Goal: Task Accomplishment & Management: Manage account settings

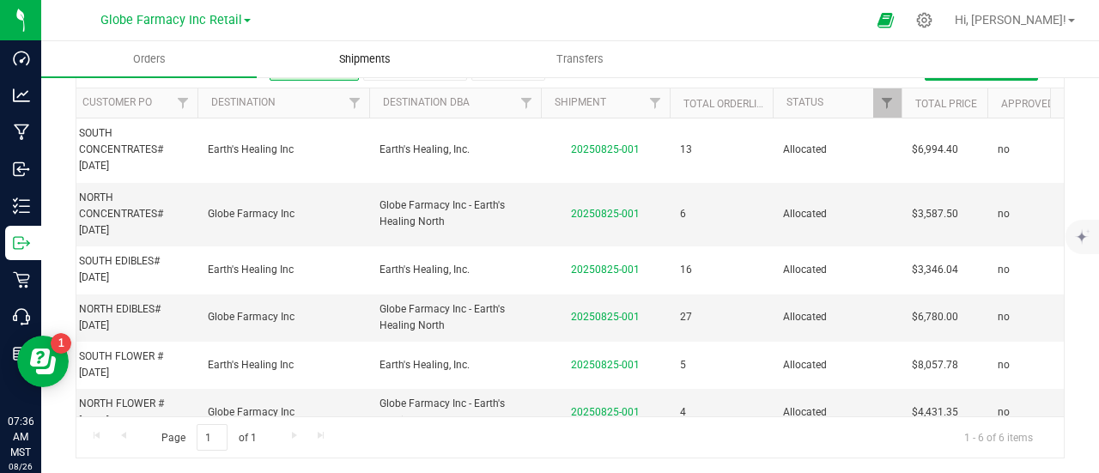
click at [370, 60] on span "Shipments" at bounding box center [365, 59] width 98 height 15
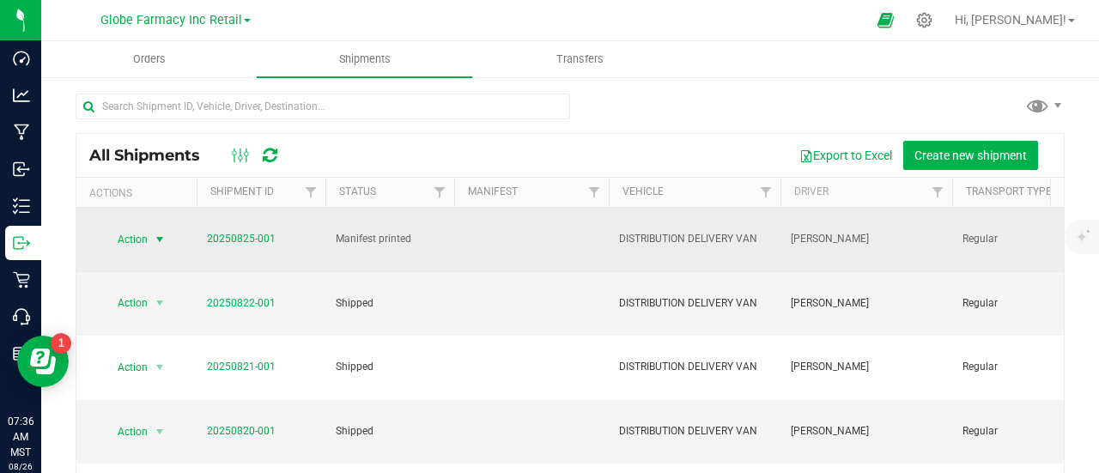
click at [162, 240] on span "select" at bounding box center [160, 240] width 14 height 14
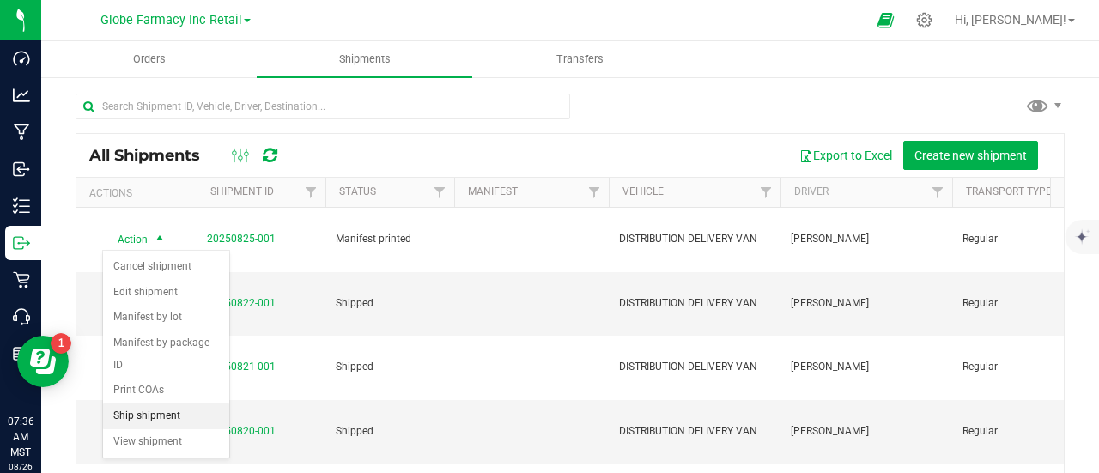
click at [146, 417] on li "Ship shipment" at bounding box center [166, 417] width 126 height 26
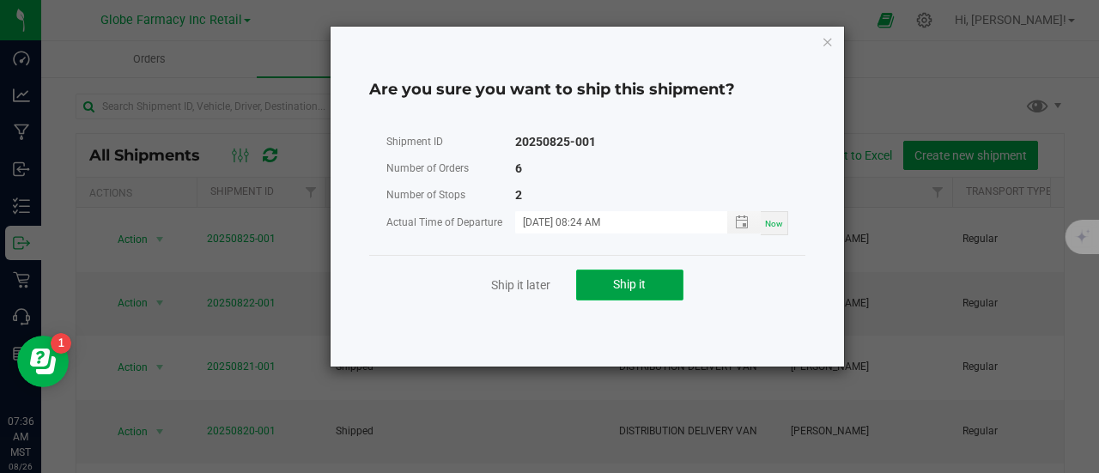
click at [627, 287] on span "Ship it" at bounding box center [629, 284] width 33 height 14
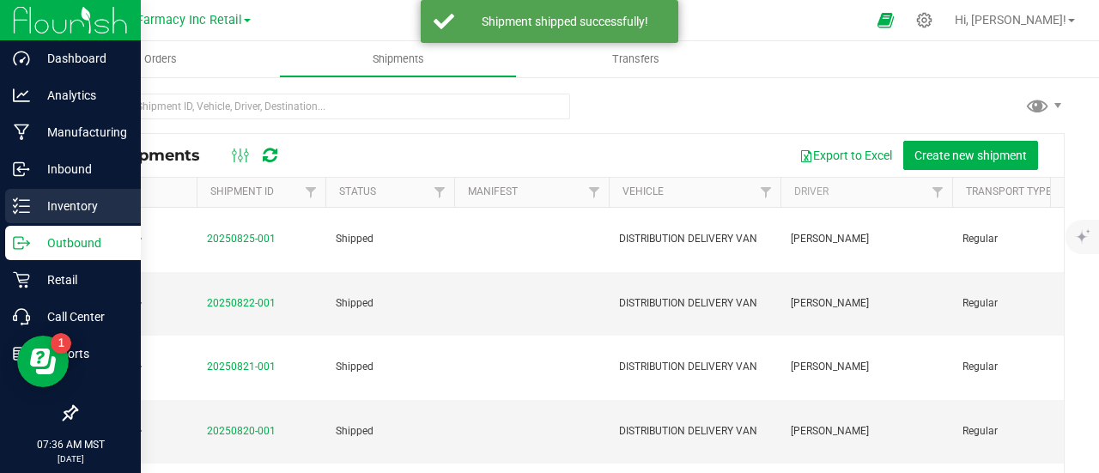
click at [33, 200] on p "Inventory" at bounding box center [81, 206] width 103 height 21
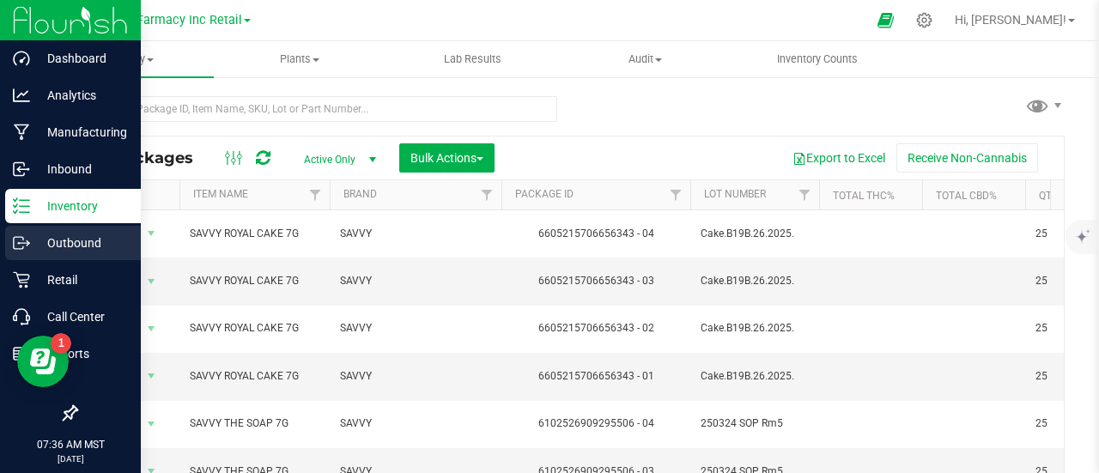
click at [39, 243] on p "Outbound" at bounding box center [81, 243] width 103 height 21
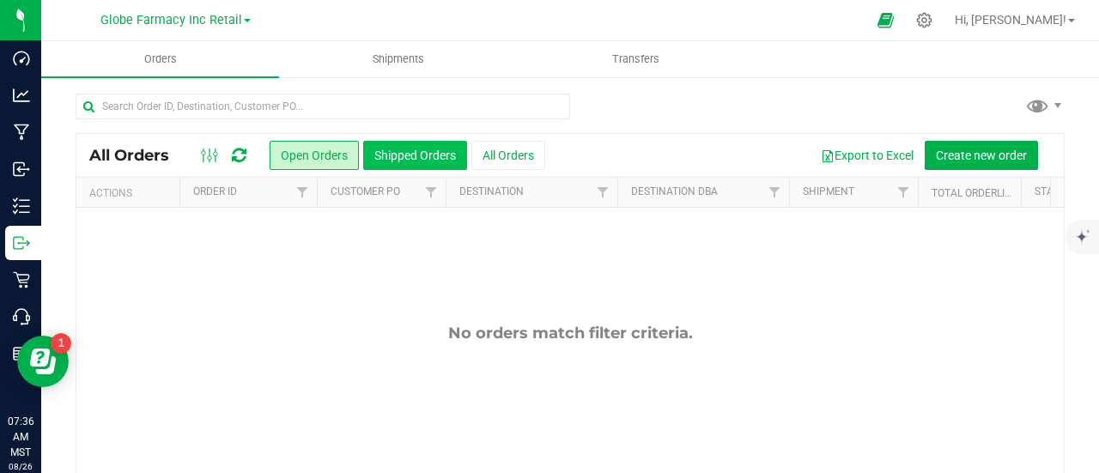
click at [413, 156] on button "Shipped Orders" at bounding box center [415, 155] width 104 height 29
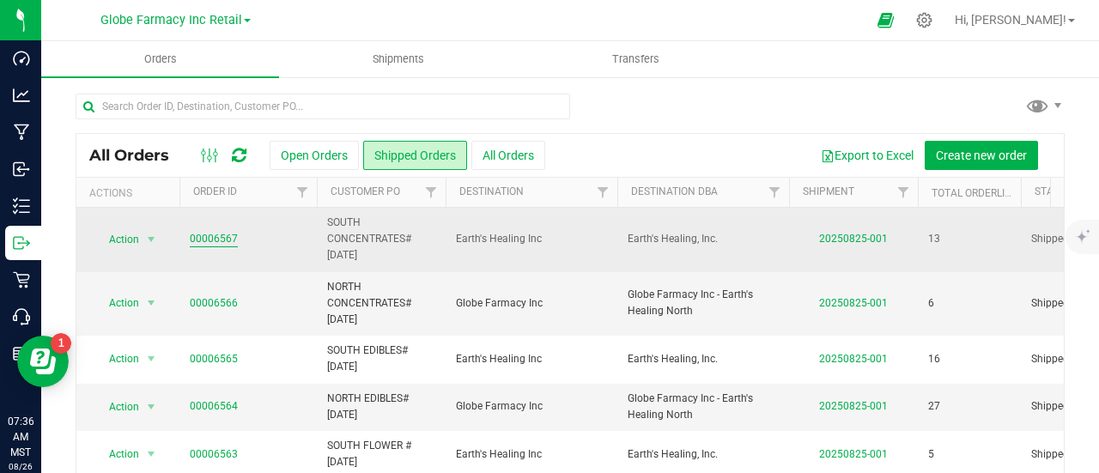
click at [219, 239] on link "00006567" at bounding box center [214, 239] width 48 height 16
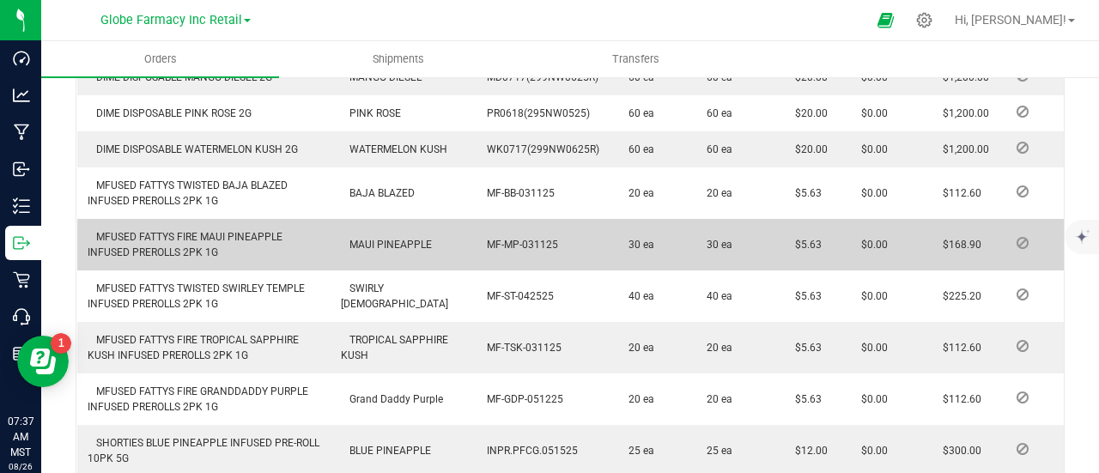
click at [1017, 248] on span at bounding box center [1023, 243] width 26 height 10
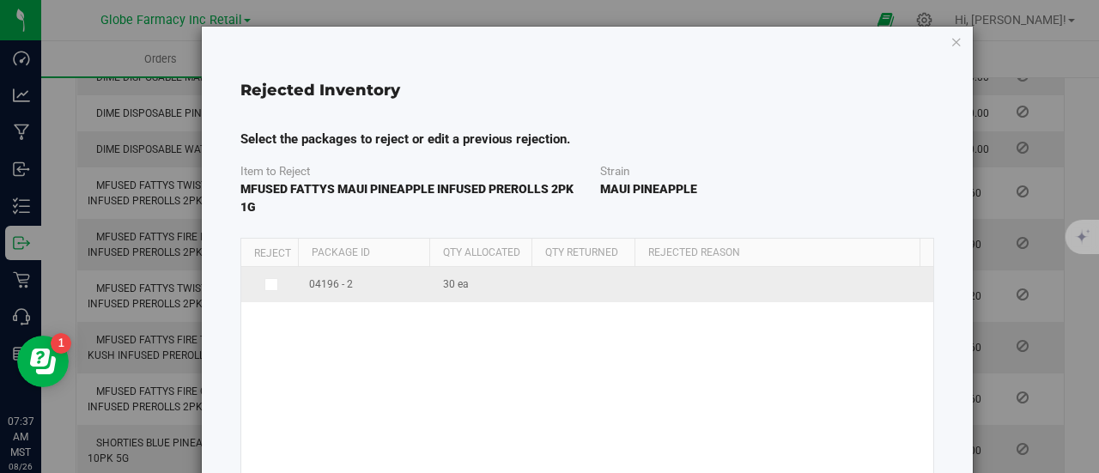
click at [268, 291] on td at bounding box center [270, 284] width 58 height 35
click at [265, 288] on span at bounding box center [271, 285] width 14 height 14
click at [0, 0] on input "checkbox" at bounding box center [0, 0] width 0 height 0
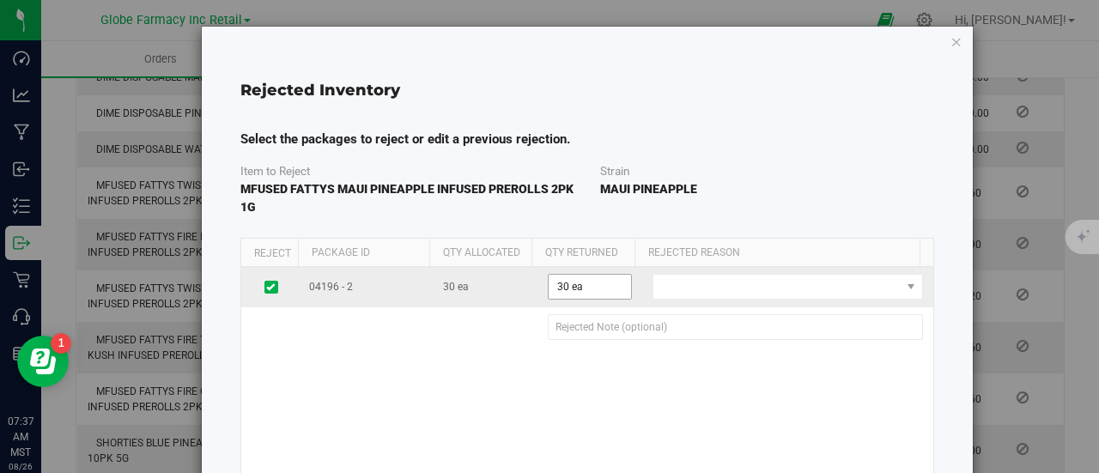
click at [577, 288] on span "30 ea 30" at bounding box center [590, 287] width 84 height 26
click at [577, 288] on input "30" at bounding box center [590, 287] width 82 height 24
type input "1"
type input "1 ea"
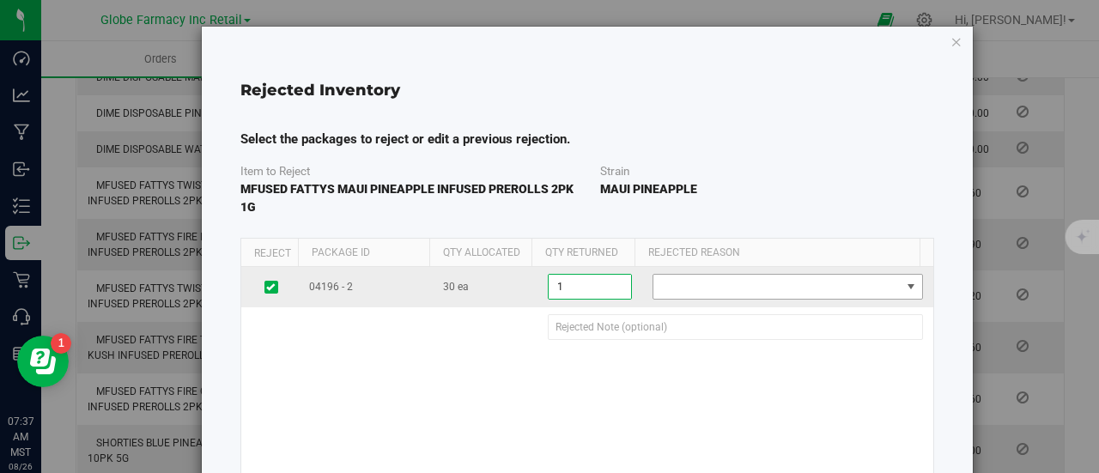
click at [696, 293] on span at bounding box center [776, 287] width 247 height 24
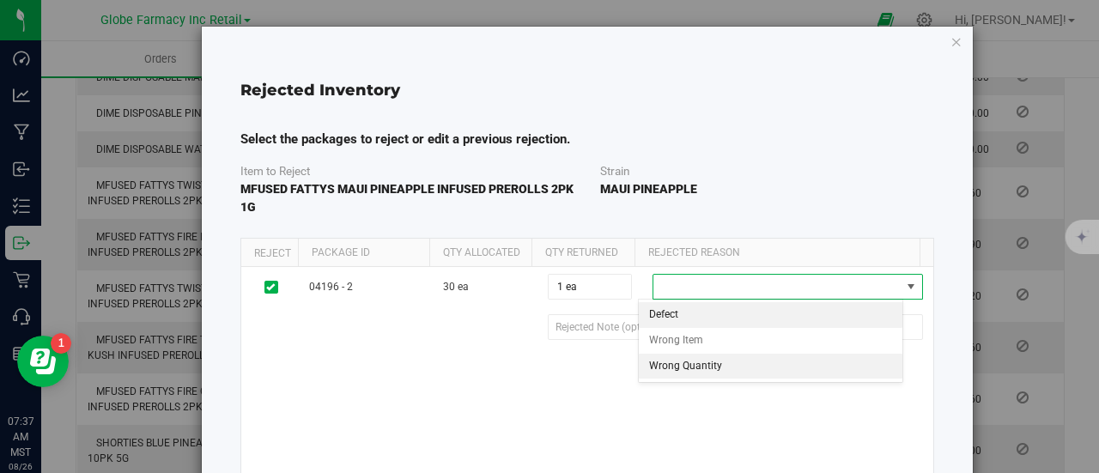
click at [692, 358] on li "Wrong Quantity" at bounding box center [771, 367] width 264 height 26
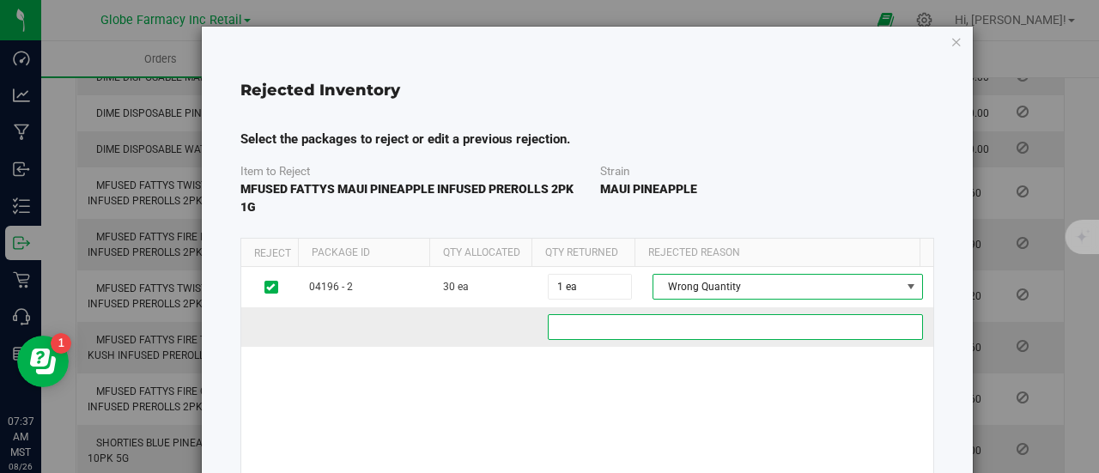
click at [598, 329] on 39bc96b4-9353-4146-b9f7-d0657093bc8f "text" at bounding box center [735, 327] width 374 height 26
type 39bc96b4-9353-4146-b9f7-d0657093bc8f "did not receive"
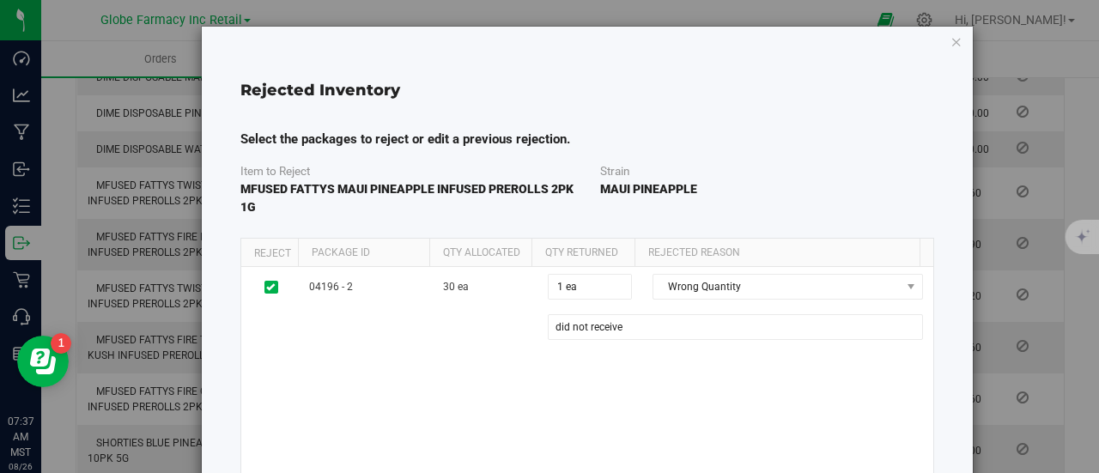
click at [594, 372] on div "04196 - 2 30 ea 1 ea 1 Wrong Quantity Defect Wrong Item Wrong Quantity did not …" at bounding box center [587, 383] width 692 height 232
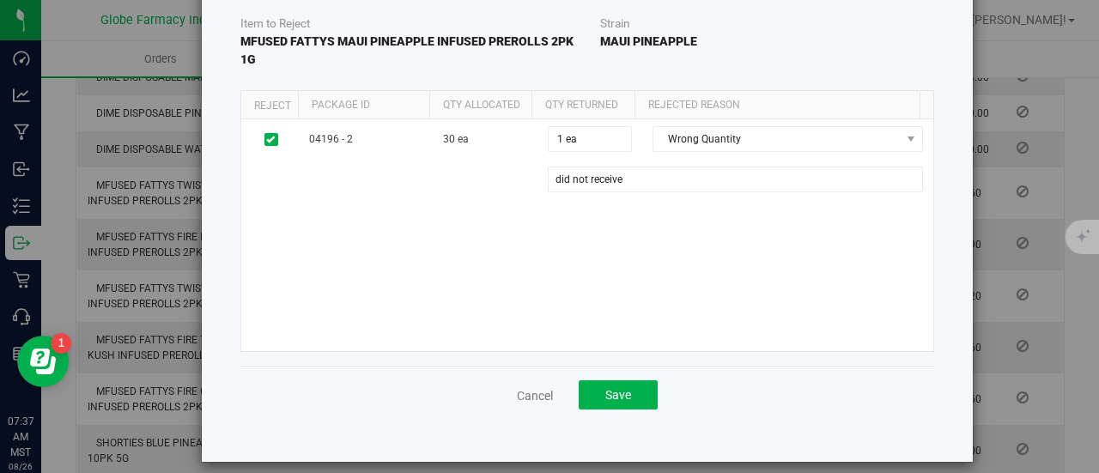
scroll to position [161, 0]
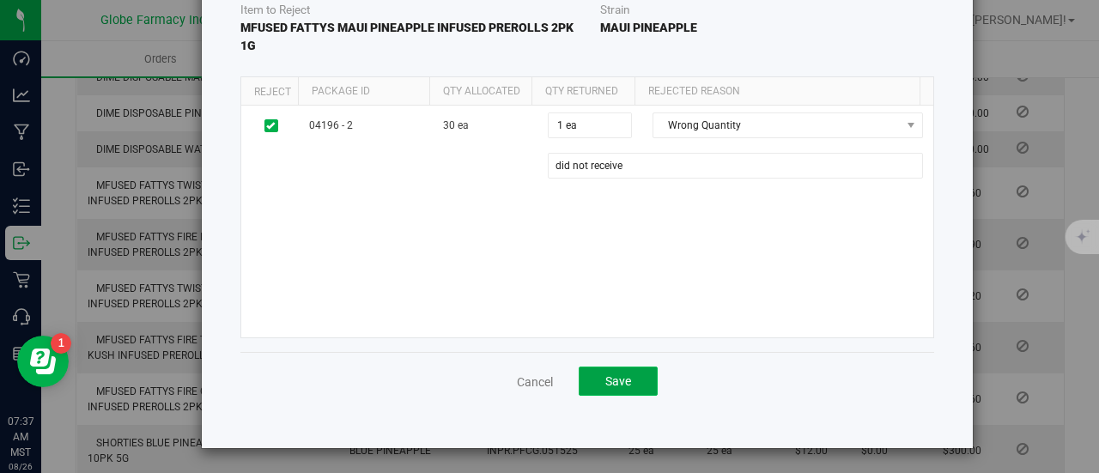
click at [609, 384] on span "Save" at bounding box center [618, 381] width 26 height 14
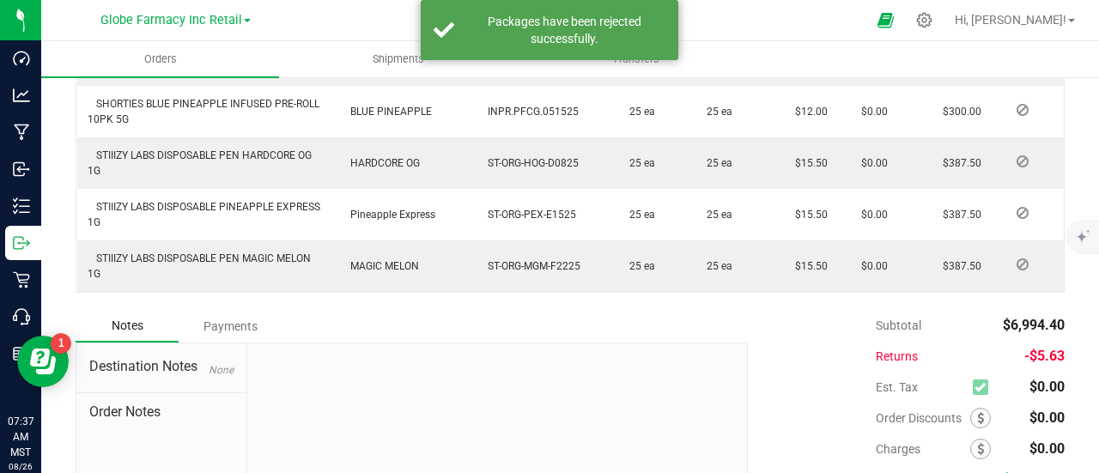
scroll to position [1108, 0]
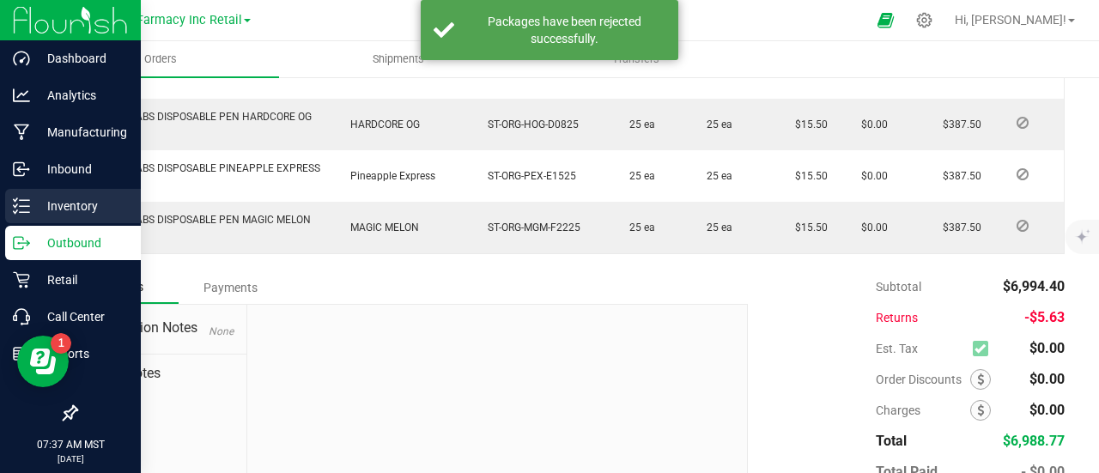
click at [36, 206] on p "Inventory" at bounding box center [81, 206] width 103 height 21
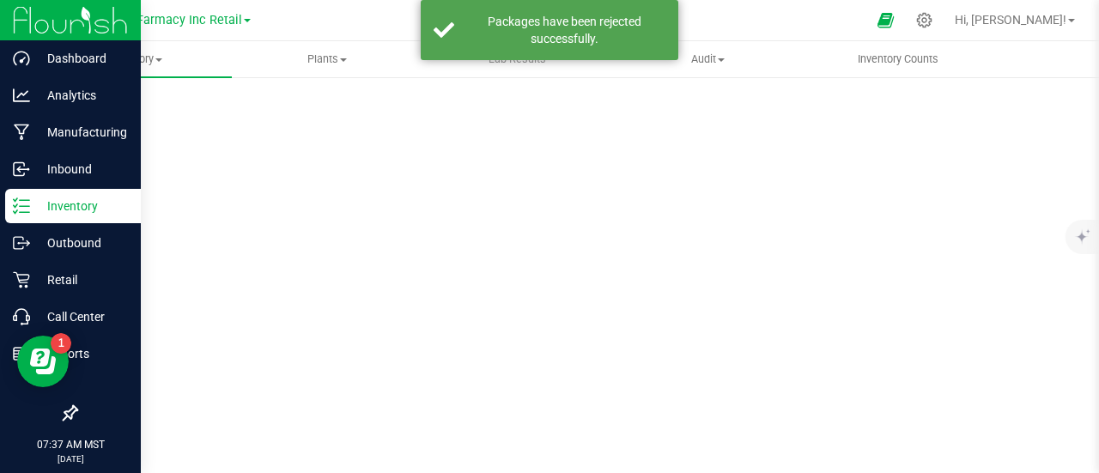
scroll to position [125, 0]
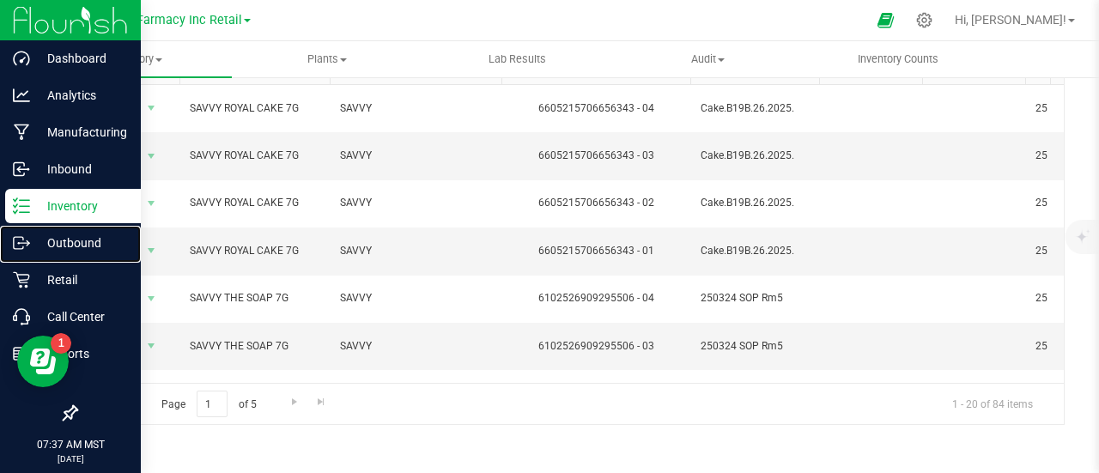
click at [34, 238] on p "Outbound" at bounding box center [81, 243] width 103 height 21
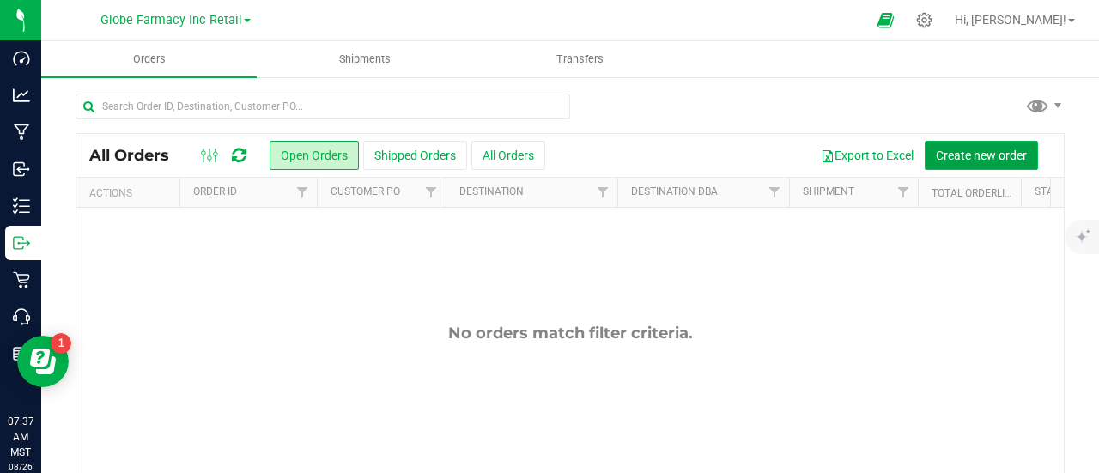
click at [968, 158] on span "Create new order" at bounding box center [981, 156] width 91 height 14
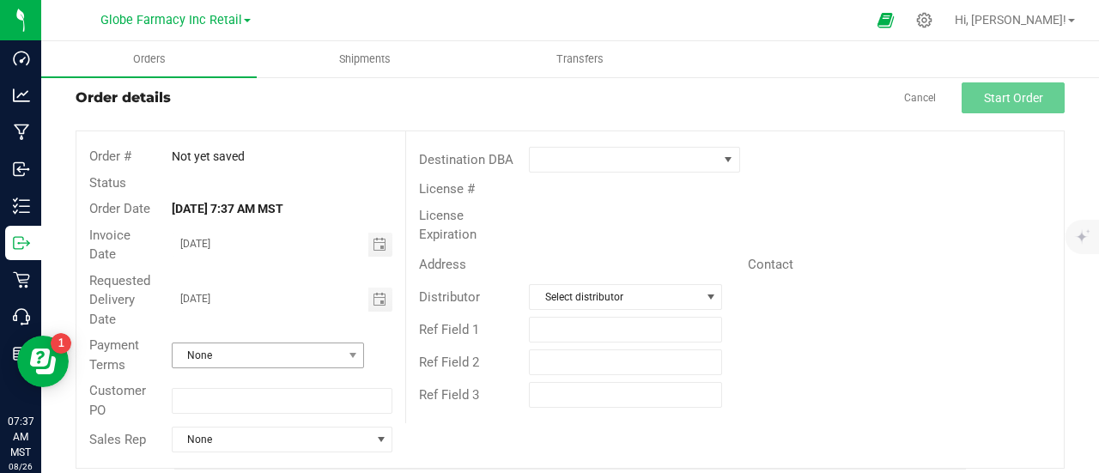
scroll to position [53, 0]
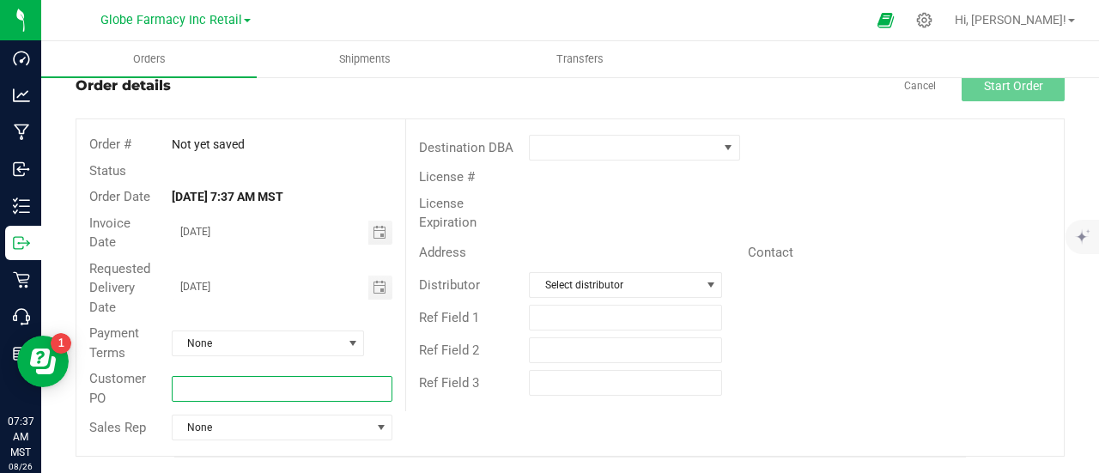
click at [203, 383] on input "text" at bounding box center [282, 389] width 221 height 26
type input "n"
click at [203, 383] on input "NORTH FLOWER # [DATE]" at bounding box center [282, 389] width 221 height 26
click at [203, 386] on input "NORTH FLOWER # [DATE]" at bounding box center [282, 389] width 221 height 26
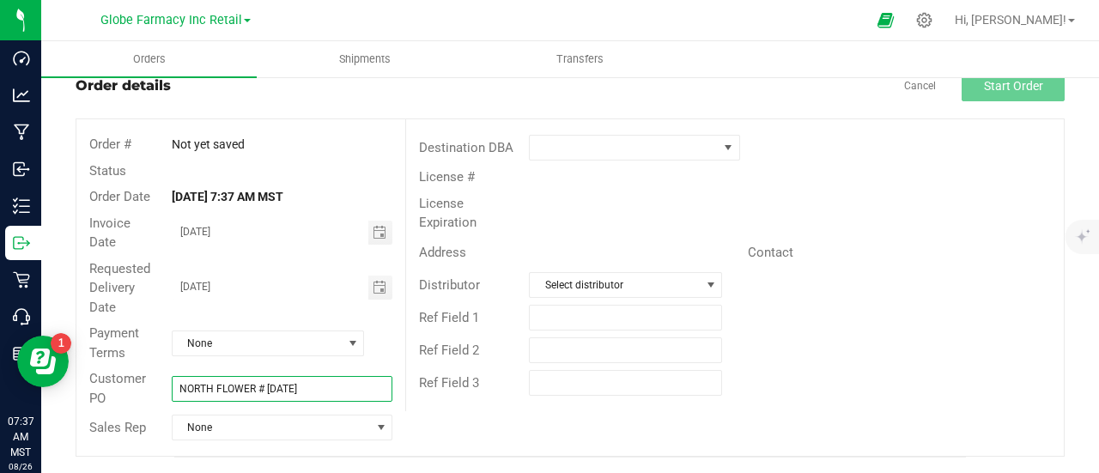
click at [203, 386] on input "NORTH FLOWER # [DATE]" at bounding box center [282, 389] width 221 height 26
type input "NORTH FLOWER # [DATE]"
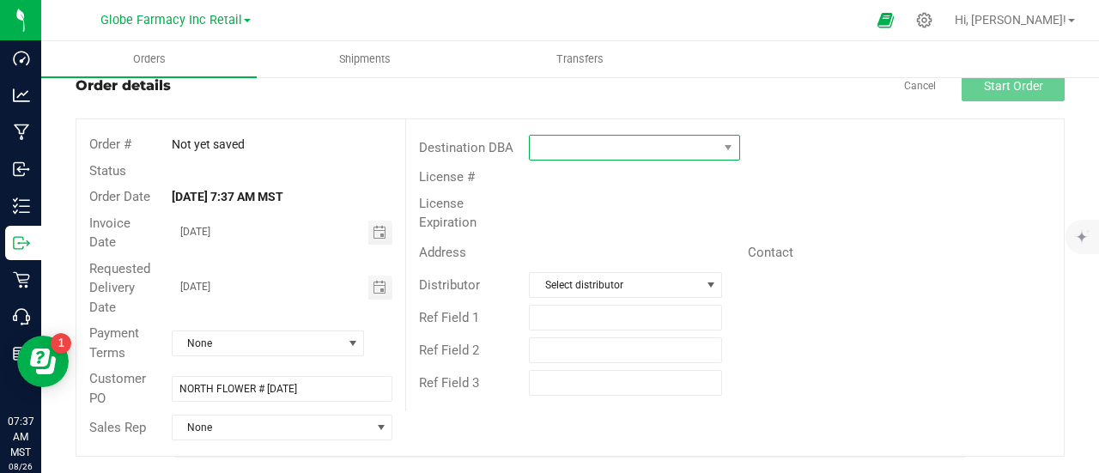
click at [598, 145] on span at bounding box center [624, 148] width 188 height 24
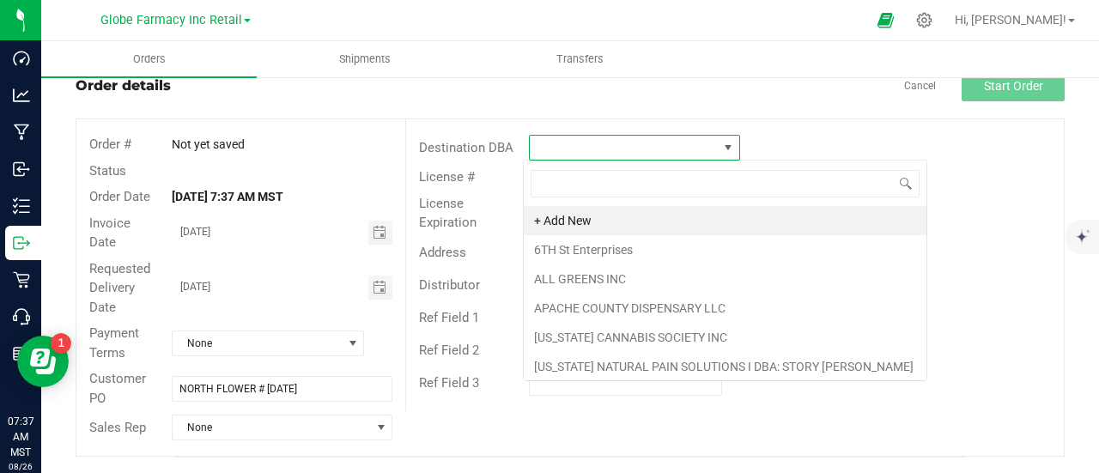
scroll to position [25, 208]
type input "GLOB"
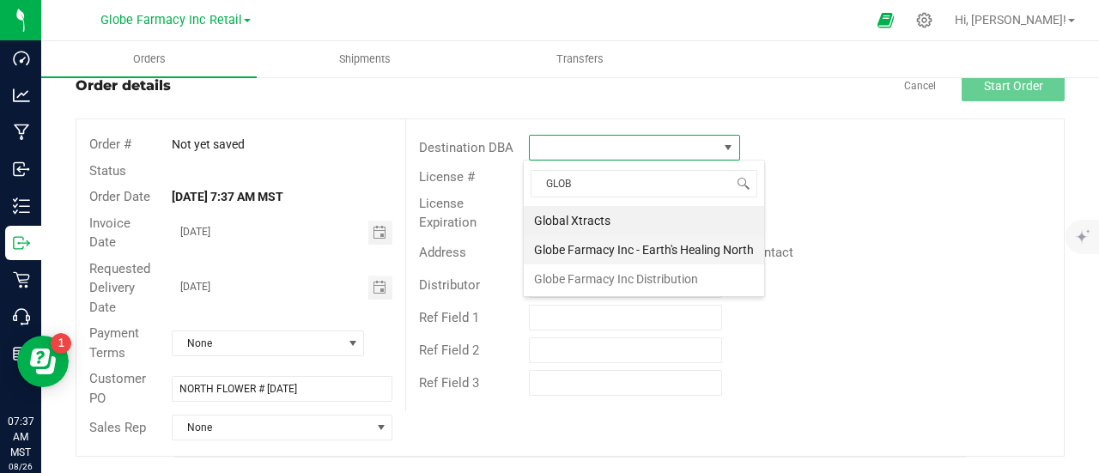
click at [579, 253] on li "Globe Farmacy Inc - Earth's Healing North" at bounding box center [644, 249] width 240 height 29
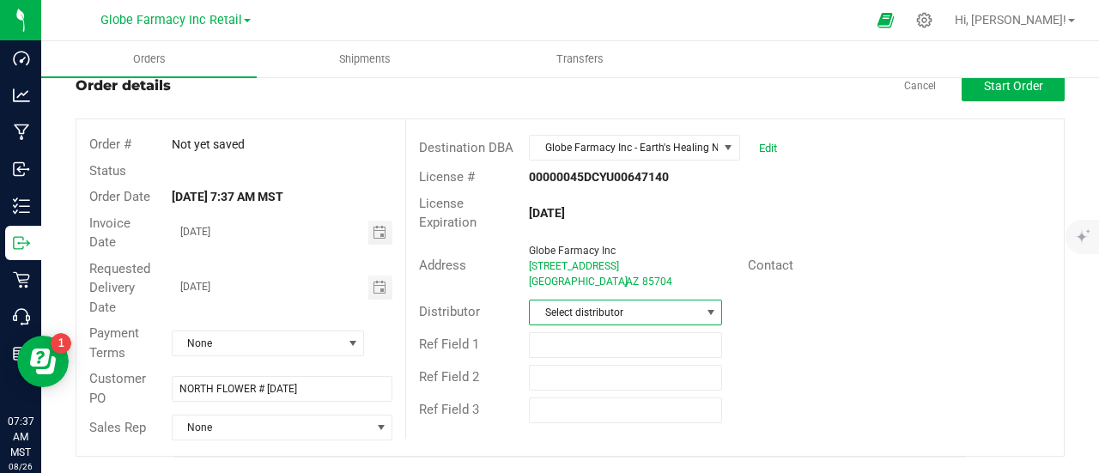
click at [586, 310] on span "Select distributor" at bounding box center [615, 313] width 170 height 24
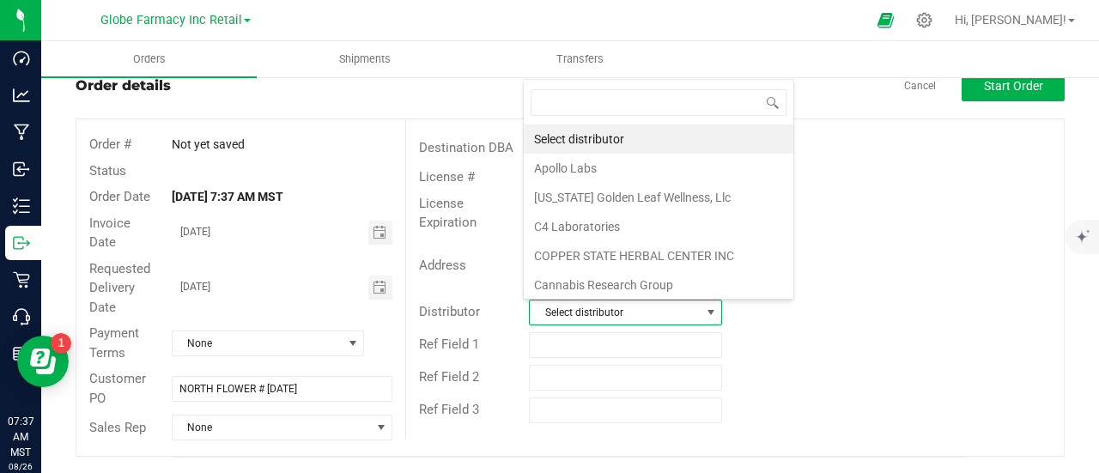
scroll to position [25, 187]
type input "GLOB"
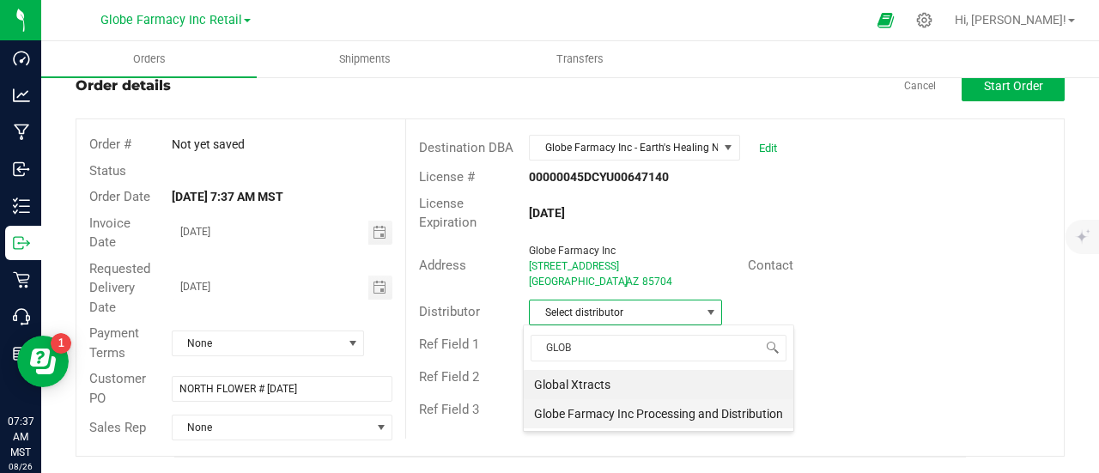
click at [610, 416] on li "Globe Farmacy Inc Processing and Distribution" at bounding box center [659, 413] width 270 height 29
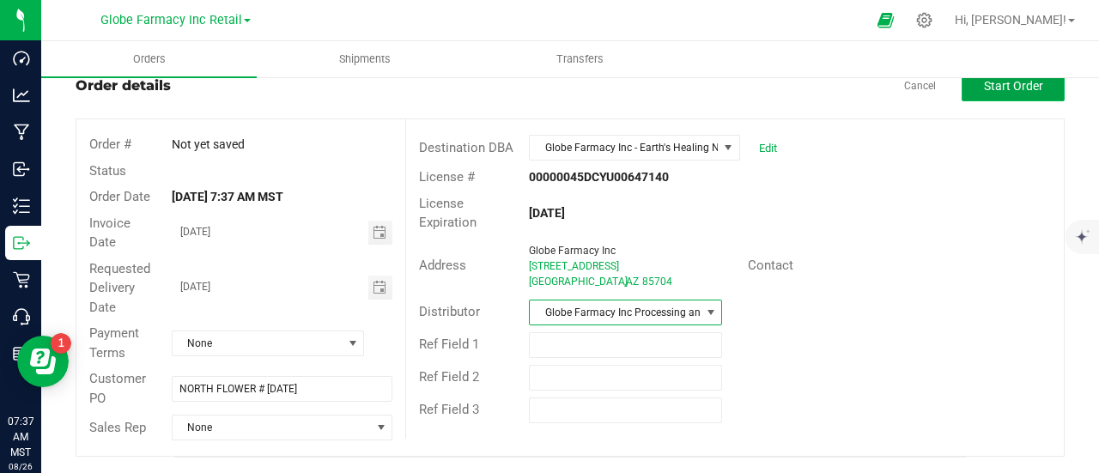
click at [984, 92] on span "Start Order" at bounding box center [1013, 86] width 59 height 14
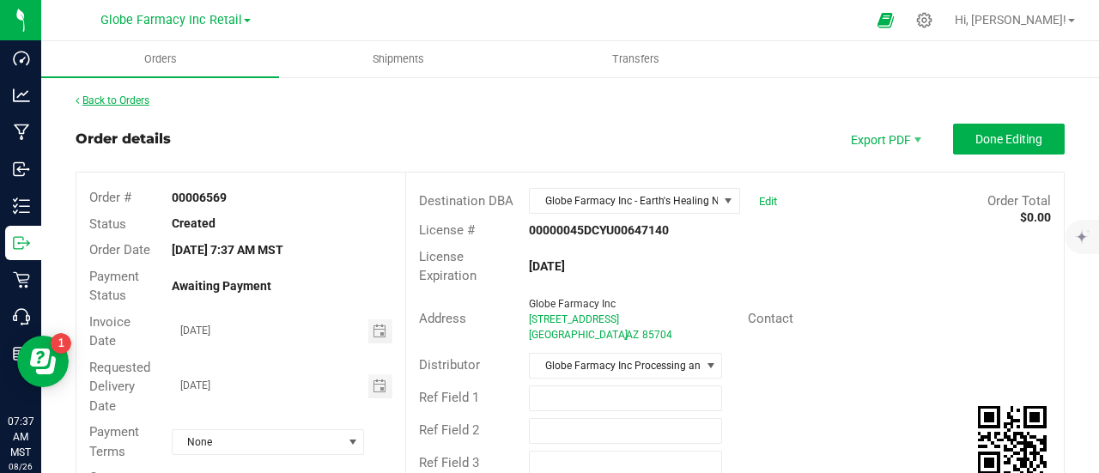
click at [122, 96] on link "Back to Orders" at bounding box center [113, 100] width 74 height 12
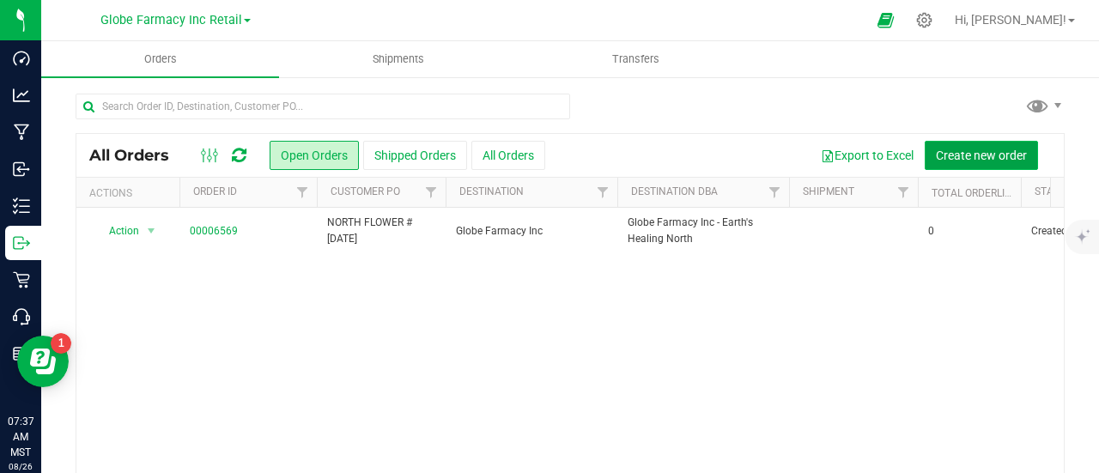
click at [969, 161] on span "Create new order" at bounding box center [981, 156] width 91 height 14
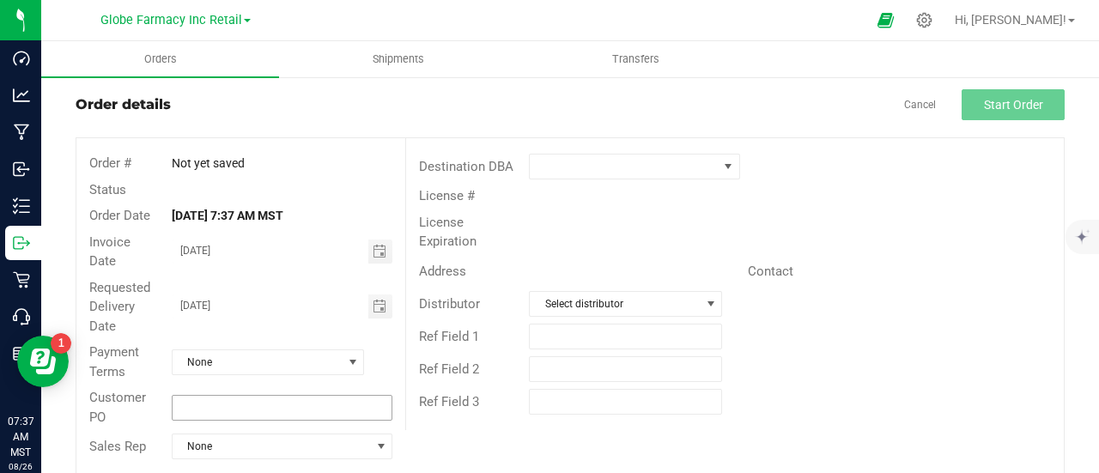
scroll to position [53, 0]
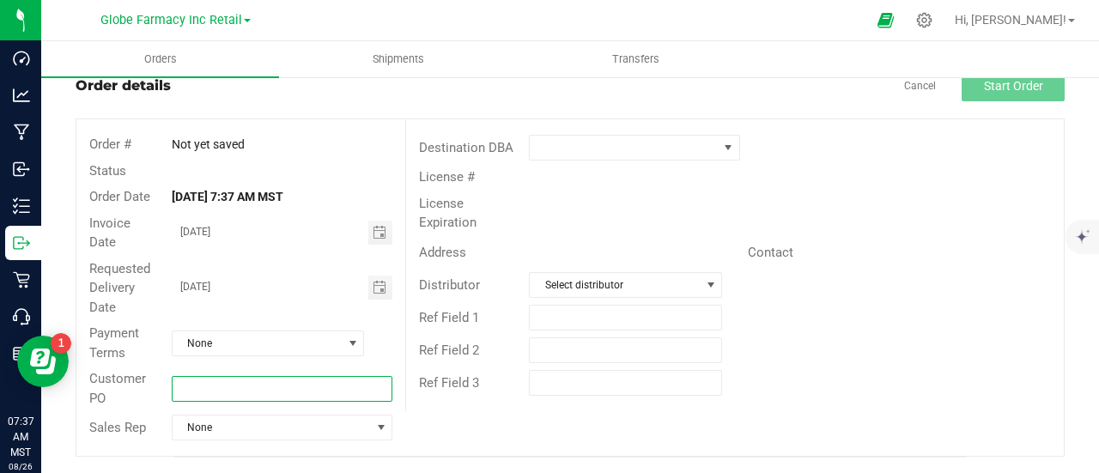
click at [213, 391] on input "text" at bounding box center [282, 389] width 221 height 26
paste input "NORTH FLOWER # [DATE]"
drag, startPoint x: 213, startPoint y: 391, endPoint x: 7, endPoint y: 21, distance: 422.8
click at [0, 349] on html "Dashboard Analytics Manufacturing Inbound Inventory Outbound Retail Call Center…" at bounding box center [549, 236] width 1099 height 473
type input "SOUTH FLOWER # [DATE]"
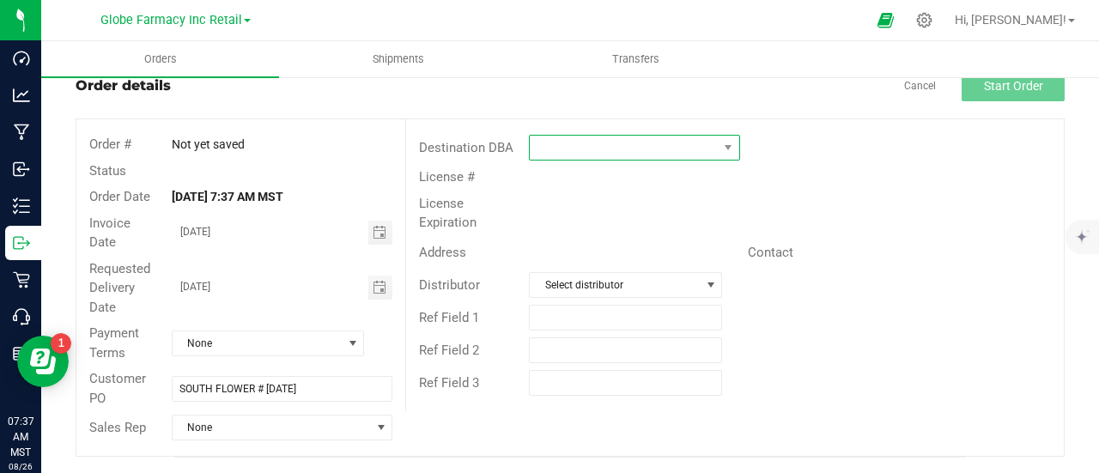
click at [646, 153] on span at bounding box center [624, 148] width 188 height 24
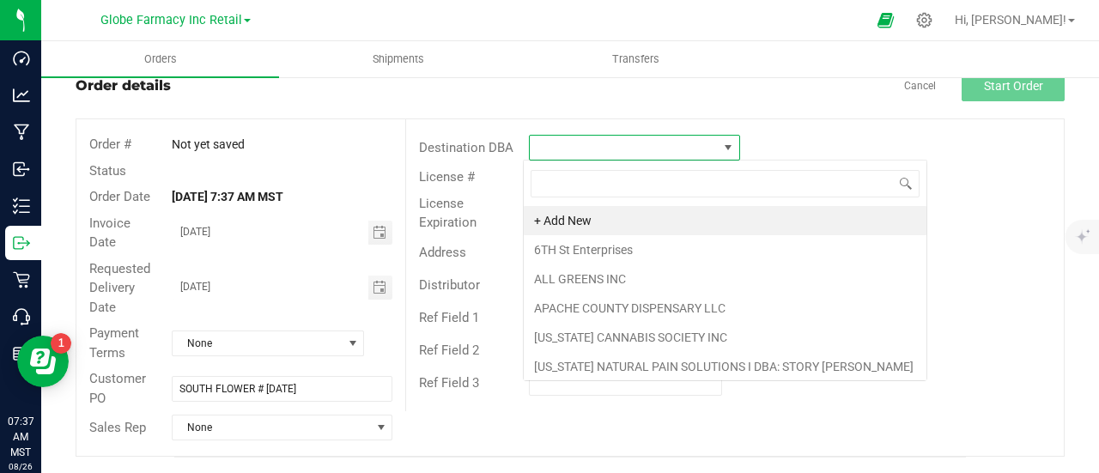
scroll to position [25, 208]
type input "EAR"
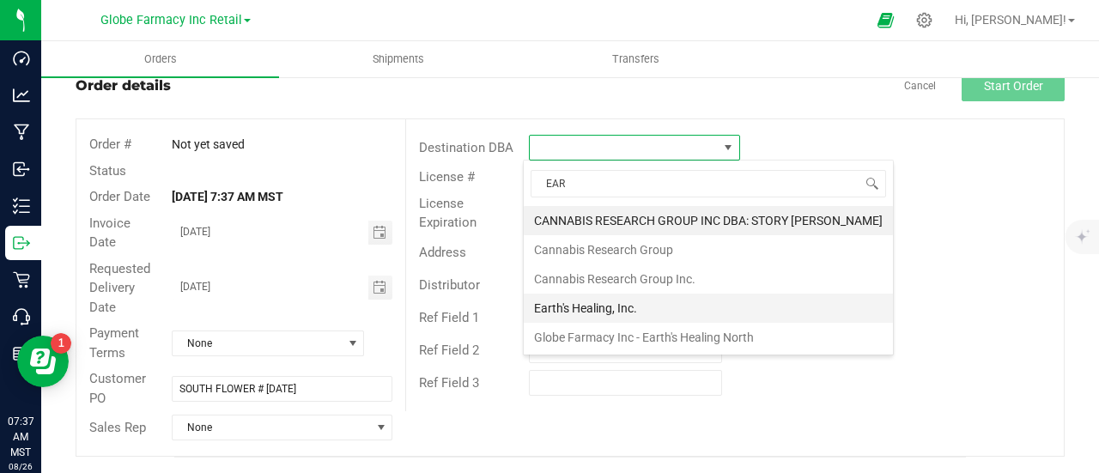
click at [586, 307] on li "Earth's Healing, Inc." at bounding box center [708, 308] width 369 height 29
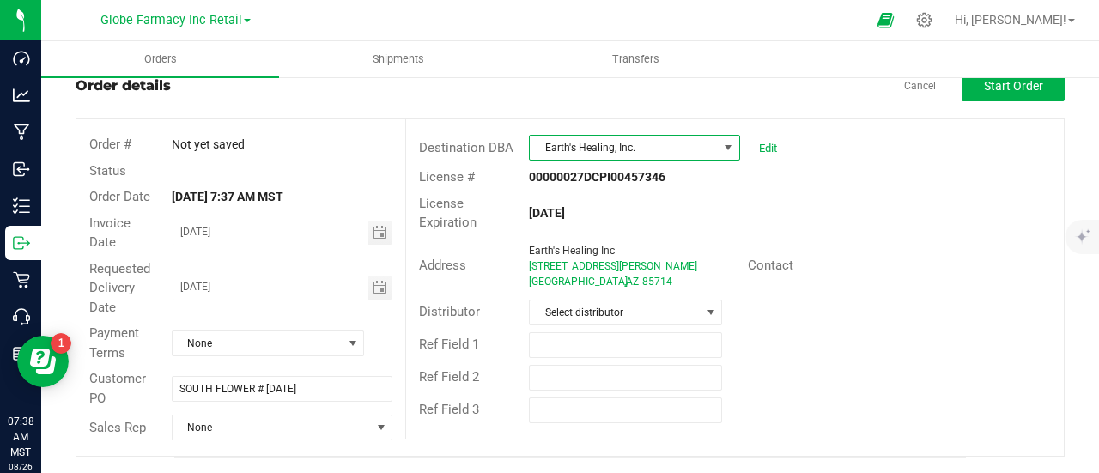
click at [598, 324] on div "Distributor Select distributor" at bounding box center [735, 312] width 658 height 33
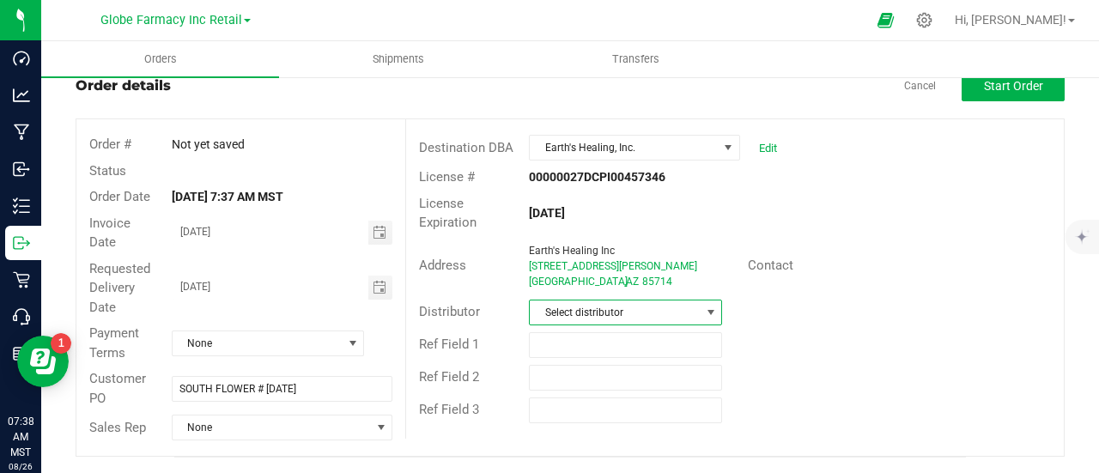
click at [604, 301] on span "Select distributor" at bounding box center [615, 313] width 170 height 24
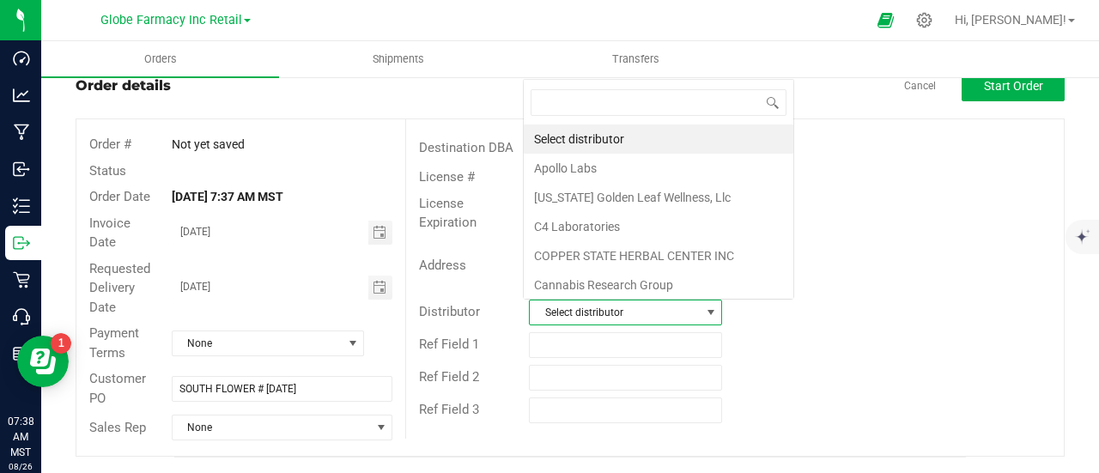
scroll to position [25, 187]
type input "L"
type input "GLOB"
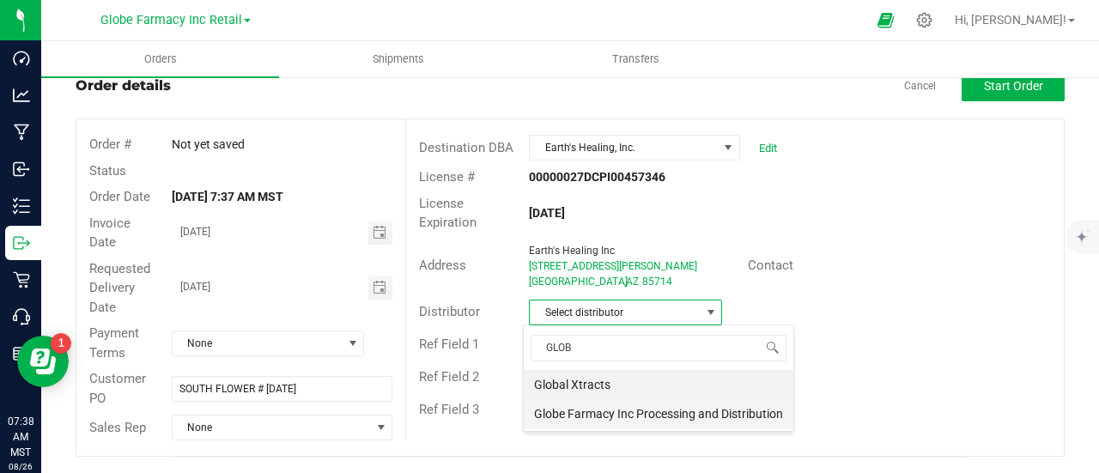
click at [578, 410] on li "Globe Farmacy Inc Processing and Distribution" at bounding box center [659, 413] width 270 height 29
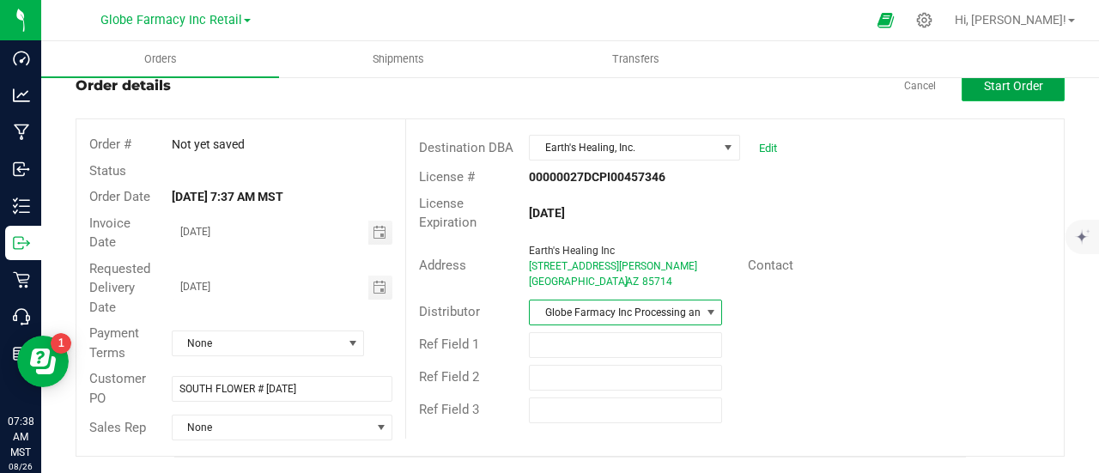
click at [996, 90] on span "Start Order" at bounding box center [1013, 86] width 59 height 14
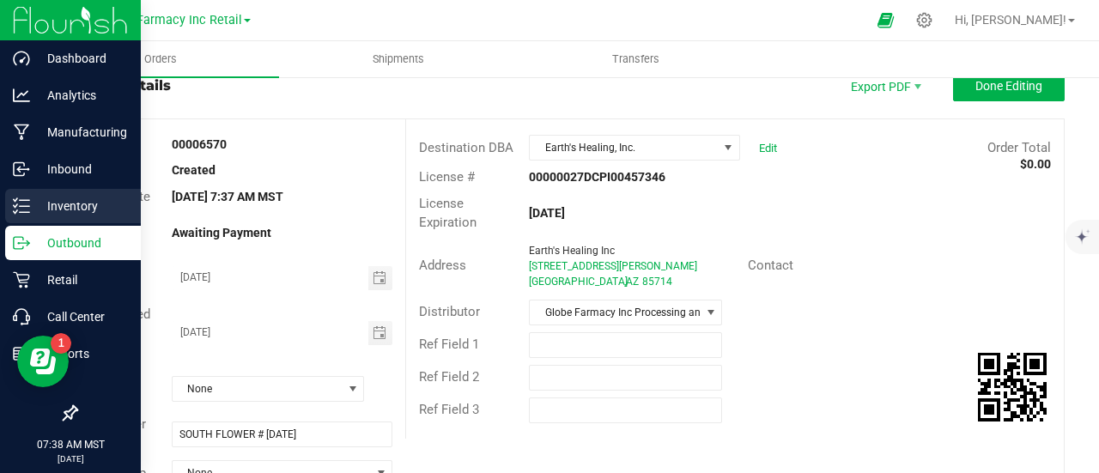
click at [21, 202] on icon at bounding box center [21, 205] width 17 height 17
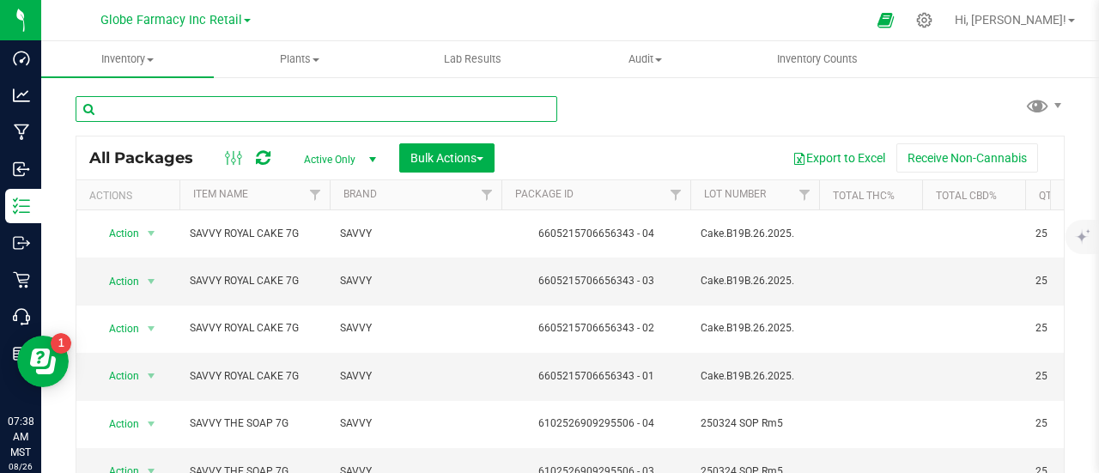
paste input "Royal Cake.B19B.26.2025."
click at [366, 112] on input "text" at bounding box center [317, 109] width 482 height 26
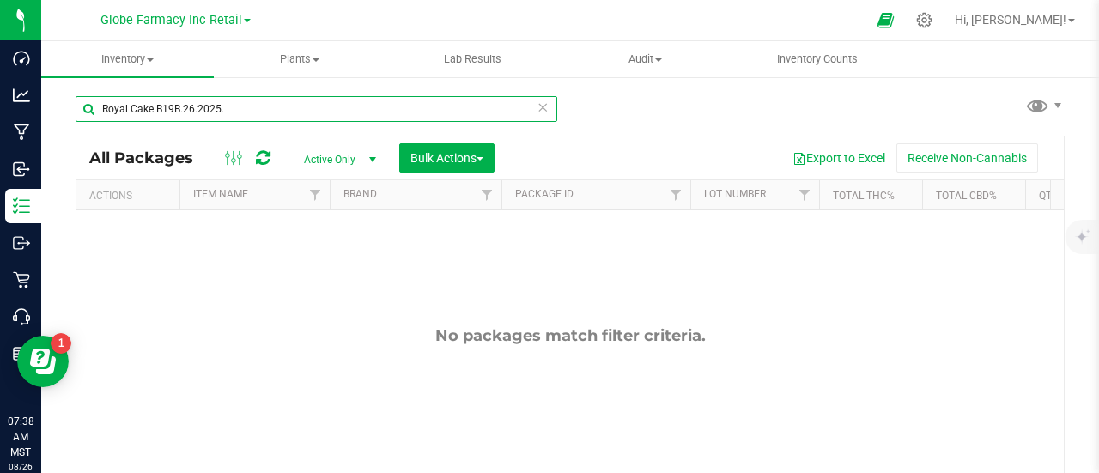
click at [341, 100] on input "Royal Cake.B19B.26.2025." at bounding box center [317, 109] width 482 height 26
click at [340, 101] on input "Royal Cake.B19B.26.2025." at bounding box center [317, 109] width 482 height 26
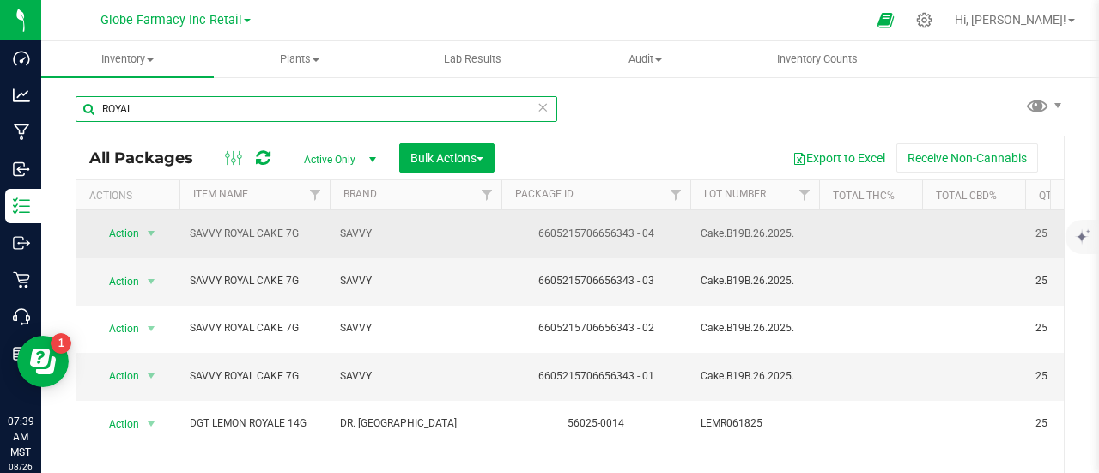
type input "ROYAL"
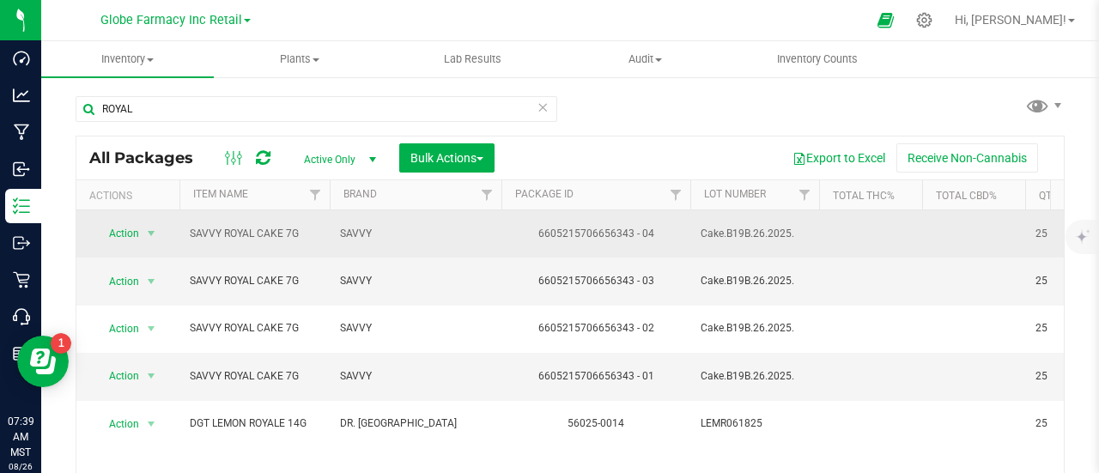
click at [769, 227] on span "Cake.B19B.26.2025." at bounding box center [755, 234] width 108 height 16
click at [769, 227] on input "Cake.B19B.26.2025." at bounding box center [750, 234] width 123 height 27
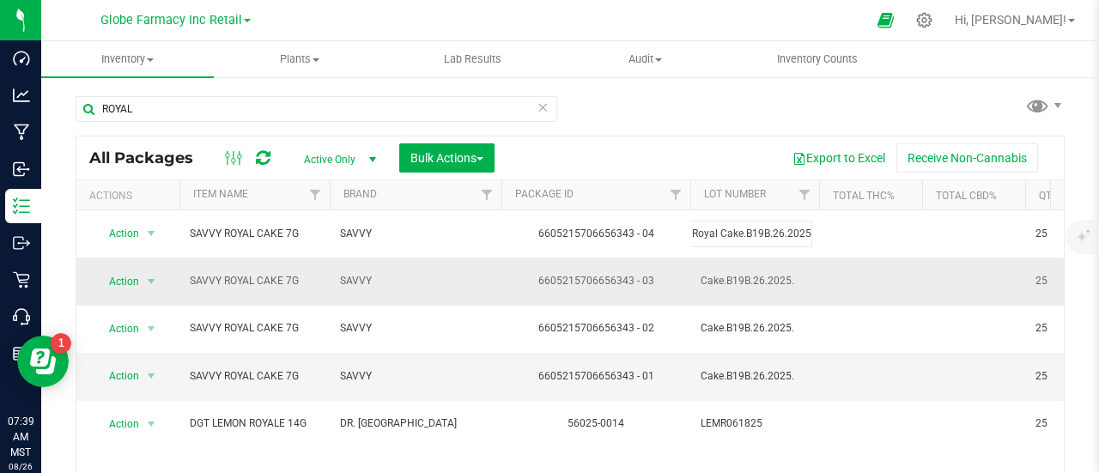
type input "Royal Cake.B19B.26.2025."
click at [769, 295] on div "All Packages Active Only Active Only Lab Samples Locked All Bulk Actions Add to…" at bounding box center [570, 343] width 989 height 415
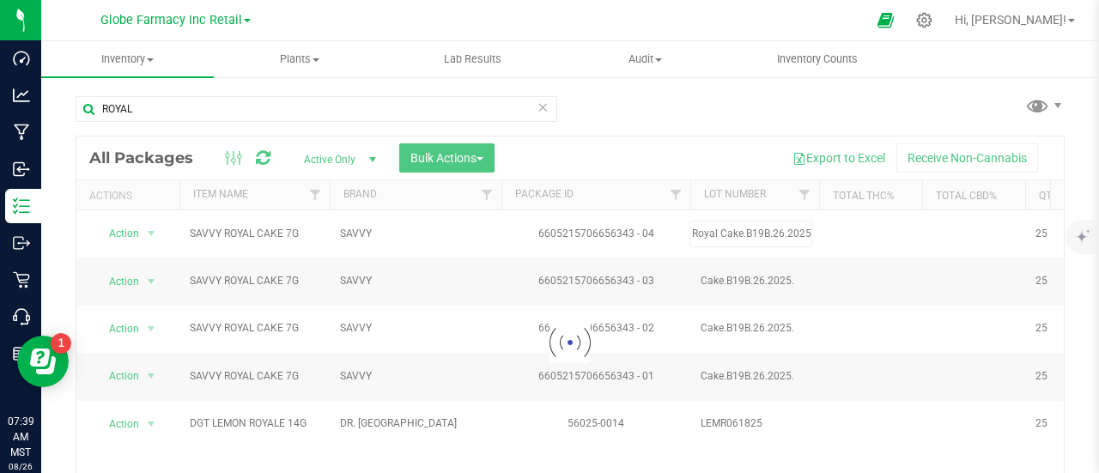
scroll to position [0, 0]
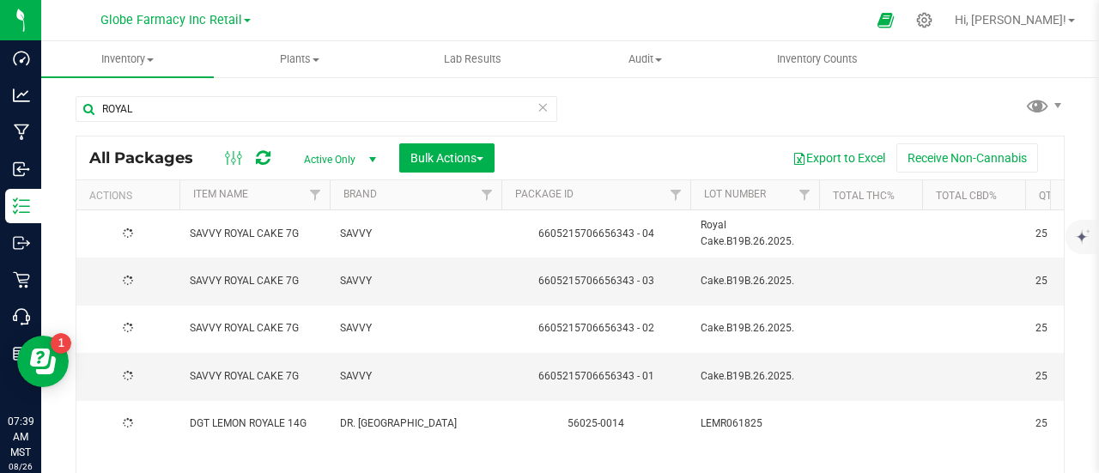
drag, startPoint x: 769, startPoint y: 295, endPoint x: 766, endPoint y: 282, distance: 13.3
click at [766, 277] on span "Cake.B19B.26.2025." at bounding box center [755, 281] width 108 height 16
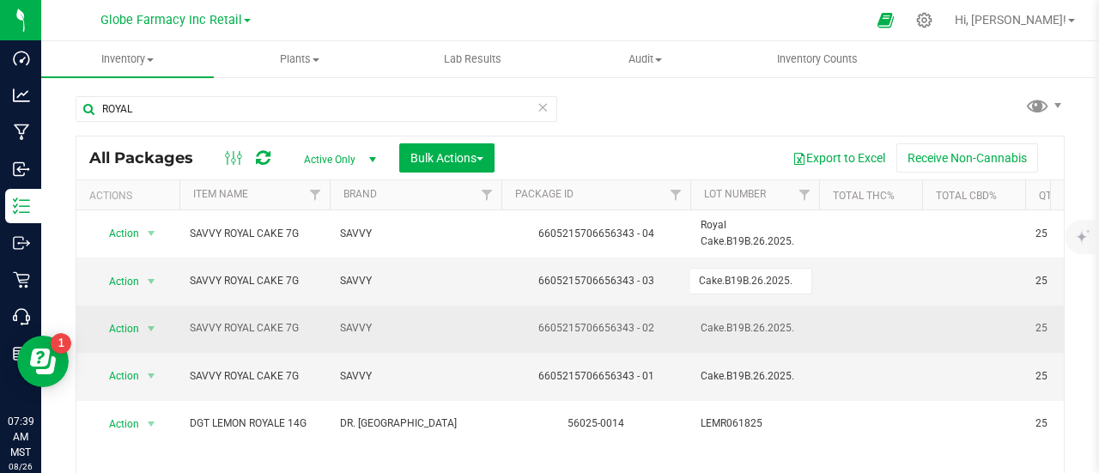
type input "Royal Cake.B19B.26.2025."
click at [768, 324] on div "All Packages Active Only Active Only Lab Samples Locked All Bulk Actions Add to…" at bounding box center [570, 343] width 989 height 415
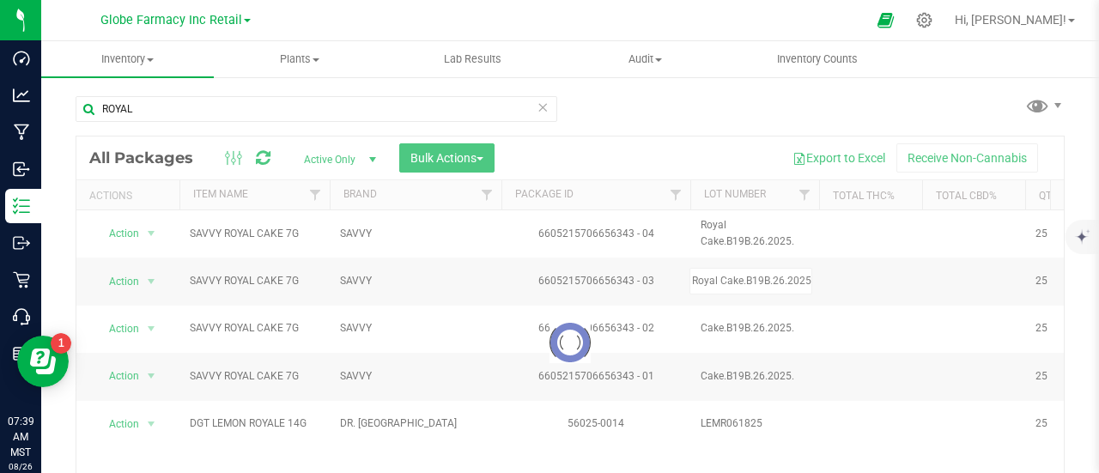
scroll to position [0, 0]
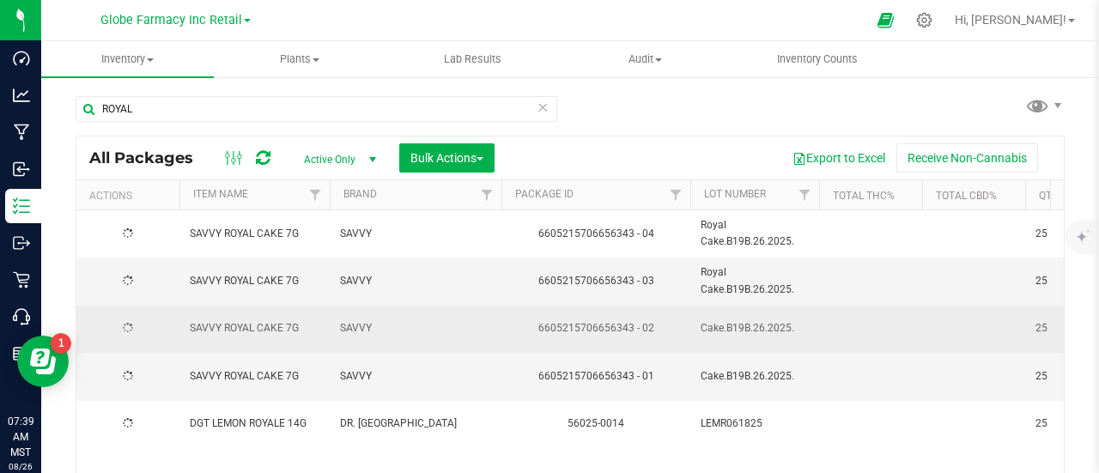
drag, startPoint x: 766, startPoint y: 337, endPoint x: 766, endPoint y: 320, distance: 17.2
click at [766, 320] on span "Cake.B19B.26.2025." at bounding box center [755, 328] width 108 height 16
click at [766, 320] on input "Cake.B19B.26.2025." at bounding box center [750, 328] width 123 height 27
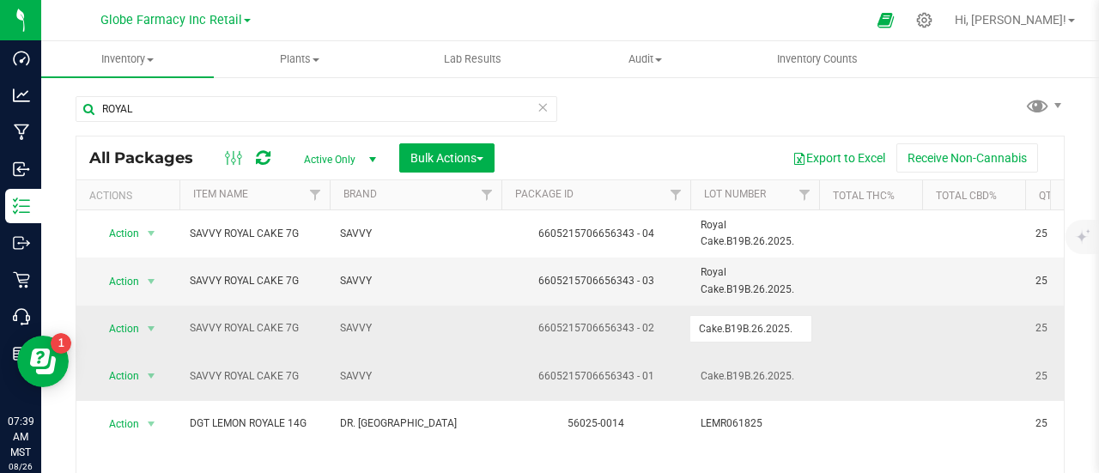
type input "Royal Cake.B19B.26.2025."
click at [764, 383] on div "All Packages Active Only Active Only Lab Samples Locked All Bulk Actions Add to…" at bounding box center [570, 343] width 989 height 415
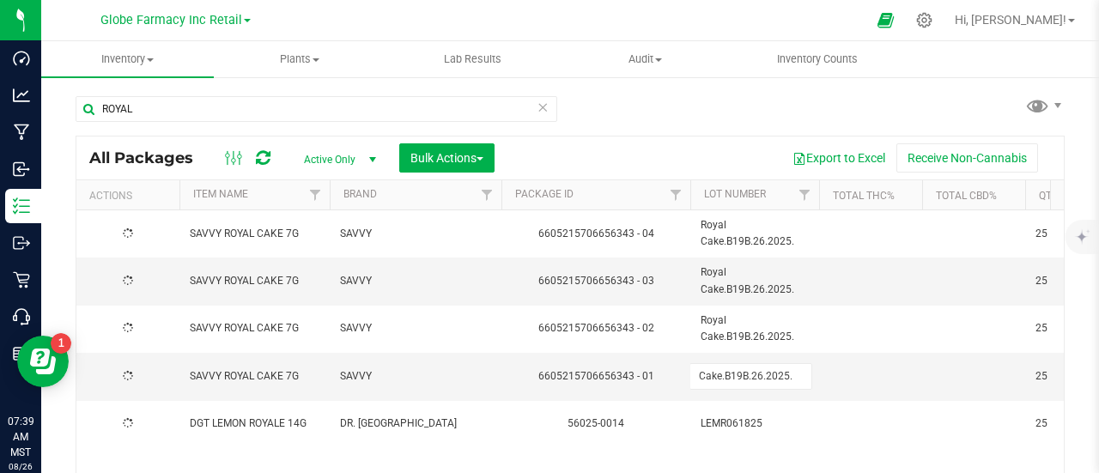
click at [761, 368] on input "Cake.B19B.26.2025." at bounding box center [750, 376] width 123 height 27
type input "Royal Cake.B19B.26.2025."
click at [730, 136] on div "All Packages Active Only Active Only Lab Samples Locked All Bulk Actions Add to…" at bounding box center [570, 343] width 989 height 415
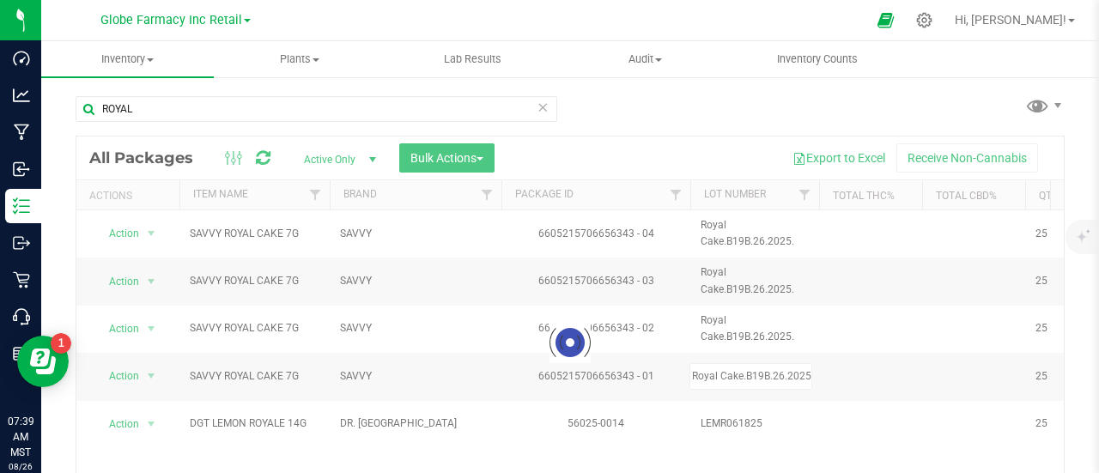
scroll to position [0, 0]
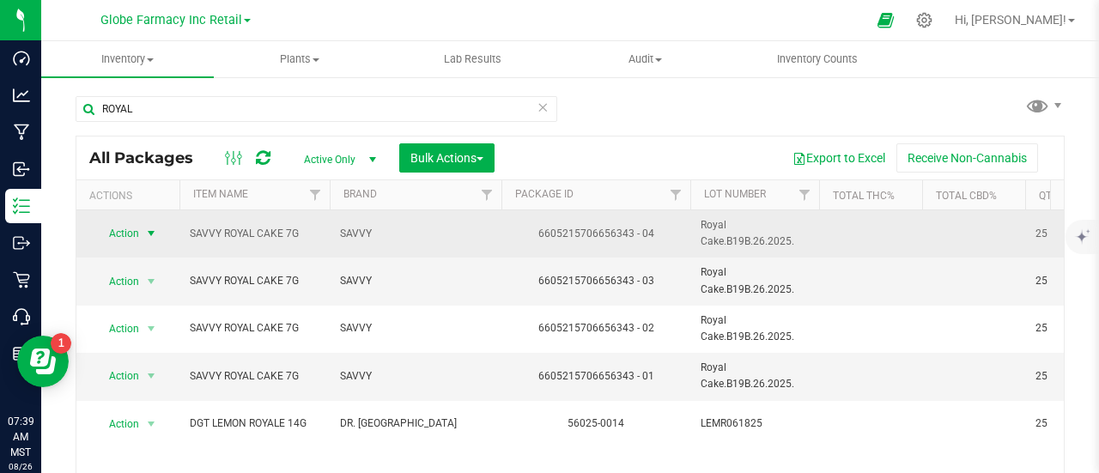
click at [145, 236] on span "select" at bounding box center [151, 234] width 14 height 14
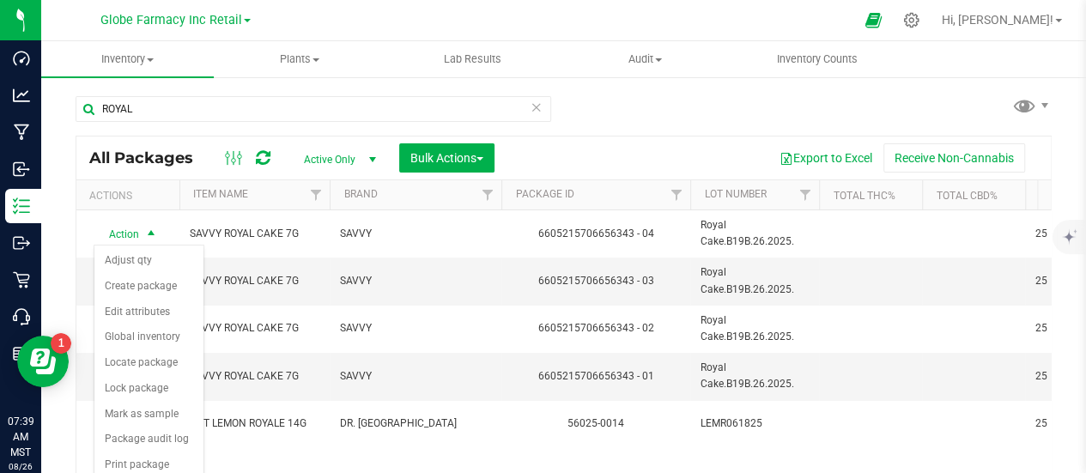
click at [659, 150] on div "Export to Excel Receive Non-Cannabis" at bounding box center [772, 157] width 531 height 29
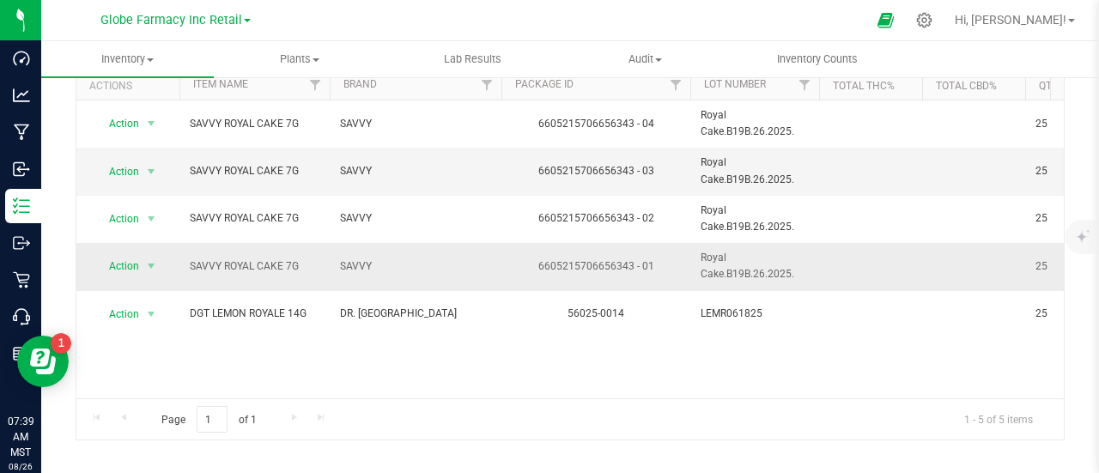
scroll to position [125, 0]
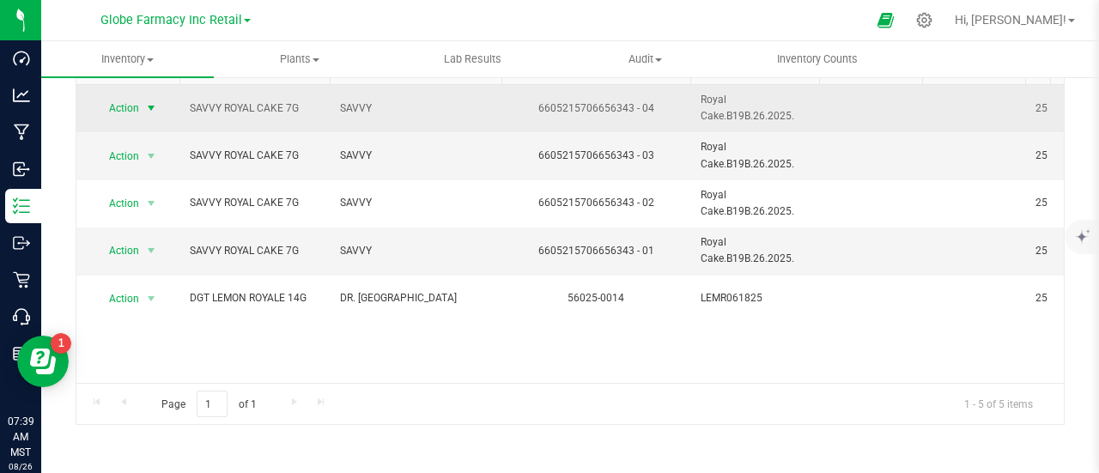
click at [148, 105] on span "select" at bounding box center [151, 108] width 14 height 14
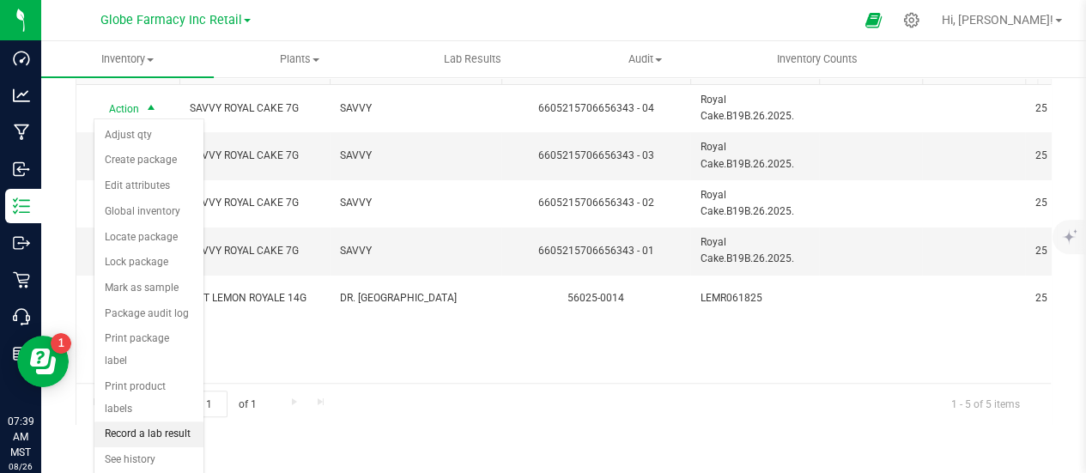
click at [169, 422] on li "Record a lab result" at bounding box center [148, 435] width 109 height 26
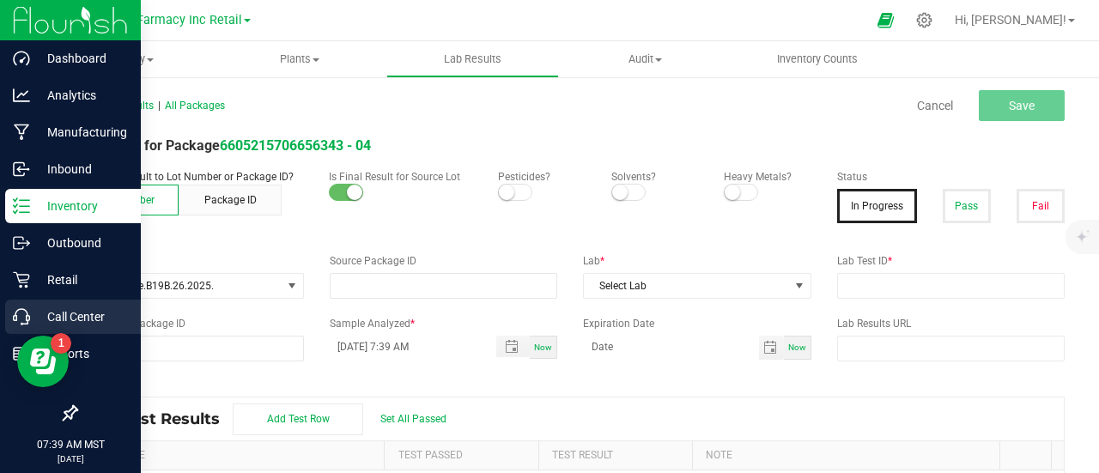
type input "6605215706656343 - 04"
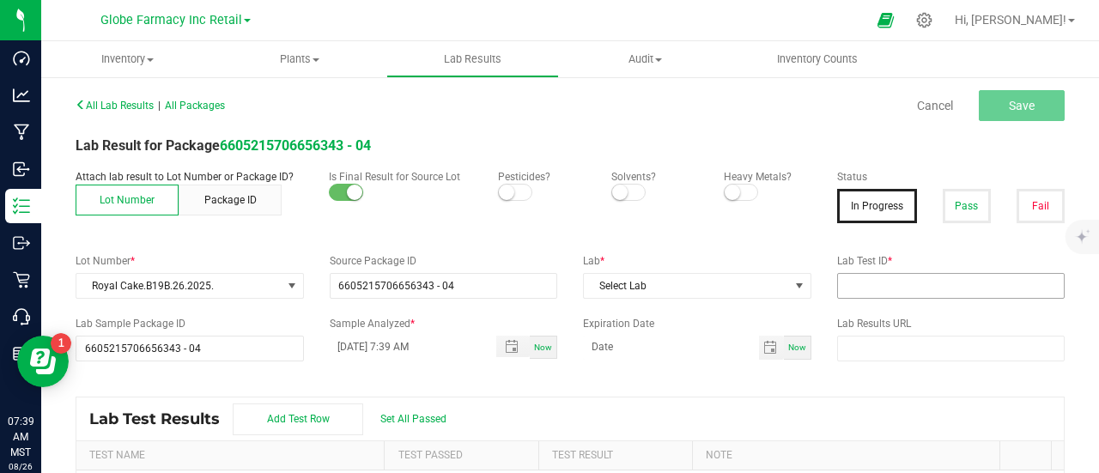
click at [944, 204] on button "Pass" at bounding box center [967, 206] width 48 height 34
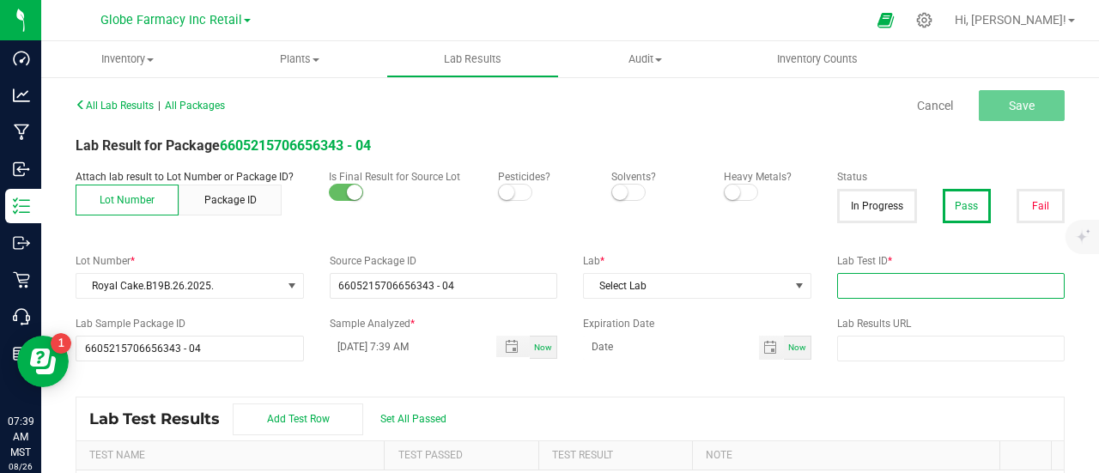
click at [900, 294] on input "text" at bounding box center [951, 286] width 228 height 26
paste input "2507APO2884.14799"
type input "2507APO2884.14799"
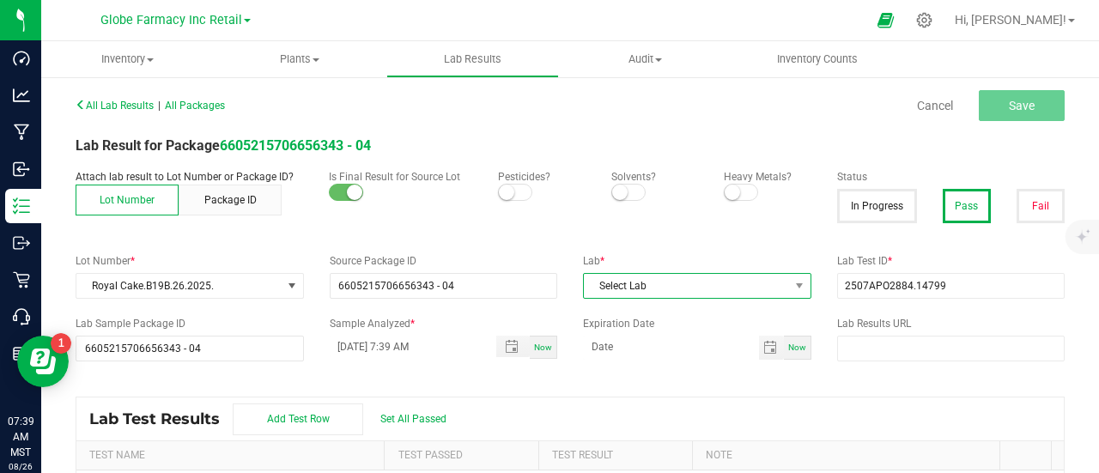
drag, startPoint x: 739, startPoint y: 277, endPoint x: 653, endPoint y: 293, distance: 88.1
click at [739, 277] on span "Select Lab" at bounding box center [686, 286] width 205 height 24
click at [653, 293] on span "Select Lab" at bounding box center [686, 286] width 205 height 24
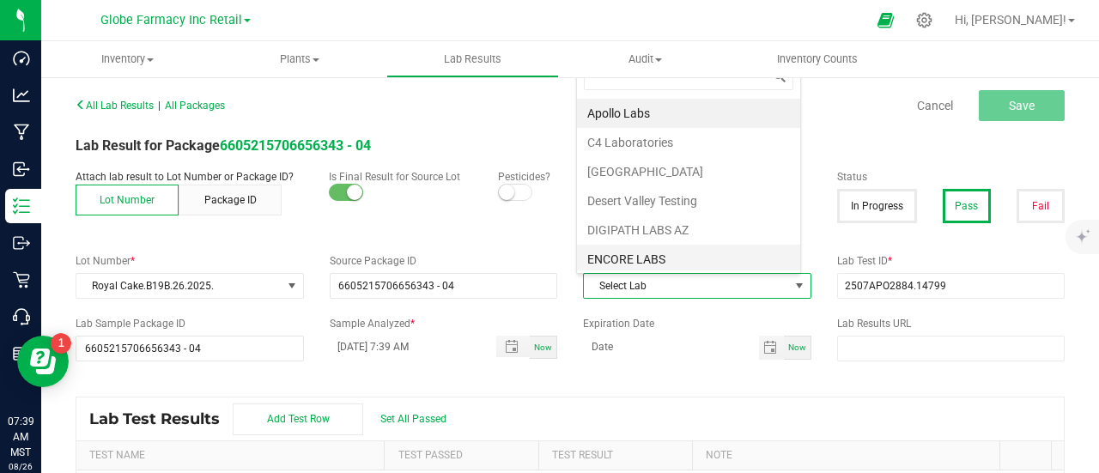
scroll to position [25, 222]
click at [642, 99] on li "Apollo Labs" at bounding box center [688, 113] width 223 height 29
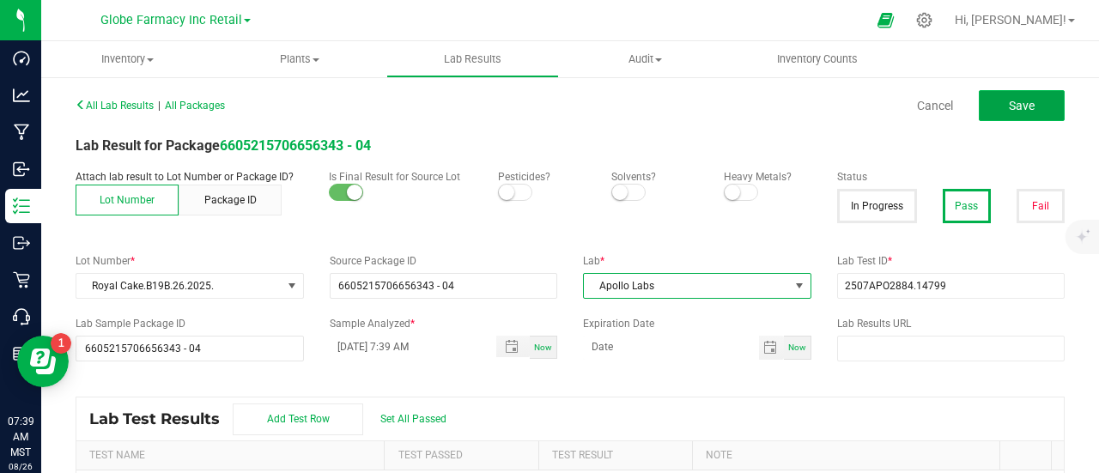
click at [1019, 106] on span "Save" at bounding box center [1022, 106] width 26 height 14
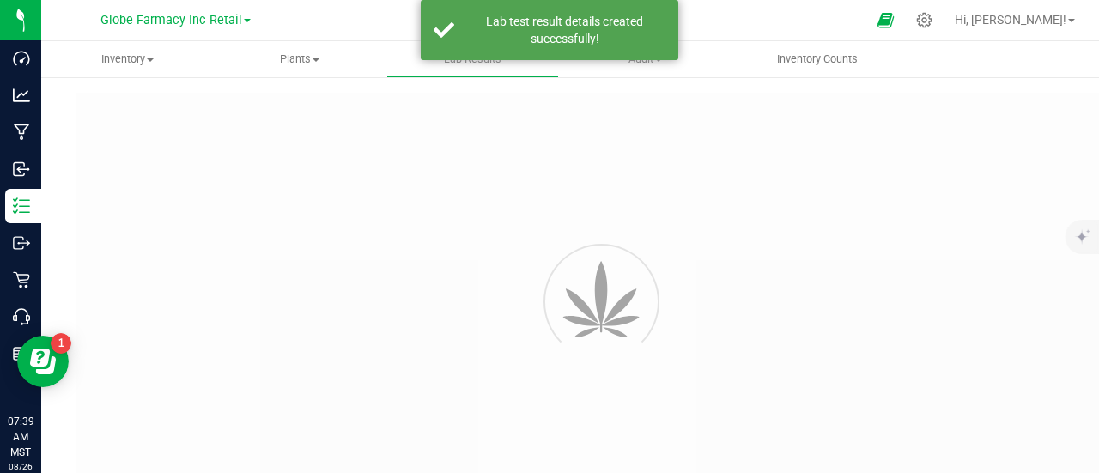
type input "6605215706656343 - 04"
type input "2507APO2884.14799"
type input "6605215706656343 - 04"
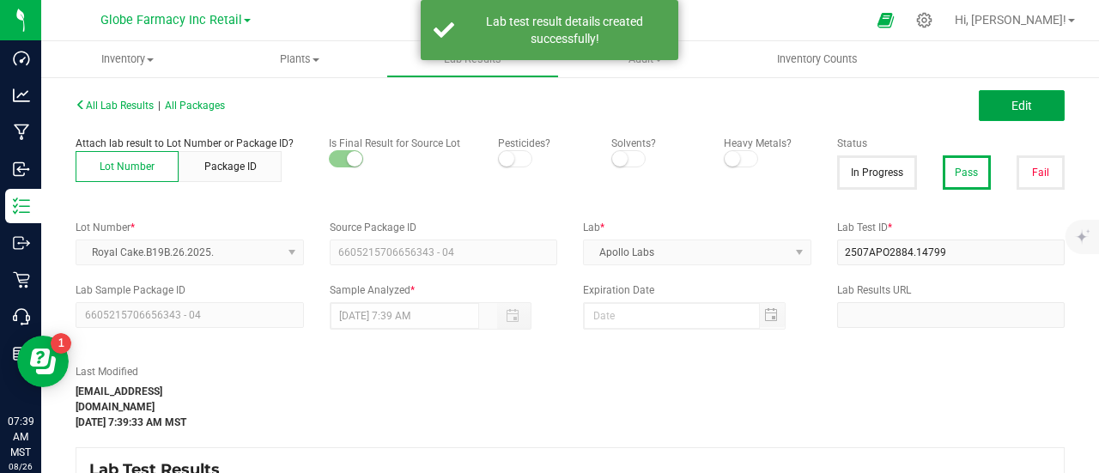
click at [1019, 106] on button "Edit" at bounding box center [1022, 105] width 86 height 31
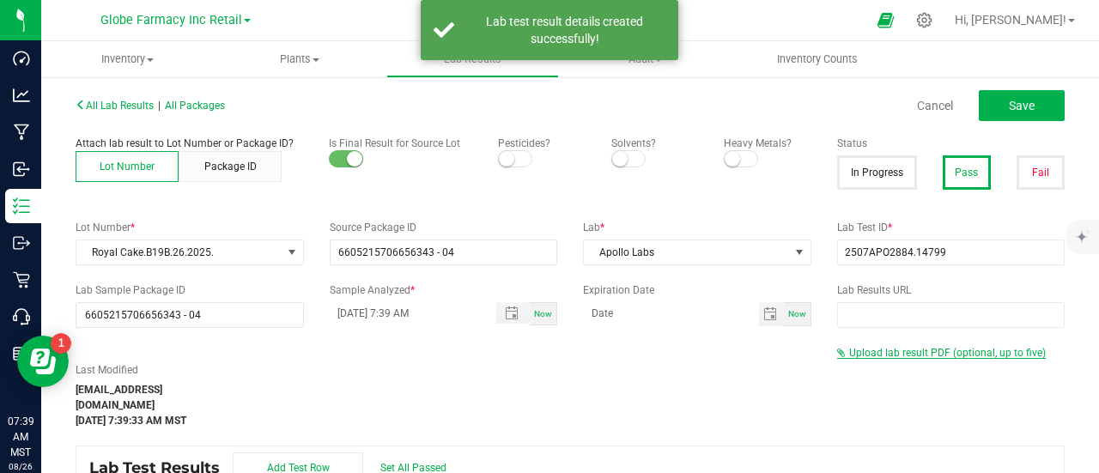
click at [901, 347] on span "Upload lab result PDF (optional, up to five)" at bounding box center [947, 353] width 197 height 12
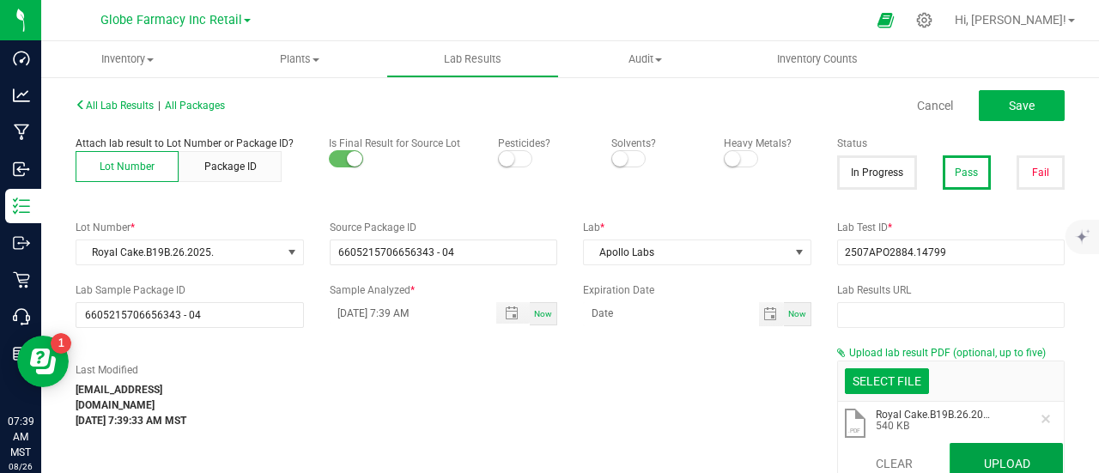
click at [1018, 459] on button "Upload" at bounding box center [1006, 463] width 113 height 41
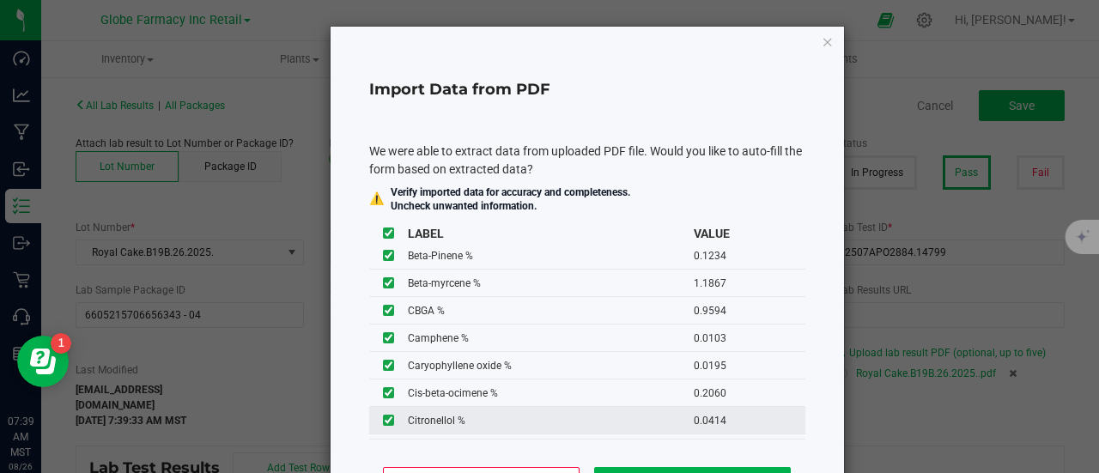
scroll to position [258, 0]
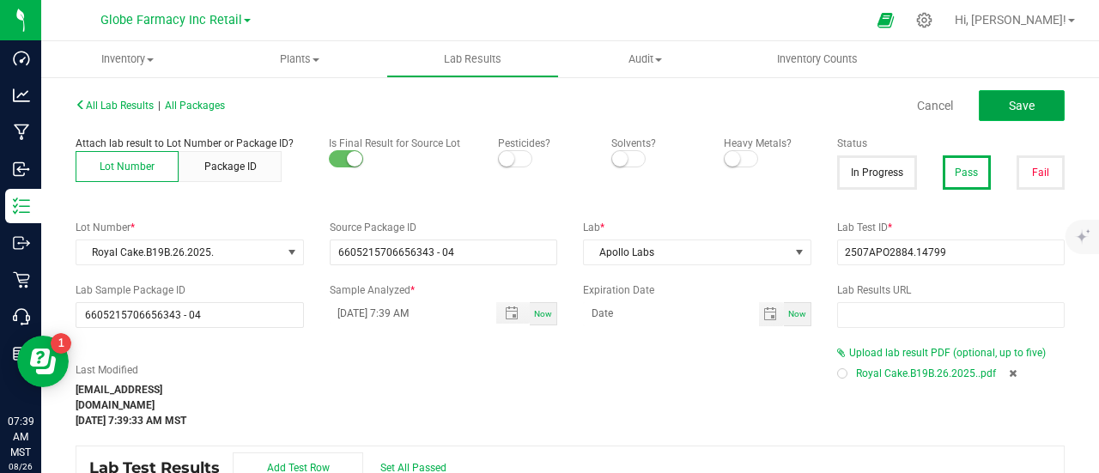
click at [994, 104] on button "Save" at bounding box center [1022, 105] width 86 height 31
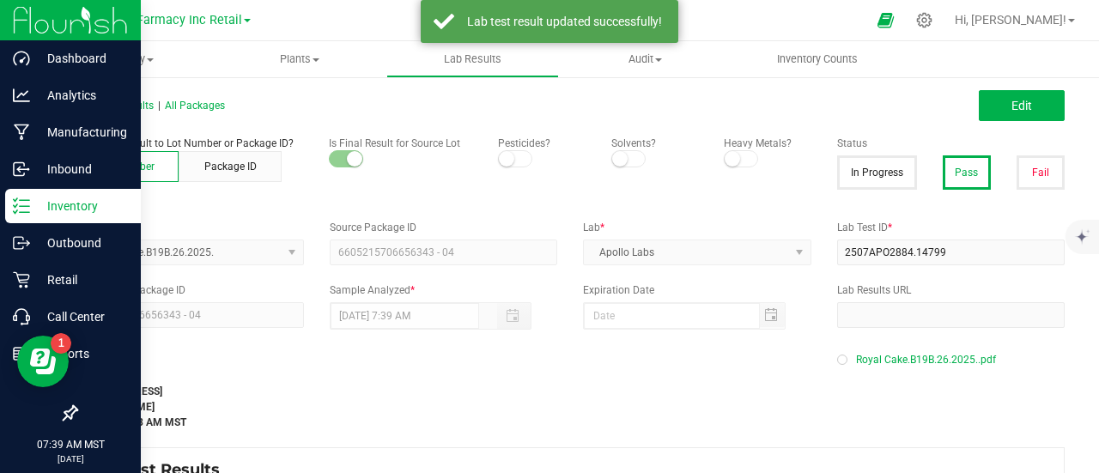
click at [34, 206] on p "Inventory" at bounding box center [81, 206] width 103 height 21
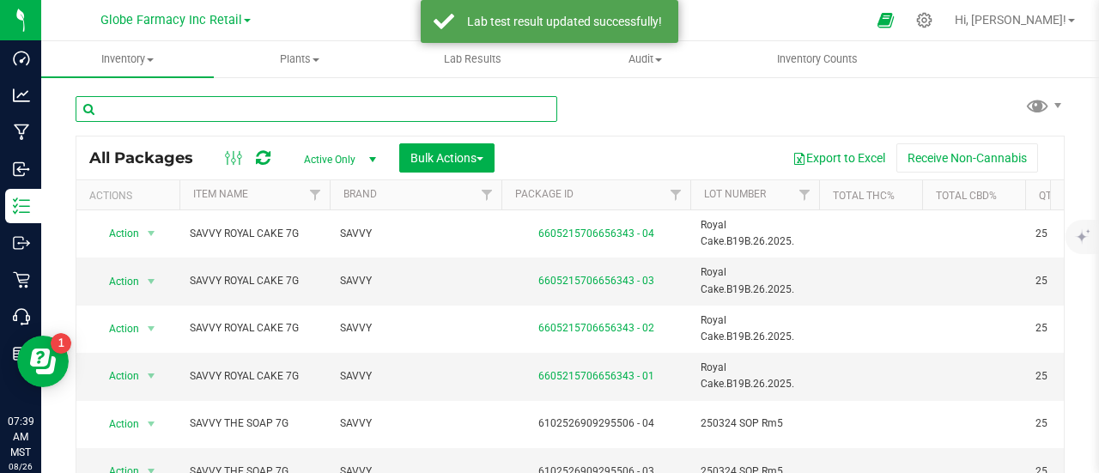
click at [137, 97] on input "text" at bounding box center [317, 109] width 482 height 26
paste input "250324 SOP Rm5"
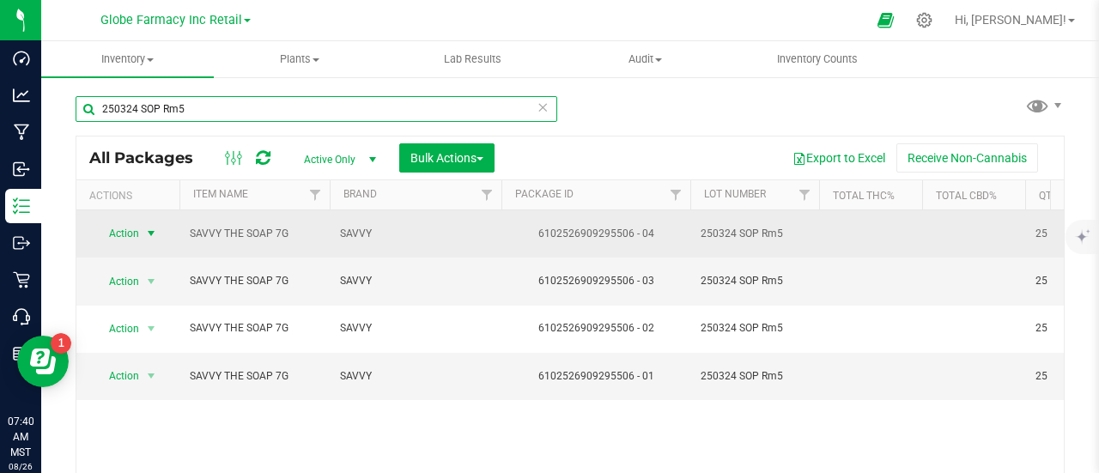
type input "250324 SOP Rm5"
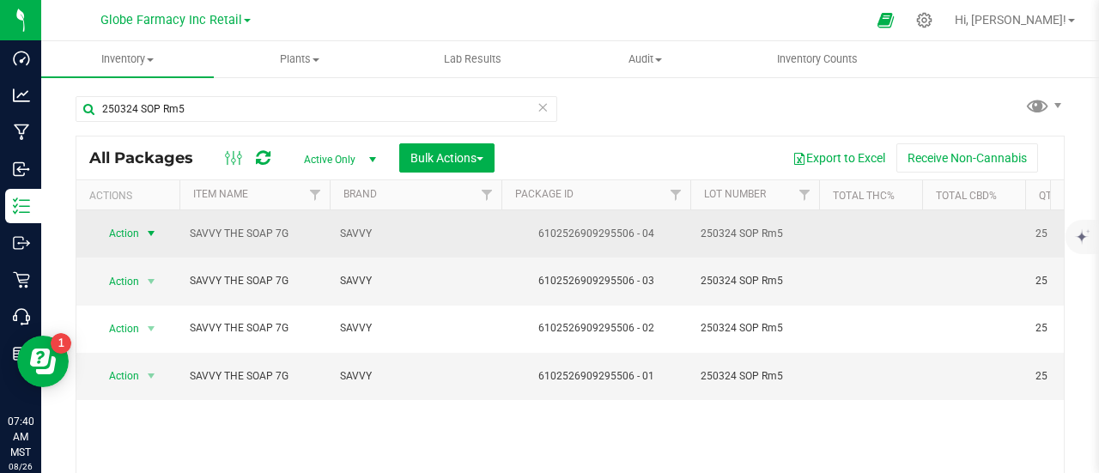
click at [134, 227] on span "Action" at bounding box center [117, 234] width 46 height 24
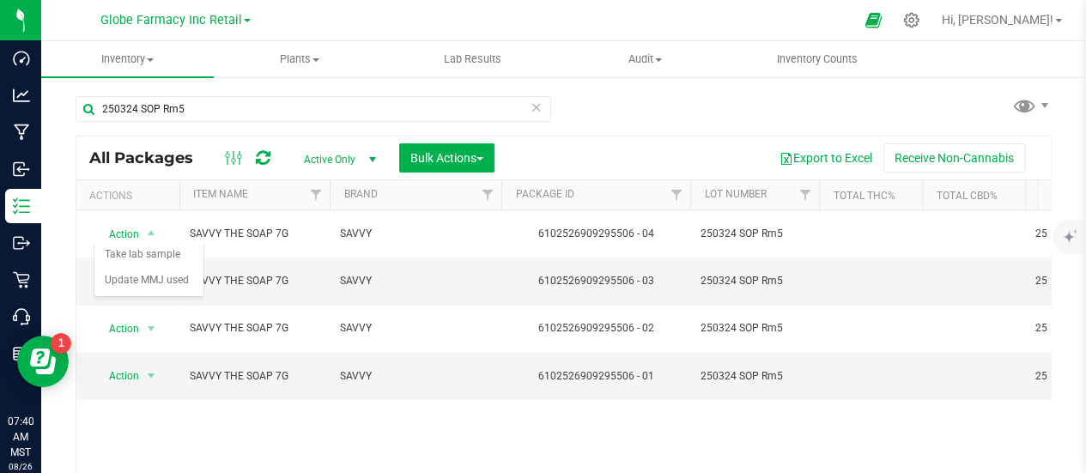
click at [591, 421] on div "Action Action Adjust qty Create package Edit attributes Global inventory Locate…" at bounding box center [563, 359] width 974 height 298
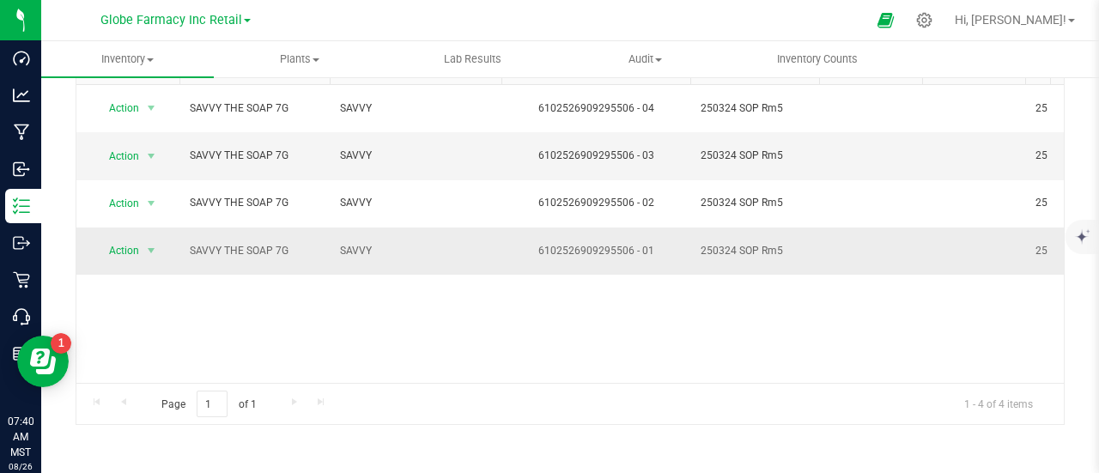
scroll to position [125, 0]
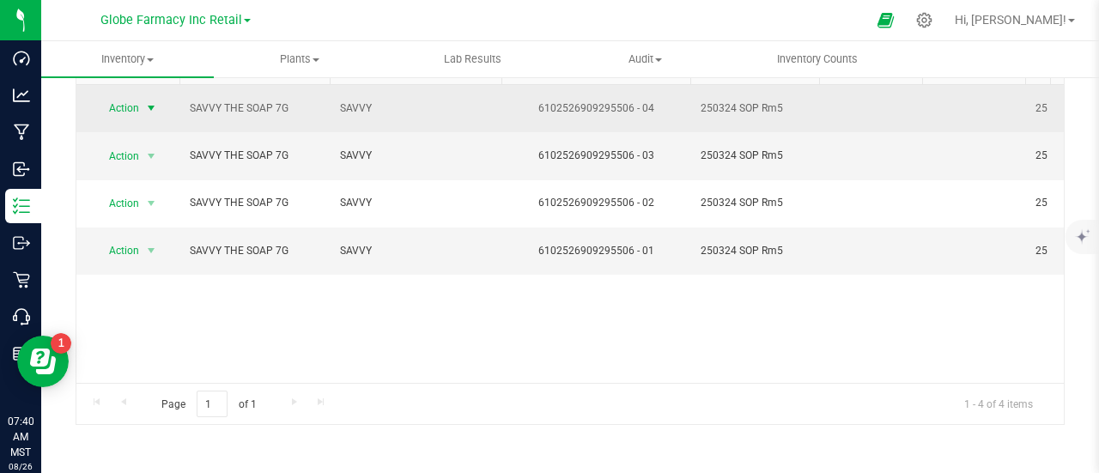
click at [149, 103] on span "select" at bounding box center [151, 108] width 14 height 14
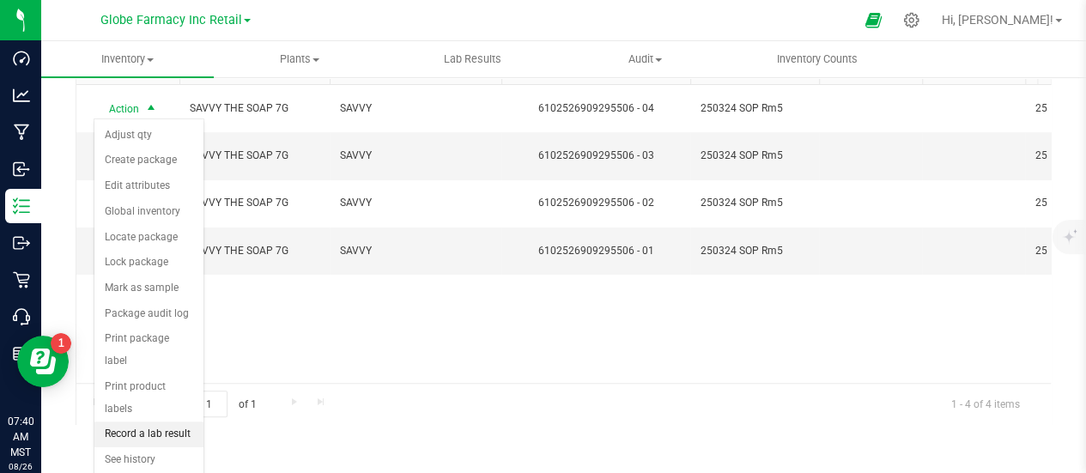
click at [156, 422] on li "Record a lab result" at bounding box center [148, 435] width 109 height 26
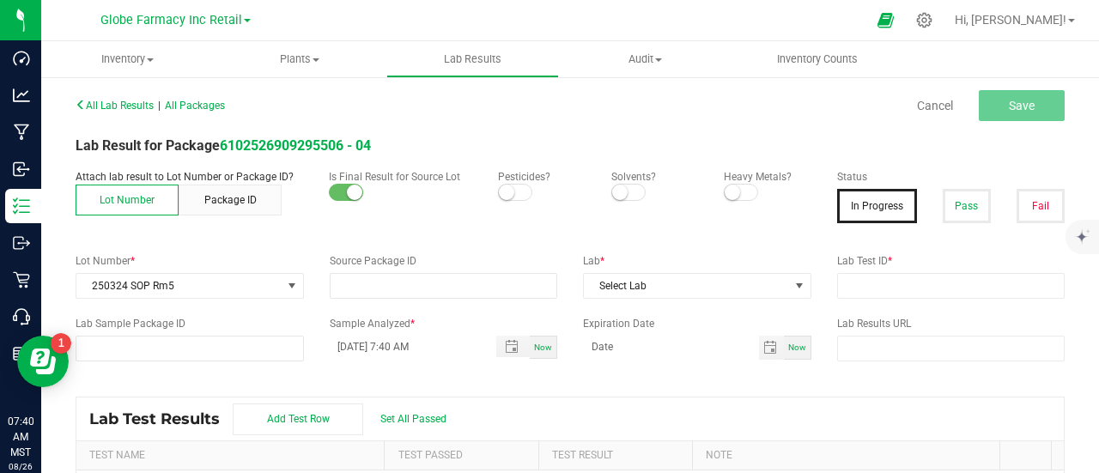
type input "6102526909295506 - 04"
click at [951, 214] on button "Pass" at bounding box center [967, 206] width 48 height 34
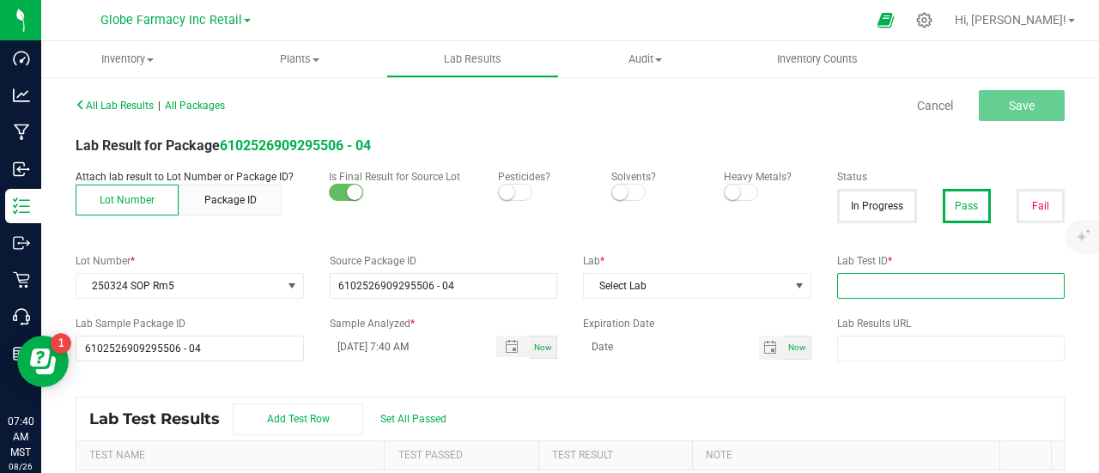
click at [908, 293] on input "text" at bounding box center [951, 286] width 228 height 26
paste input "2507APO2960.15172"
type input "2507APO2960.15172"
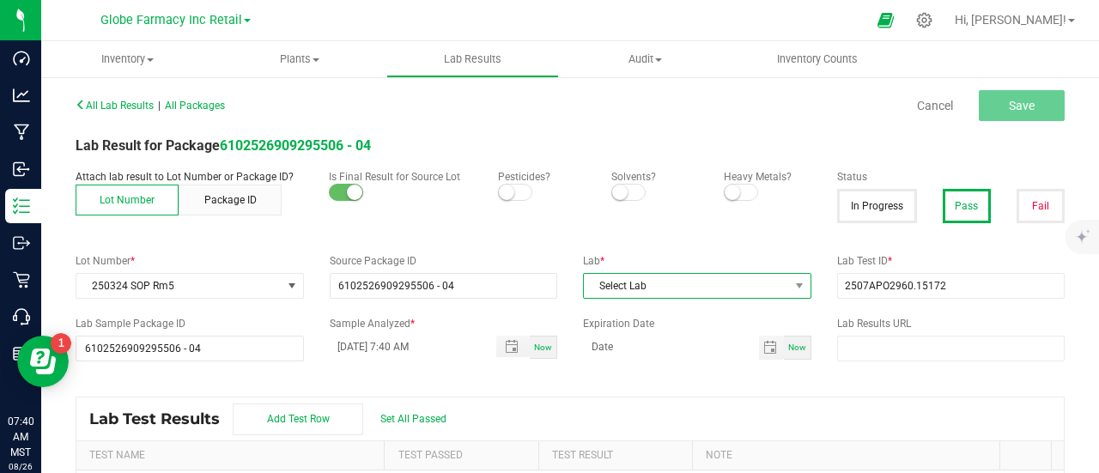
click at [695, 278] on span "Select Lab" at bounding box center [686, 286] width 205 height 24
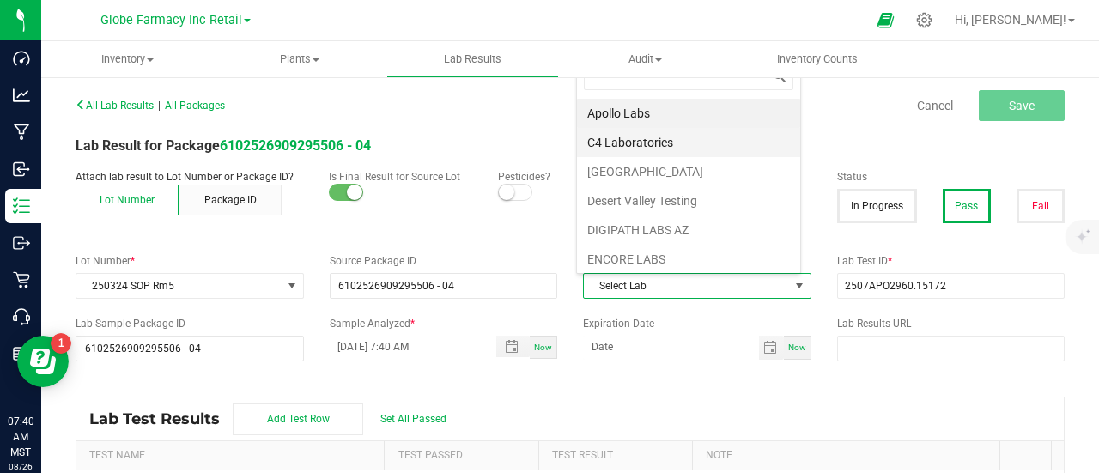
scroll to position [25, 222]
click at [610, 119] on li "Apollo Labs" at bounding box center [688, 113] width 223 height 29
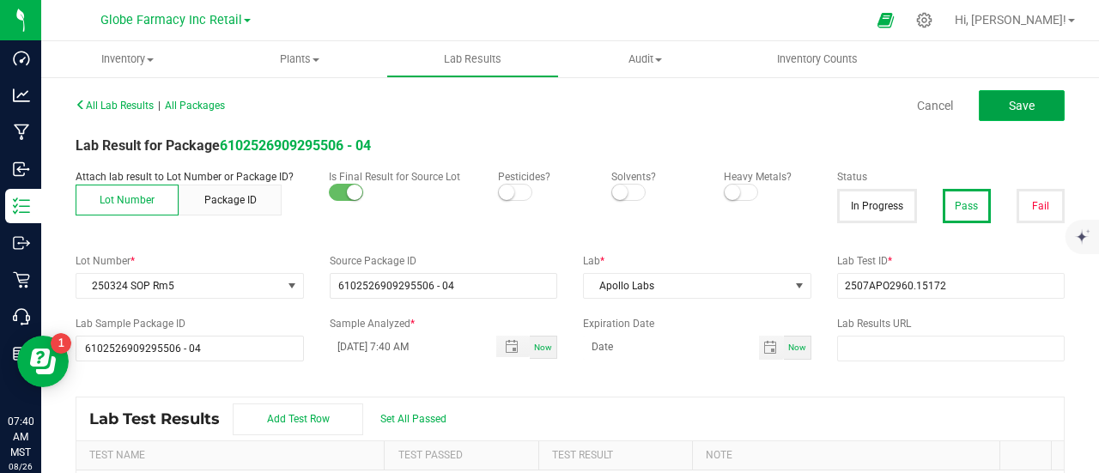
click at [1023, 102] on button "Save" at bounding box center [1022, 105] width 86 height 31
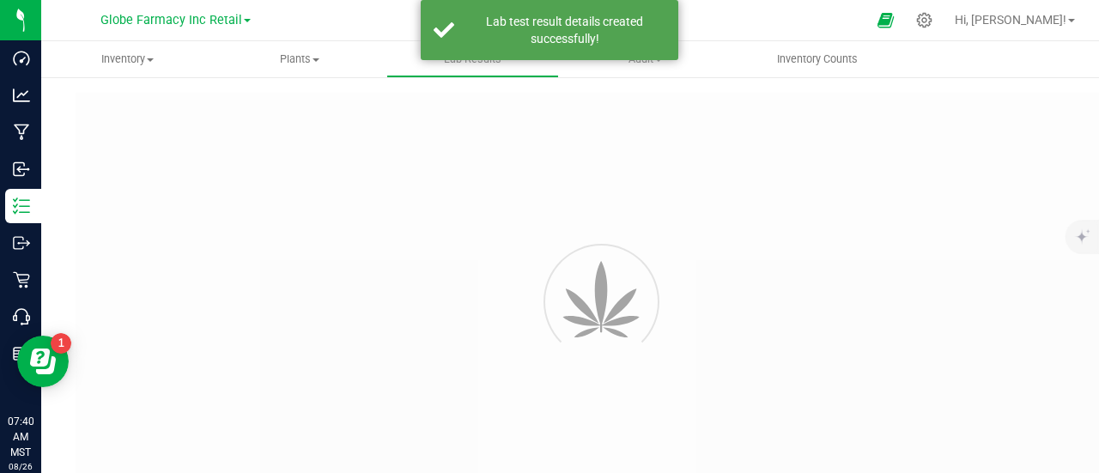
type input "6102526909295506 - 04"
type input "2507APO2960.15172"
type input "6102526909295506 - 04"
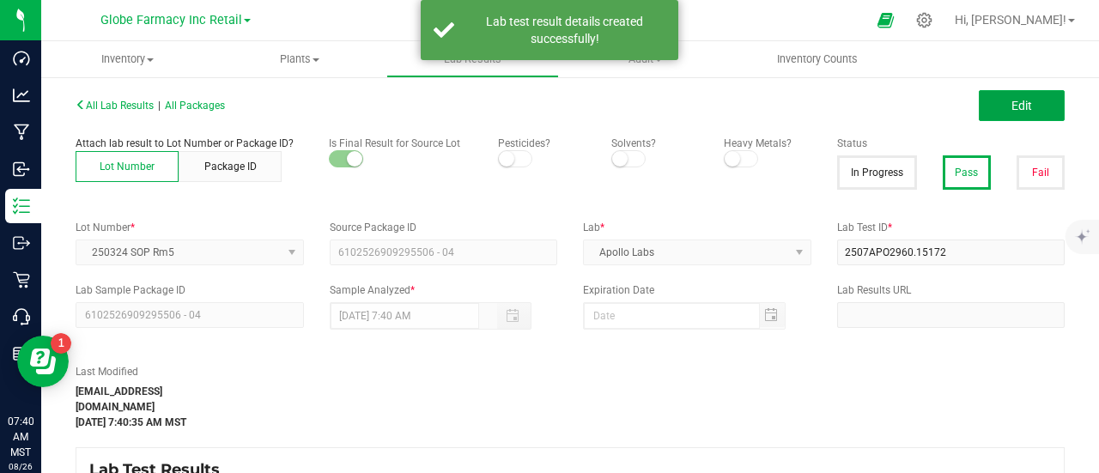
click at [1023, 100] on button "Edit" at bounding box center [1022, 105] width 86 height 31
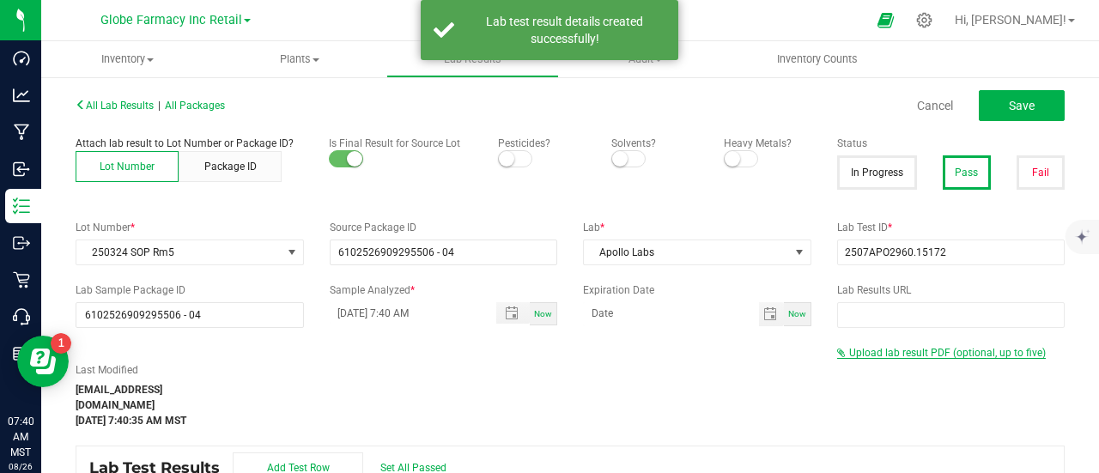
click at [865, 355] on span "Upload lab result PDF (optional, up to five)" at bounding box center [947, 353] width 197 height 12
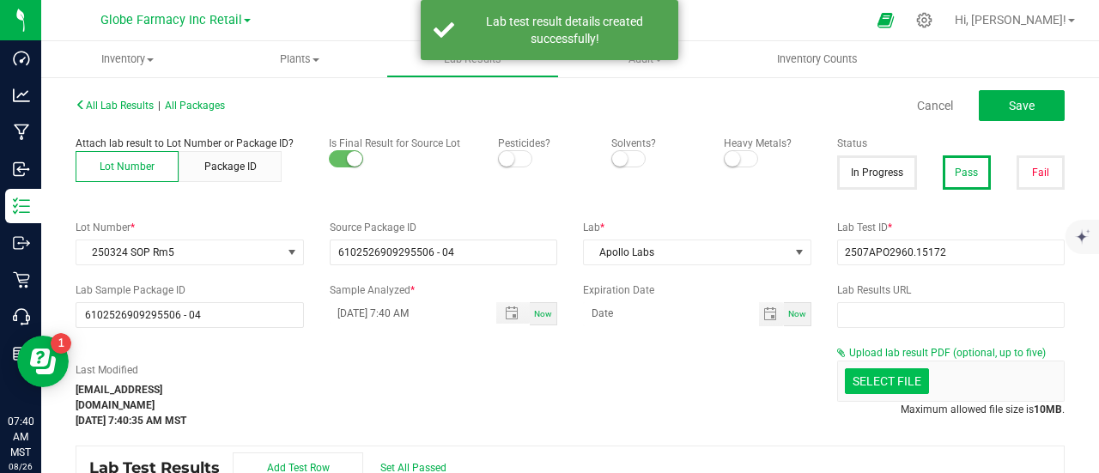
drag, startPoint x: 864, startPoint y: 358, endPoint x: 859, endPoint y: 377, distance: 19.6
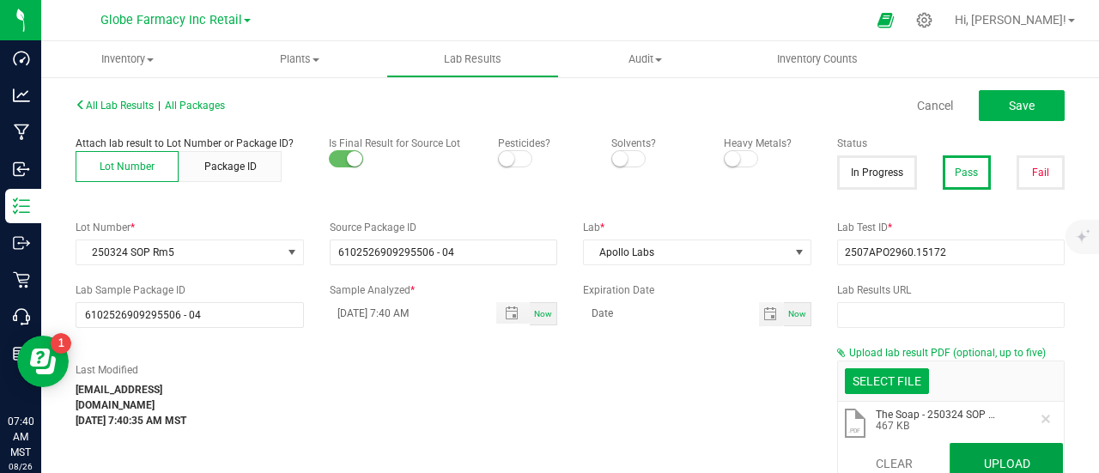
click at [976, 460] on button "Upload" at bounding box center [1006, 463] width 113 height 41
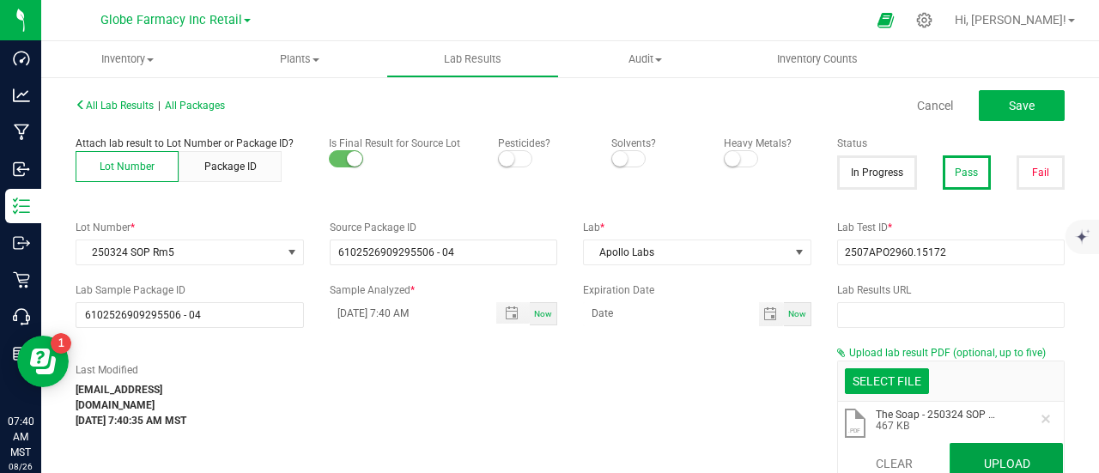
click at [1009, 451] on button "Upload" at bounding box center [1006, 463] width 113 height 41
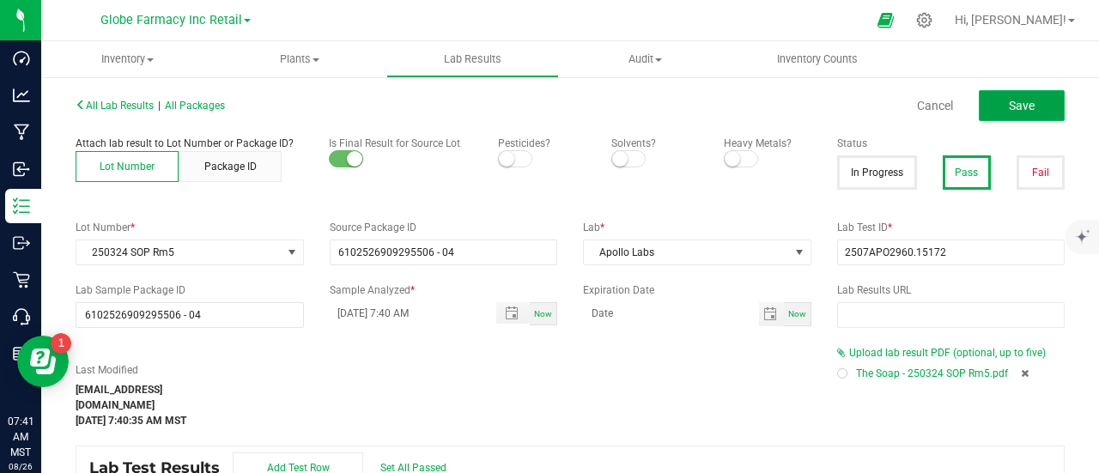
click at [1011, 120] on button "Save" at bounding box center [1022, 105] width 86 height 31
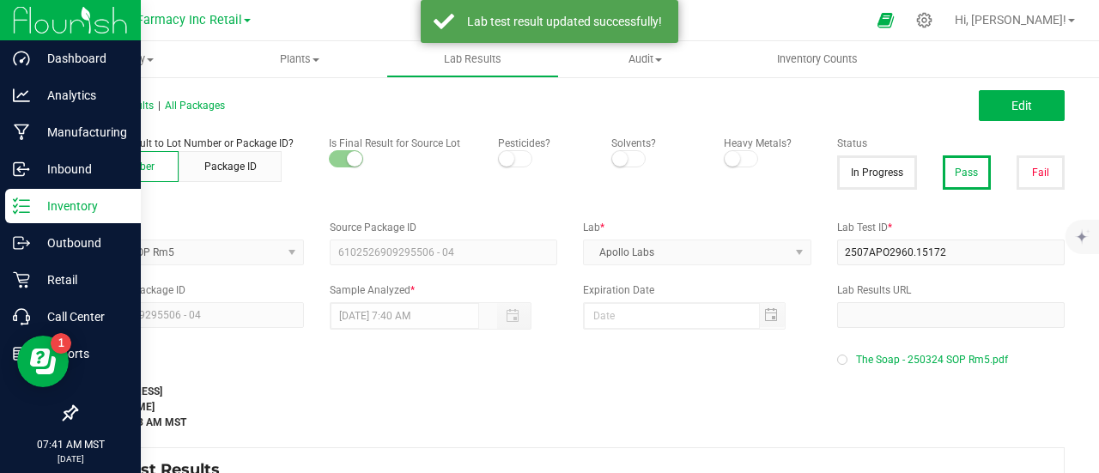
click at [11, 194] on div "Inventory" at bounding box center [73, 206] width 136 height 34
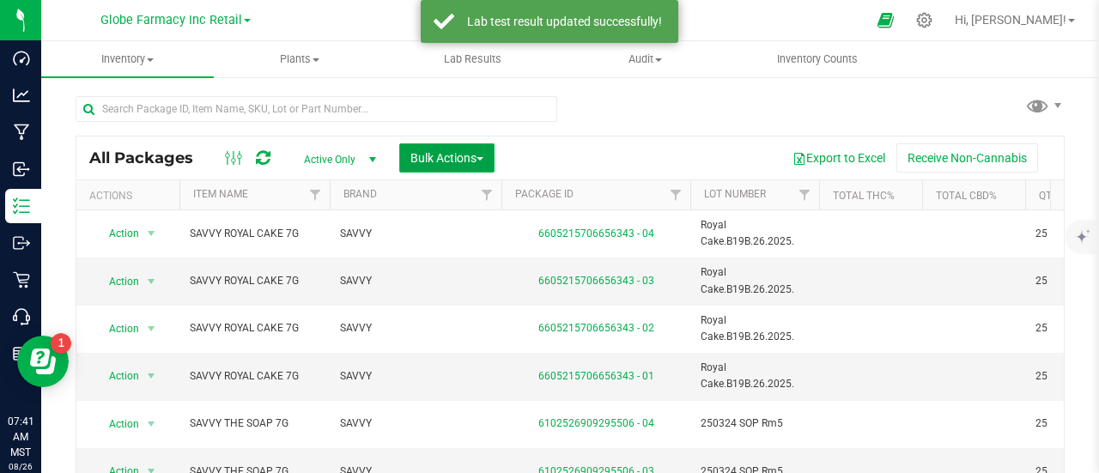
click at [456, 158] on span "Bulk Actions" at bounding box center [446, 158] width 73 height 14
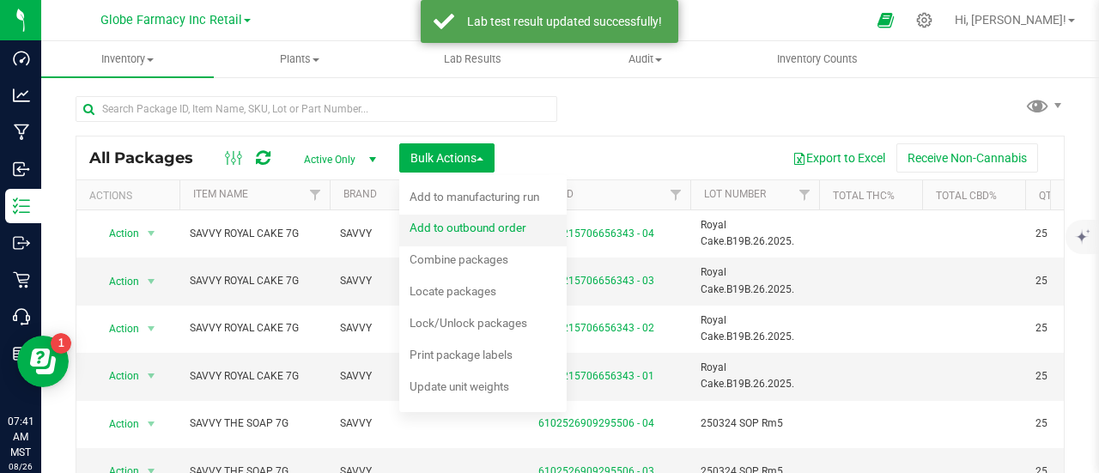
click at [479, 238] on div "Add to outbound order" at bounding box center [480, 229] width 140 height 27
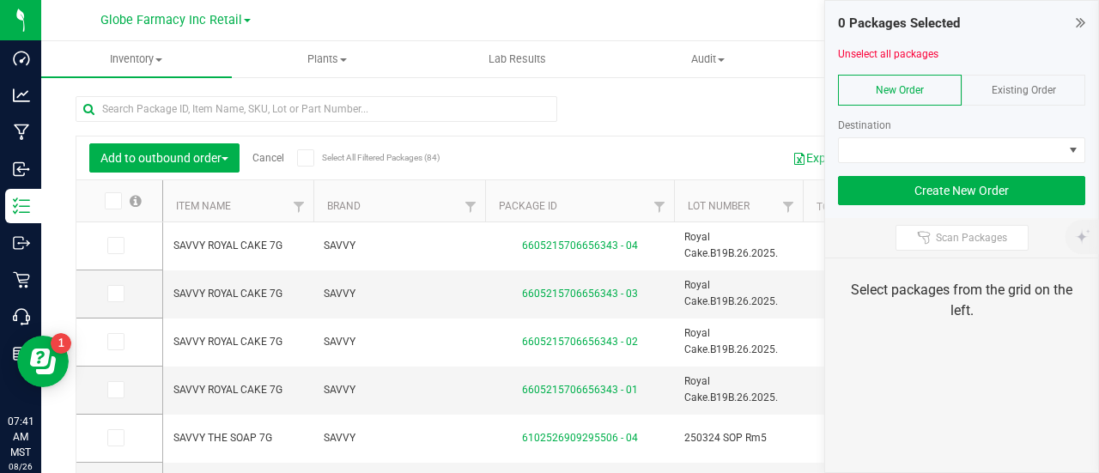
drag, startPoint x: 1031, startPoint y: 87, endPoint x: 1032, endPoint y: 97, distance: 10.3
click at [1031, 87] on span "Existing Order" at bounding box center [1024, 90] width 64 height 12
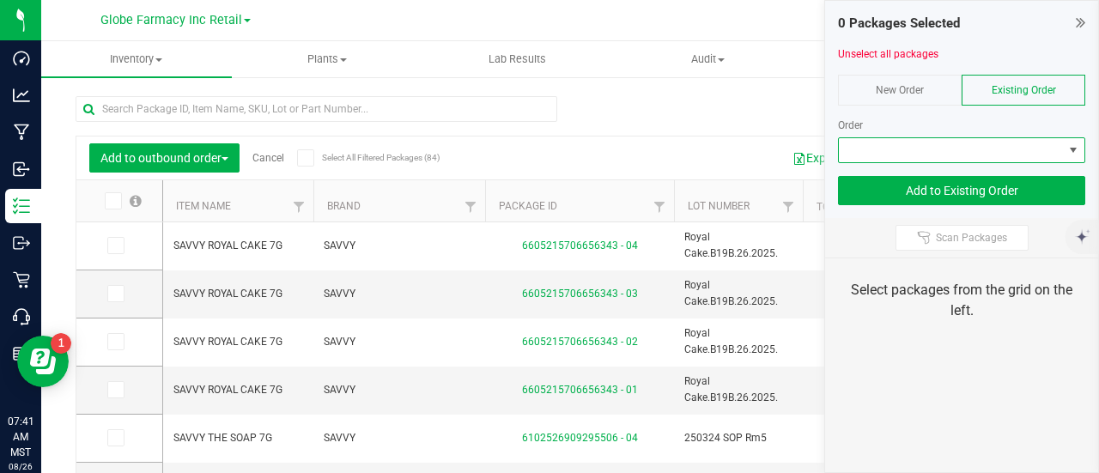
click at [1029, 150] on span at bounding box center [951, 150] width 224 height 24
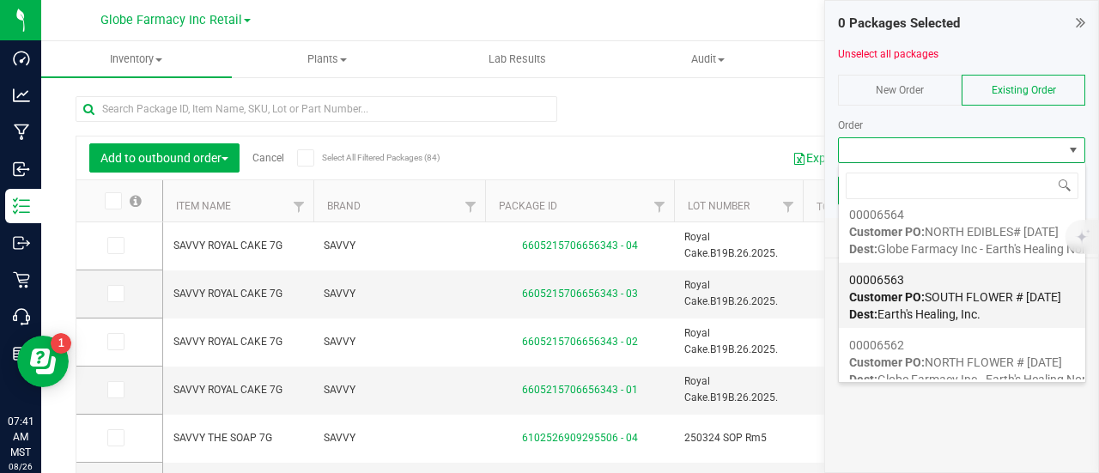
scroll to position [220, 0]
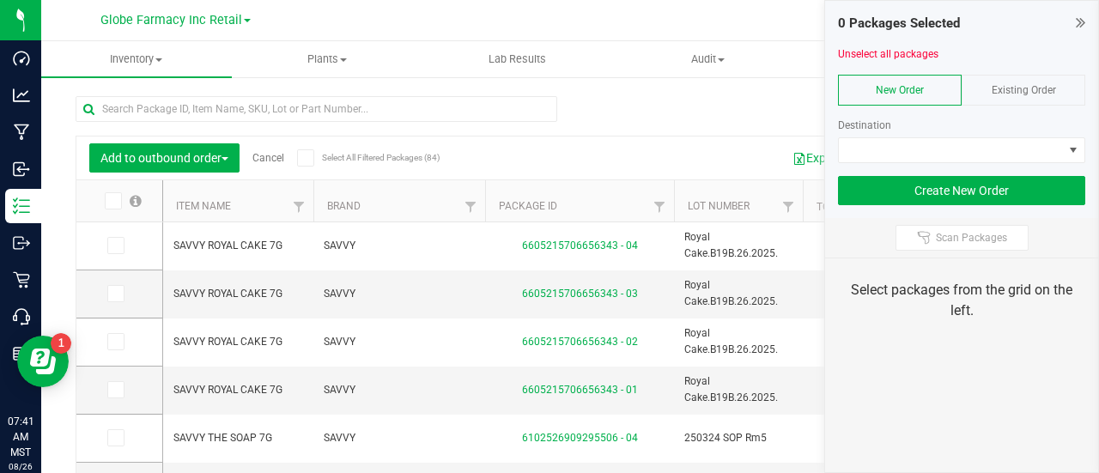
click at [1022, 94] on span "Existing Order" at bounding box center [1024, 90] width 64 height 12
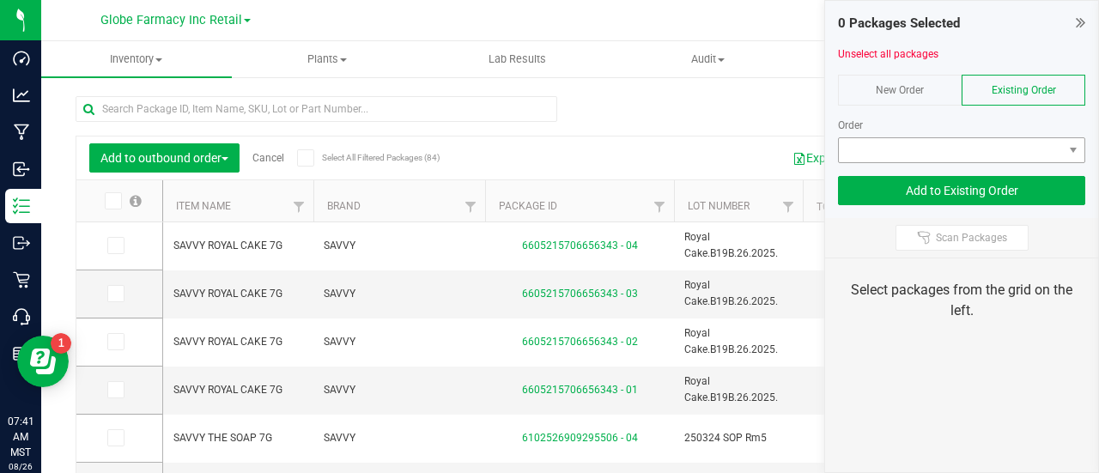
drag, startPoint x: 1022, startPoint y: 101, endPoint x: 1022, endPoint y: 147, distance: 45.5
click at [1022, 133] on div "Order" at bounding box center [961, 134] width 247 height 58
click at [1022, 148] on span at bounding box center [951, 150] width 224 height 24
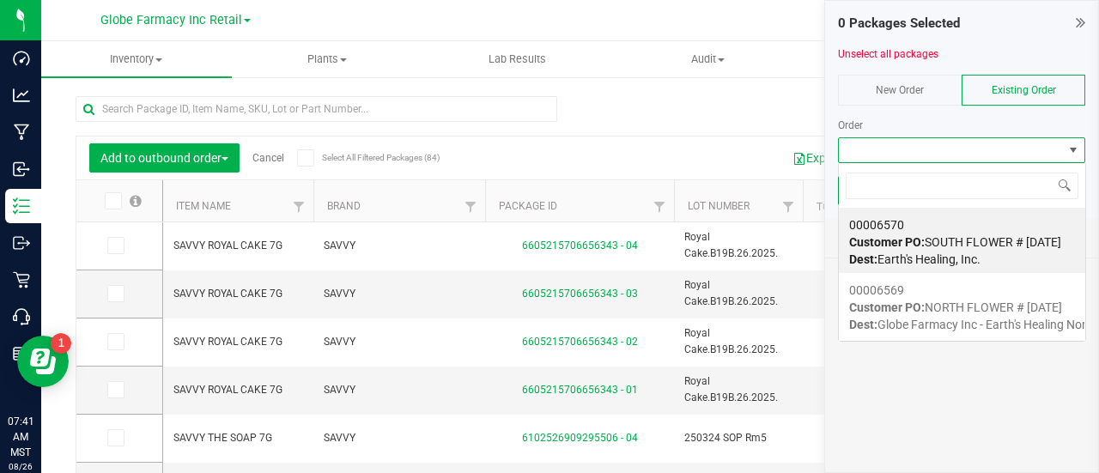
scroll to position [25, 247]
click at [979, 310] on span "Customer PO: NORTH FLOWER # 08/26/2025" at bounding box center [955, 308] width 213 height 14
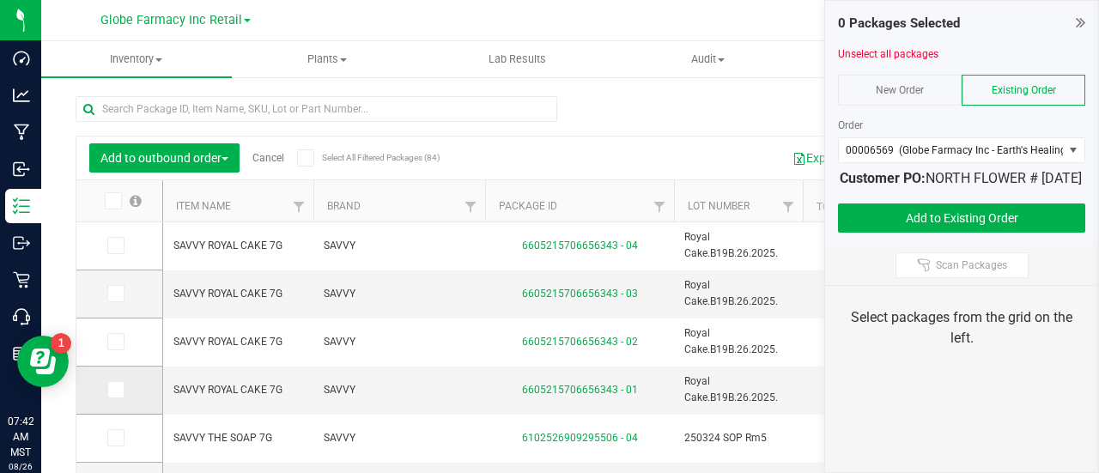
click at [112, 390] on icon at bounding box center [114, 390] width 11 height 0
click at [0, 0] on input "checkbox" at bounding box center [0, 0] width 0 height 0
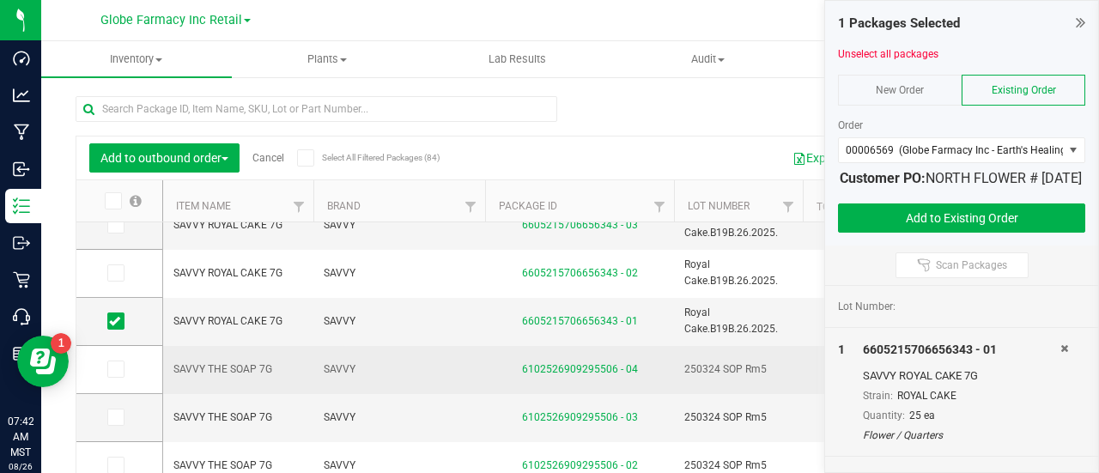
scroll to position [172, 0]
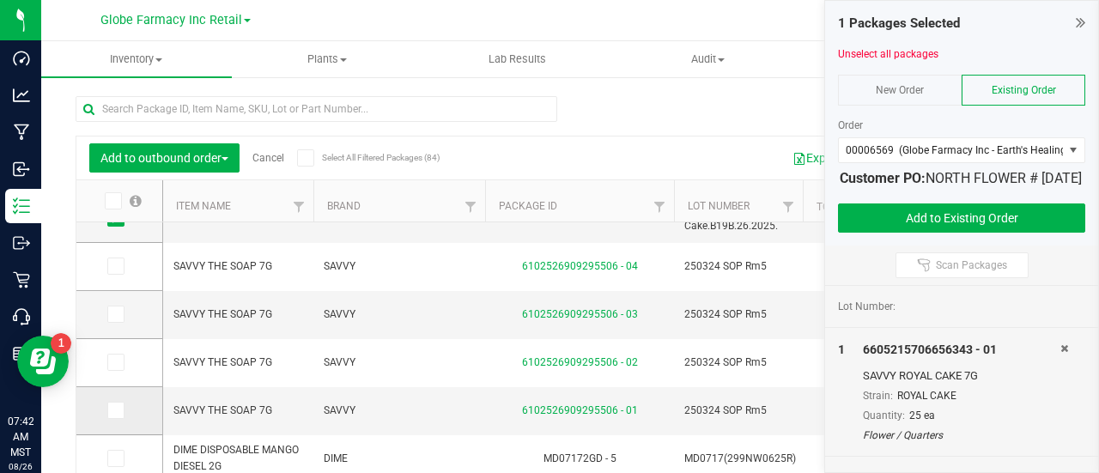
click at [119, 409] on span at bounding box center [115, 410] width 17 height 17
click at [0, 0] on input "checkbox" at bounding box center [0, 0] width 0 height 0
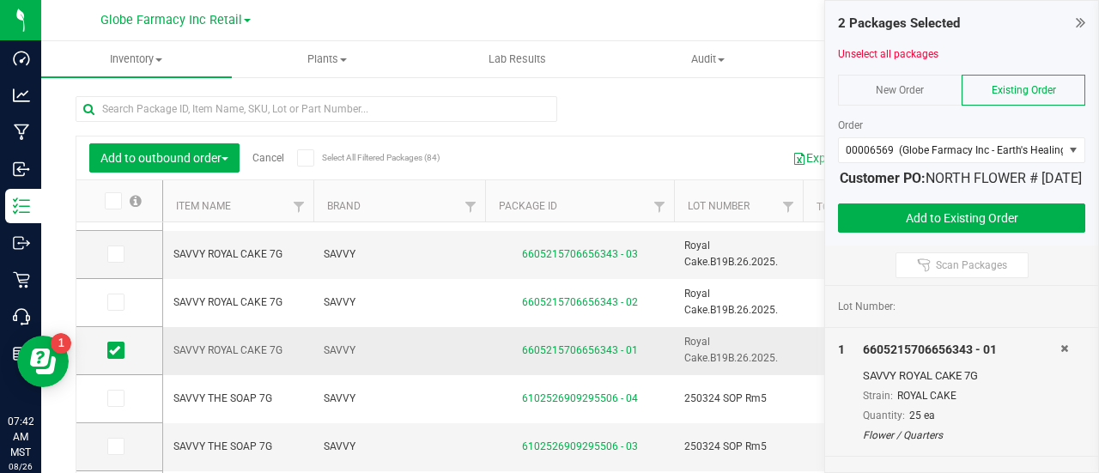
scroll to position [0, 0]
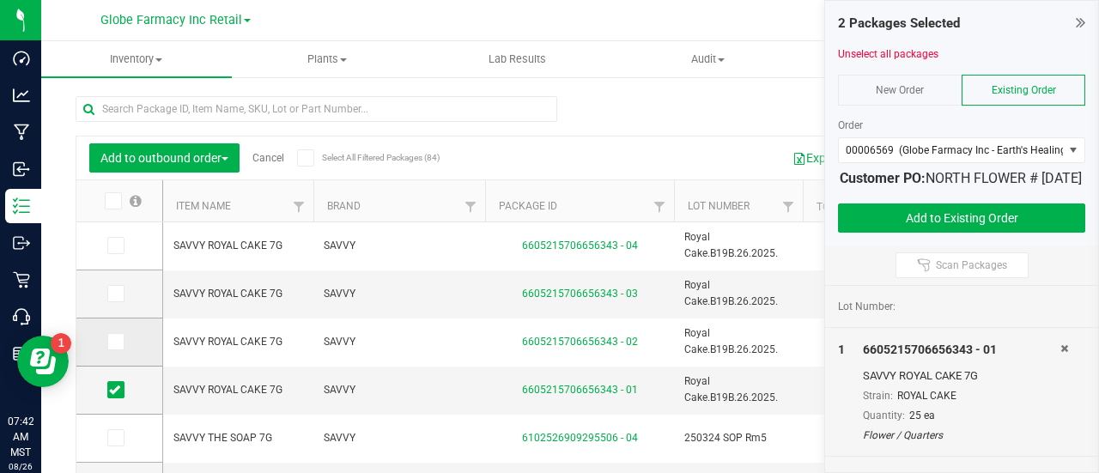
click at [124, 341] on label at bounding box center [119, 341] width 25 height 17
click at [0, 0] on input "checkbox" at bounding box center [0, 0] width 0 height 0
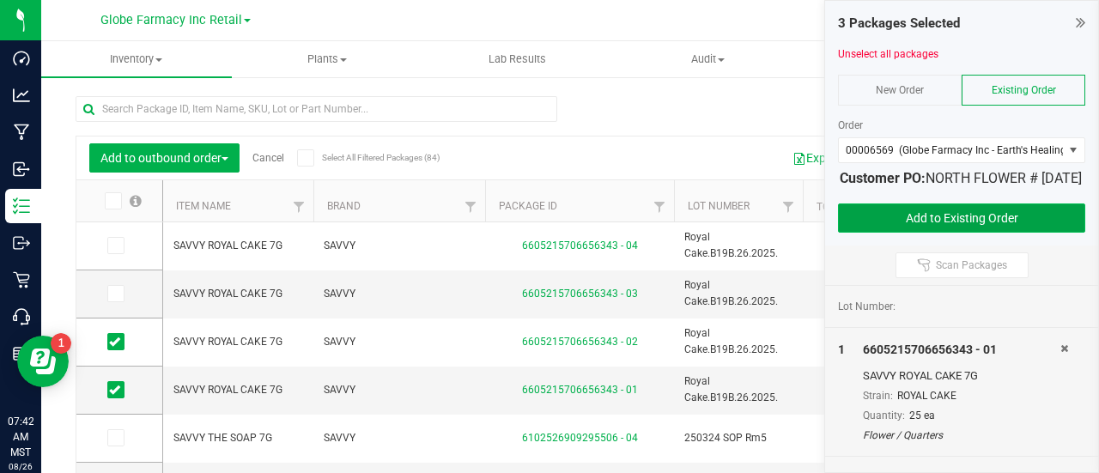
click at [989, 233] on button "Add to Existing Order" at bounding box center [961, 217] width 247 height 29
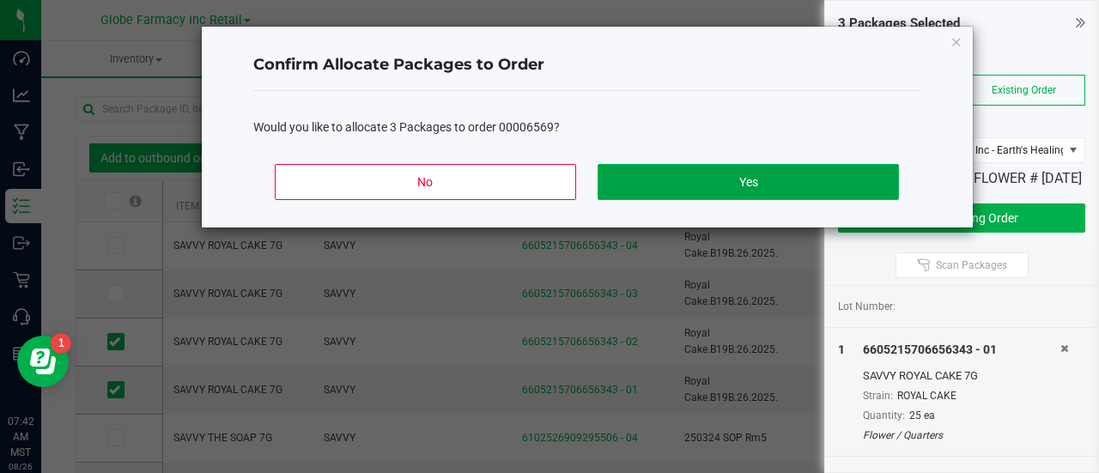
click at [725, 182] on button "Yes" at bounding box center [748, 182] width 301 height 36
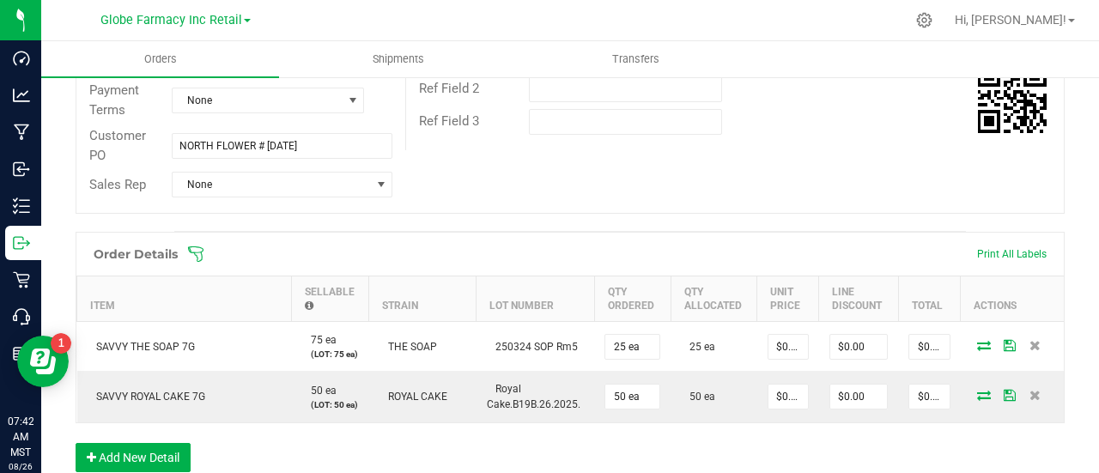
scroll to position [343, 0]
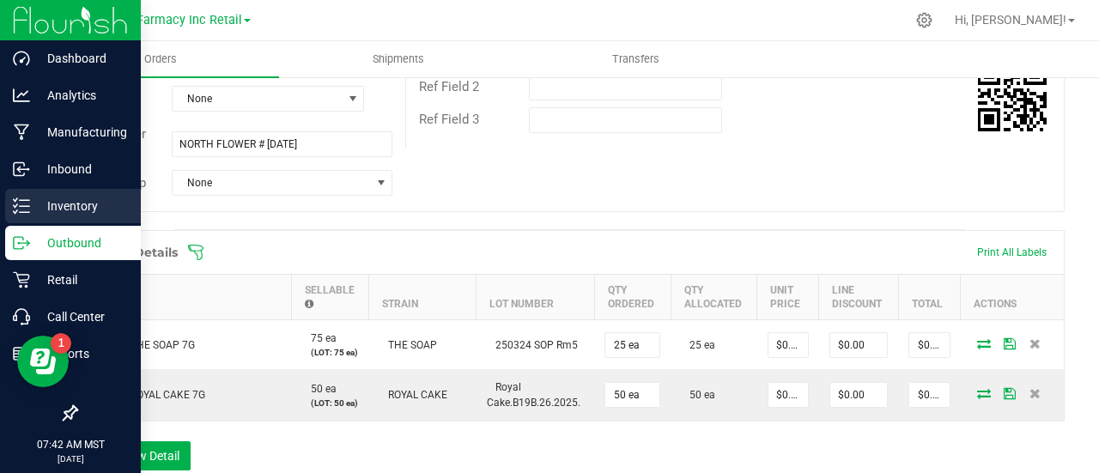
click at [27, 214] on icon at bounding box center [21, 205] width 17 height 17
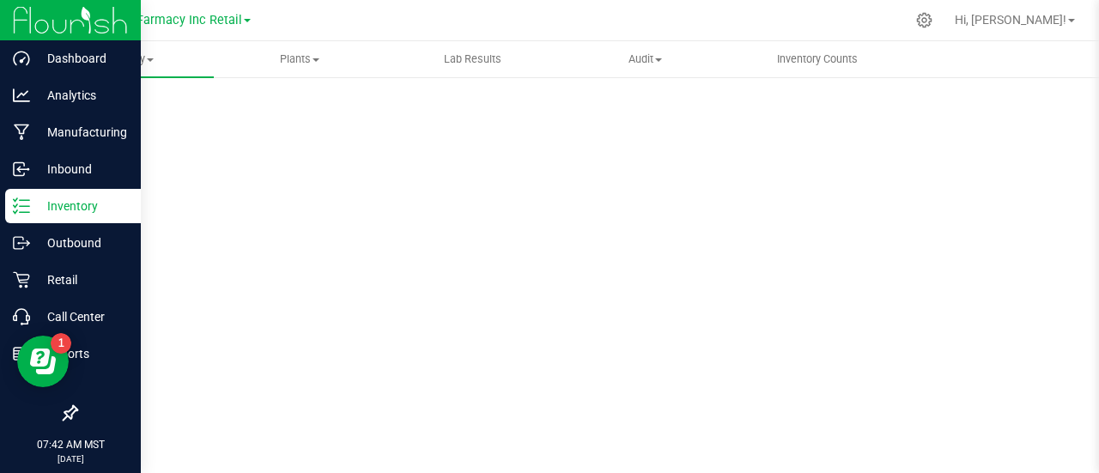
scroll to position [125, 0]
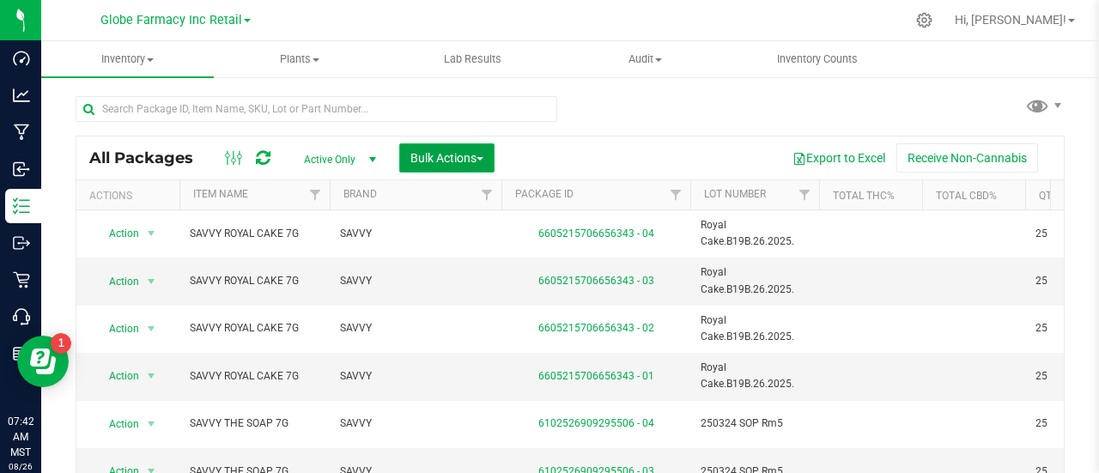
click at [464, 155] on span "Bulk Actions" at bounding box center [446, 158] width 73 height 14
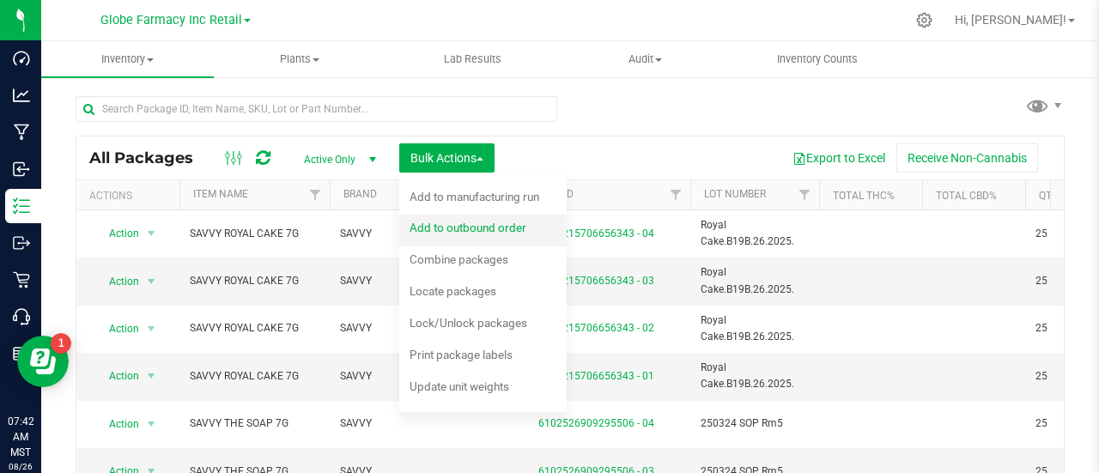
click at [465, 221] on span "Add to outbound order" at bounding box center [468, 228] width 117 height 14
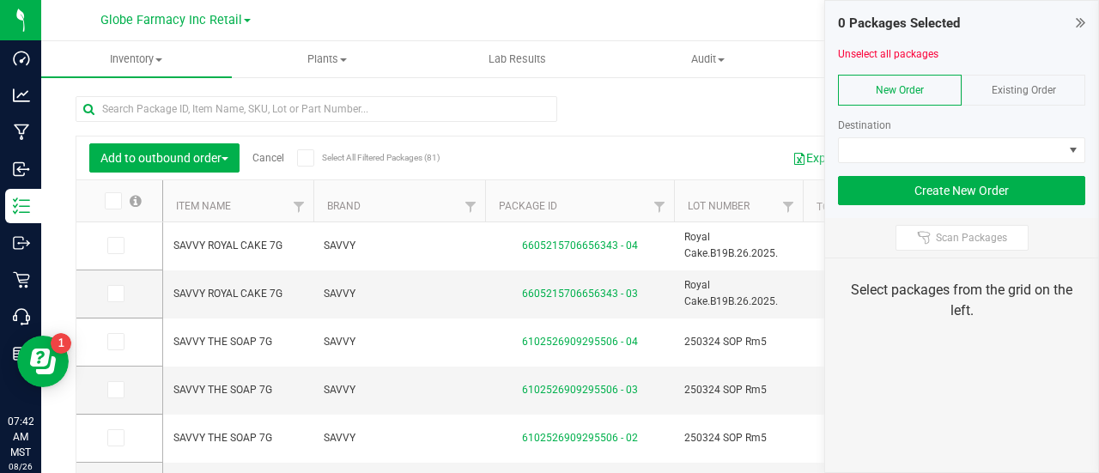
click at [1043, 97] on div "Existing Order" at bounding box center [1024, 90] width 124 height 31
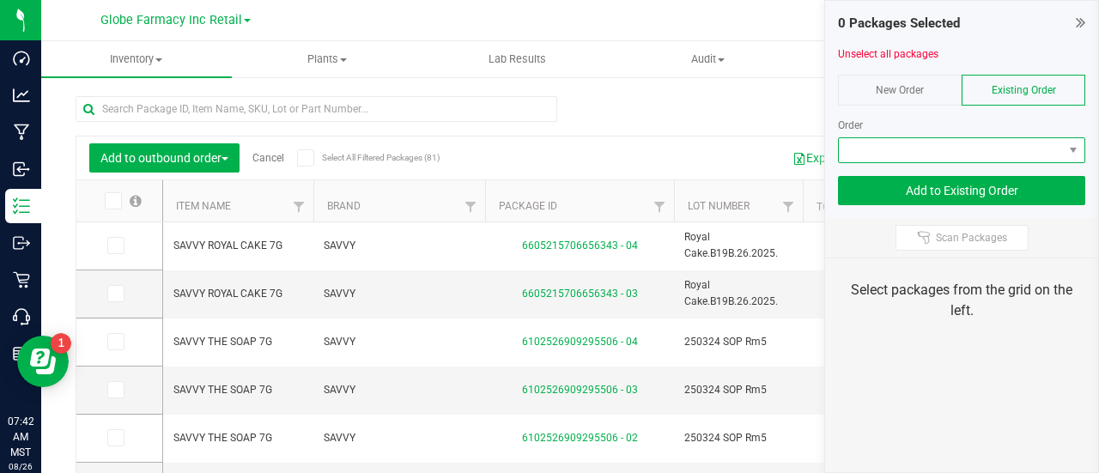
click at [1027, 148] on span at bounding box center [951, 150] width 224 height 24
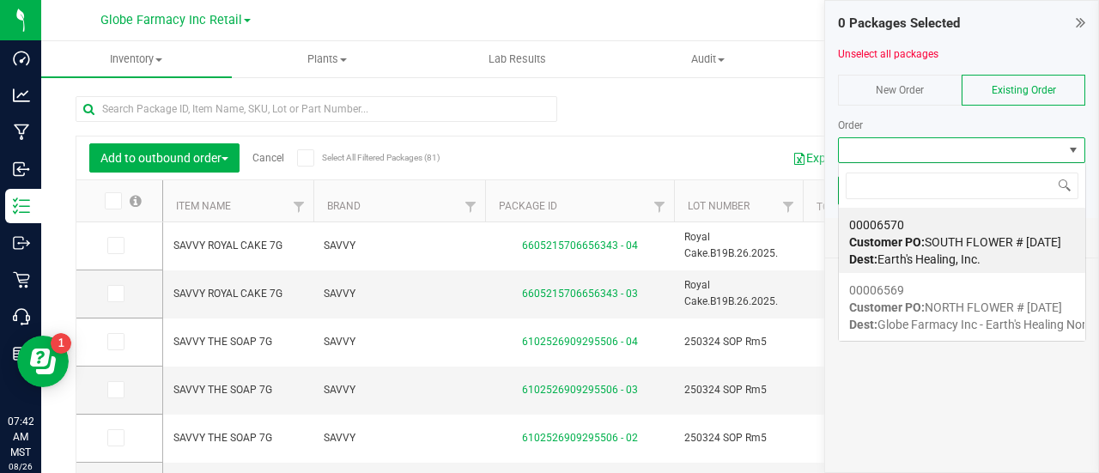
scroll to position [25, 247]
click at [986, 258] on div "00006570 Customer PO: SOUTH FLOWER # 08/26/2025 Dest: Earth's Healing, Inc." at bounding box center [962, 241] width 226 height 65
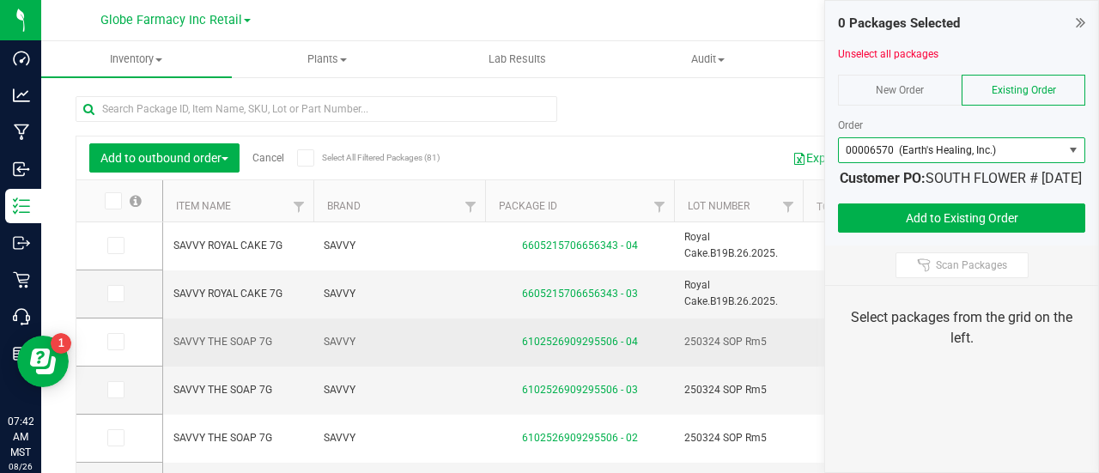
scroll to position [86, 0]
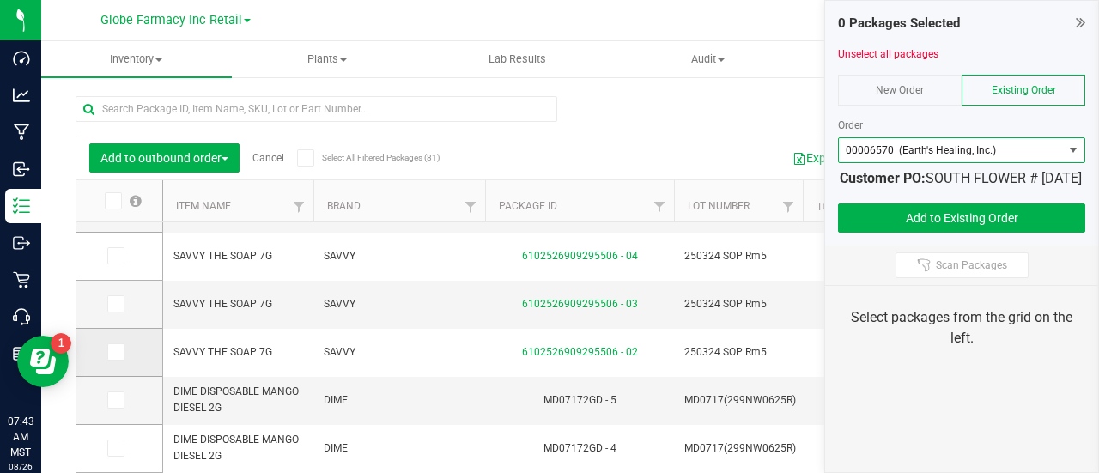
click at [120, 353] on span at bounding box center [115, 351] width 17 height 17
click at [0, 0] on input "checkbox" at bounding box center [0, 0] width 0 height 0
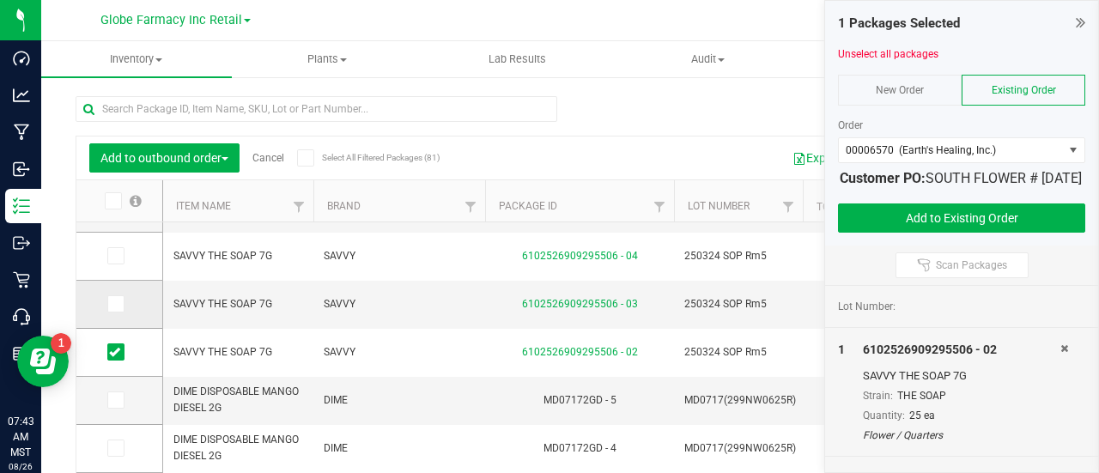
click at [122, 301] on span at bounding box center [115, 303] width 17 height 17
click at [0, 0] on input "checkbox" at bounding box center [0, 0] width 0 height 0
click at [128, 255] on label at bounding box center [119, 255] width 25 height 17
click at [0, 0] on input "checkbox" at bounding box center [0, 0] width 0 height 0
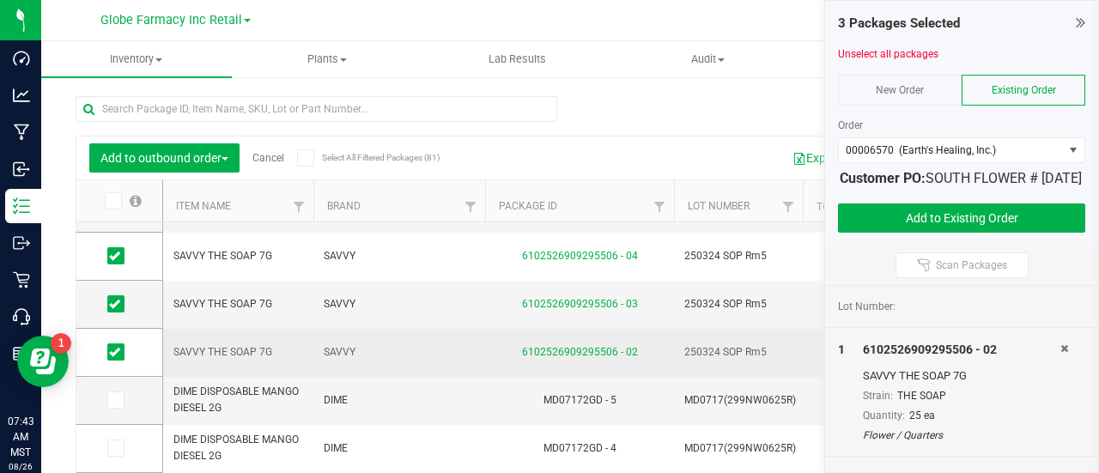
scroll to position [0, 0]
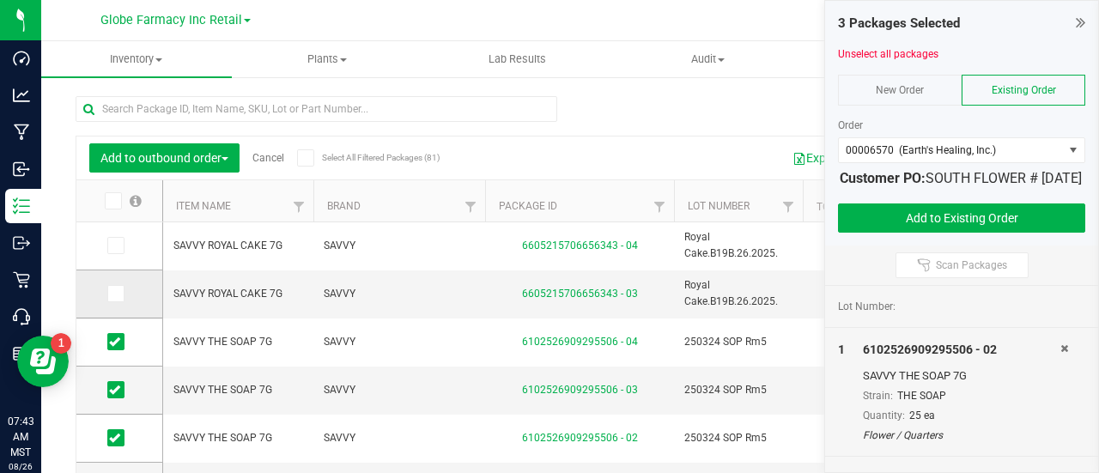
drag, startPoint x: 103, startPoint y: 293, endPoint x: 117, endPoint y: 279, distance: 19.4
click at [103, 294] on td at bounding box center [119, 294] width 86 height 48
click at [118, 294] on icon at bounding box center [114, 294] width 11 height 0
click at [0, 0] on input "checkbox" at bounding box center [0, 0] width 0 height 0
click at [114, 246] on icon at bounding box center [114, 246] width 11 height 0
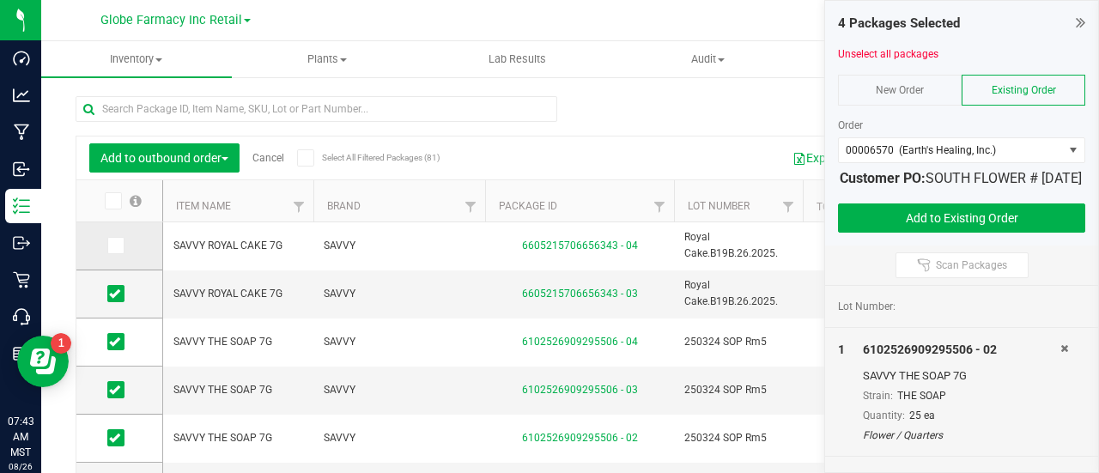
click at [0, 0] on input "checkbox" at bounding box center [0, 0] width 0 height 0
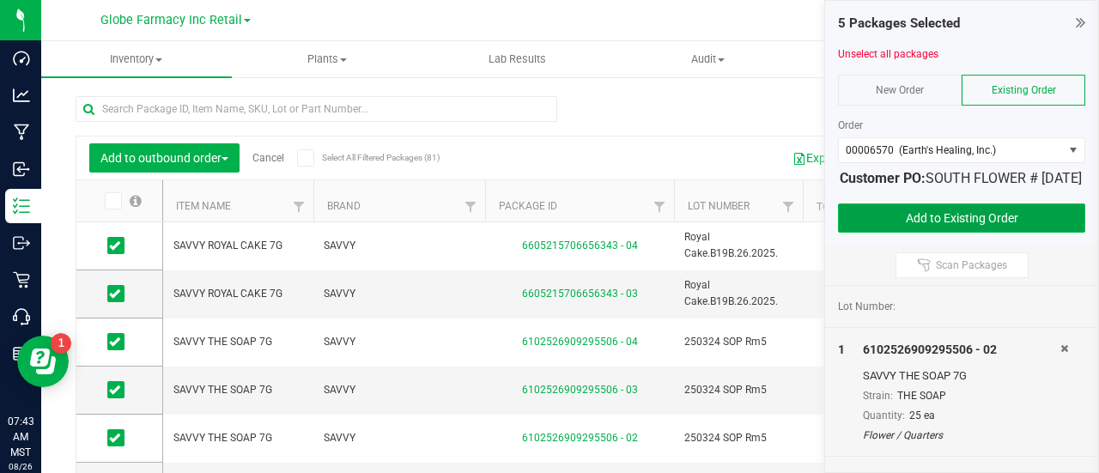
click at [902, 233] on button "Add to Existing Order" at bounding box center [961, 217] width 247 height 29
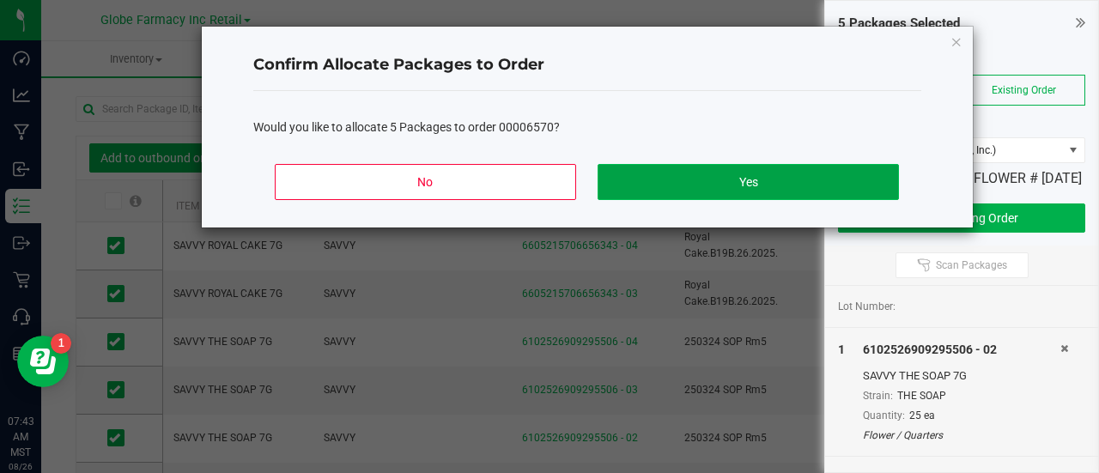
click at [659, 181] on button "Yes" at bounding box center [748, 182] width 301 height 36
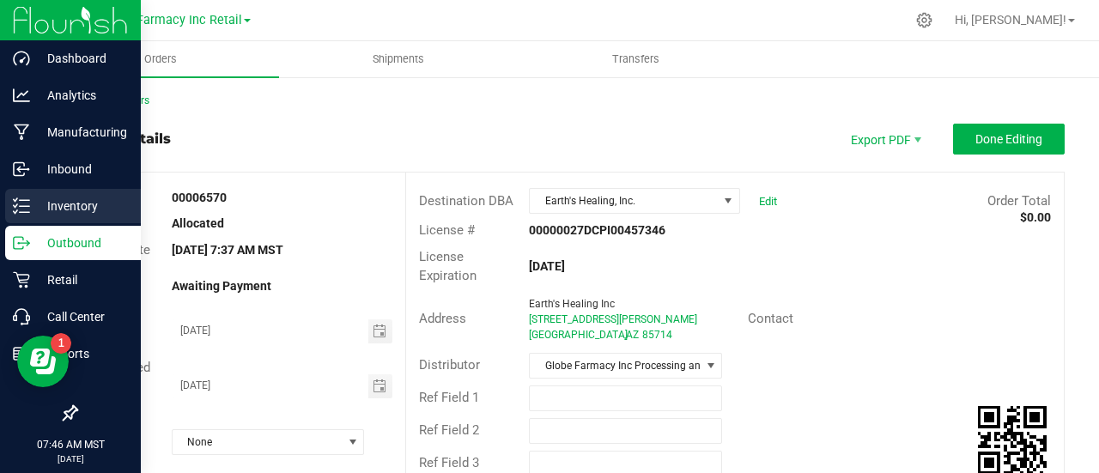
click at [33, 208] on p "Inventory" at bounding box center [81, 206] width 103 height 21
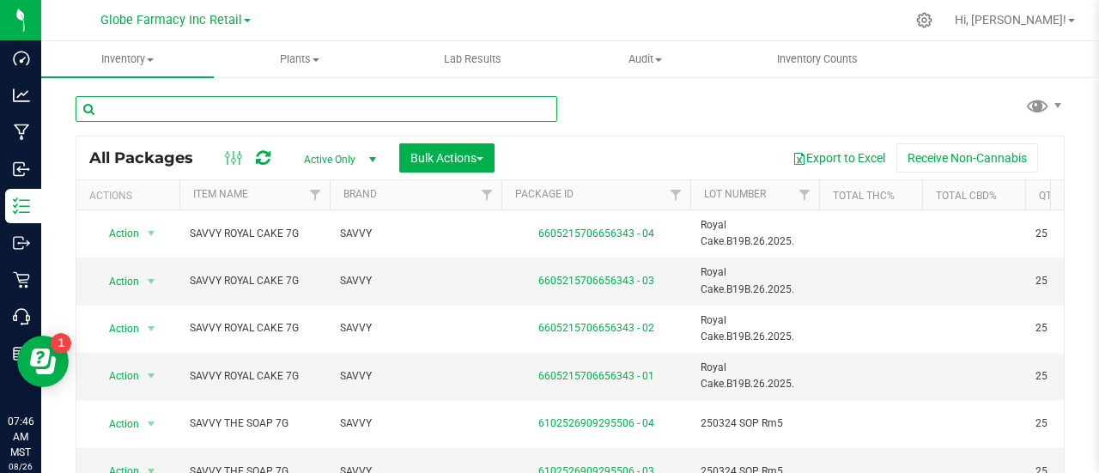
click at [288, 101] on input "text" at bounding box center [317, 109] width 482 height 26
paste input "DGT MOTHER'S MILK PRE-ROLL 1G"
type input "DGT MOTHER'S MILK PRE-ROLL 1G"
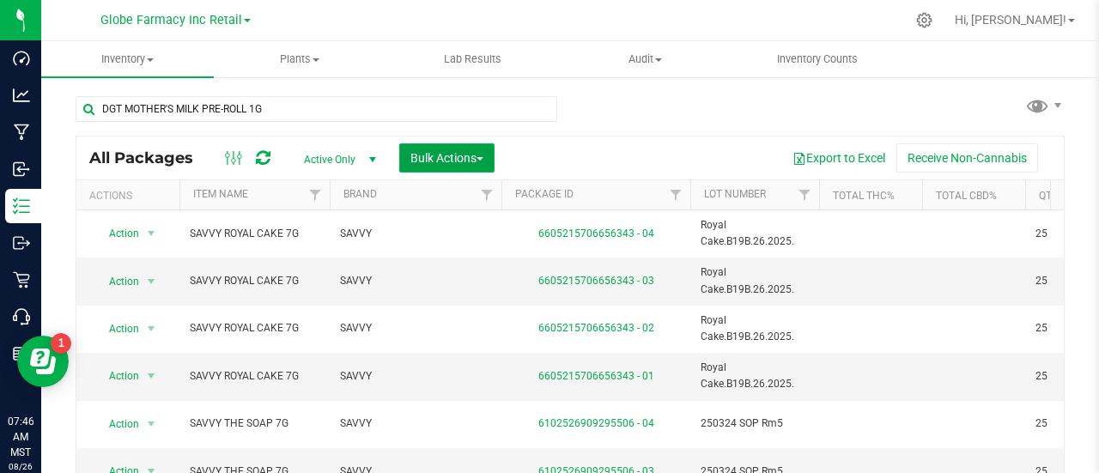
click at [440, 155] on span "Bulk Actions" at bounding box center [446, 158] width 73 height 14
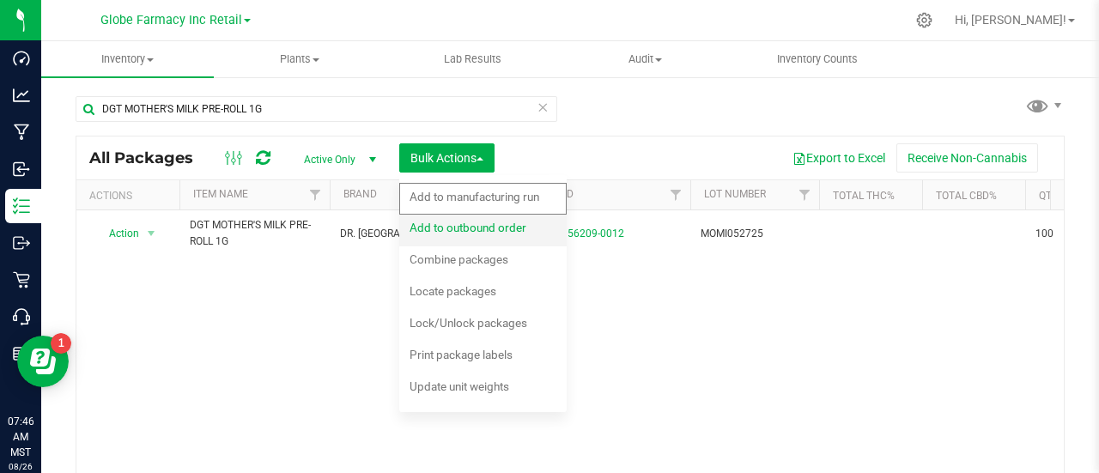
click at [457, 222] on span "Add to outbound order" at bounding box center [468, 228] width 117 height 14
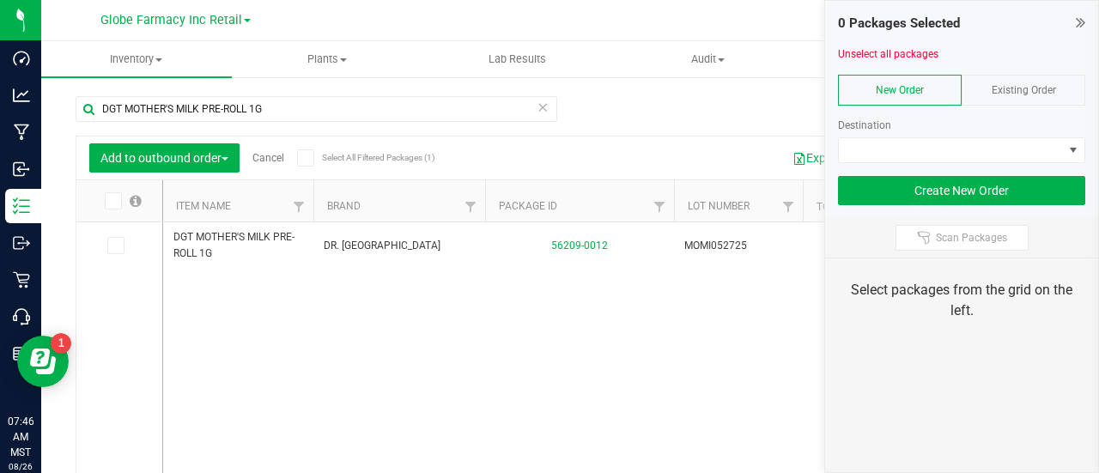
drag, startPoint x: 1033, startPoint y: 88, endPoint x: 1032, endPoint y: 100, distance: 12.9
click at [1032, 88] on span "Existing Order" at bounding box center [1024, 90] width 64 height 12
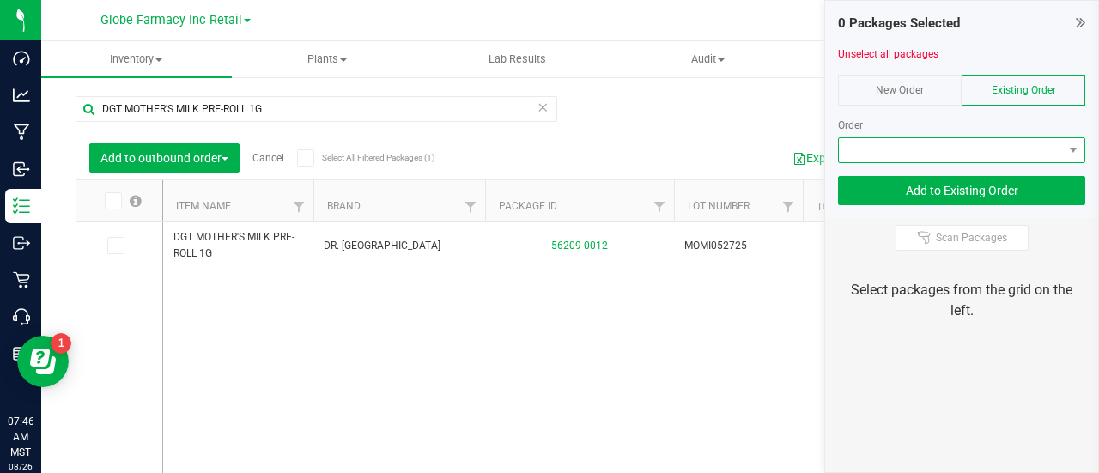
click at [1035, 155] on span at bounding box center [951, 150] width 224 height 24
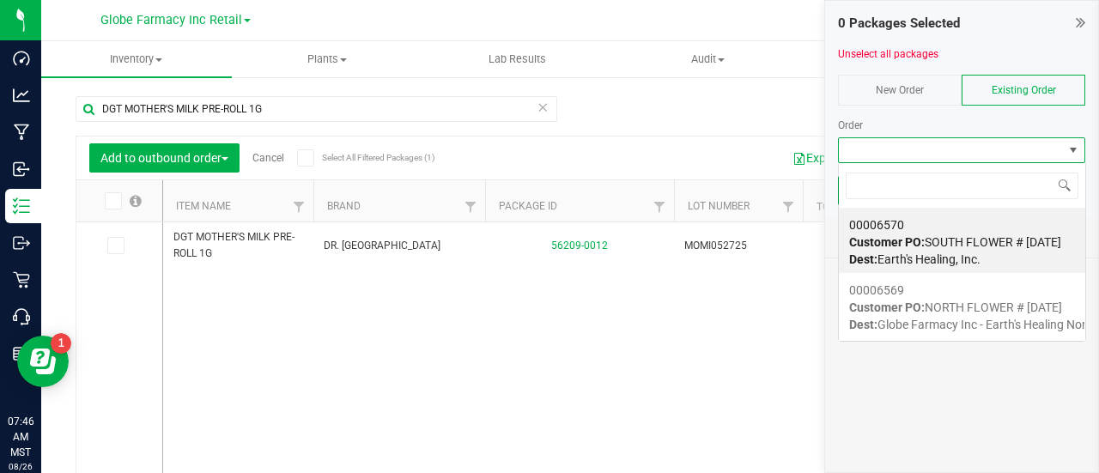
scroll to position [25, 247]
click at [932, 246] on span "Customer PO: SOUTH FLOWER # 08/26/2025" at bounding box center [955, 242] width 212 height 14
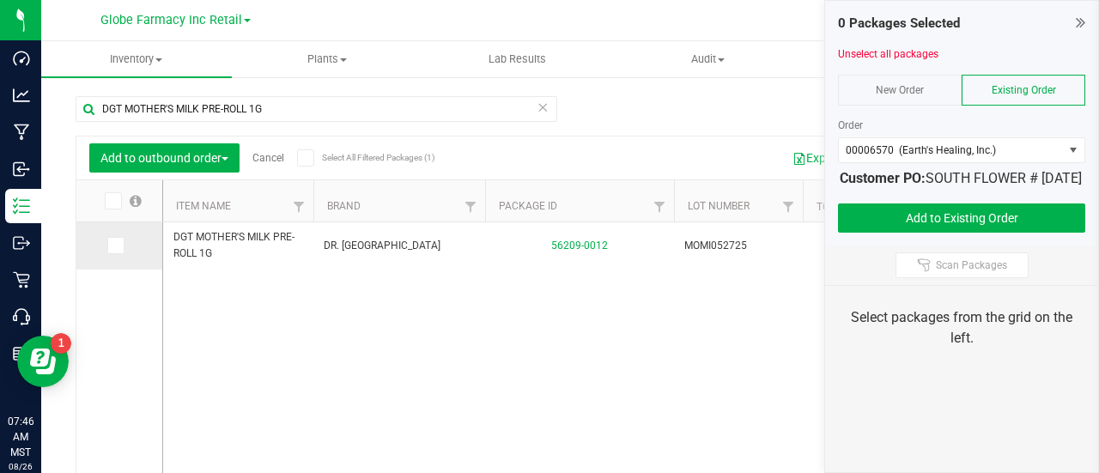
click at [125, 251] on label at bounding box center [119, 245] width 25 height 17
click at [0, 0] on input "checkbox" at bounding box center [0, 0] width 0 height 0
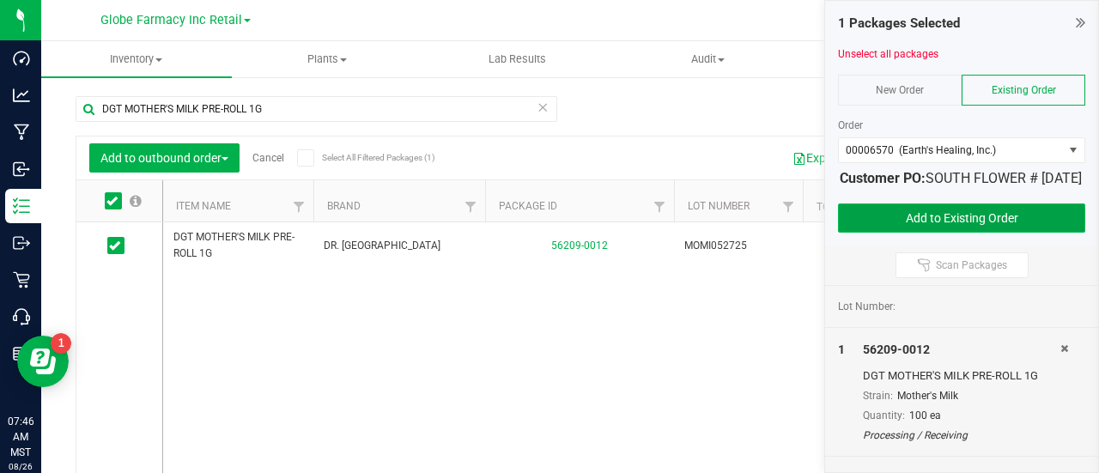
click at [961, 233] on button "Add to Existing Order" at bounding box center [961, 217] width 247 height 29
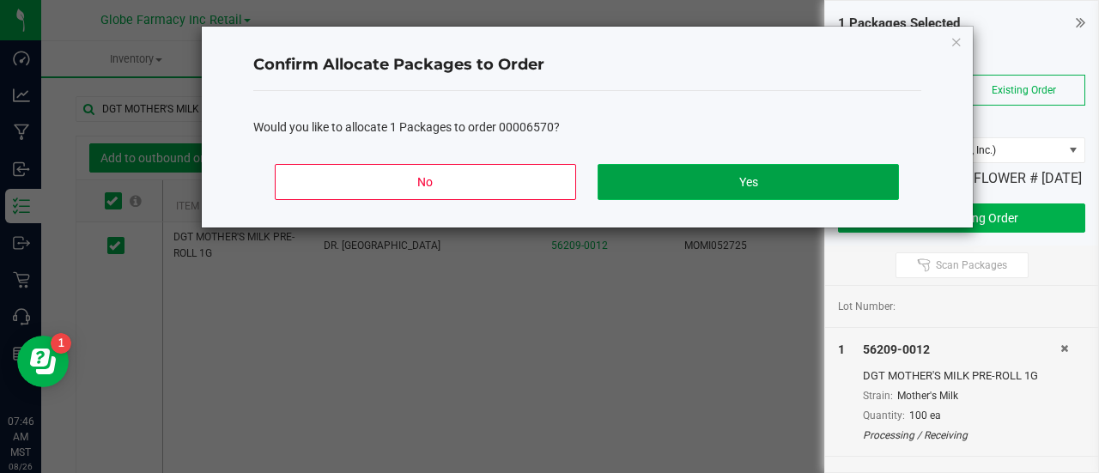
click at [707, 178] on button "Yes" at bounding box center [748, 182] width 301 height 36
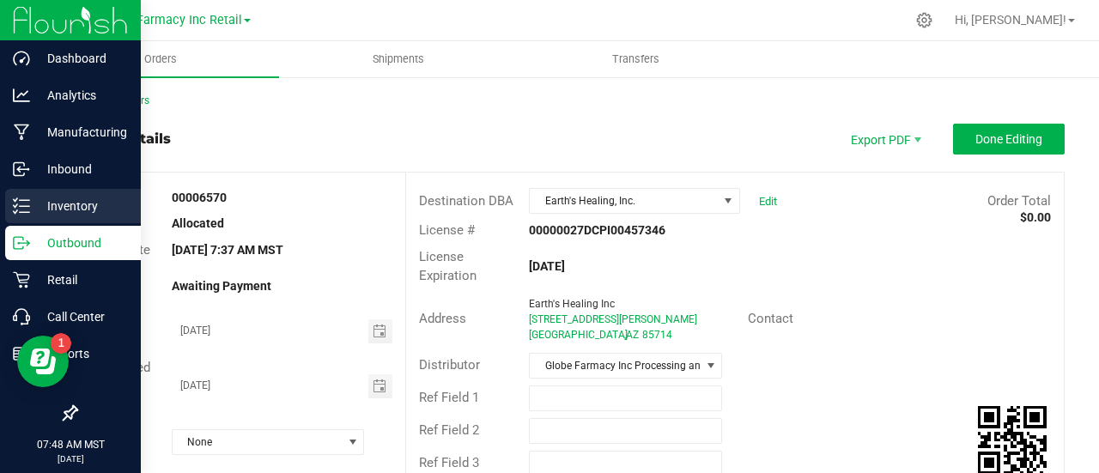
click at [31, 216] on p "Inventory" at bounding box center [81, 206] width 103 height 21
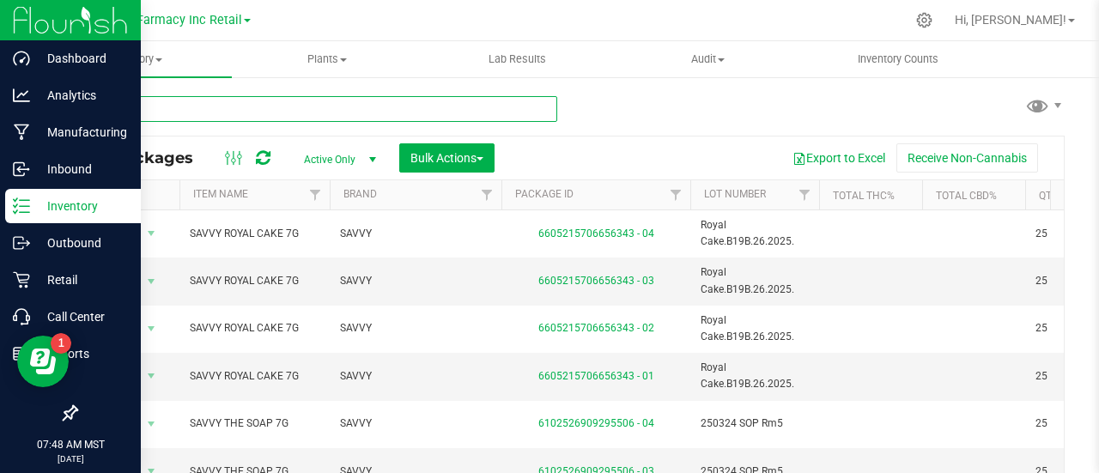
click at [223, 108] on input "text" at bounding box center [317, 109] width 482 height 26
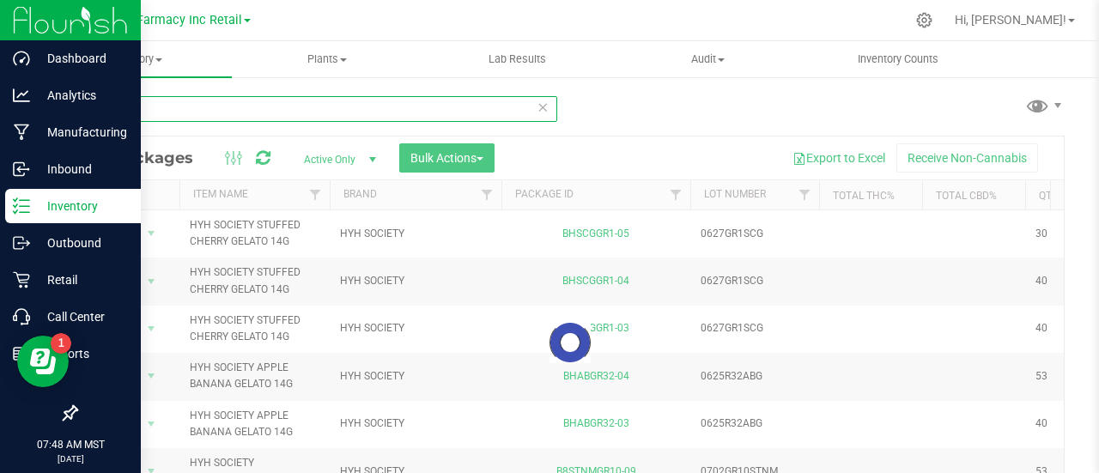
type input "HYH"
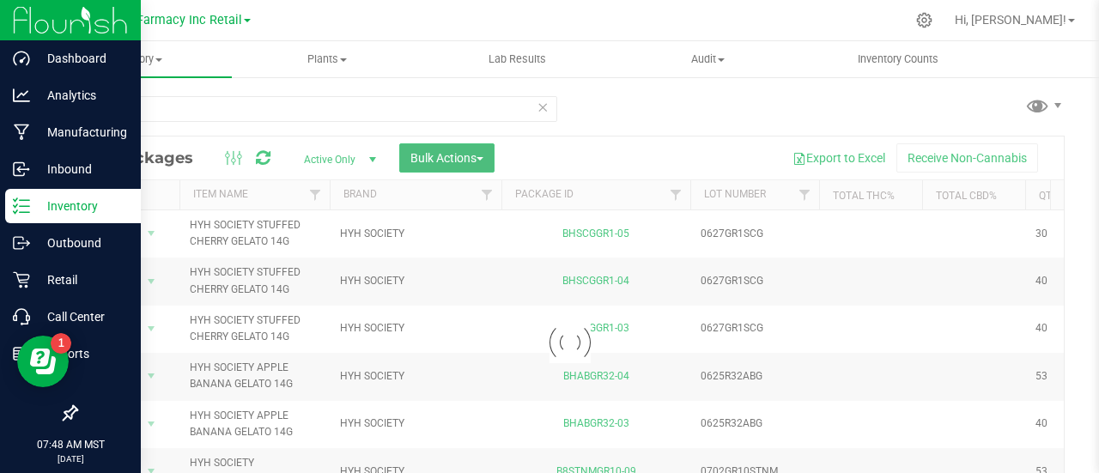
click at [460, 154] on span "Bulk Actions" at bounding box center [446, 158] width 73 height 14
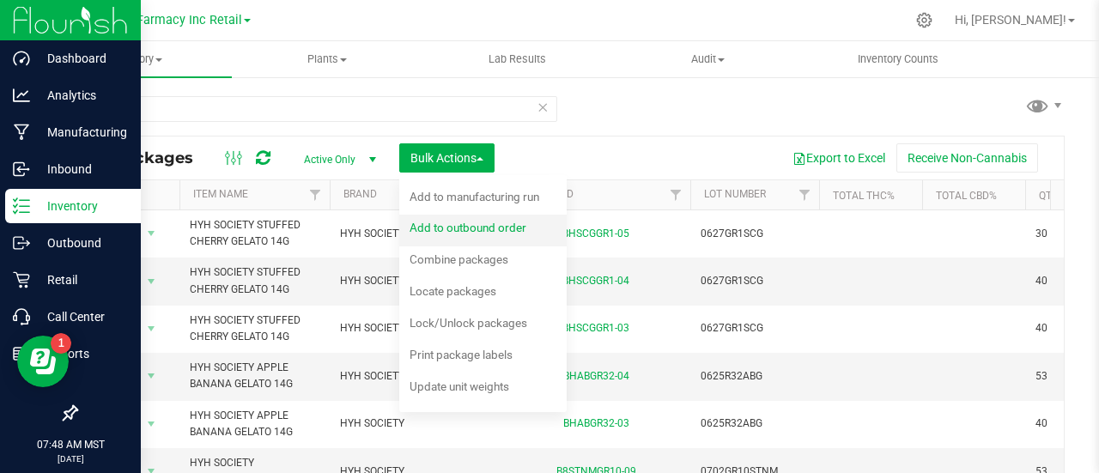
click at [453, 231] on span "Add to outbound order" at bounding box center [468, 228] width 117 height 14
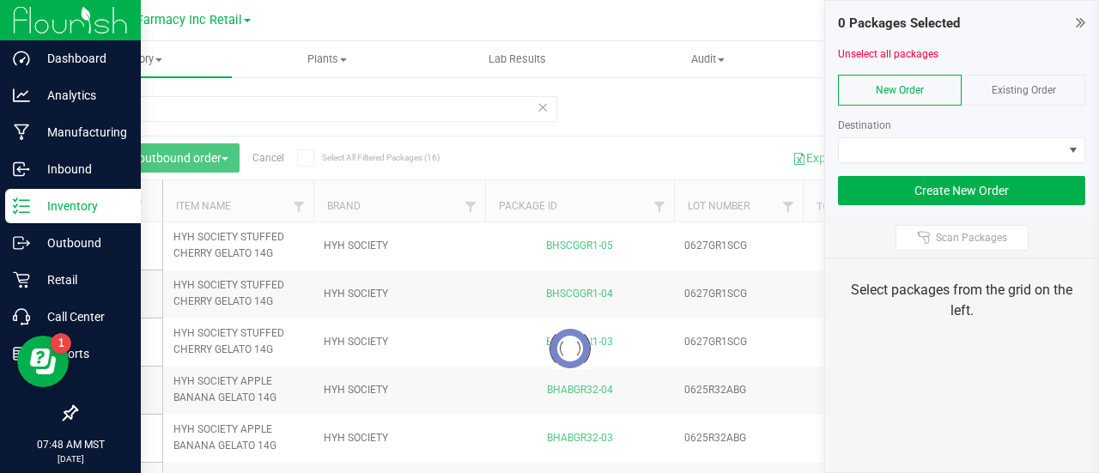
click at [1059, 95] on div "Existing Order" at bounding box center [1024, 90] width 124 height 31
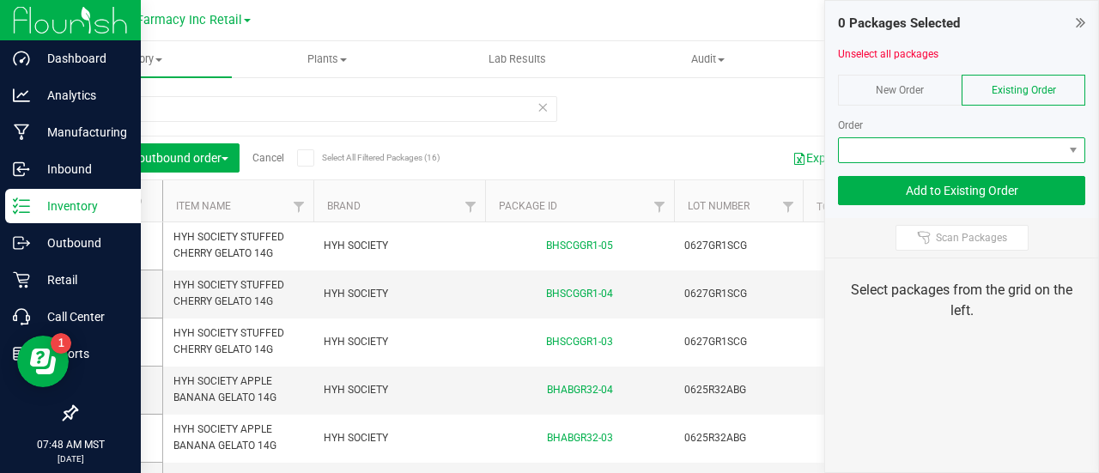
click at [1034, 149] on span at bounding box center [951, 150] width 224 height 24
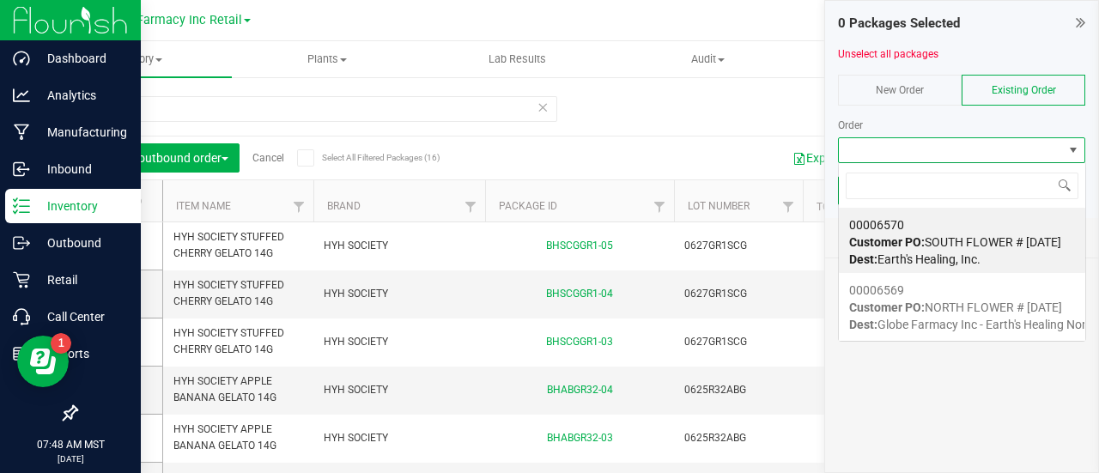
scroll to position [25, 247]
click at [989, 235] on span "Customer PO: SOUTH FLOWER # 08/26/2025" at bounding box center [955, 242] width 212 height 14
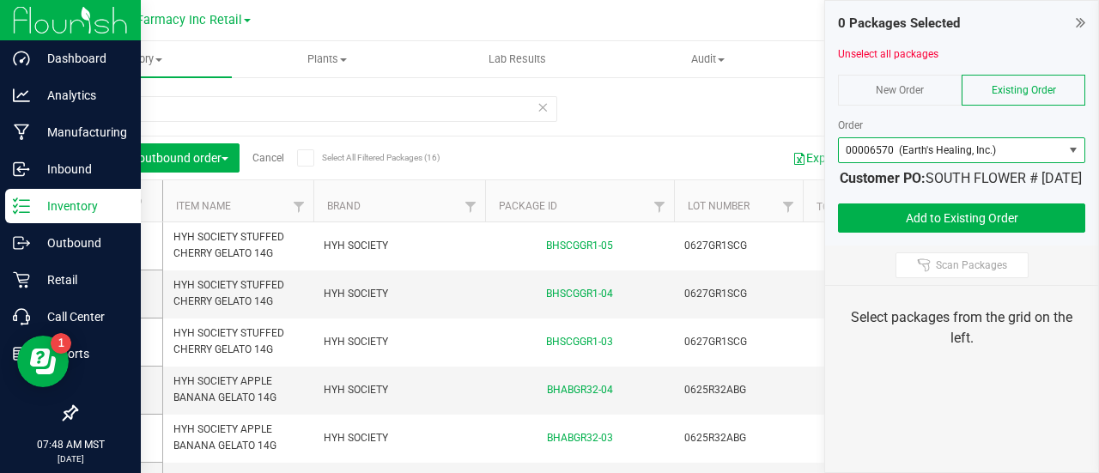
click at [195, 195] on th "Item Name" at bounding box center [238, 201] width 150 height 42
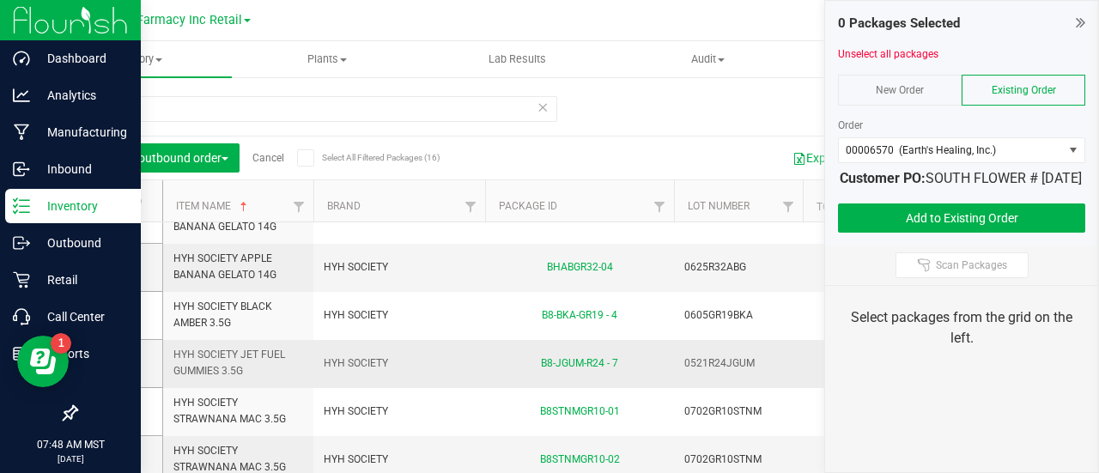
scroll to position [0, 0]
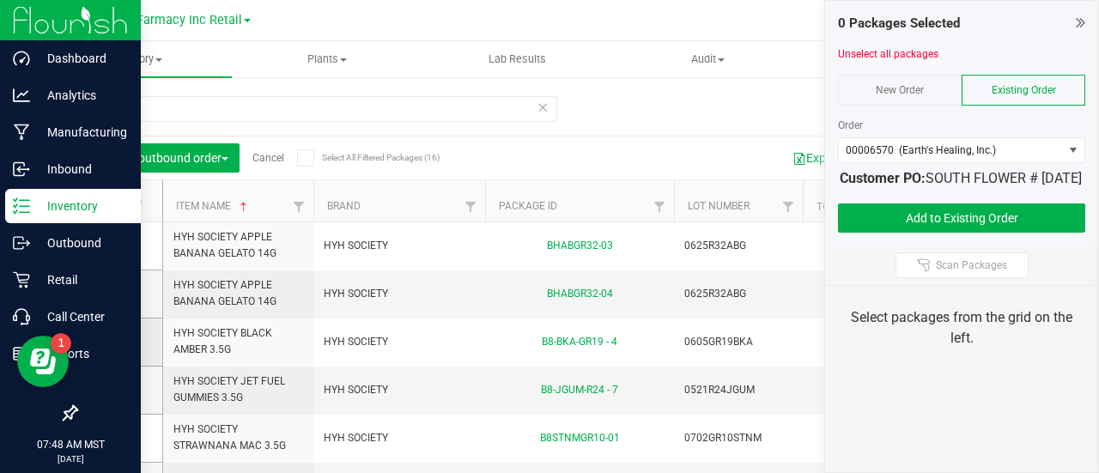
click at [122, 341] on span at bounding box center [115, 341] width 17 height 17
click at [0, 0] on input "checkbox" at bounding box center [0, 0] width 0 height 0
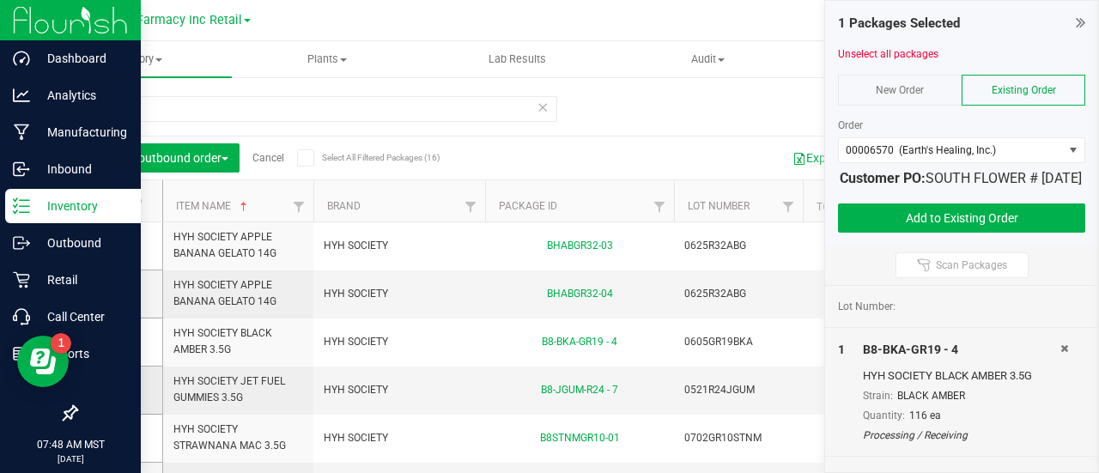
click at [112, 390] on icon at bounding box center [114, 390] width 11 height 0
click at [0, 0] on input "checkbox" at bounding box center [0, 0] width 0 height 0
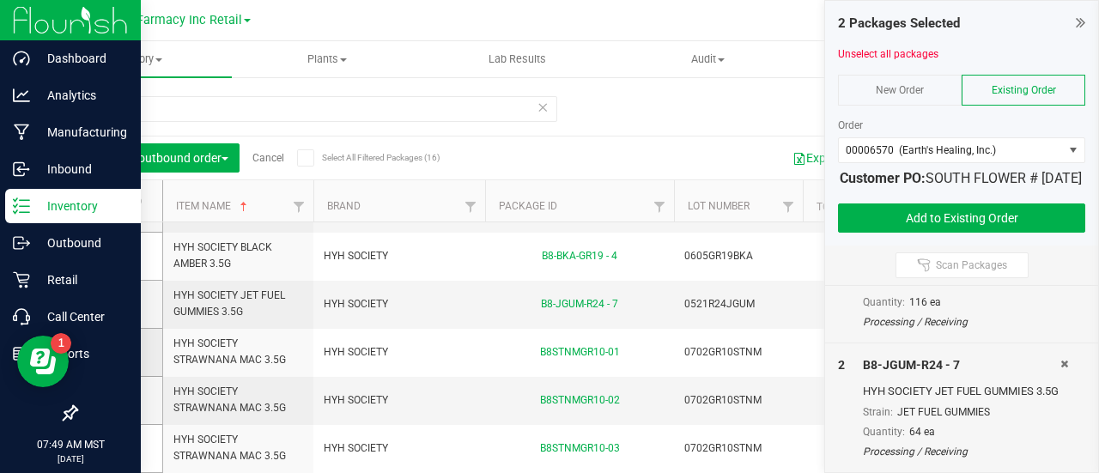
click at [118, 361] on td at bounding box center [119, 353] width 86 height 48
click at [124, 349] on label at bounding box center [119, 351] width 25 height 17
click at [0, 0] on input "checkbox" at bounding box center [0, 0] width 0 height 0
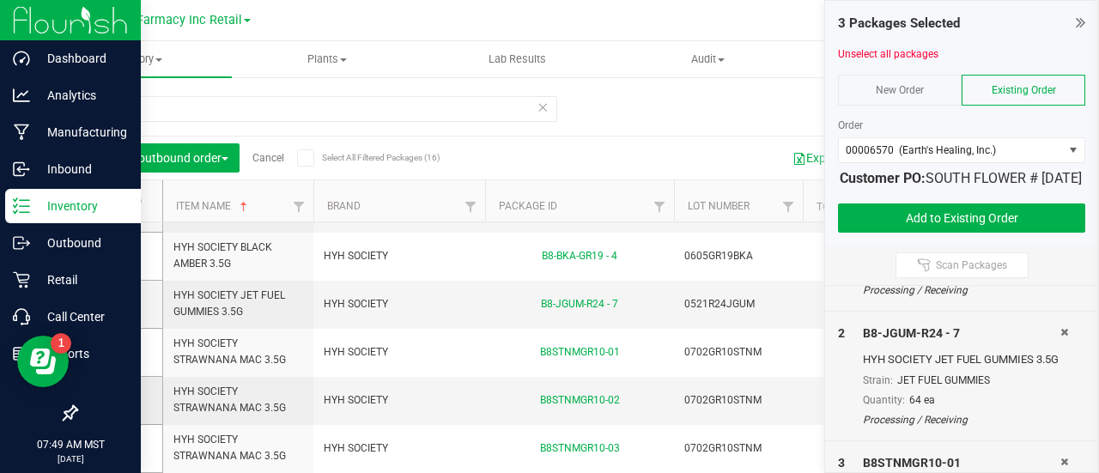
click at [124, 404] on label at bounding box center [119, 400] width 25 height 17
click at [0, 0] on input "checkbox" at bounding box center [0, 0] width 0 height 0
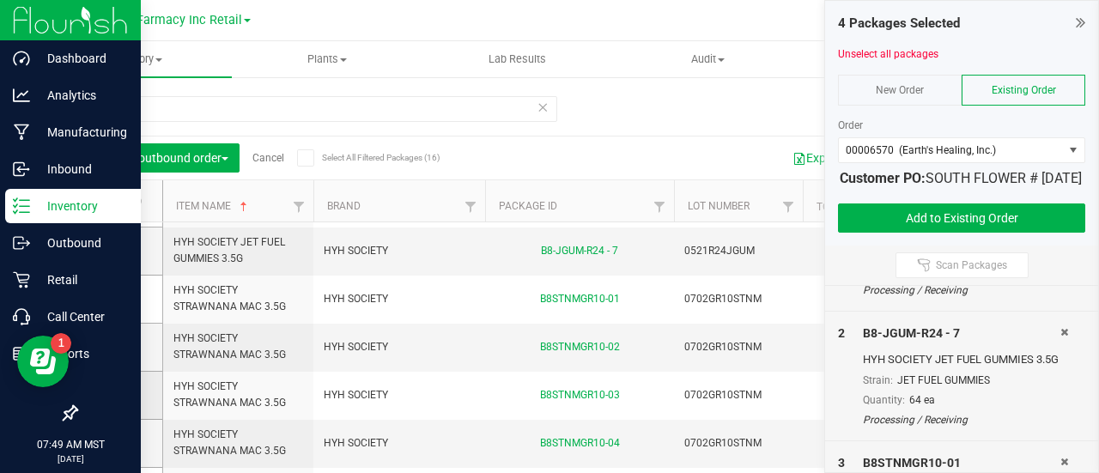
click at [119, 386] on span at bounding box center [115, 394] width 17 height 17
click at [0, 0] on input "checkbox" at bounding box center [0, 0] width 0 height 0
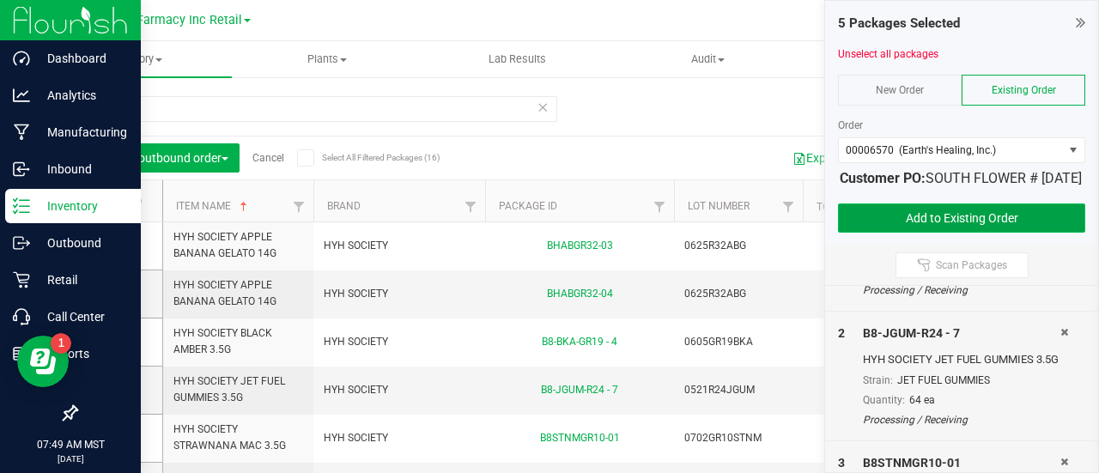
click at [951, 233] on button "Add to Existing Order" at bounding box center [961, 217] width 247 height 29
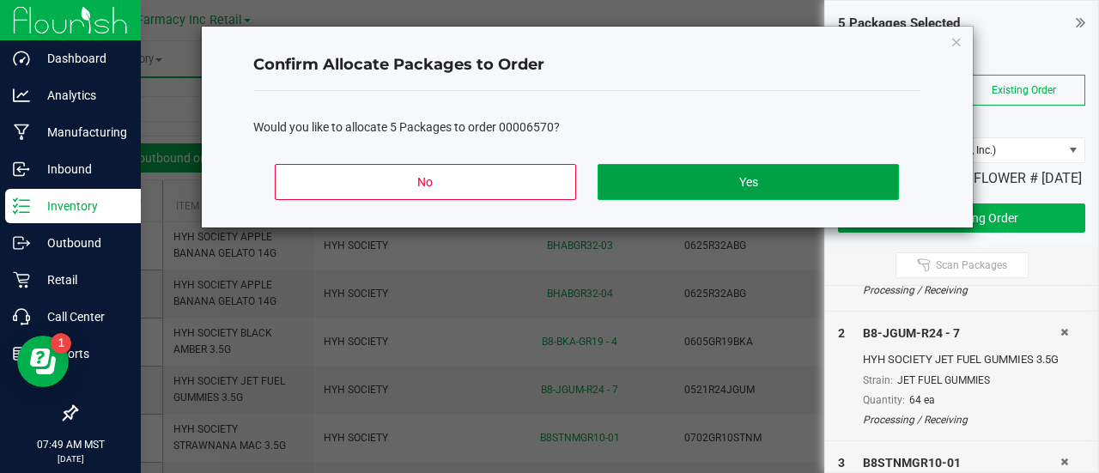
click at [702, 173] on button "Yes" at bounding box center [748, 182] width 301 height 36
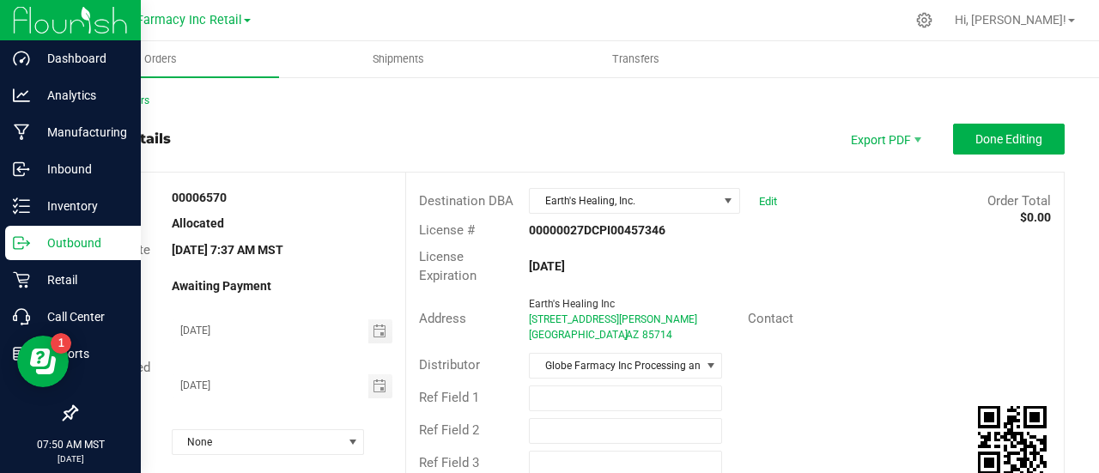
click at [19, 233] on div "Outbound" at bounding box center [73, 243] width 136 height 34
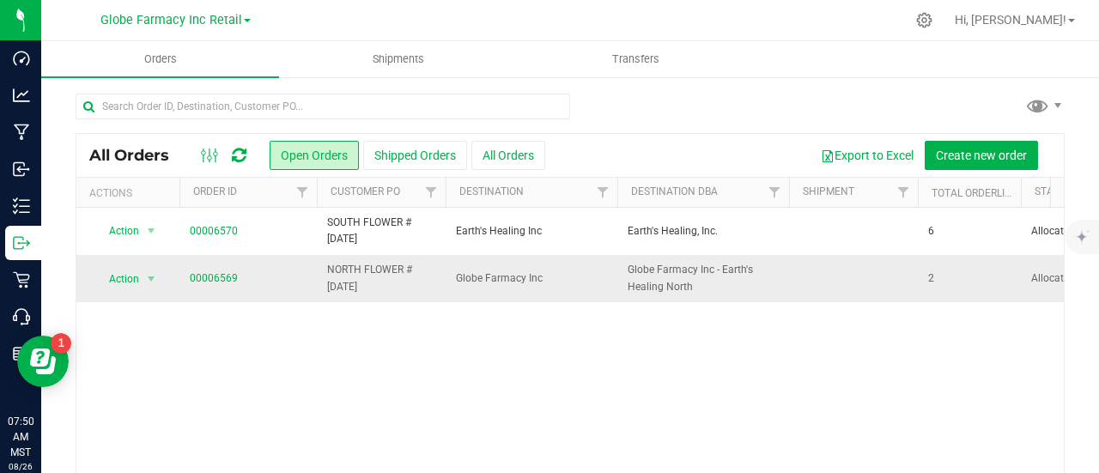
click at [344, 279] on span "NORTH FLOWER # [DATE]" at bounding box center [381, 278] width 108 height 33
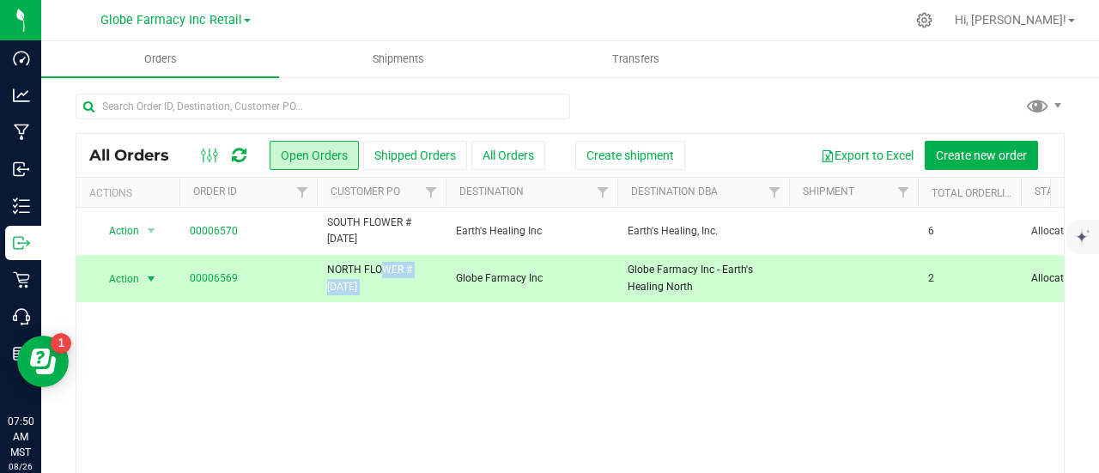
copy tr "NORTH FLOWER # [DATE]"
click at [978, 156] on span "Create new order" at bounding box center [981, 156] width 91 height 14
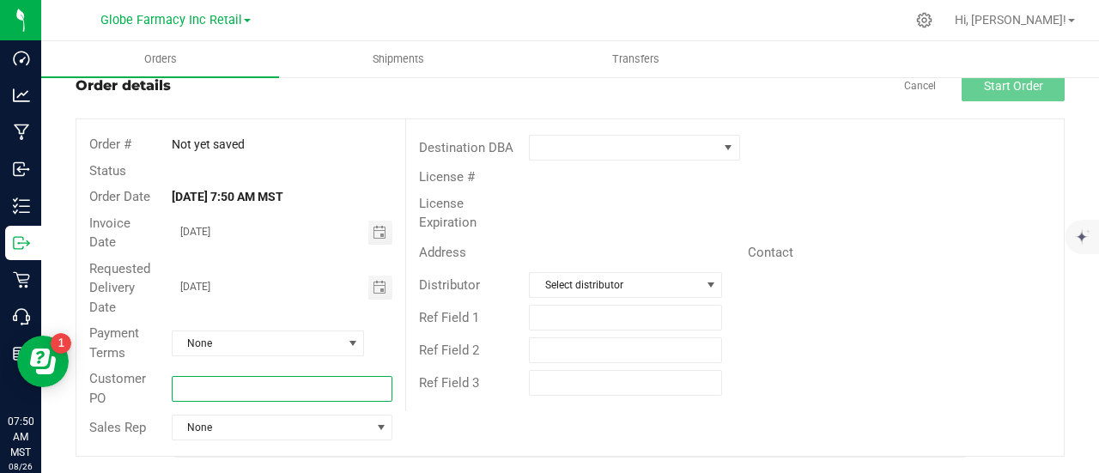
drag, startPoint x: 195, startPoint y: 386, endPoint x: 227, endPoint y: 390, distance: 32.0
click at [195, 386] on input "text" at bounding box center [282, 389] width 221 height 26
paste input "NORTH FLOWER # [DATE]"
drag, startPoint x: 254, startPoint y: 386, endPoint x: 213, endPoint y: 395, distance: 42.1
click at [213, 395] on input "NORTH FLOWER # [DATE]" at bounding box center [282, 389] width 221 height 26
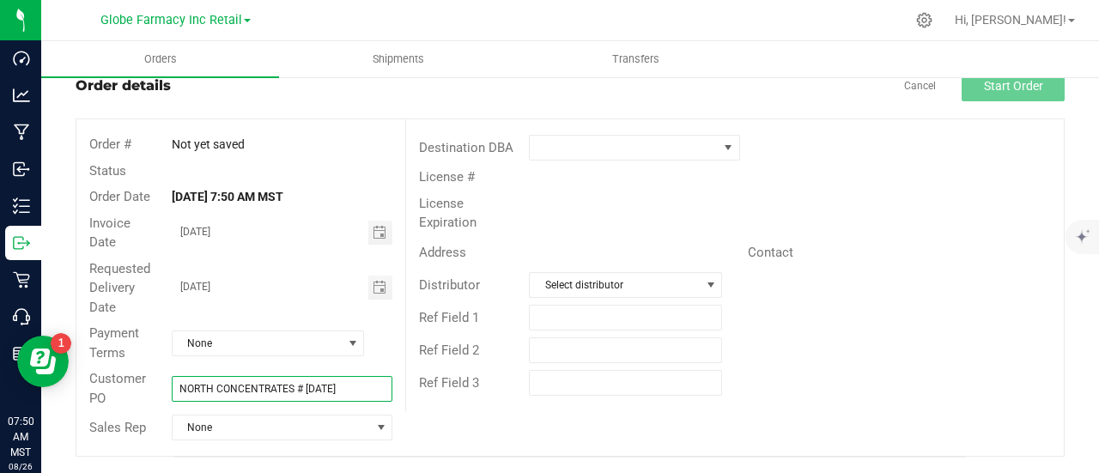
click at [215, 394] on input "NORTH CONCENTRATES # 08/26/2025" at bounding box center [282, 389] width 221 height 26
type input "NORTH CONCENTRATES # 08/26/2025"
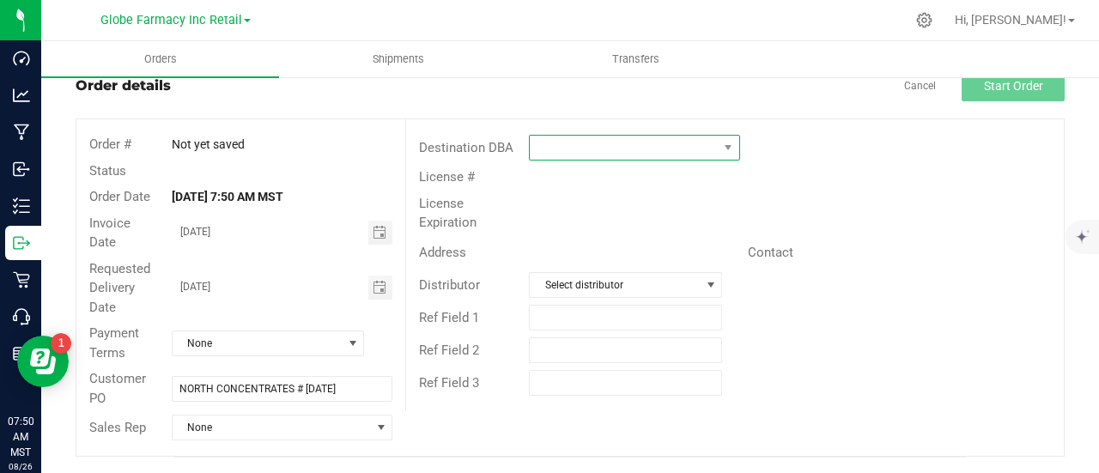
click at [584, 142] on span at bounding box center [624, 148] width 188 height 24
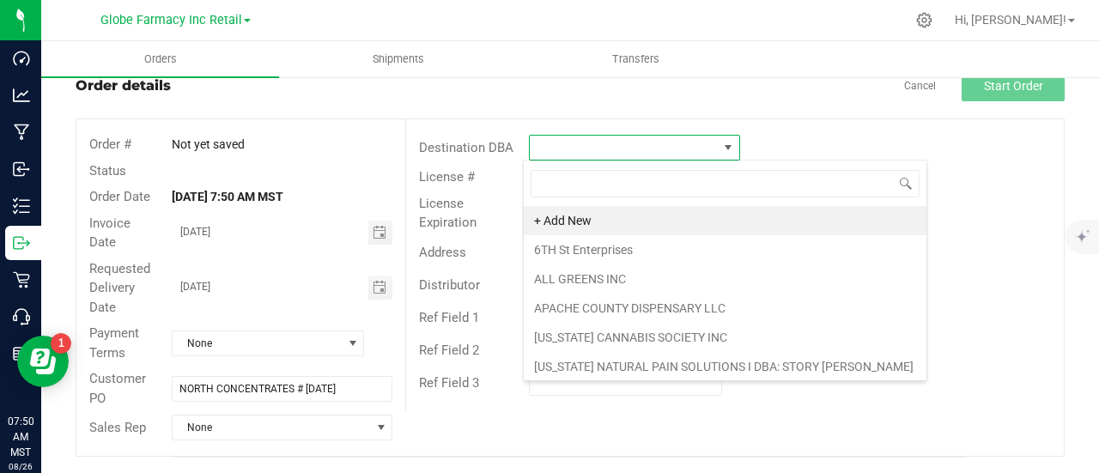
scroll to position [25, 208]
type input "GLOB"
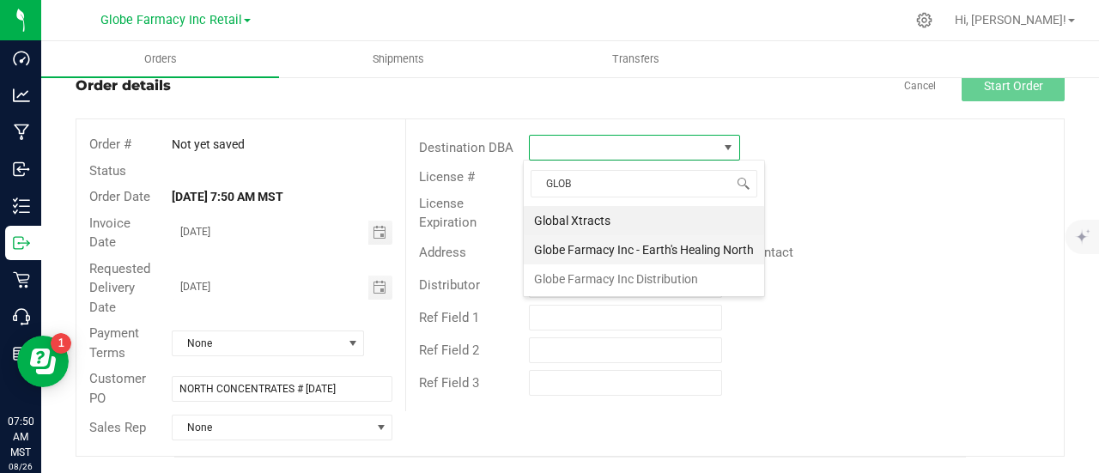
click at [615, 248] on li "Globe Farmacy Inc - Earth's Healing North" at bounding box center [644, 249] width 240 height 29
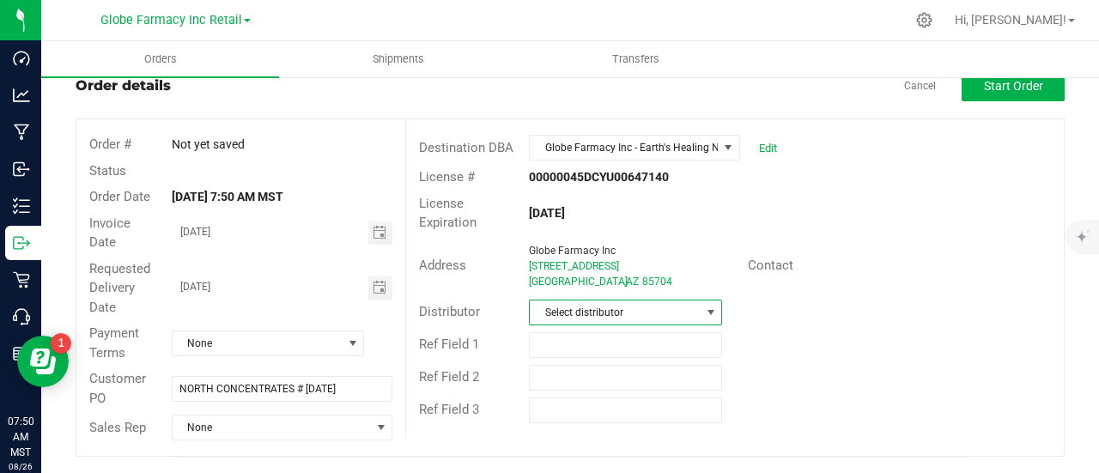
click at [599, 301] on span "Select distributor" at bounding box center [615, 313] width 170 height 24
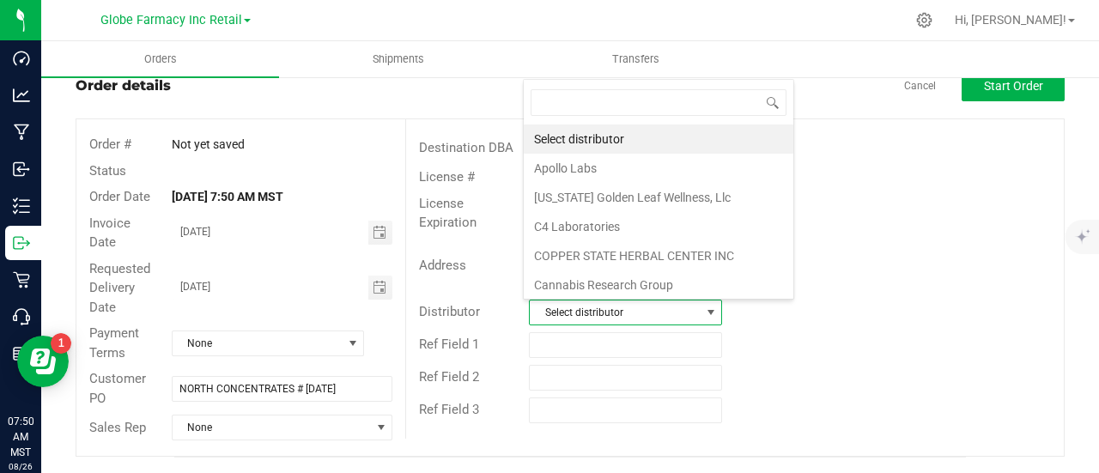
scroll to position [25, 187]
type input "GLOB"
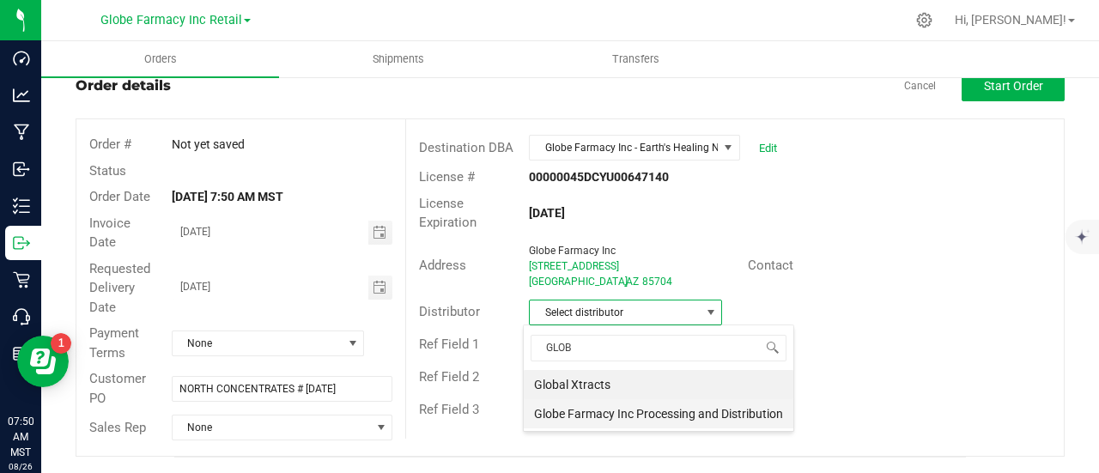
click at [583, 412] on li "Globe Farmacy Inc Processing and Distribution" at bounding box center [659, 413] width 270 height 29
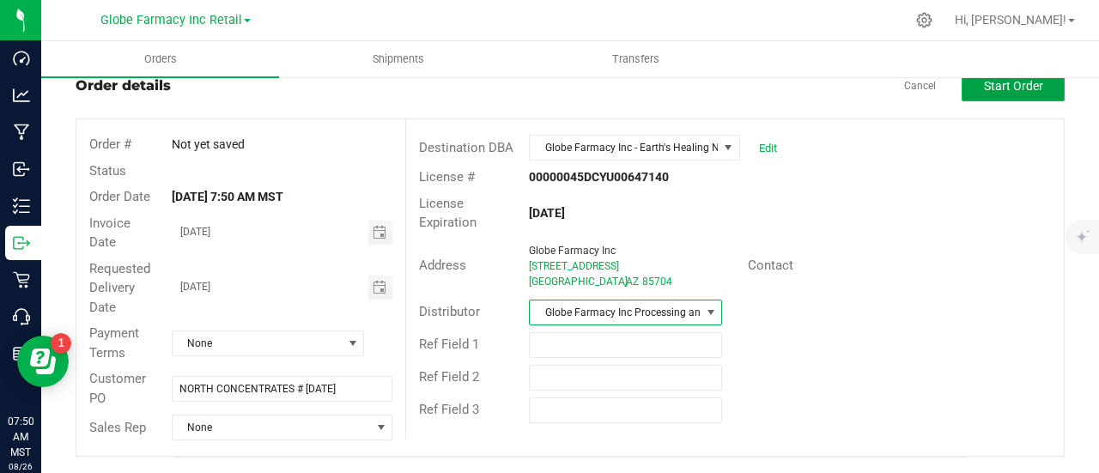
click at [1003, 88] on span "Start Order" at bounding box center [1013, 86] width 59 height 14
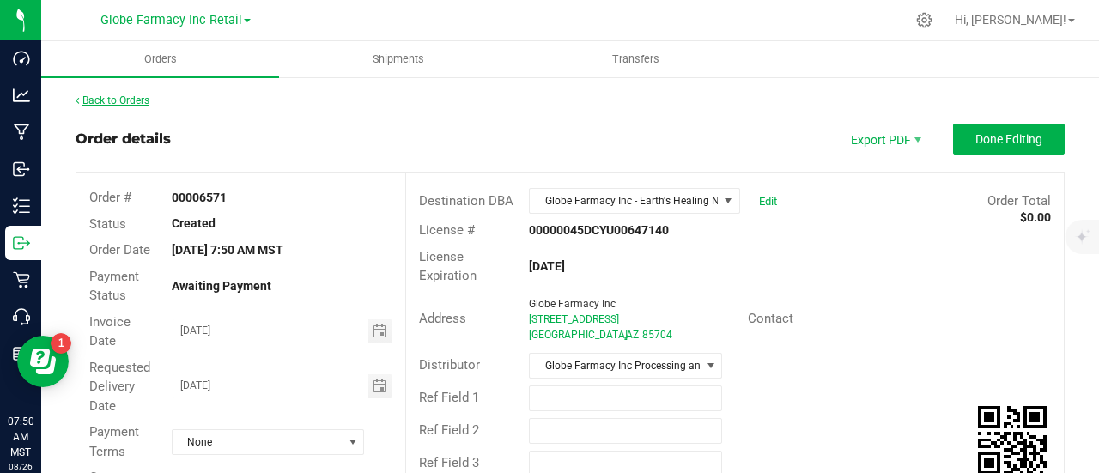
click at [136, 99] on link "Back to Orders" at bounding box center [113, 100] width 74 height 12
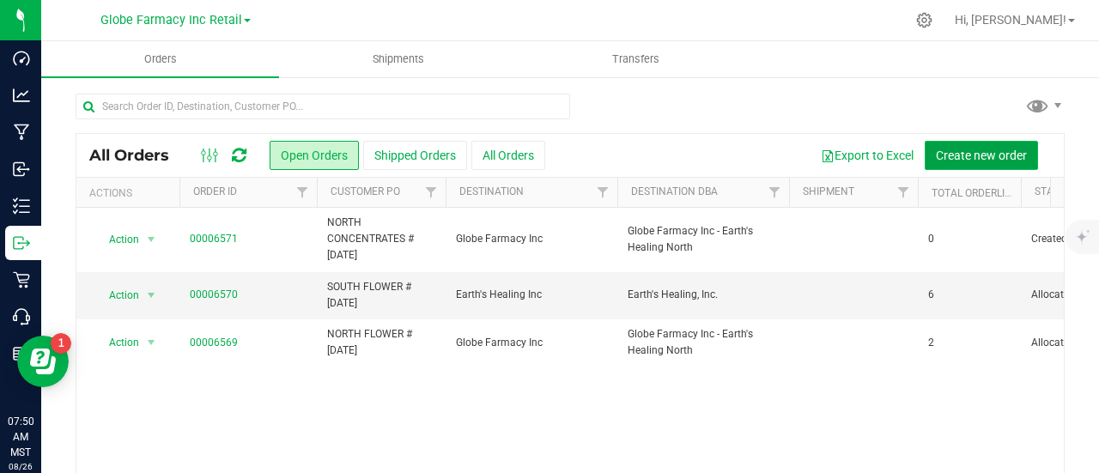
click at [968, 151] on span "Create new order" at bounding box center [981, 156] width 91 height 14
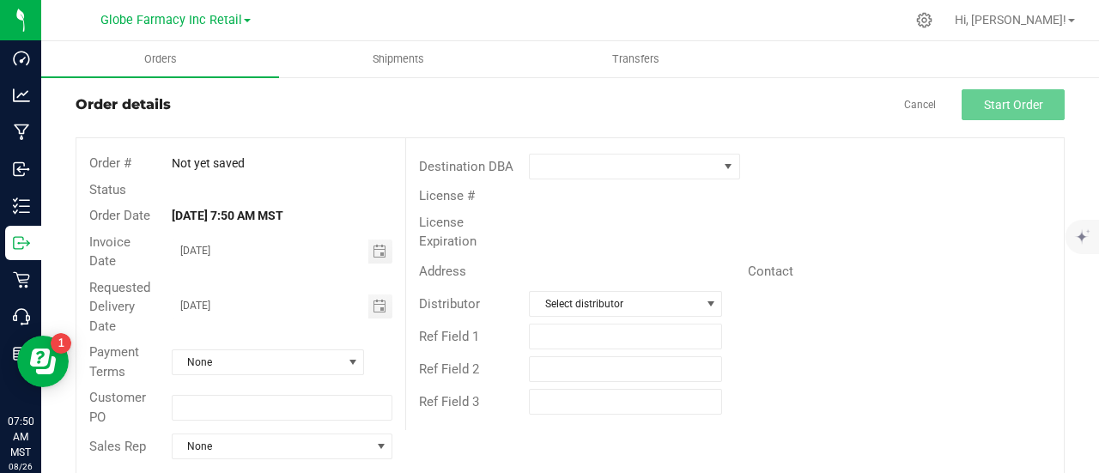
scroll to position [53, 0]
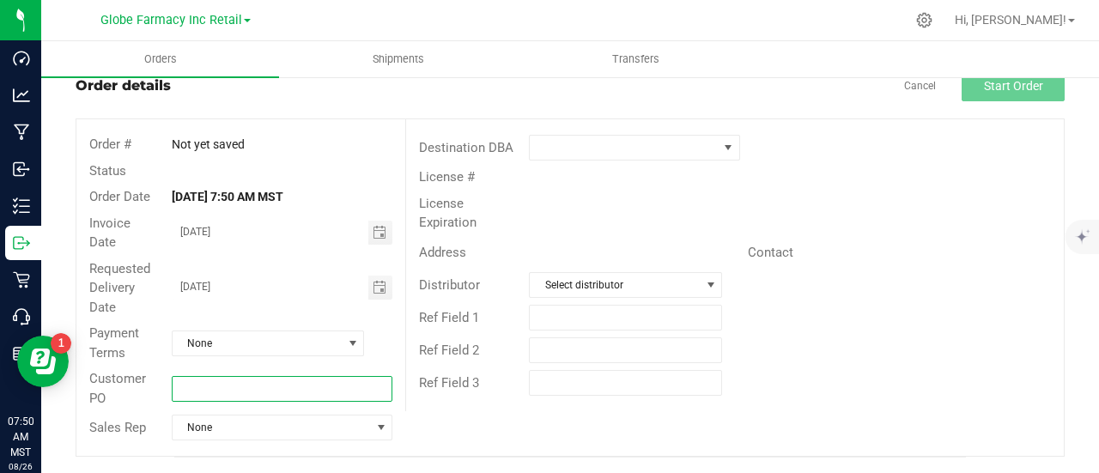
paste input "NORTH CONCENTRATES # 08/26/2025"
click at [279, 382] on input "NORTH CONCENTRATES # 08/26/2025" at bounding box center [282, 389] width 221 height 26
drag, startPoint x: 212, startPoint y: 385, endPoint x: -270, endPoint y: 344, distance: 484.2
click at [0, 344] on html "Dashboard Analytics Manufacturing Inbound Inventory Outbound Retail Call Center…" at bounding box center [549, 236] width 1099 height 473
type input "SOUTH CONCENTRATES # 08/26/2025"
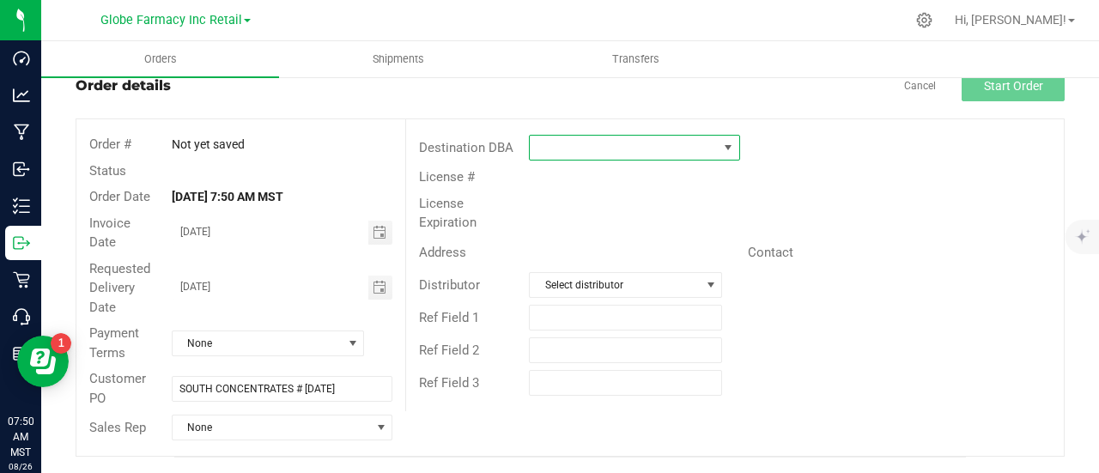
click at [596, 146] on span at bounding box center [624, 148] width 188 height 24
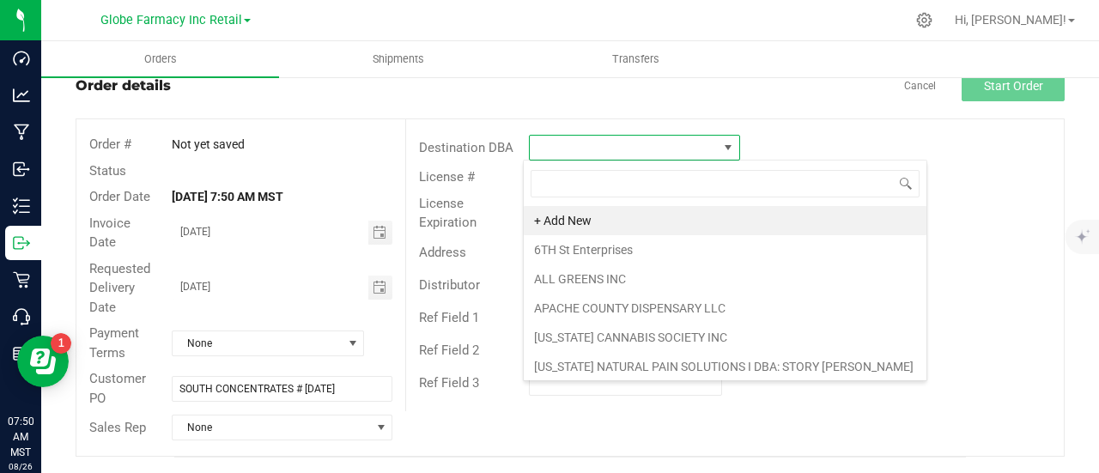
scroll to position [25, 208]
type input "EAR"
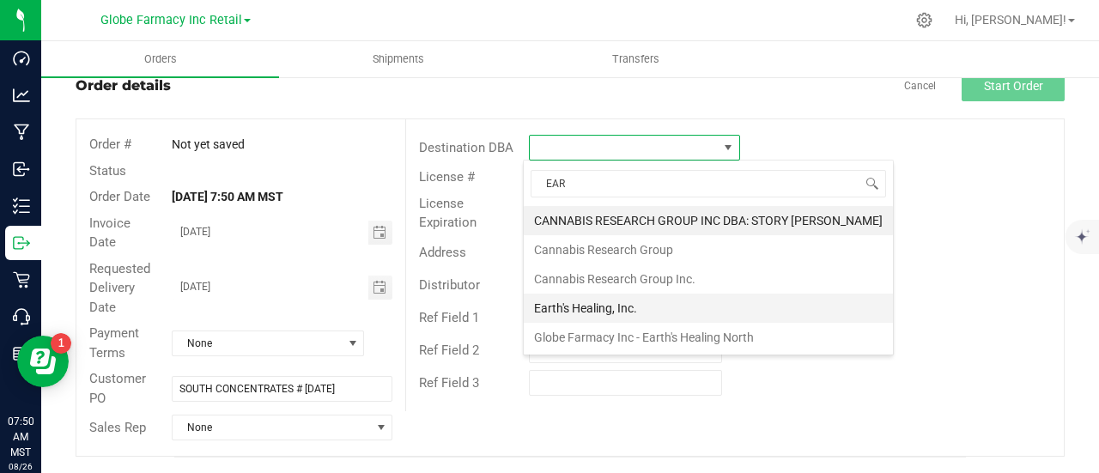
click at [587, 300] on li "Earth's Healing, Inc." at bounding box center [708, 308] width 369 height 29
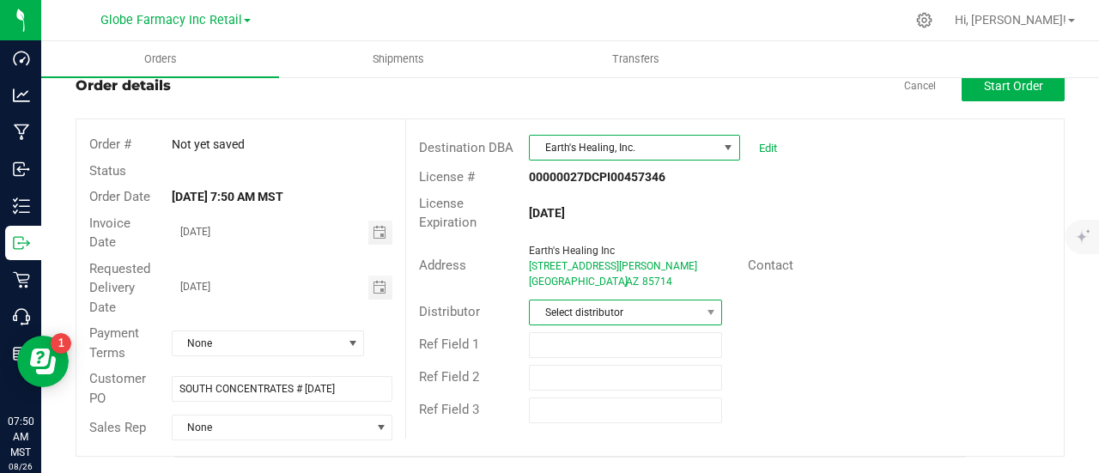
click at [552, 315] on span "Select distributor" at bounding box center [615, 313] width 170 height 24
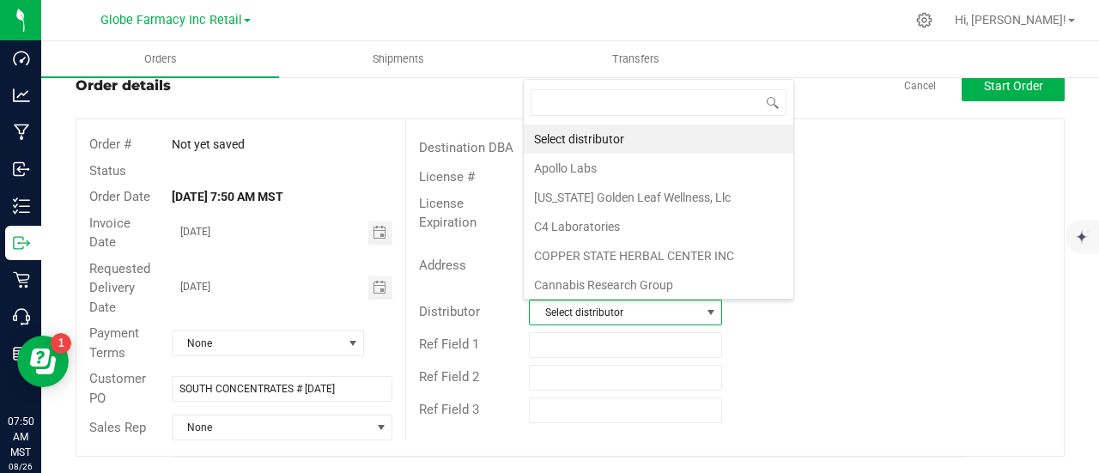
scroll to position [25, 187]
type input "GLOB"
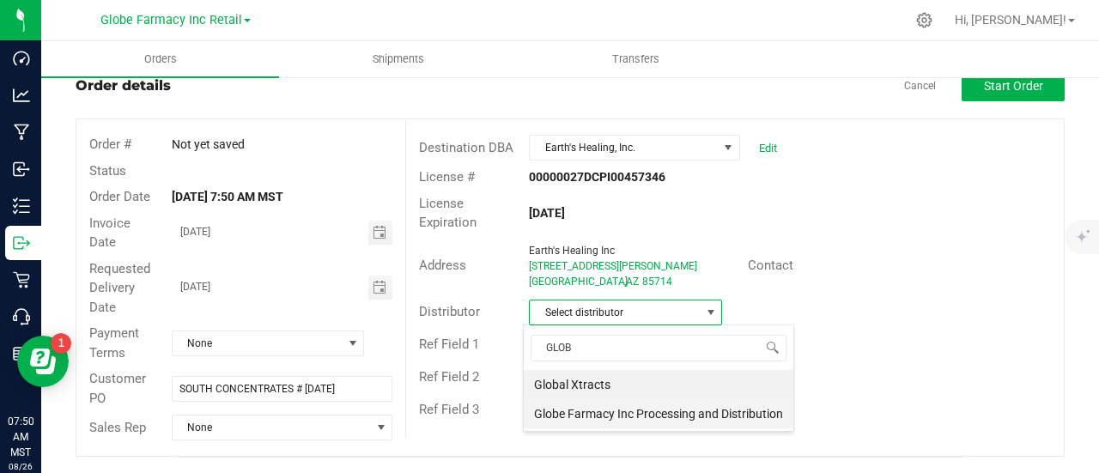
click at [561, 416] on li "Globe Farmacy Inc Processing and Distribution" at bounding box center [659, 413] width 270 height 29
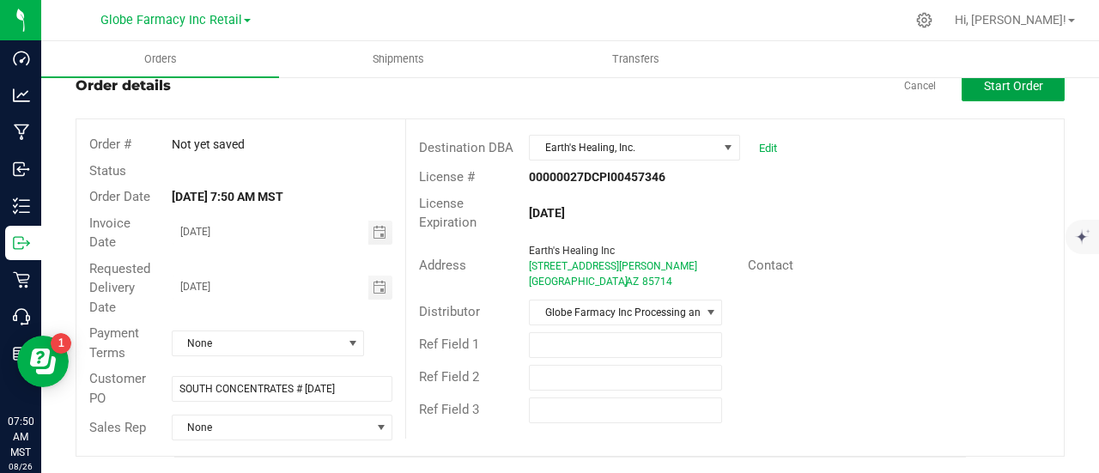
drag, startPoint x: 1014, startPoint y: 95, endPoint x: 924, endPoint y: 103, distance: 90.5
click at [1015, 95] on button "Start Order" at bounding box center [1013, 85] width 103 height 31
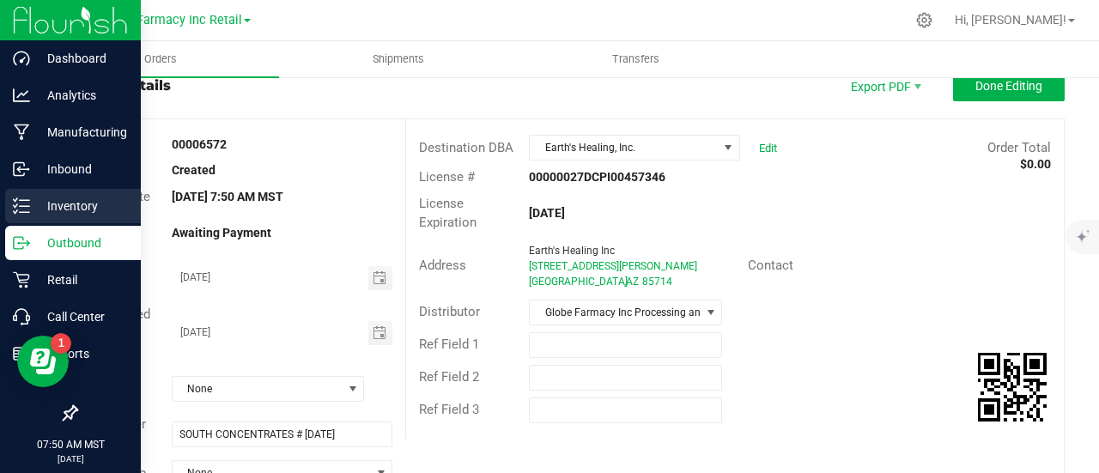
click at [21, 209] on icon at bounding box center [21, 205] width 17 height 17
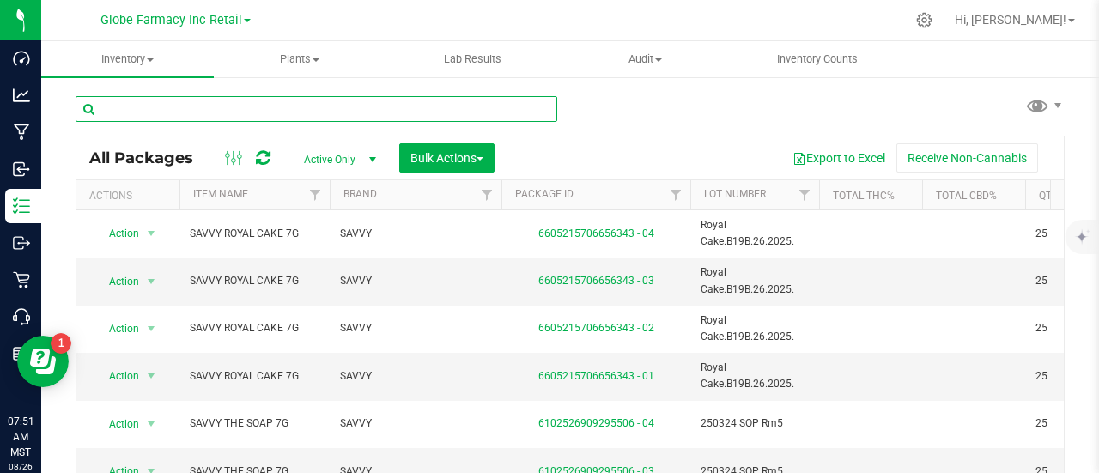
click at [180, 107] on input "text" at bounding box center [317, 109] width 482 height 26
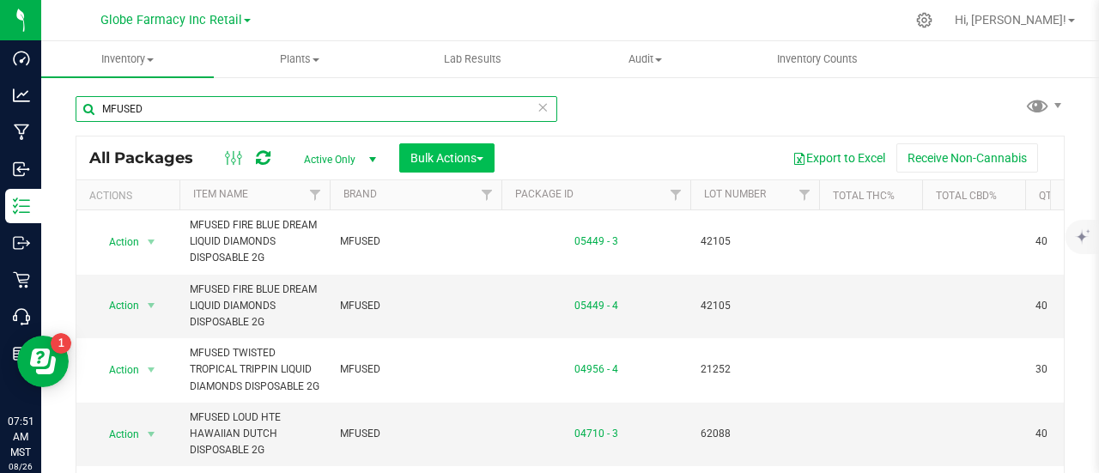
type input "MFUSED"
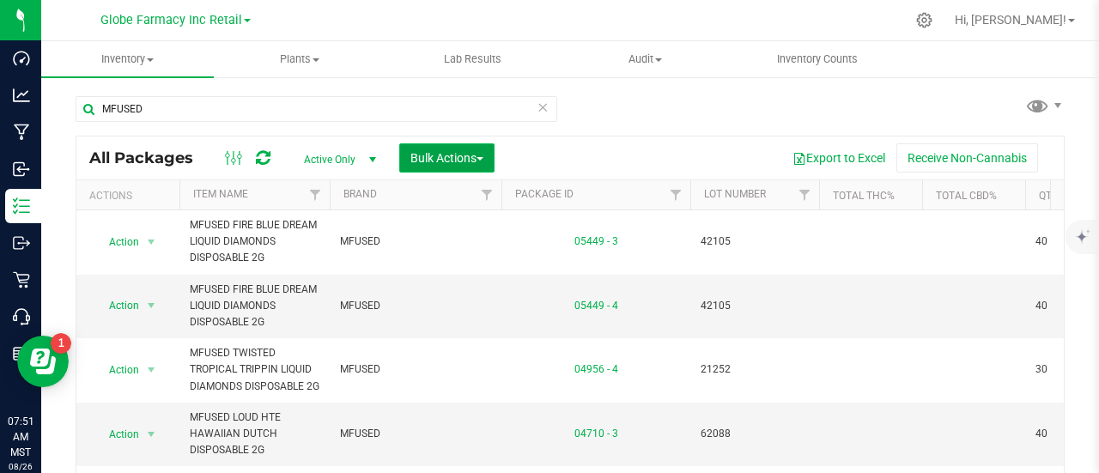
click at [463, 164] on span "Bulk Actions" at bounding box center [446, 158] width 73 height 14
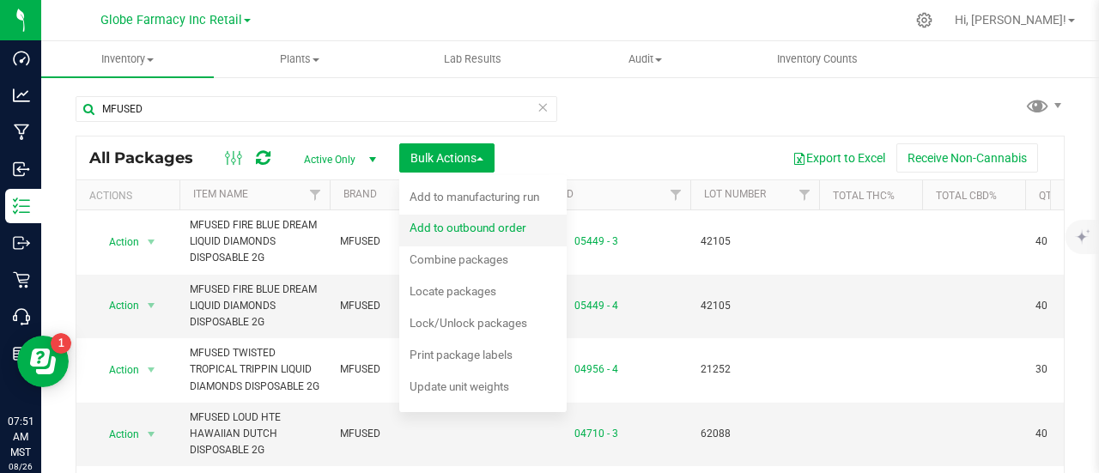
click at [491, 238] on div "Add to outbound order" at bounding box center [480, 229] width 140 height 27
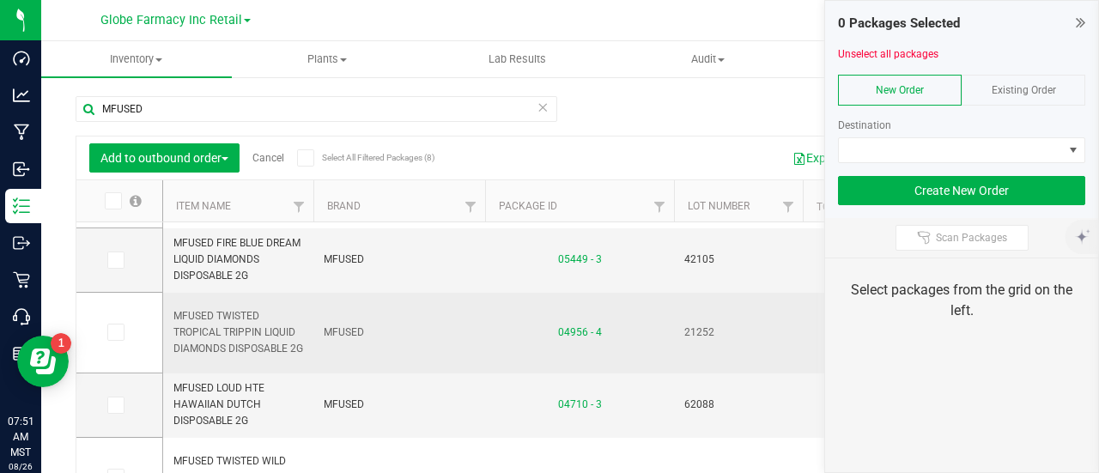
scroll to position [86, 0]
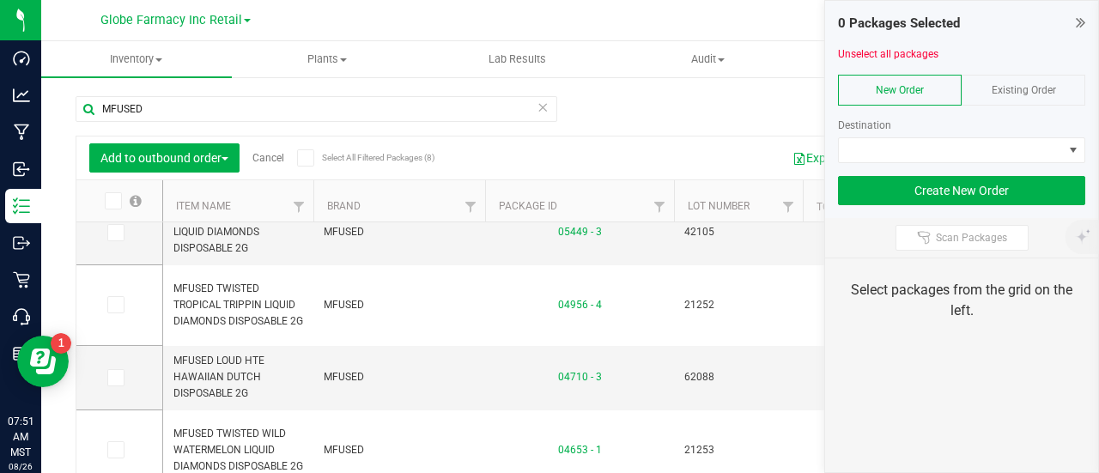
drag, startPoint x: 1026, startPoint y: 94, endPoint x: 1030, endPoint y: 104, distance: 11.2
click at [1026, 94] on span "Existing Order" at bounding box center [1024, 90] width 64 height 12
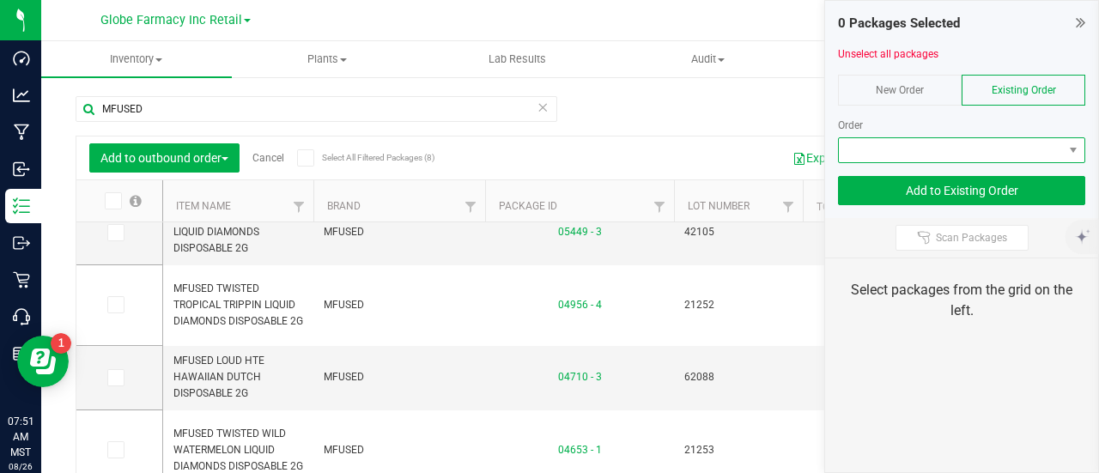
click at [1039, 154] on span at bounding box center [951, 150] width 224 height 24
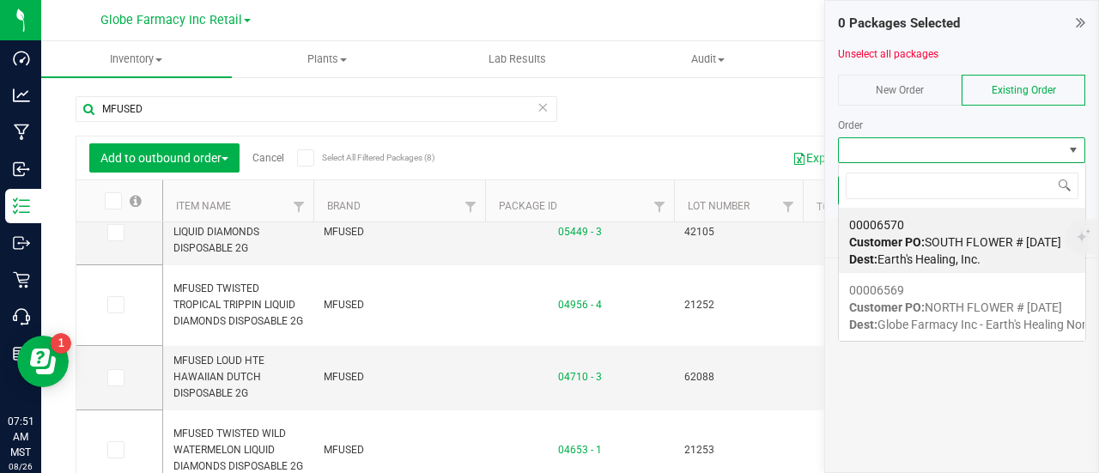
scroll to position [25, 247]
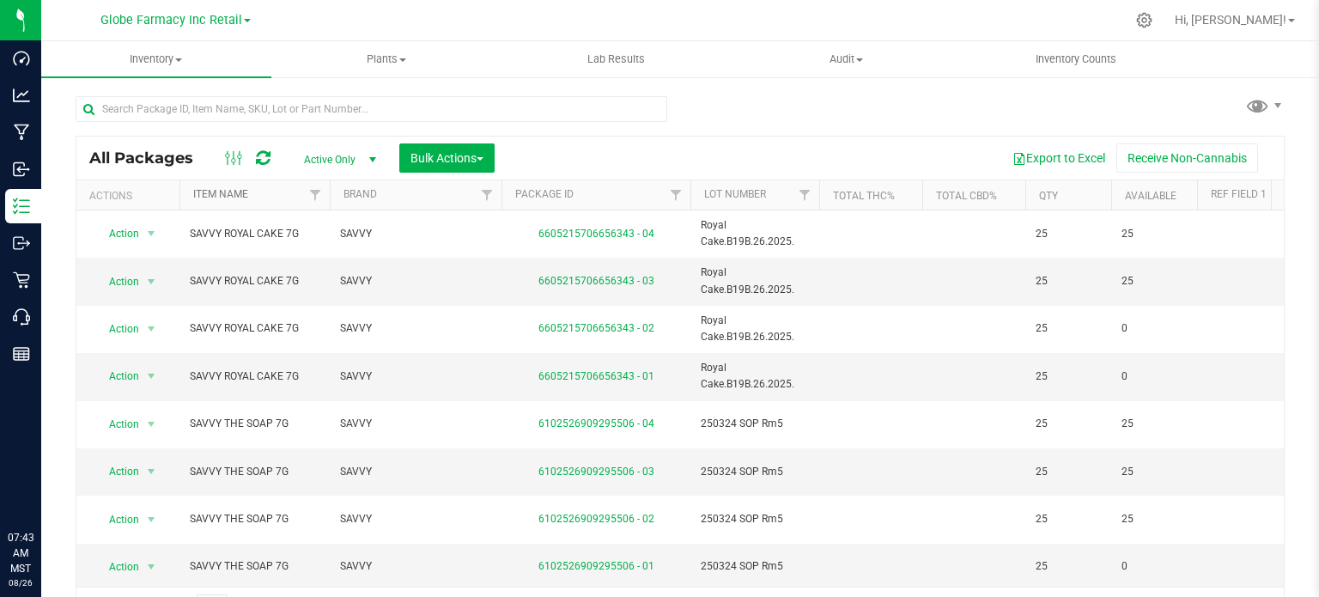
click at [227, 197] on link "Item Name" at bounding box center [220, 194] width 55 height 12
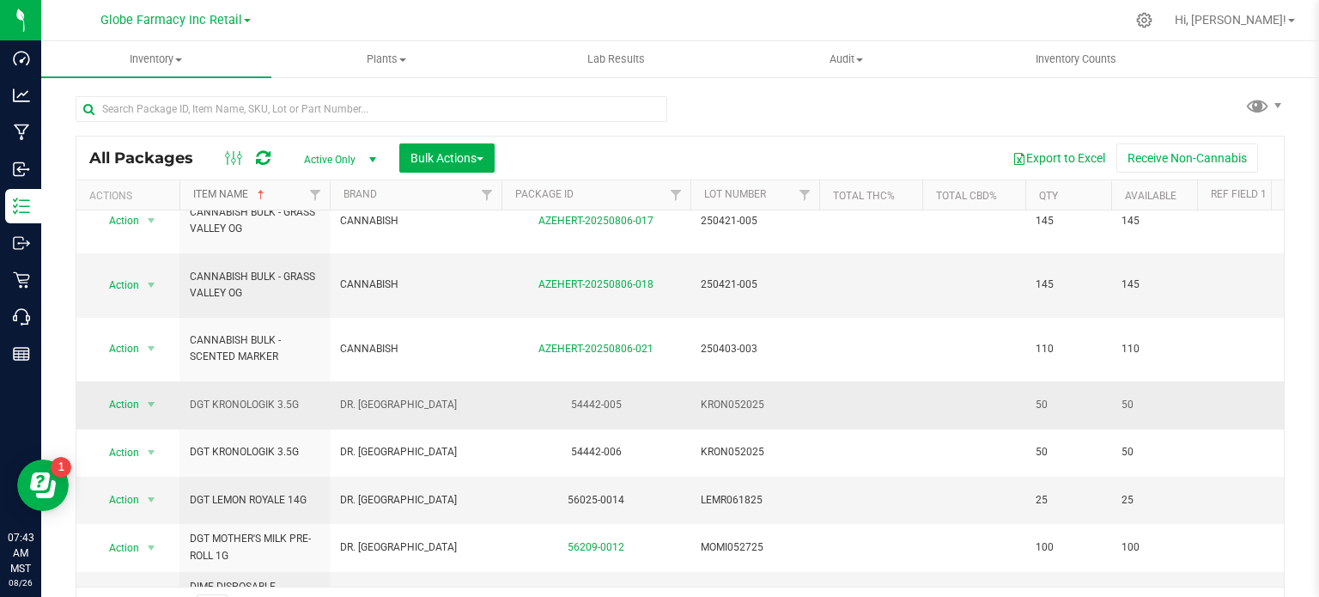
scroll to position [401, 0]
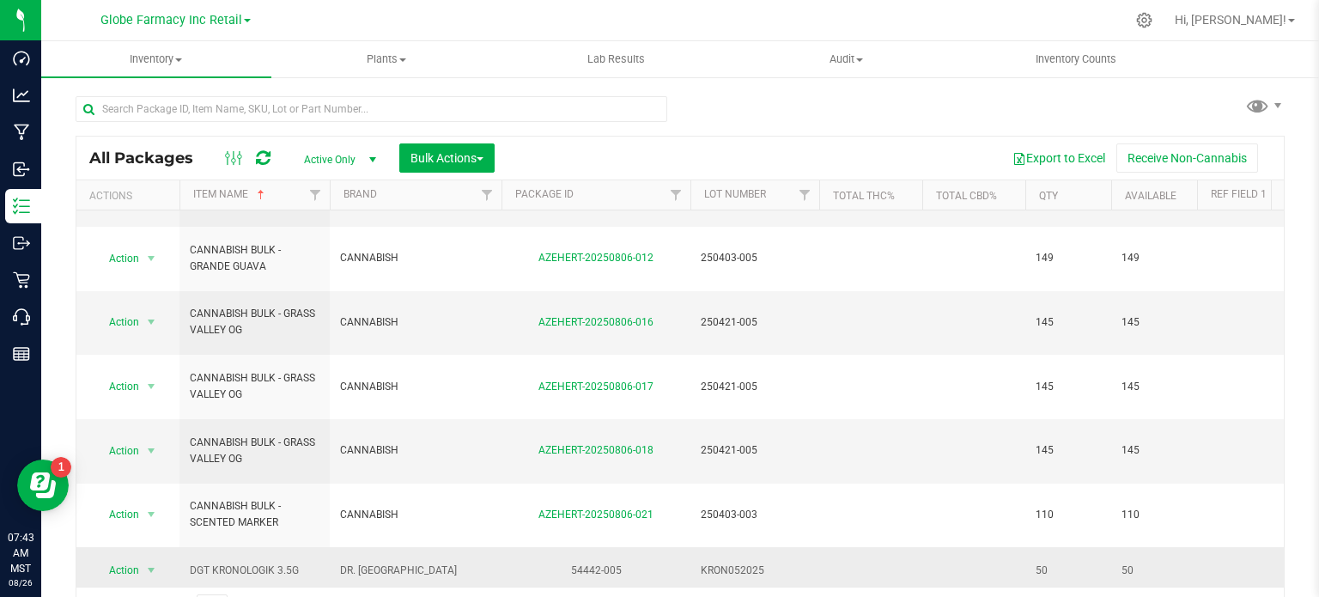
click at [256, 562] on span "DGT KRONOLOGIK 3.5G" at bounding box center [255, 570] width 130 height 16
copy tr "DGT KRONOLOGIK 3.5G"
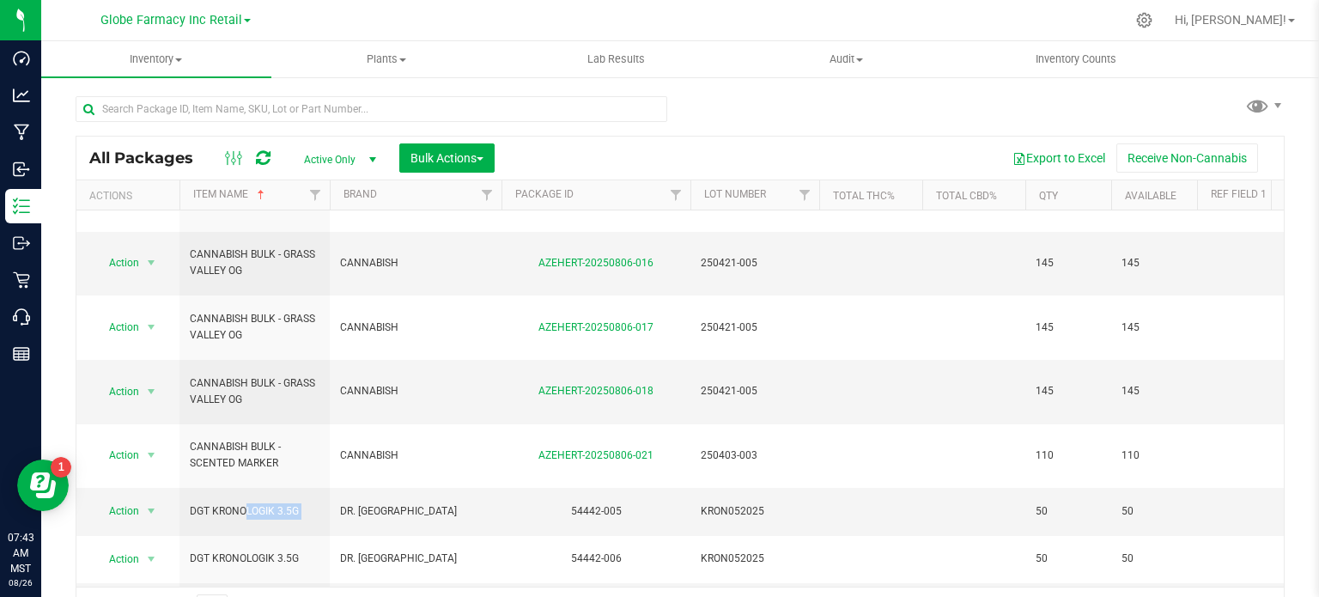
scroll to position [573, 0]
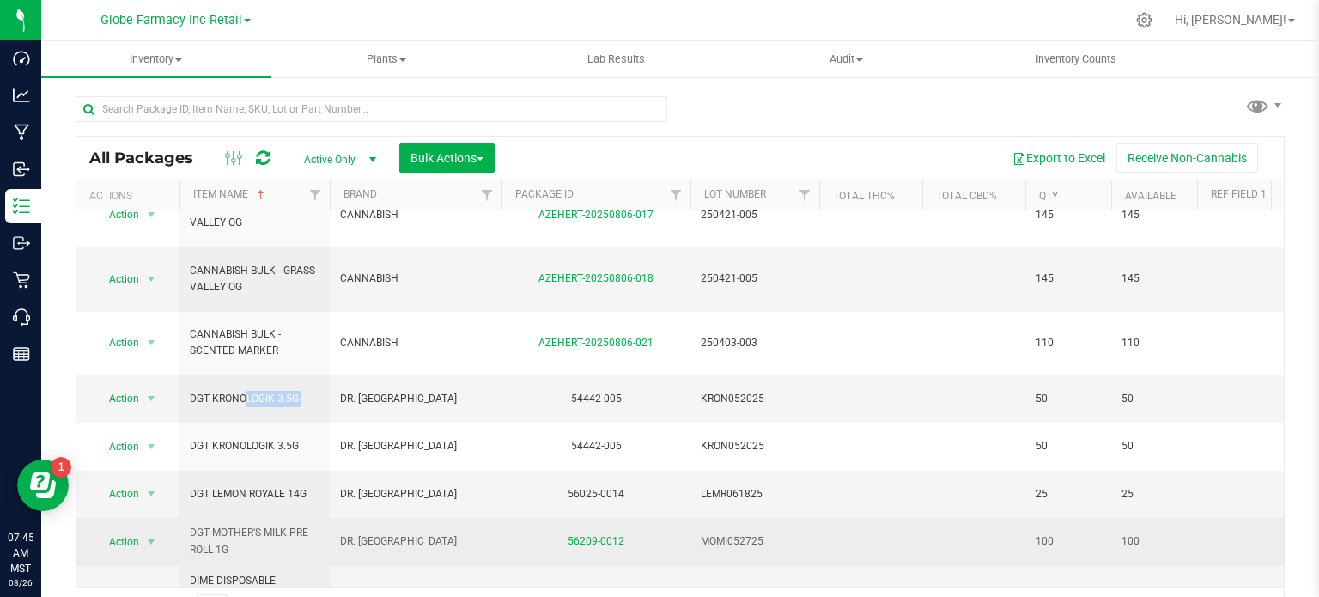
click at [276, 525] on span "DGT MOTHER'S MILK PRE-ROLL 1G" at bounding box center [255, 541] width 130 height 33
click at [275, 525] on span "DGT MOTHER'S MILK PRE-ROLL 1G" at bounding box center [255, 541] width 130 height 33
copy tr "DGT MOTHER'S MILK PRE-ROLL 1G"
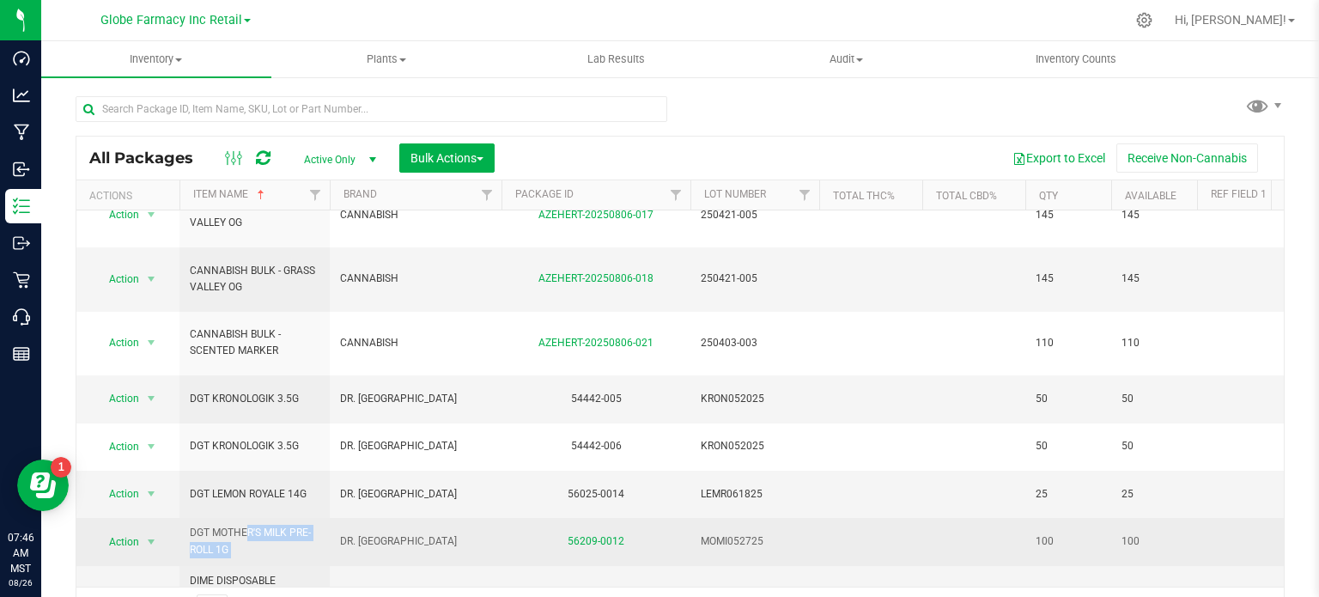
copy tr "DGT MOTHER'S MILK PRE-ROLL 1G"
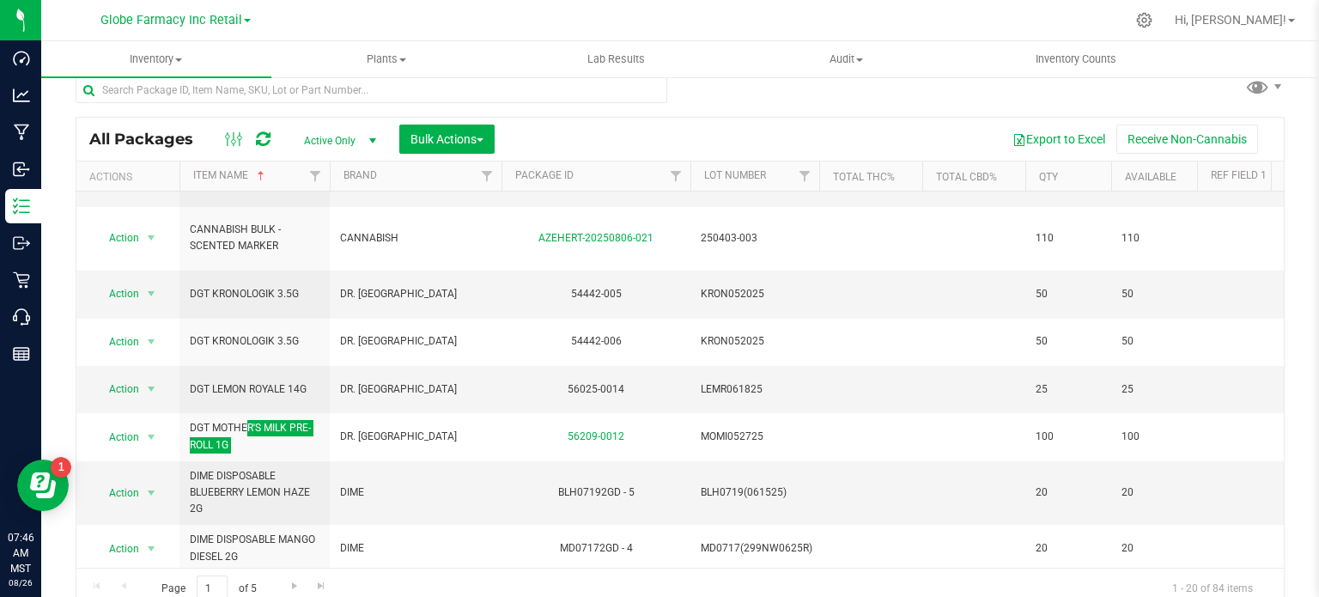
scroll to position [30, 0]
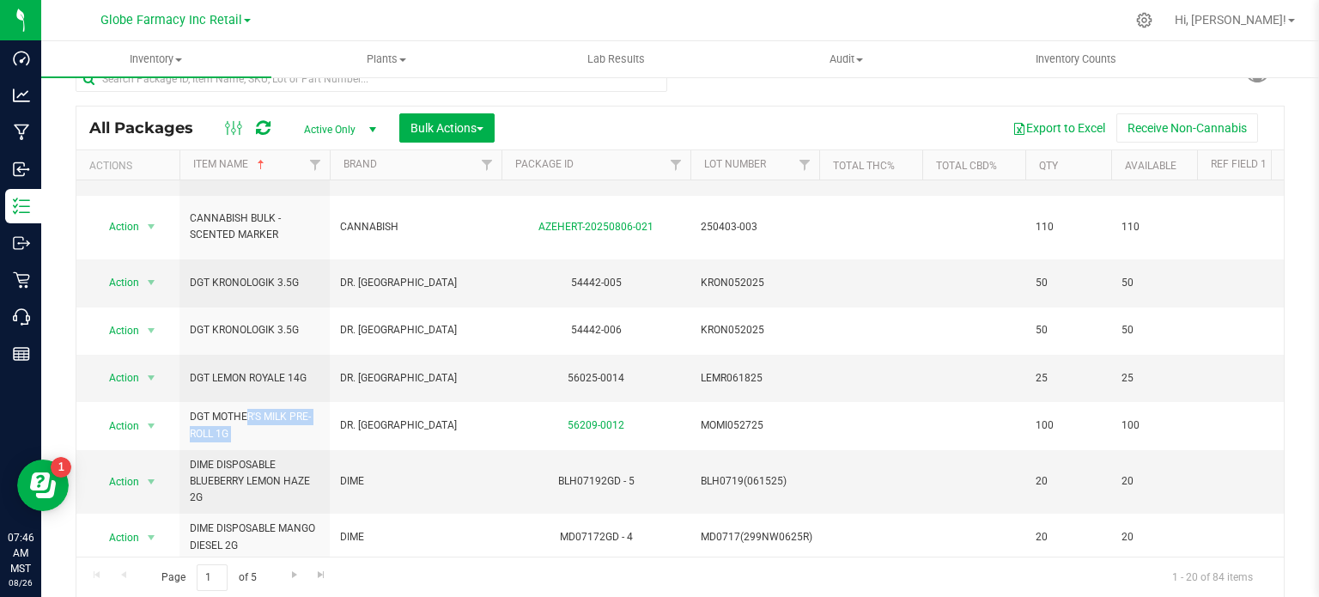
copy tr "DUSTIES FRUITY FIZZ INFUSED PREROLL 1.3G"
click at [288, 574] on span "Go to the next page" at bounding box center [295, 575] width 14 height 14
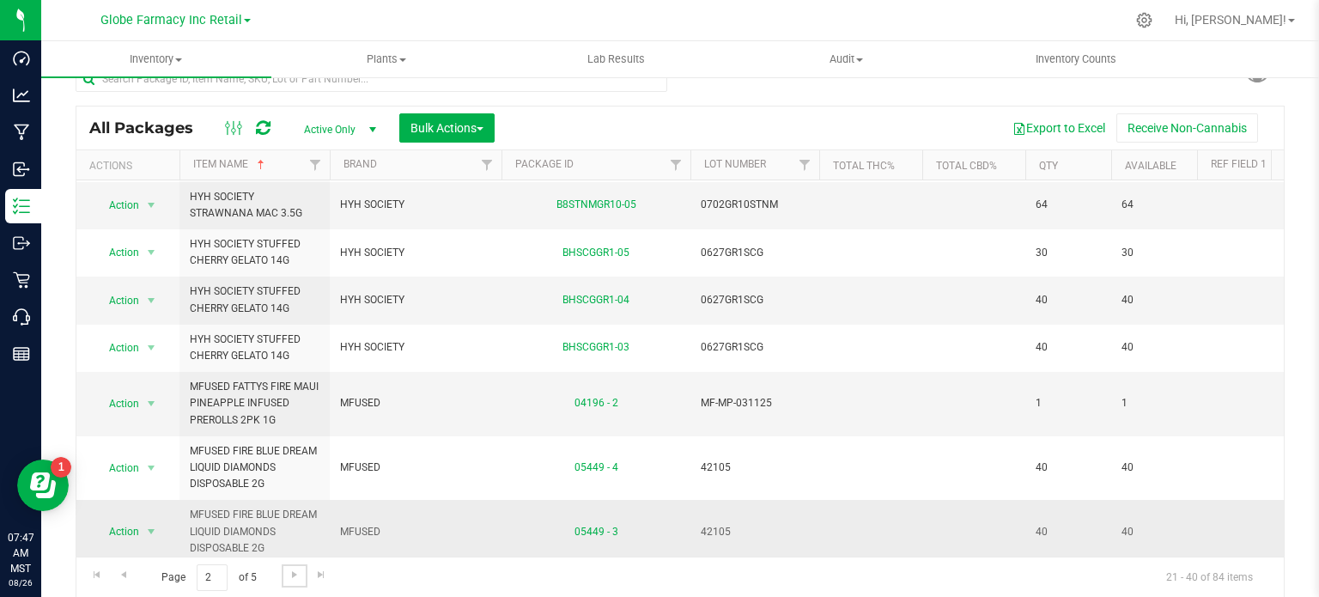
scroll to position [649, 0]
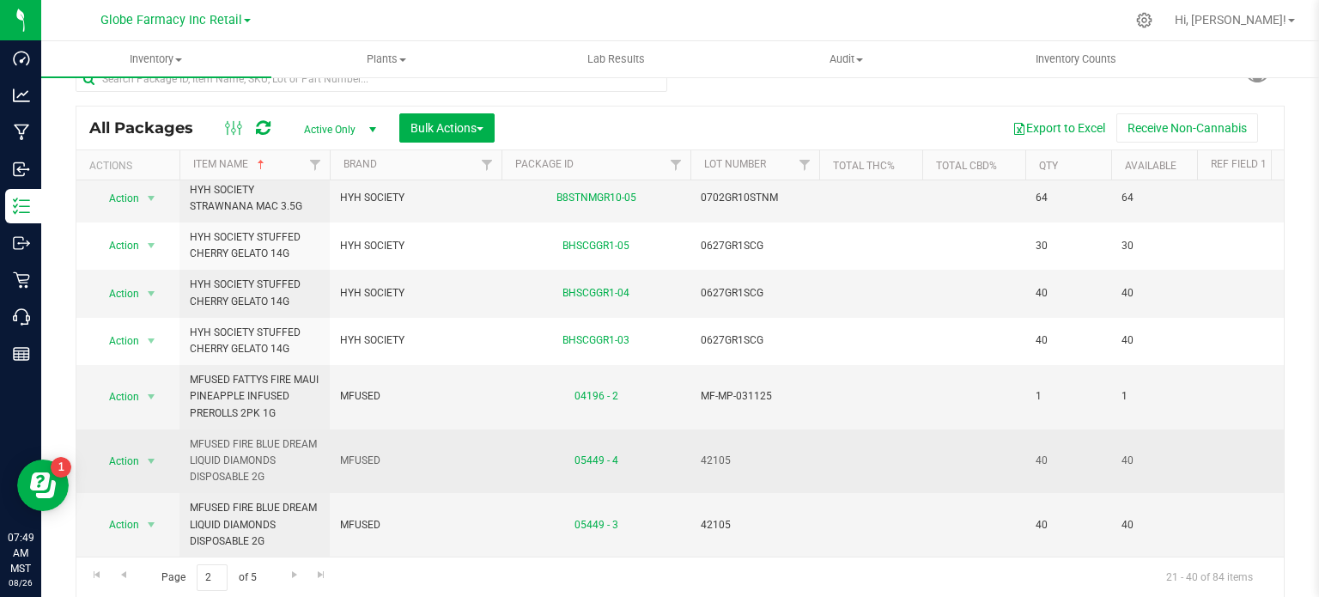
click at [216, 439] on span "MFUSED FIRE BLUE DREAM LIQUID DIAMONDS DISPOSABLE 2G" at bounding box center [255, 461] width 130 height 50
copy tr "MFUSED FIRE BLUE DREAM LIQUID DIAMONDS DISPOSABLE 2G"
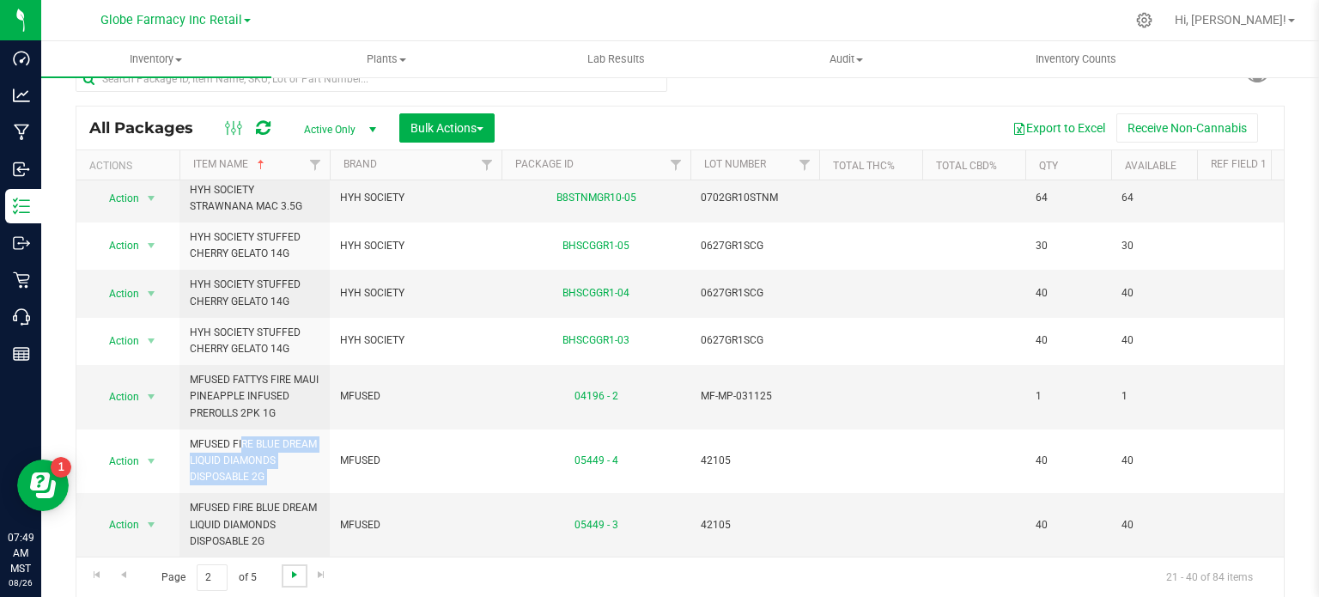
click at [288, 578] on span "Go to the next page" at bounding box center [295, 575] width 14 height 14
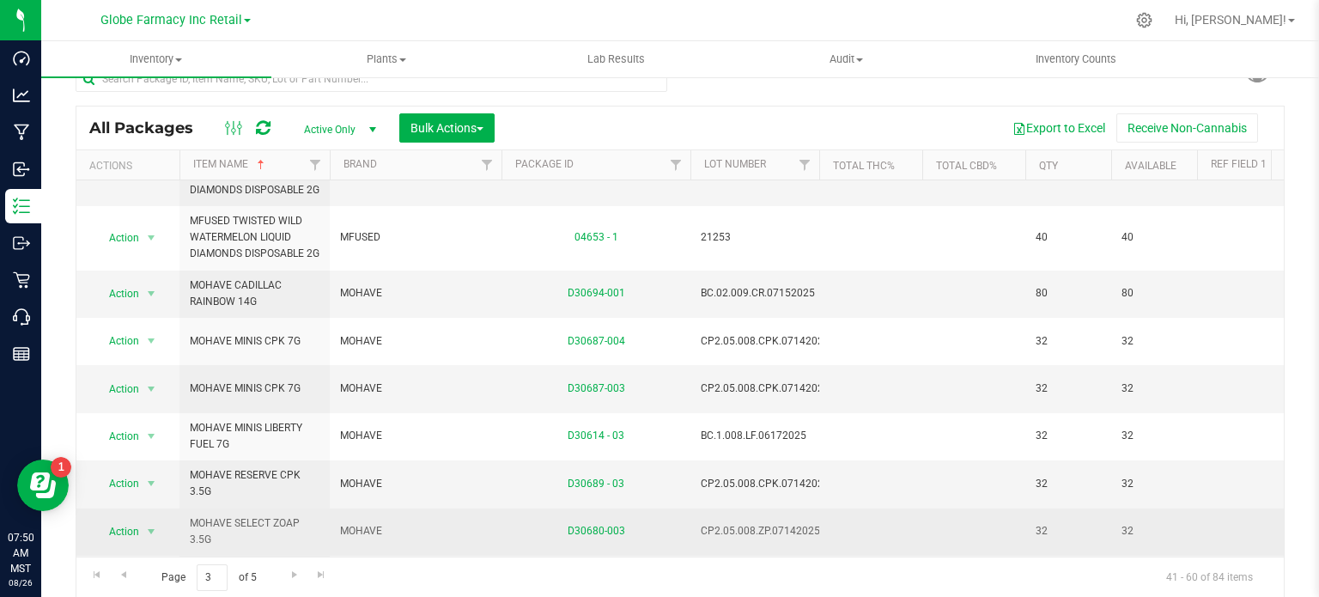
scroll to position [167, 0]
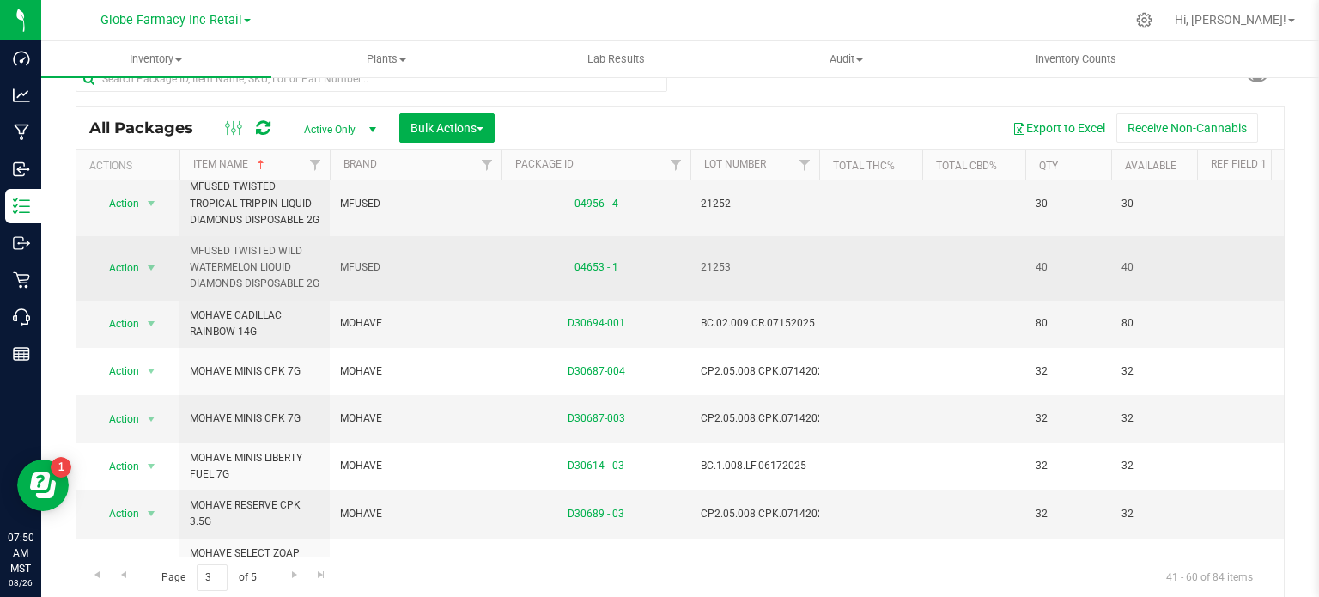
click at [383, 301] on td "MFUSED" at bounding box center [416, 268] width 172 height 64
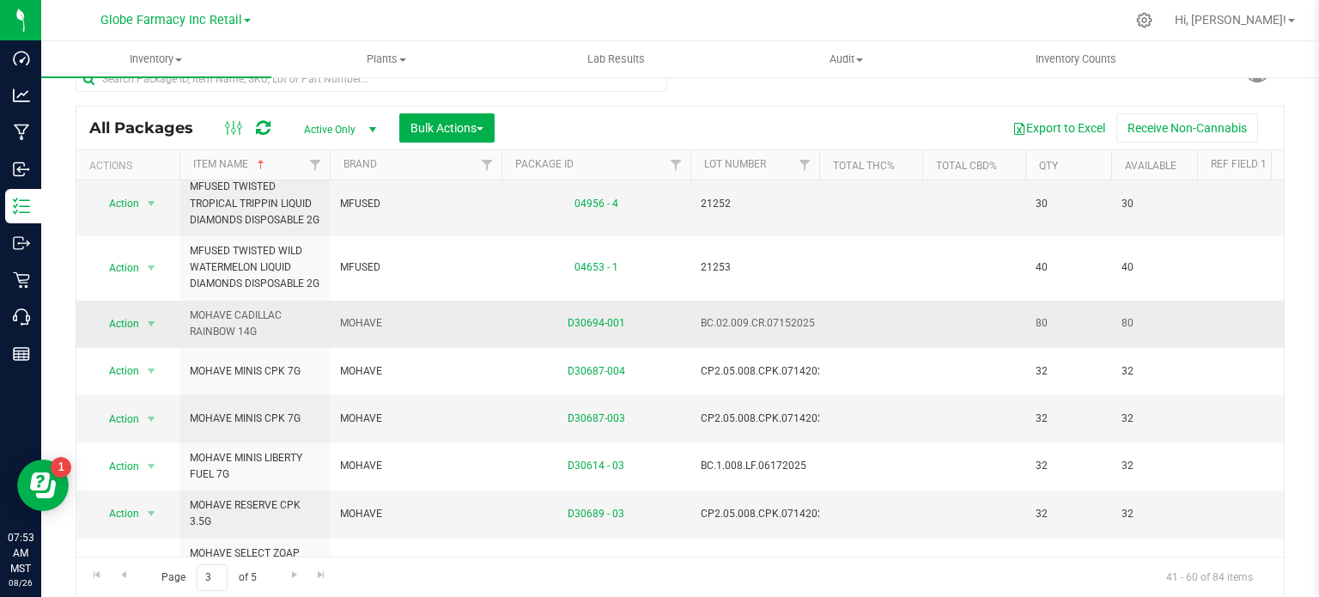
click at [252, 340] on span "MOHAVE CADILLAC RAINBOW 14G" at bounding box center [255, 323] width 130 height 33
copy tr "MOHAVE CADILLAC RAINBOW 14G"
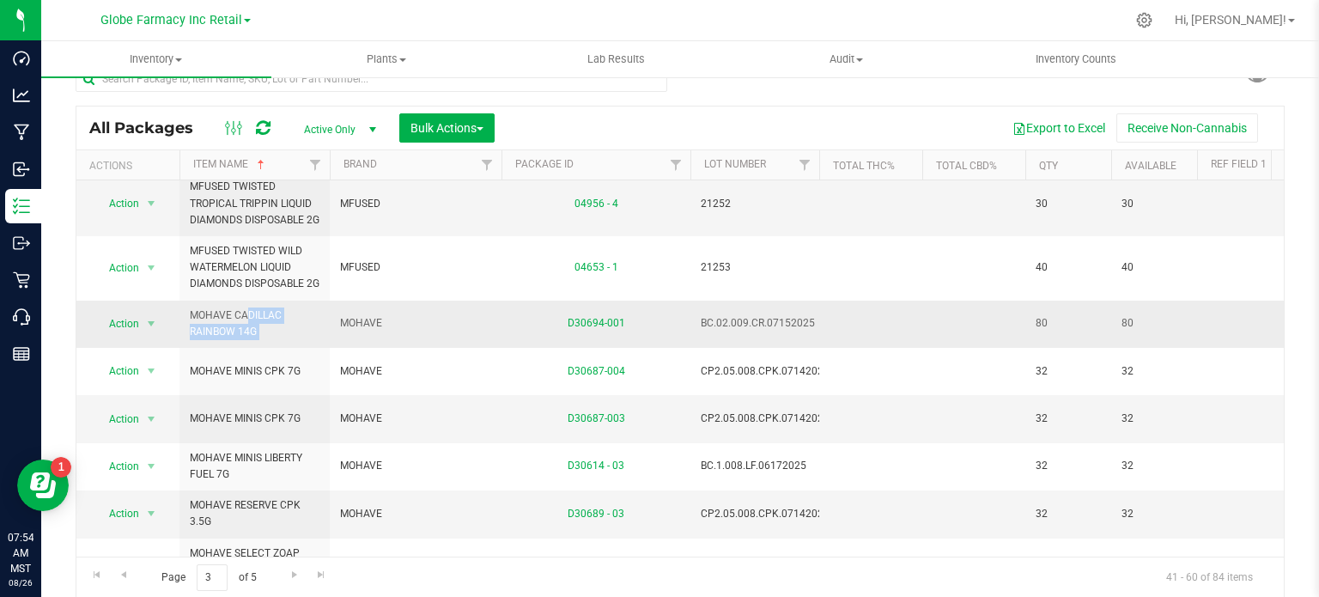
copy tr "MOHAVE CADILLAC RAINBOW 14G"
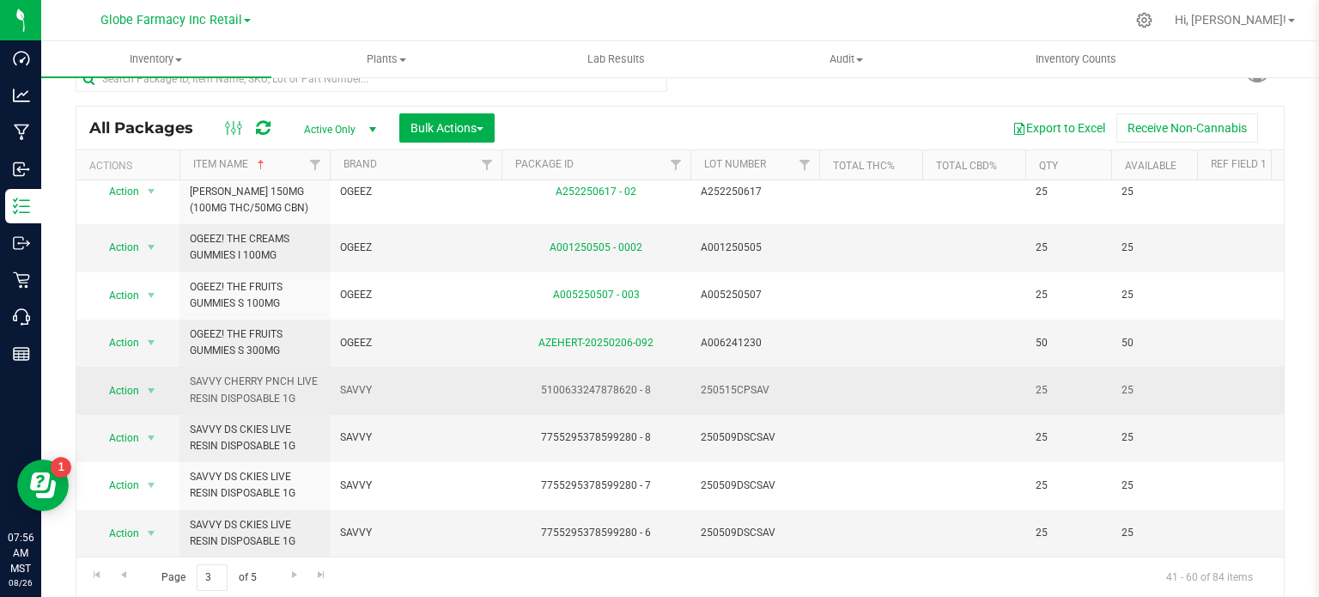
scroll to position [683, 0]
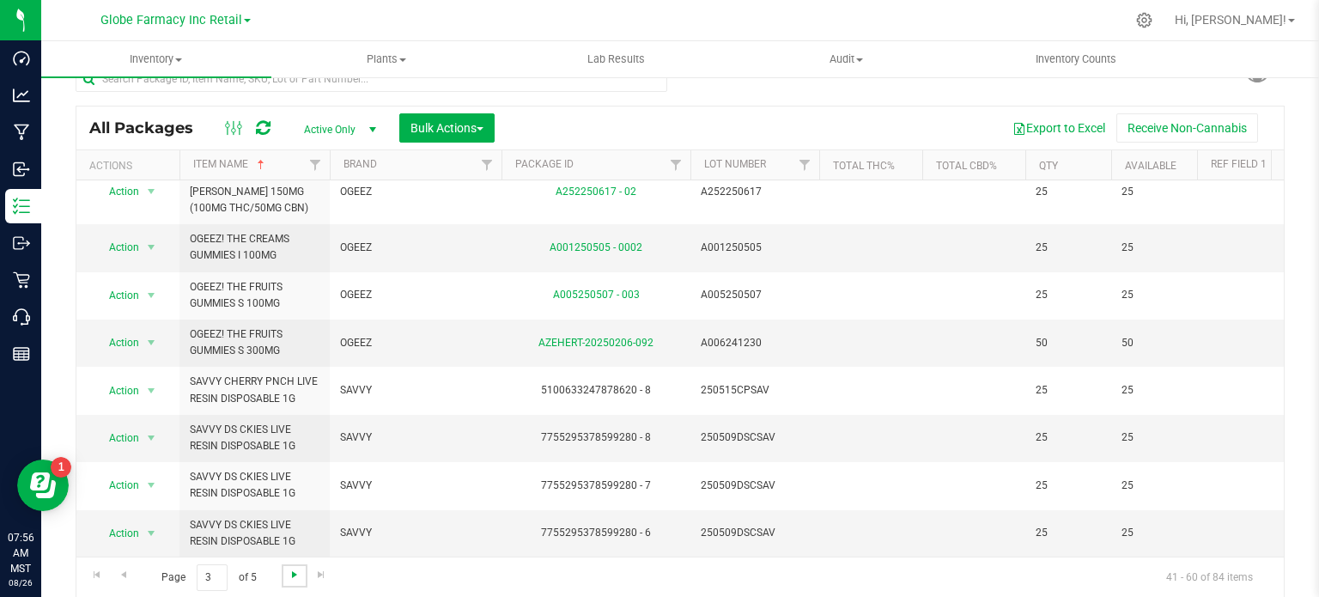
click at [295, 572] on span "Go to the next page" at bounding box center [295, 575] width 14 height 14
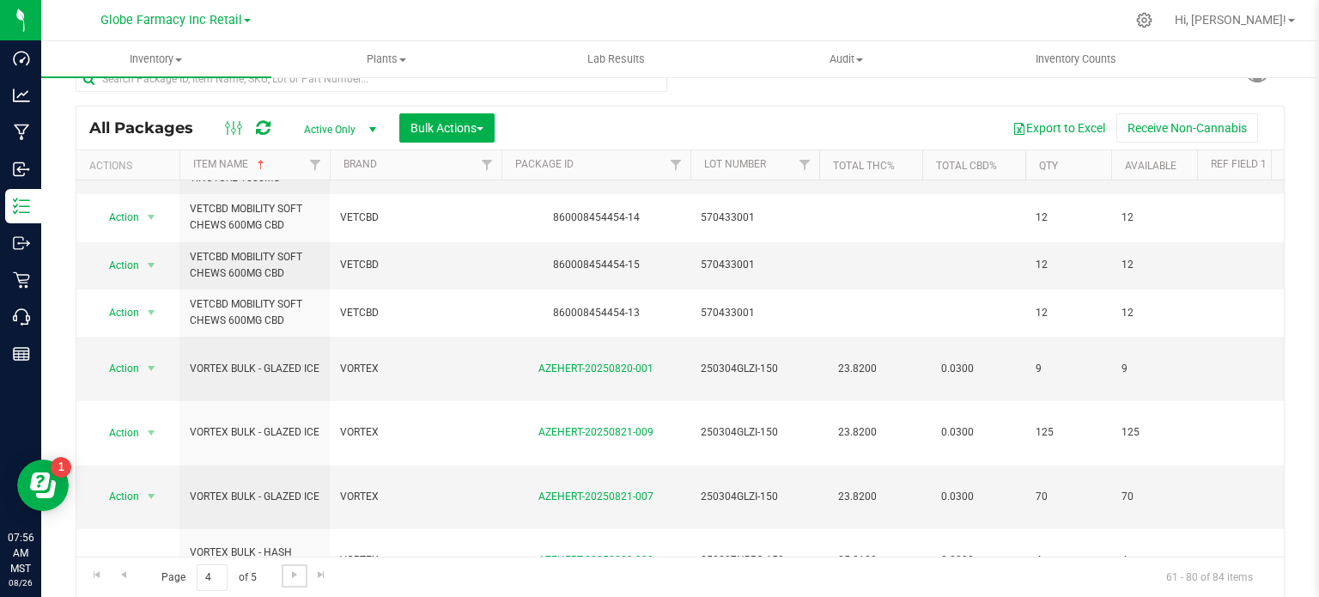
scroll to position [600, 0]
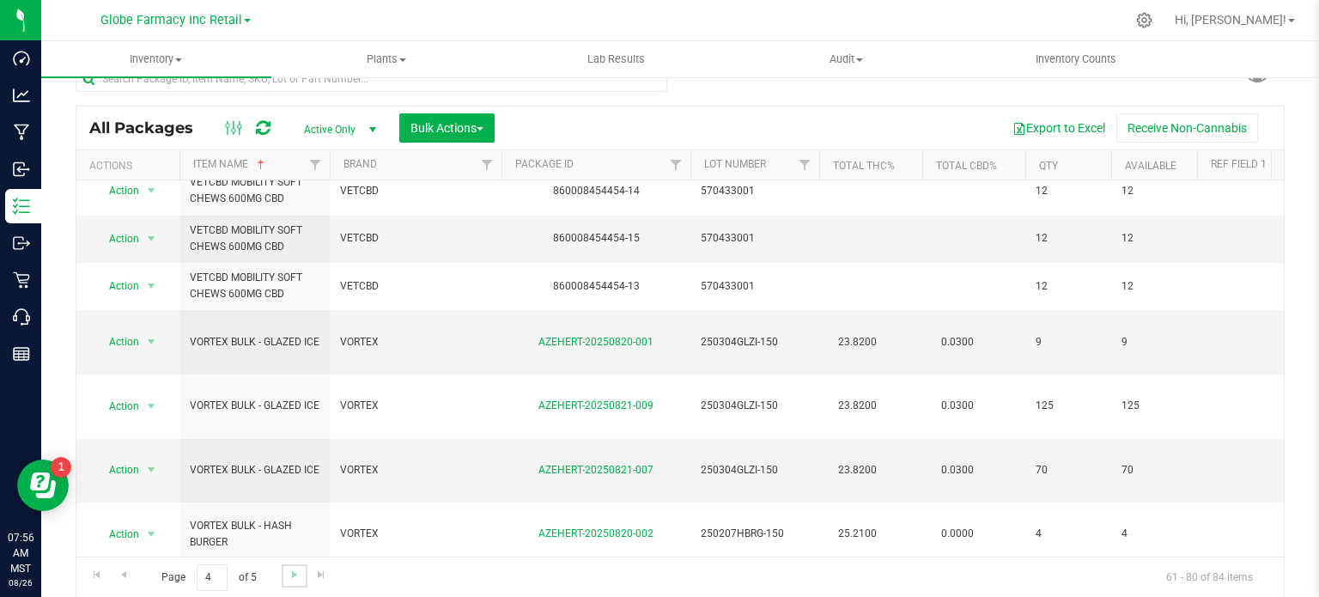
click at [282, 568] on link "Go to the next page" at bounding box center [294, 575] width 25 height 23
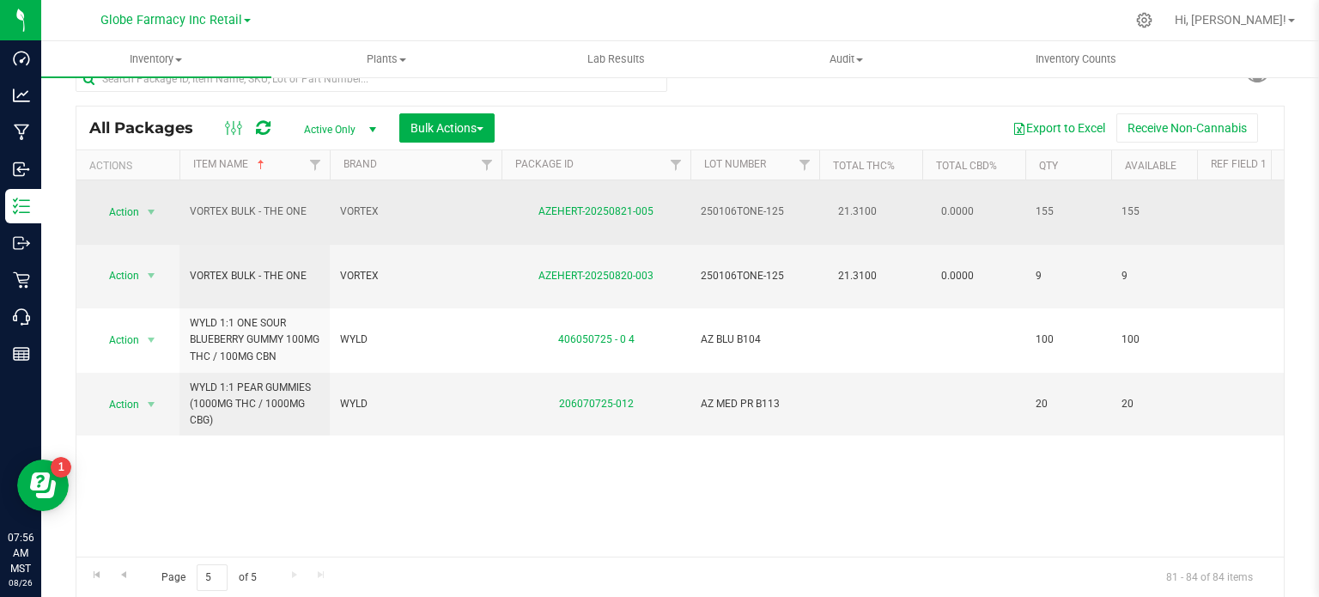
click at [375, 203] on span "VORTEX" at bounding box center [415, 211] width 151 height 16
copy tr "VORTEX"
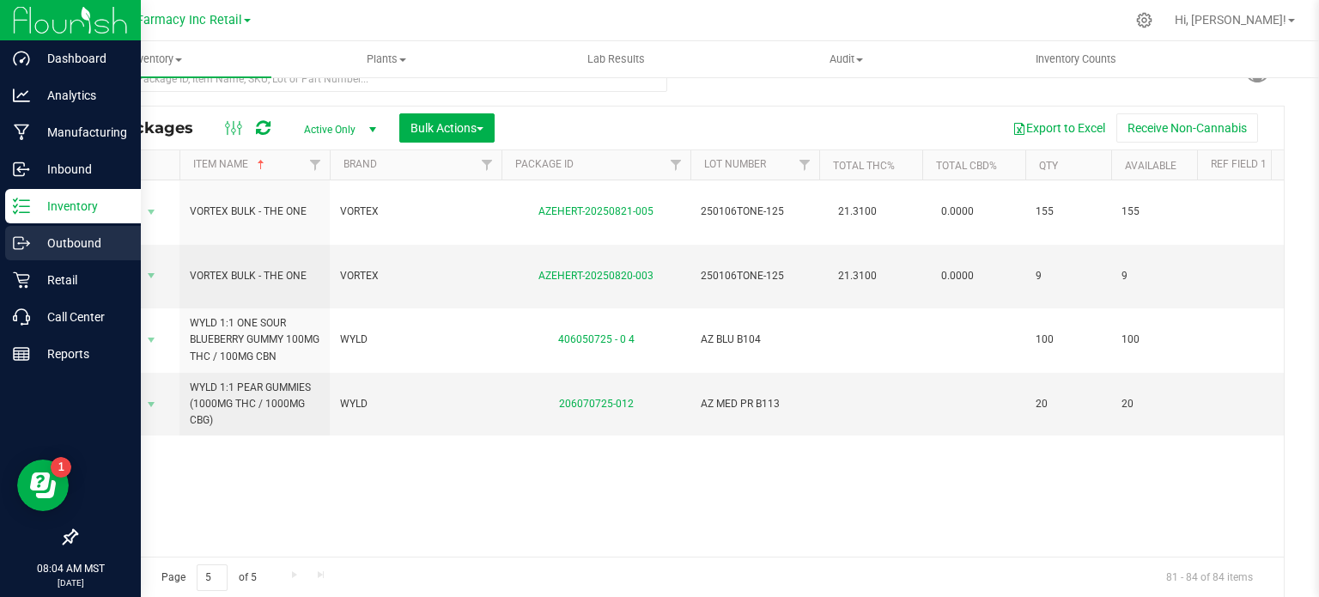
click at [36, 244] on p "Outbound" at bounding box center [81, 243] width 103 height 21
click at [36, 243] on p "Outbound" at bounding box center [81, 243] width 103 height 21
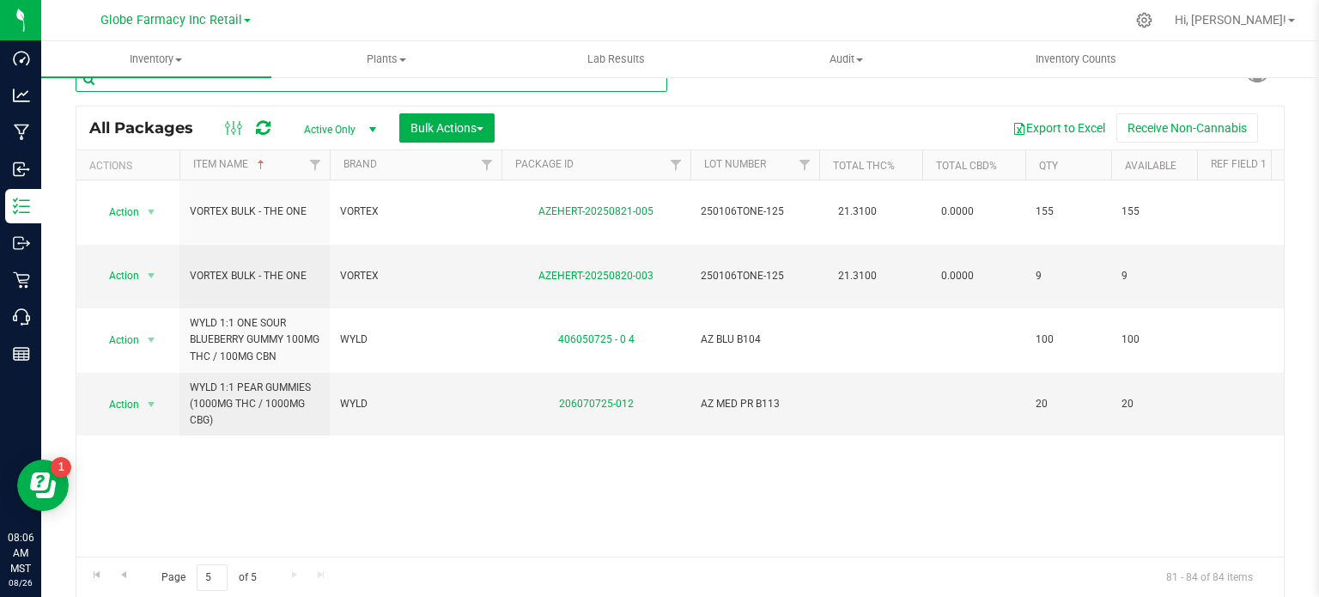
click at [183, 84] on input "text" at bounding box center [372, 79] width 592 height 26
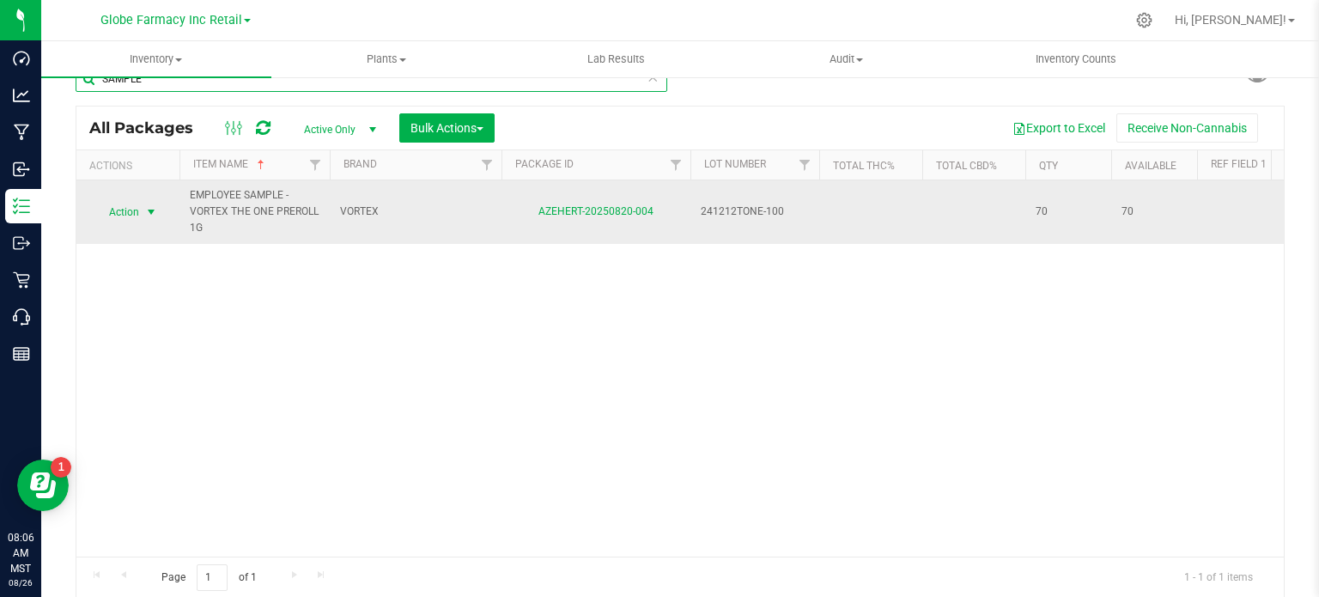
type input "SAMPLE"
click at [110, 208] on span "Action" at bounding box center [117, 212] width 46 height 24
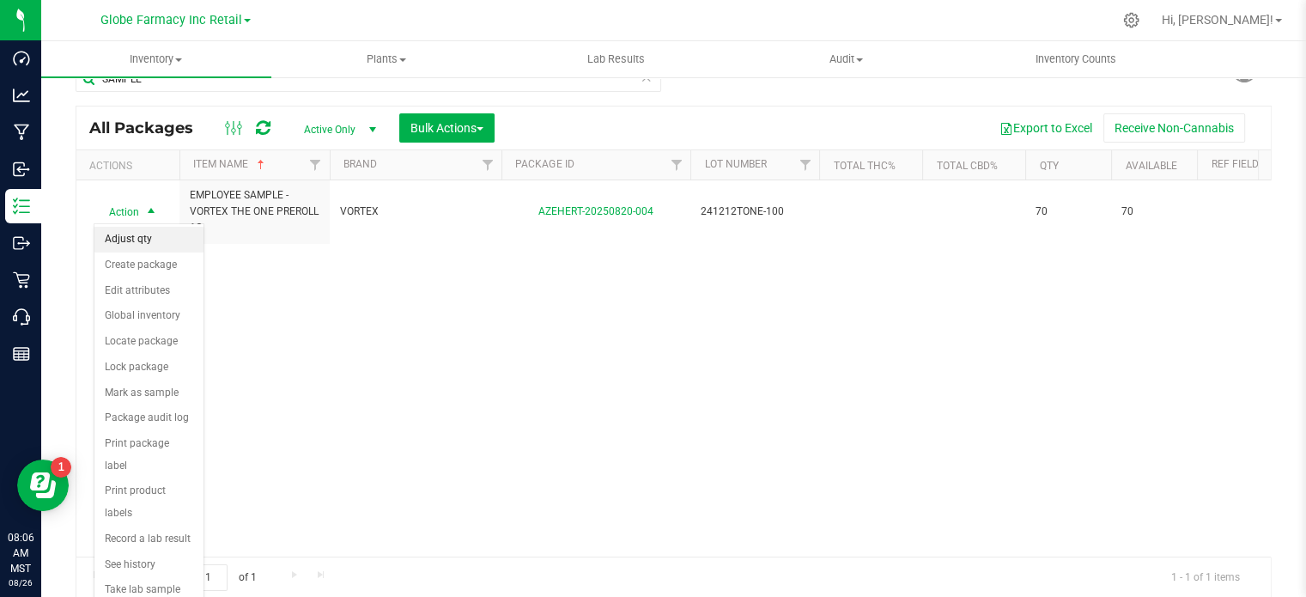
click at [133, 235] on li "Adjust qty" at bounding box center [148, 240] width 109 height 26
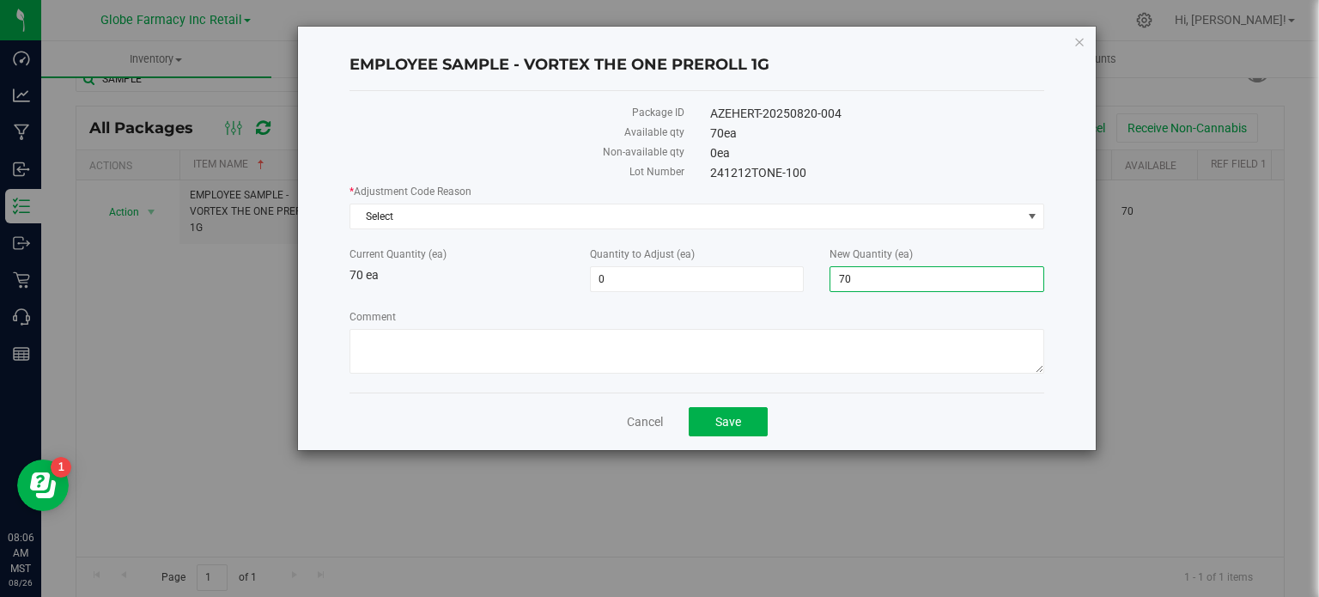
click at [876, 276] on span "70 70" at bounding box center [936, 279] width 215 height 26
click at [876, 276] on input "70" at bounding box center [936, 279] width 213 height 24
click at [876, 276] on input "76" at bounding box center [936, 279] width 213 height 24
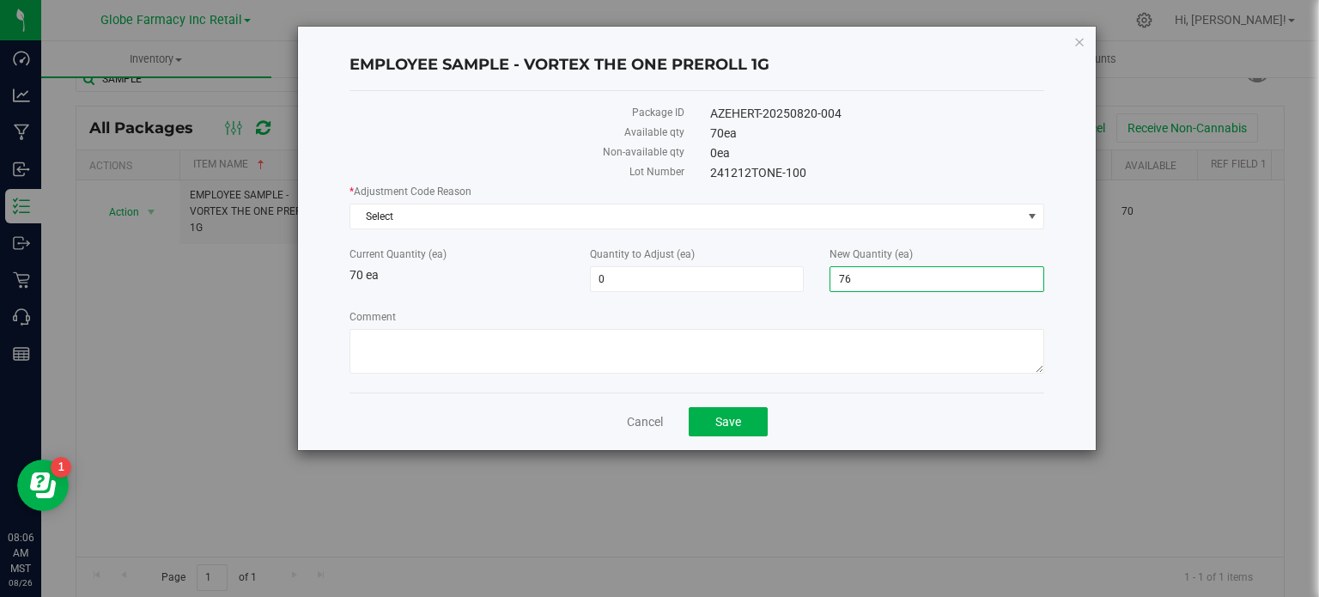
click at [876, 276] on input "76" at bounding box center [936, 279] width 213 height 24
type input "66"
type input "-4"
type input "66"
click at [586, 306] on div "* Adjustment Code Reason Select Select API Adjustment Error API Conversion Erro…" at bounding box center [696, 281] width 695 height 195
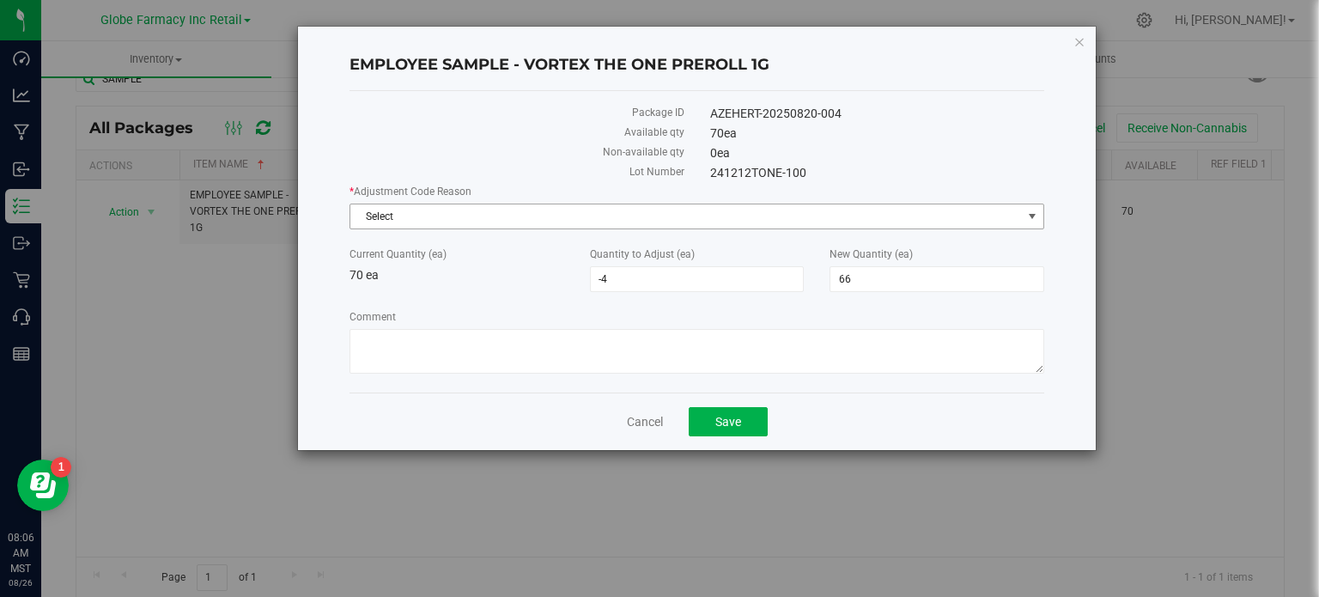
click at [386, 226] on span "Select" at bounding box center [685, 216] width 671 height 24
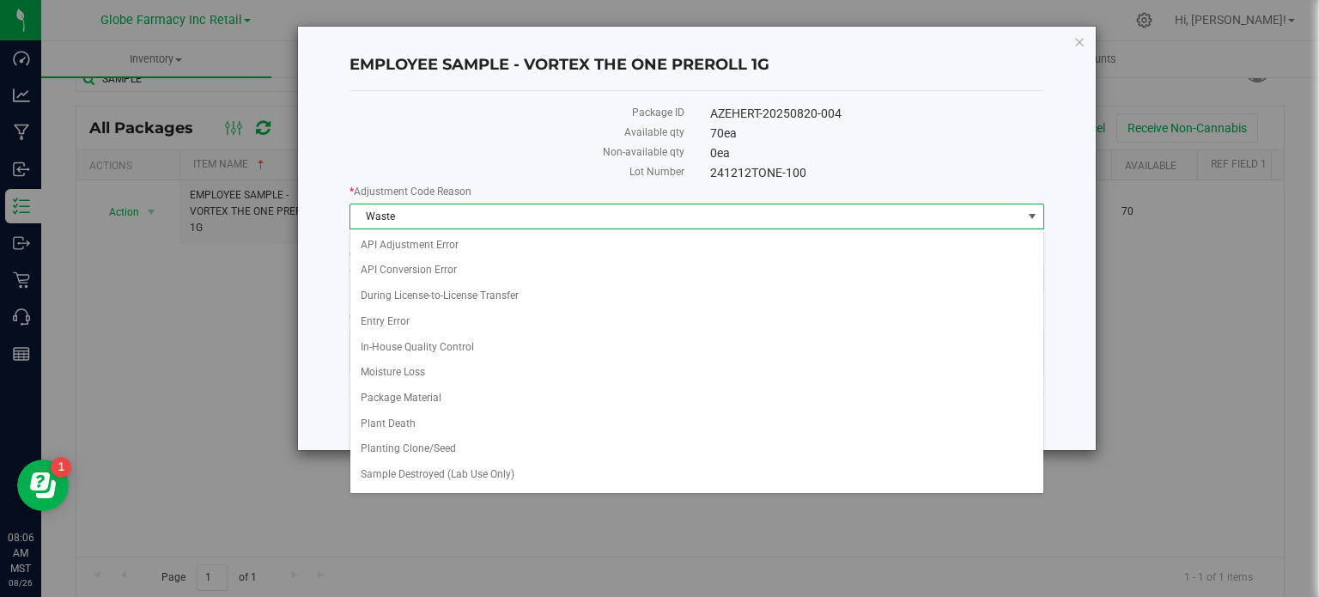
scroll to position [119, 0]
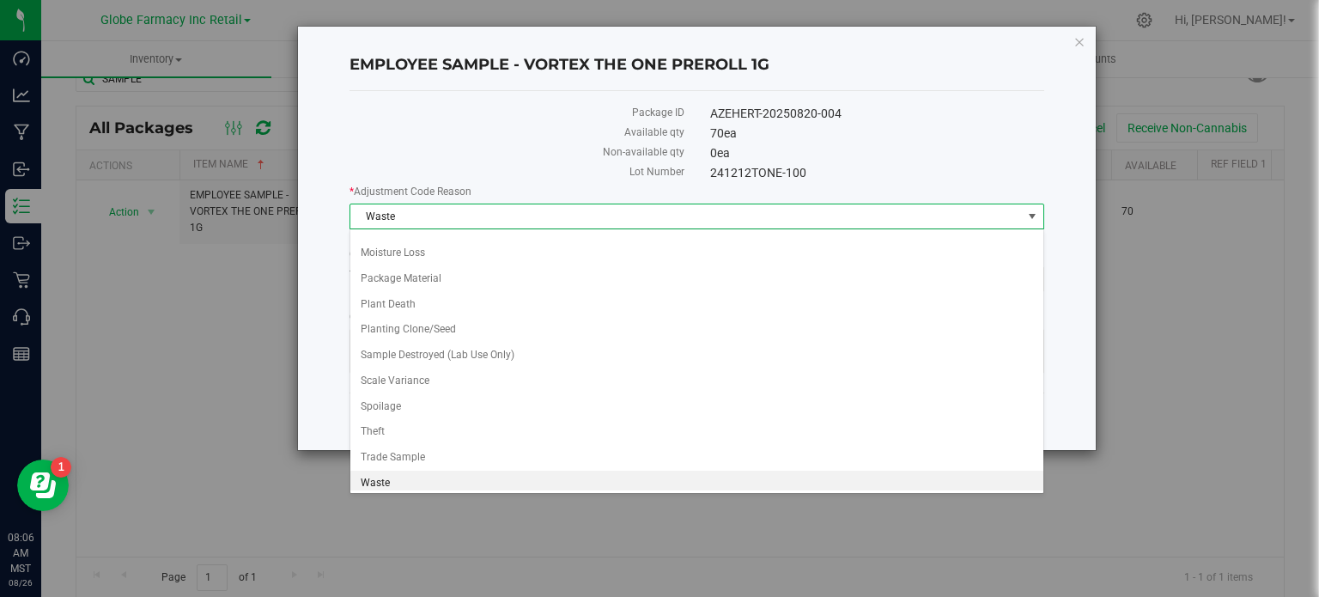
click at [383, 477] on li "Waste" at bounding box center [696, 484] width 693 height 26
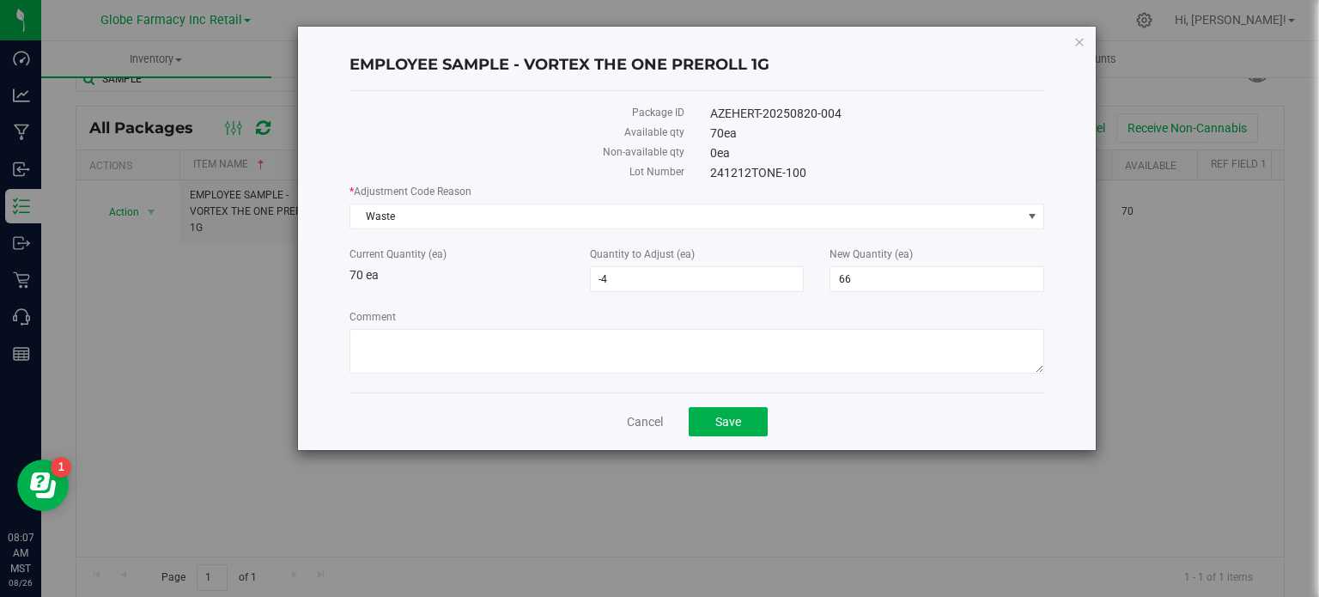
click at [687, 68] on h4 "EMPLOYEE SAMPLE - VORTEX THE ONE PREROLL 1G" at bounding box center [696, 65] width 695 height 22
click at [690, 64] on h4 "EMPLOYEE SAMPLE - VORTEX THE ONE PREROLL 1G" at bounding box center [696, 65] width 695 height 22
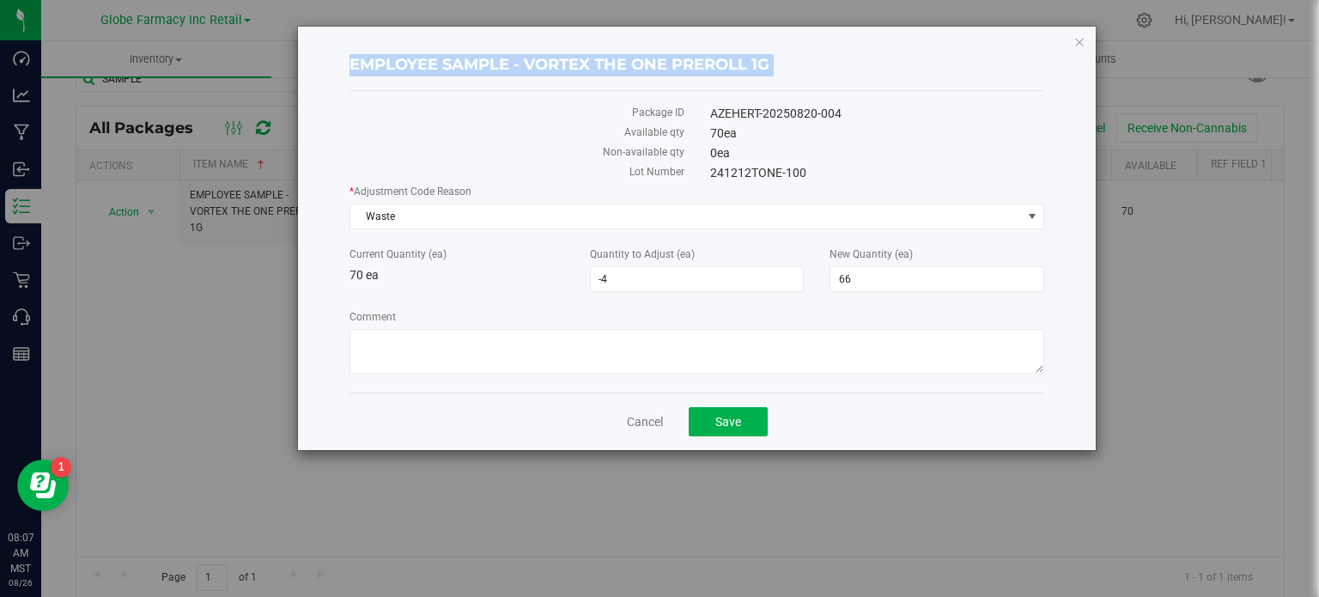
click at [690, 64] on h4 "EMPLOYEE SAMPLE - VORTEX THE ONE PREROLL 1G" at bounding box center [696, 65] width 695 height 22
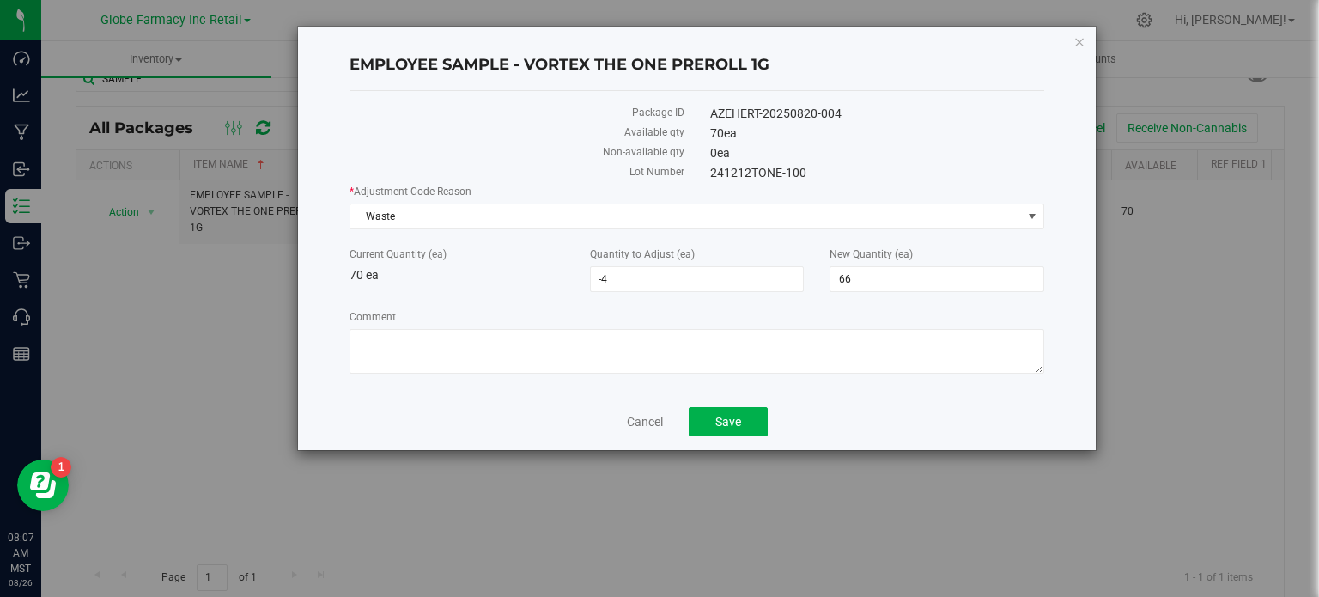
click at [755, 173] on div "241212TONE-100" at bounding box center [877, 173] width 360 height 18
click at [756, 173] on div "241212TONE-100" at bounding box center [877, 173] width 360 height 18
copy div "241212TONE-100"
click at [768, 106] on div "AZEHERT-20250820-004" at bounding box center [877, 114] width 360 height 18
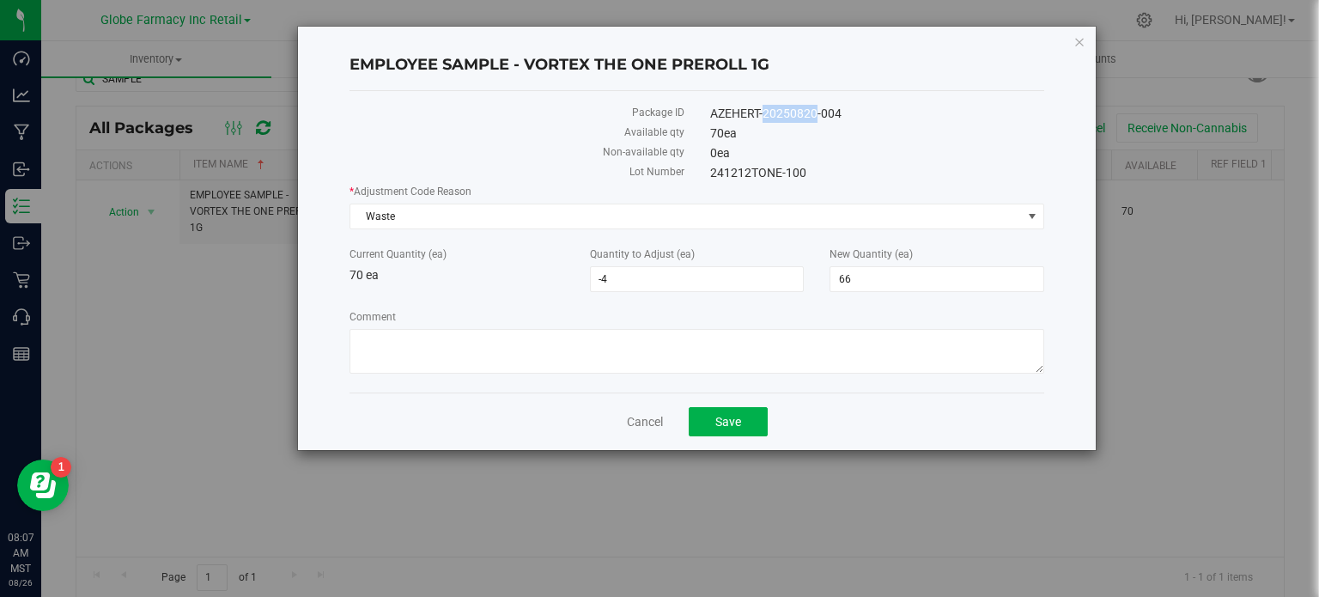
click at [768, 106] on div "AZEHERT-20250820-004" at bounding box center [877, 114] width 360 height 18
copy div "AZEHERT-20250820-004"
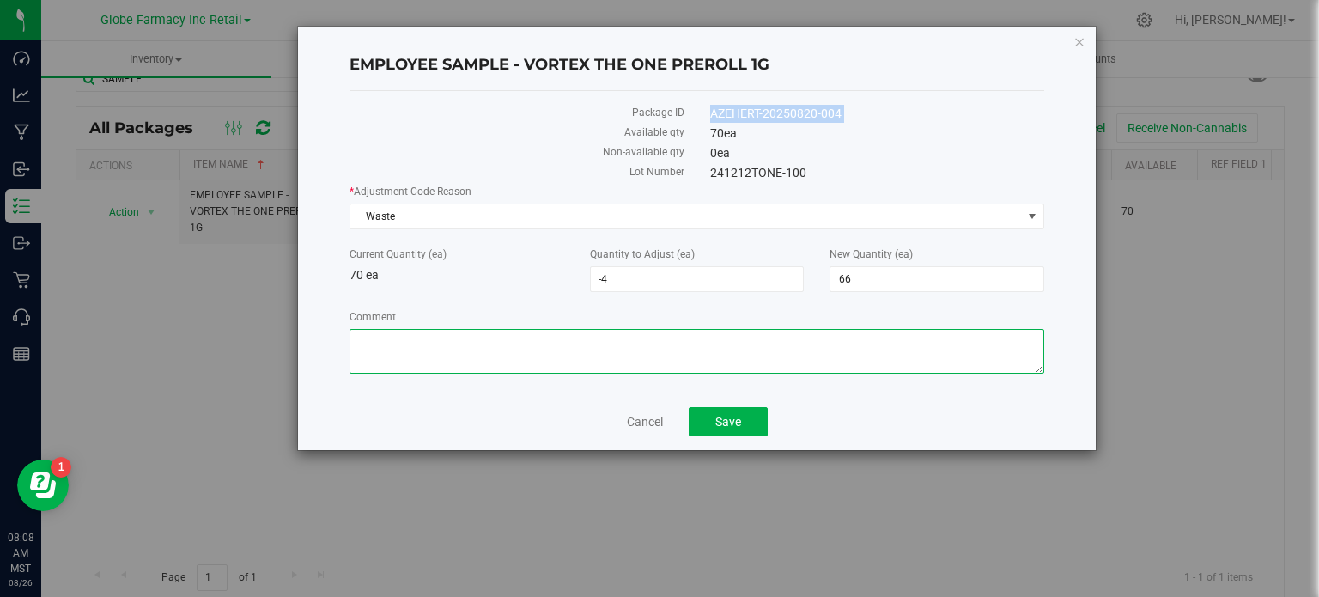
paste textarea "R & D"
click at [536, 353] on textarea "Comment" at bounding box center [696, 351] width 695 height 45
click at [750, 333] on textarea "Comment" at bounding box center [696, 351] width 695 height 45
paste textarea "Mixed W/ ISO & coffee and thrown away."
type textarea "R & D. Mixed W/ ISO & coffee and thrown away. ALEXA R"
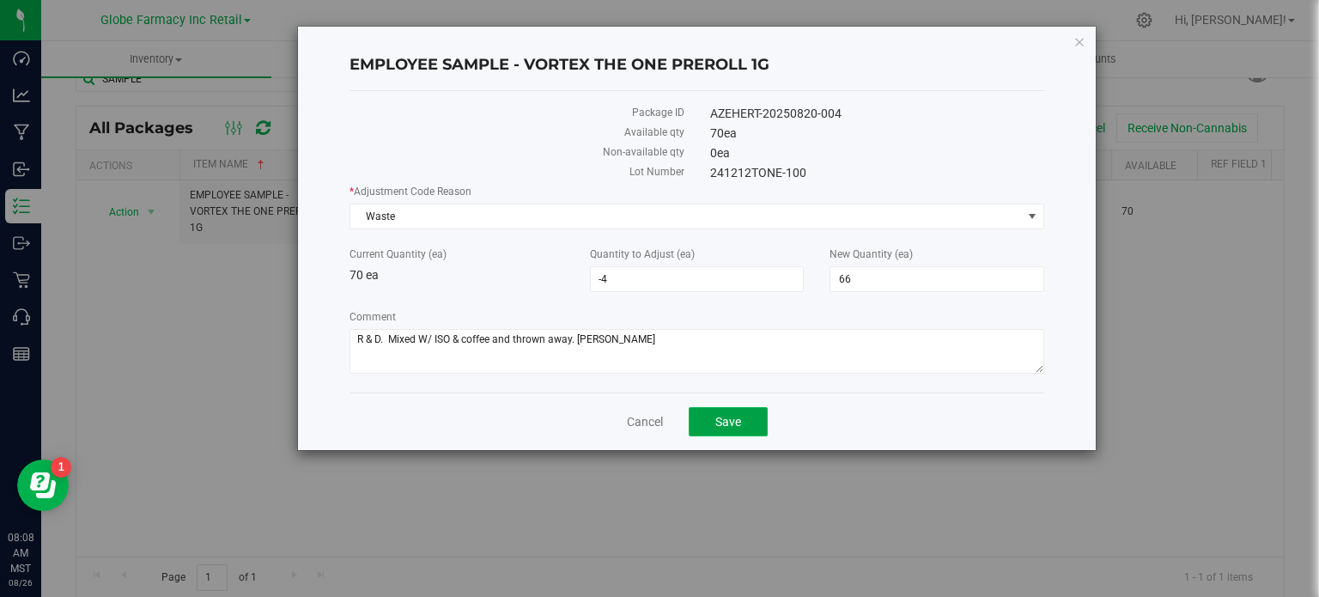
click at [735, 428] on button "Save" at bounding box center [728, 421] width 79 height 29
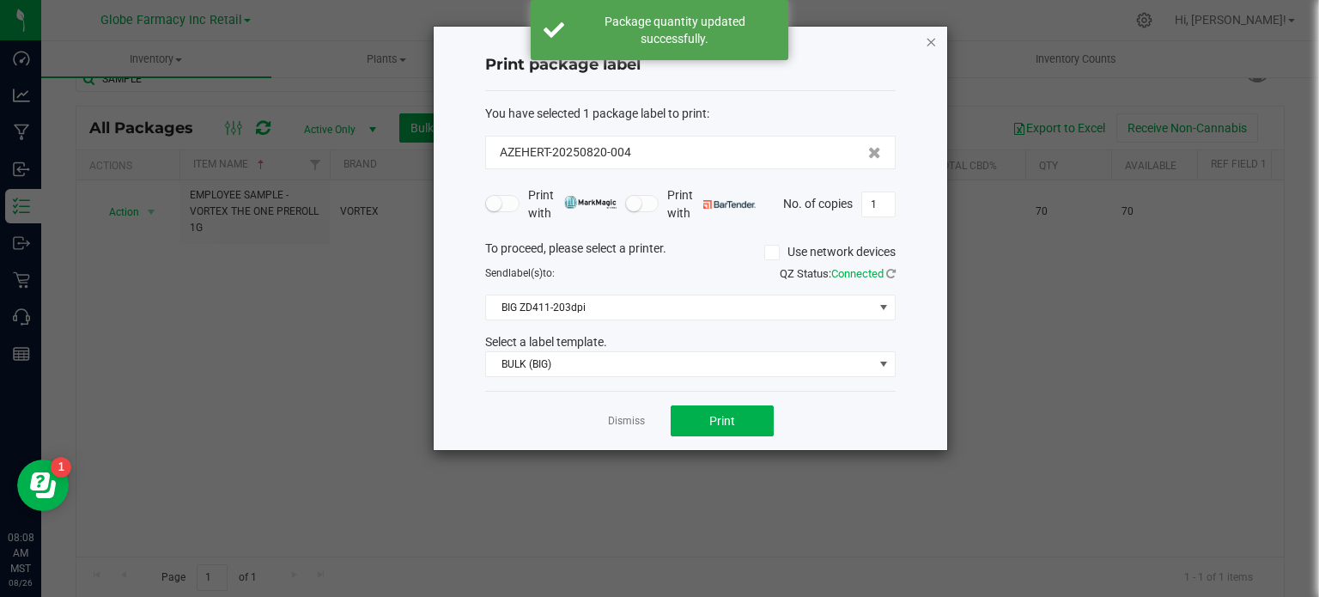
click at [931, 42] on icon "button" at bounding box center [931, 41] width 12 height 21
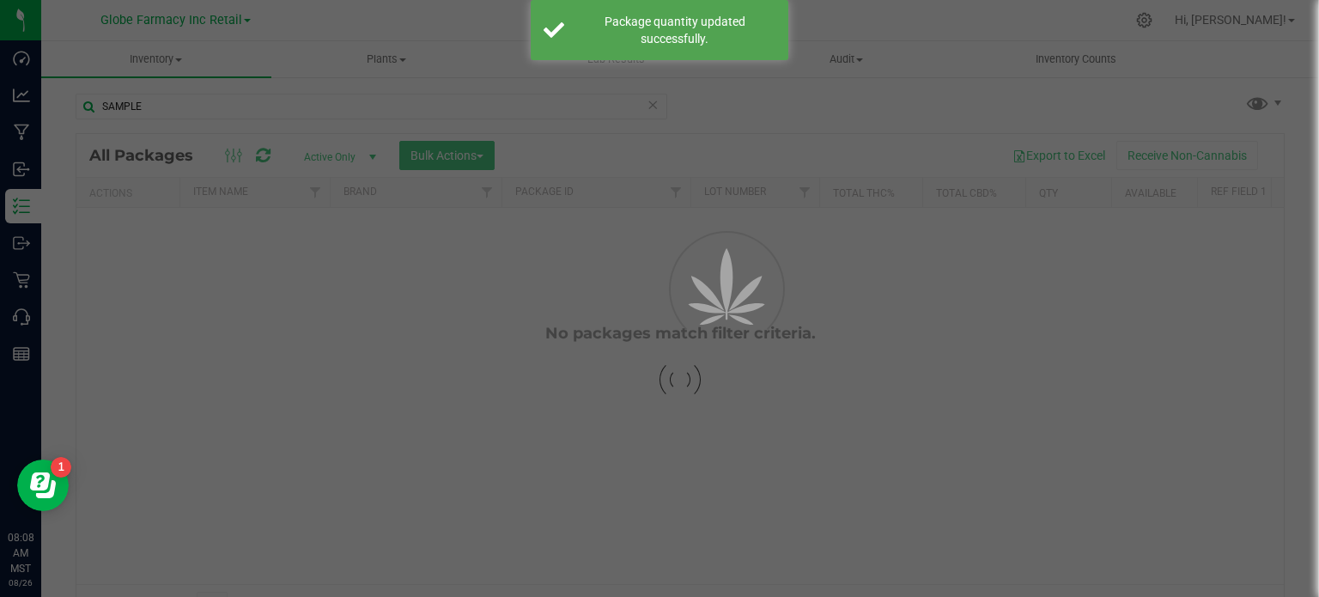
scroll to position [30, 0]
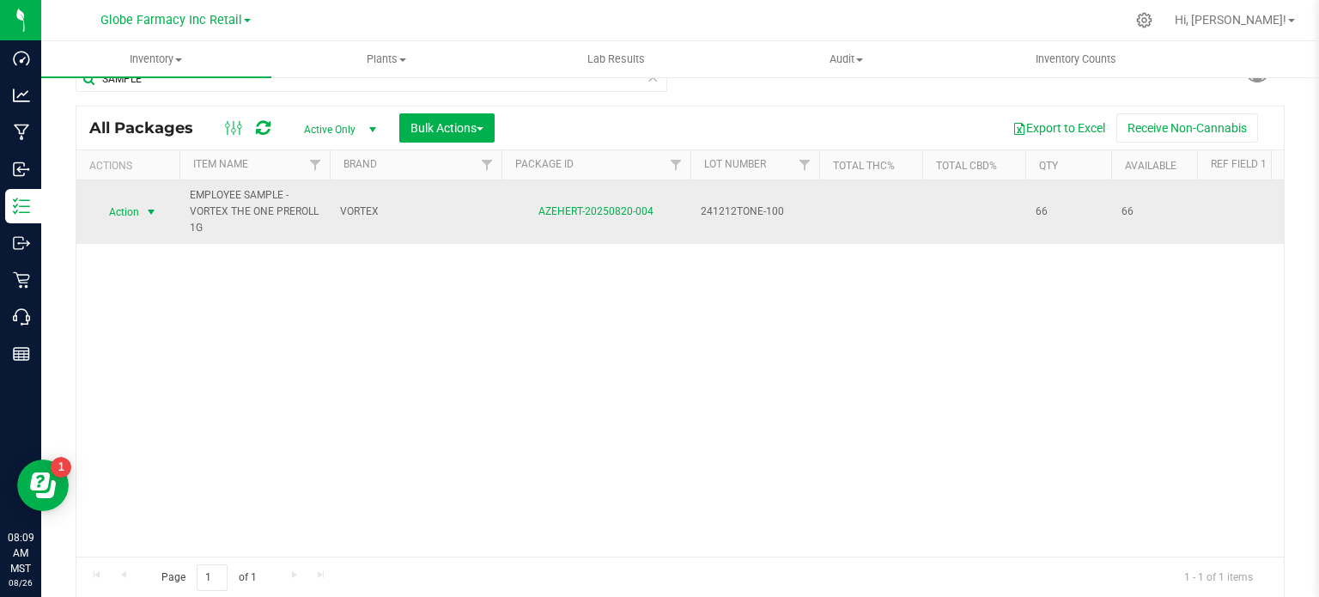
click at [141, 216] on span "select" at bounding box center [151, 212] width 21 height 24
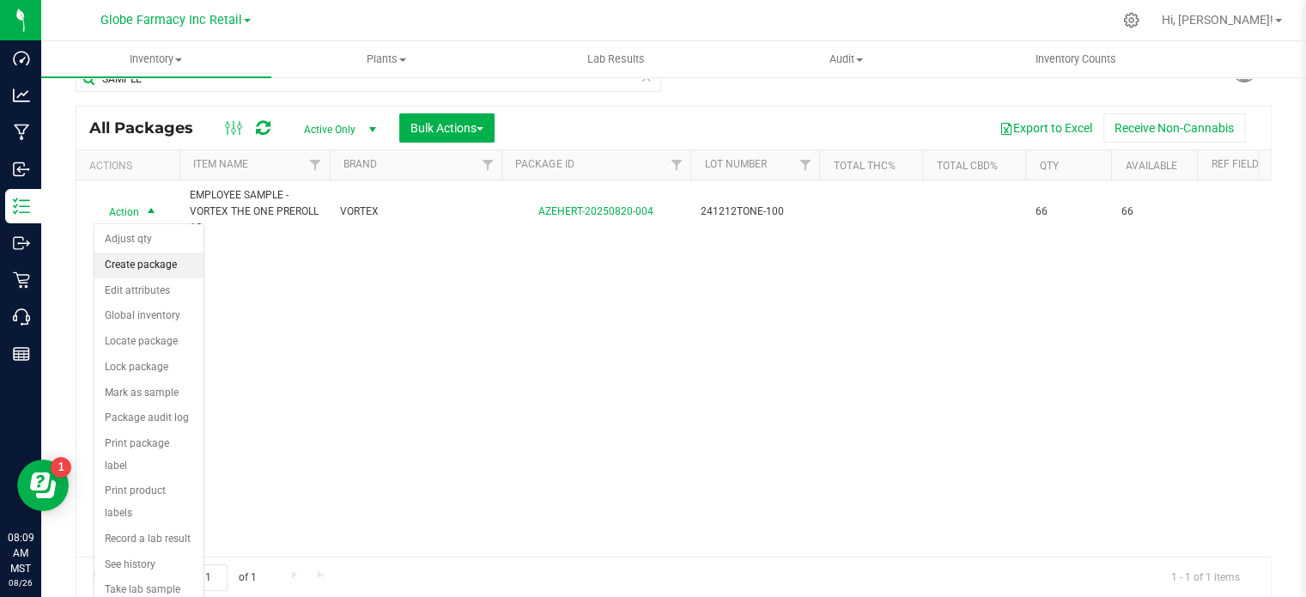
click at [156, 260] on li "Create package" at bounding box center [148, 265] width 109 height 26
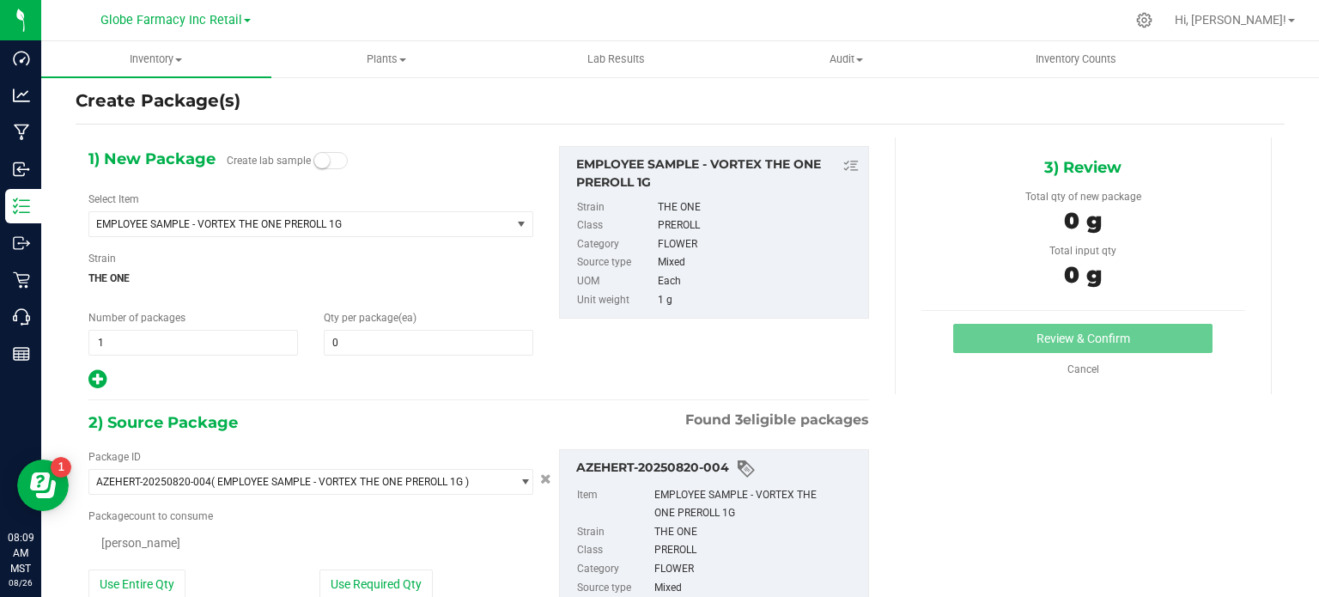
scroll to position [30, 0]
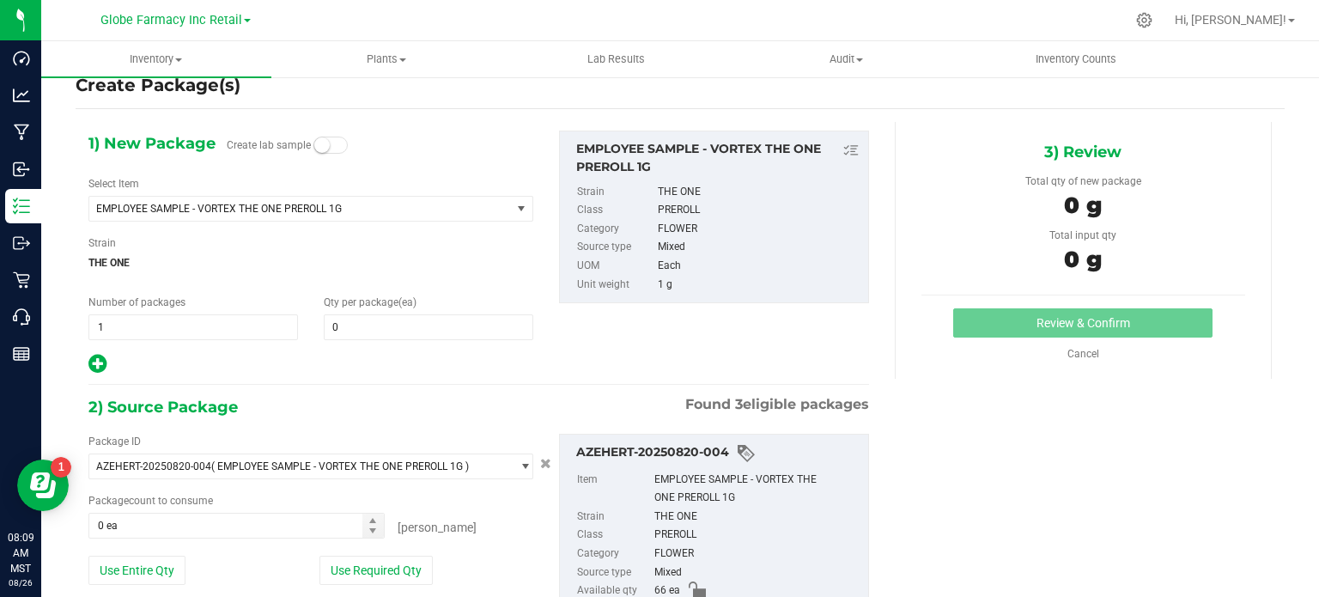
click at [100, 360] on icon at bounding box center [97, 363] width 18 height 21
type input "0"
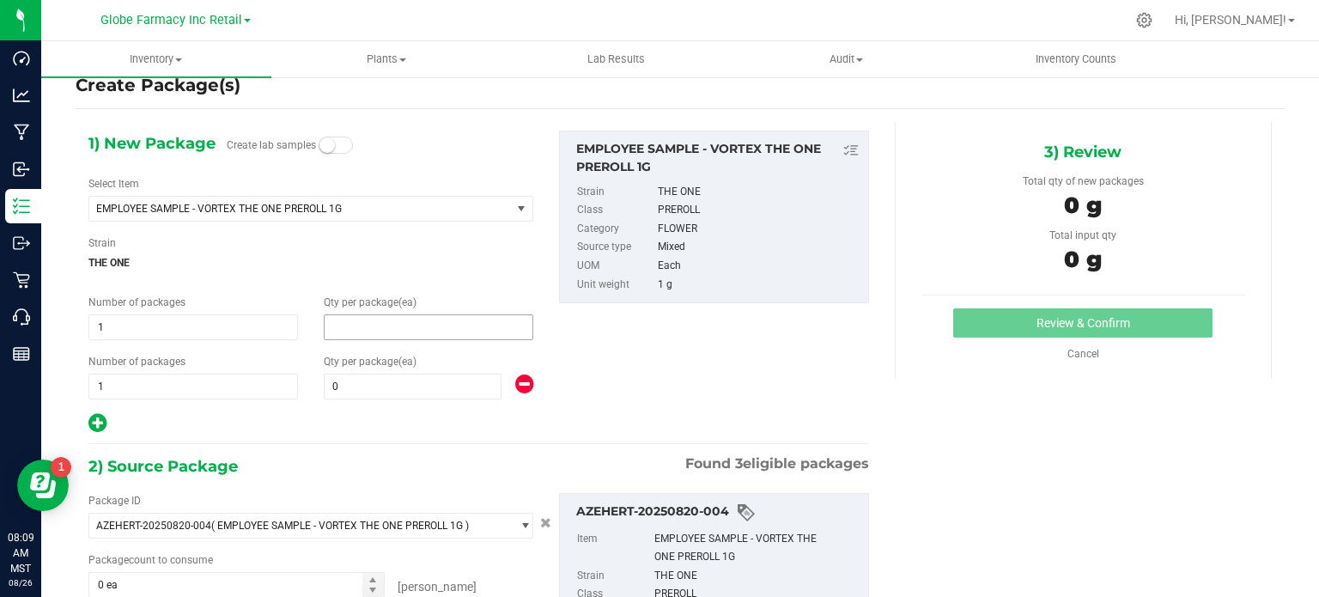
click at [372, 325] on span at bounding box center [428, 327] width 209 height 26
click at [371, 325] on input "text" at bounding box center [429, 327] width 208 height 24
type input "26"
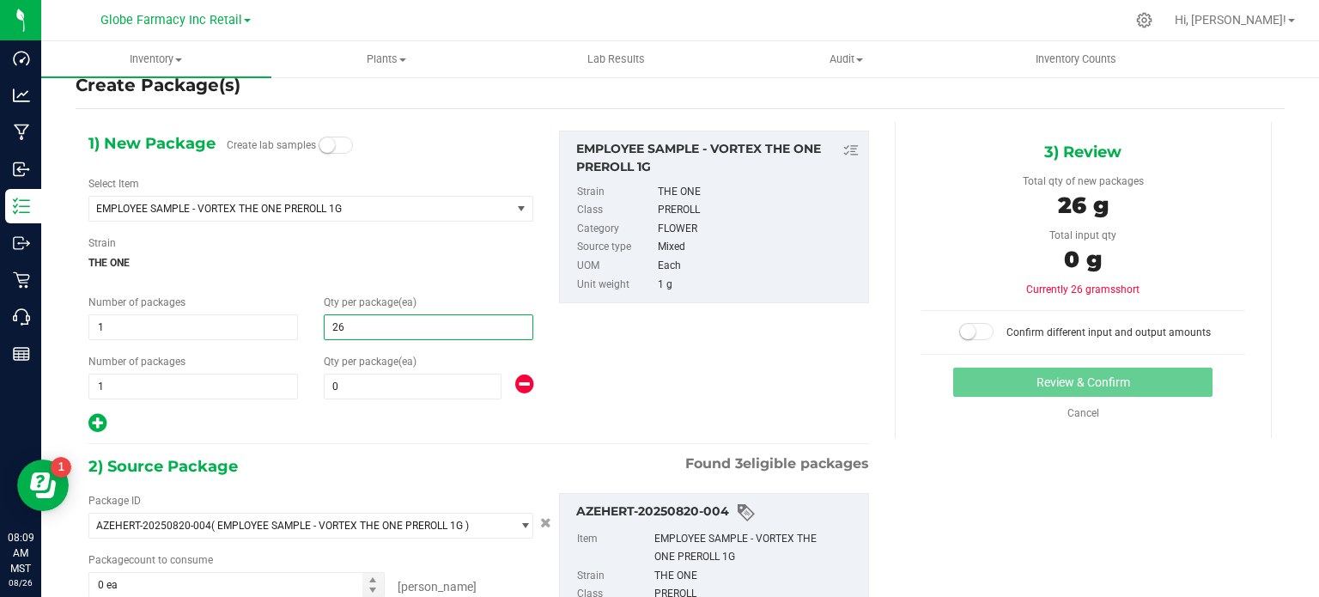
type input "26"
click at [300, 428] on div at bounding box center [310, 423] width 445 height 22
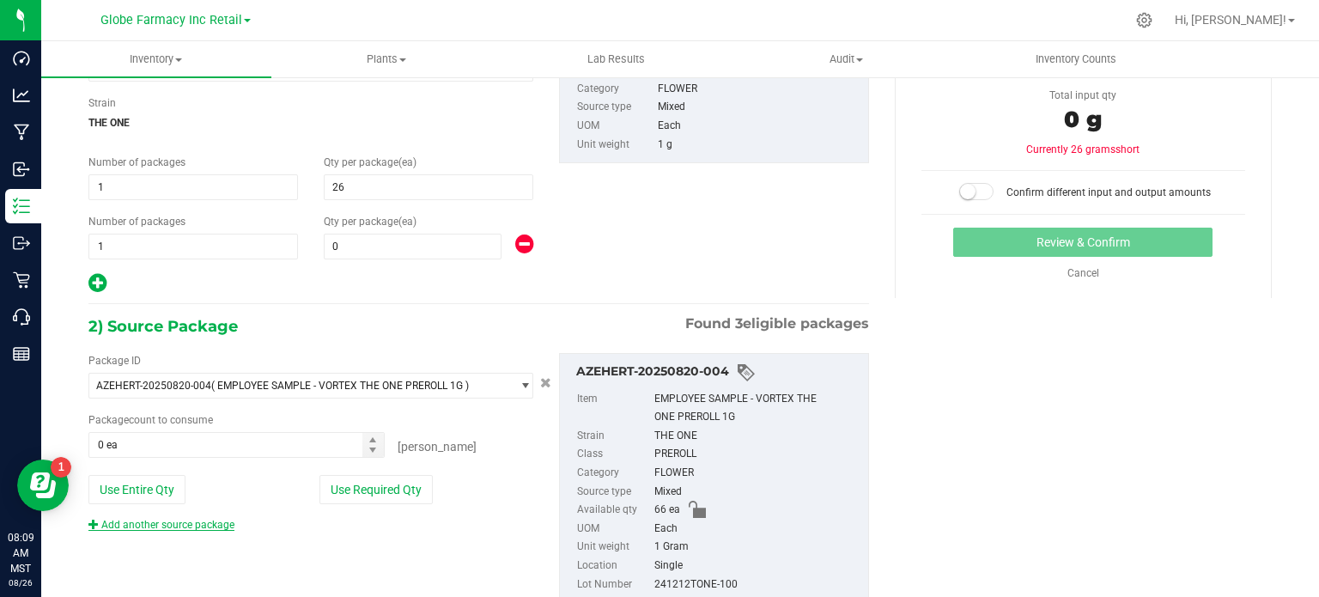
scroll to position [223, 0]
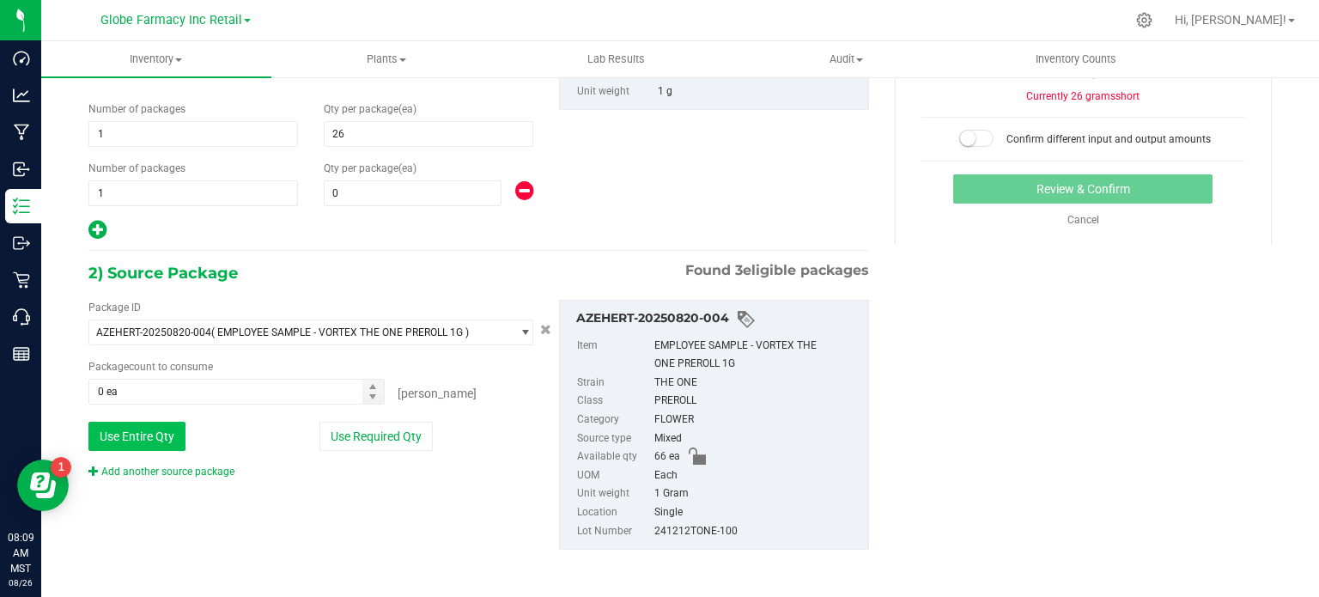
click at [132, 439] on button "Use Entire Qty" at bounding box center [136, 436] width 97 height 29
type input "66 ea"
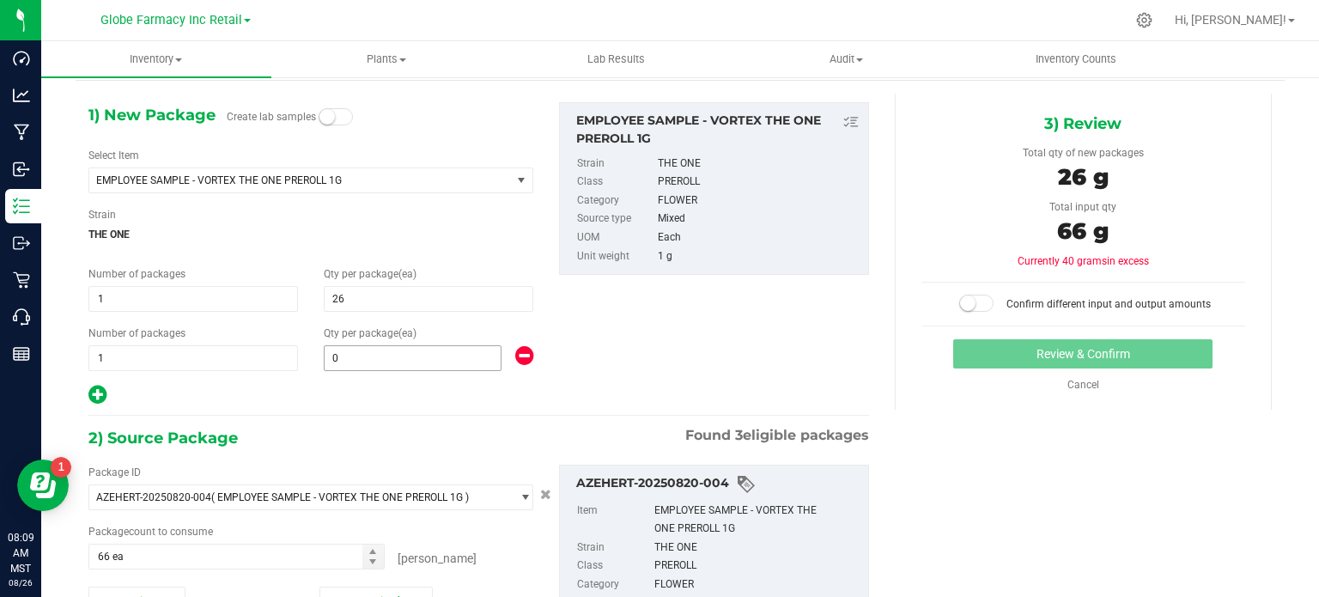
scroll to position [52, 0]
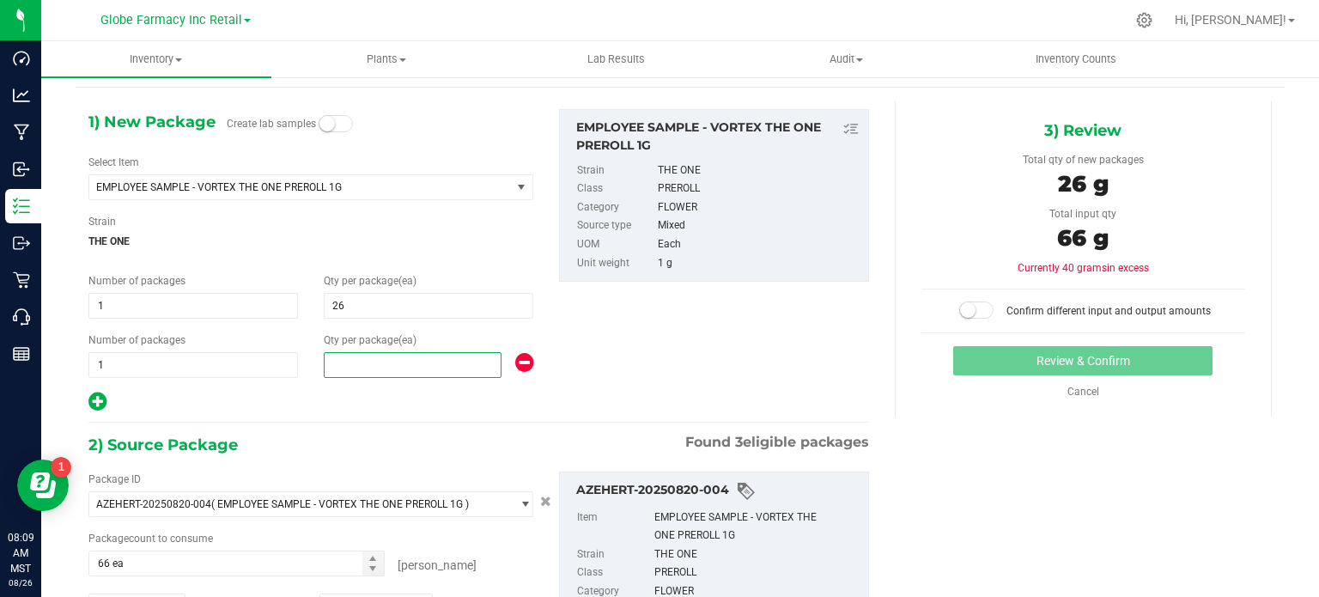
click at [378, 360] on span at bounding box center [413, 365] width 178 height 26
click at [378, 360] on input "text" at bounding box center [413, 365] width 176 height 24
type input "40"
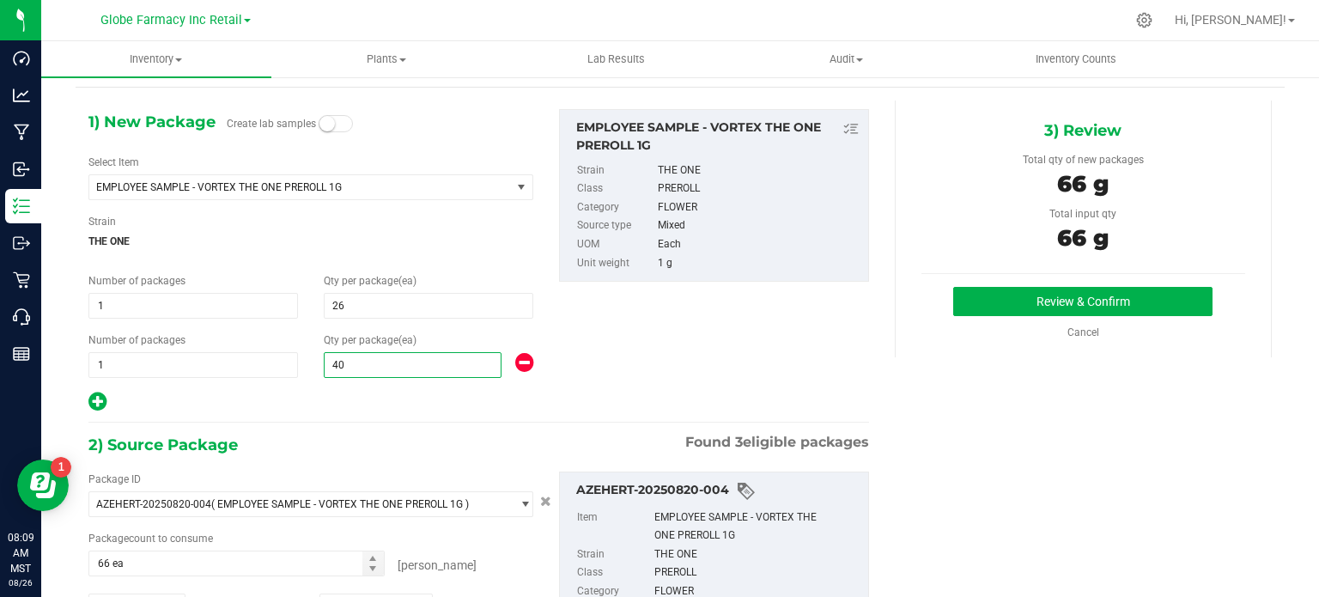
type input "40"
click at [1013, 353] on div "3) Review Total qty of new packages 66 g Total input qty 66 g Review & Confirm" at bounding box center [1083, 228] width 377 height 257
click at [394, 305] on span "26 26" at bounding box center [428, 306] width 209 height 26
click at [394, 304] on input "26" at bounding box center [429, 306] width 208 height 24
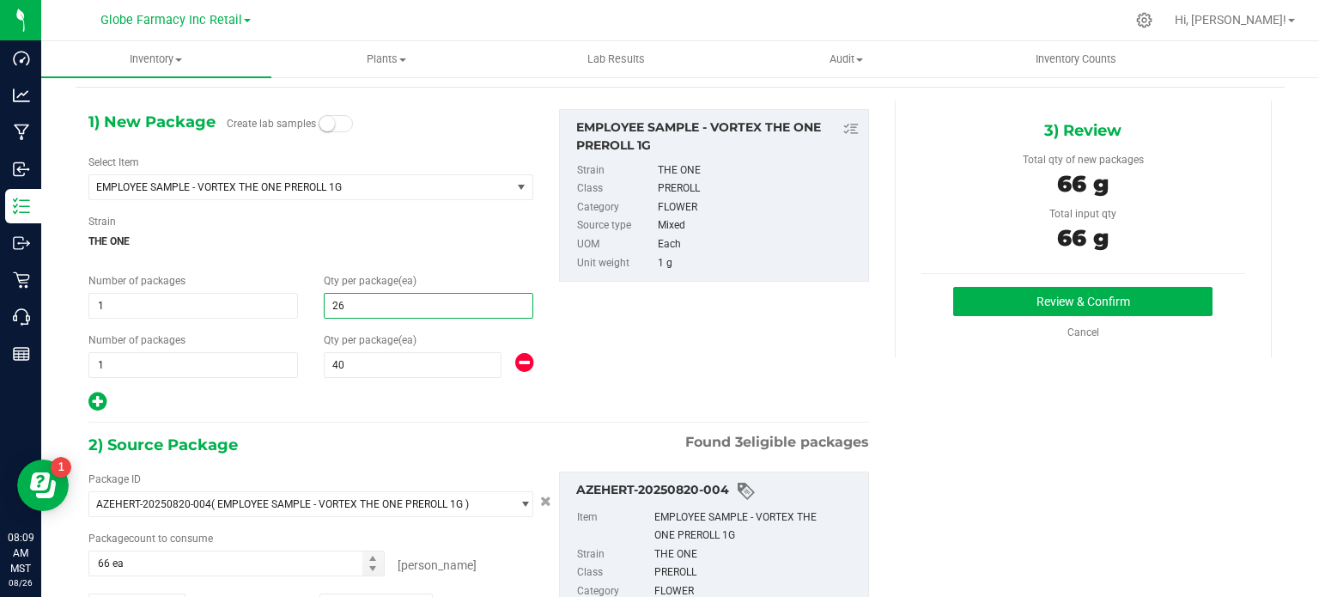
type input "7"
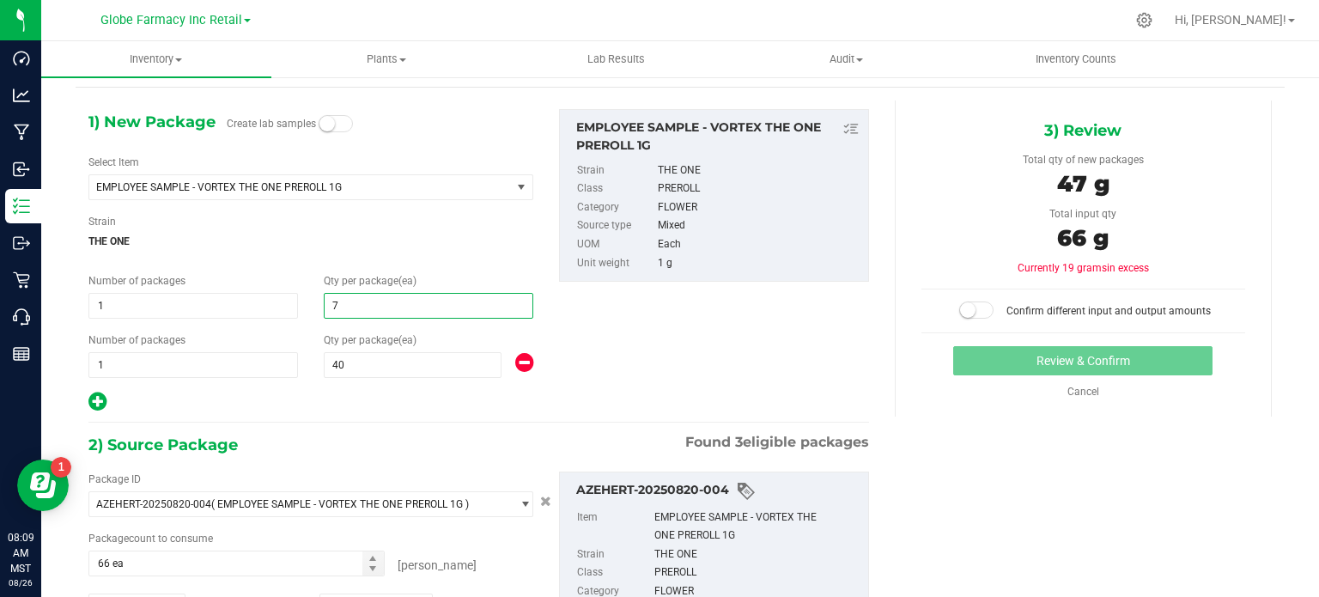
type input "7"
click at [355, 288] on div "Qty per package (ea) 7 7" at bounding box center [428, 296] width 235 height 46
click at [350, 301] on span "7 7" at bounding box center [428, 306] width 209 height 26
click at [350, 301] on input "7" at bounding box center [429, 306] width 208 height 24
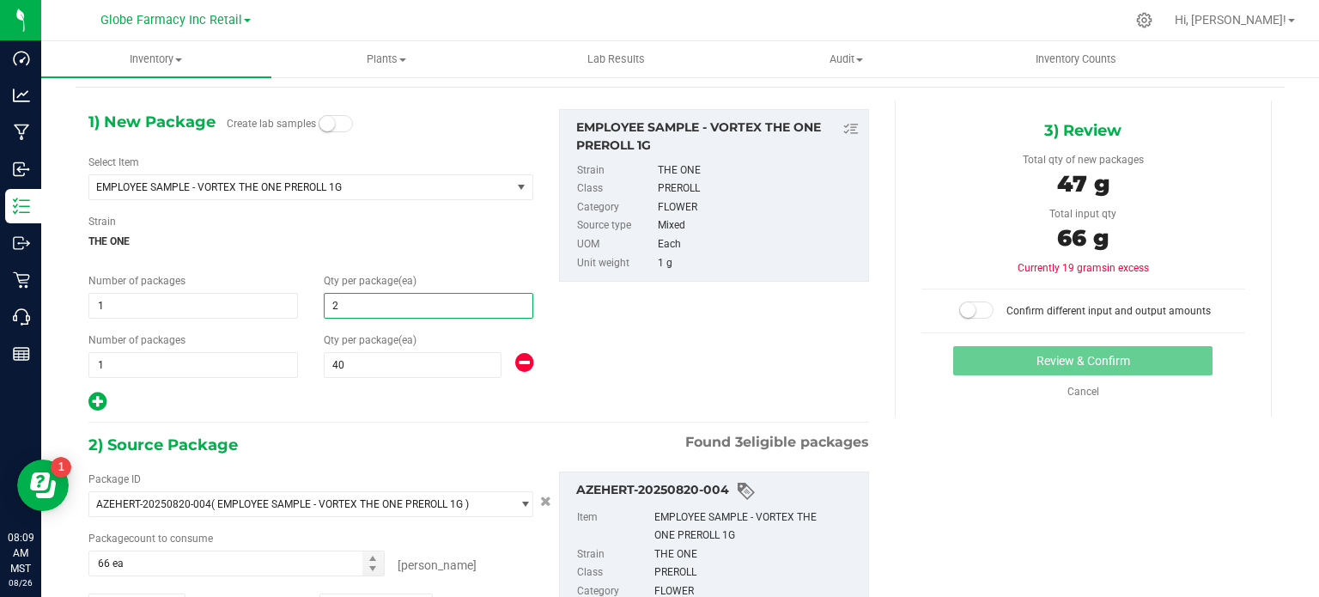
type input "27"
click at [356, 359] on span "40 40" at bounding box center [413, 365] width 178 height 26
click at [0, 0] on input "40" at bounding box center [0, 0] width 0 height 0
type input "39"
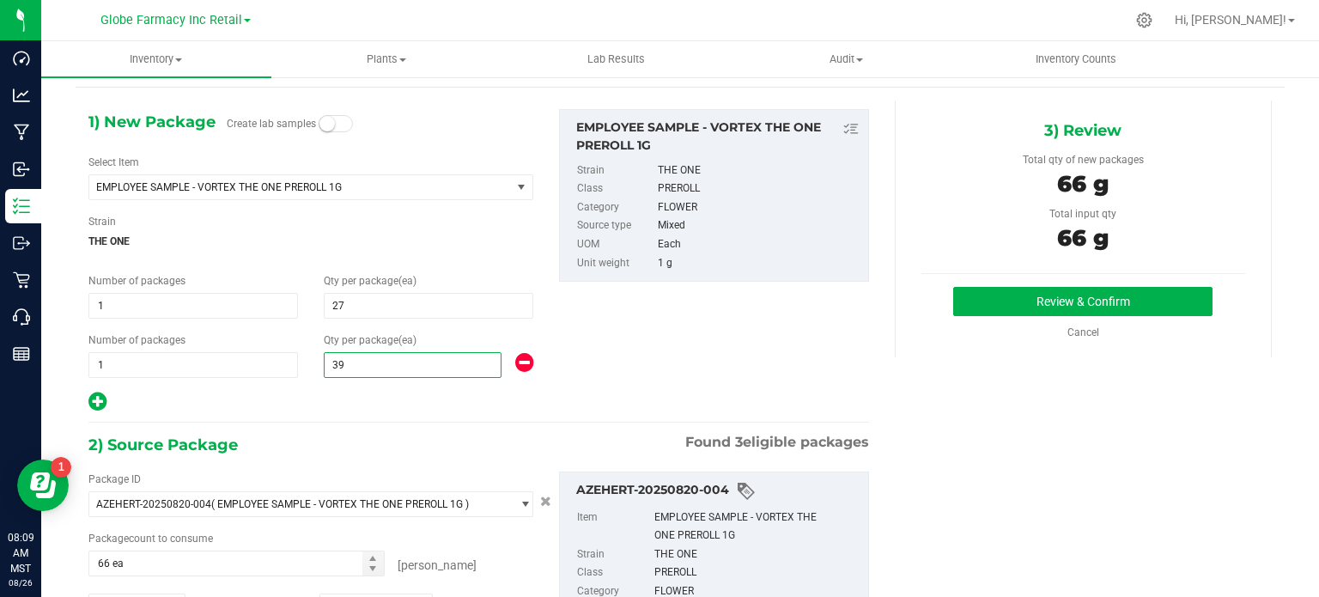
type input "39"
click at [975, 380] on div "1) New Package Create lab samples Select Item EMPLOYEE SAMPLE - VORTEX THE ONE …" at bounding box center [680, 429] width 1209 height 658
click at [1016, 310] on button "Review & Confirm" at bounding box center [1082, 301] width 259 height 29
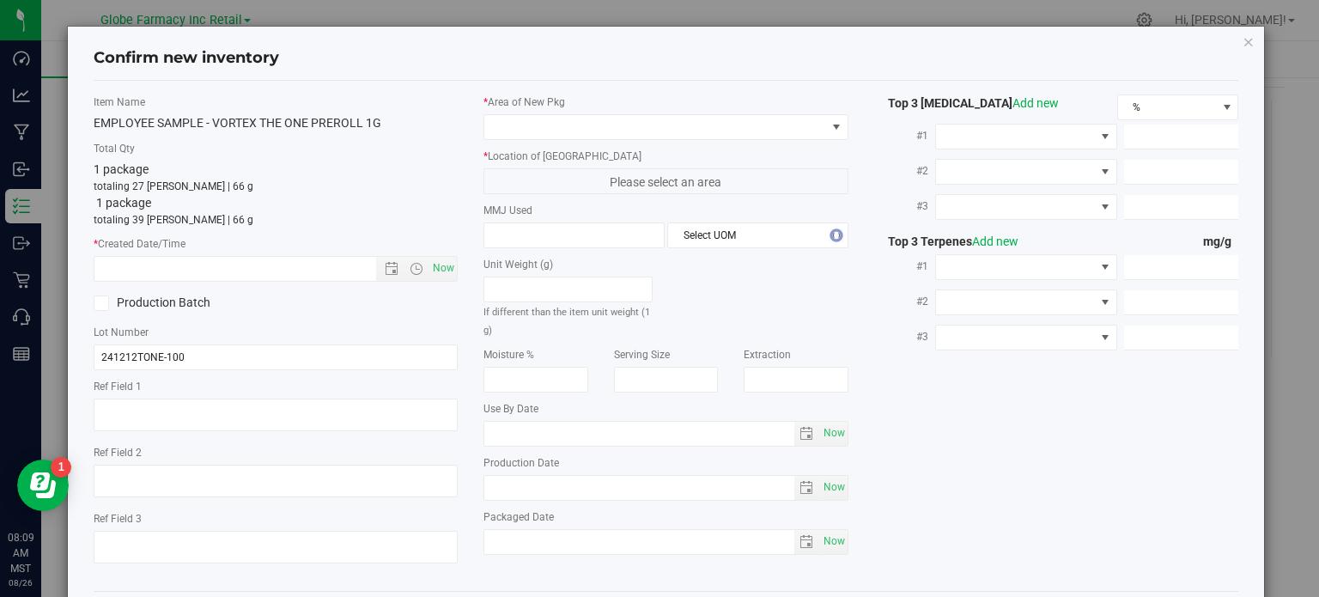
type input "1.0000"
click at [889, 428] on div "Item Name EMPLOYEE SAMPLE - VORTEX THE ONE PREROLL 1G Total Qty 1 package total…" at bounding box center [666, 336] width 1145 height 510
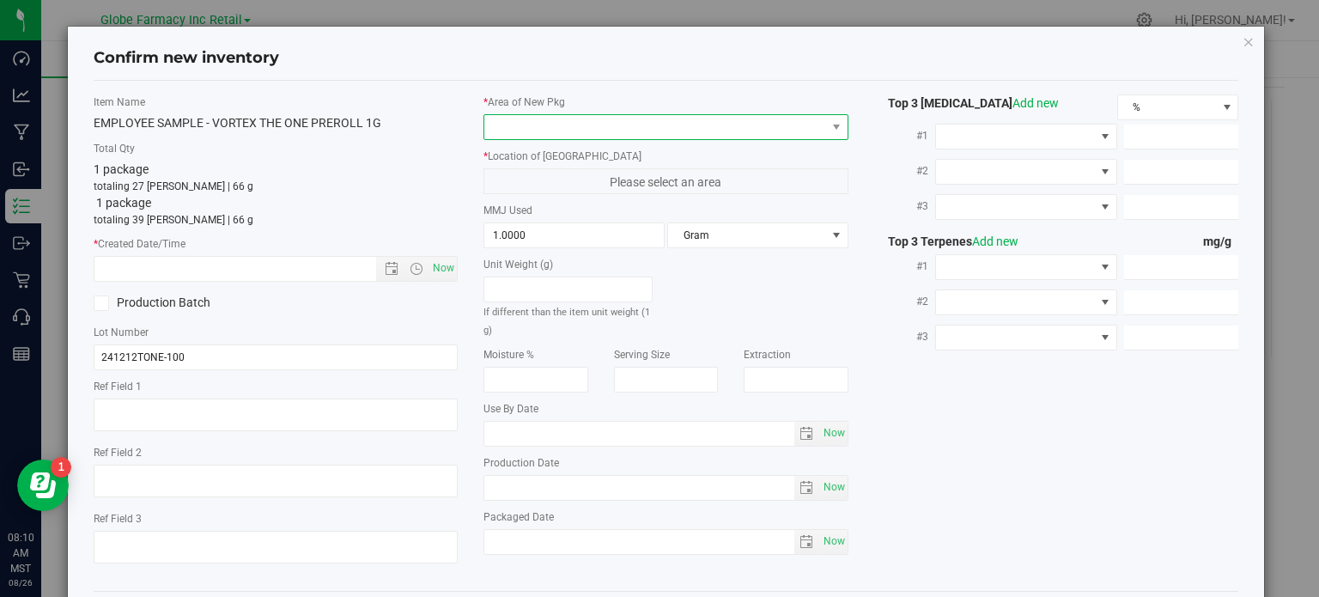
click at [608, 131] on span at bounding box center [655, 127] width 342 height 24
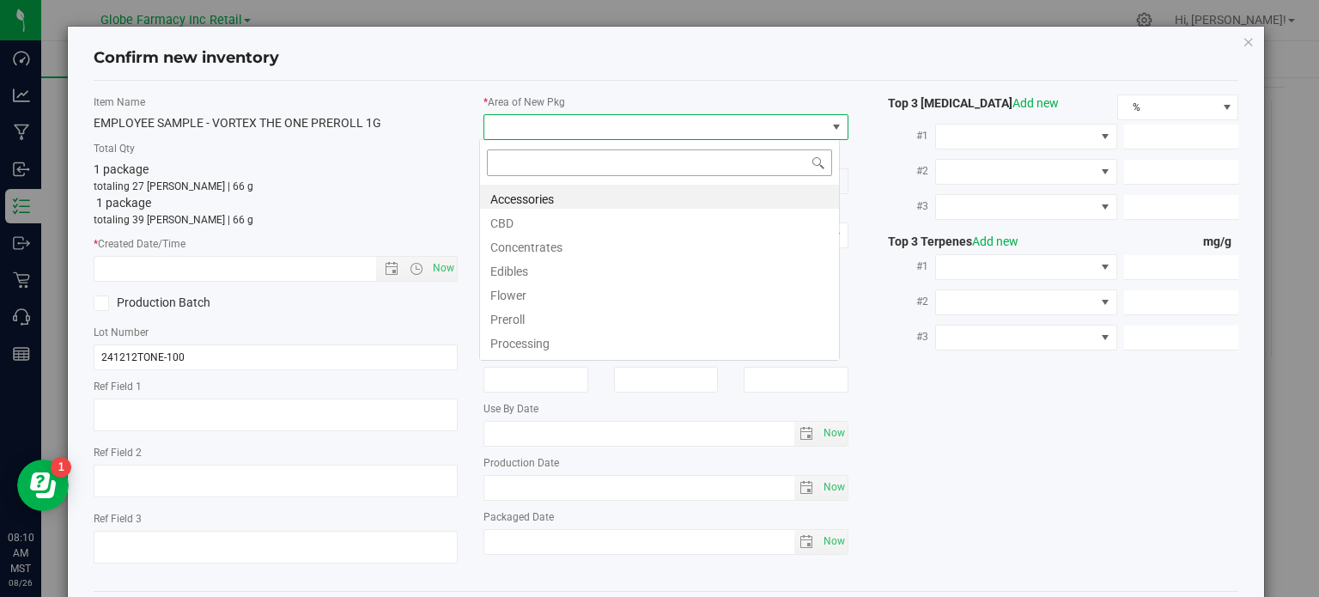
scroll to position [25, 361]
click at [527, 343] on li "Processing" at bounding box center [659, 341] width 359 height 24
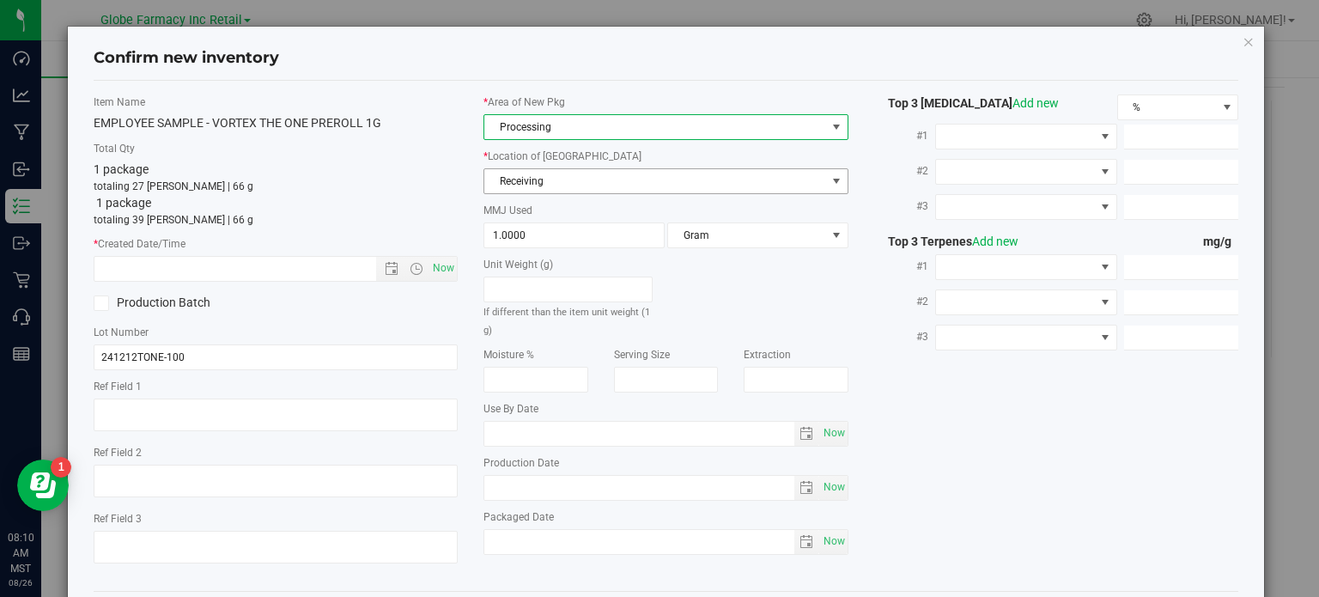
click at [599, 179] on span "Receiving" at bounding box center [655, 181] width 342 height 24
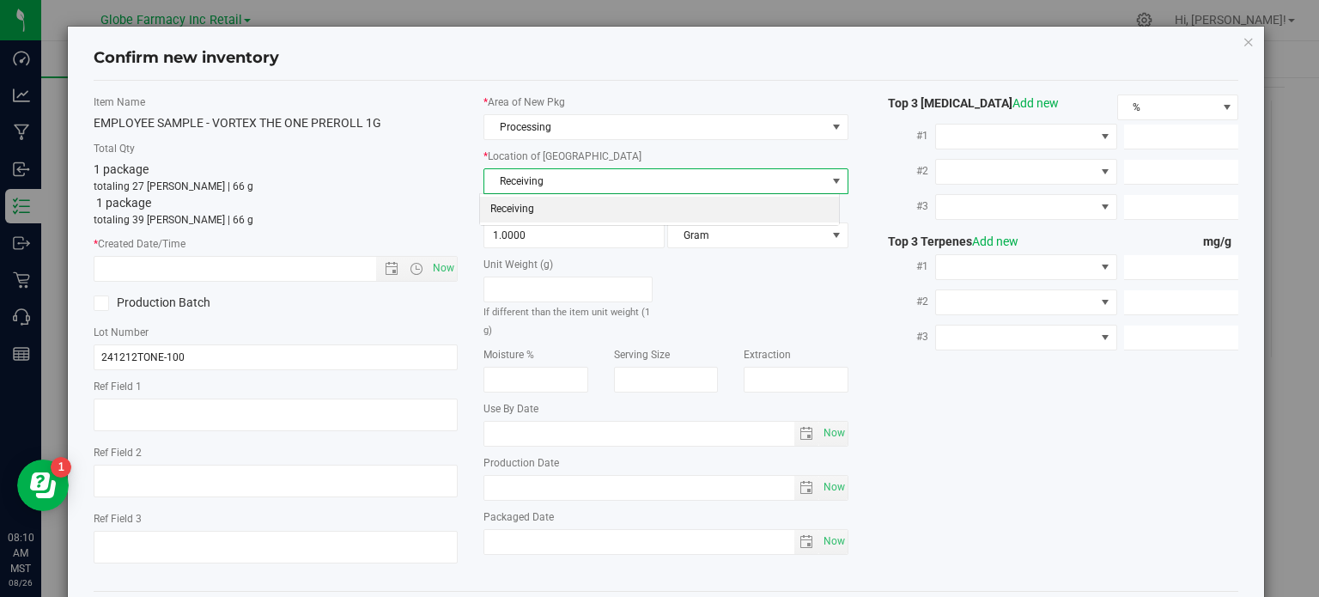
click at [573, 215] on li "Receiving" at bounding box center [659, 210] width 359 height 26
click at [444, 267] on span "Now" at bounding box center [443, 268] width 29 height 25
type input "8/26/2025 8:10 AM"
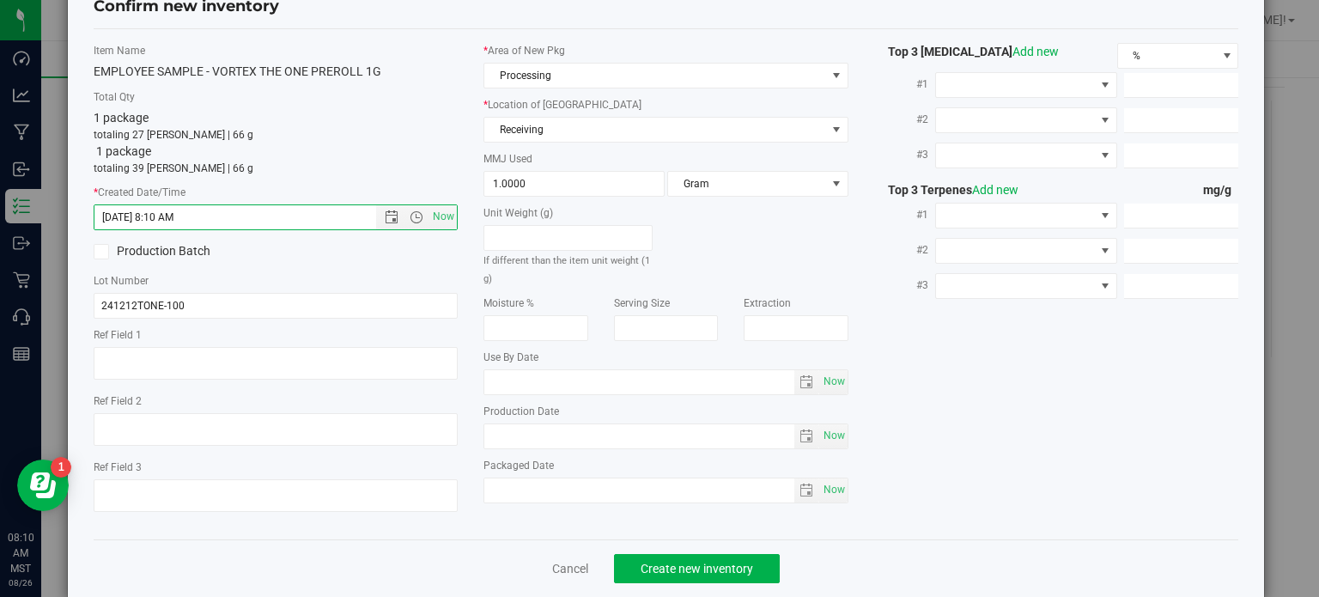
scroll to position [76, 0]
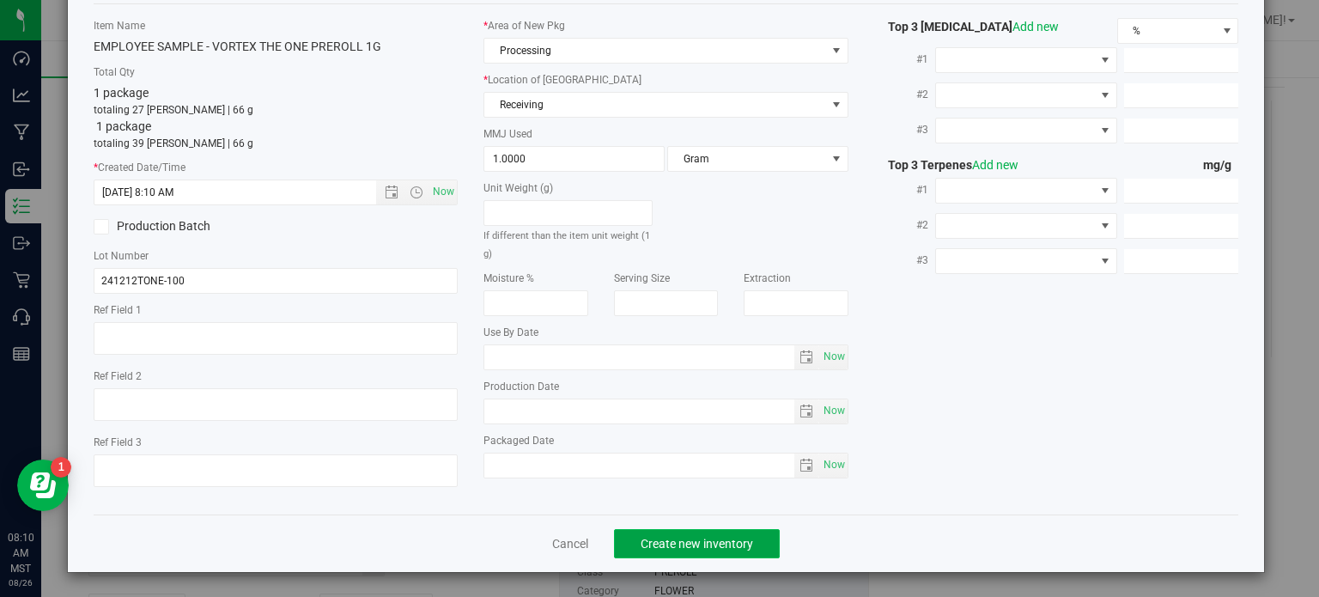
click at [737, 542] on span "Create new inventory" at bounding box center [697, 544] width 112 height 14
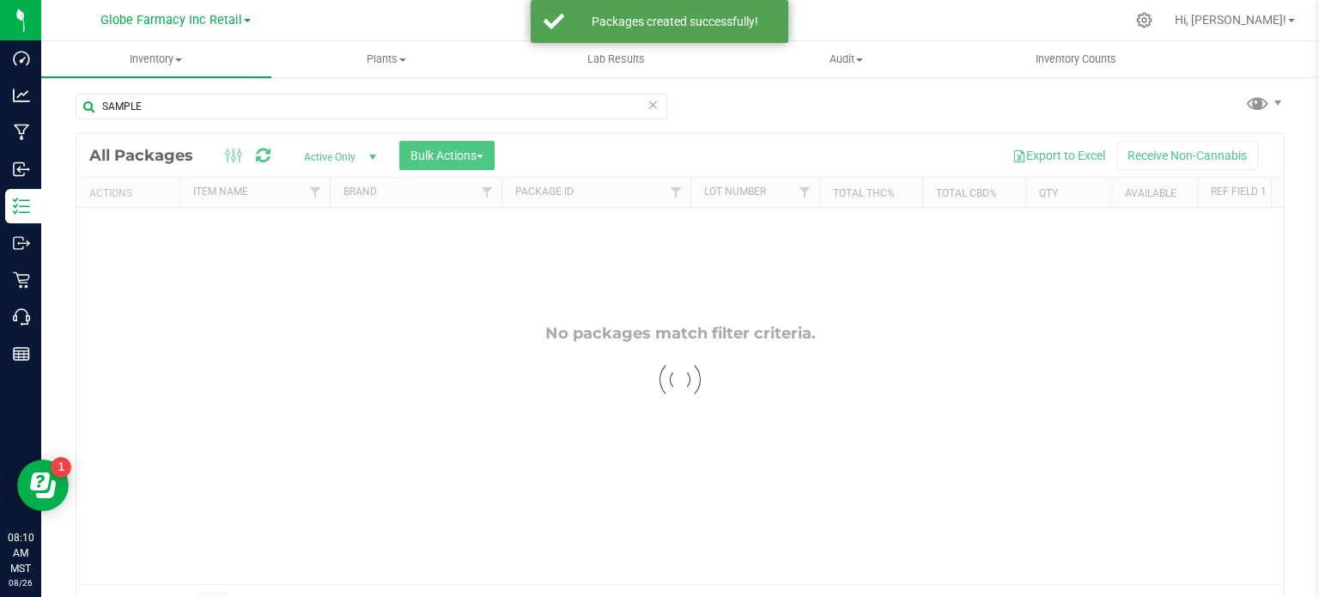
scroll to position [30, 0]
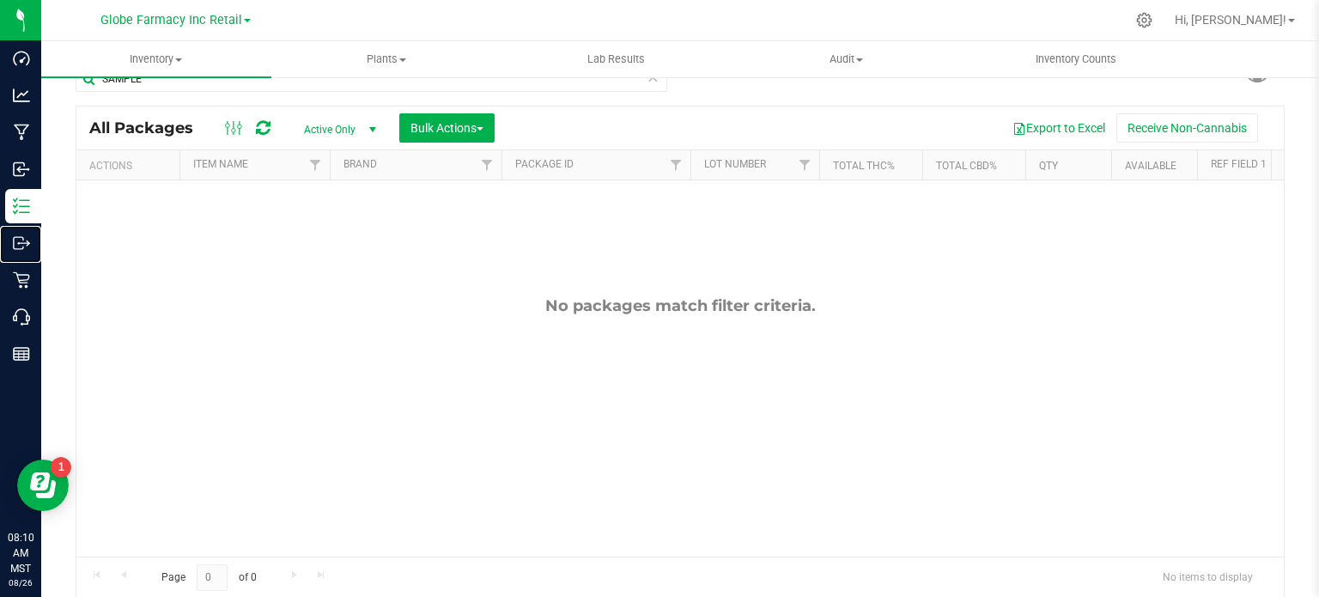
drag, startPoint x: 47, startPoint y: 245, endPoint x: 175, endPoint y: 241, distance: 128.0
click at [0, 0] on p "Outbound" at bounding box center [0, 0] width 0 height 0
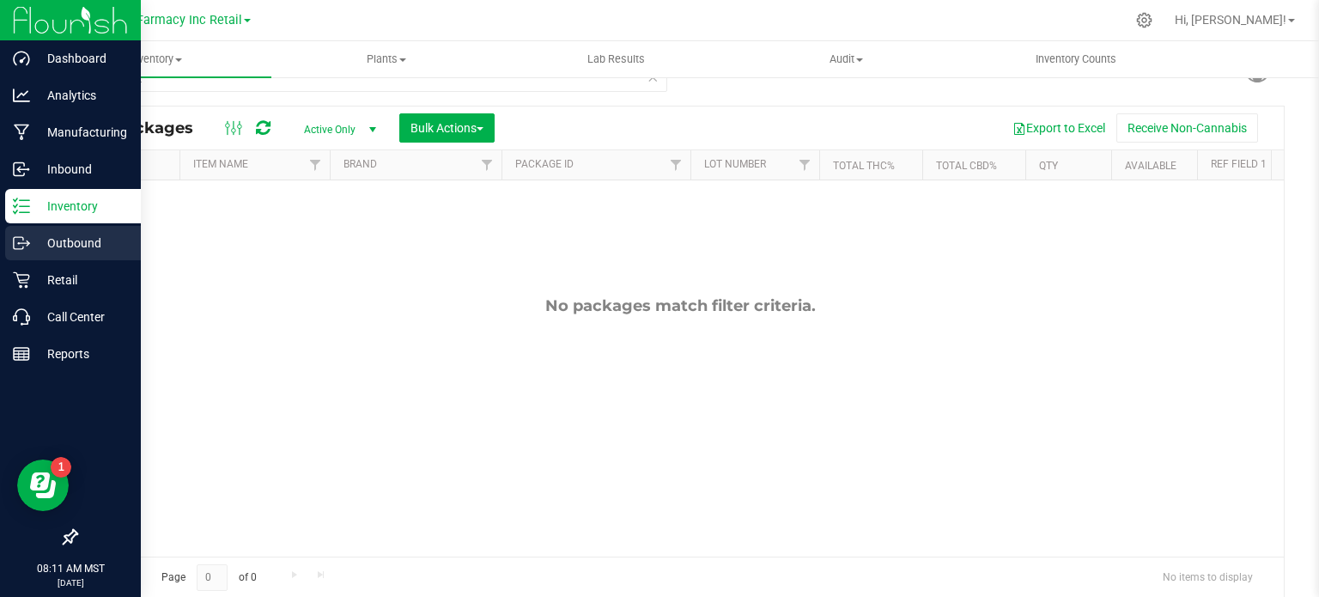
click at [15, 228] on div "Outbound" at bounding box center [73, 243] width 136 height 34
click at [39, 234] on p "Outbound" at bounding box center [81, 243] width 103 height 21
click at [84, 245] on p "Outbound" at bounding box center [81, 243] width 103 height 21
click at [21, 171] on icon at bounding box center [21, 169] width 17 height 17
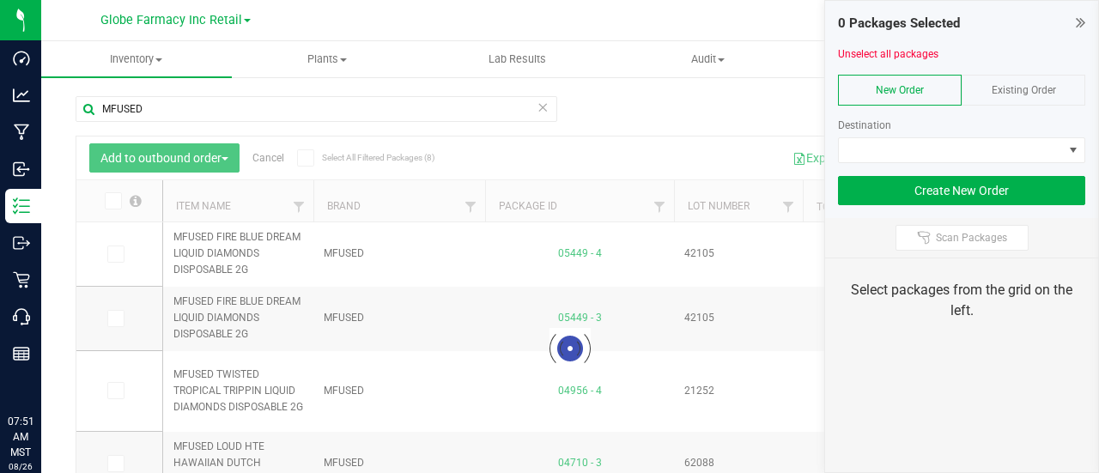
click at [1050, 90] on span "Existing Order" at bounding box center [1024, 90] width 64 height 12
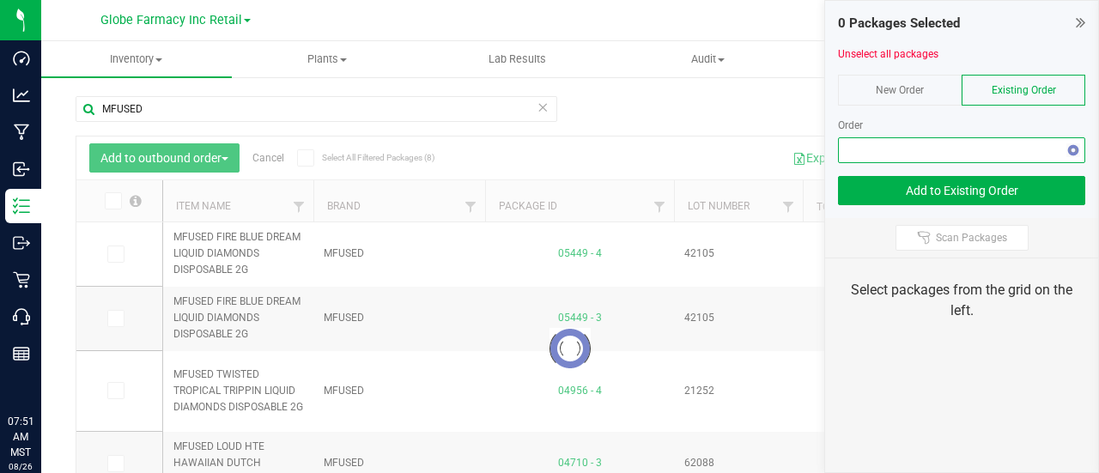
click at [1011, 153] on span at bounding box center [951, 150] width 224 height 24
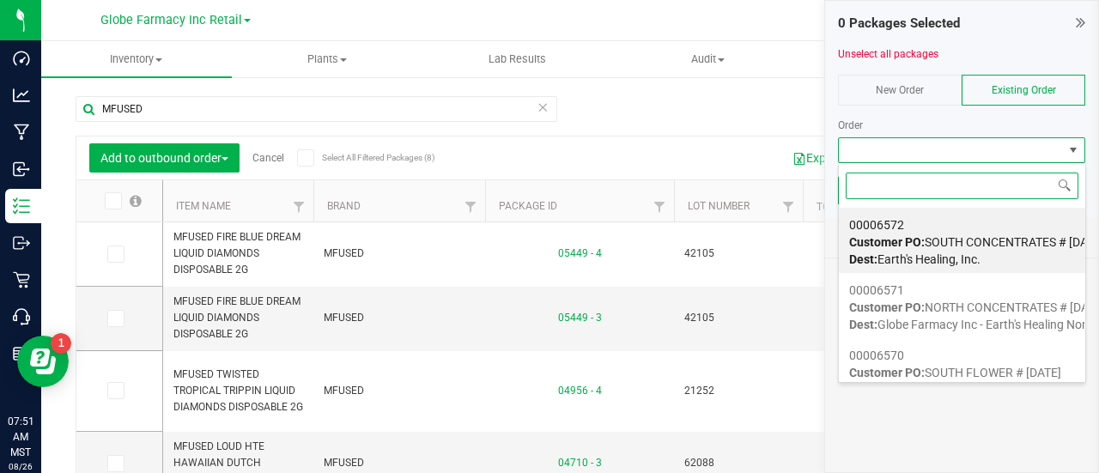
scroll to position [25, 247]
click at [974, 246] on span "Customer PO: SOUTH CONCENTRATES # 08/26/2025" at bounding box center [976, 242] width 255 height 14
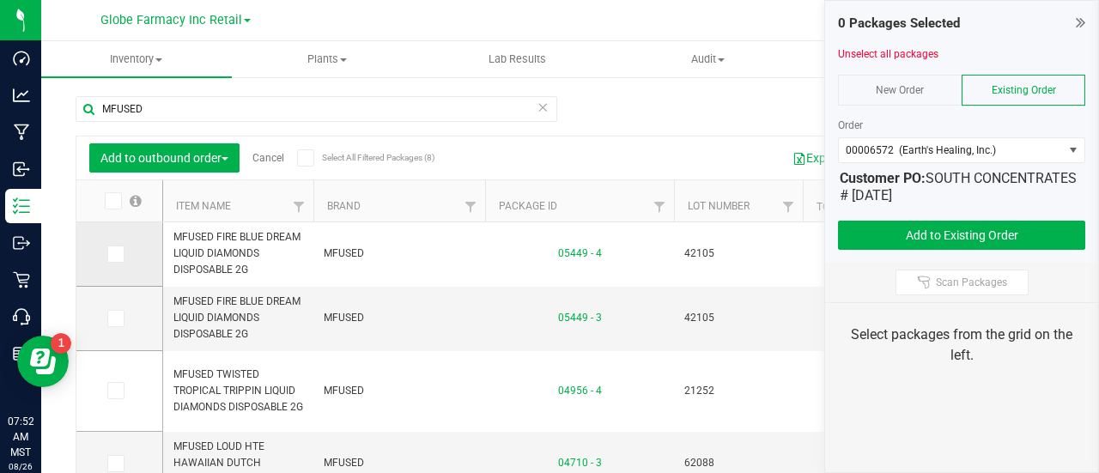
click at [116, 254] on icon at bounding box center [114, 254] width 11 height 0
click at [0, 0] on input "checkbox" at bounding box center [0, 0] width 0 height 0
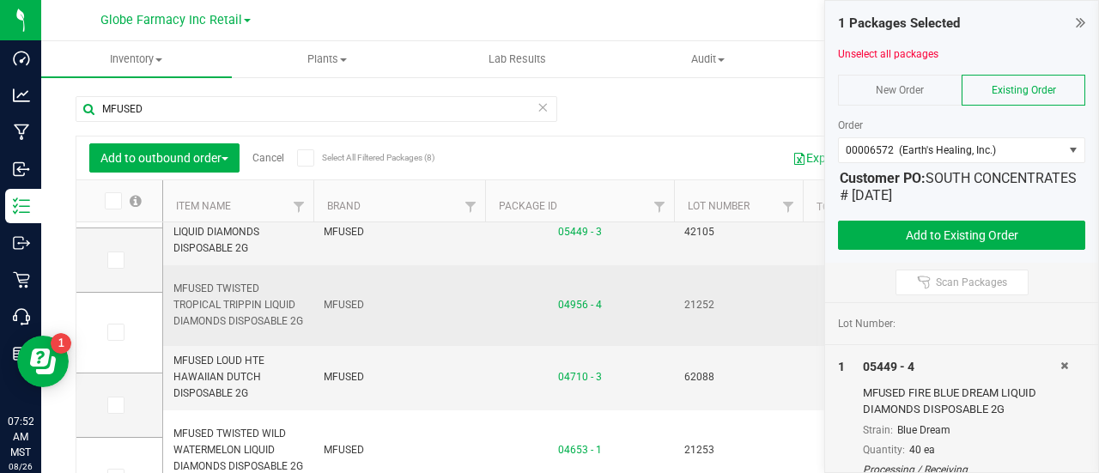
scroll to position [86, 0]
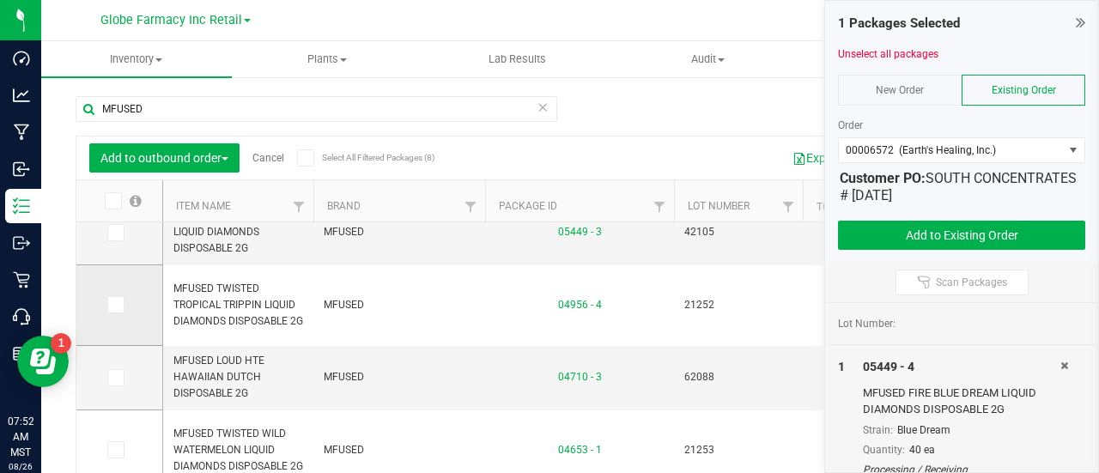
click at [110, 305] on icon at bounding box center [114, 305] width 11 height 0
click at [0, 0] on input "checkbox" at bounding box center [0, 0] width 0 height 0
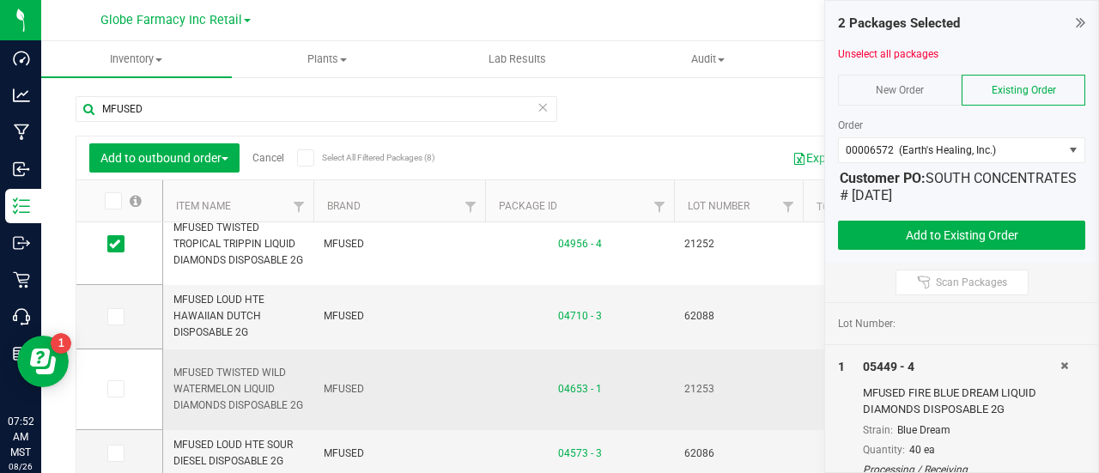
scroll to position [172, 0]
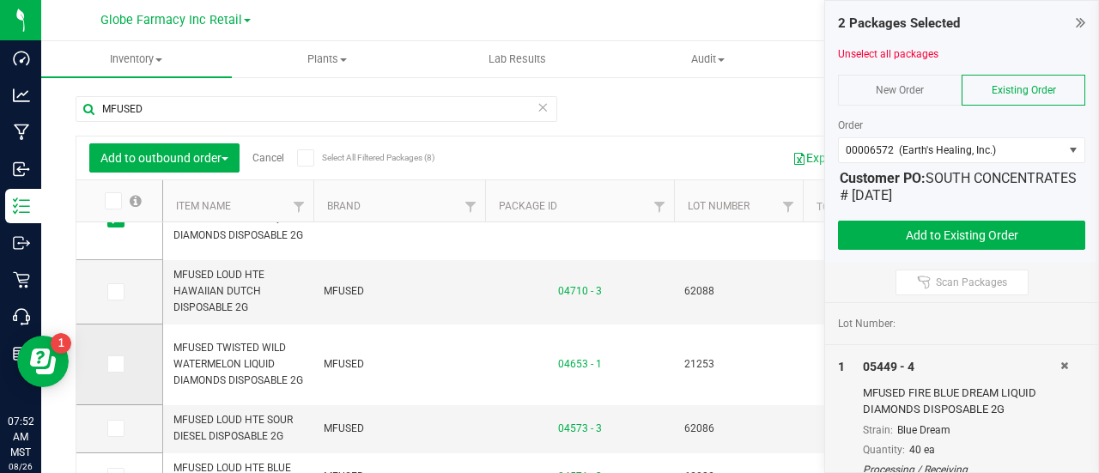
click at [117, 364] on icon at bounding box center [114, 364] width 11 height 0
click at [0, 0] on input "checkbox" at bounding box center [0, 0] width 0 height 0
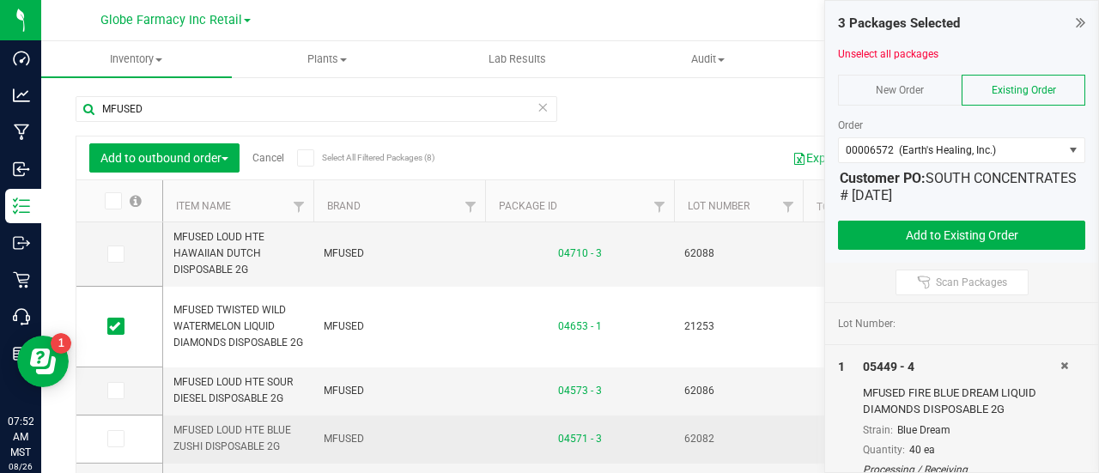
scroll to position [216, 0]
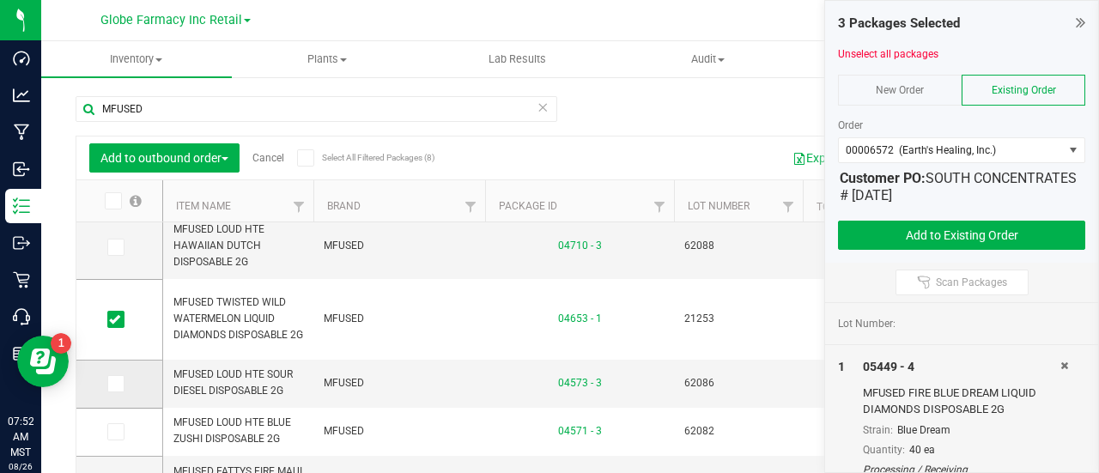
click at [109, 384] on icon at bounding box center [114, 384] width 11 height 0
click at [0, 0] on input "checkbox" at bounding box center [0, 0] width 0 height 0
click at [114, 432] on icon at bounding box center [114, 432] width 11 height 0
click at [0, 0] on input "checkbox" at bounding box center [0, 0] width 0 height 0
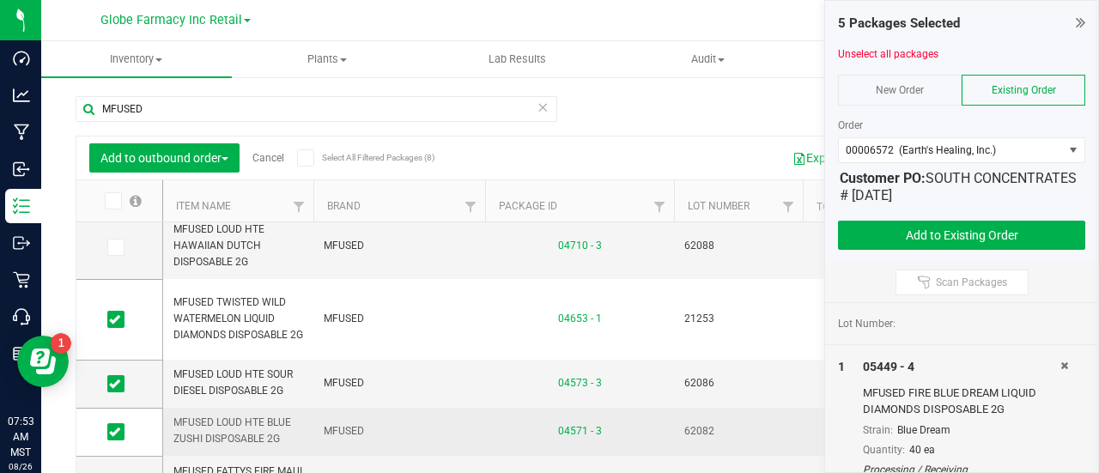
scroll to position [86, 0]
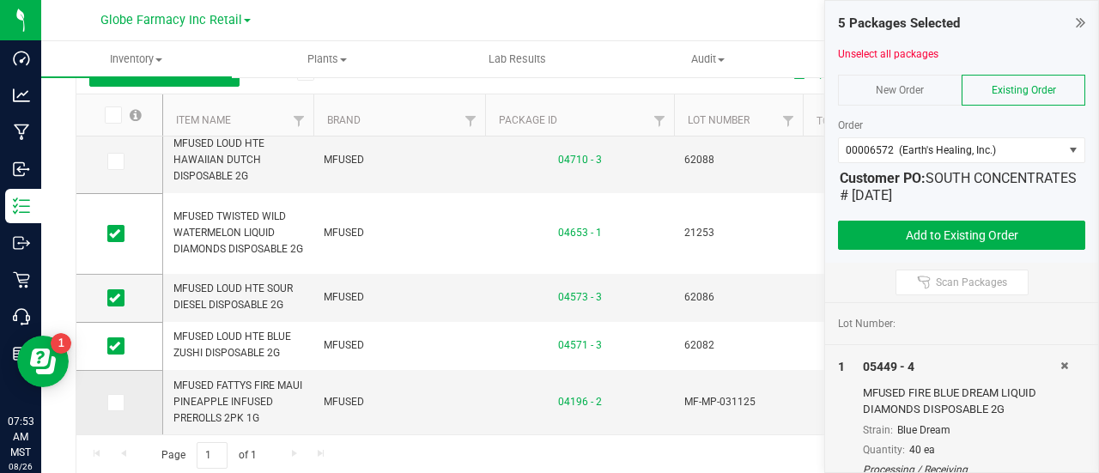
click at [131, 407] on label at bounding box center [119, 402] width 25 height 17
click at [0, 0] on input "checkbox" at bounding box center [0, 0] width 0 height 0
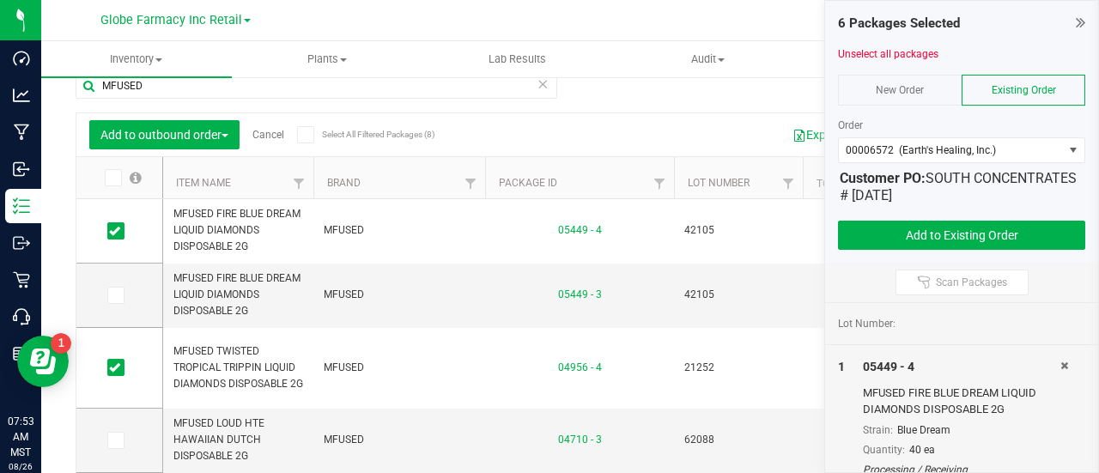
scroll to position [0, 0]
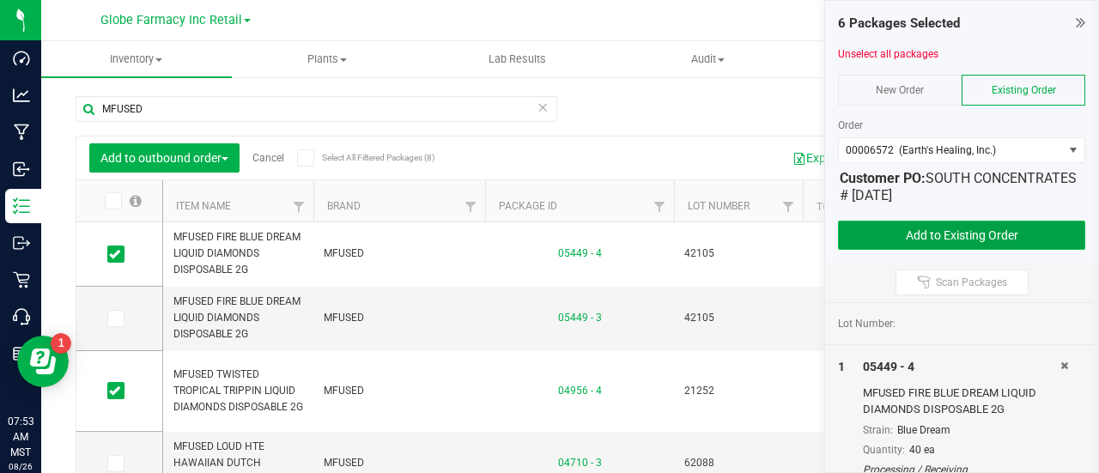
click at [996, 240] on button "Add to Existing Order" at bounding box center [961, 235] width 247 height 29
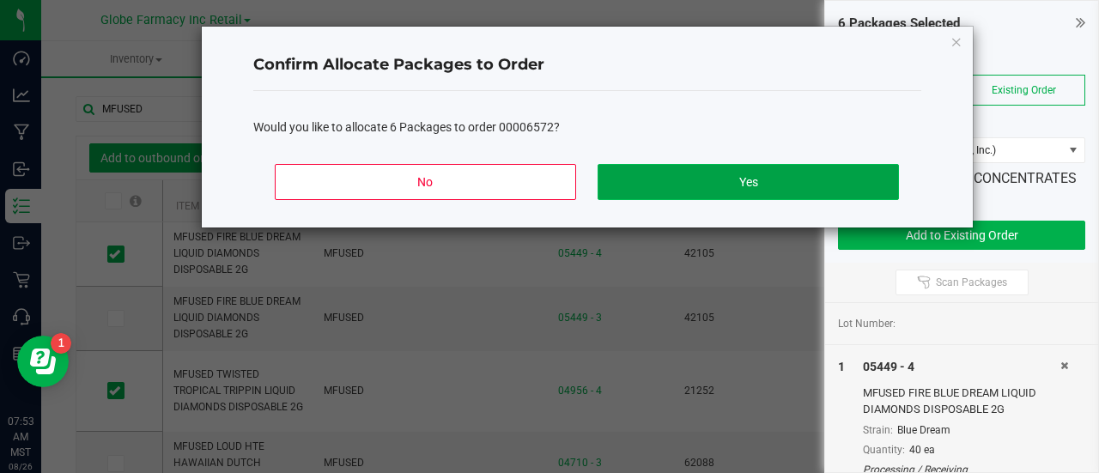
click at [681, 184] on button "Yes" at bounding box center [748, 182] width 301 height 36
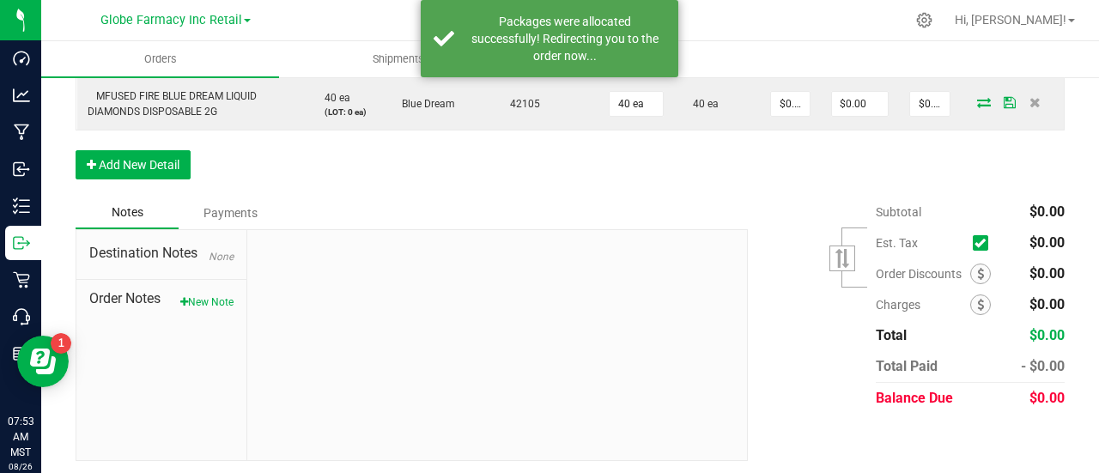
scroll to position [416, 0]
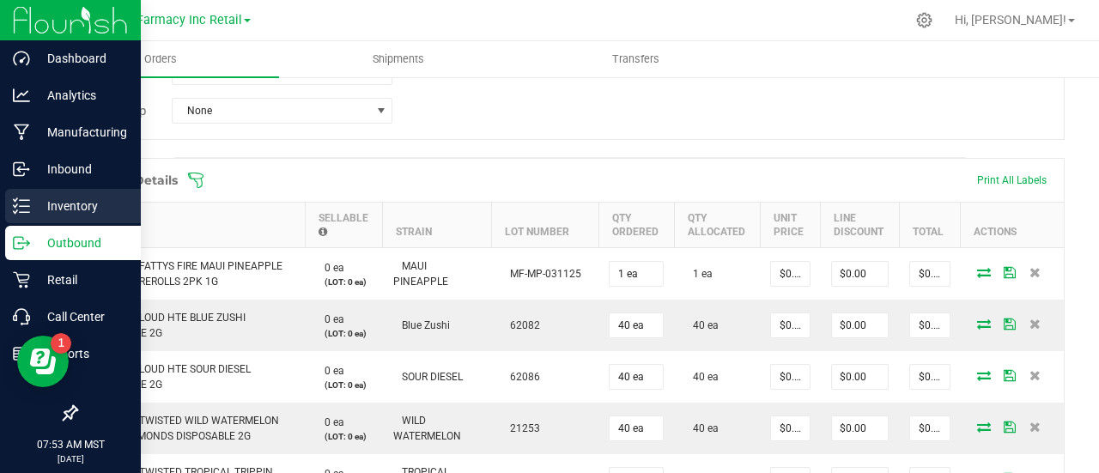
click at [62, 205] on p "Inventory" at bounding box center [81, 206] width 103 height 21
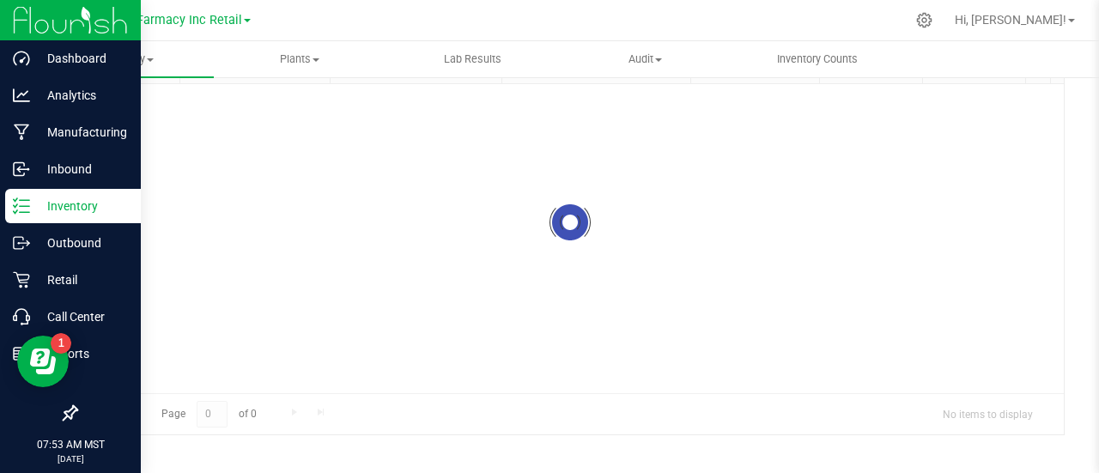
scroll to position [125, 0]
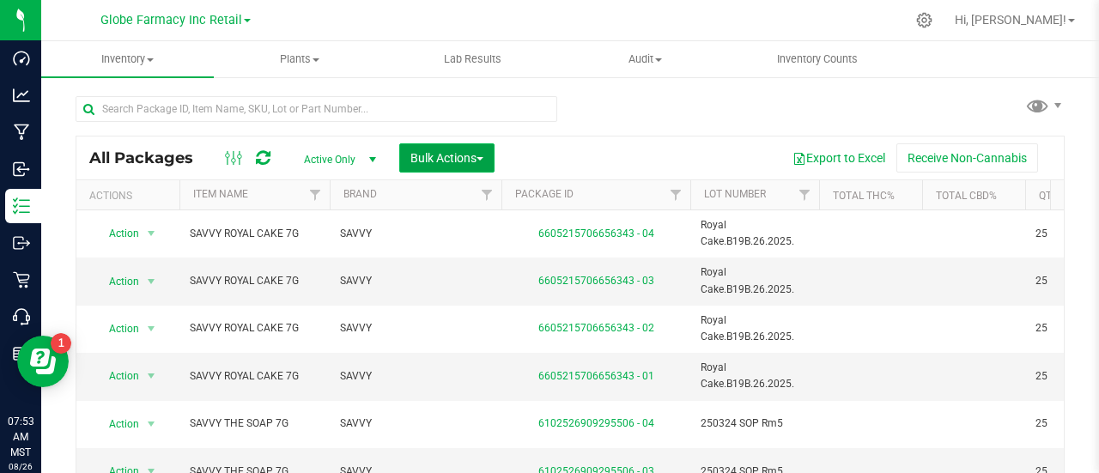
click at [441, 154] on span "Bulk Actions" at bounding box center [446, 158] width 73 height 14
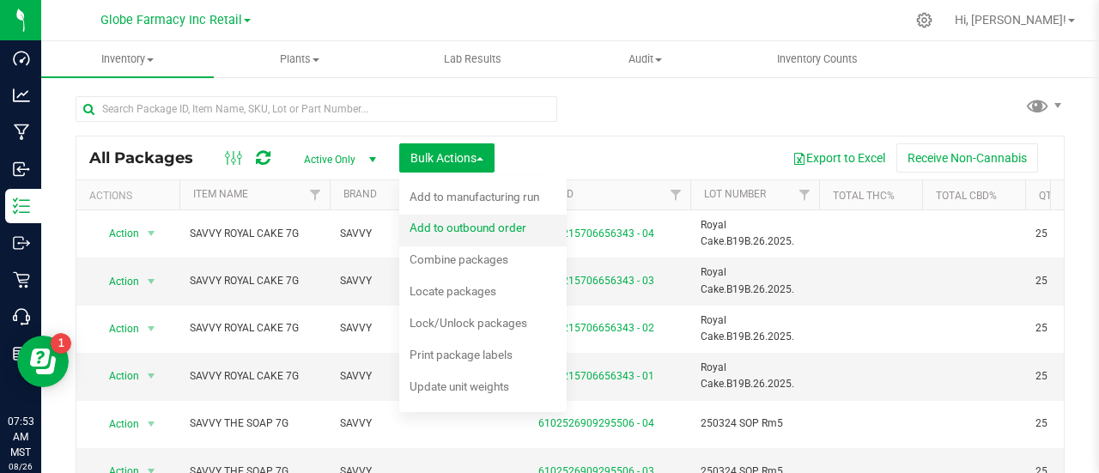
click at [443, 232] on span "Add to outbound order" at bounding box center [468, 228] width 117 height 14
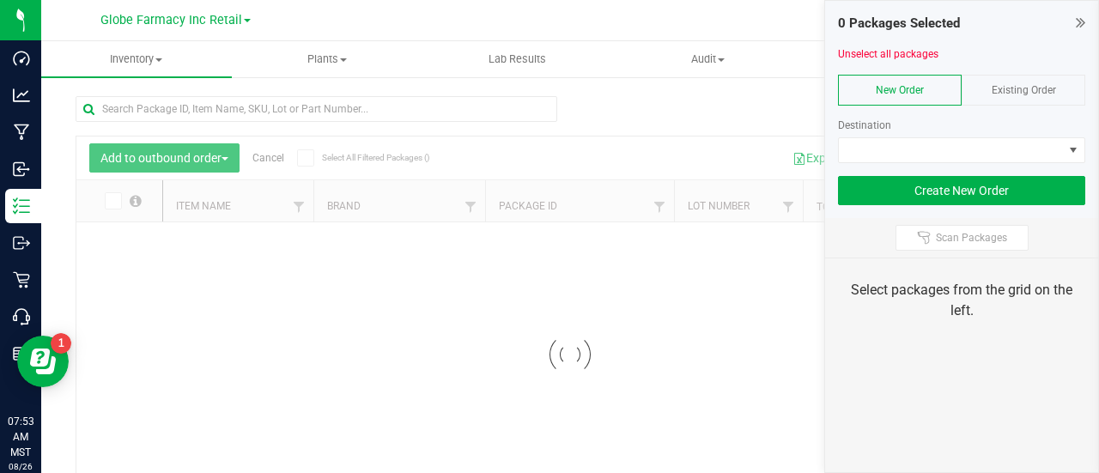
click at [1042, 93] on span "Existing Order" at bounding box center [1024, 90] width 64 height 12
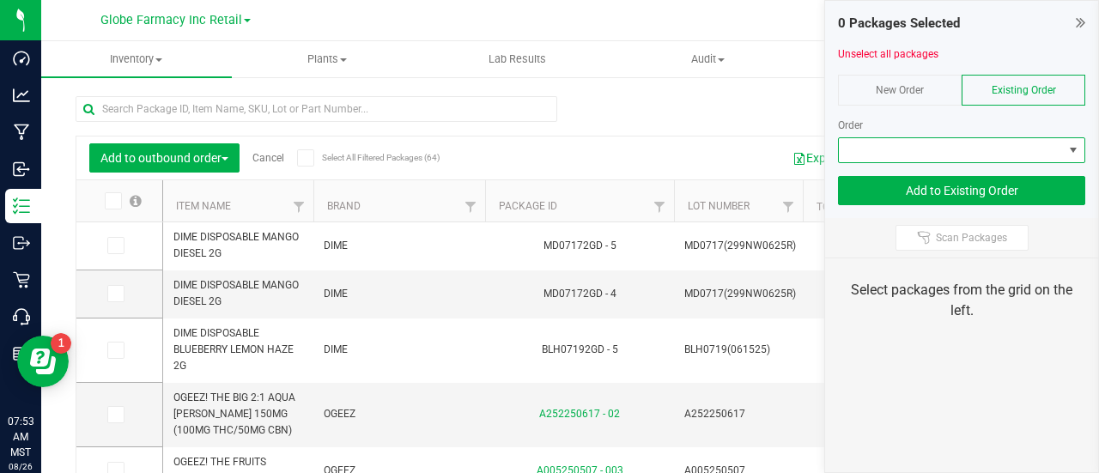
click at [970, 138] on span at bounding box center [951, 150] width 224 height 24
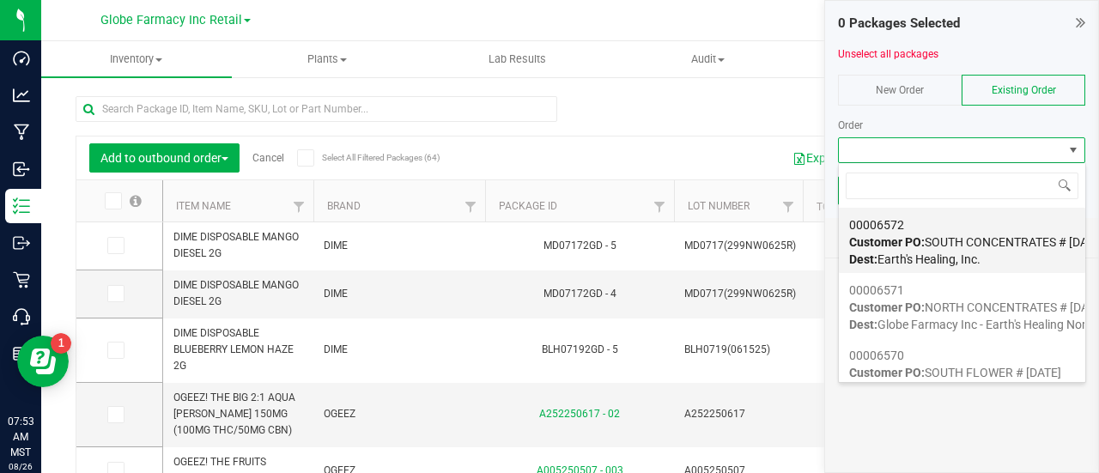
scroll to position [25, 247]
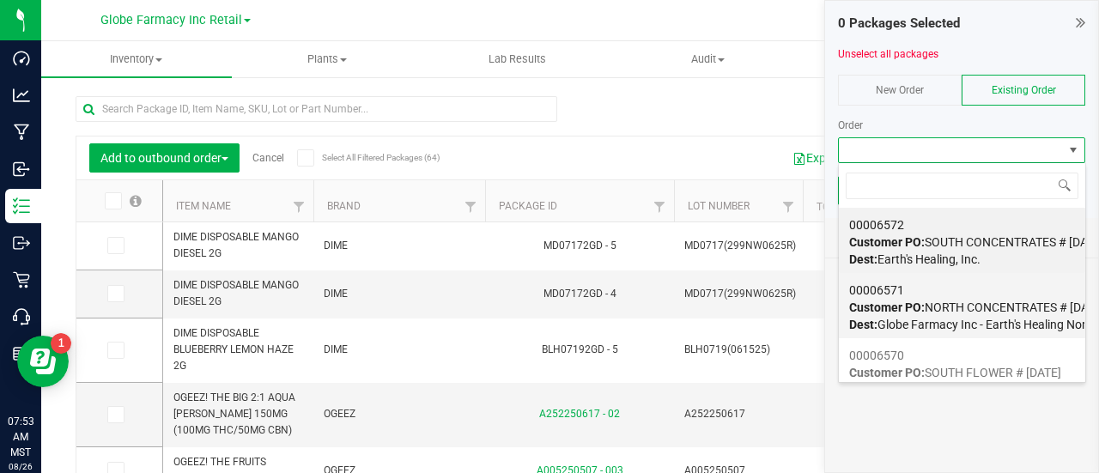
click at [941, 320] on span "Dest: Globe Farmacy Inc - Earth's Healing North" at bounding box center [973, 325] width 248 height 14
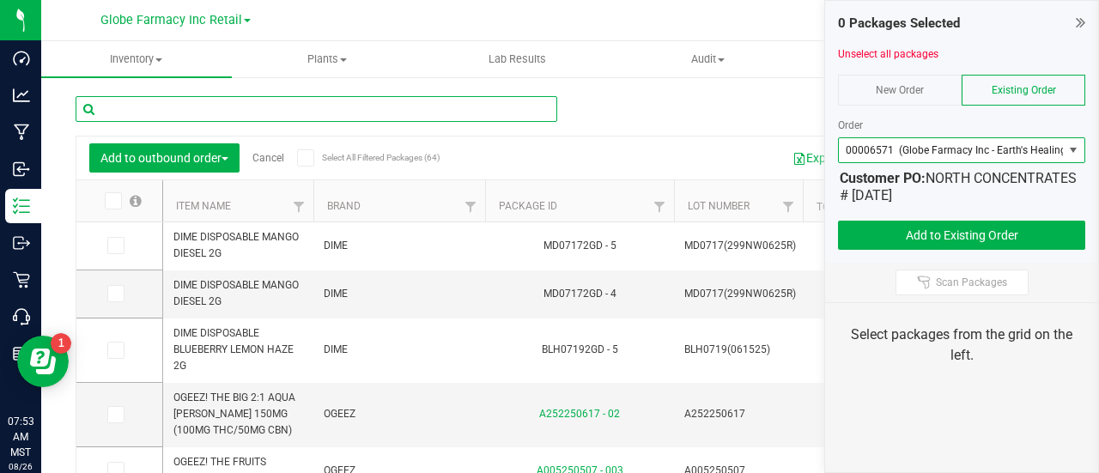
click at [206, 121] on input "text" at bounding box center [317, 109] width 482 height 26
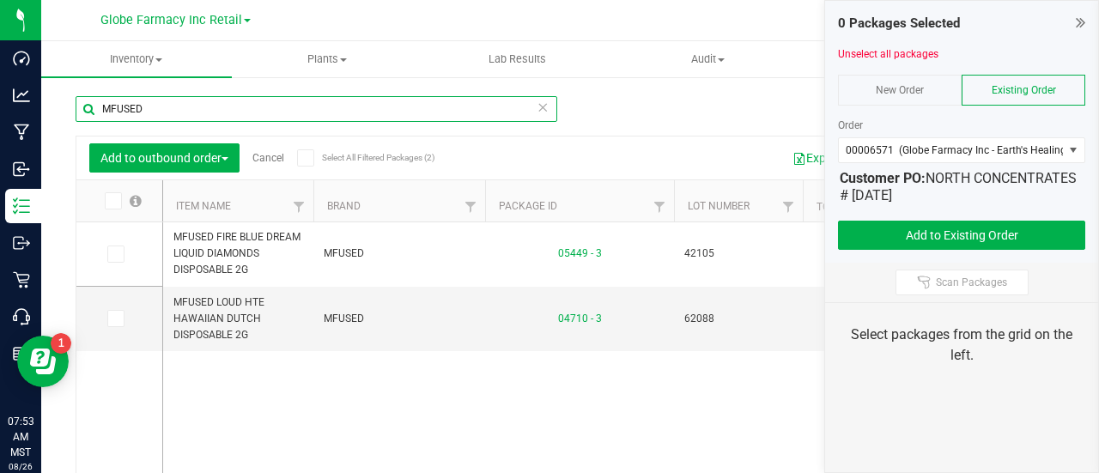
type input "MFUSED"
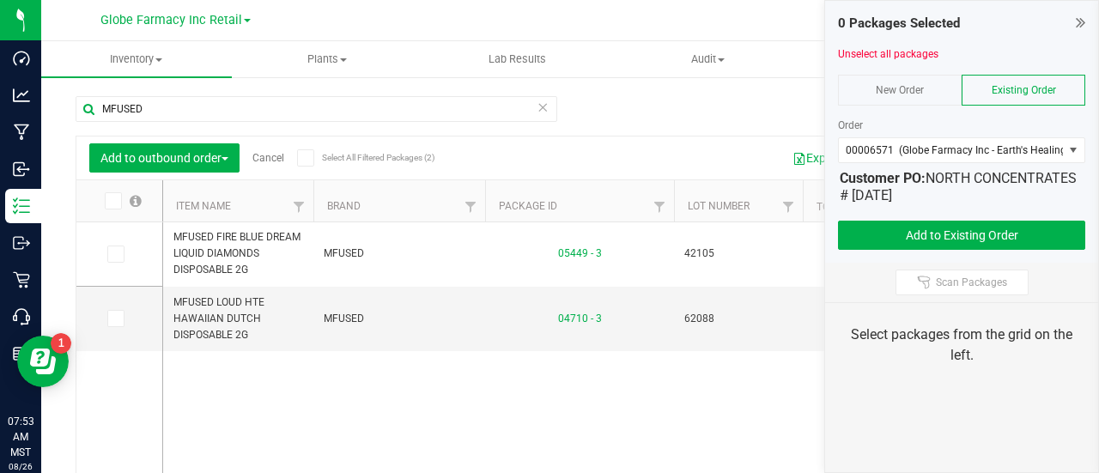
click at [106, 210] on th at bounding box center [119, 201] width 86 height 42
click at [109, 201] on icon at bounding box center [111, 201] width 11 height 0
click at [0, 0] on input "checkbox" at bounding box center [0, 0] width 0 height 0
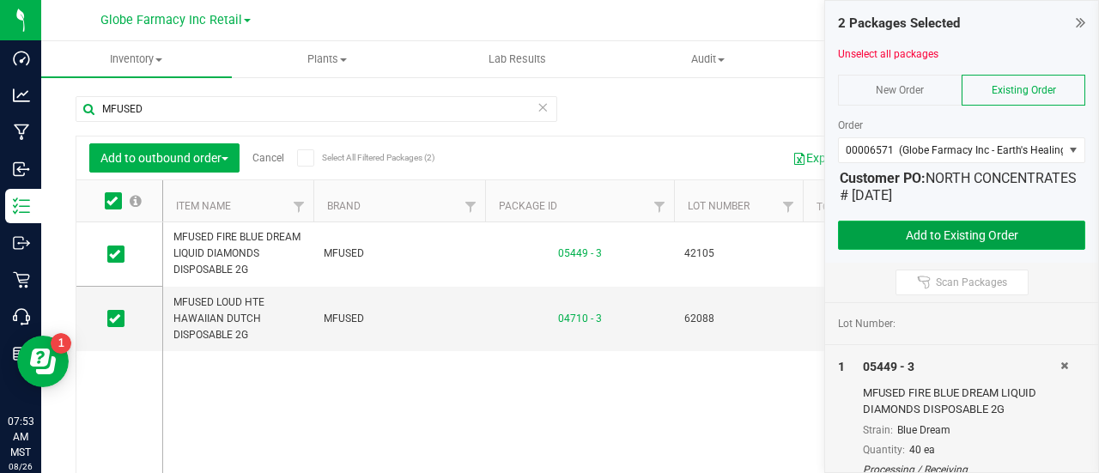
click at [946, 234] on button "Add to Existing Order" at bounding box center [961, 235] width 247 height 29
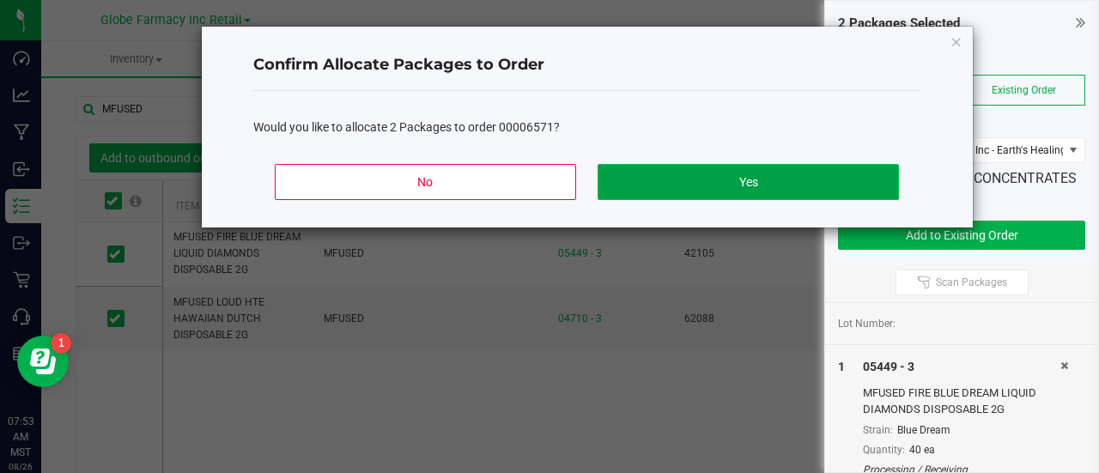
click at [768, 188] on button "Yes" at bounding box center [748, 182] width 301 height 36
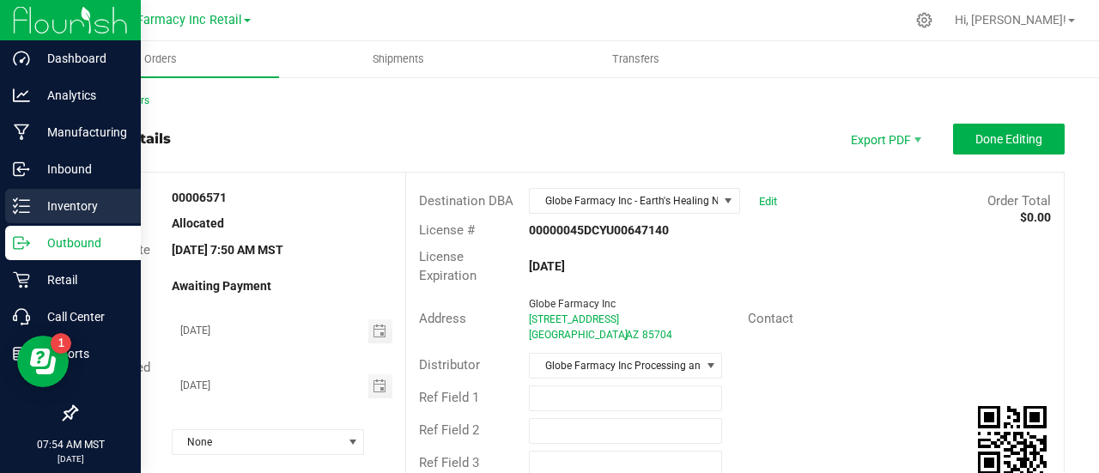
click at [30, 202] on p "Inventory" at bounding box center [81, 206] width 103 height 21
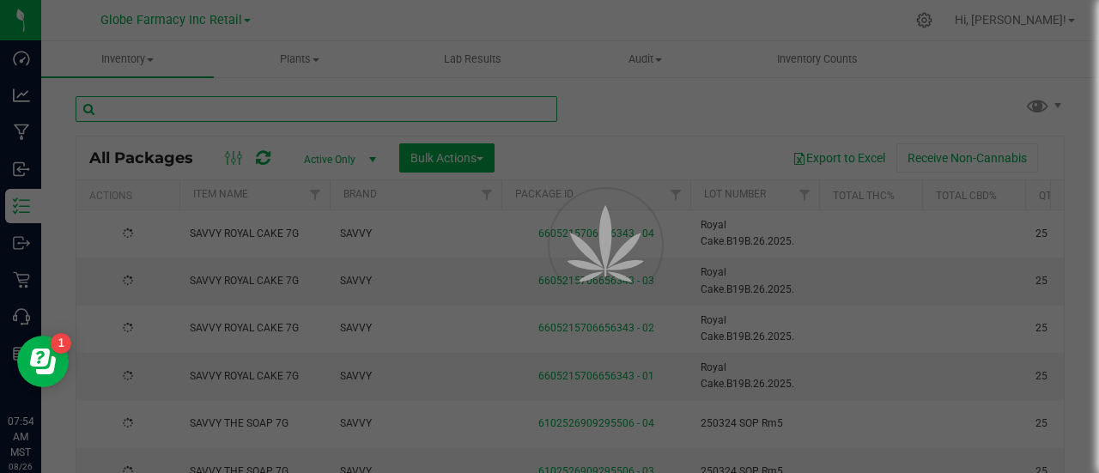
click at [280, 111] on input "text" at bounding box center [317, 109] width 482 height 26
paste input "MOHAVE CADILLAC RAINBOW 14G"
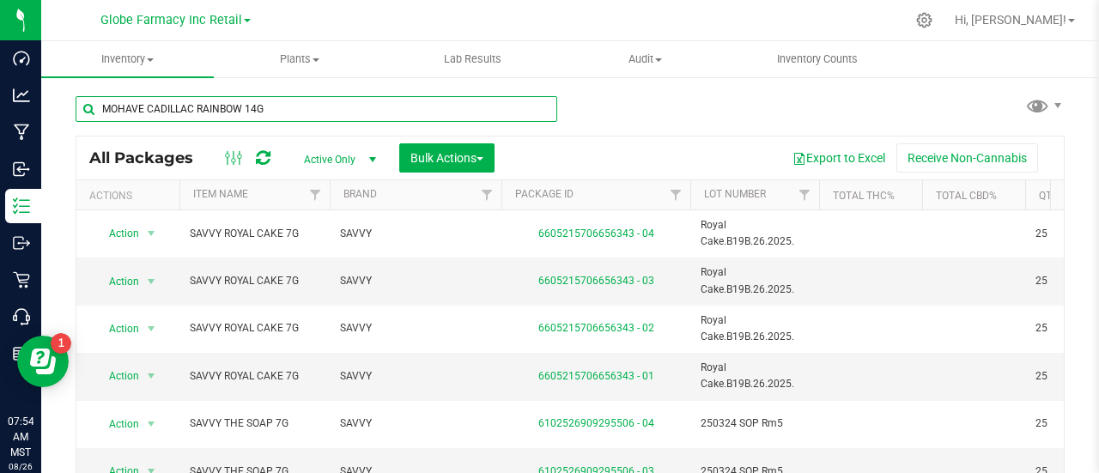
type input "MOHAVE CADILLAC RAINBOW 14G"
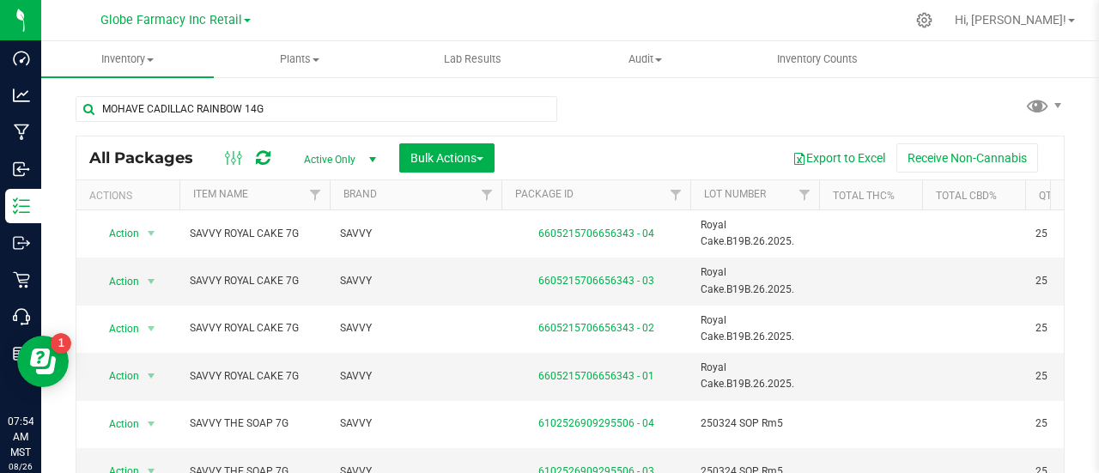
click at [455, 140] on div "All Packages Active Only Active Only Lab Samples Locked All Bulk Actions Add to…" at bounding box center [569, 158] width 987 height 43
click at [455, 162] on span "Bulk Actions" at bounding box center [446, 158] width 73 height 14
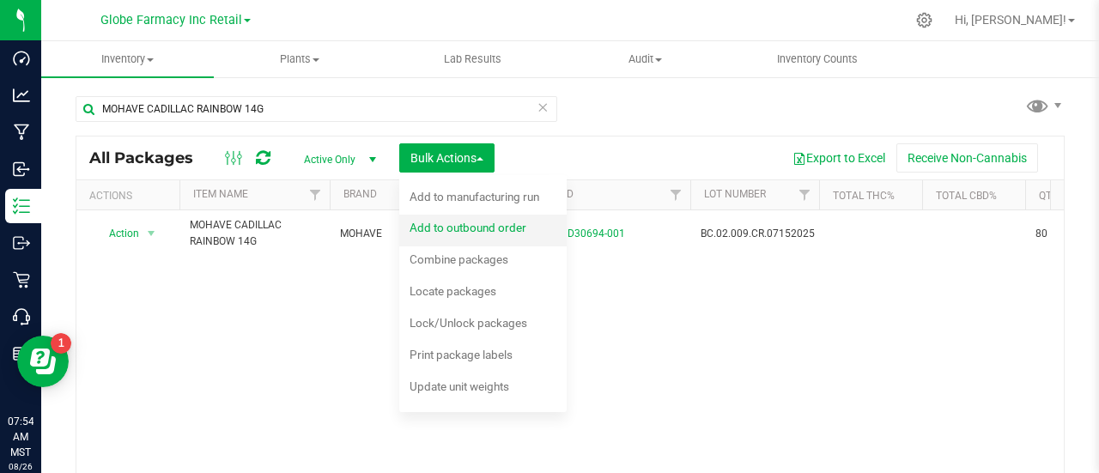
click at [448, 224] on span "Add to outbound order" at bounding box center [468, 228] width 117 height 14
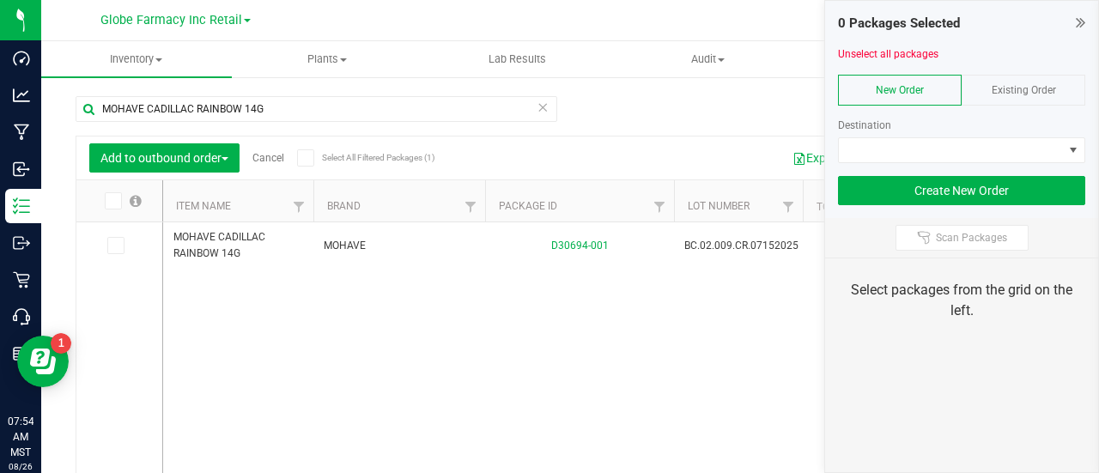
click at [1054, 90] on span "Existing Order" at bounding box center [1024, 90] width 64 height 12
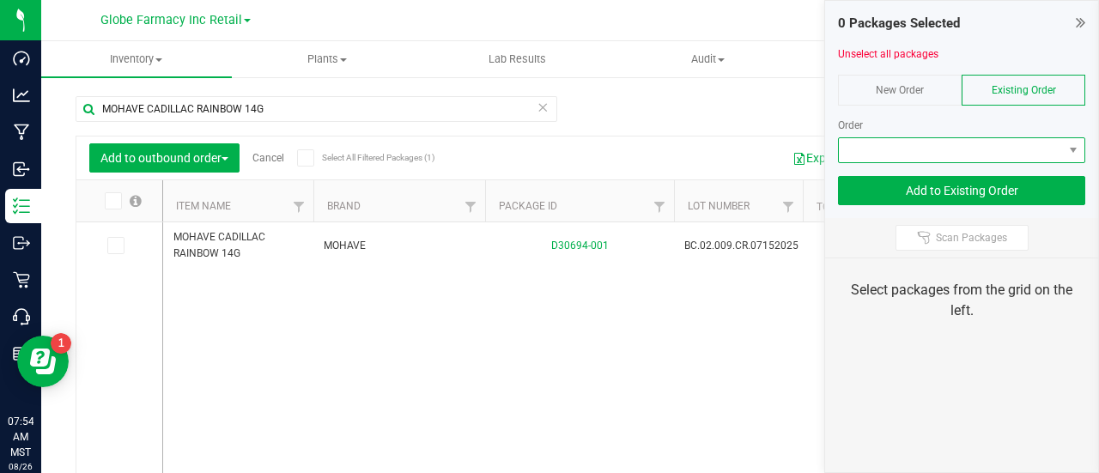
click at [1035, 160] on span at bounding box center [951, 150] width 224 height 24
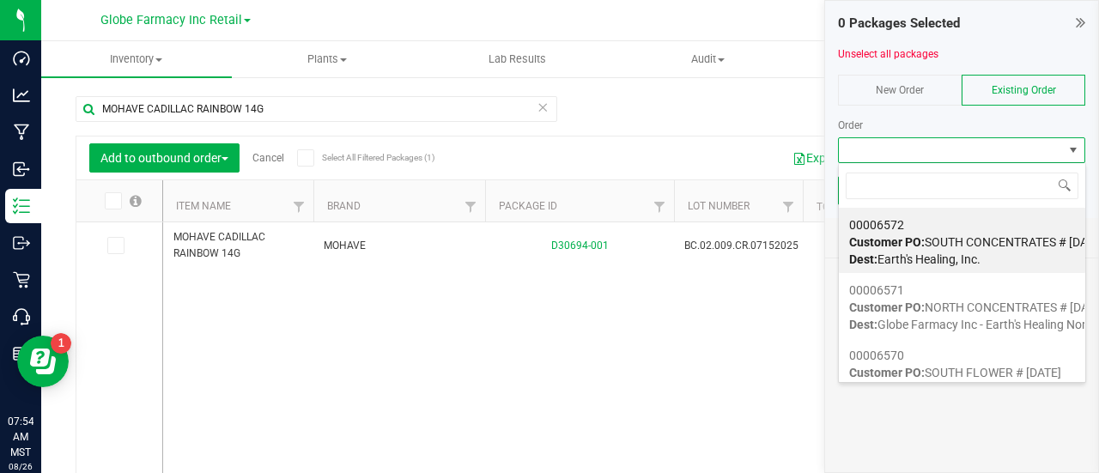
scroll to position [25, 247]
click at [988, 250] on div "00006572 Customer PO: SOUTH CONCENTRATES # 08/26/2025 Dest: Earth's Healing, In…" at bounding box center [962, 241] width 226 height 65
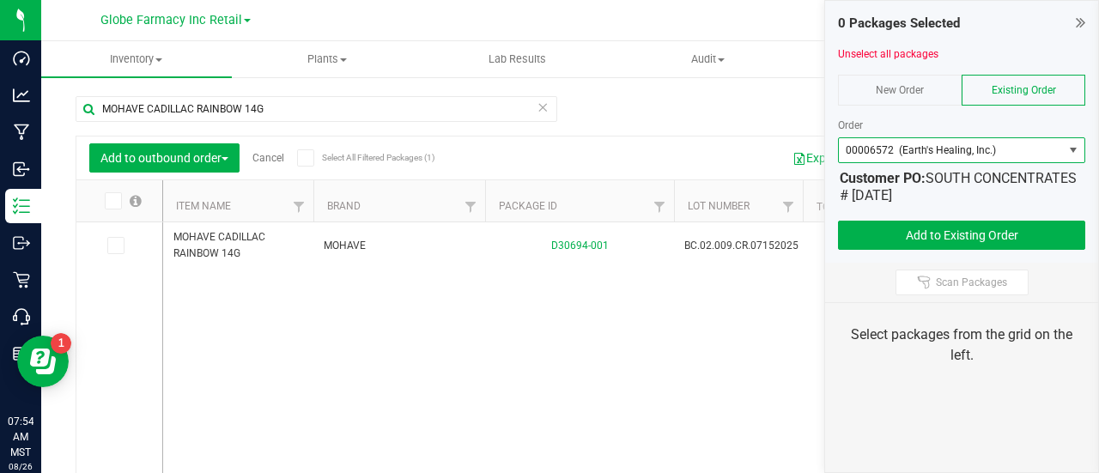
click at [1005, 152] on span "00006572 (Earth's Healing, Inc.)" at bounding box center [951, 150] width 224 height 24
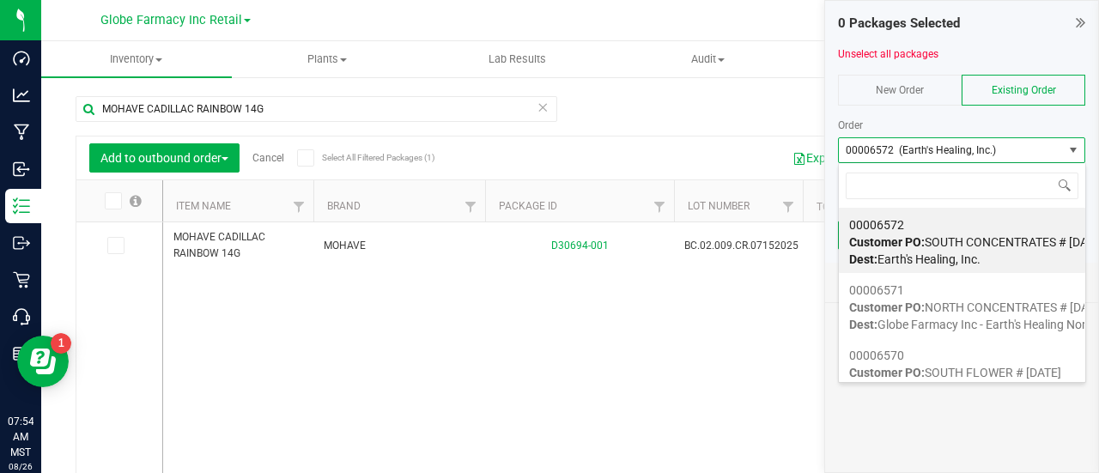
scroll to position [86, 0]
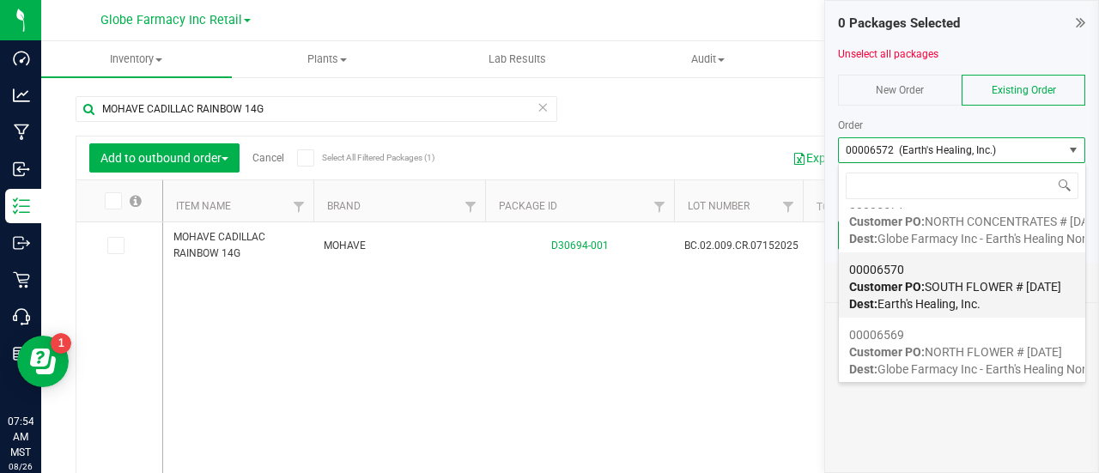
click at [949, 297] on span "Dest: Earth's Healing, Inc." at bounding box center [914, 304] width 131 height 14
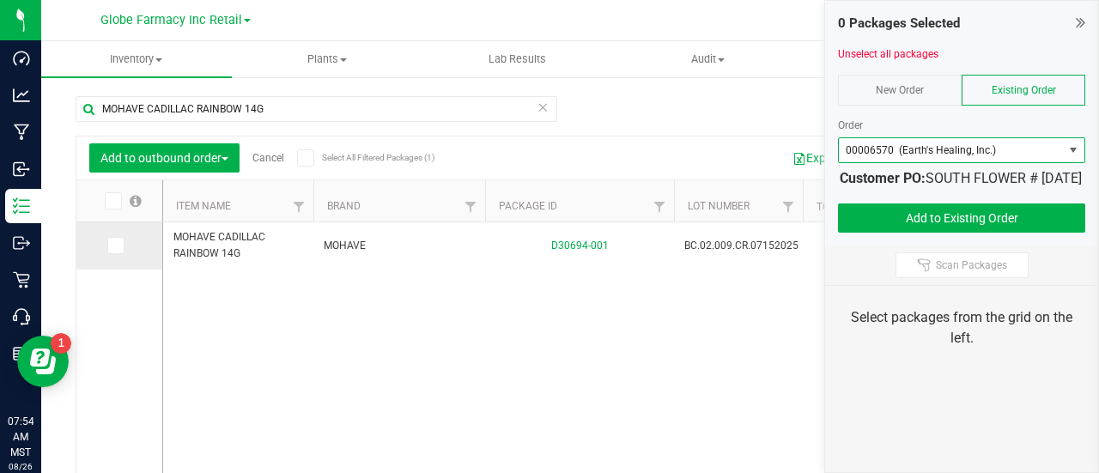
click at [120, 246] on span at bounding box center [115, 245] width 17 height 17
click at [0, 0] on input "checkbox" at bounding box center [0, 0] width 0 height 0
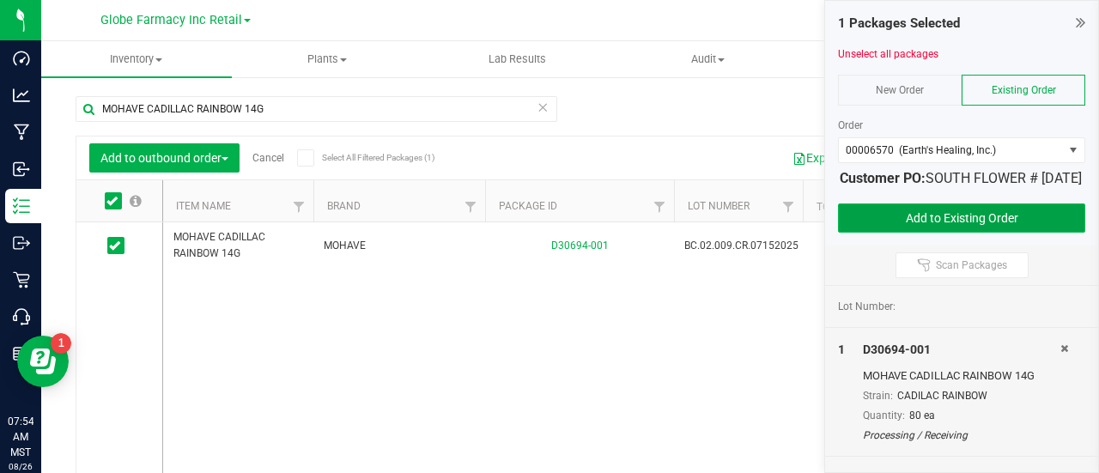
click at [905, 233] on button "Add to Existing Order" at bounding box center [961, 217] width 247 height 29
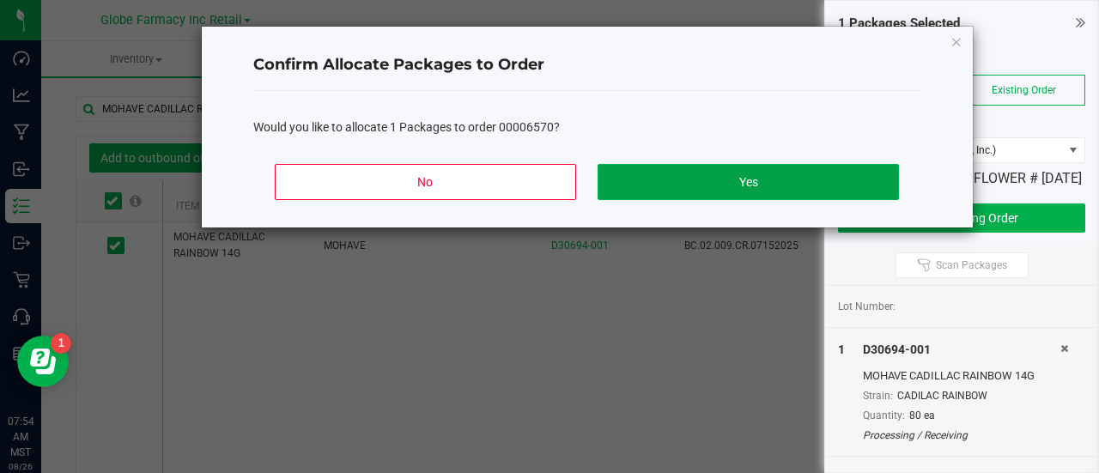
click at [641, 184] on button "Yes" at bounding box center [748, 182] width 301 height 36
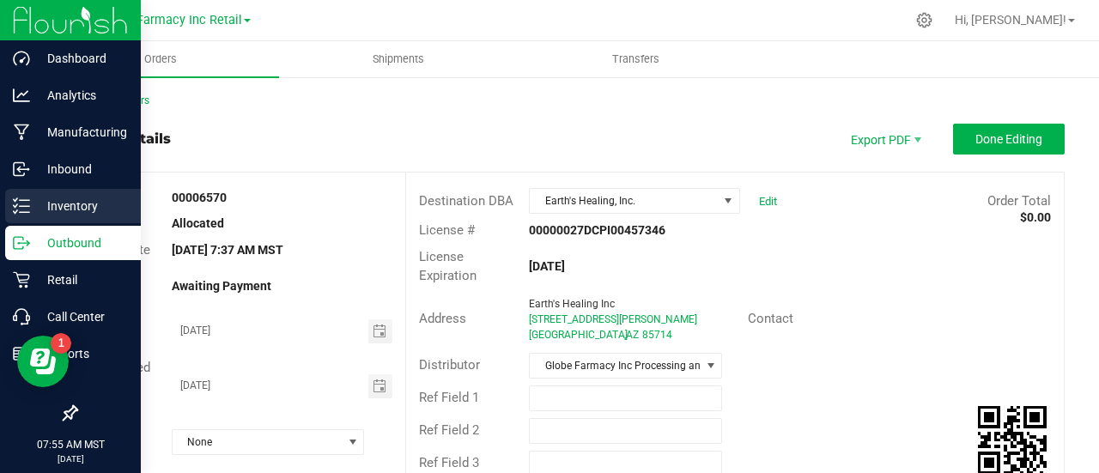
click at [33, 210] on p "Inventory" at bounding box center [81, 206] width 103 height 21
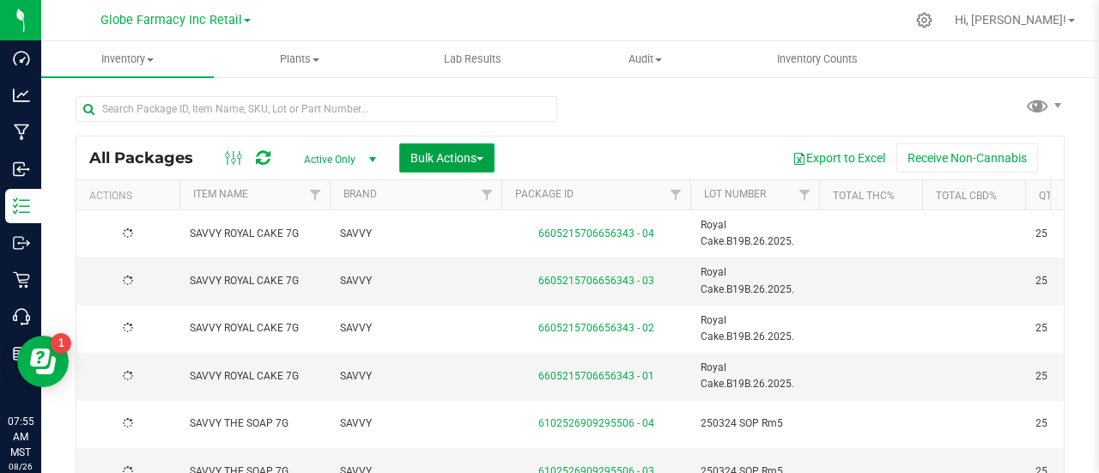
click at [425, 154] on span "Bulk Actions" at bounding box center [446, 158] width 73 height 14
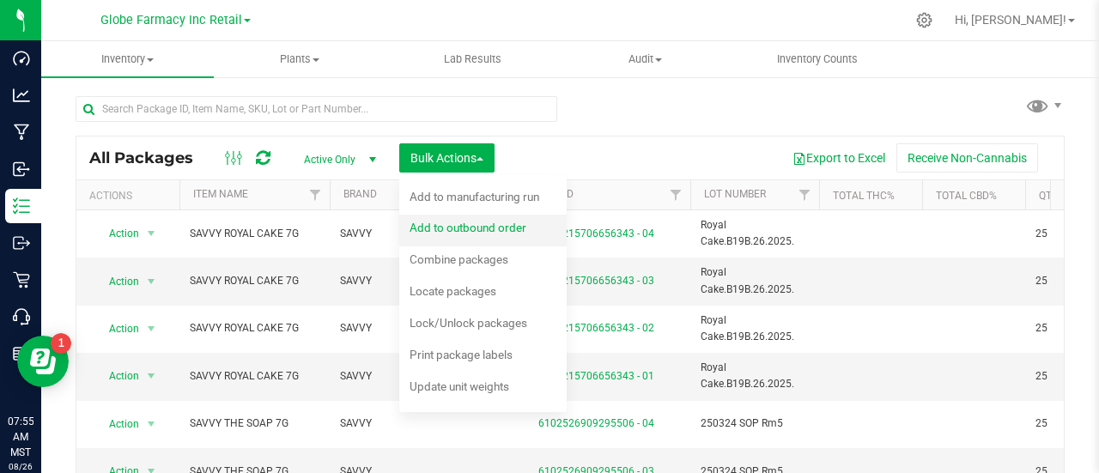
click at [459, 222] on span "Add to outbound order" at bounding box center [468, 228] width 117 height 14
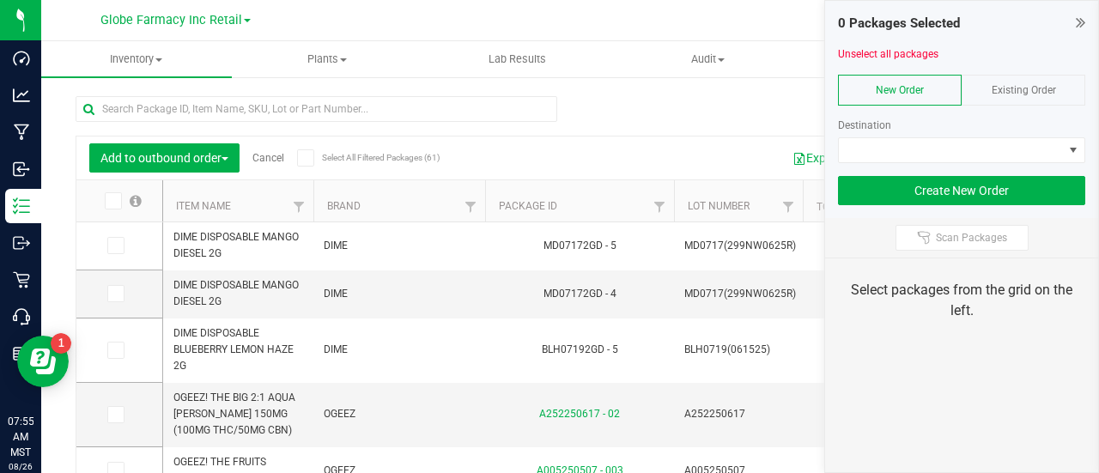
click at [1021, 91] on span "Existing Order" at bounding box center [1024, 90] width 64 height 12
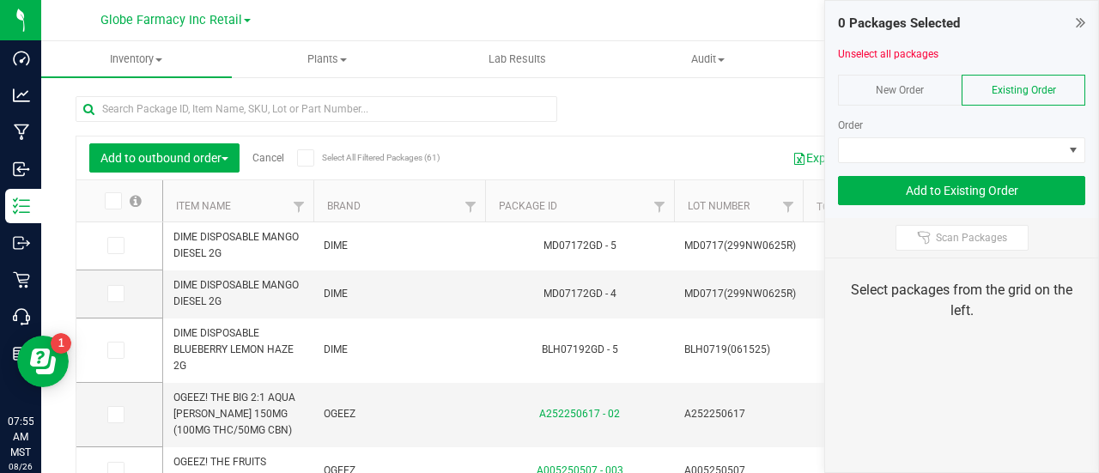
click at [1026, 133] on div "Order" at bounding box center [961, 134] width 247 height 58
click at [1026, 163] on div at bounding box center [961, 169] width 247 height 13
click at [1017, 157] on span at bounding box center [951, 150] width 224 height 24
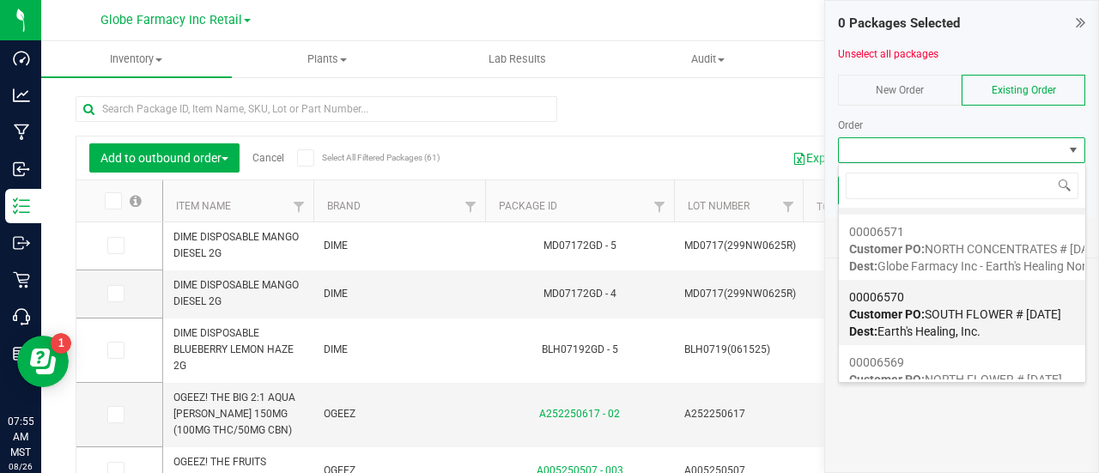
scroll to position [86, 0]
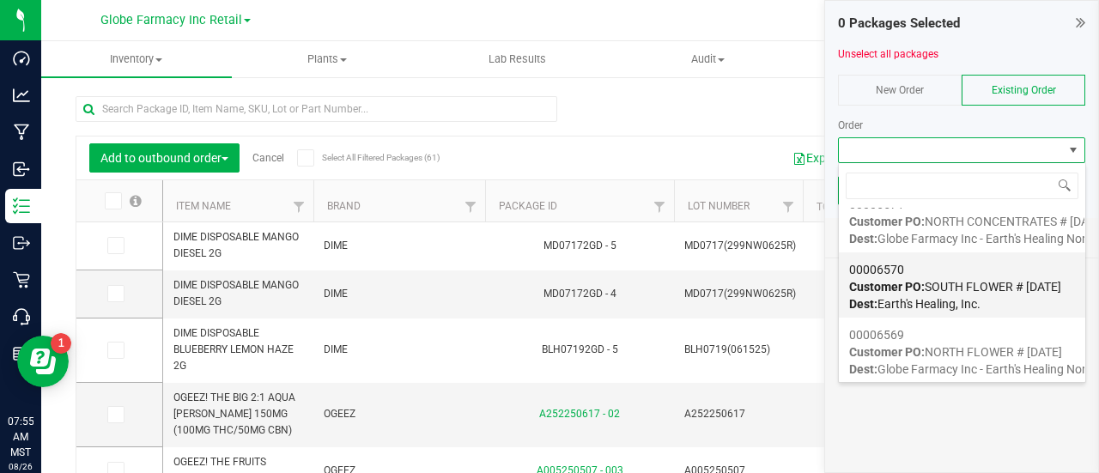
click at [968, 302] on span "Dest: Earth's Healing, Inc." at bounding box center [914, 304] width 131 height 14
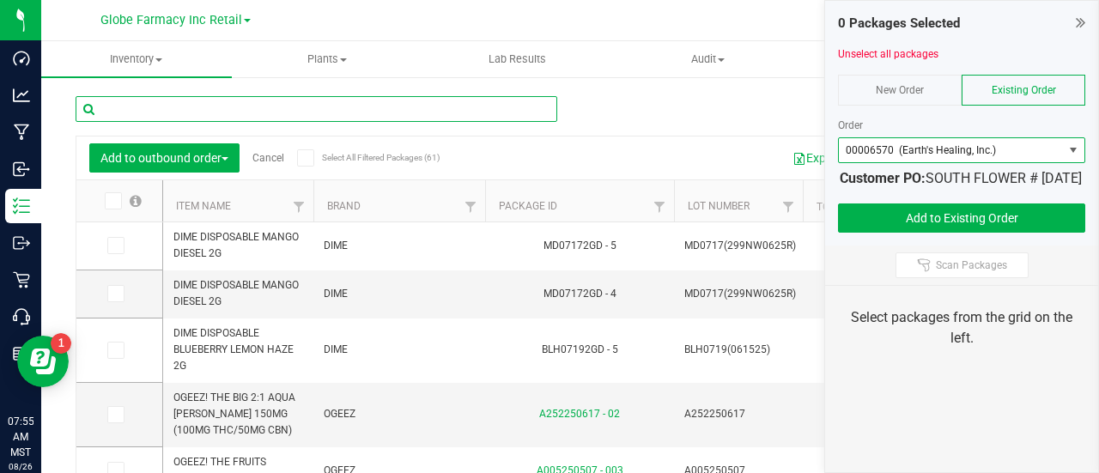
click at [216, 113] on input "text" at bounding box center [317, 109] width 482 height 26
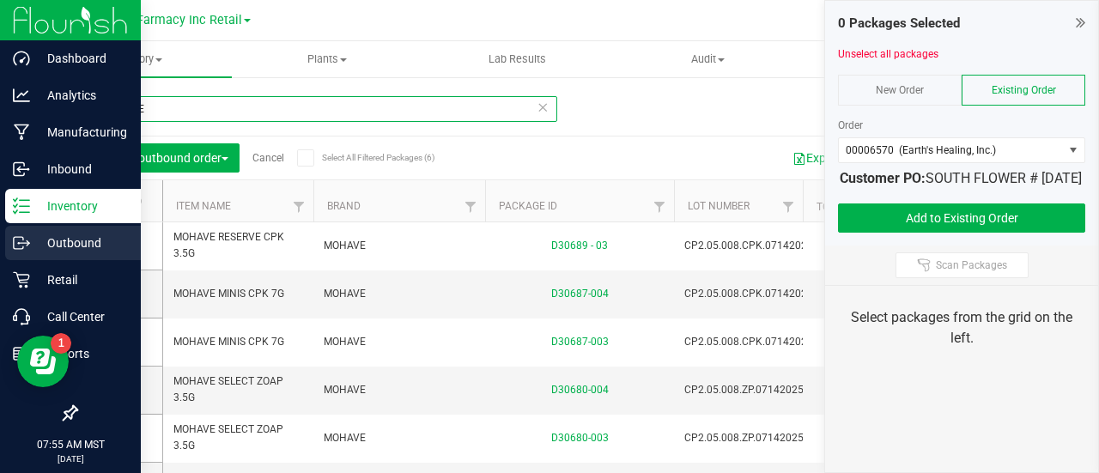
type input "MOHAVE"
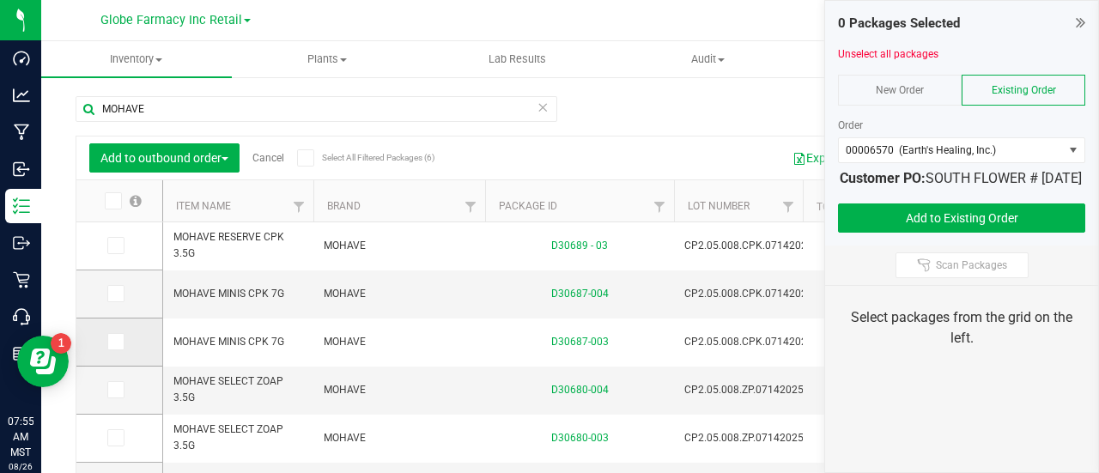
click at [126, 336] on label at bounding box center [119, 341] width 25 height 17
click at [0, 0] on input "checkbox" at bounding box center [0, 0] width 0 height 0
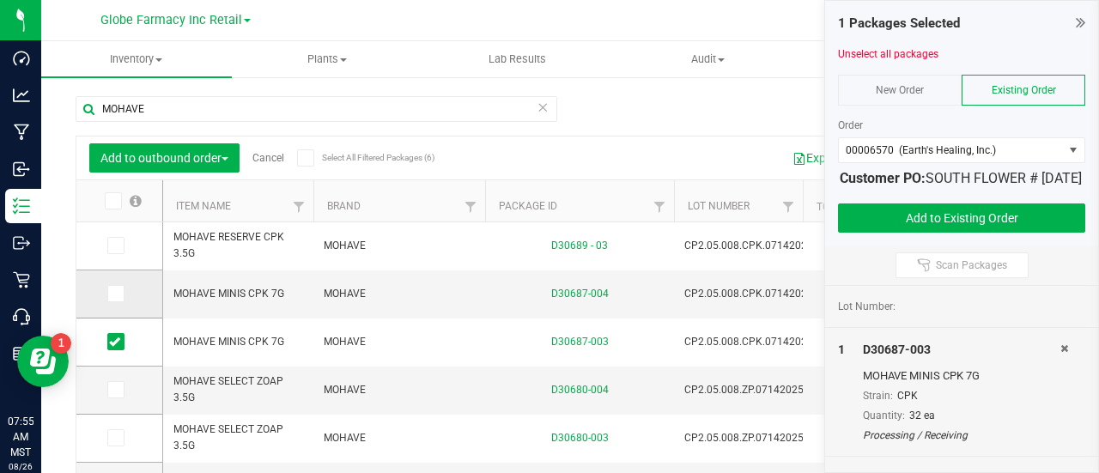
click at [122, 295] on span at bounding box center [115, 293] width 17 height 17
click at [0, 0] on input "checkbox" at bounding box center [0, 0] width 0 height 0
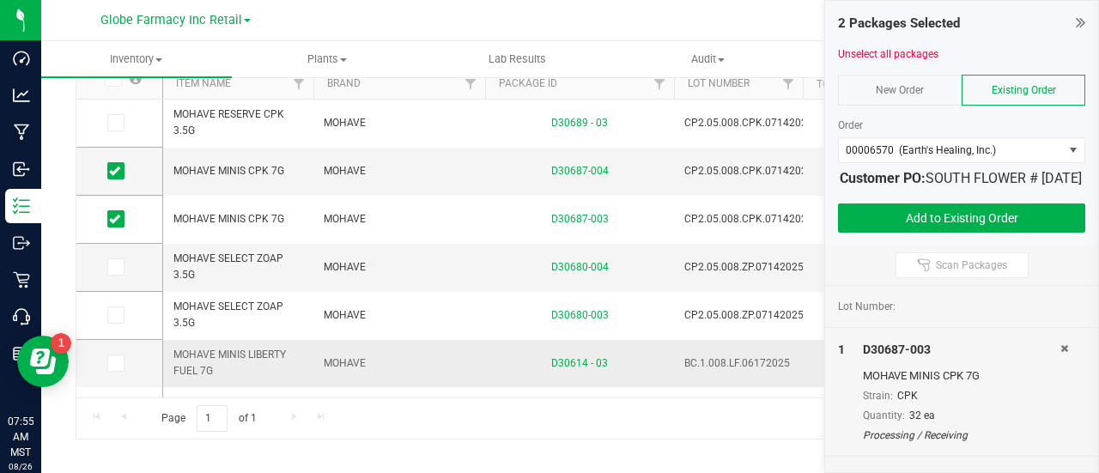
scroll to position [125, 0]
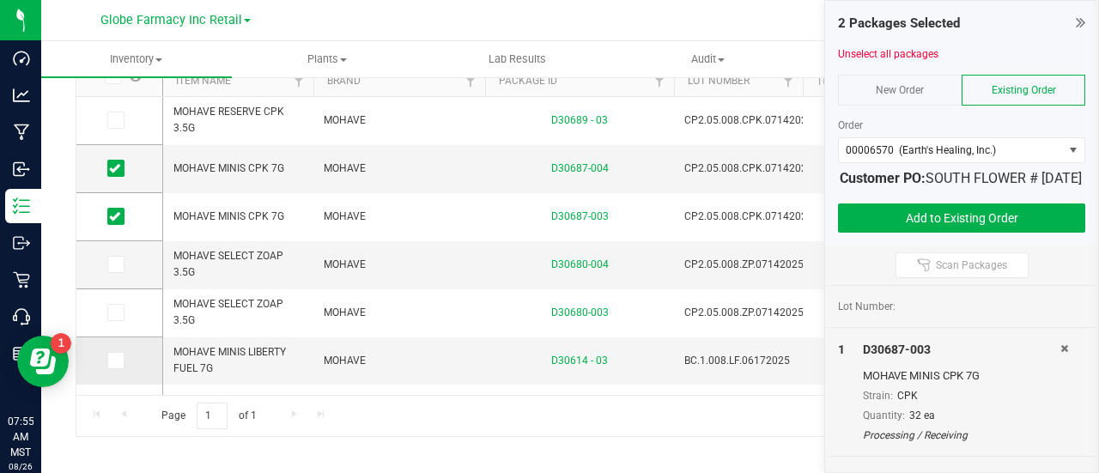
click at [120, 363] on span at bounding box center [115, 360] width 17 height 17
click at [0, 0] on input "checkbox" at bounding box center [0, 0] width 0 height 0
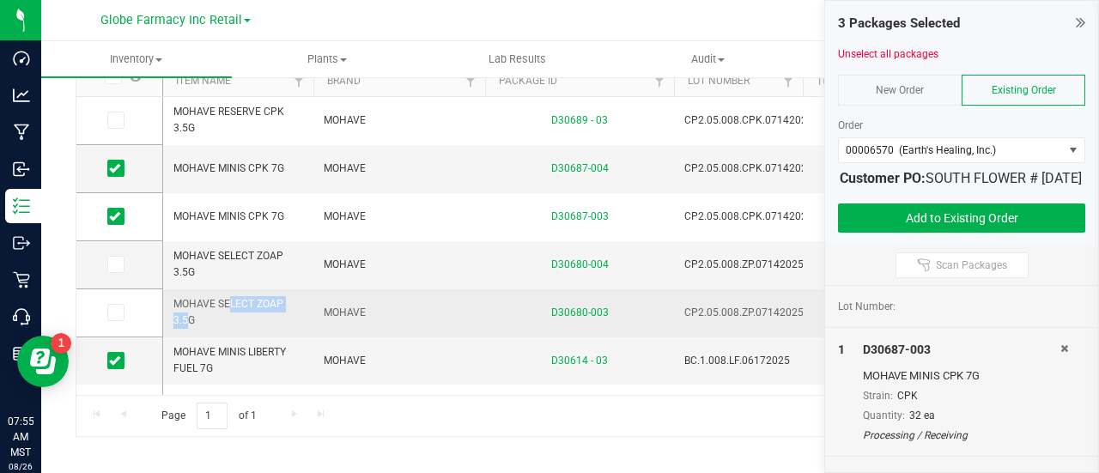
drag, startPoint x: 253, startPoint y: 298, endPoint x: 173, endPoint y: 300, distance: 79.9
click at [173, 300] on span "MOHAVE SELECT ZOAP 3.5G" at bounding box center [238, 312] width 130 height 33
copy span "MOHAVE SELECT"
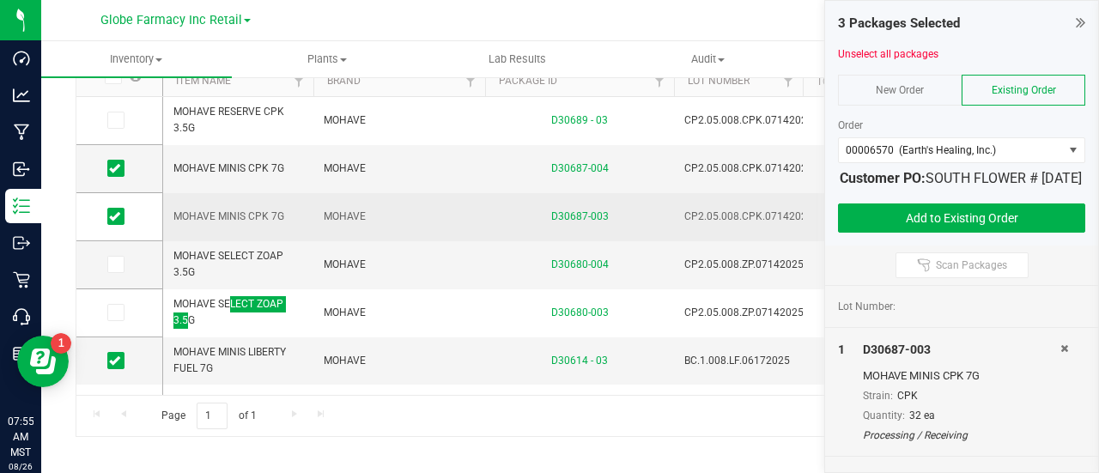
scroll to position [0, 0]
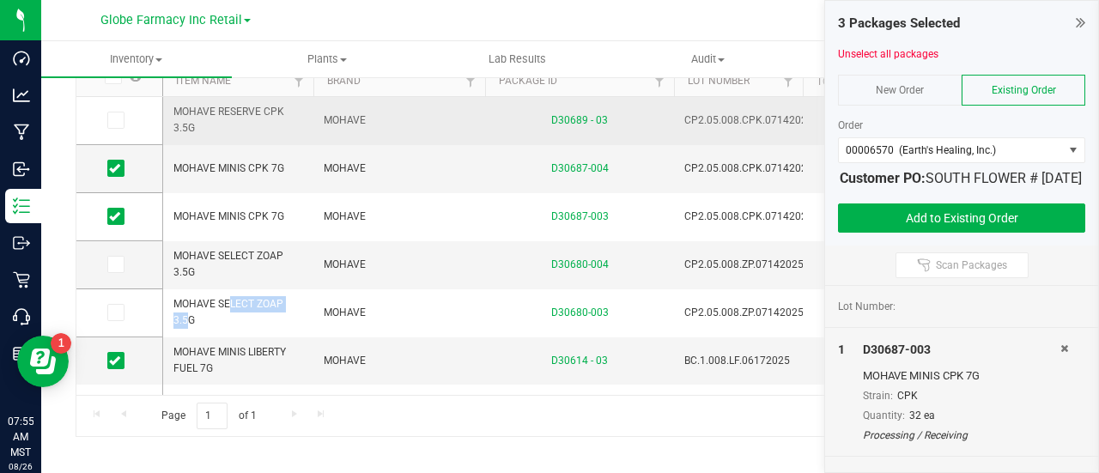
click at [264, 109] on span "MOHAVE RESERVE CPK 3.5G" at bounding box center [238, 120] width 130 height 33
click at [263, 111] on span "MOHAVE RESERVE CPK 3.5G" at bounding box center [238, 120] width 130 height 33
copy tr "MOHAVE RESERVE CPK 3.5G"
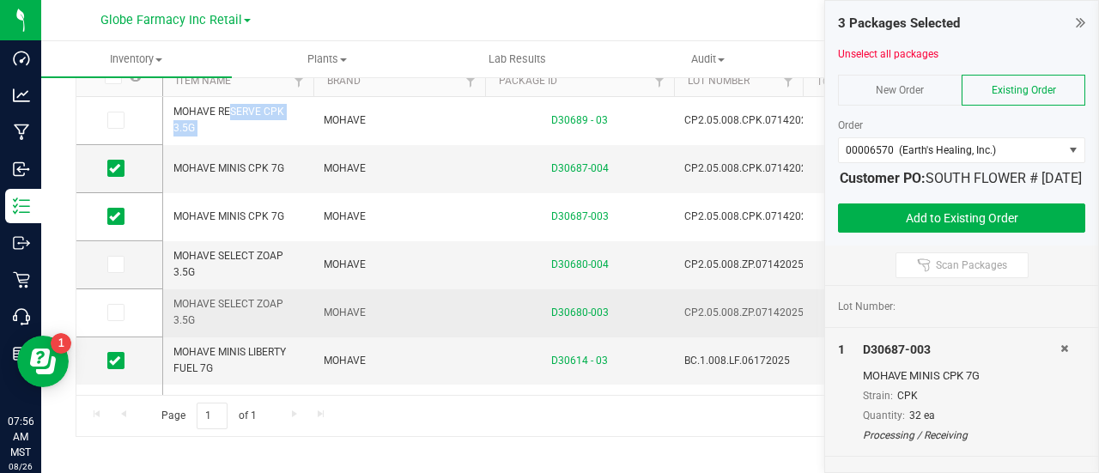
click at [246, 325] on span "MOHAVE SELECT ZOAP 3.5G" at bounding box center [238, 312] width 130 height 33
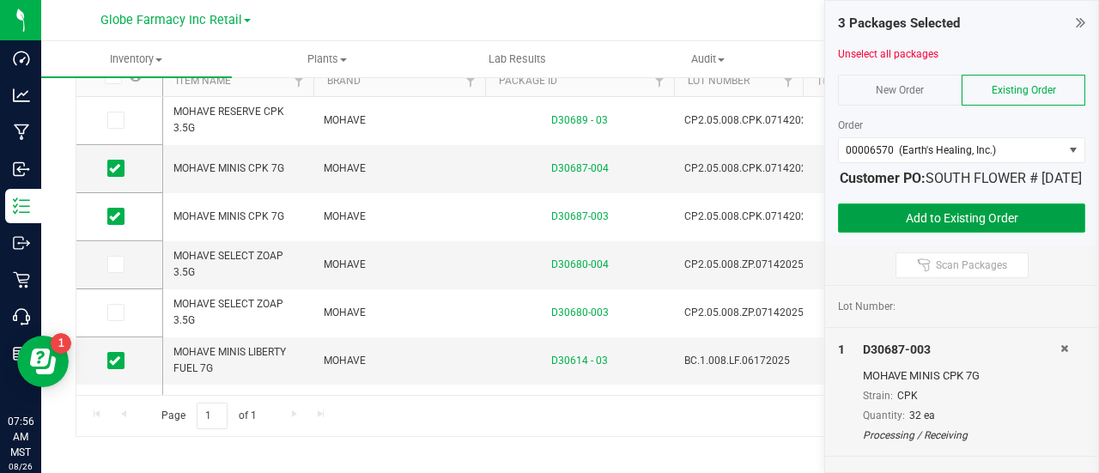
click at [952, 233] on button "Add to Existing Order" at bounding box center [961, 217] width 247 height 29
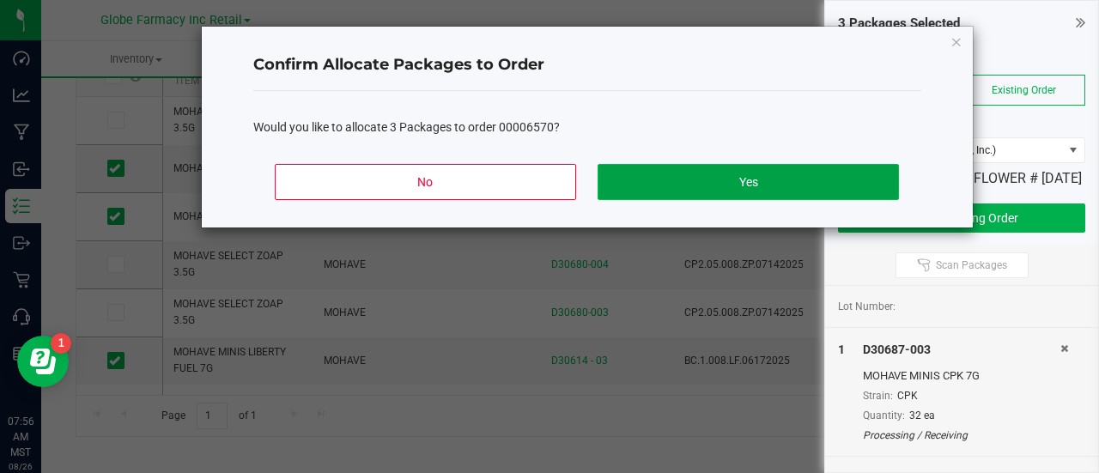
click at [706, 188] on button "Yes" at bounding box center [748, 182] width 301 height 36
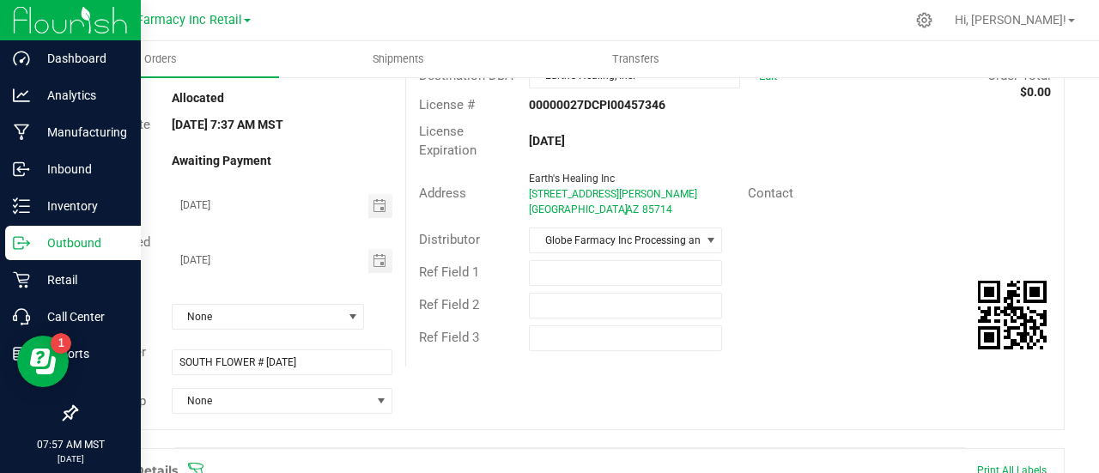
click at [80, 240] on p "Outbound" at bounding box center [81, 243] width 103 height 21
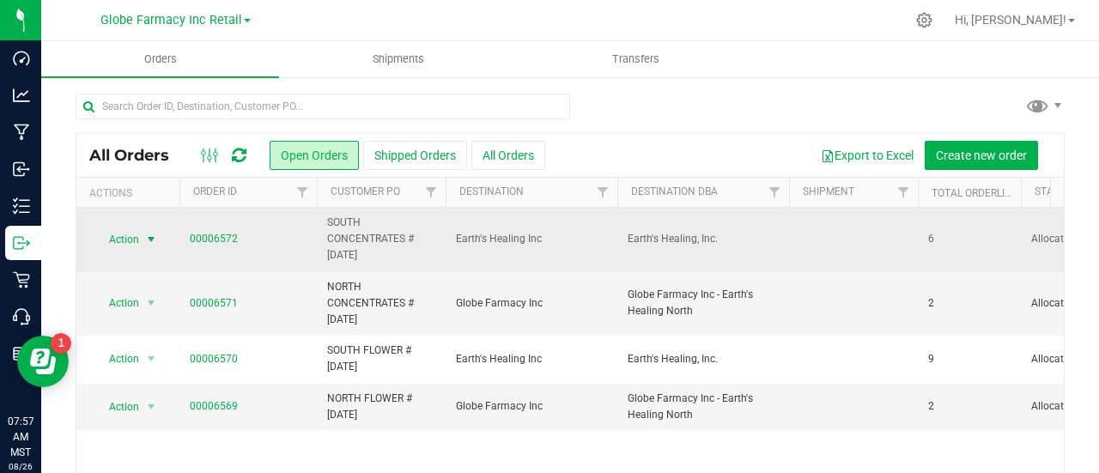
click at [122, 239] on span "Action" at bounding box center [117, 240] width 46 height 24
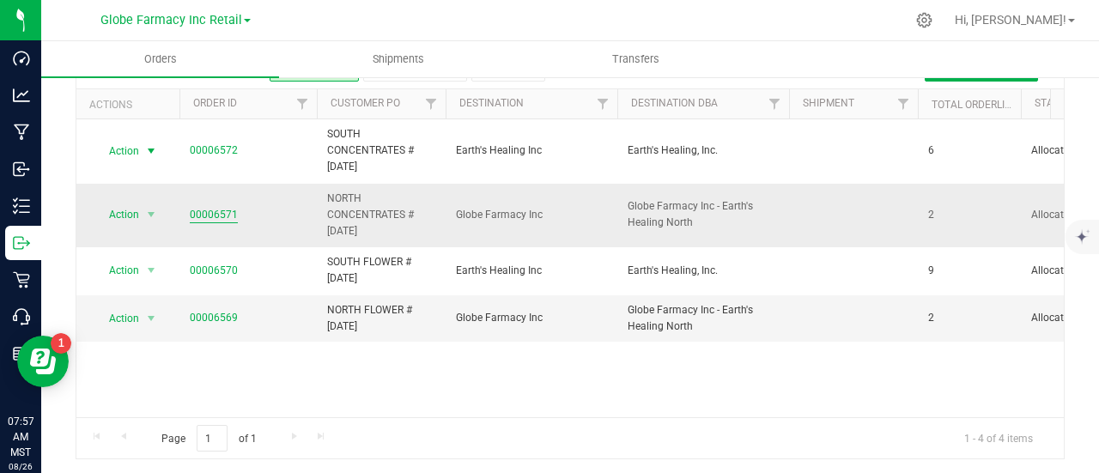
scroll to position [89, 0]
click at [138, 220] on span "Action" at bounding box center [117, 214] width 46 height 24
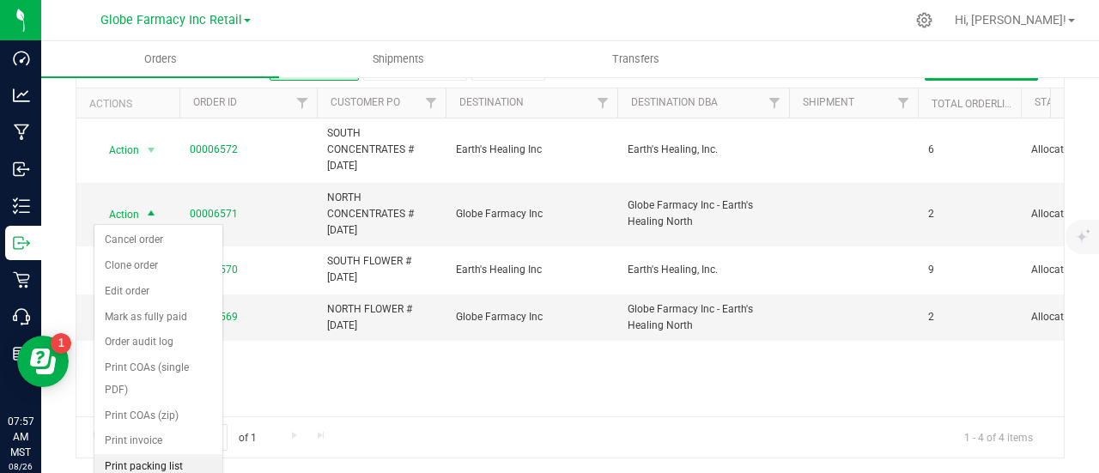
click at [163, 454] on li "Print packing list" at bounding box center [158, 467] width 128 height 26
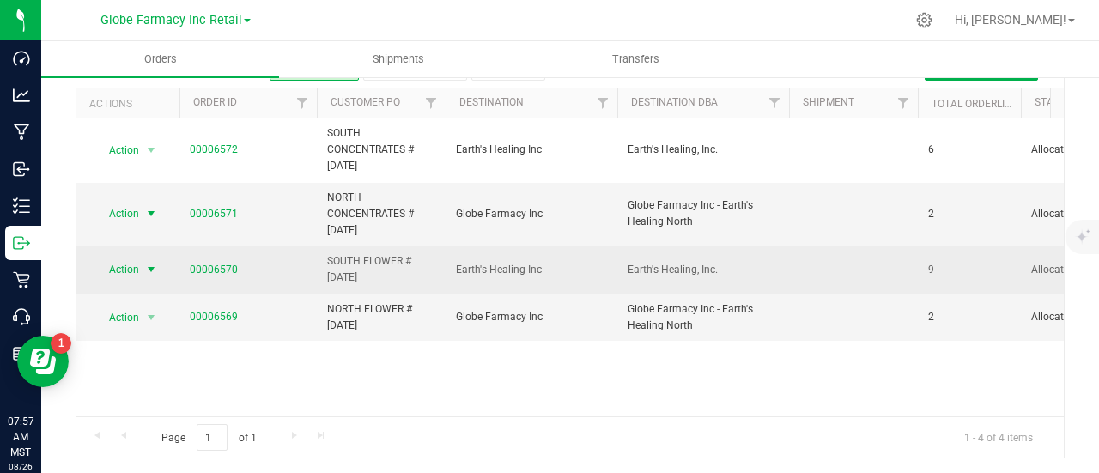
click at [126, 268] on span "Action" at bounding box center [117, 270] width 46 height 24
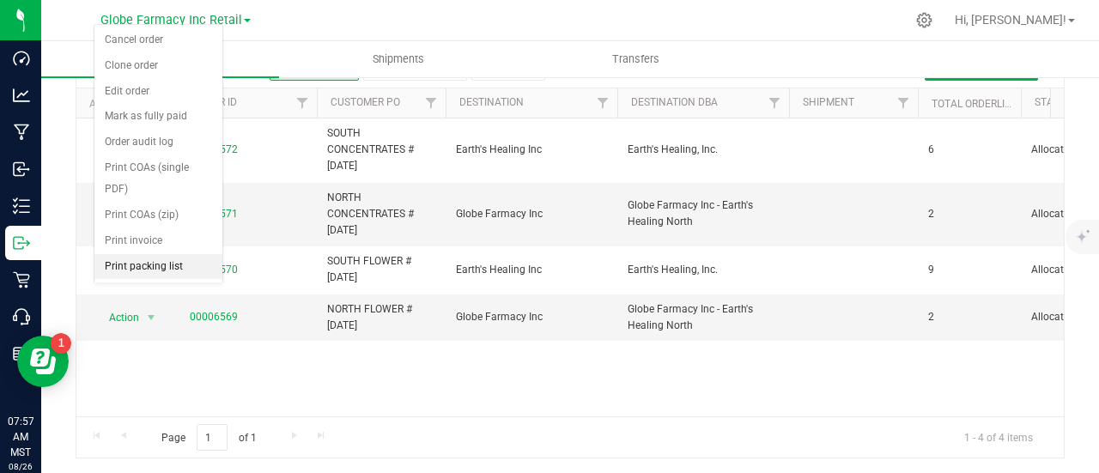
click at [137, 254] on li "Print packing list" at bounding box center [158, 267] width 128 height 26
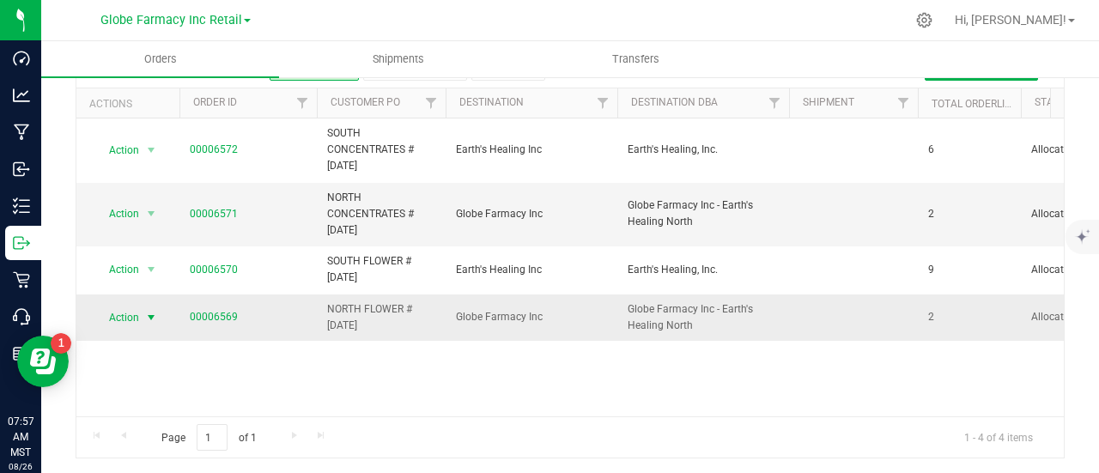
click at [131, 319] on span "Action" at bounding box center [117, 318] width 46 height 24
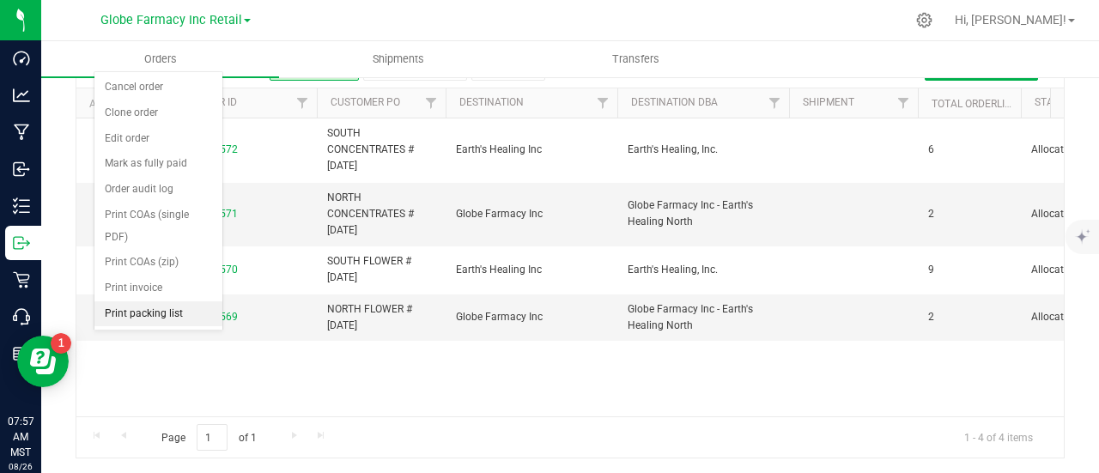
click at [155, 301] on li "Print packing list" at bounding box center [158, 314] width 128 height 26
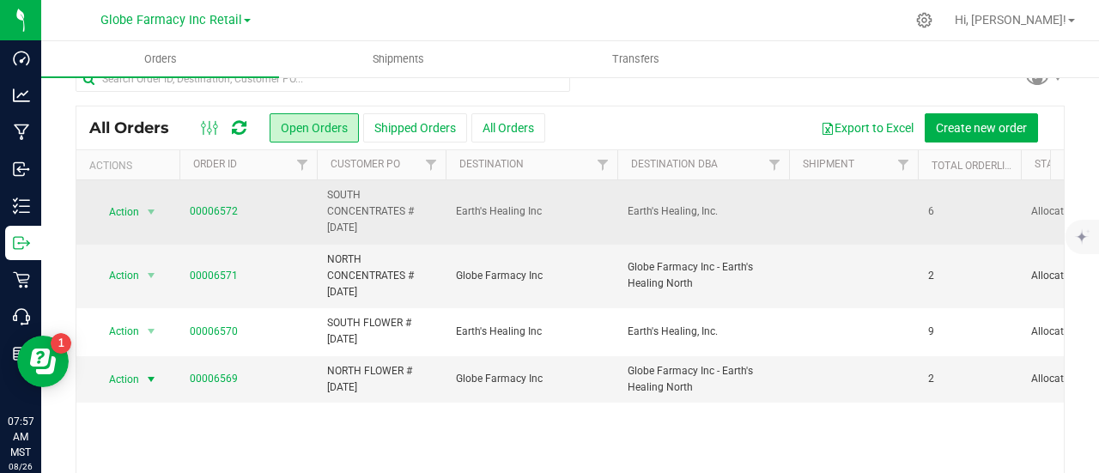
scroll to position [0, 0]
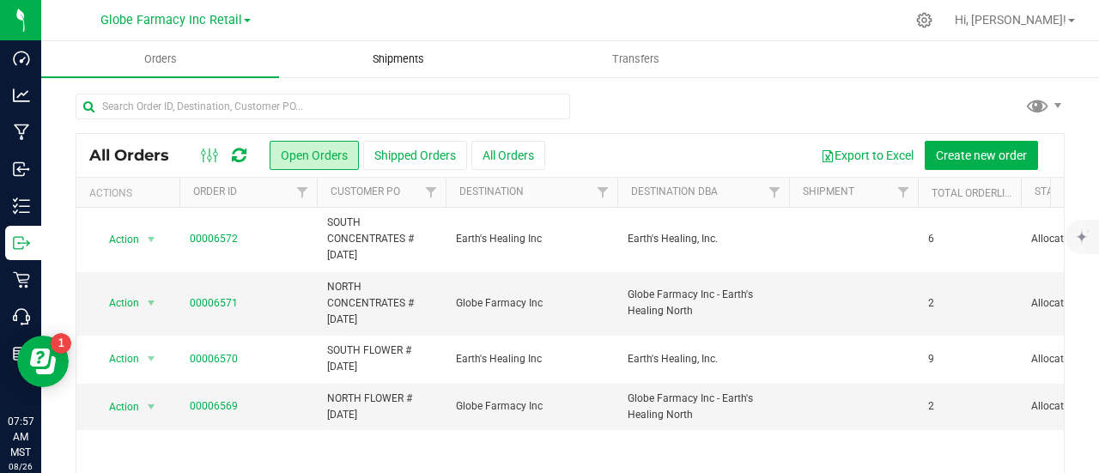
click at [397, 58] on span "Shipments" at bounding box center [398, 59] width 98 height 15
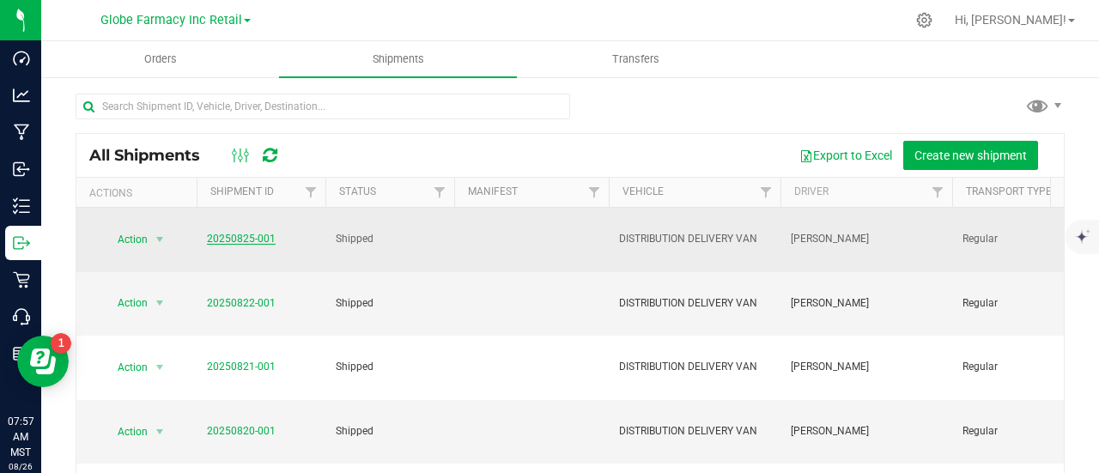
click at [237, 239] on link "20250825-001" at bounding box center [241, 239] width 69 height 12
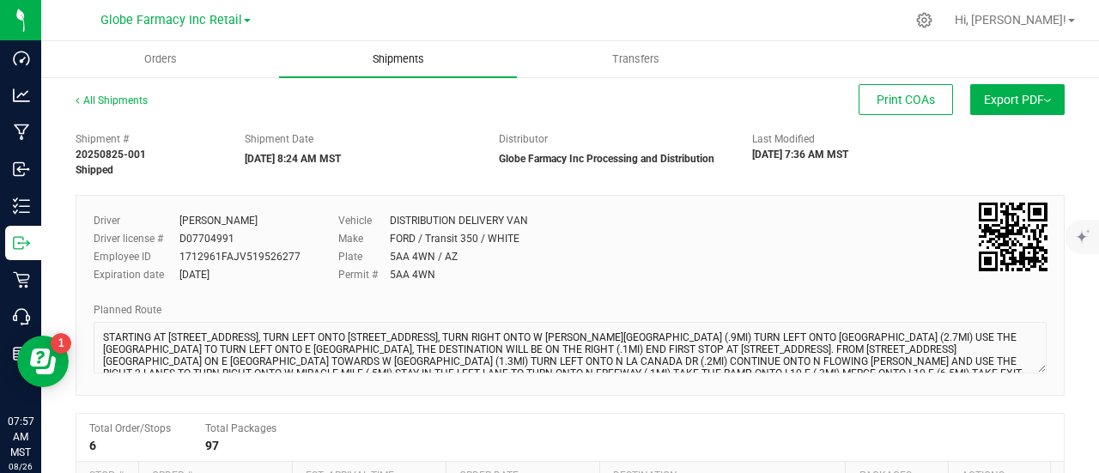
click at [371, 60] on span "Shipments" at bounding box center [398, 59] width 98 height 15
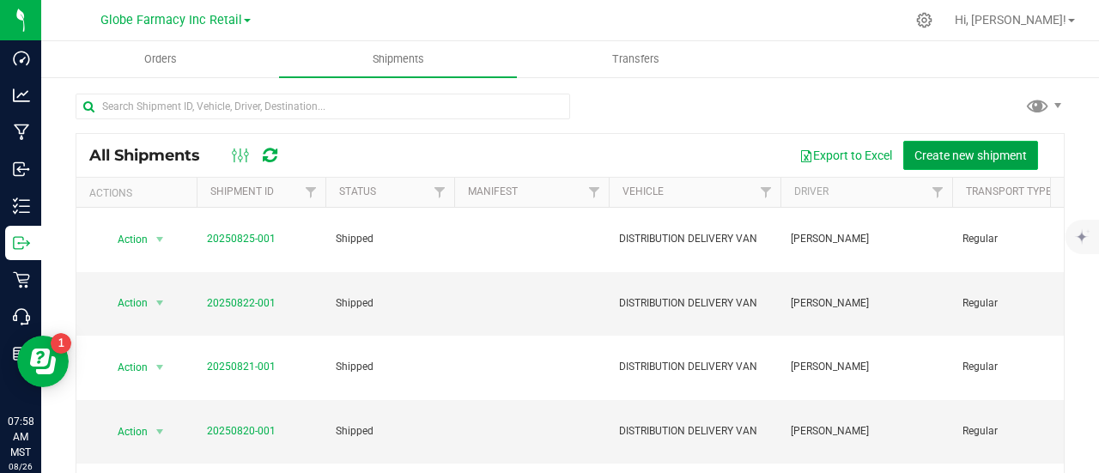
click at [983, 157] on span "Create new shipment" at bounding box center [970, 156] width 112 height 14
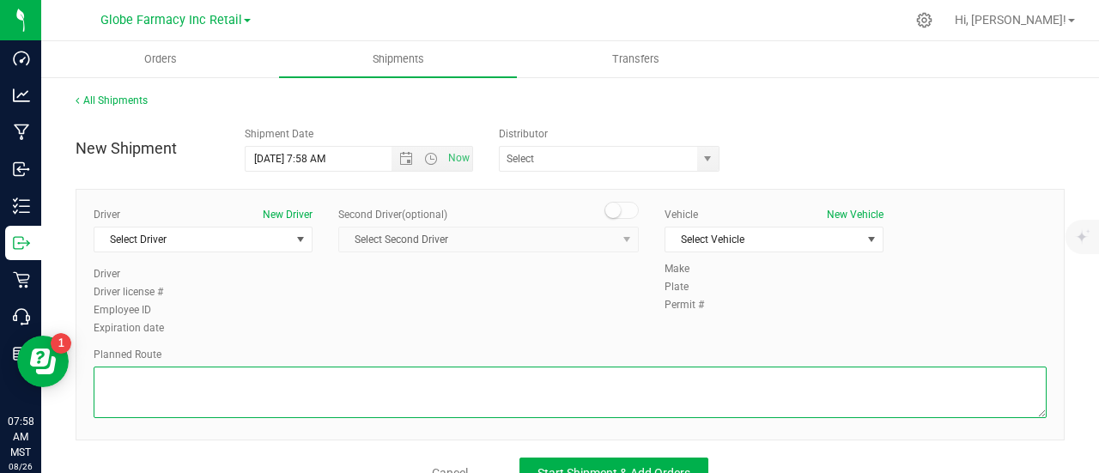
click at [366, 400] on textarea at bounding box center [570, 393] width 953 height 52
paste textarea "STARTING AT 2727 N FAIRVIEW AVE, TURN LEFT ONTO N FAIRVIEW AVE, TURN RIGHT ONTO…"
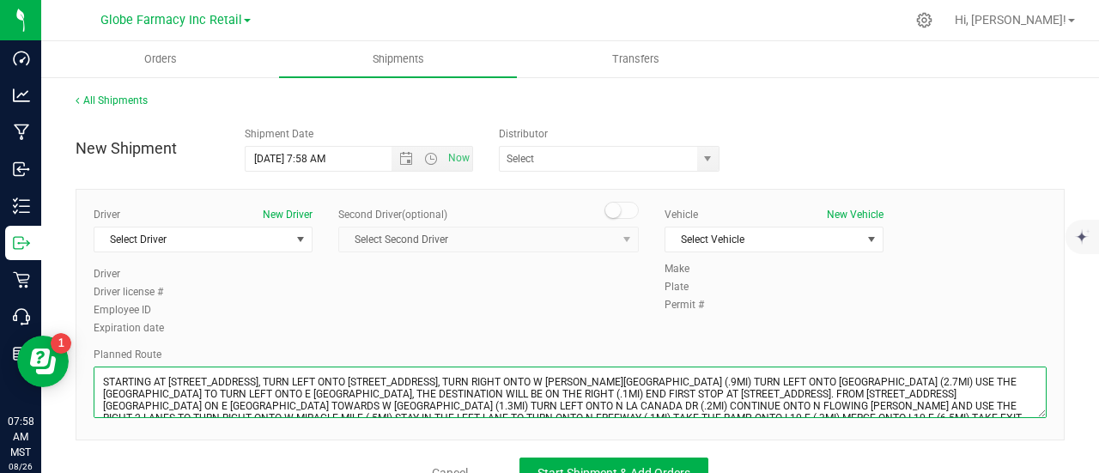
scroll to position [21, 0]
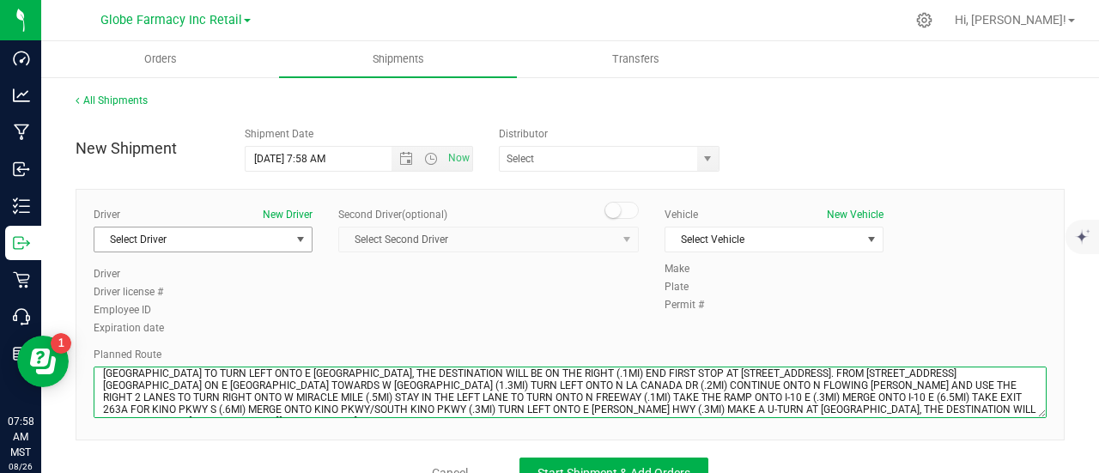
type textarea "STARTING AT 2727 N FAIRVIEW AVE, TURN LEFT ONTO N FAIRVIEW AVE, TURN RIGHT ONTO…"
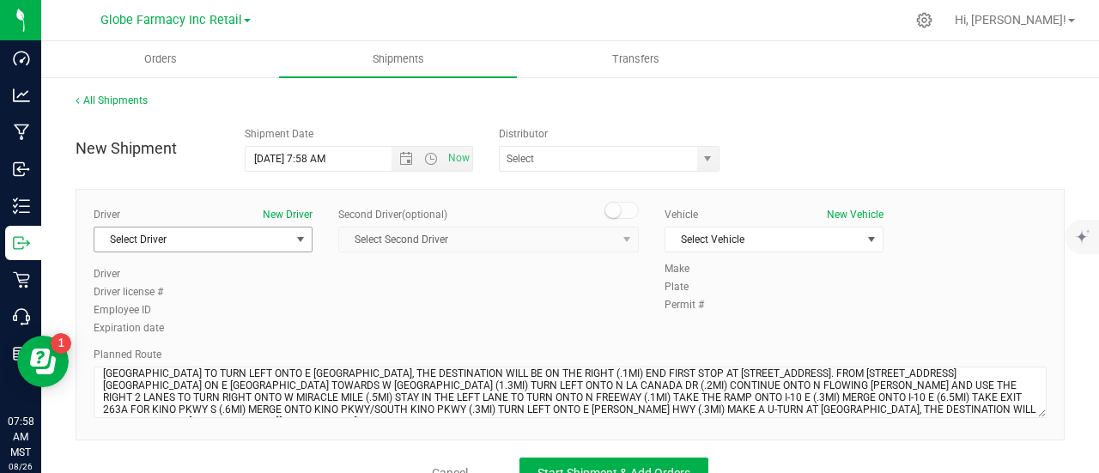
click at [235, 229] on span "Select Driver" at bounding box center [192, 240] width 196 height 24
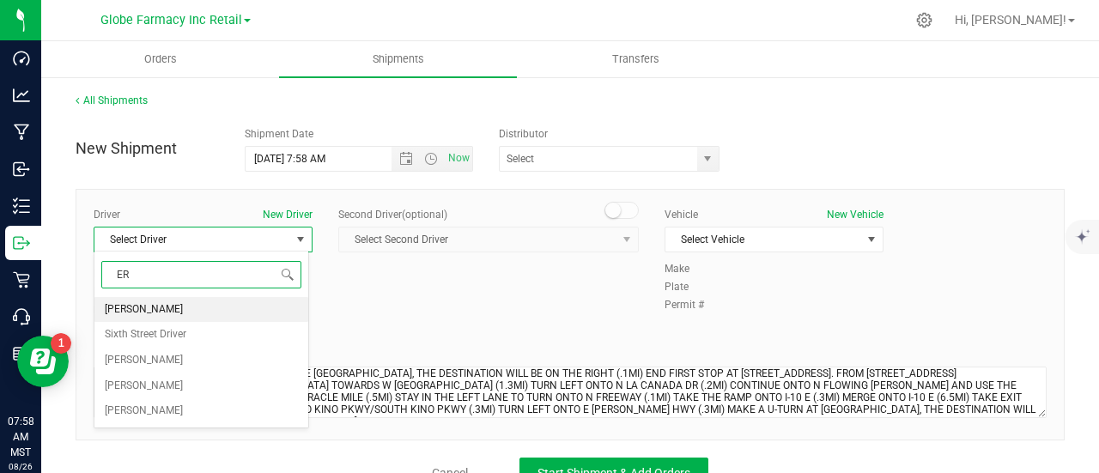
click at [173, 313] on li "ERICK COX" at bounding box center [201, 310] width 214 height 26
type input "ER"
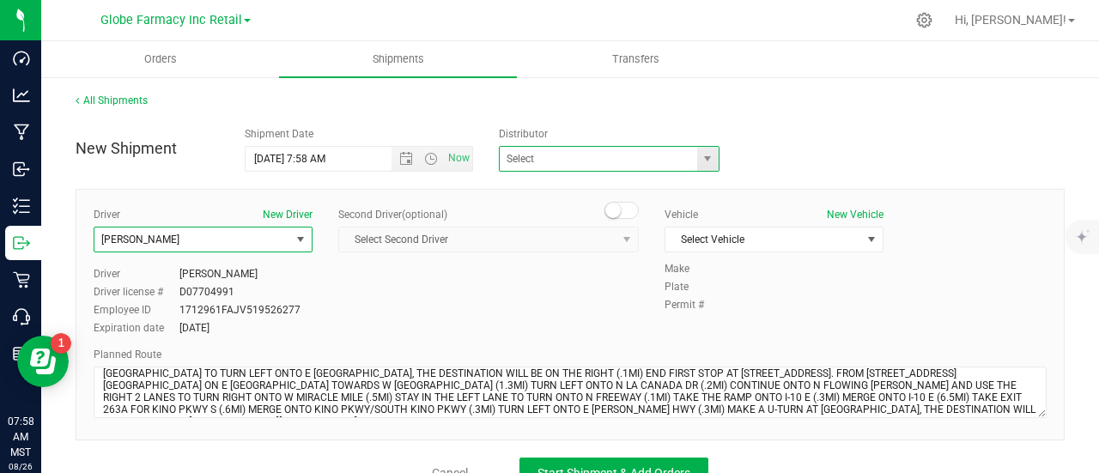
click at [685, 153] on span at bounding box center [610, 159] width 222 height 26
click at [697, 155] on span "select" at bounding box center [707, 159] width 21 height 24
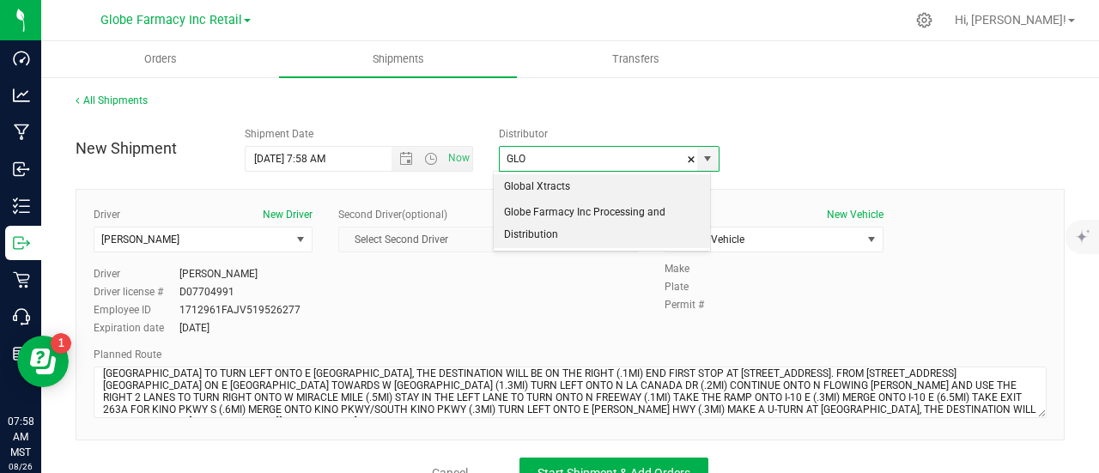
click at [567, 212] on li "Globe Farmacy Inc Processing and Distribution" at bounding box center [602, 223] width 216 height 47
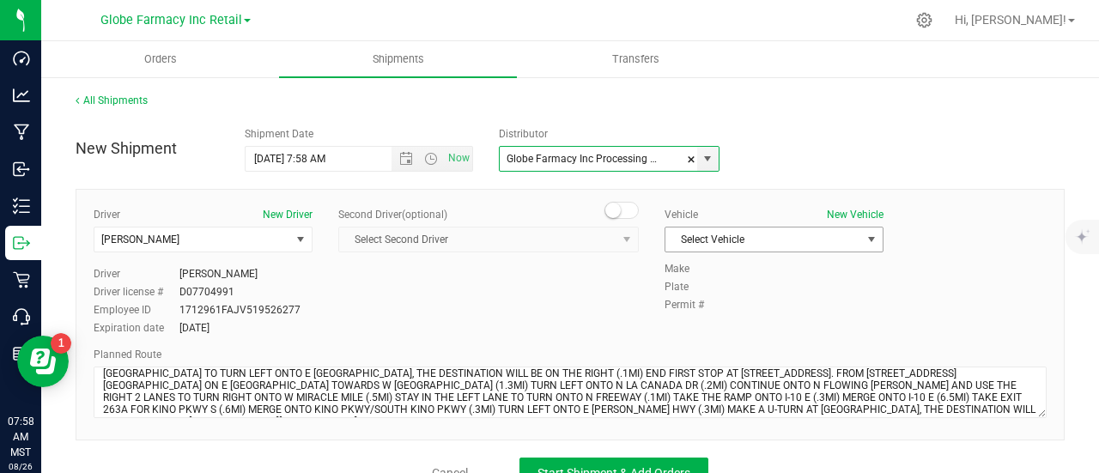
type input "Globe Farmacy Inc Processing and Distribution"
click at [774, 248] on span "Select Vehicle" at bounding box center [763, 240] width 196 height 24
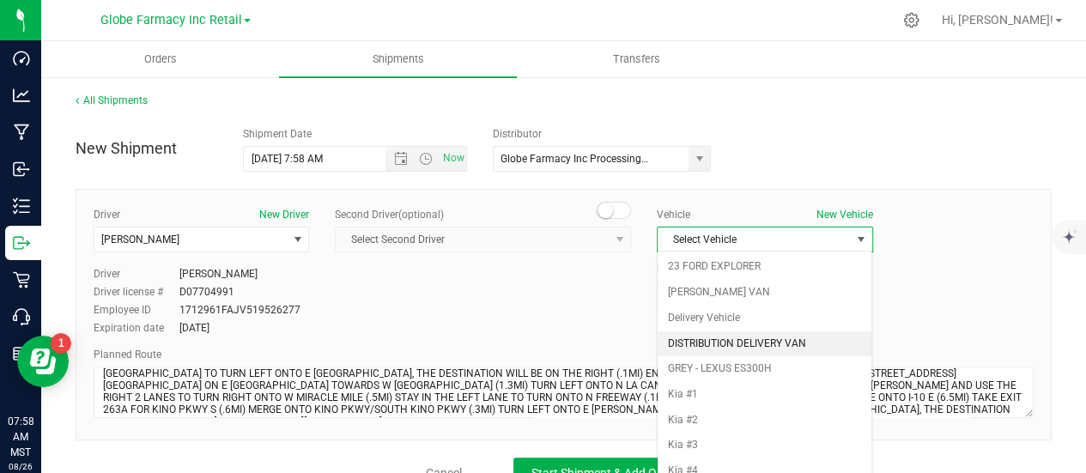
click at [737, 331] on li "DISTRIBUTION DELIVERY VAN" at bounding box center [765, 344] width 214 height 26
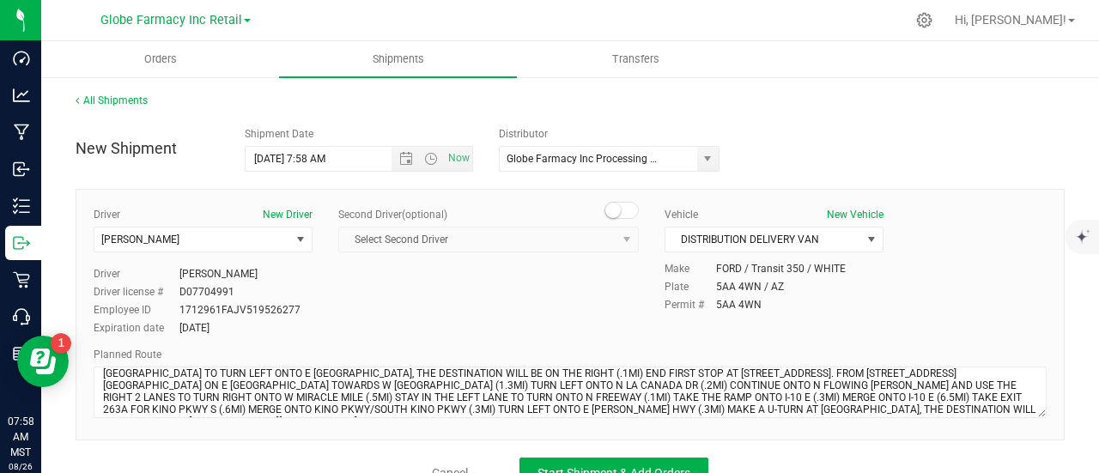
click at [1083, 337] on div "All Shipments New Shipment Shipment Date 8/26/2025 7:58 AM Now Distributor Glob…" at bounding box center [570, 291] width 1058 height 430
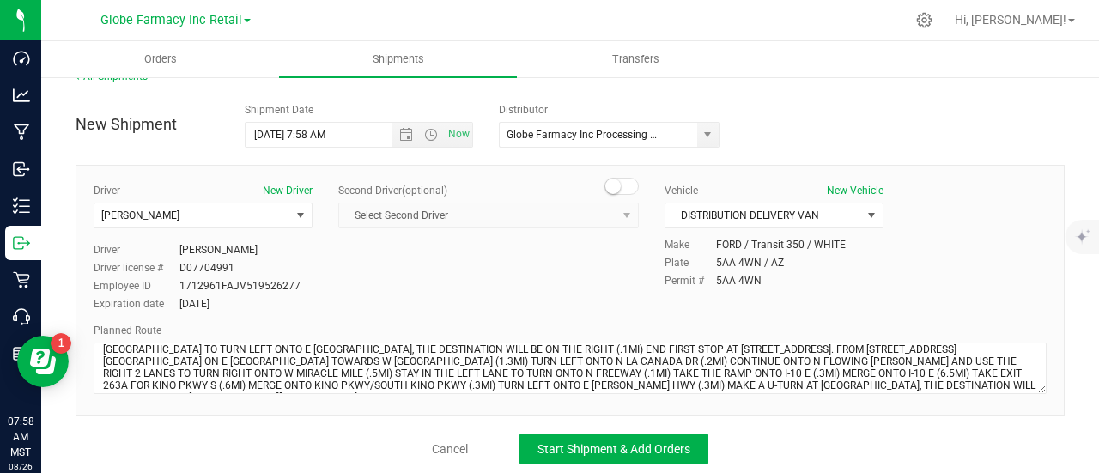
scroll to position [31, 0]
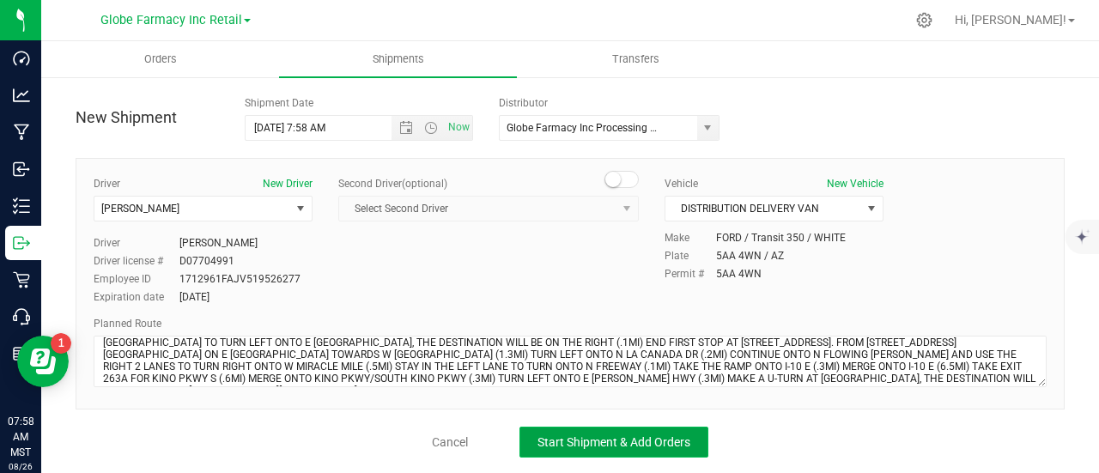
click at [587, 435] on span "Start Shipment & Add Orders" at bounding box center [613, 442] width 153 height 14
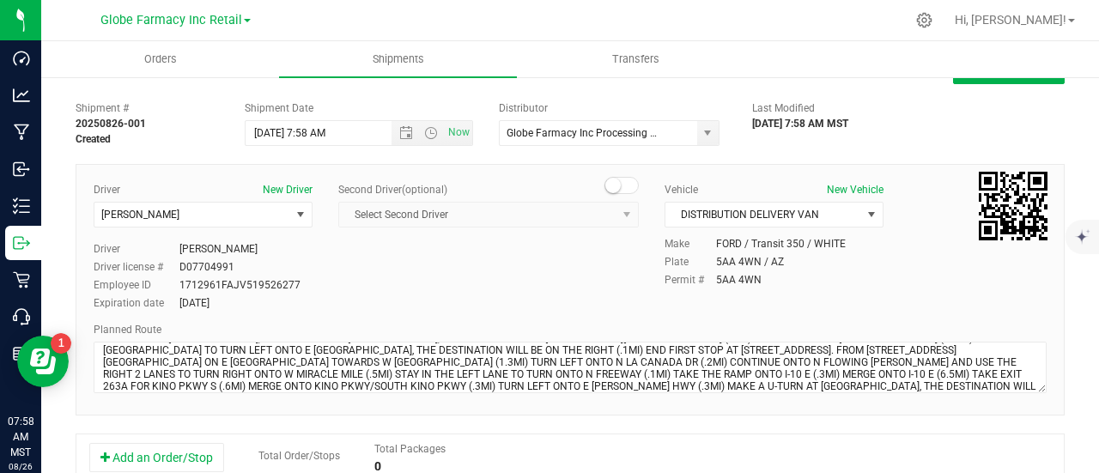
scroll to position [29, 0]
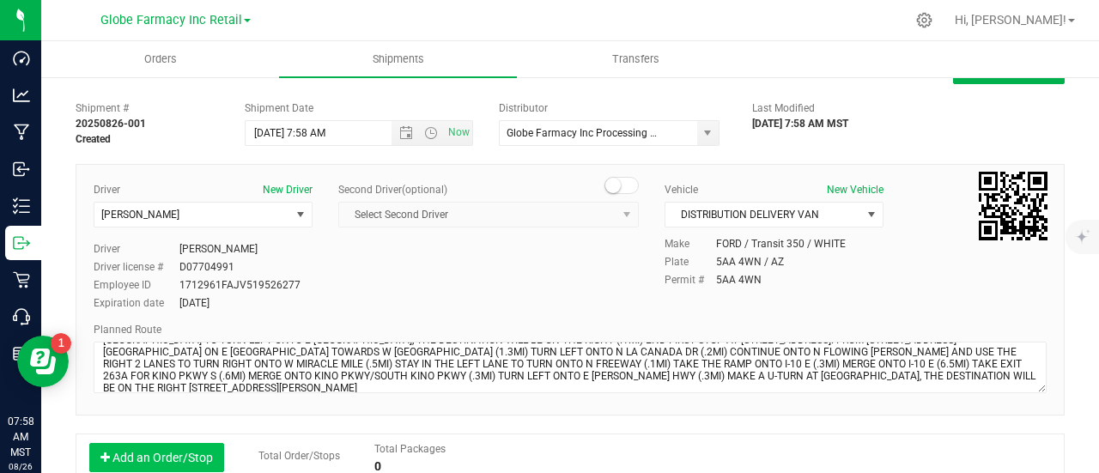
click at [175, 451] on button "Add an Order/Stop" at bounding box center [156, 457] width 135 height 29
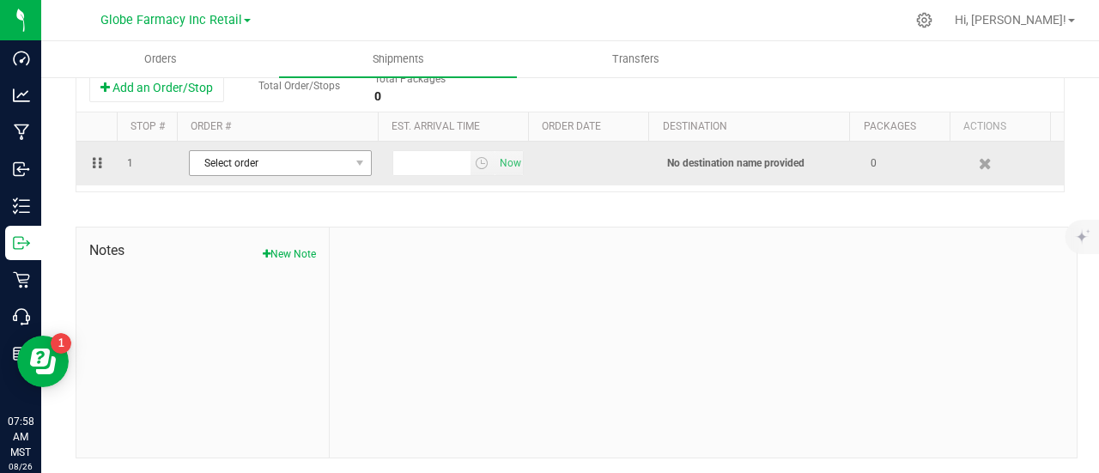
scroll to position [402, 0]
click at [312, 162] on span "Select order" at bounding box center [270, 162] width 160 height 24
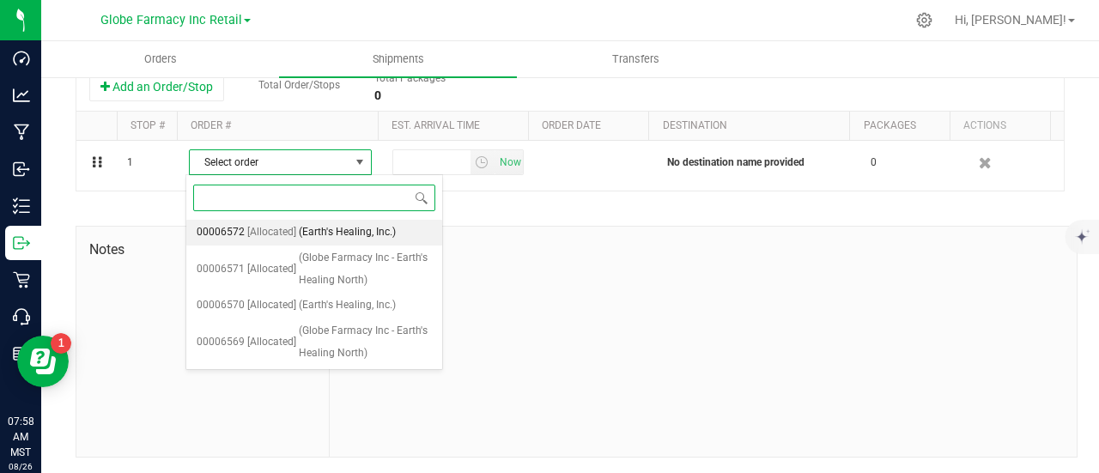
click at [319, 226] on span "(Earth's Healing, Inc.)" at bounding box center [347, 233] width 97 height 22
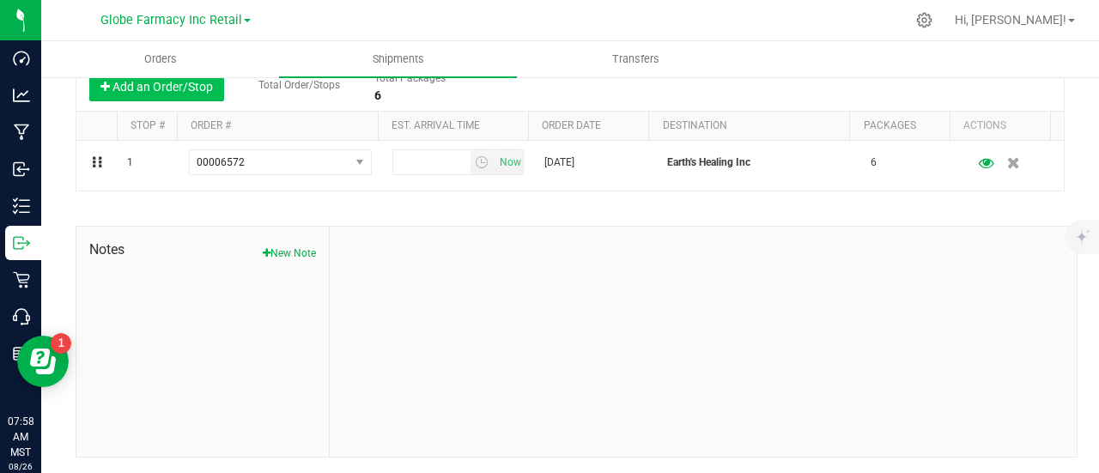
click at [163, 80] on button "Add an Order/Stop" at bounding box center [156, 86] width 135 height 29
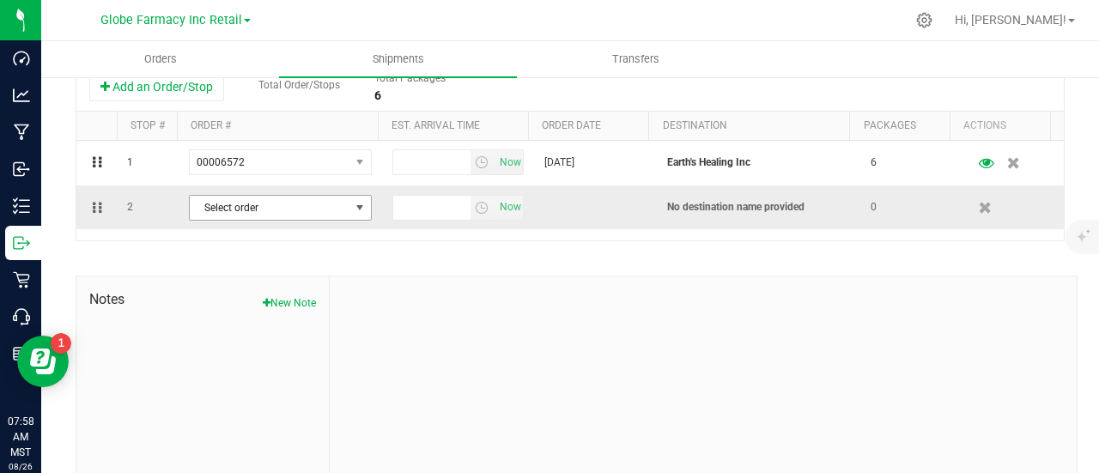
click at [241, 213] on span "Select order" at bounding box center [270, 208] width 160 height 24
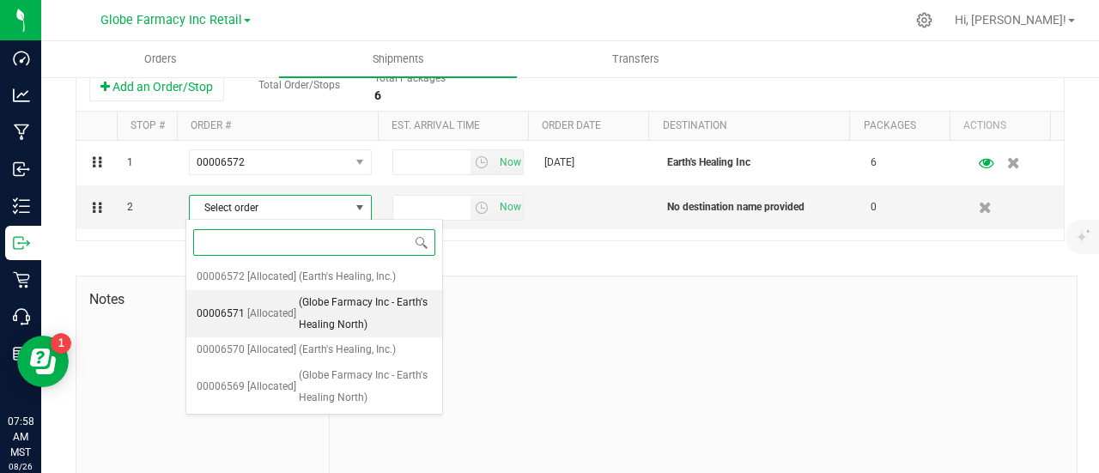
click at [275, 309] on span "[Allocated]" at bounding box center [271, 314] width 49 height 22
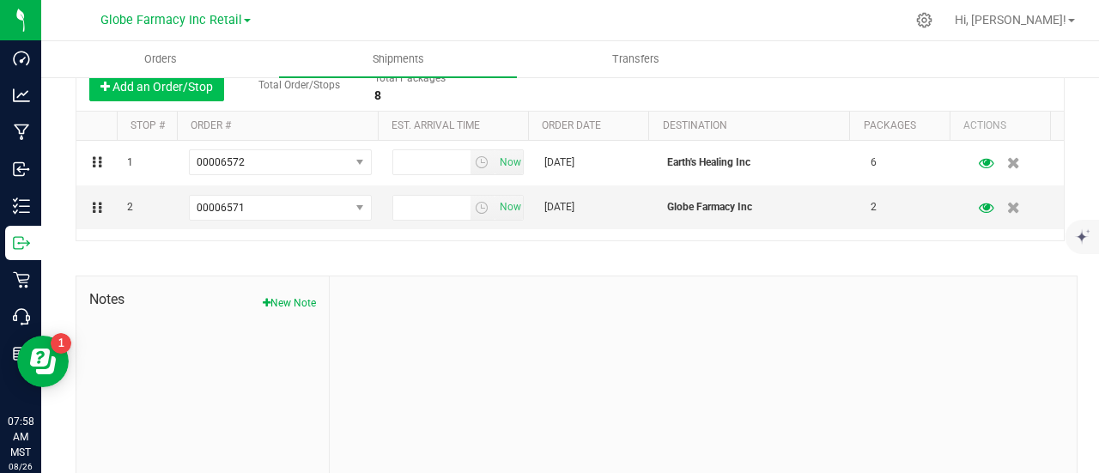
click at [149, 86] on button "Add an Order/Stop" at bounding box center [156, 86] width 135 height 29
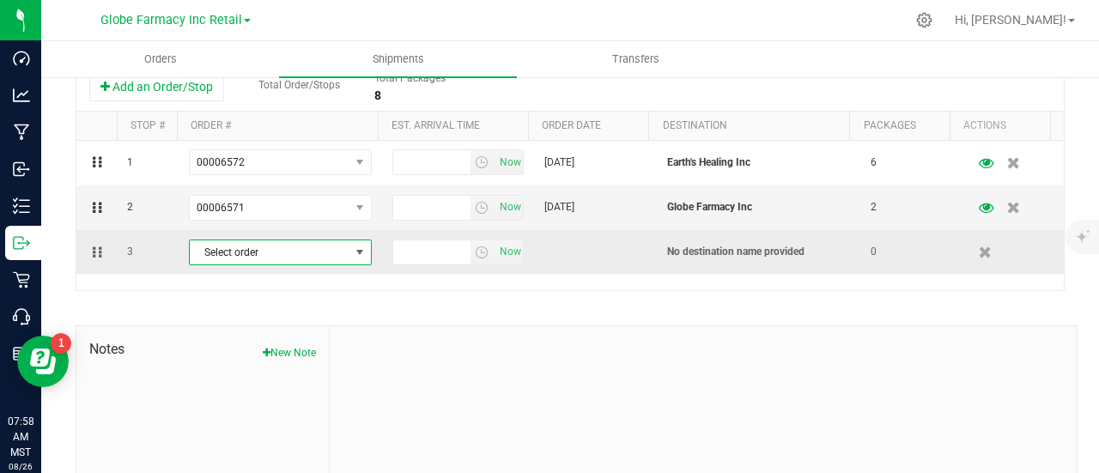
click at [234, 257] on span "Select order" at bounding box center [270, 252] width 160 height 24
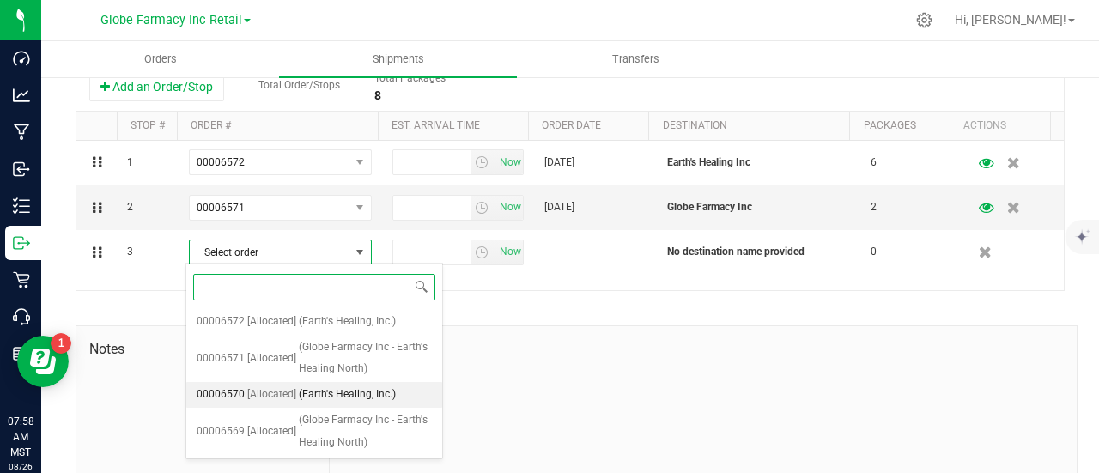
click at [259, 392] on span "[Allocated]" at bounding box center [271, 395] width 49 height 22
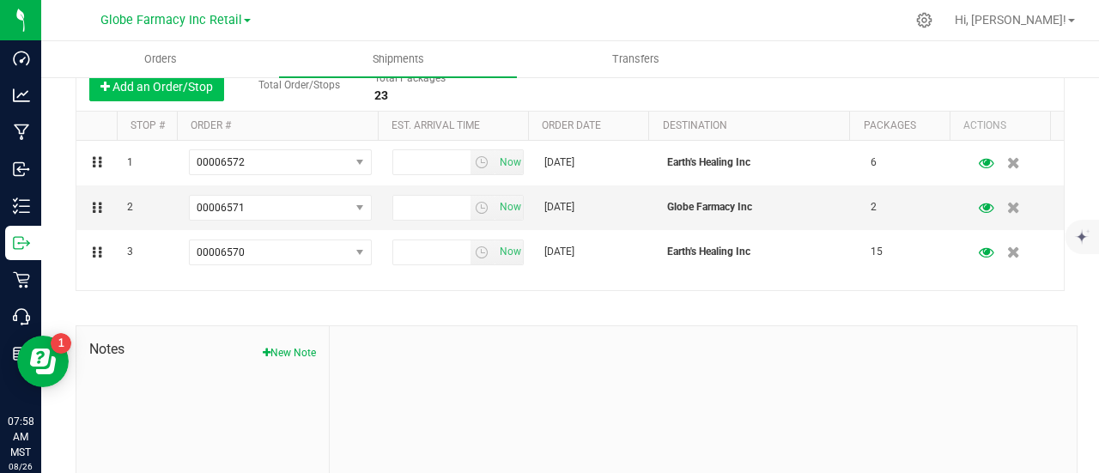
click at [169, 94] on button "Add an Order/Stop" at bounding box center [156, 86] width 135 height 29
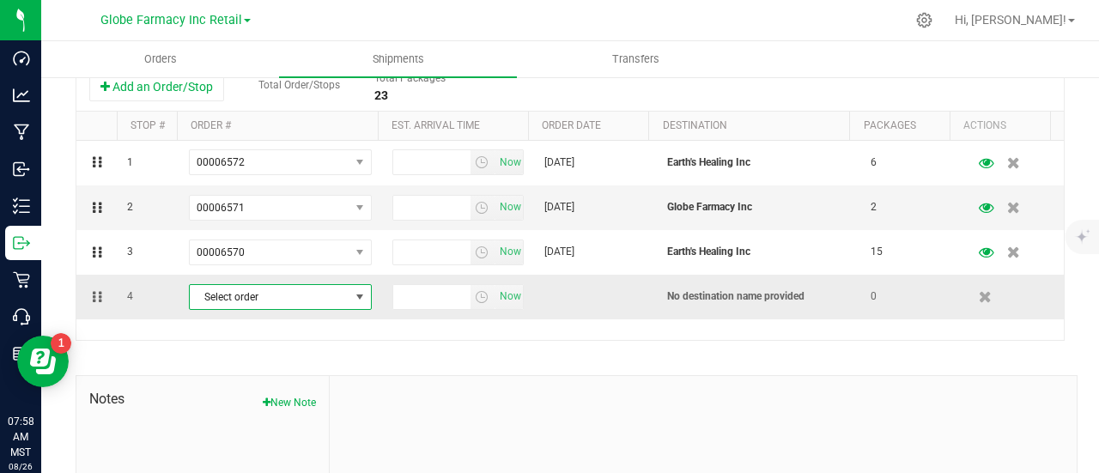
click at [278, 294] on span "Select order" at bounding box center [270, 297] width 160 height 24
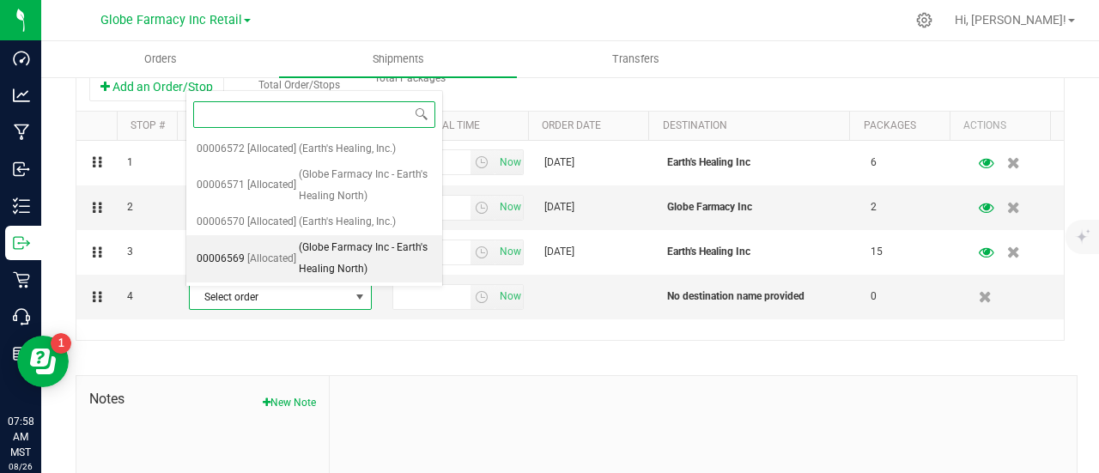
click at [280, 260] on span "[Allocated]" at bounding box center [271, 259] width 49 height 22
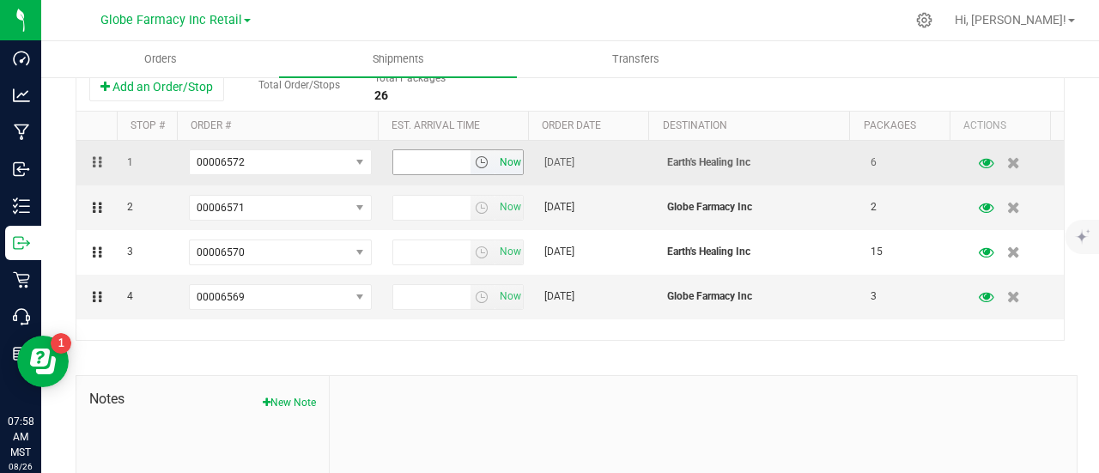
click at [507, 154] on span "Now" at bounding box center [509, 162] width 29 height 25
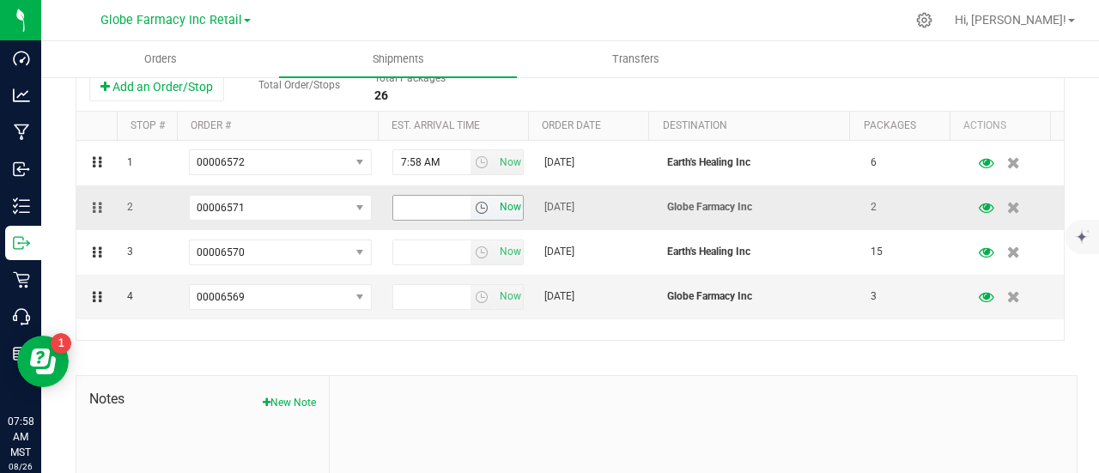
click at [505, 210] on span "Now" at bounding box center [509, 207] width 29 height 25
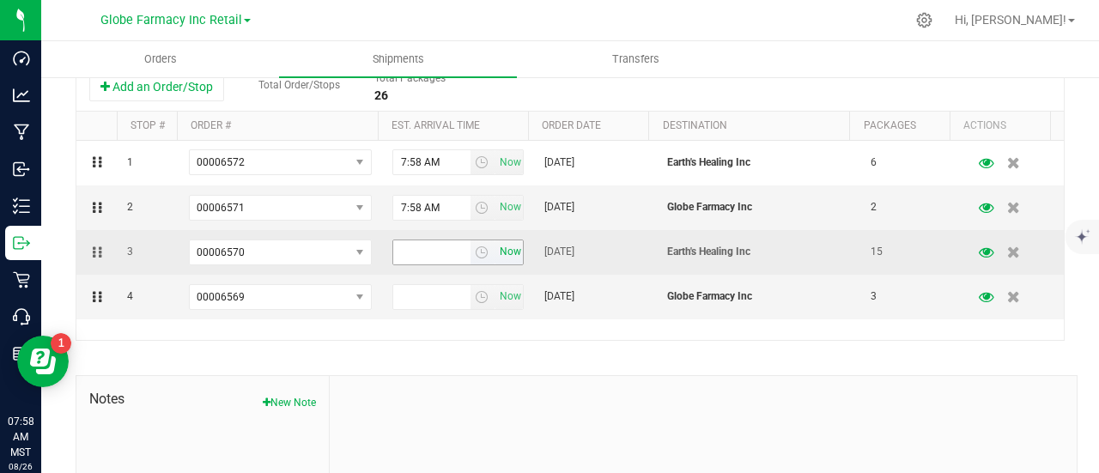
click at [497, 243] on span "Now" at bounding box center [509, 252] width 29 height 25
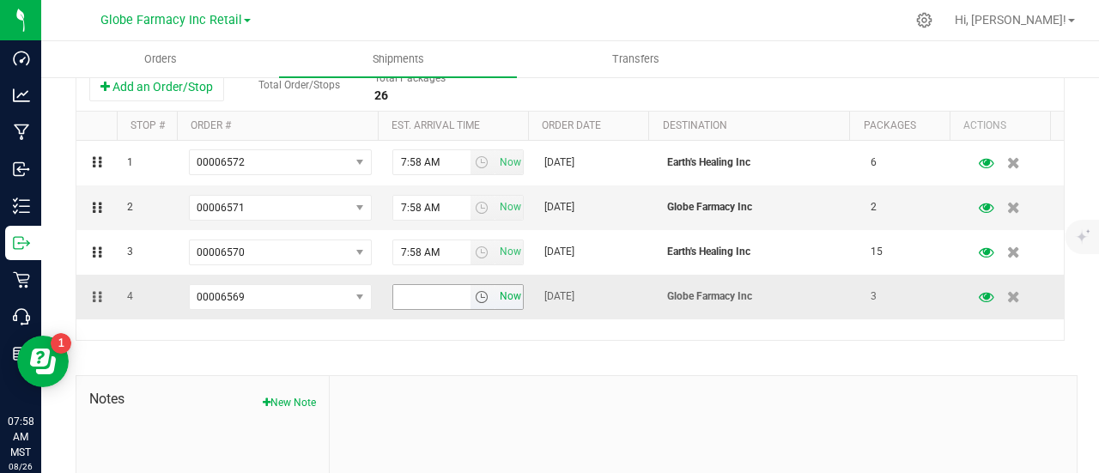
click at [500, 296] on span "Now" at bounding box center [509, 296] width 29 height 25
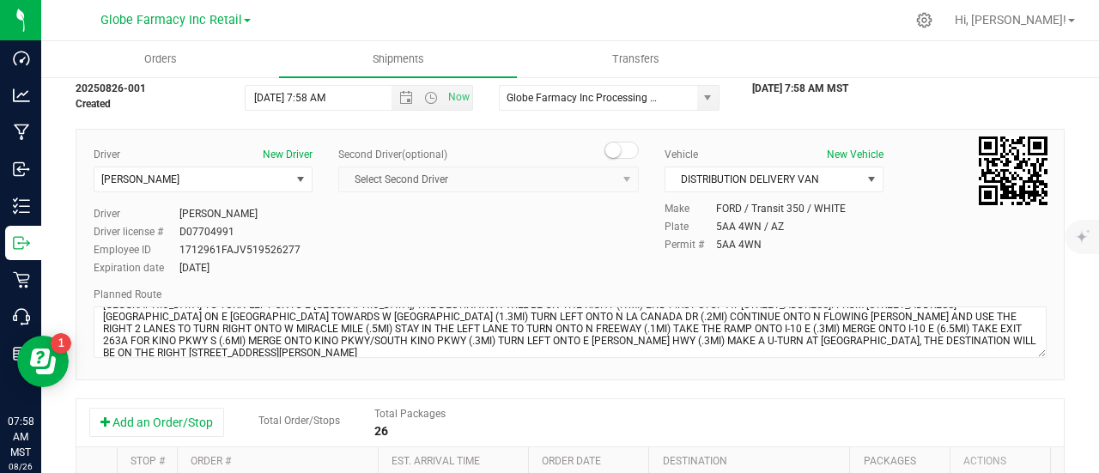
scroll to position [0, 0]
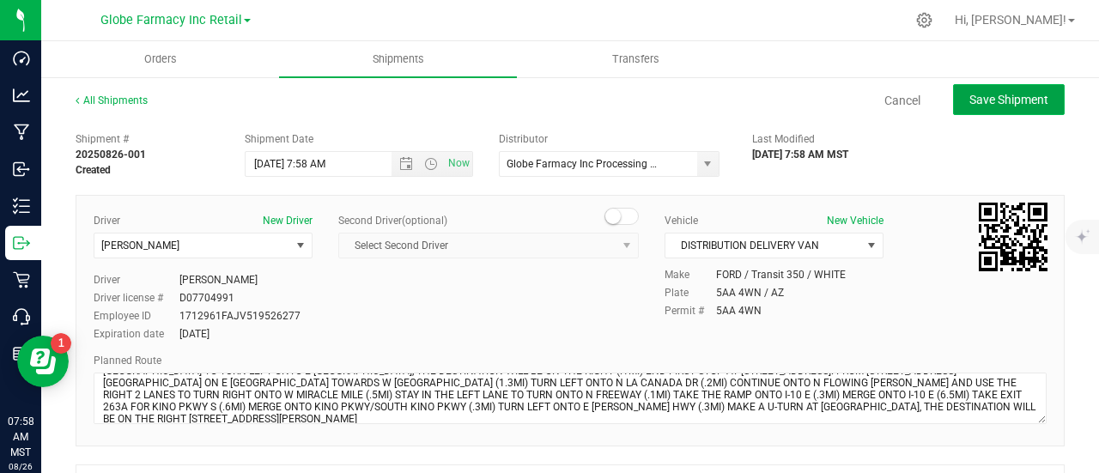
click at [1041, 106] on button "Save Shipment" at bounding box center [1009, 99] width 112 height 31
type input "8/26/2025 2:58 PM"
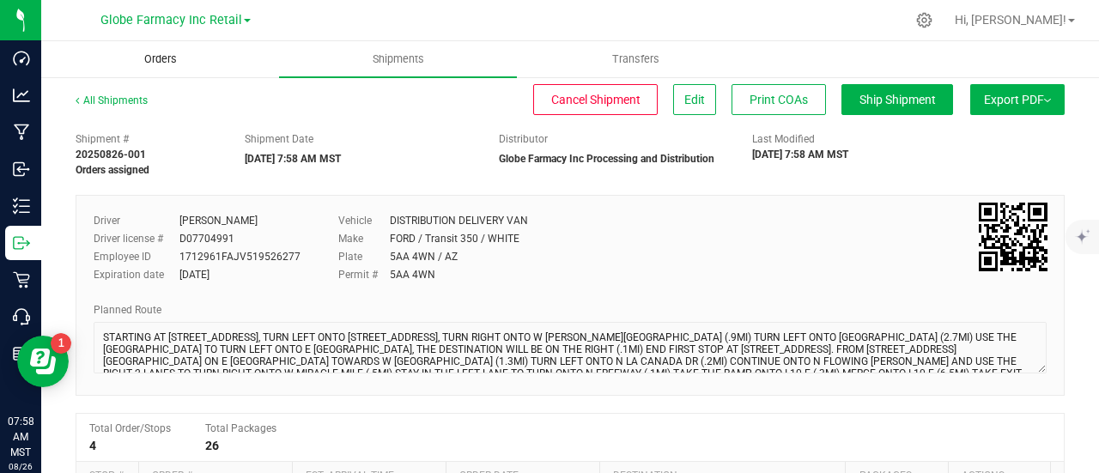
click at [159, 59] on span "Orders" at bounding box center [160, 59] width 79 height 15
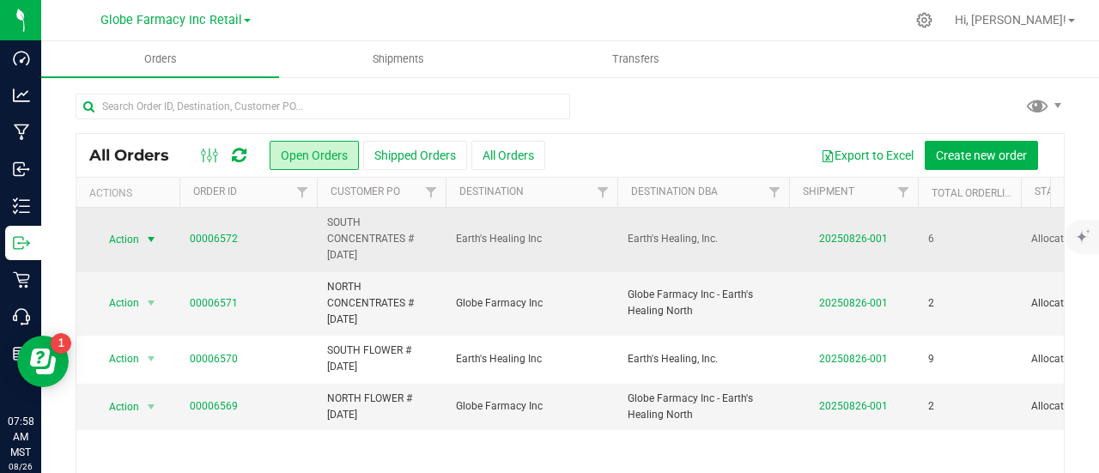
click at [137, 246] on span "Action" at bounding box center [117, 240] width 46 height 24
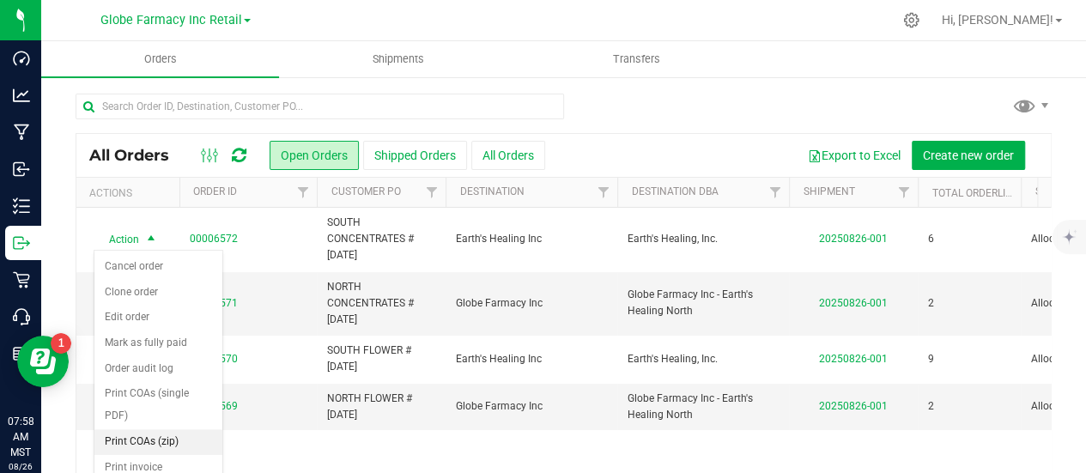
click at [175, 429] on li "Print COAs (zip)" at bounding box center [158, 442] width 128 height 26
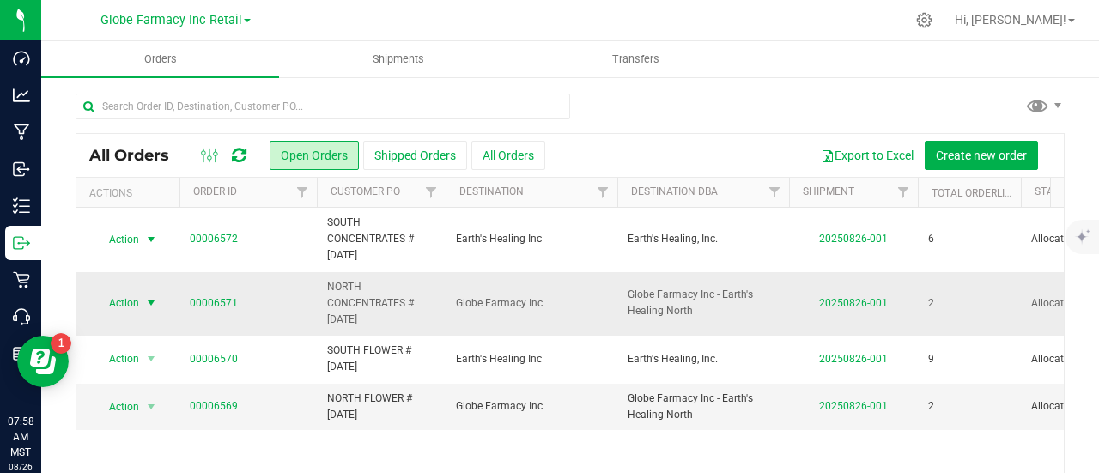
click at [146, 308] on span "select" at bounding box center [151, 303] width 14 height 14
click at [146, 301] on span "select" at bounding box center [151, 303] width 14 height 14
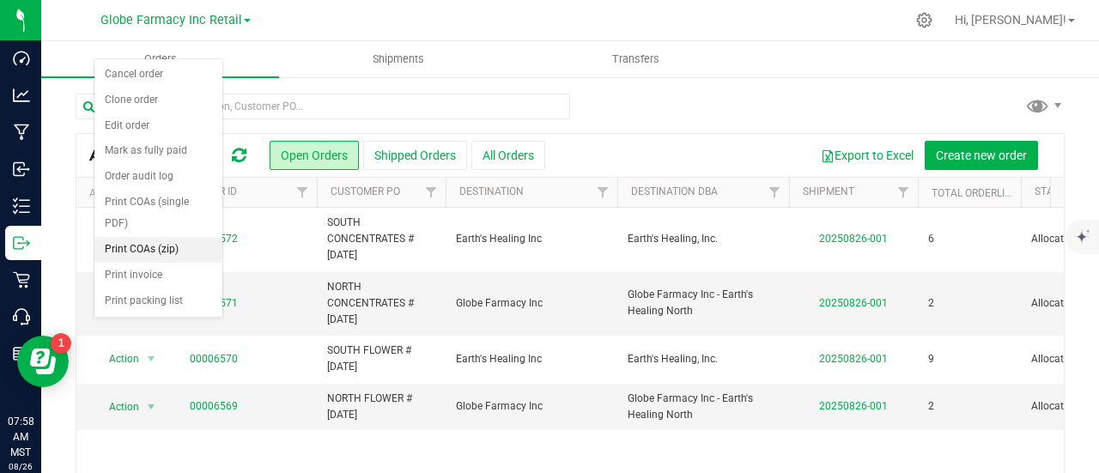
click at [172, 237] on li "Print COAs (zip)" at bounding box center [158, 250] width 128 height 26
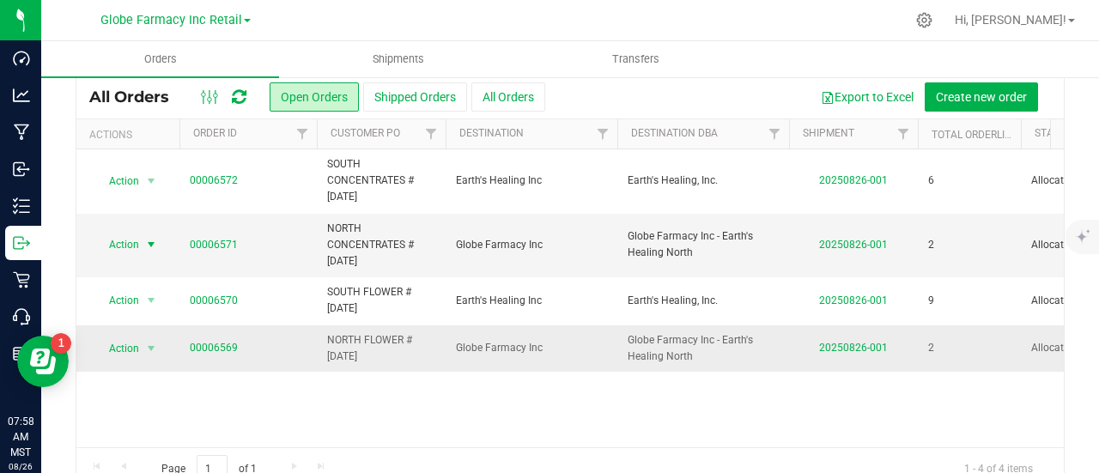
scroll to position [89, 0]
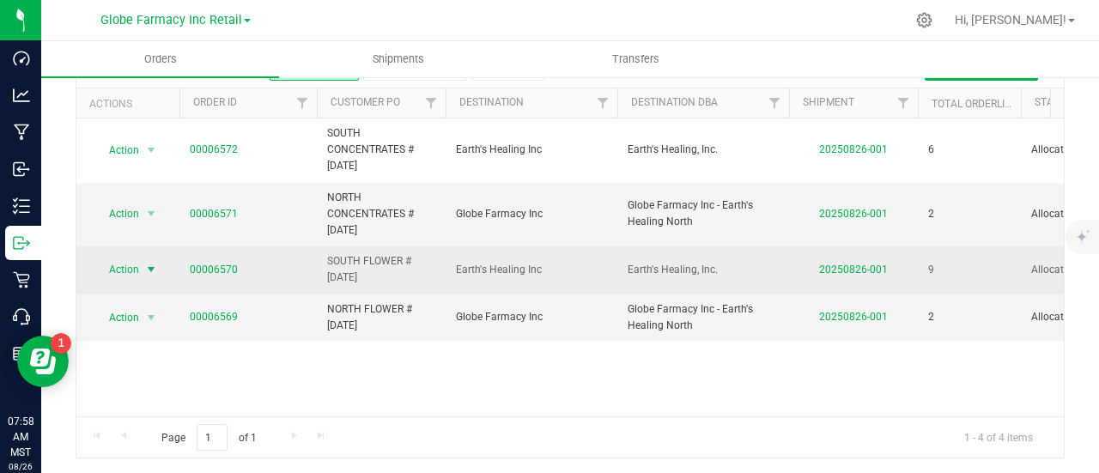
click at [152, 270] on span "select" at bounding box center [151, 270] width 14 height 14
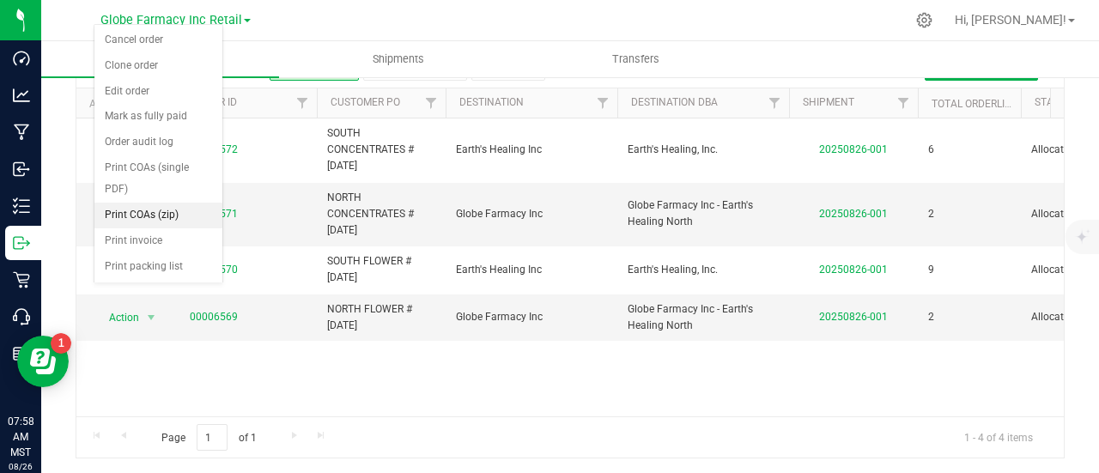
click at [160, 203] on li "Print COAs (zip)" at bounding box center [158, 216] width 128 height 26
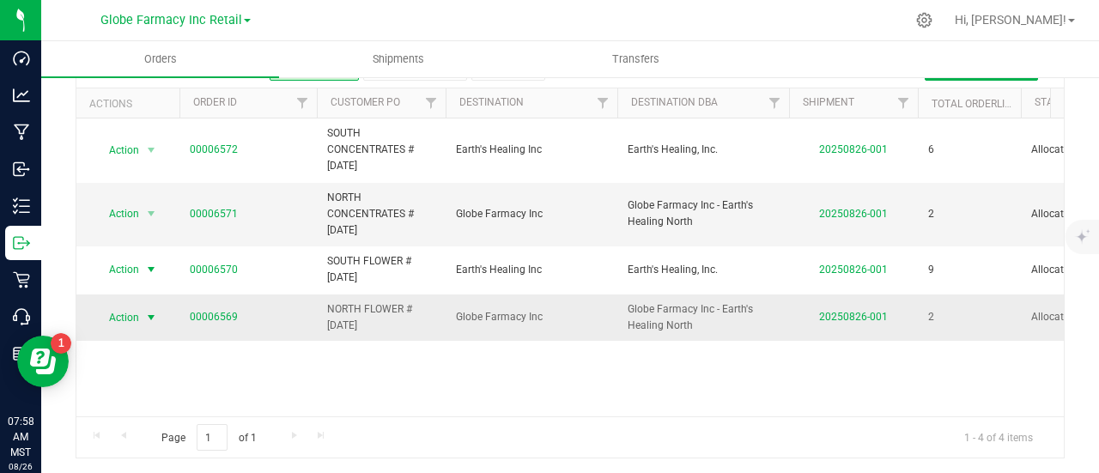
click at [143, 318] on span "select" at bounding box center [151, 318] width 21 height 24
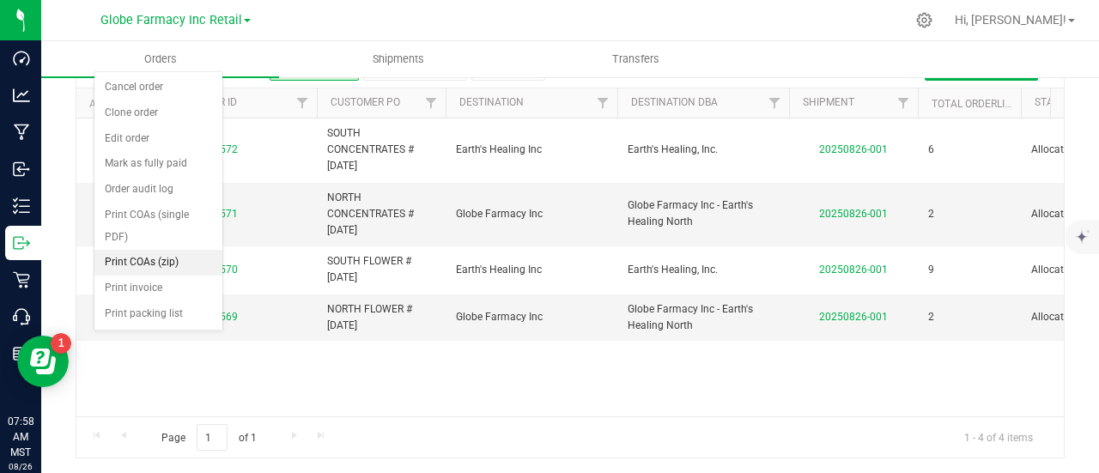
click at [155, 250] on li "Print COAs (zip)" at bounding box center [158, 263] width 128 height 26
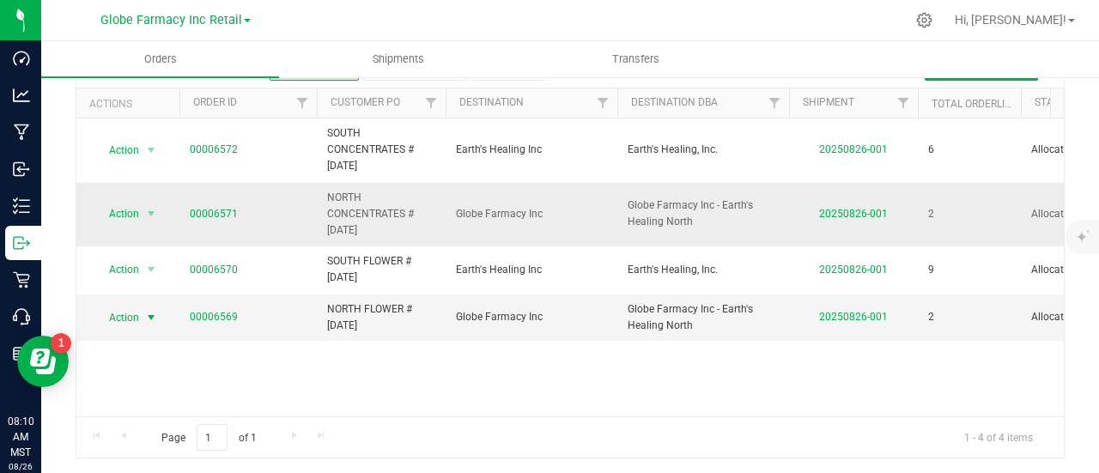
click at [347, 207] on span "NORTH CONCENTRATES # [DATE]" at bounding box center [381, 215] width 108 height 50
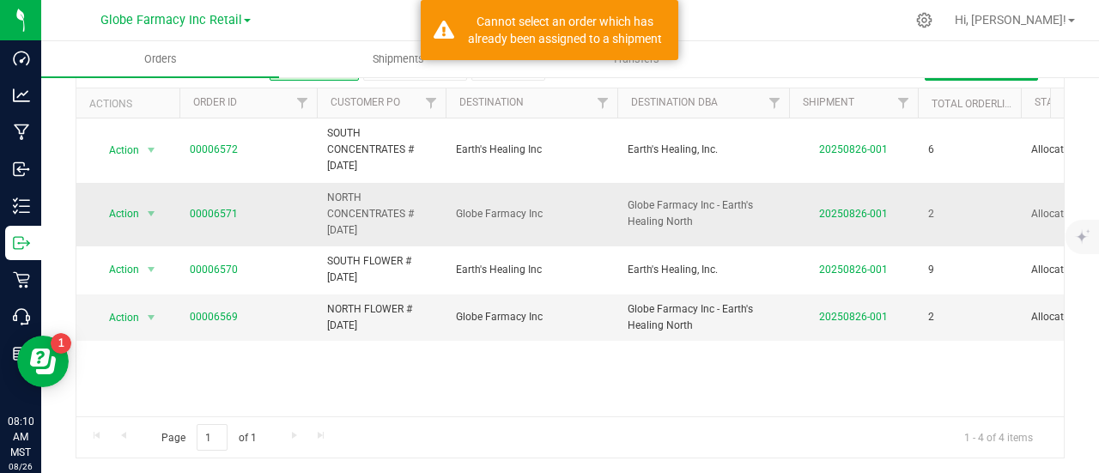
click at [347, 207] on span "NORTH CONCENTRATES # [DATE]" at bounding box center [381, 215] width 108 height 50
copy tr "NORTH CONCENTRATES # [DATE]"
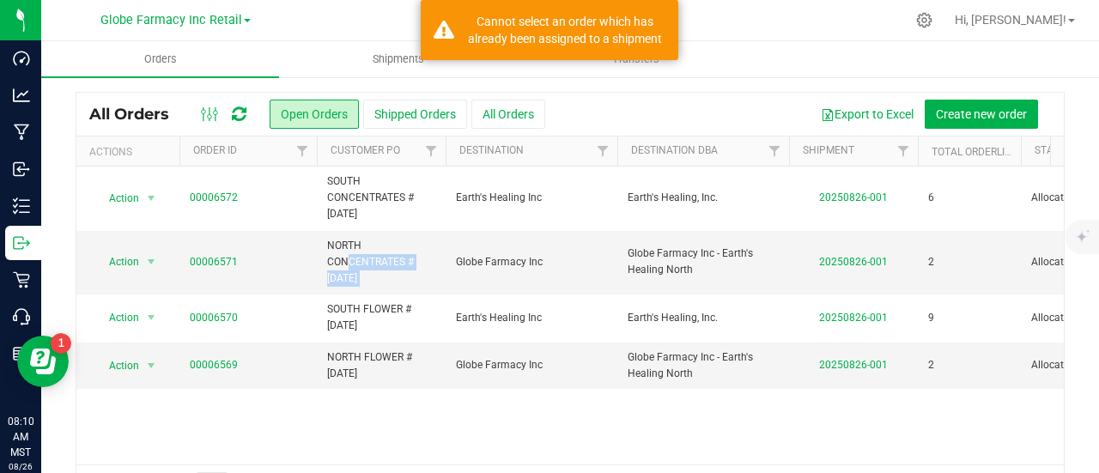
scroll to position [0, 0]
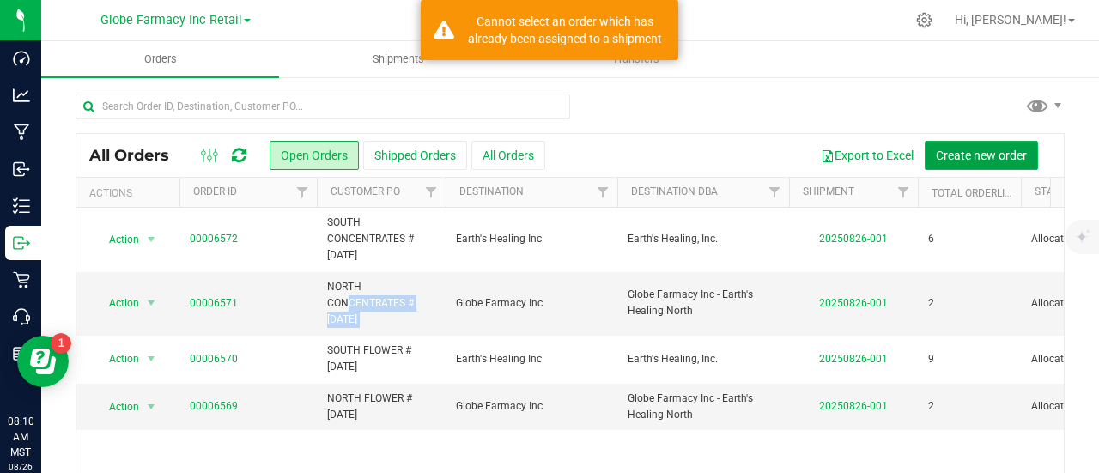
click at [941, 142] on button "Create new order" at bounding box center [981, 155] width 113 height 29
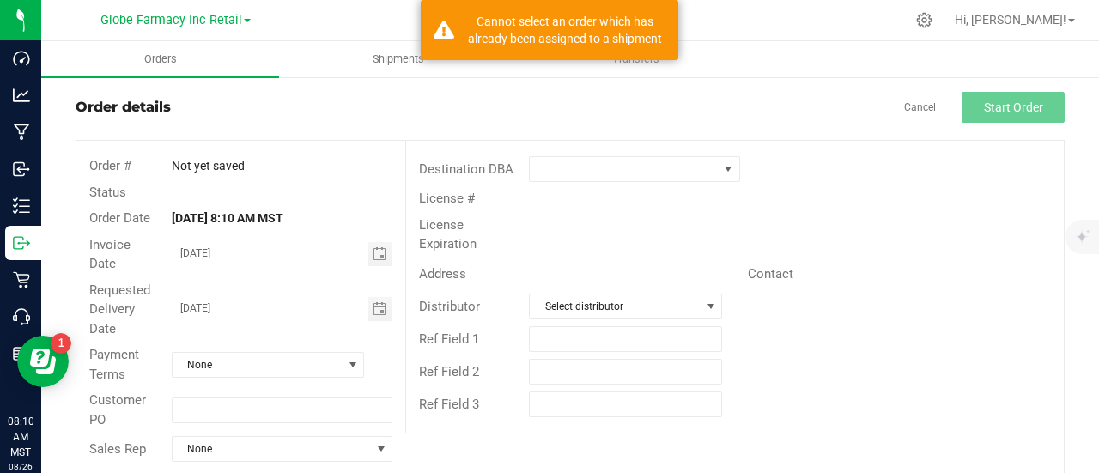
scroll to position [53, 0]
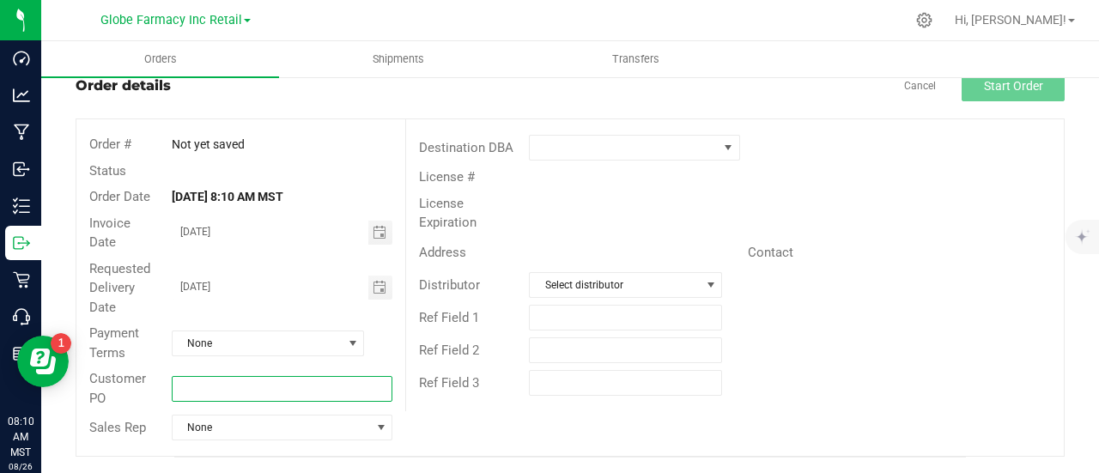
click at [302, 388] on input "text" at bounding box center [282, 389] width 221 height 26
paste input "NORTH CONCENTRATES # [DATE]"
drag, startPoint x: 291, startPoint y: 388, endPoint x: 216, endPoint y: 387, distance: 75.6
click at [216, 387] on input "NORTH CONCENTRATES # [DATE]" at bounding box center [282, 389] width 221 height 26
click at [208, 387] on input "NORTH SAMPLES # [DATE]" at bounding box center [282, 389] width 221 height 26
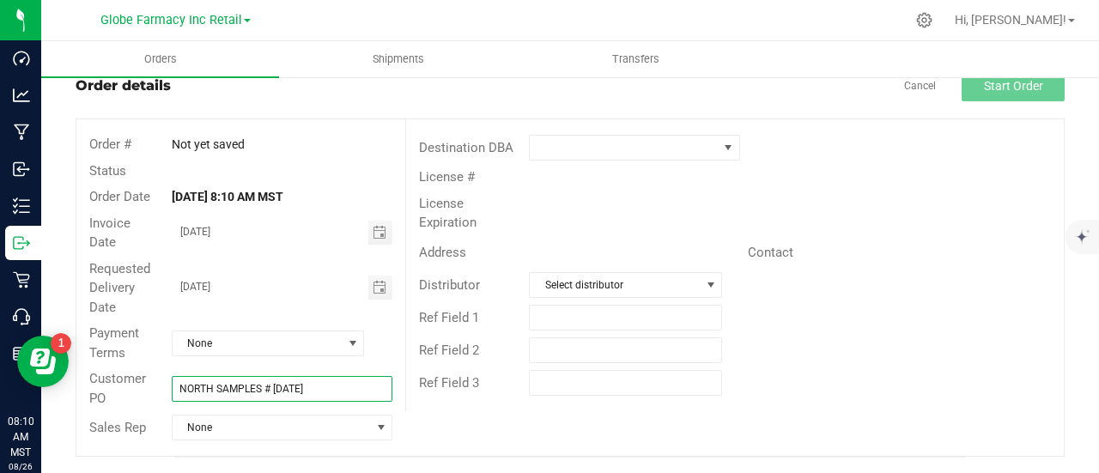
click at [208, 387] on input "NORTH SAMPLES # [DATE]" at bounding box center [282, 389] width 221 height 26
type input "NORTH SAMPLES # [DATE]"
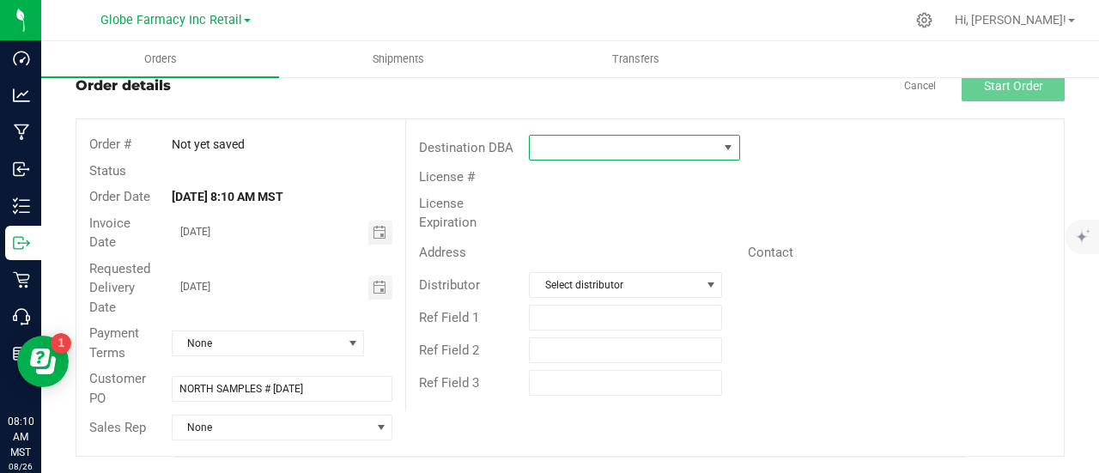
click at [621, 150] on span at bounding box center [624, 148] width 188 height 24
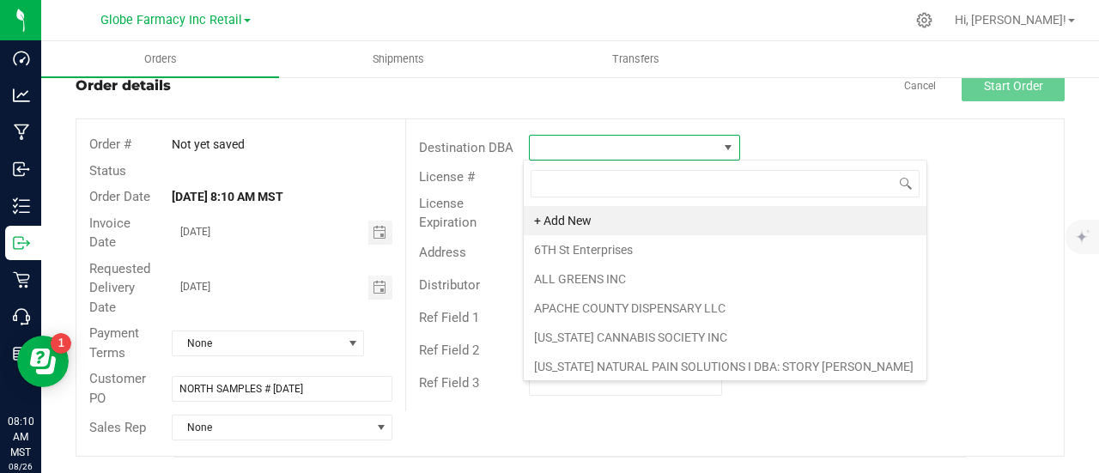
scroll to position [25, 208]
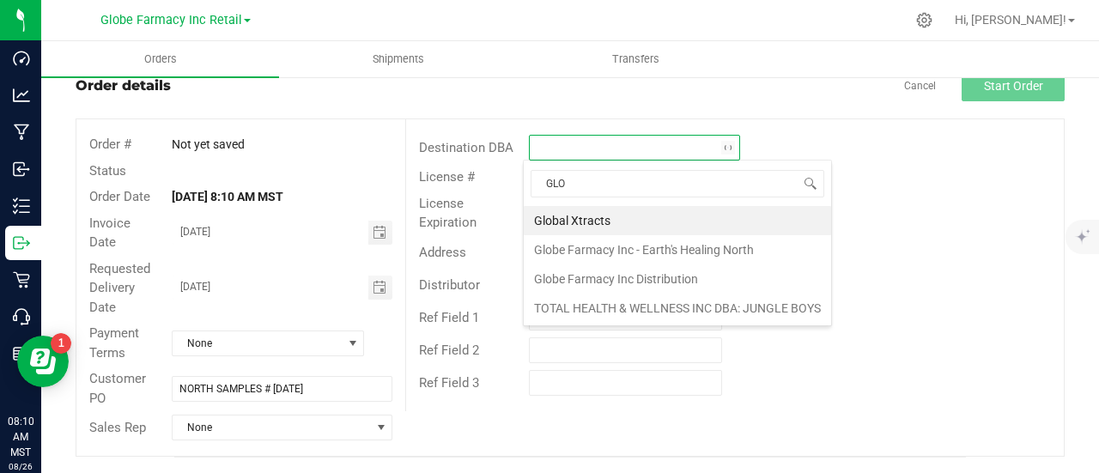
type input "GLOB"
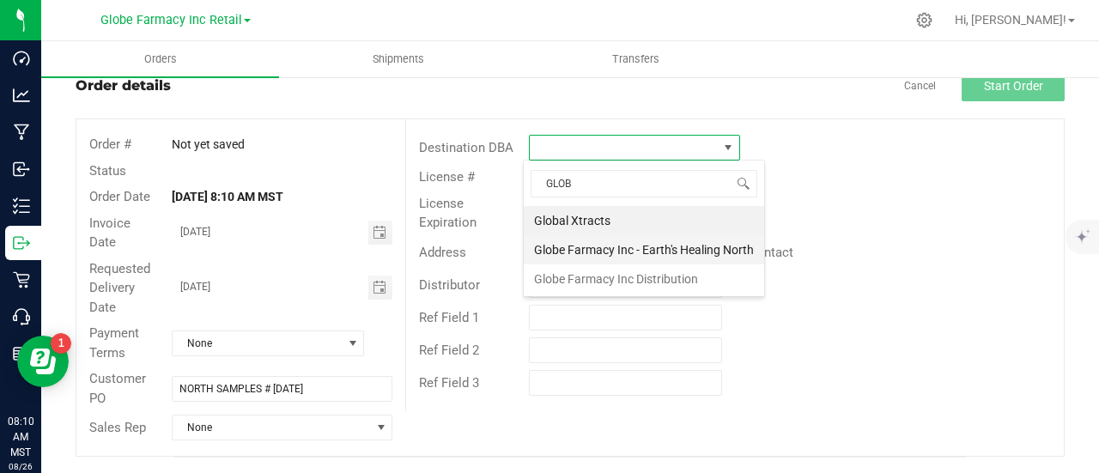
click at [607, 243] on li "Globe Farmacy Inc - Earth's Healing North" at bounding box center [644, 249] width 240 height 29
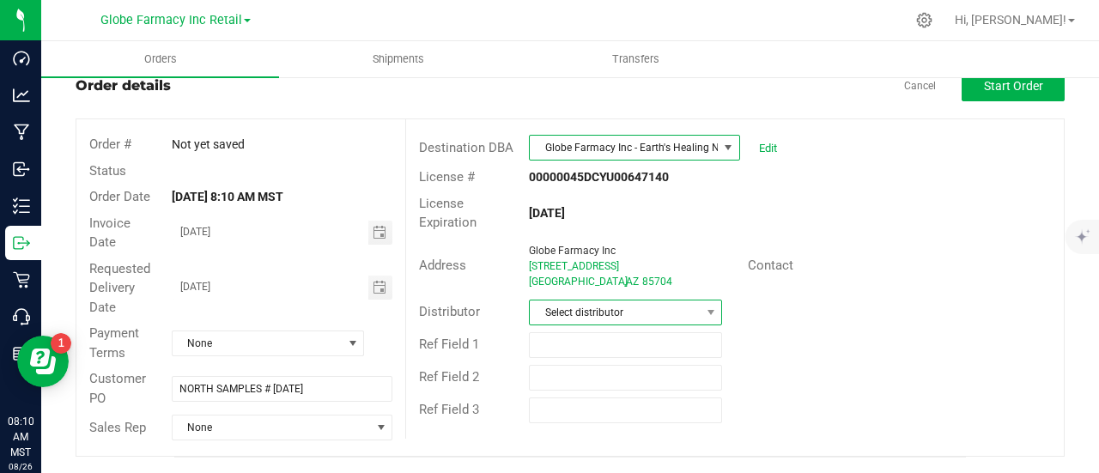
drag, startPoint x: 565, startPoint y: 308, endPoint x: 554, endPoint y: 318, distance: 14.6
click at [564, 308] on span "Select distributor" at bounding box center [615, 313] width 170 height 24
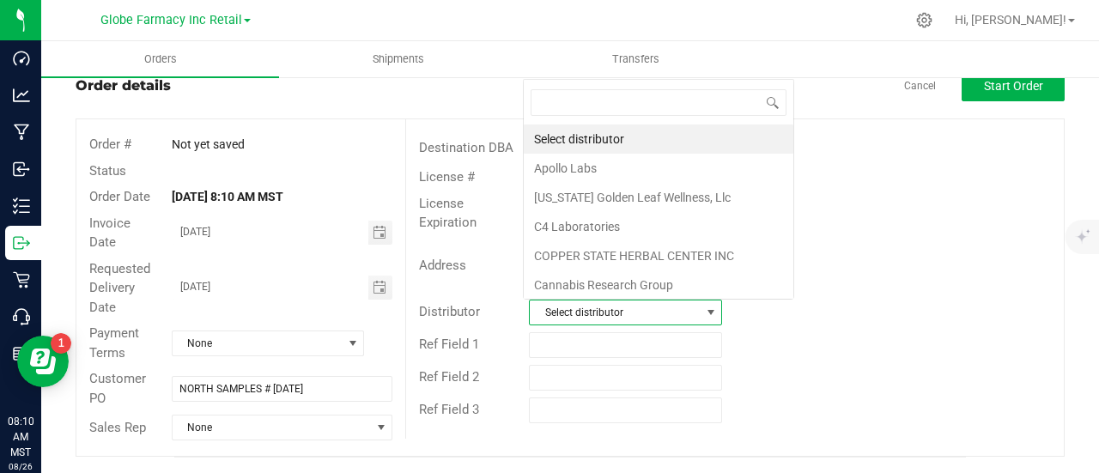
scroll to position [25, 187]
type input "GLOB"
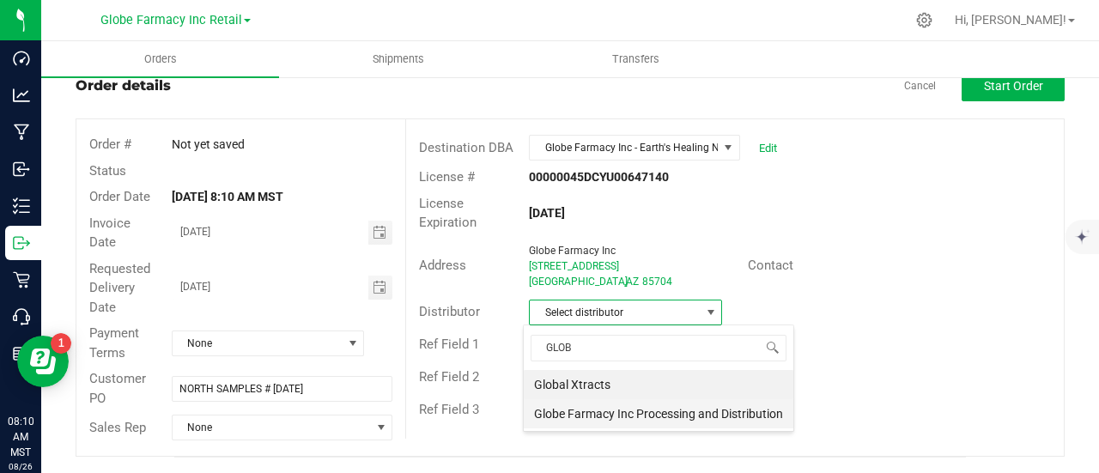
click at [587, 411] on li "Globe Farmacy Inc Processing and Distribution" at bounding box center [659, 413] width 270 height 29
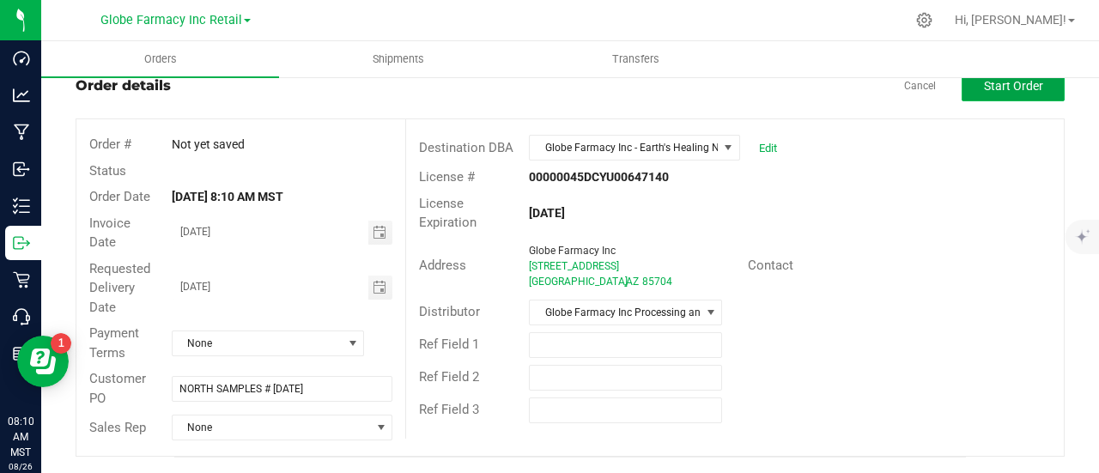
click at [968, 93] on button "Start Order" at bounding box center [1013, 85] width 103 height 31
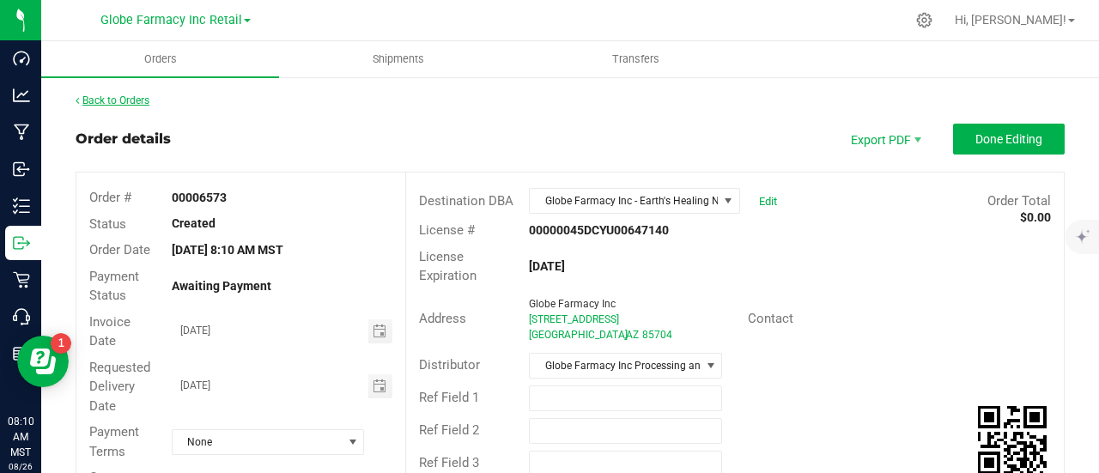
click at [141, 94] on link "Back to Orders" at bounding box center [113, 100] width 74 height 12
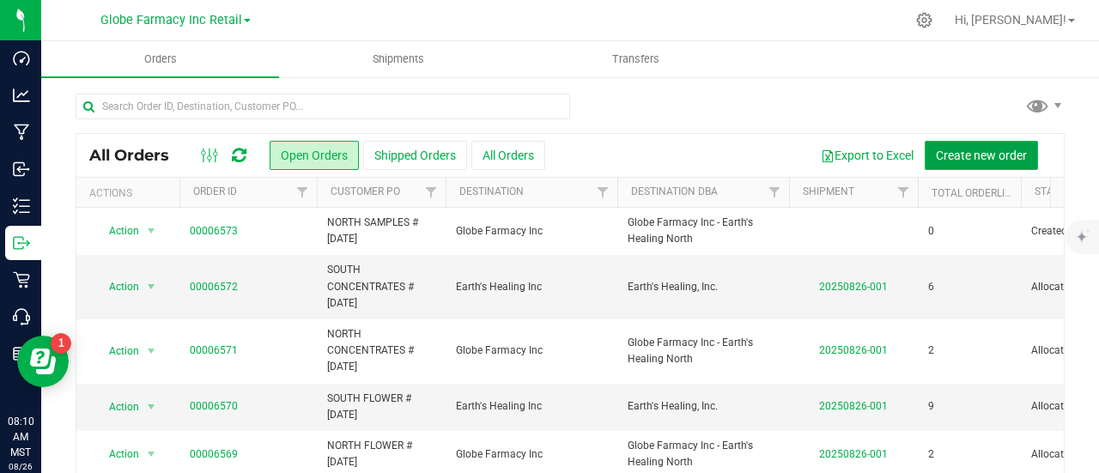
click at [988, 152] on span "Create new order" at bounding box center [981, 156] width 91 height 14
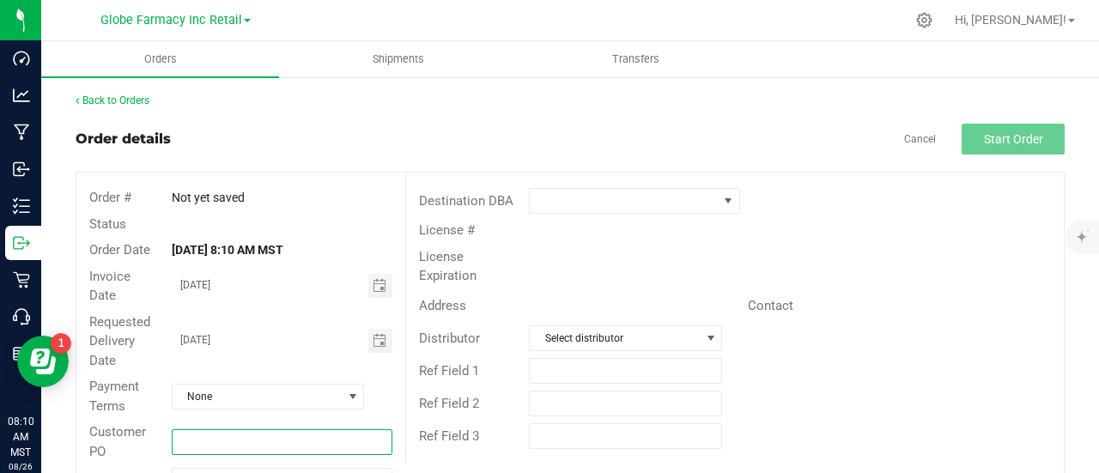
click at [205, 440] on input "text" at bounding box center [282, 442] width 221 height 26
paste input "NORTH SAMPLES # [DATE]"
drag, startPoint x: 211, startPoint y: 440, endPoint x: -125, endPoint y: 421, distance: 337.1
click at [0, 421] on html "Dashboard Analytics Manufacturing Inbound Inventory Outbound Retail Call Center…" at bounding box center [549, 236] width 1099 height 473
type input "SOUTH SAMPLES # [DATE]"
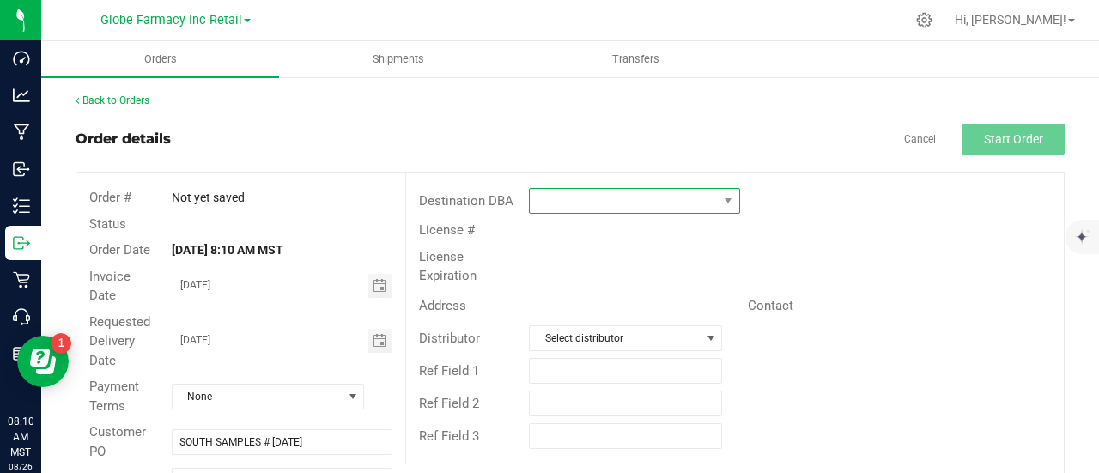
click at [670, 208] on span at bounding box center [624, 201] width 188 height 24
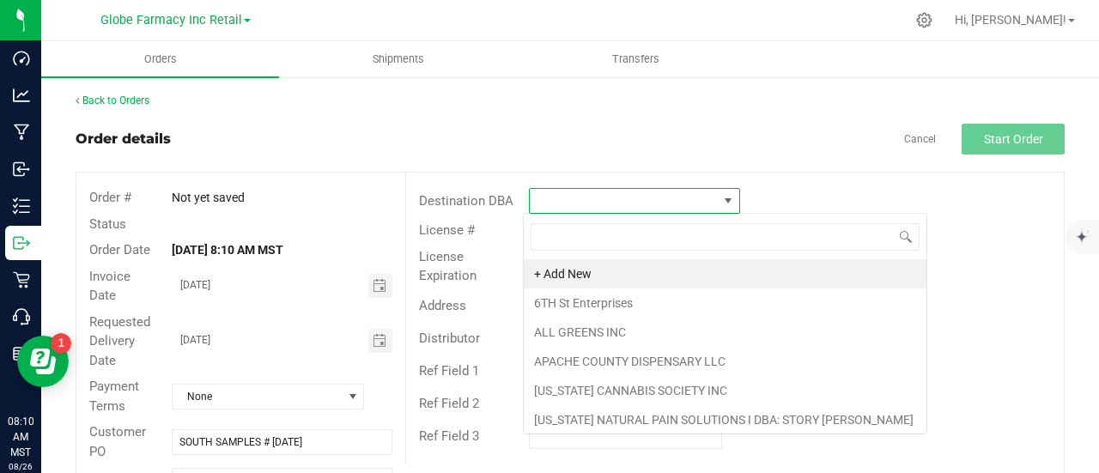
scroll to position [25, 208]
type input "EAR"
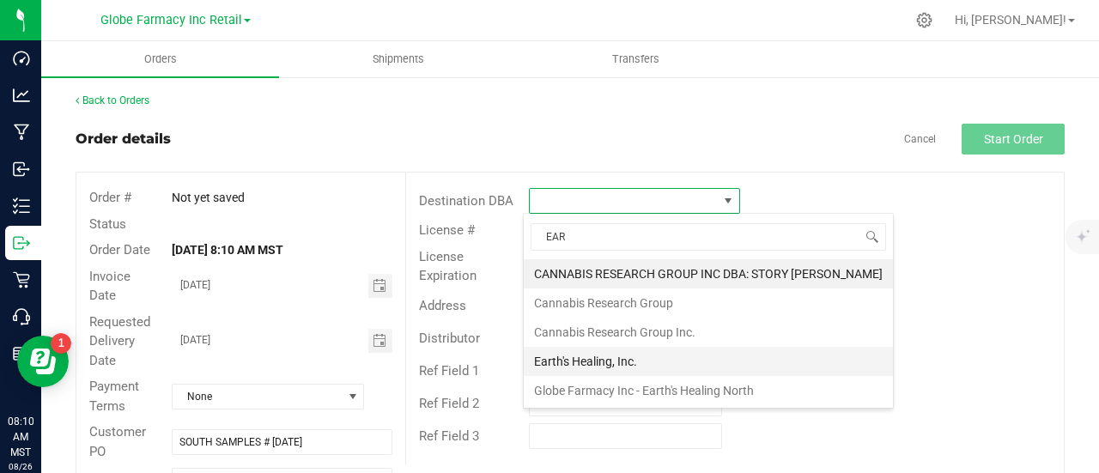
click at [574, 361] on li "Earth's Healing, Inc." at bounding box center [708, 361] width 369 height 29
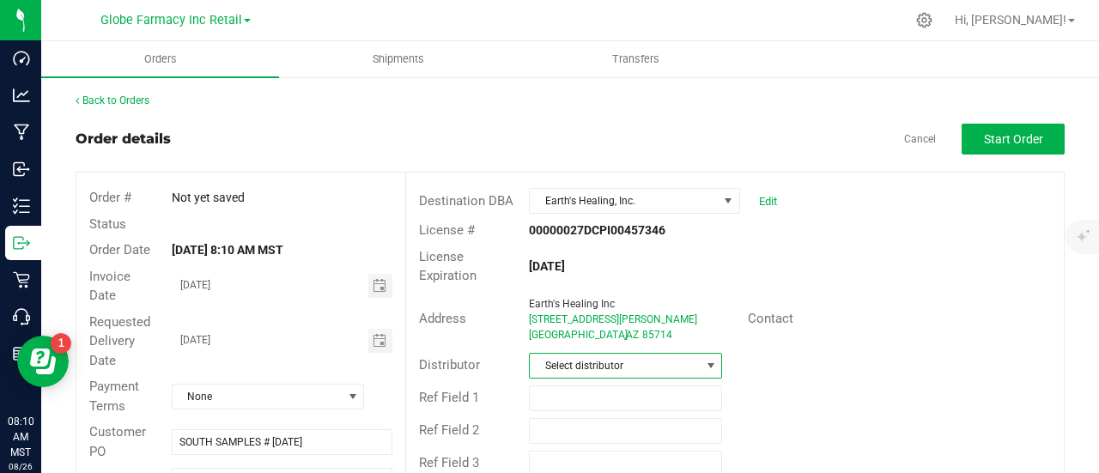
click at [574, 368] on span "Select distributor" at bounding box center [615, 366] width 170 height 24
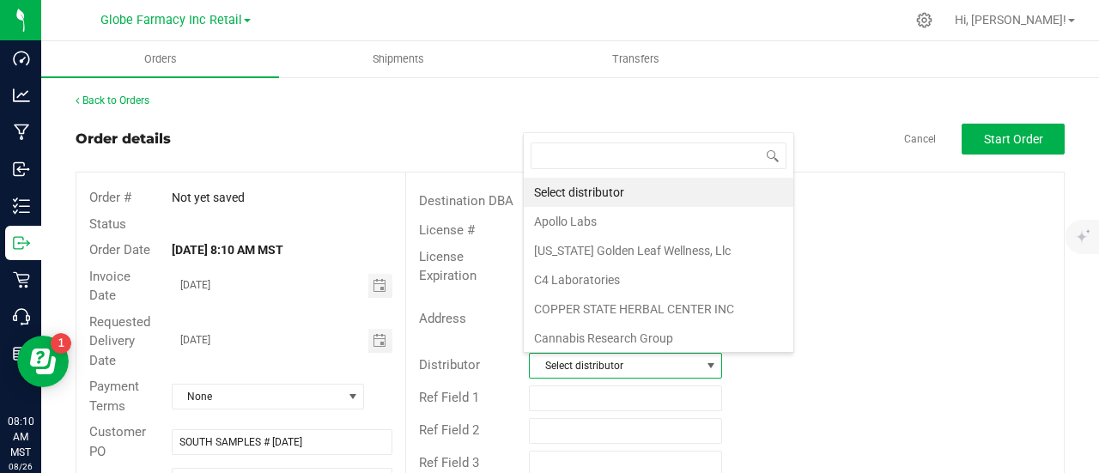
scroll to position [25, 187]
type input "GLOB"
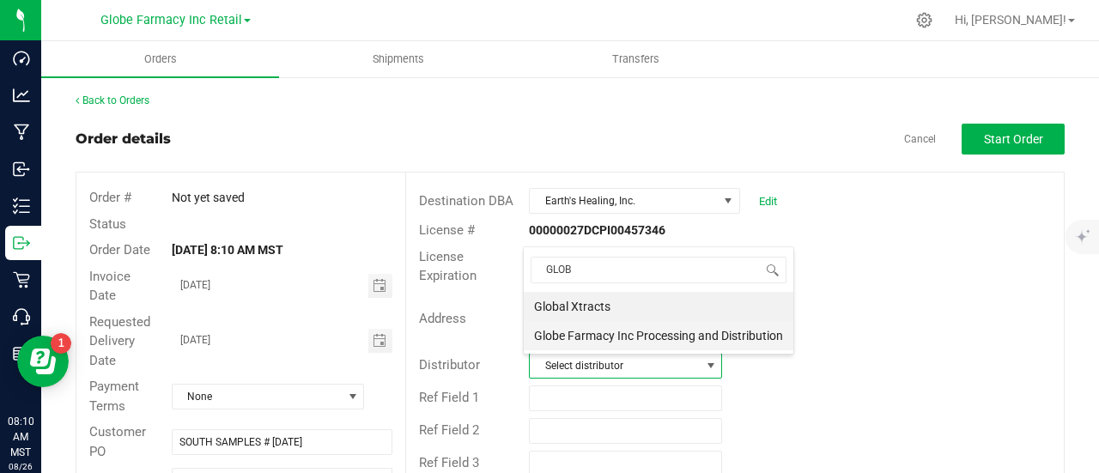
click at [603, 325] on li "Globe Farmacy Inc Processing and Distribution" at bounding box center [659, 335] width 270 height 29
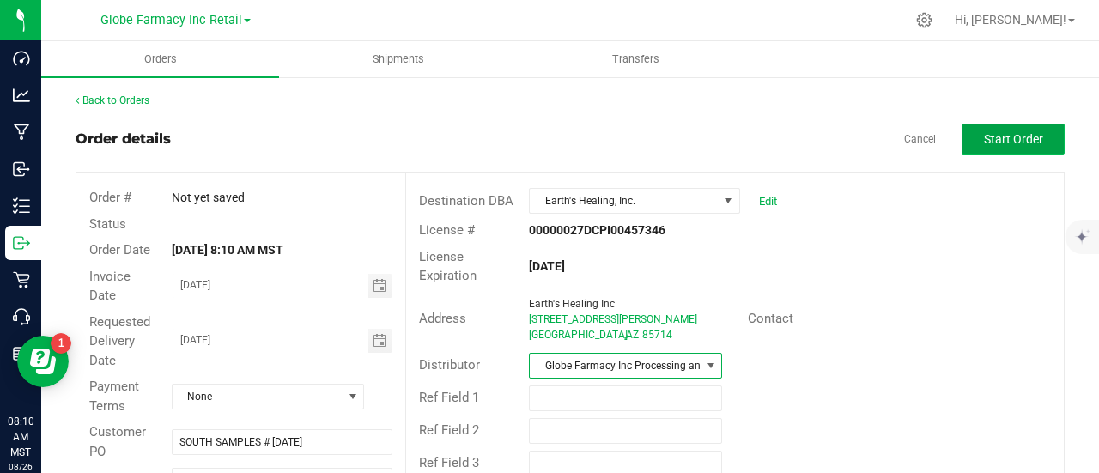
click at [984, 143] on span "Start Order" at bounding box center [1013, 139] width 59 height 14
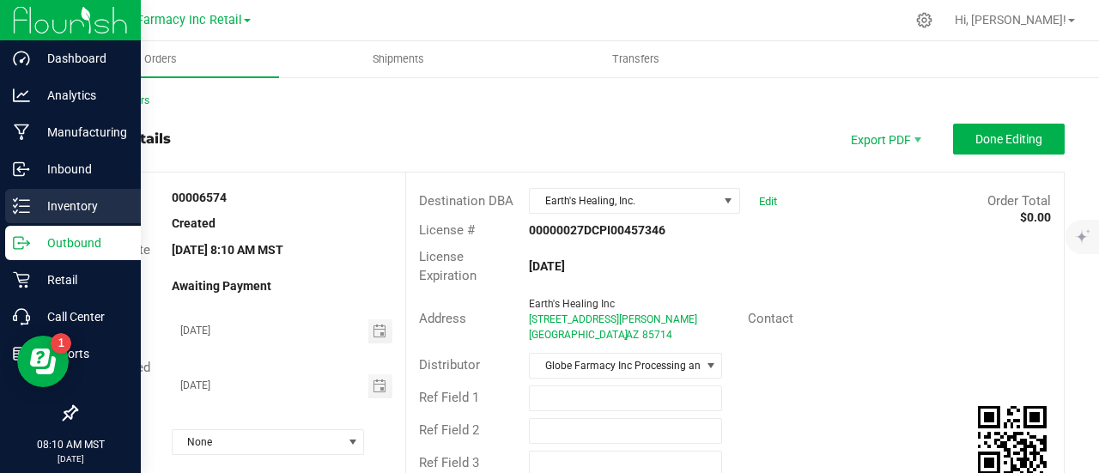
click at [21, 212] on line at bounding box center [24, 212] width 9 height 0
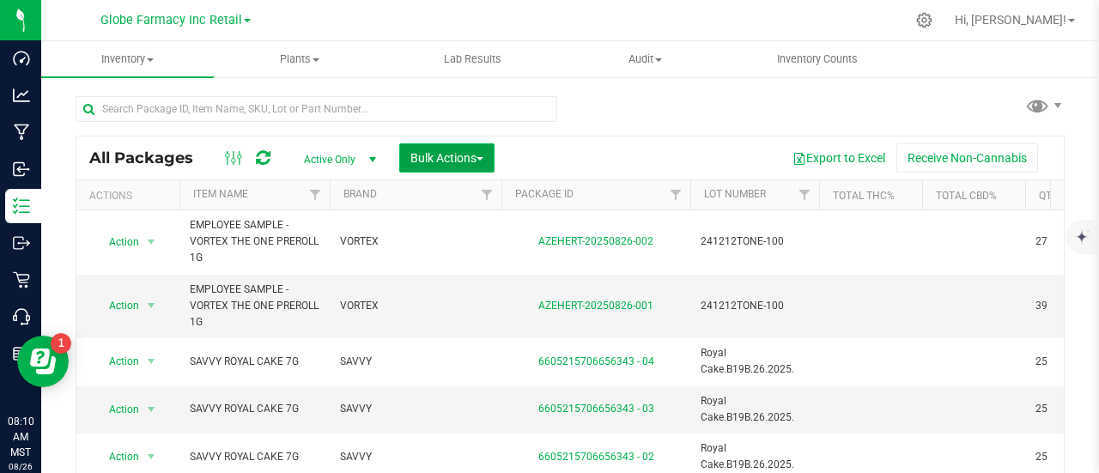
click at [447, 148] on button "Bulk Actions" at bounding box center [446, 157] width 95 height 29
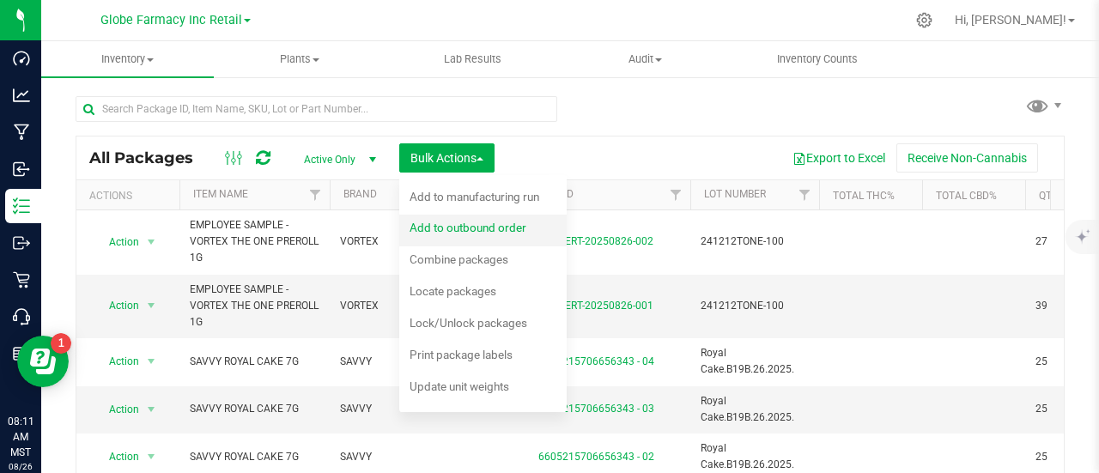
click at [469, 225] on span "Add to outbound order" at bounding box center [468, 228] width 117 height 14
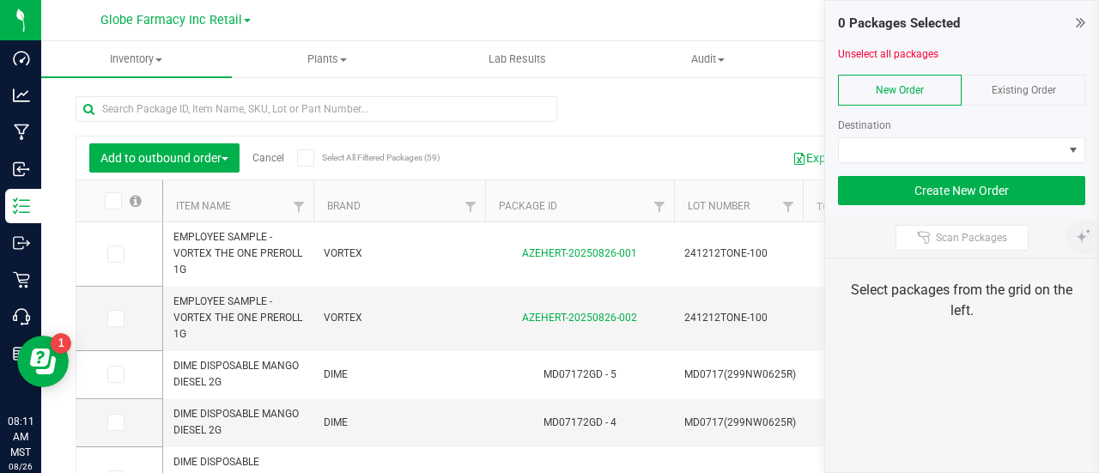
click at [1058, 80] on div "Existing Order" at bounding box center [1024, 90] width 124 height 31
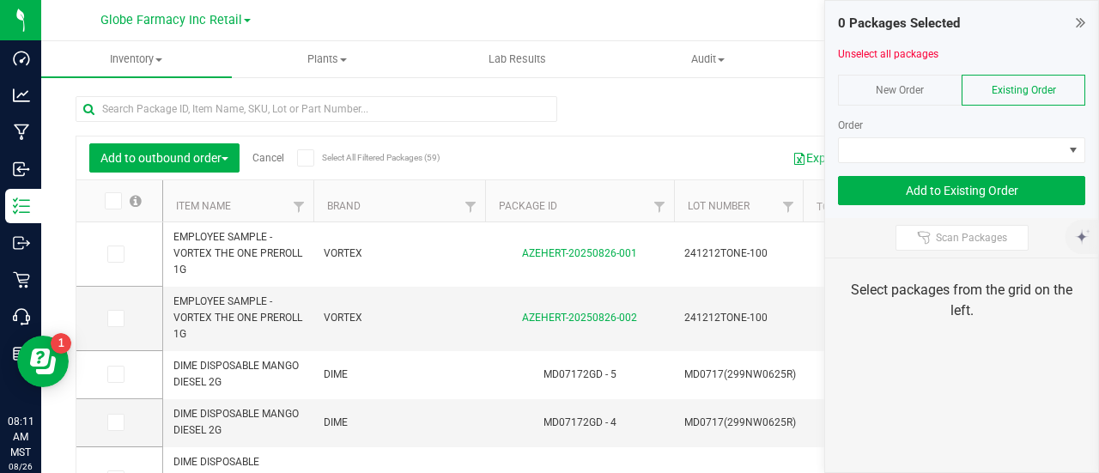
click at [956, 164] on div at bounding box center [961, 169] width 247 height 13
click at [956, 153] on span at bounding box center [951, 150] width 224 height 24
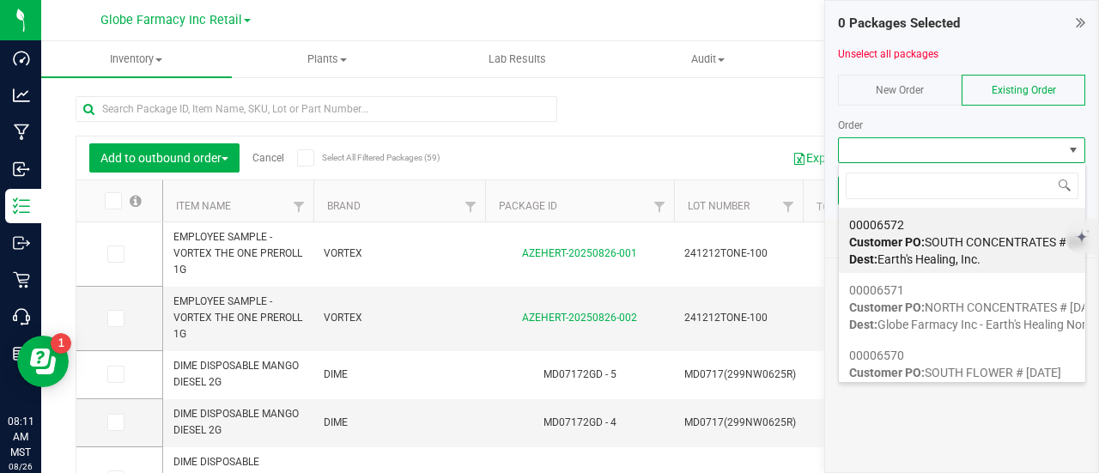
click at [1023, 149] on span at bounding box center [951, 150] width 224 height 24
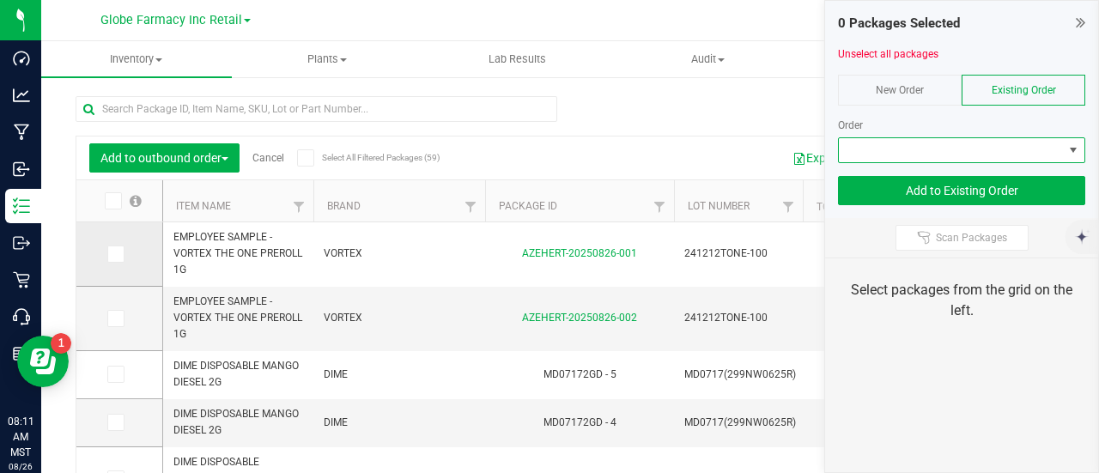
click at [114, 254] on icon at bounding box center [114, 254] width 11 height 0
click at [0, 0] on input "checkbox" at bounding box center [0, 0] width 0 height 0
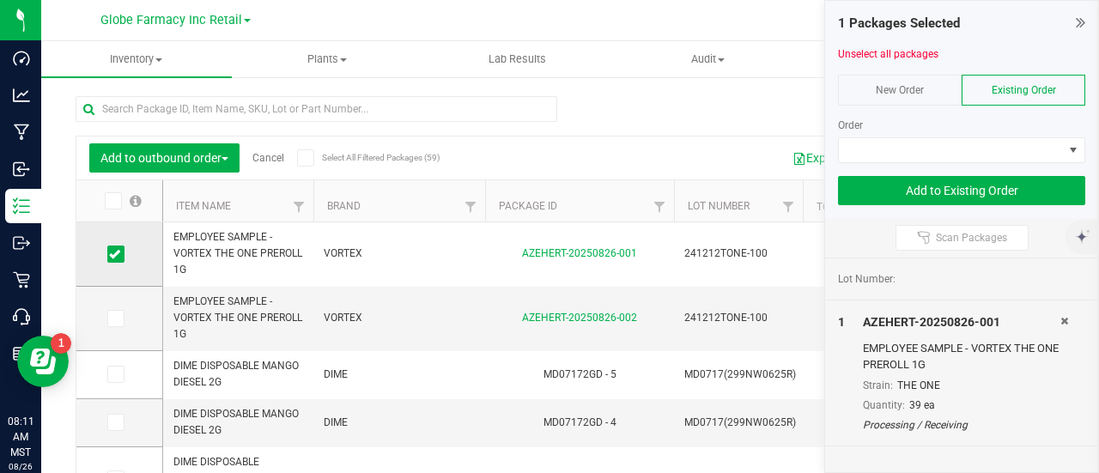
click at [117, 254] on icon at bounding box center [114, 254] width 11 height 0
click at [0, 0] on input "checkbox" at bounding box center [0, 0] width 0 height 0
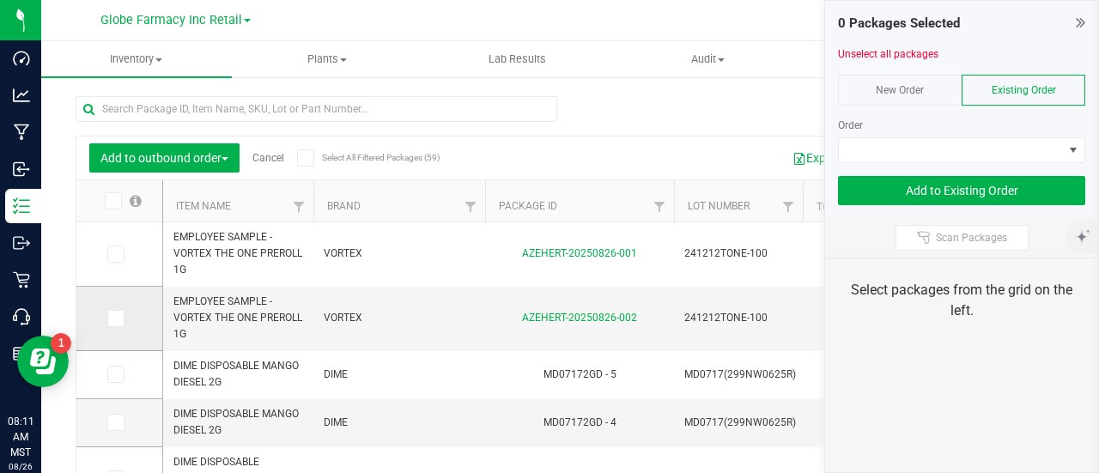
click at [110, 319] on icon at bounding box center [114, 319] width 11 height 0
click at [0, 0] on input "checkbox" at bounding box center [0, 0] width 0 height 0
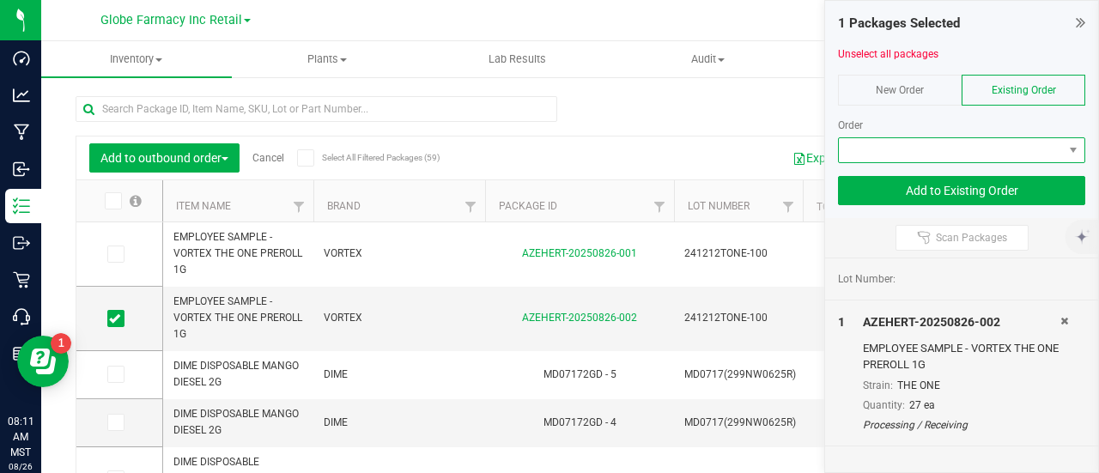
click at [964, 157] on span at bounding box center [951, 150] width 224 height 24
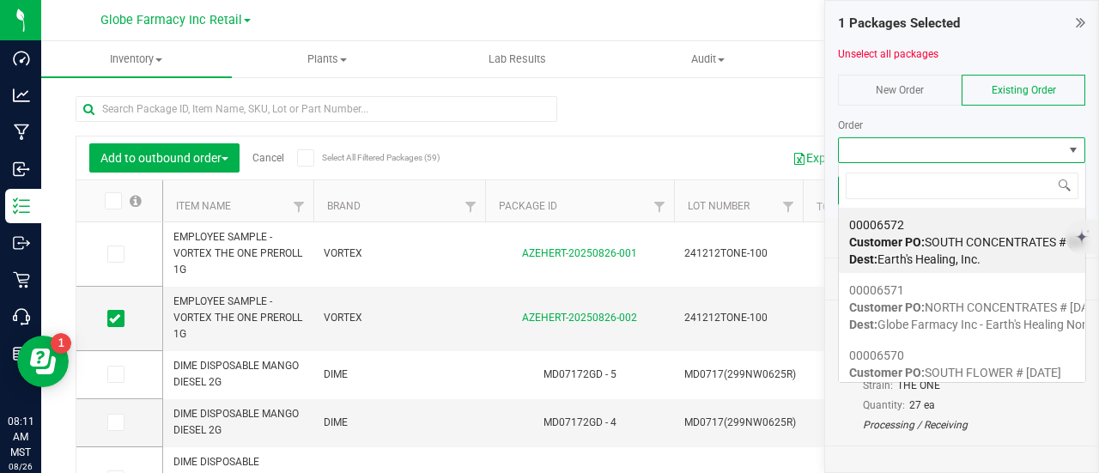
scroll to position [25, 247]
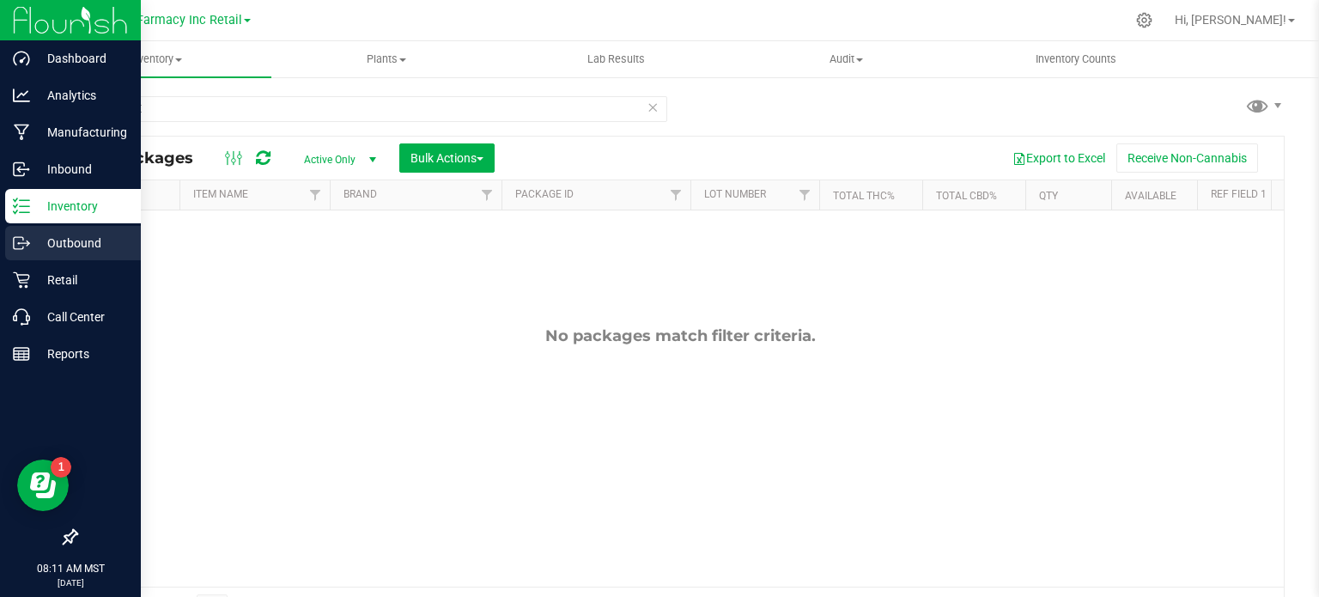
click at [18, 244] on icon at bounding box center [21, 242] width 17 height 17
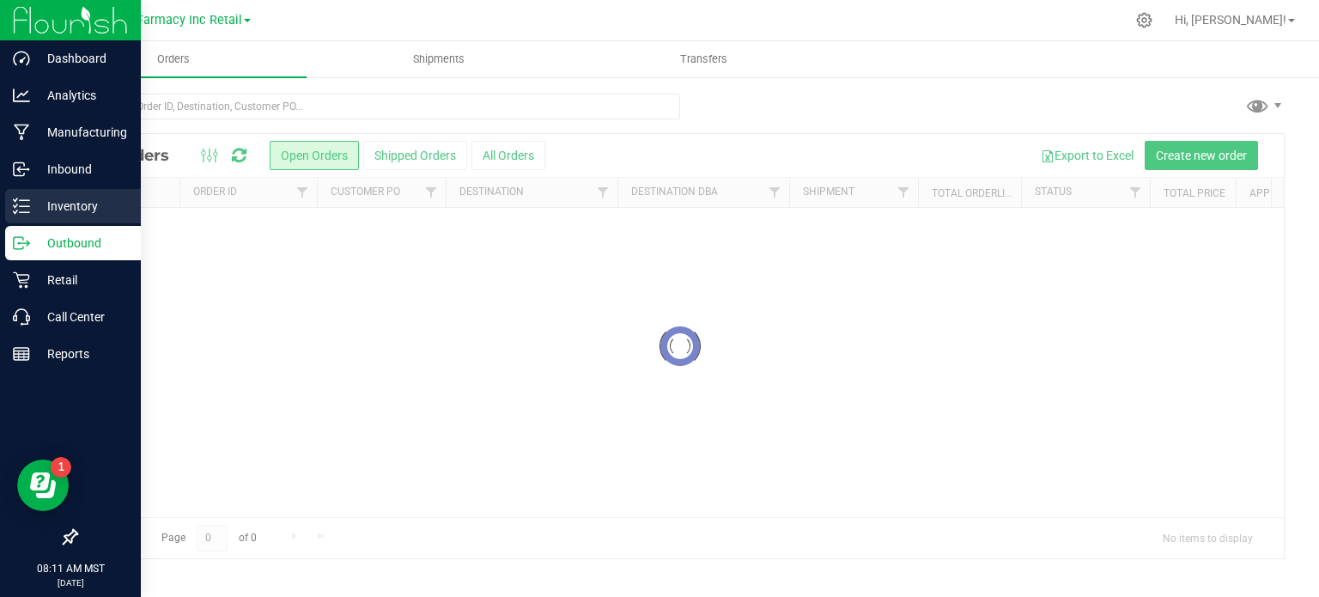
click at [47, 193] on div "Inventory" at bounding box center [73, 206] width 136 height 34
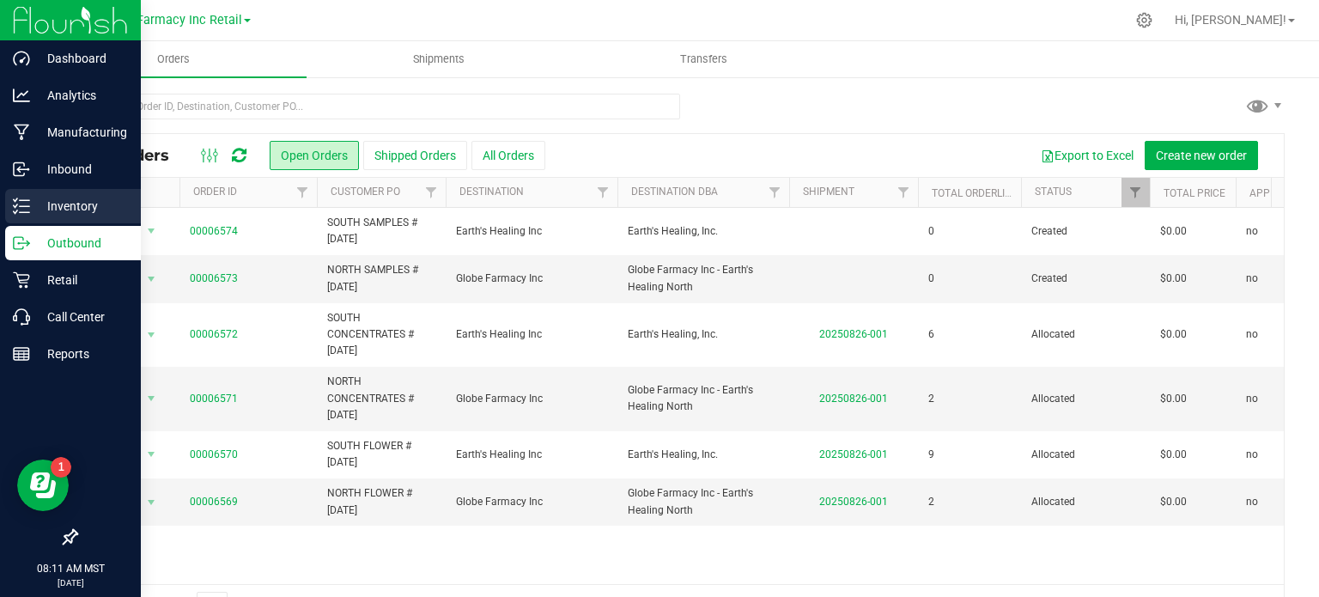
click at [41, 212] on p "Inventory" at bounding box center [81, 206] width 103 height 21
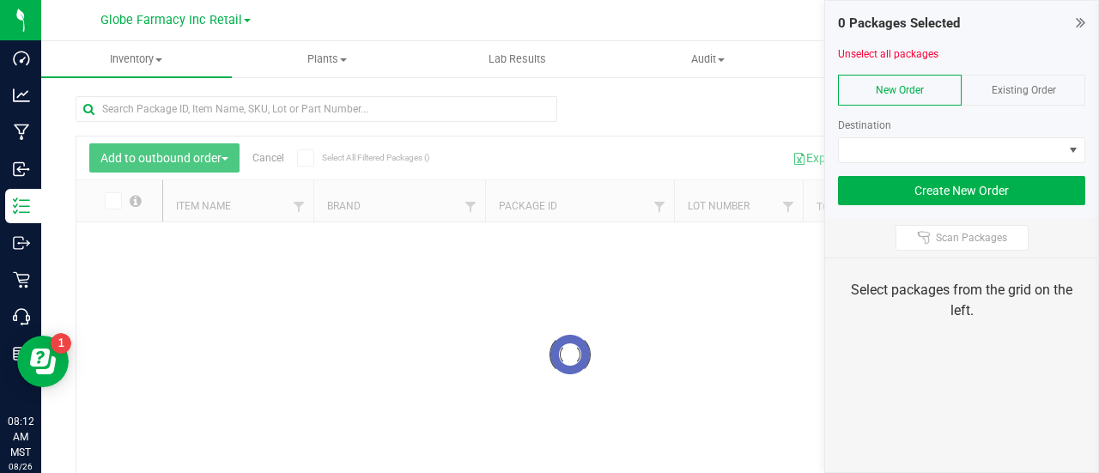
click at [1035, 93] on span "Existing Order" at bounding box center [1024, 90] width 64 height 12
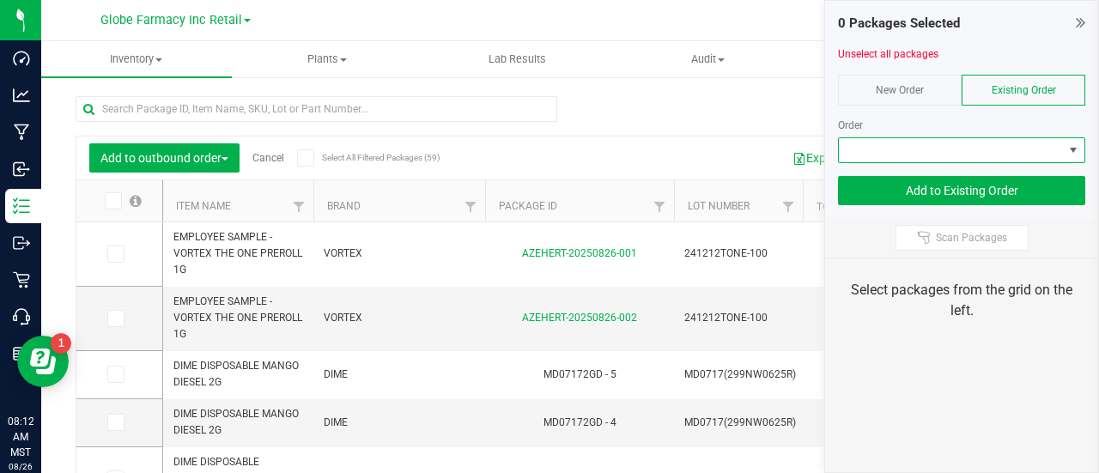
click at [938, 149] on span at bounding box center [951, 150] width 224 height 24
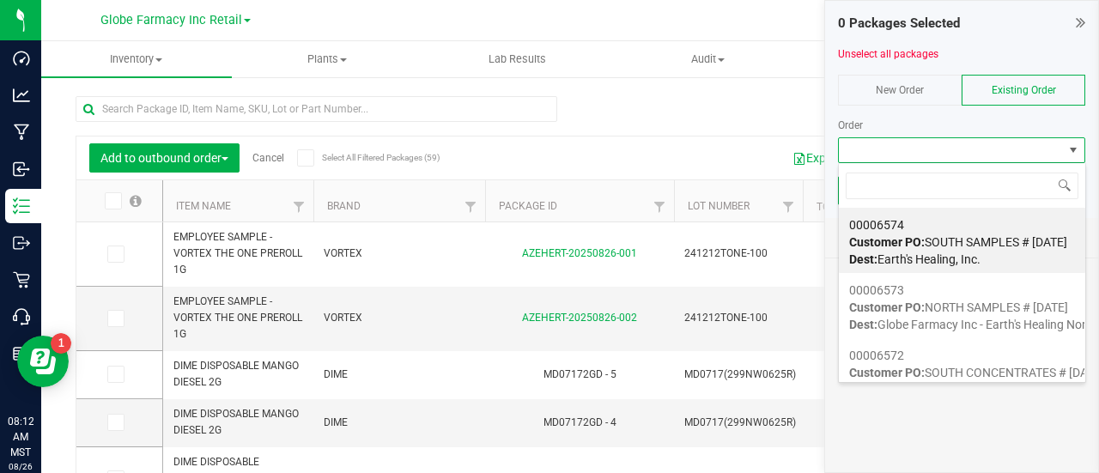
scroll to position [25, 247]
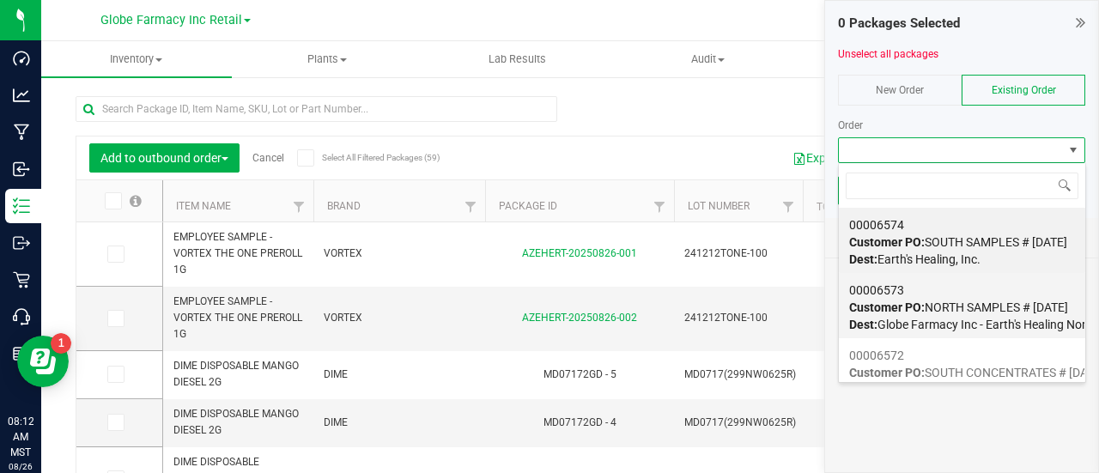
click at [986, 318] on span "Dest: Globe Farmacy Inc - Earth's Healing North" at bounding box center [973, 325] width 248 height 14
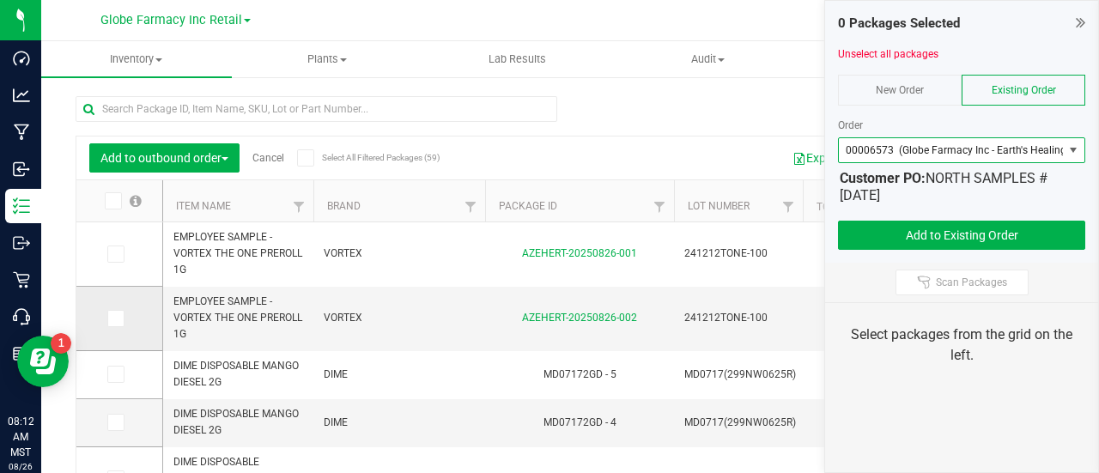
click at [112, 319] on icon at bounding box center [114, 319] width 11 height 0
click at [0, 0] on input "checkbox" at bounding box center [0, 0] width 0 height 0
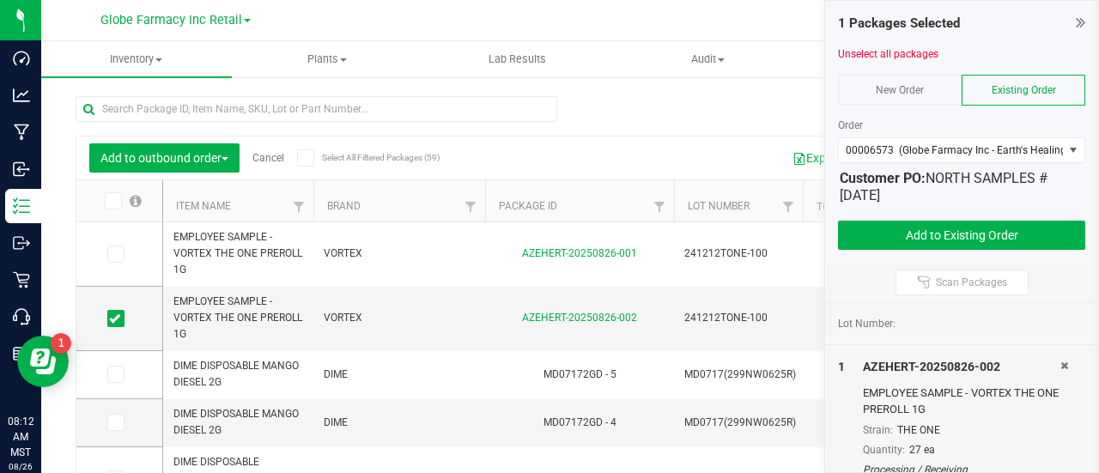
click at [891, 214] on div at bounding box center [961, 214] width 247 height 13
click at [886, 231] on button "Add to Existing Order" at bounding box center [961, 235] width 247 height 29
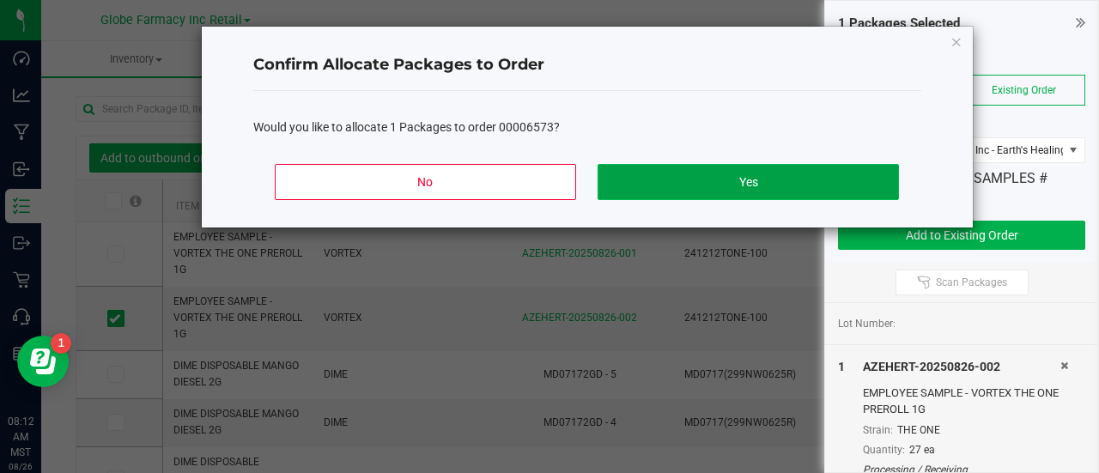
click at [695, 188] on button "Yes" at bounding box center [748, 182] width 301 height 36
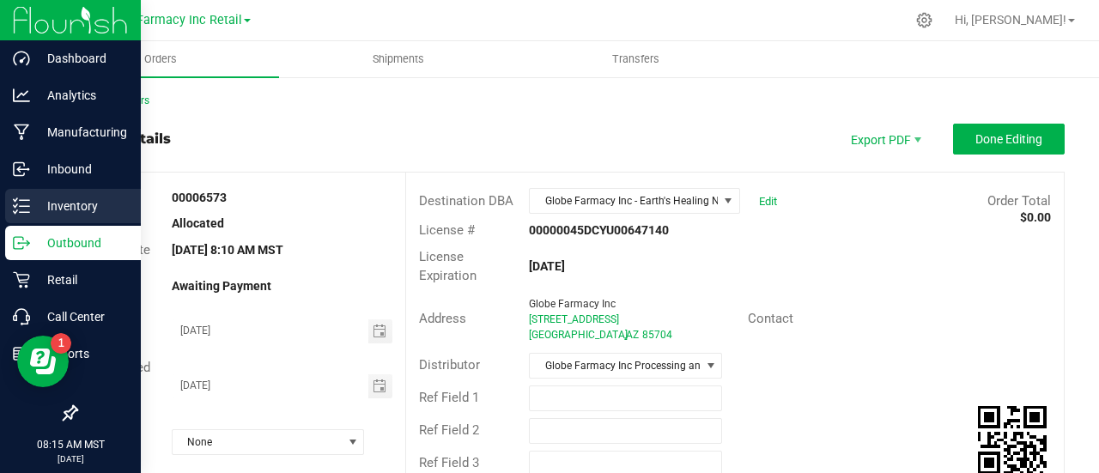
click at [21, 200] on line at bounding box center [24, 200] width 9 height 0
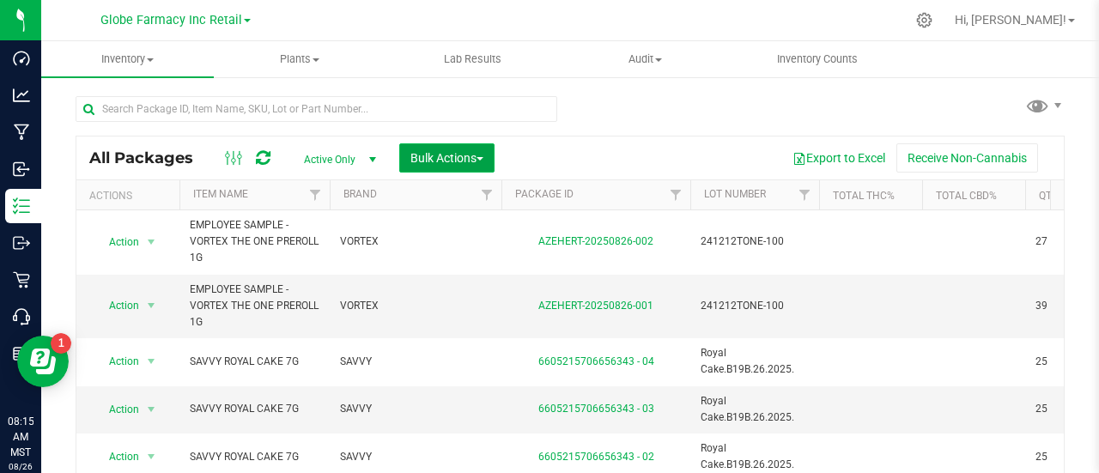
click at [457, 152] on span "Bulk Actions" at bounding box center [446, 158] width 73 height 14
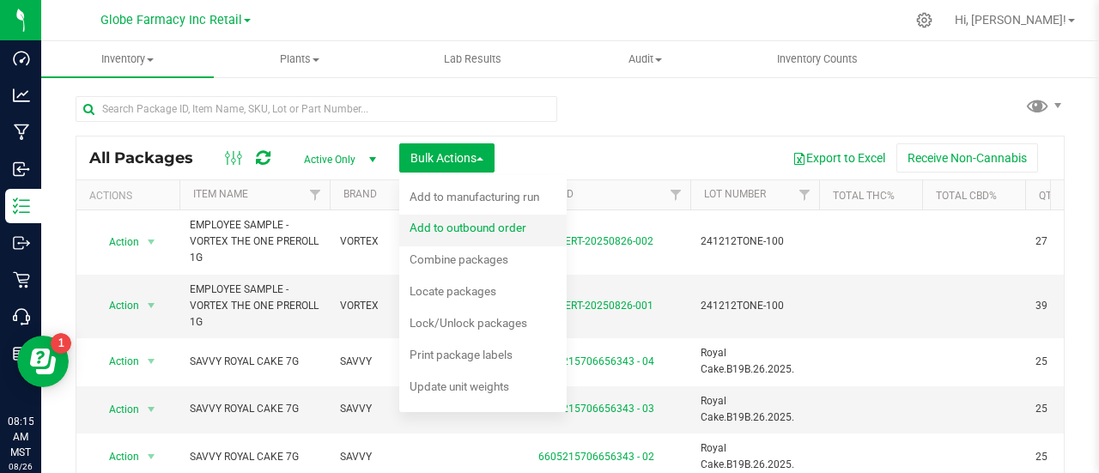
click at [453, 234] on span "Add to outbound order" at bounding box center [468, 228] width 117 height 14
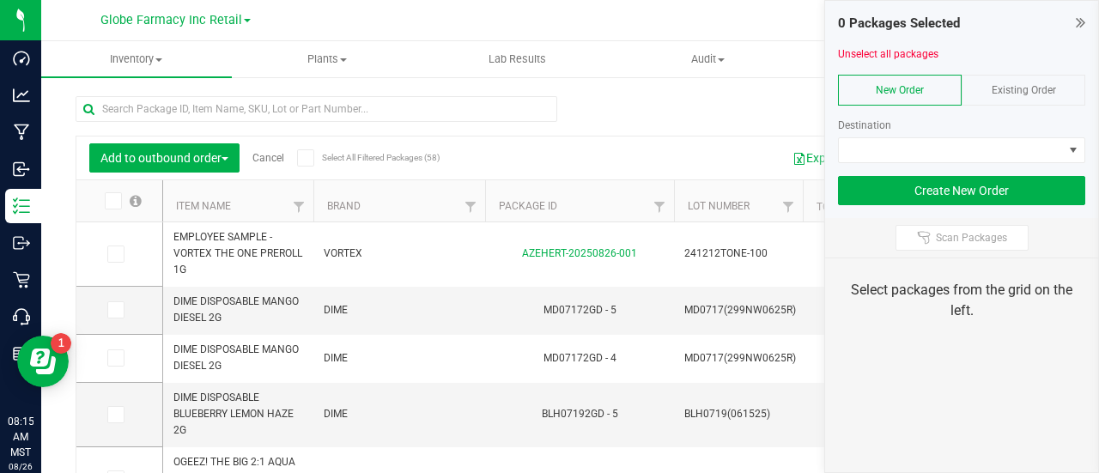
click at [1030, 82] on div "Existing Order" at bounding box center [1024, 90] width 124 height 31
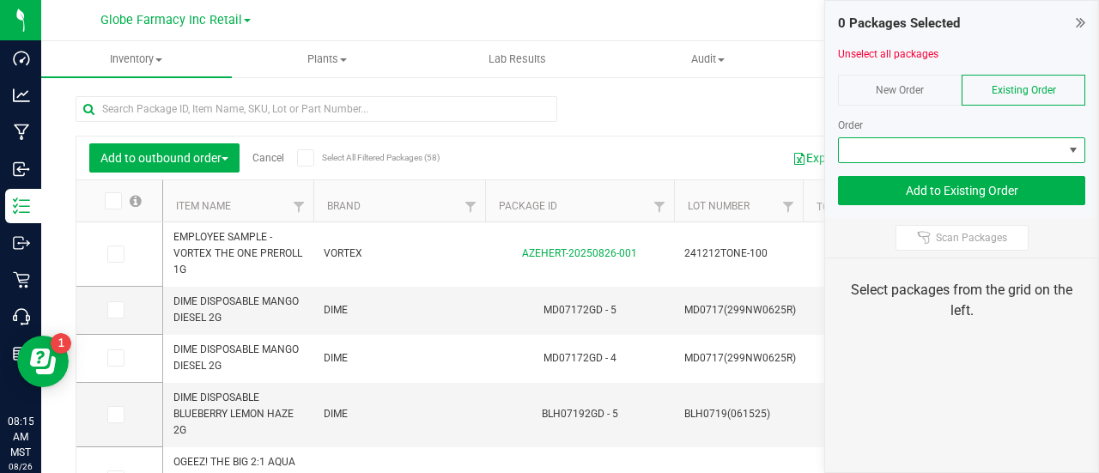
click at [1002, 149] on span at bounding box center [951, 150] width 224 height 24
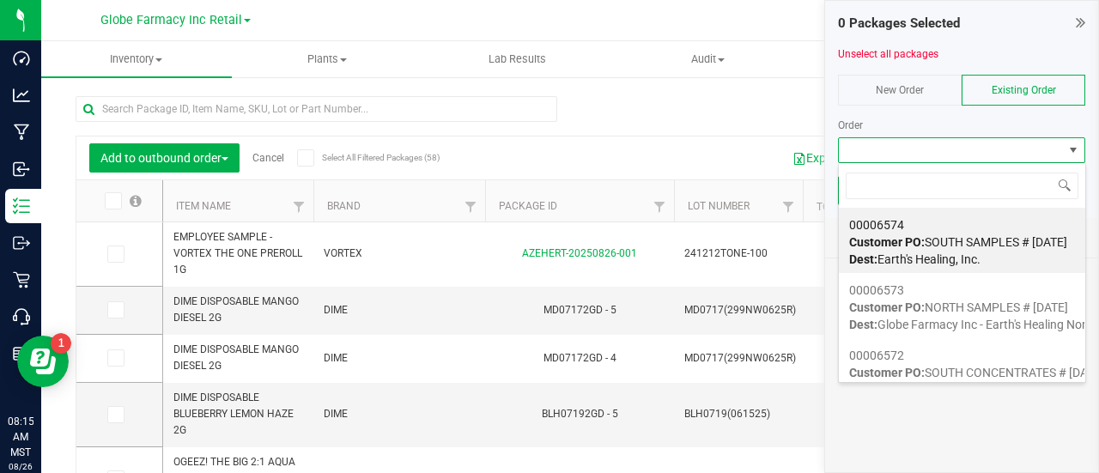
scroll to position [25, 247]
click at [924, 264] on span "Dest: Earth's Healing, Inc." at bounding box center [914, 259] width 131 height 14
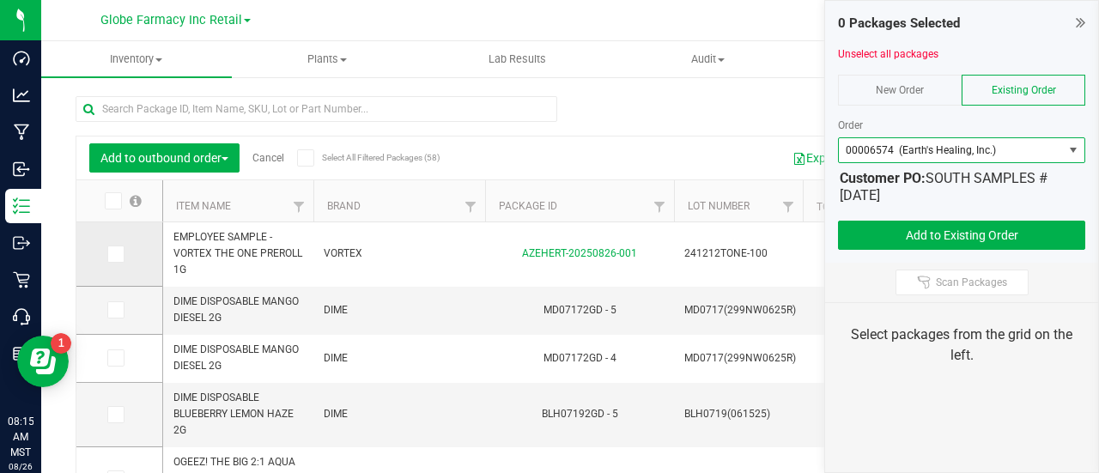
click at [109, 254] on icon at bounding box center [114, 254] width 11 height 0
click at [0, 0] on input "checkbox" at bounding box center [0, 0] width 0 height 0
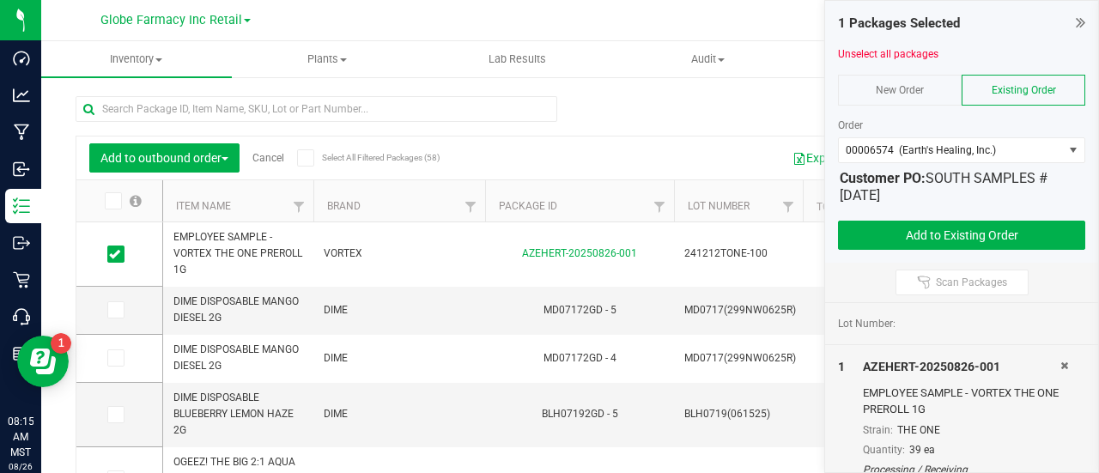
click at [887, 257] on div "1 Packages Selected Unselect all packages New Order Existing Order Order 000065…" at bounding box center [961, 132] width 273 height 262
click at [881, 253] on div "1 Packages Selected Unselect all packages New Order Existing Order Order 000065…" at bounding box center [961, 132] width 273 height 262
click at [850, 235] on button "Add to Existing Order" at bounding box center [961, 235] width 247 height 29
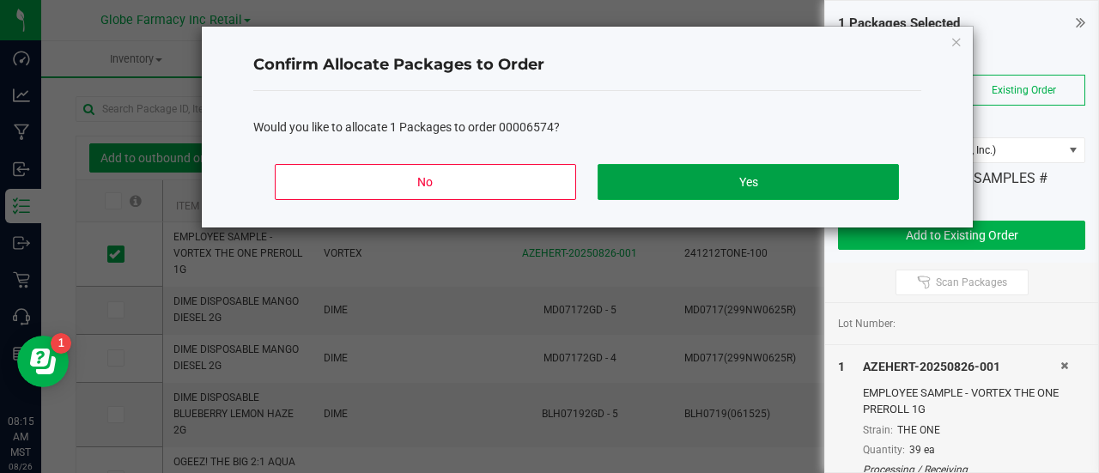
drag, startPoint x: 702, startPoint y: 192, endPoint x: 702, endPoint y: 202, distance: 9.4
click at [702, 193] on button "Yes" at bounding box center [748, 182] width 301 height 36
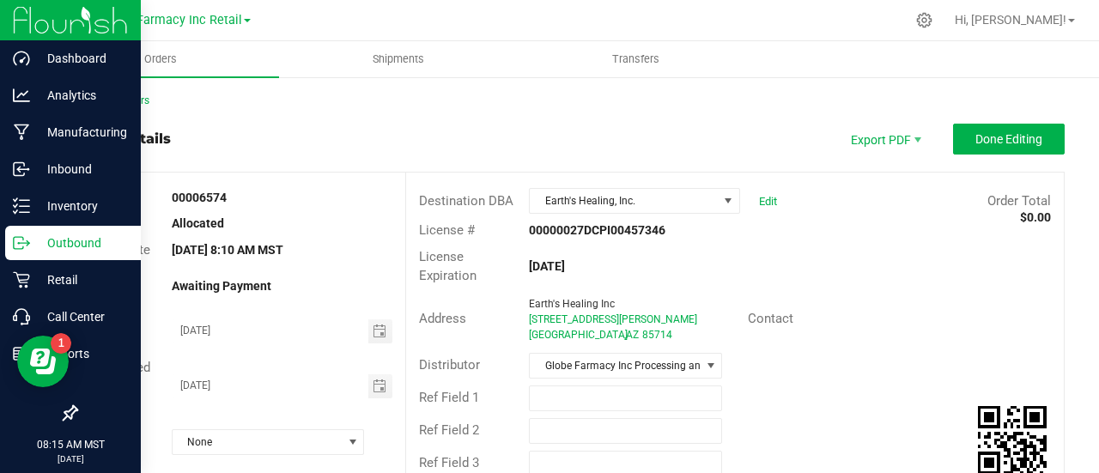
click at [55, 242] on p "Outbound" at bounding box center [81, 243] width 103 height 21
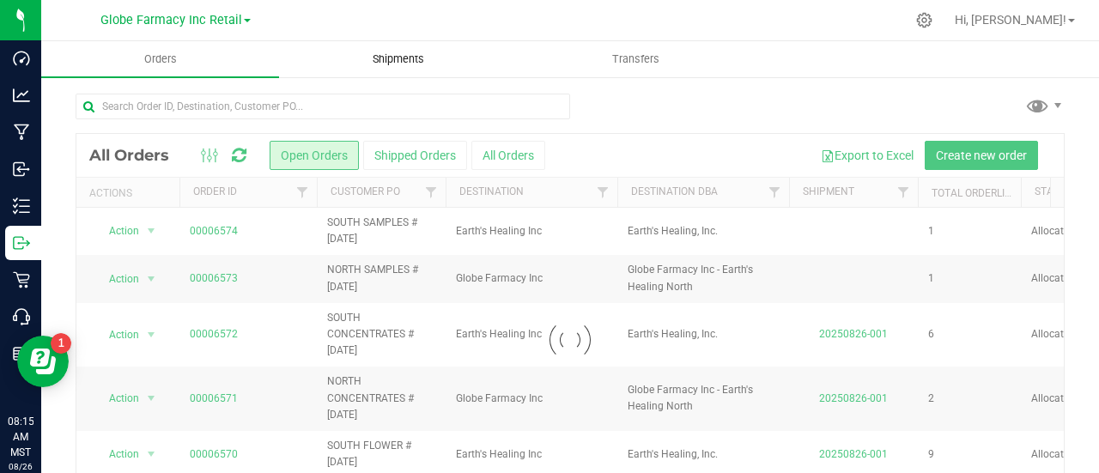
click at [400, 63] on span "Shipments" at bounding box center [398, 59] width 98 height 15
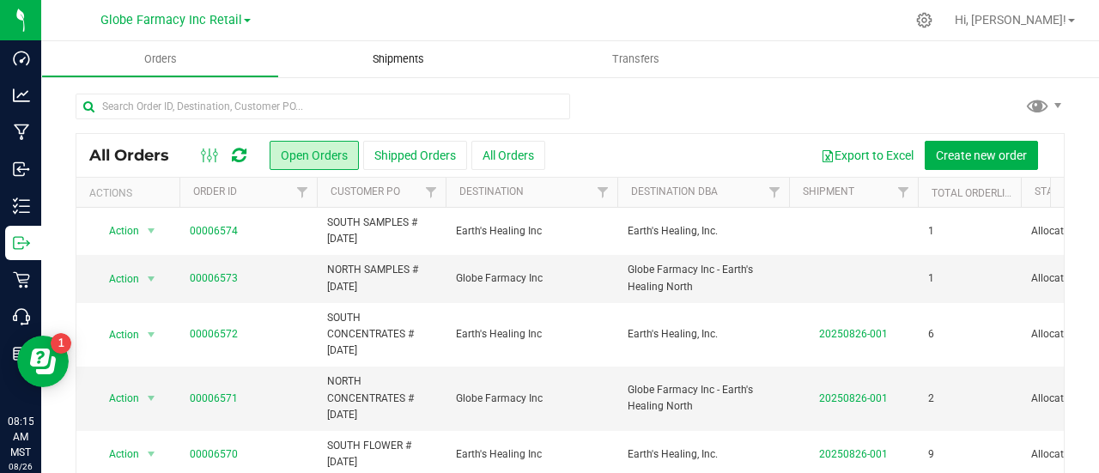
click at [404, 52] on span "Shipments" at bounding box center [398, 59] width 98 height 15
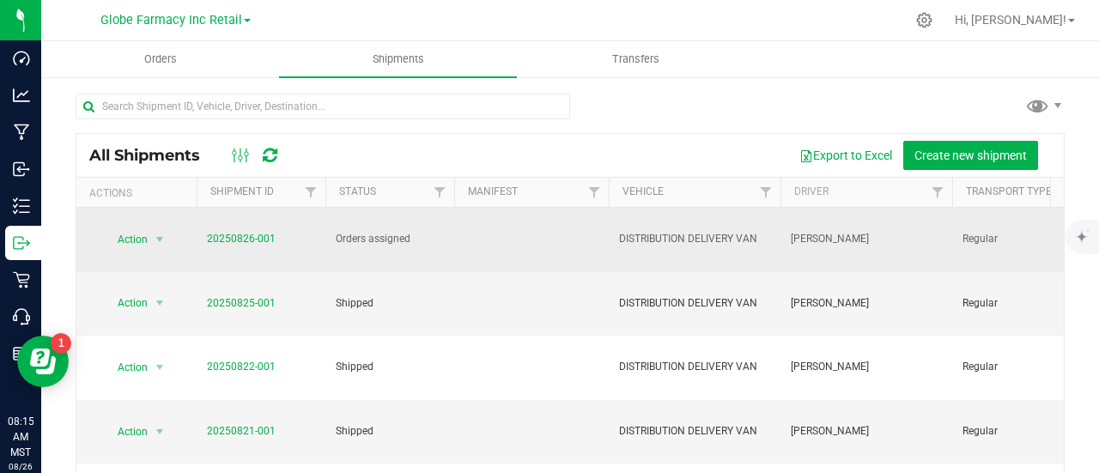
click at [248, 245] on span "20250826-001" at bounding box center [241, 239] width 69 height 16
click at [244, 238] on link "20250826-001" at bounding box center [241, 239] width 69 height 12
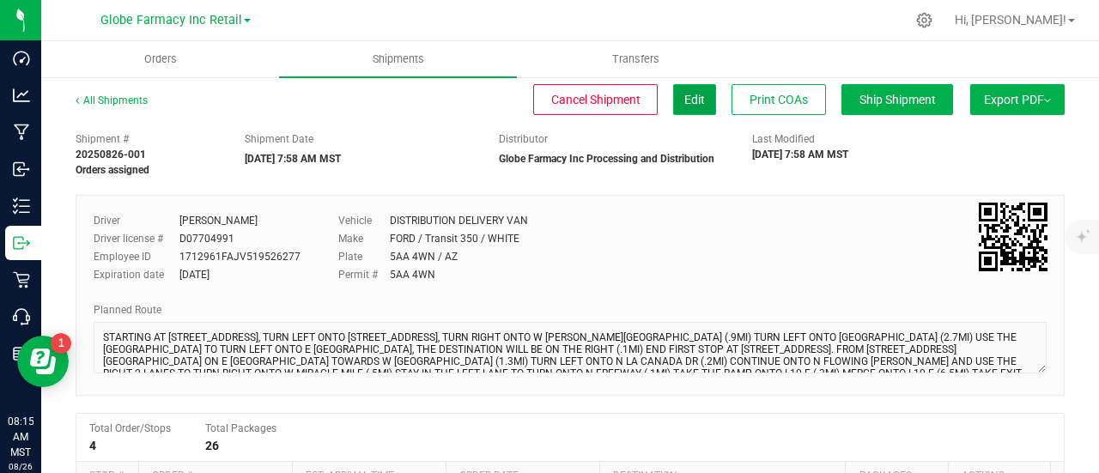
click at [684, 103] on span "Edit" at bounding box center [694, 100] width 21 height 14
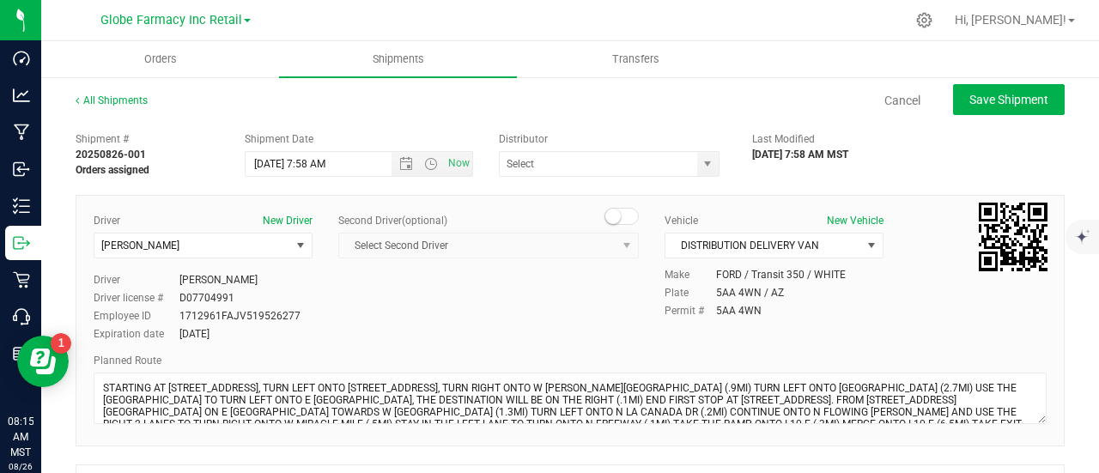
type input "Globe Farmacy Inc Processing and Distribution"
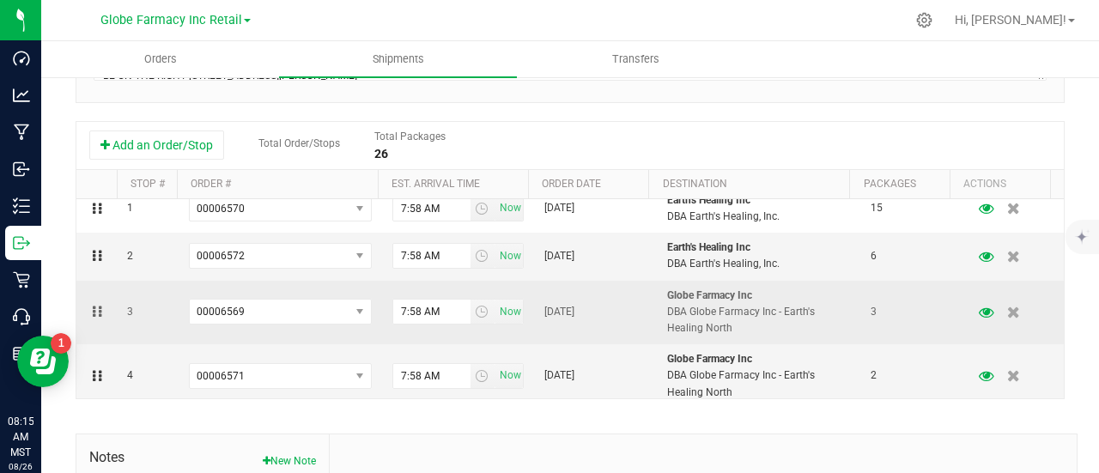
scroll to position [22, 0]
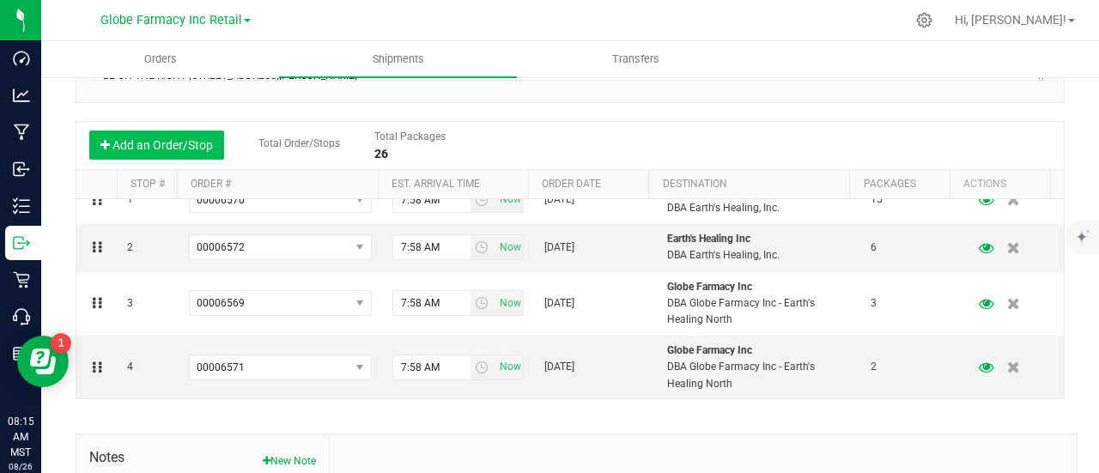
click at [191, 145] on button "Add an Order/Stop" at bounding box center [156, 145] width 135 height 29
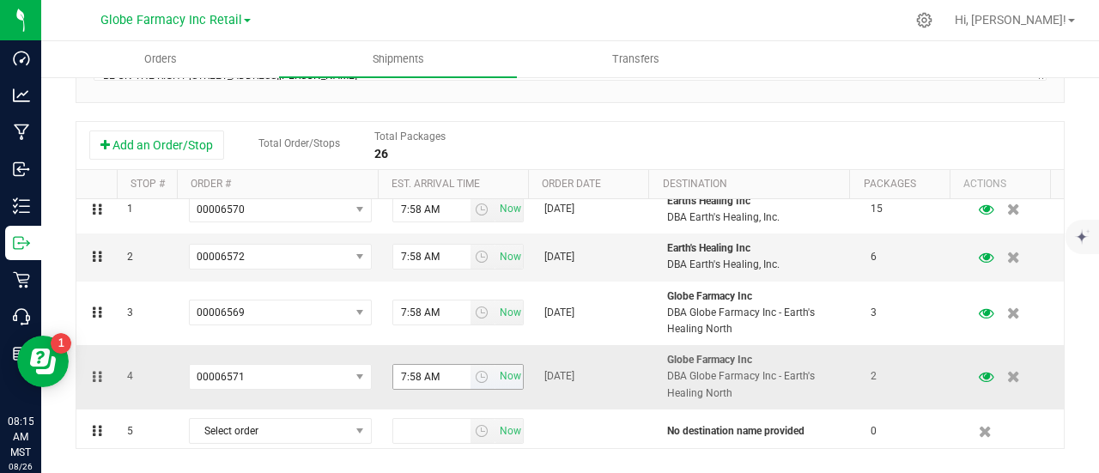
scroll to position [17, 0]
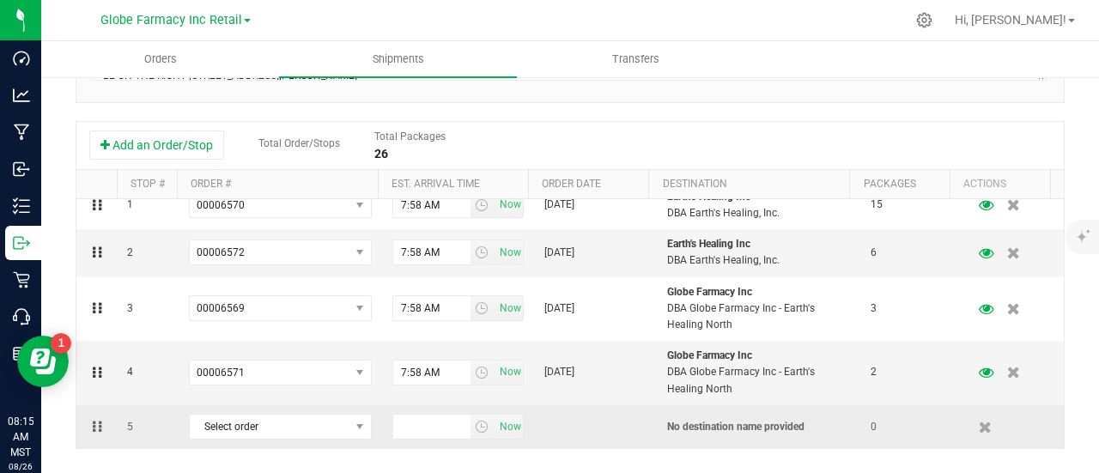
click at [292, 442] on td "Select order 00006574 00006573 00006572 00006571 00006570 00006569" at bounding box center [280, 427] width 203 height 44
click at [289, 428] on span "Select order" at bounding box center [270, 427] width 160 height 24
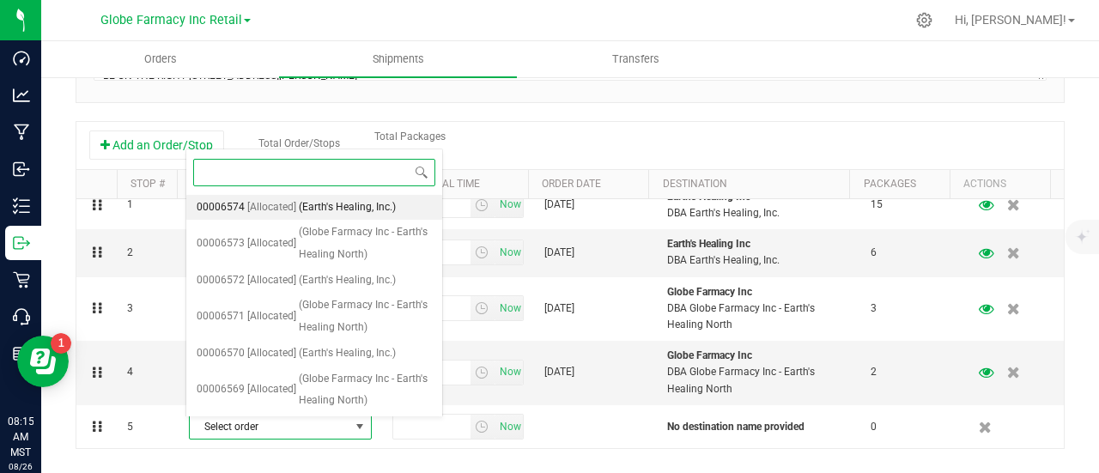
click at [299, 201] on span "(Earth's Healing, Inc.)" at bounding box center [347, 208] width 97 height 22
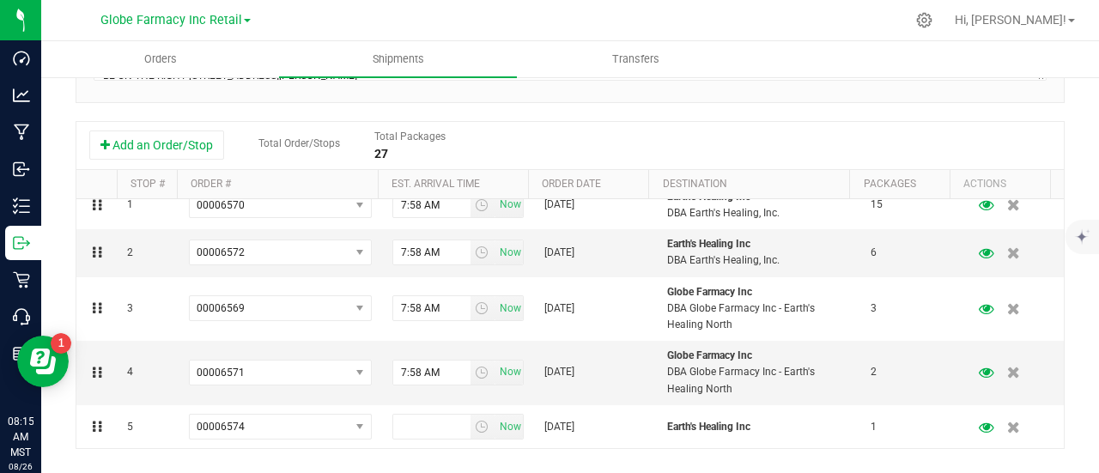
scroll to position [0, 0]
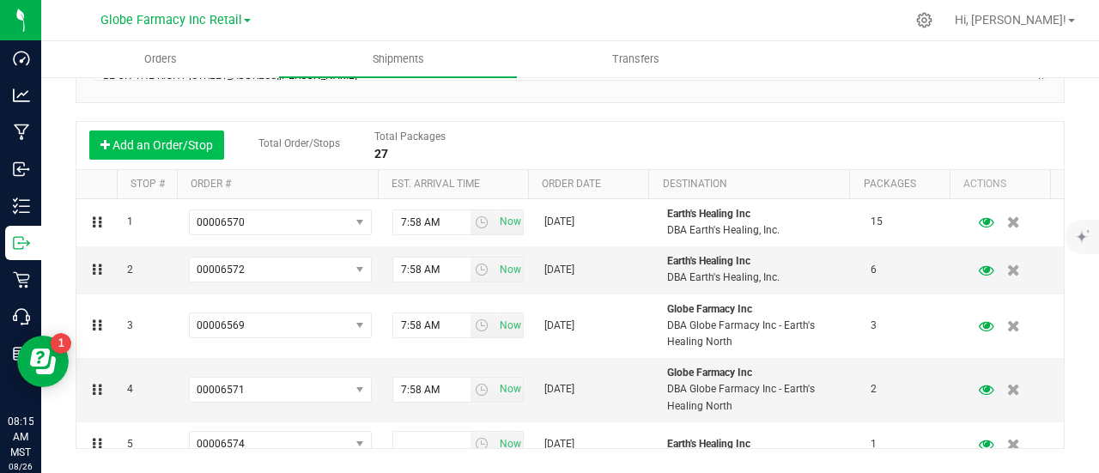
click at [151, 149] on button "Add an Order/Stop" at bounding box center [156, 145] width 135 height 29
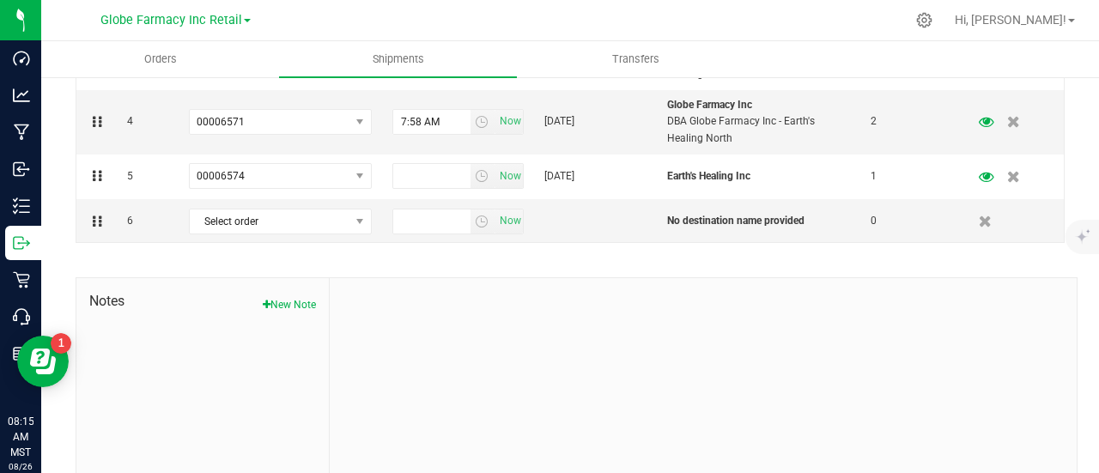
scroll to position [601, 0]
click at [252, 215] on span "Select order" at bounding box center [270, 220] width 160 height 24
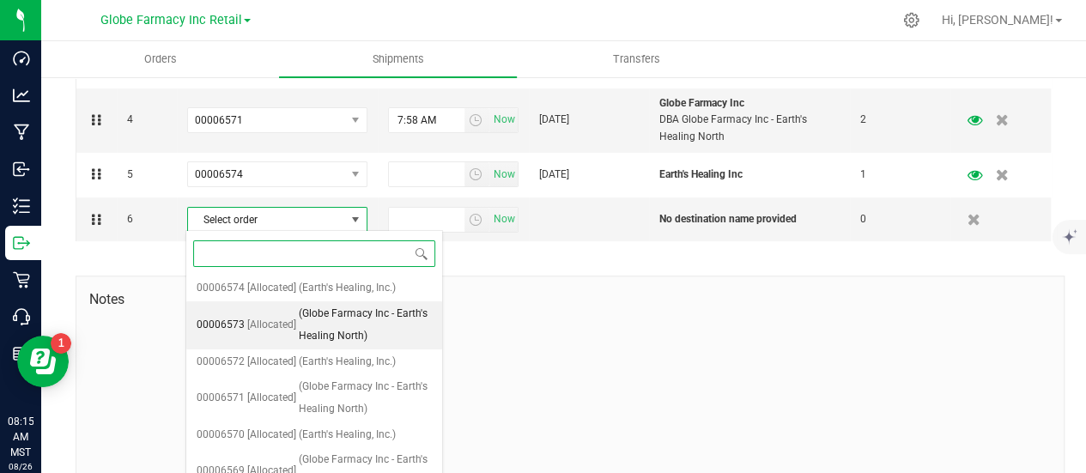
click at [249, 315] on span "[Allocated]" at bounding box center [271, 325] width 49 height 22
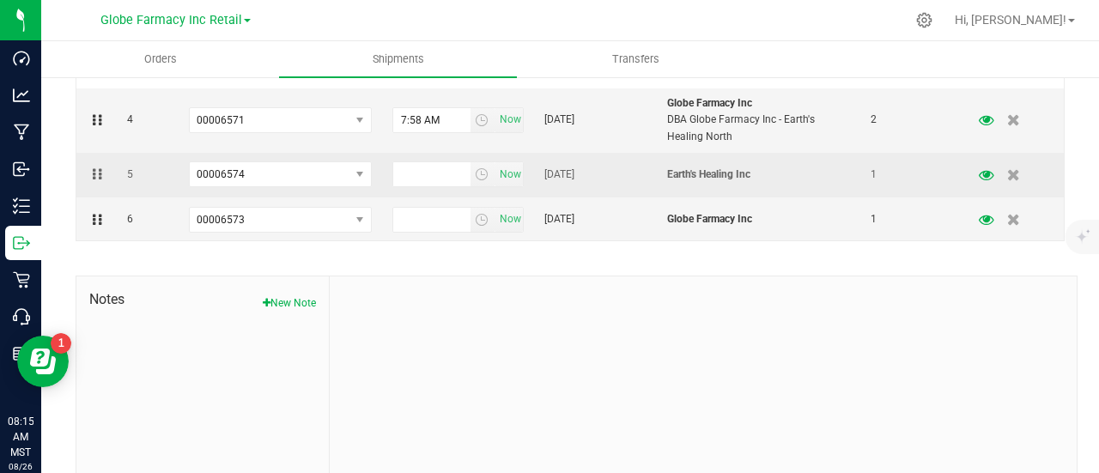
scroll to position [0, 0]
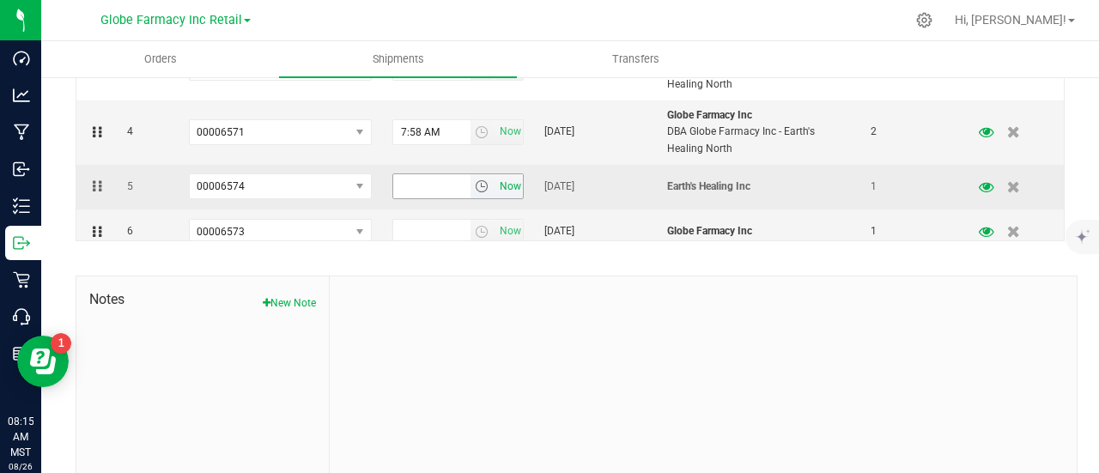
click at [506, 194] on span "Now" at bounding box center [509, 186] width 29 height 25
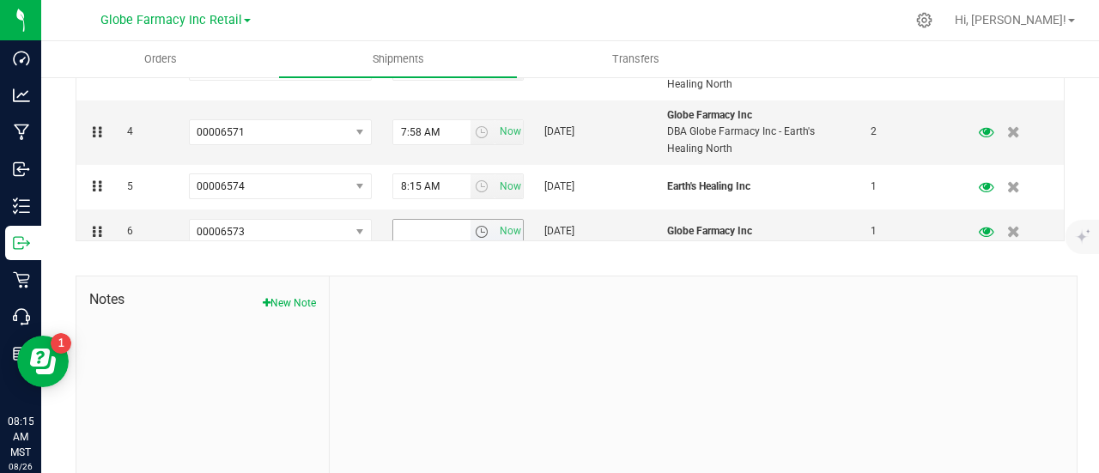
click at [503, 235] on span "Now" at bounding box center [509, 231] width 29 height 25
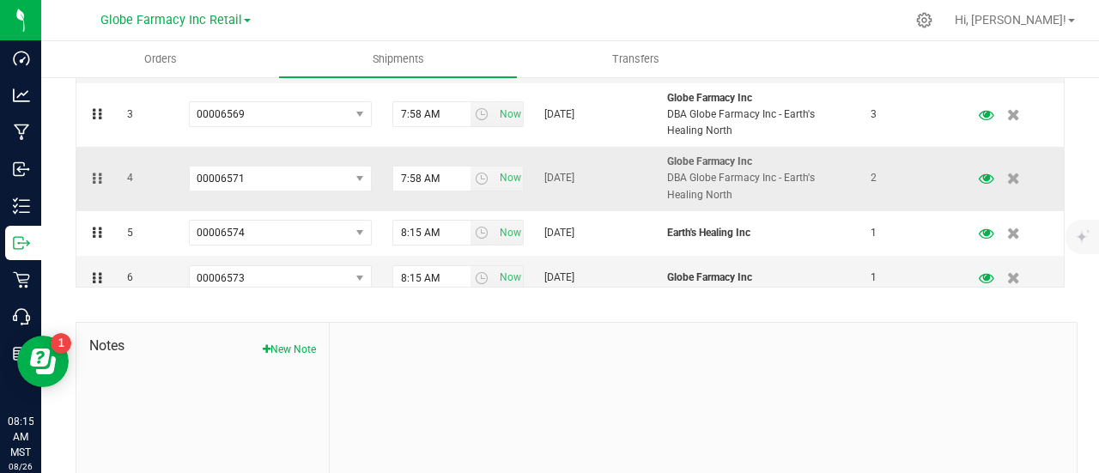
scroll to position [515, 0]
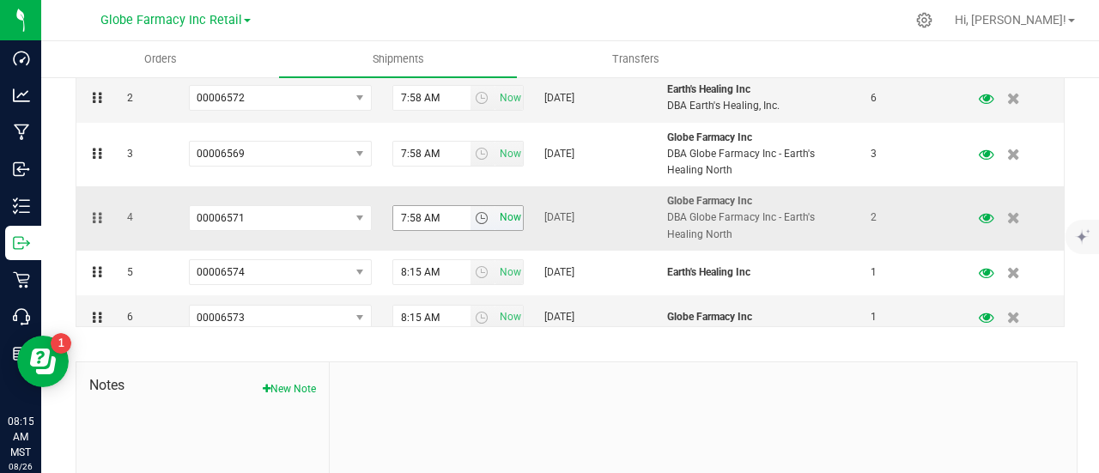
click at [503, 225] on span "Now" at bounding box center [509, 217] width 29 height 25
type input "8:15 AM"
drag, startPoint x: 501, startPoint y: 150, endPoint x: 501, endPoint y: 111, distance: 39.5
click at [501, 148] on span "Now" at bounding box center [509, 154] width 29 height 25
type input "8:16 AM"
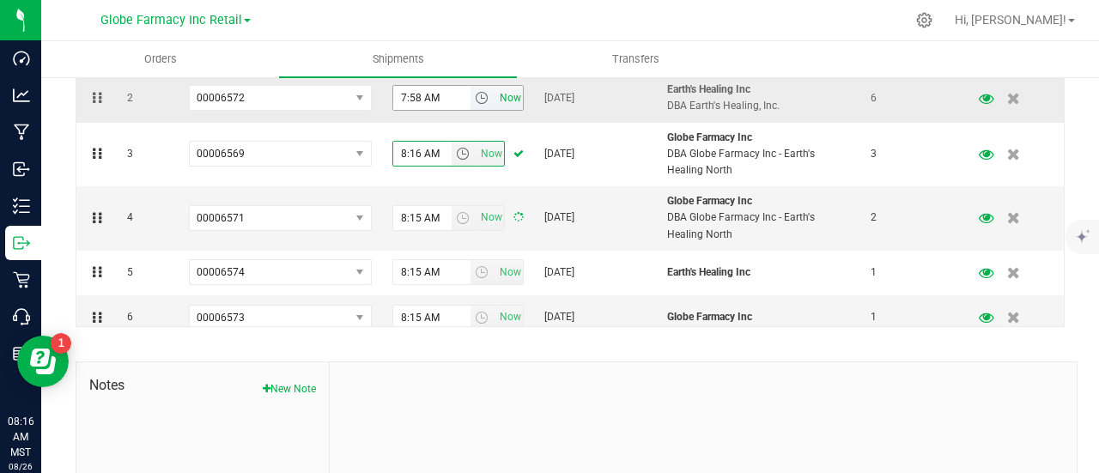
click at [501, 107] on span "Now" at bounding box center [509, 98] width 29 height 25
type input "8:16 AM"
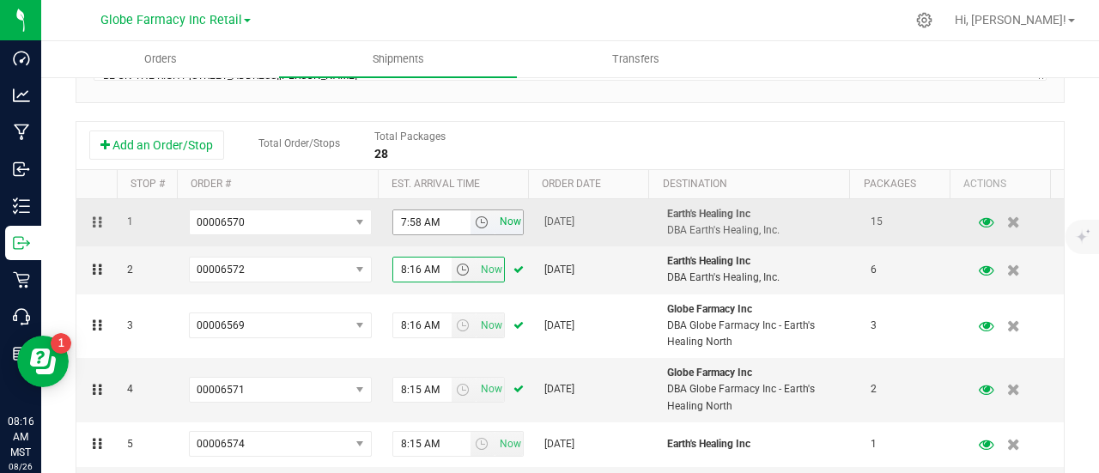
click at [495, 222] on span "Now" at bounding box center [509, 221] width 29 height 25
type input "8:16 AM"
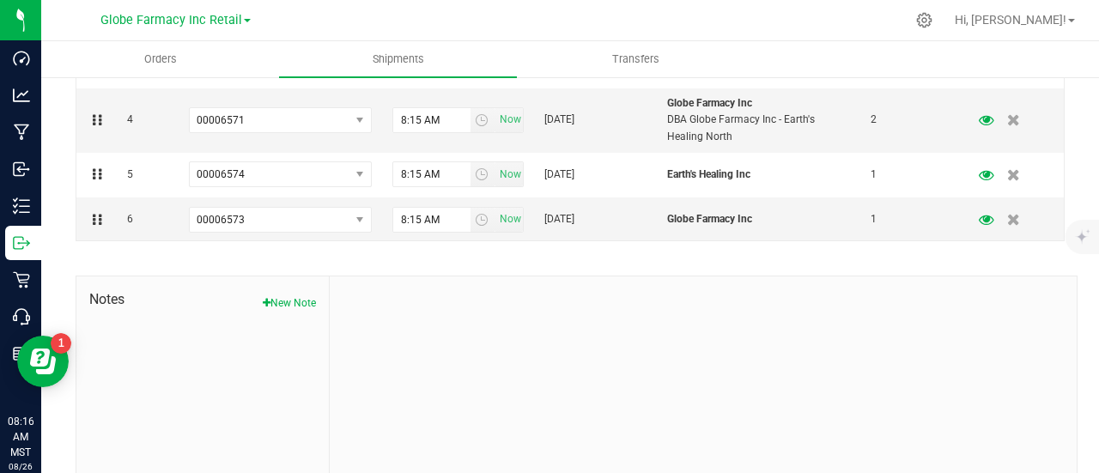
scroll to position [0, 0]
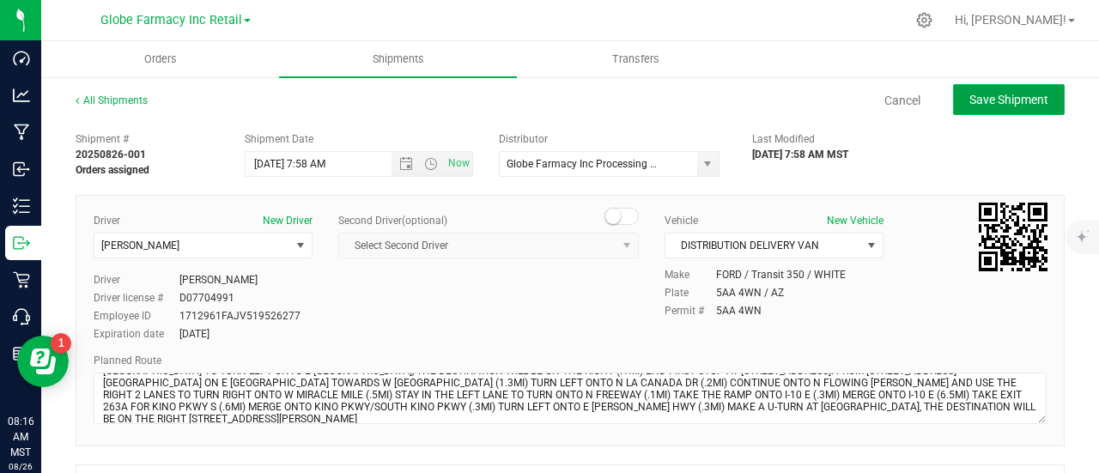
click at [996, 91] on button "Save Shipment" at bounding box center [1009, 99] width 112 height 31
type input "[DATE] 2:58 PM"
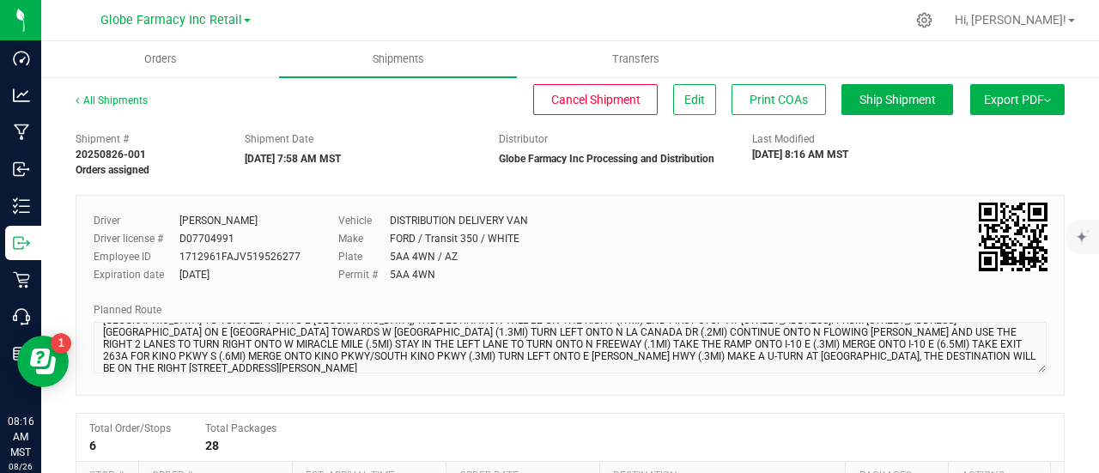
scroll to position [172, 0]
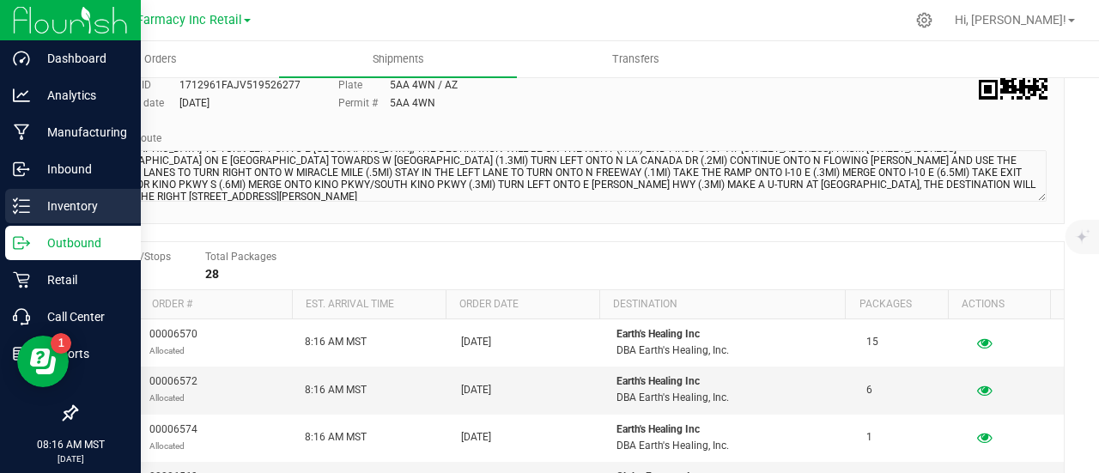
click at [23, 212] on line at bounding box center [24, 212] width 9 height 0
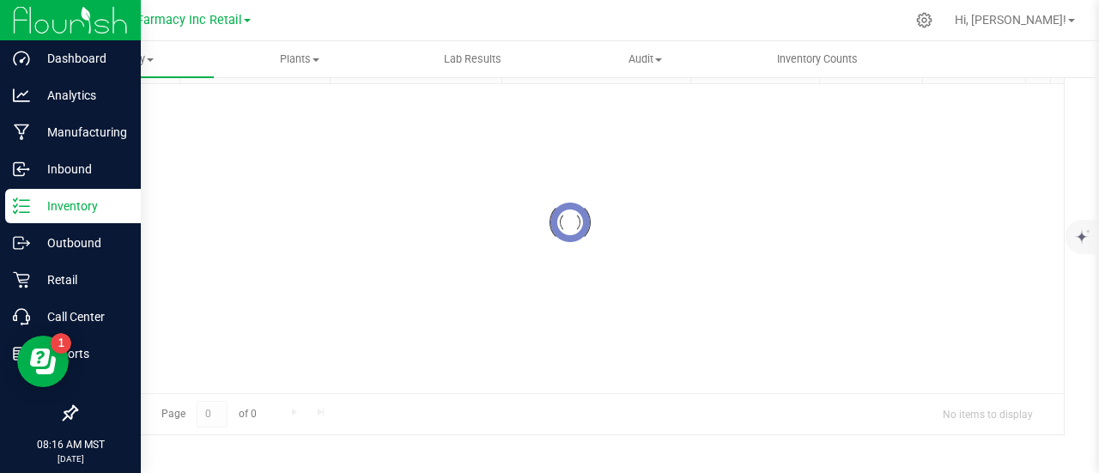
scroll to position [125, 0]
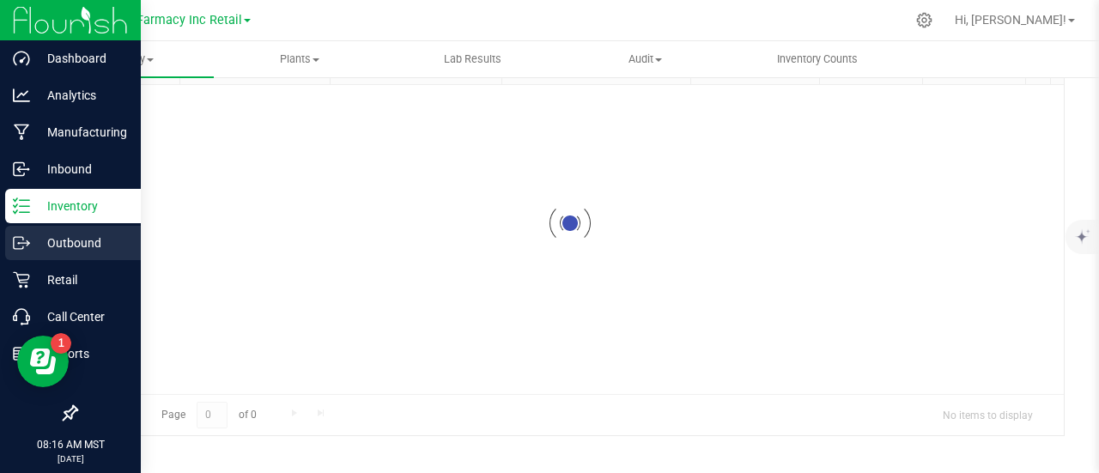
click at [41, 255] on div "Outbound" at bounding box center [73, 243] width 136 height 34
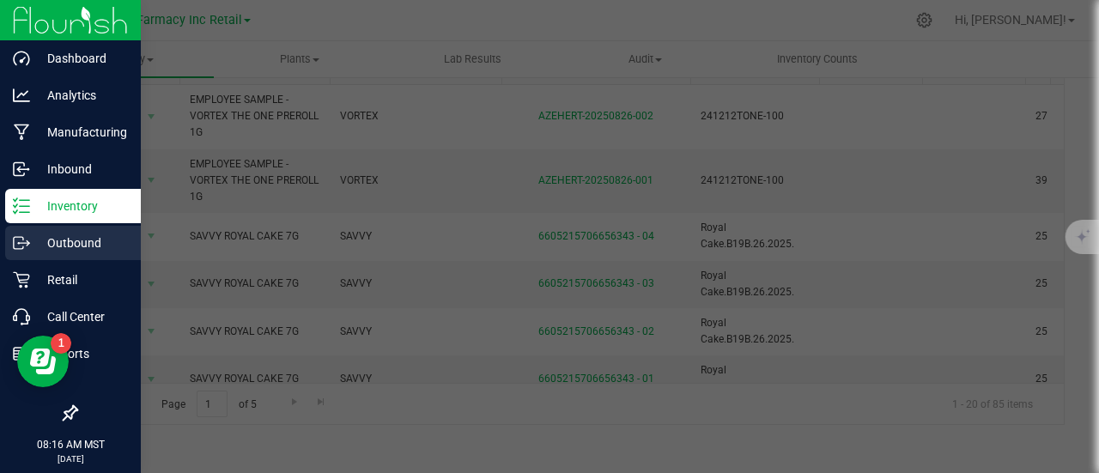
click at [39, 240] on p "Outbound" at bounding box center [81, 243] width 103 height 21
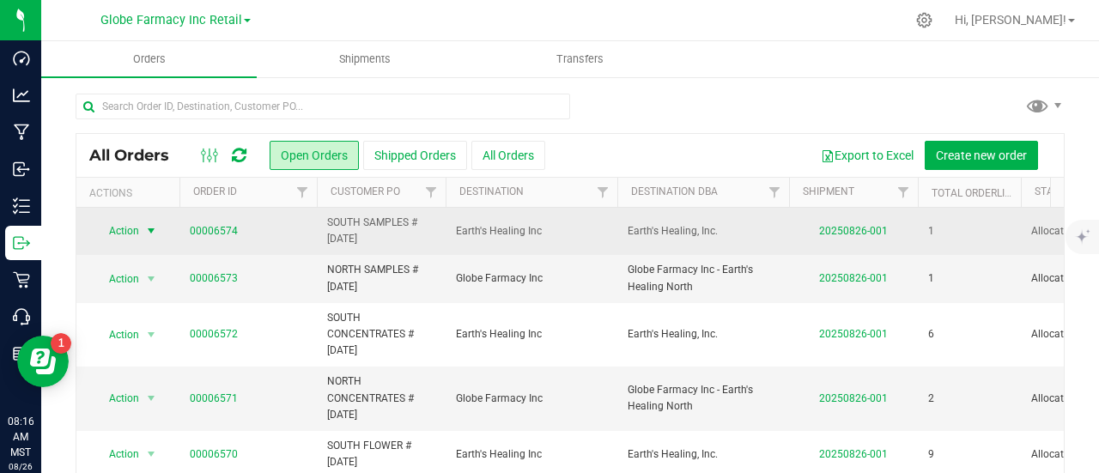
click at [125, 226] on span "Action" at bounding box center [117, 231] width 46 height 24
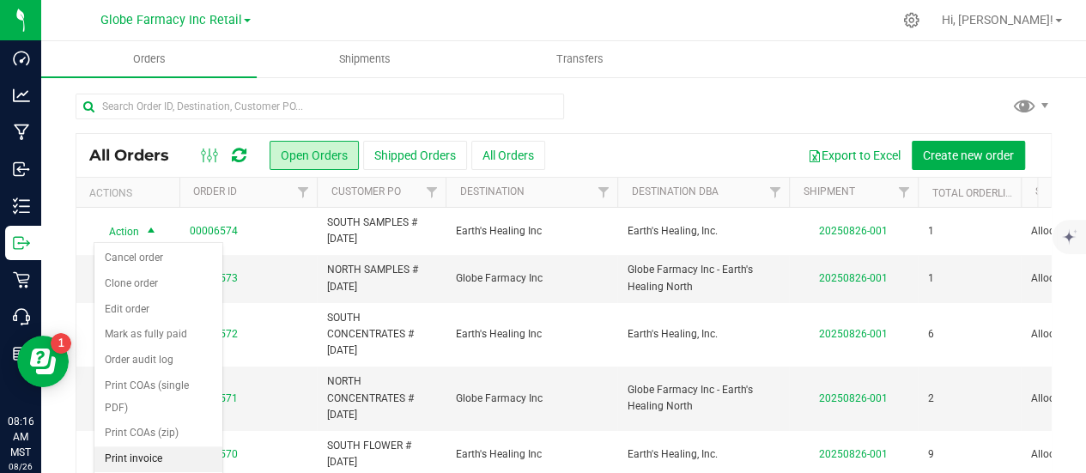
click at [161, 446] on li "Print invoice" at bounding box center [158, 459] width 128 height 26
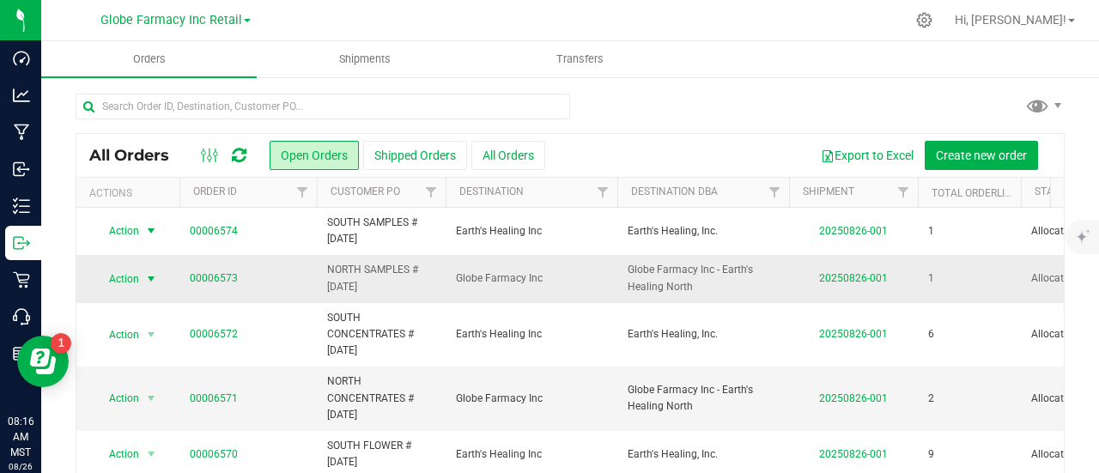
click at [141, 284] on span "select" at bounding box center [151, 279] width 21 height 24
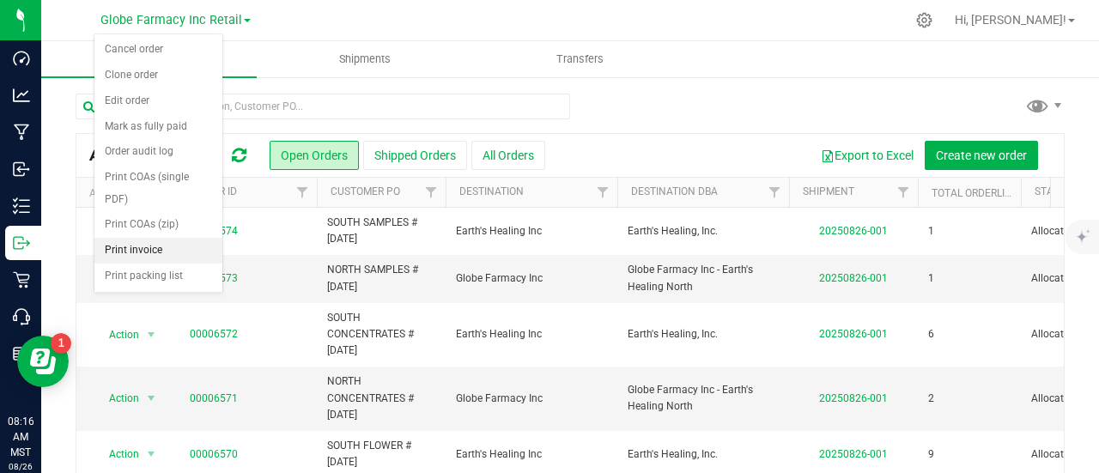
click at [186, 238] on li "Print invoice" at bounding box center [158, 251] width 128 height 26
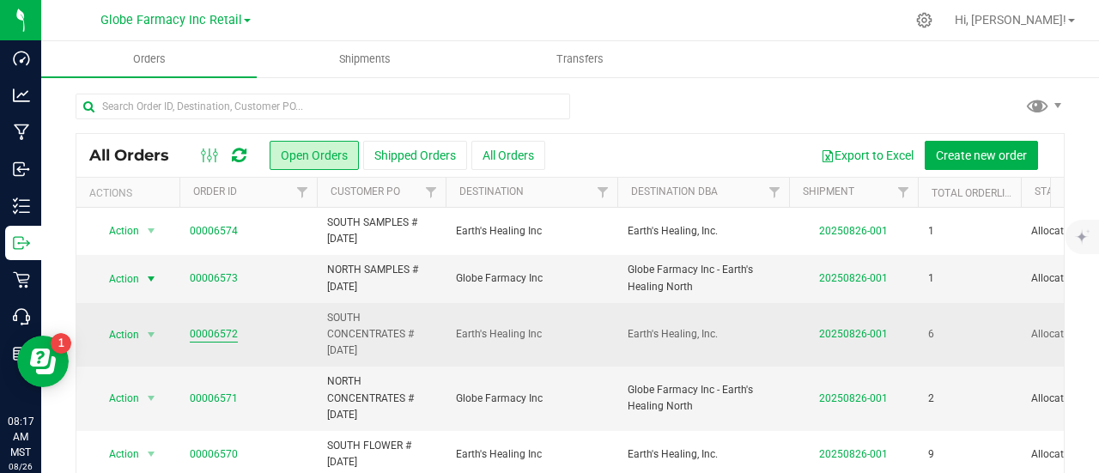
click at [235, 328] on link "00006572" at bounding box center [214, 334] width 48 height 16
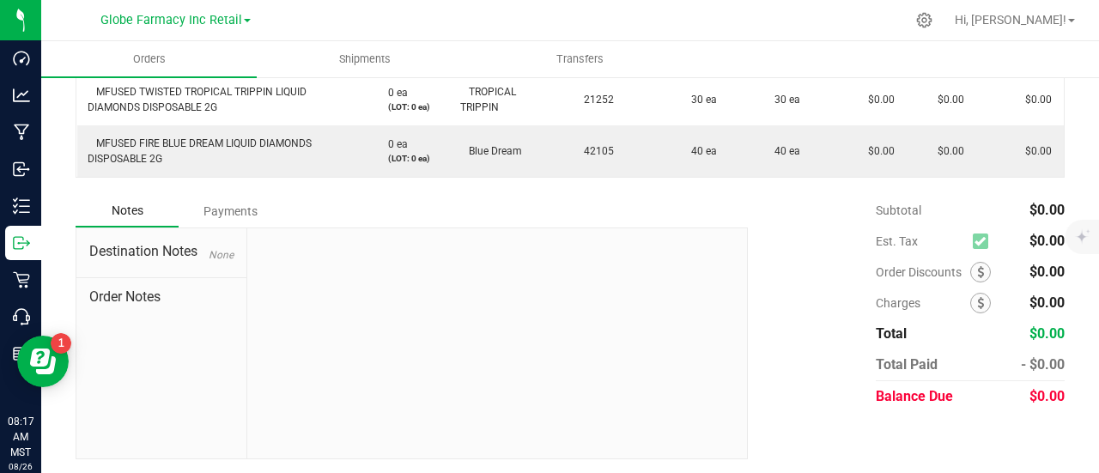
scroll to position [424, 0]
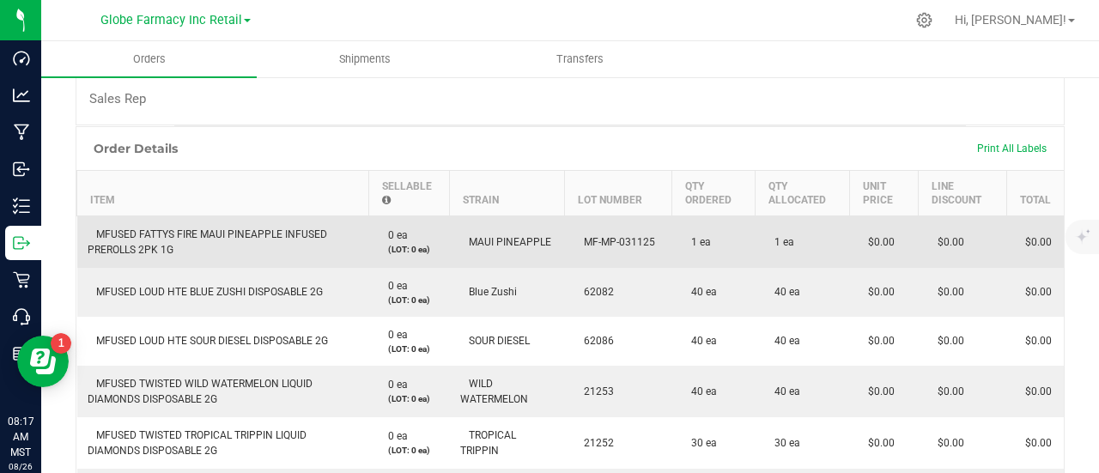
click at [148, 244] on span "MFUSED FATTYS FIRE MAUI PINEAPPLE INFUSED PREROLLS 2PK 1G" at bounding box center [208, 241] width 240 height 27
copy span "MFUSED FATTYS FIRE MAUI PINEAPPLE INFUSED PREROLLS 2PK 1G"
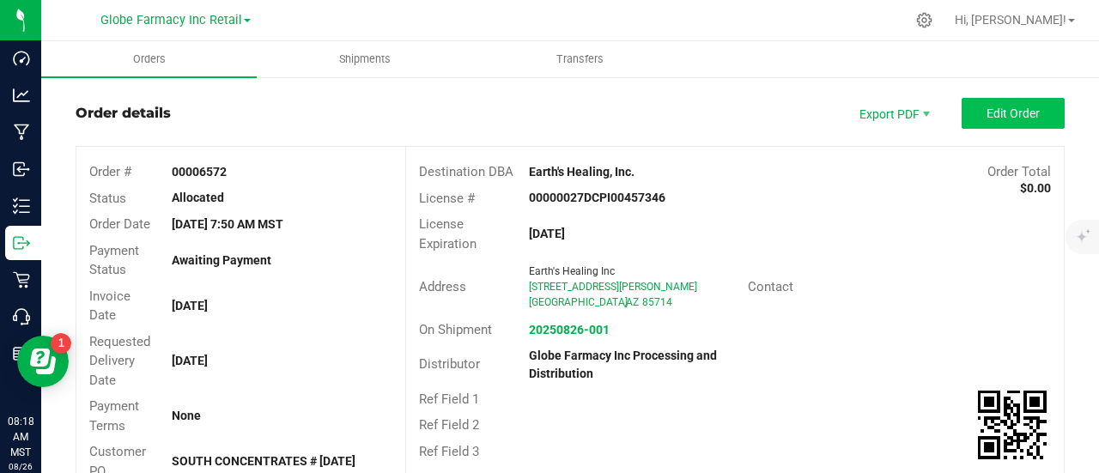
scroll to position [0, 0]
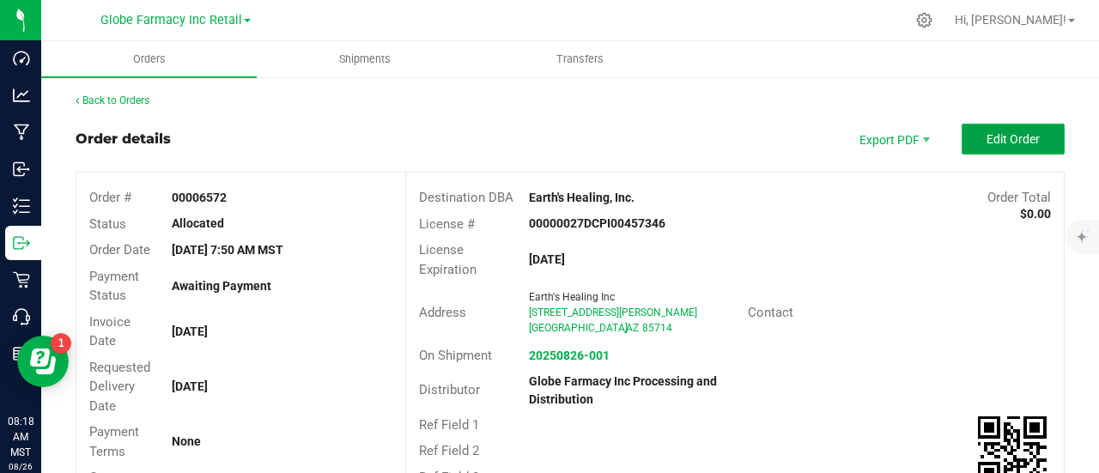
click at [1029, 142] on button "Edit Order" at bounding box center [1013, 139] width 103 height 31
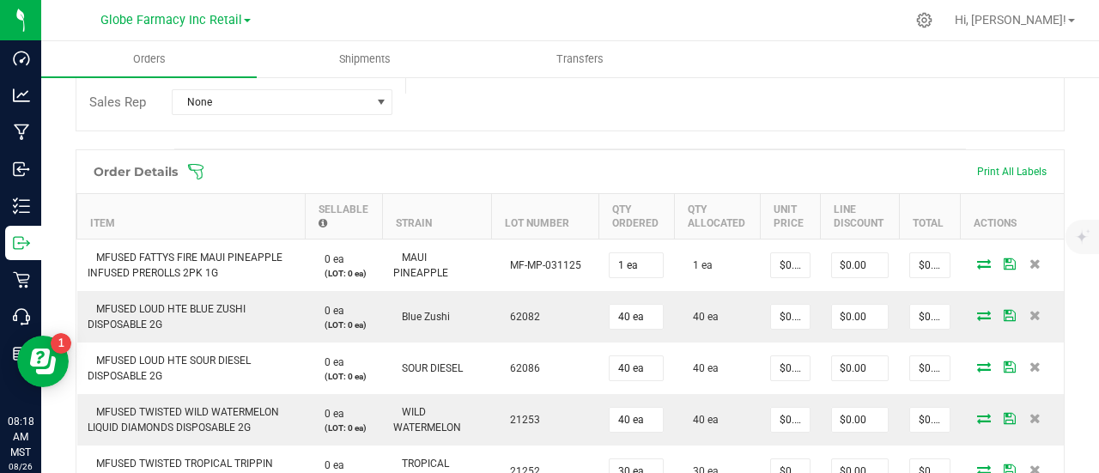
scroll to position [429, 0]
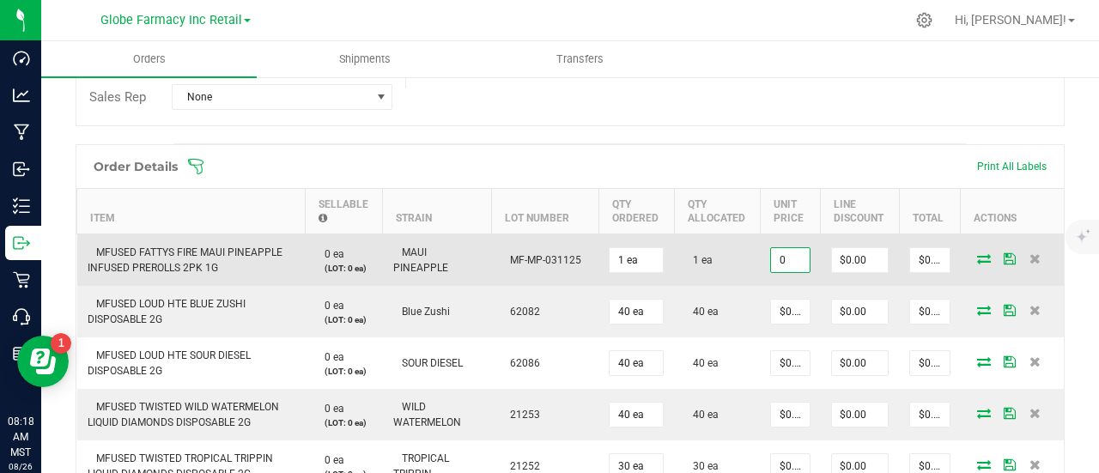
paste input "5.63"
click at [773, 252] on input "0" at bounding box center [790, 260] width 39 height 24
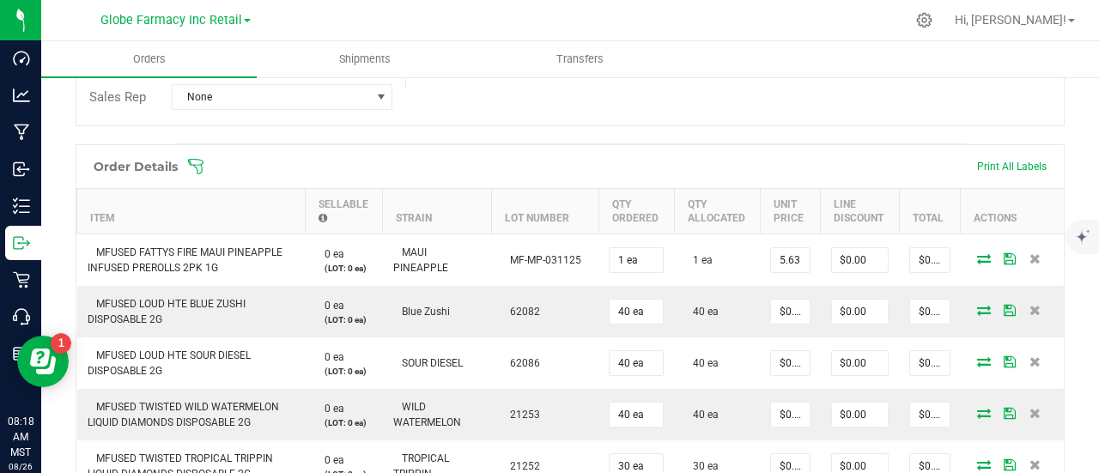
type input "$5.63000"
type input "$5.63"
click at [788, 149] on div "Order Details Print All Labels" at bounding box center [569, 166] width 987 height 43
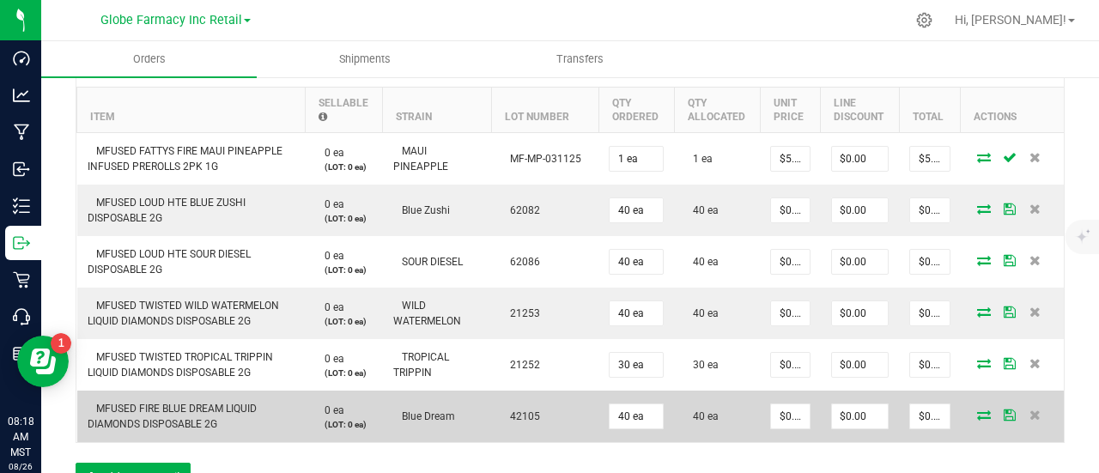
scroll to position [515, 0]
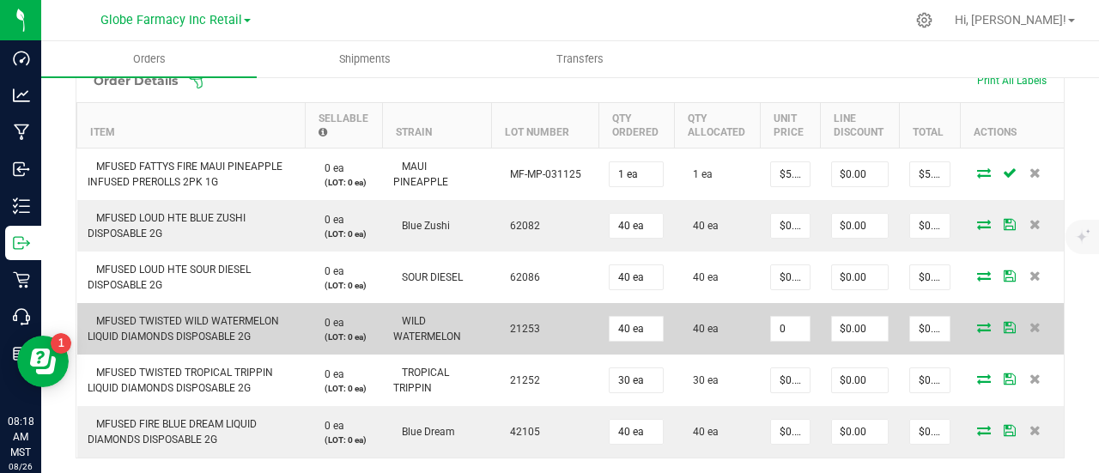
paste input "16.875"
drag, startPoint x: 782, startPoint y: 326, endPoint x: 786, endPoint y: 350, distance: 24.3
click at [782, 326] on input "16.875" at bounding box center [790, 329] width 39 height 24
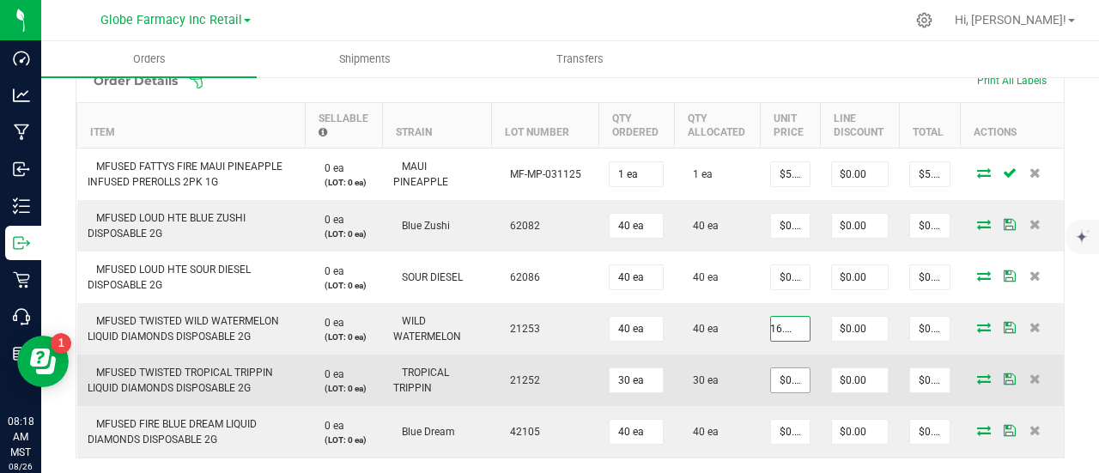
type input "$16.87500"
type input "$675.00"
drag, startPoint x: 789, startPoint y: 386, endPoint x: 764, endPoint y: 400, distance: 28.9
click at [789, 387] on input "0" at bounding box center [790, 380] width 39 height 24
paste input "16.875"
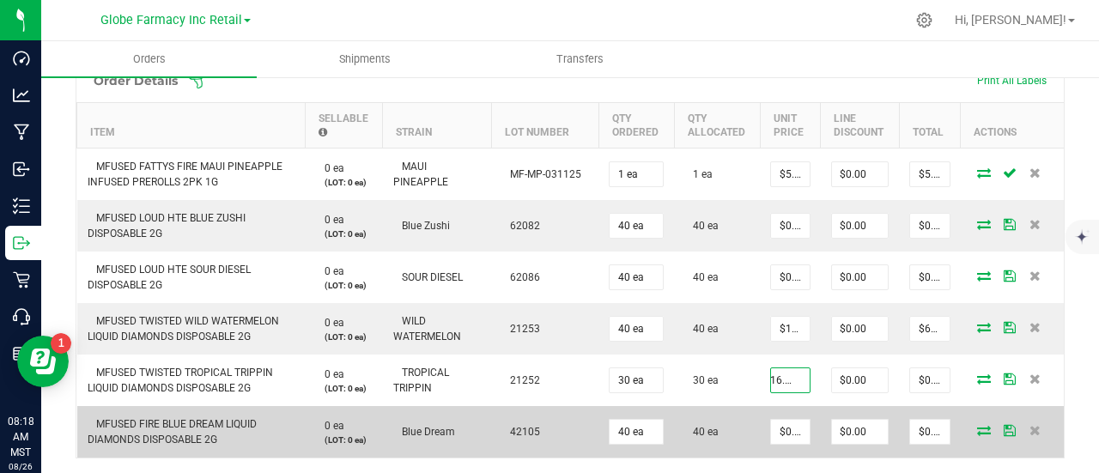
type input "$16.87500"
type input "$506.25"
click at [742, 406] on td "40 ea" at bounding box center [717, 432] width 86 height 52
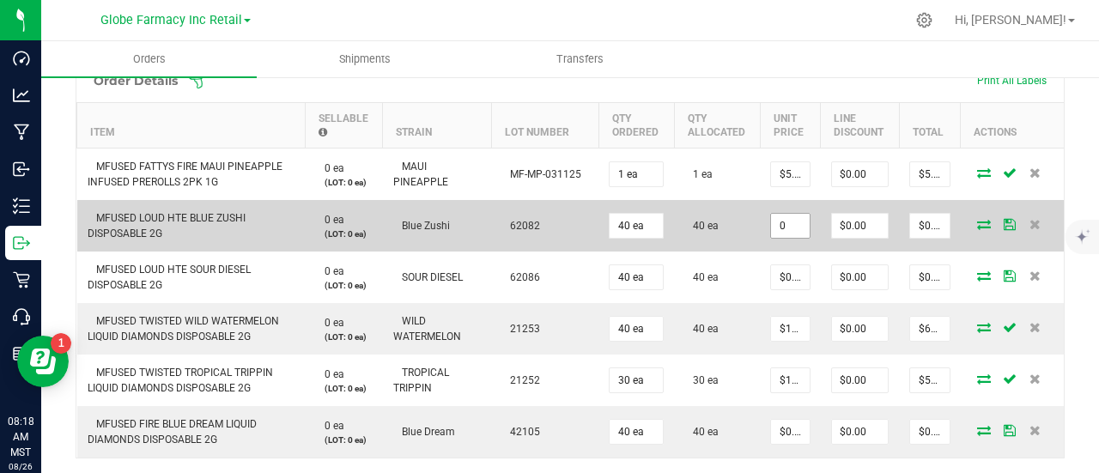
click at [789, 221] on input "0" at bounding box center [790, 226] width 39 height 24
paste input "20.625"
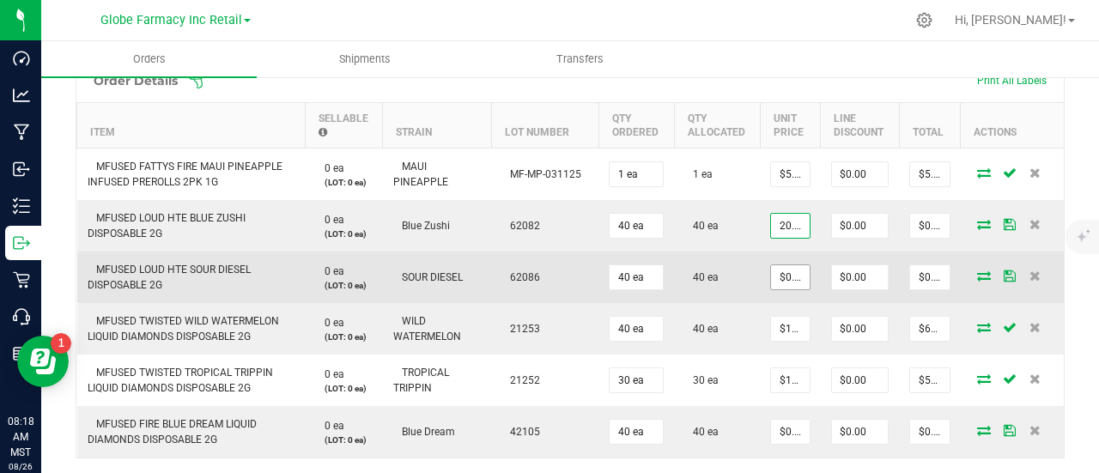
scroll to position [0, 10]
type input "$20.62500"
type input "$825.00"
click at [793, 278] on input "0" at bounding box center [790, 277] width 39 height 24
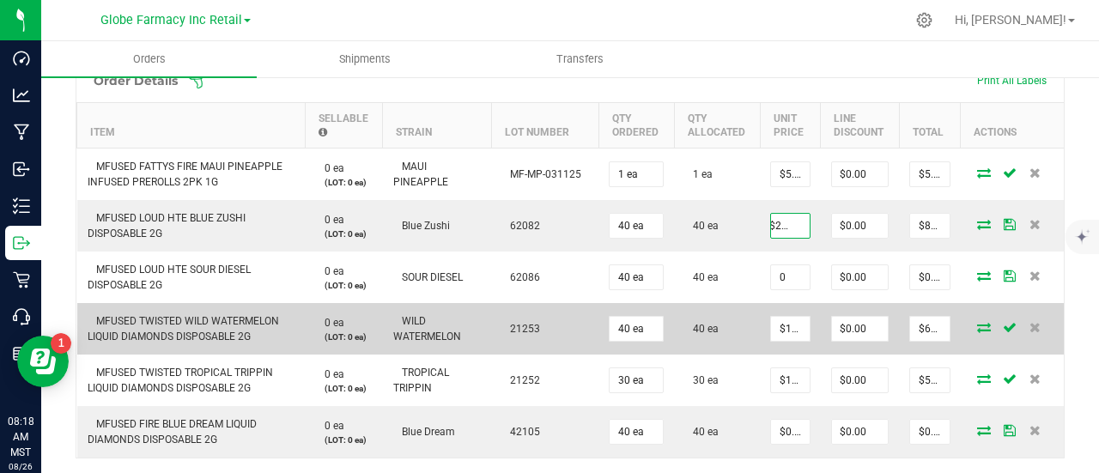
paste input "20.625"
type input "$20.62500"
type input "$825.00"
click at [740, 303] on td "40 ea" at bounding box center [717, 329] width 86 height 52
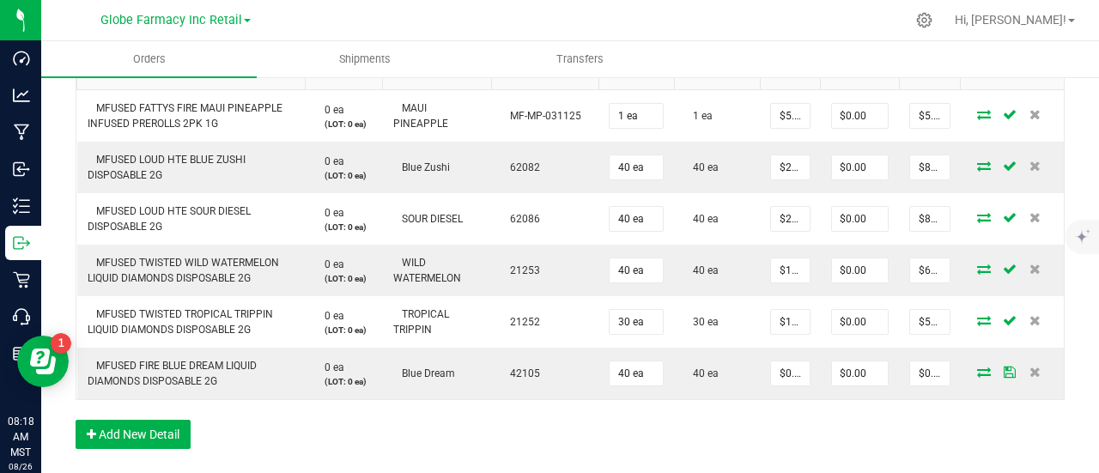
scroll to position [601, 0]
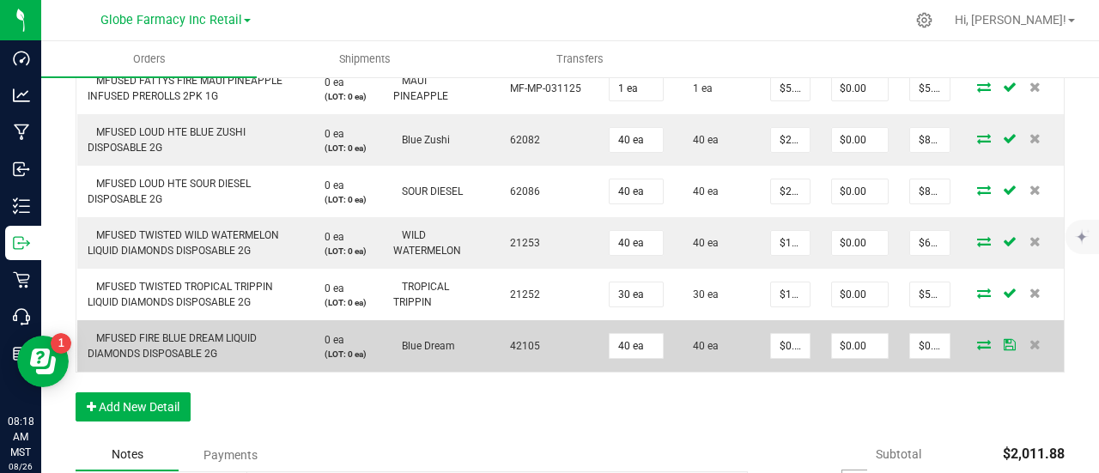
click at [777, 356] on td "$0.00000" at bounding box center [790, 346] width 61 height 52
click at [778, 346] on input "0" at bounding box center [790, 346] width 39 height 24
paste input "18.75"
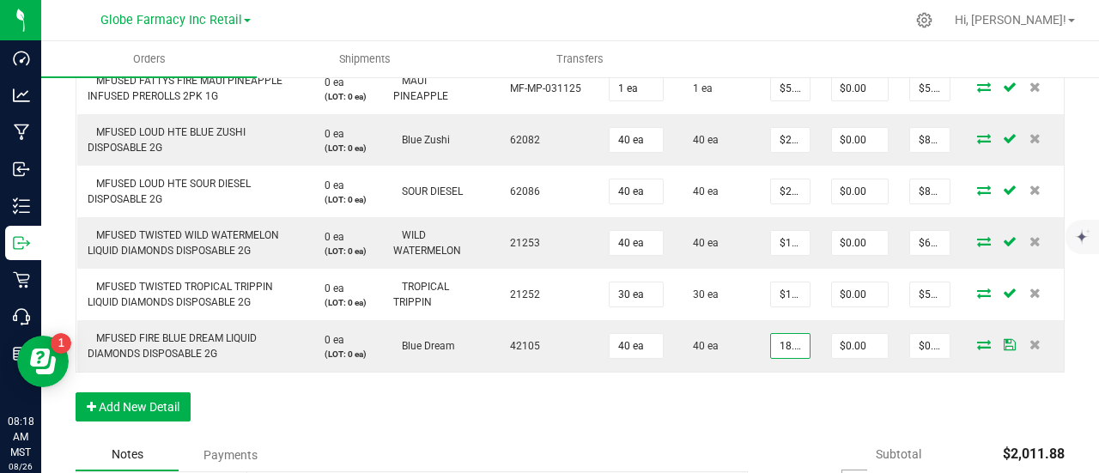
scroll to position [0, 4]
type input "$18.75000"
type input "$750.00"
click at [728, 407] on div "Order Details Print All Labels Item Sellable Strain Lot Number Qty Ordered Qty …" at bounding box center [570, 206] width 989 height 466
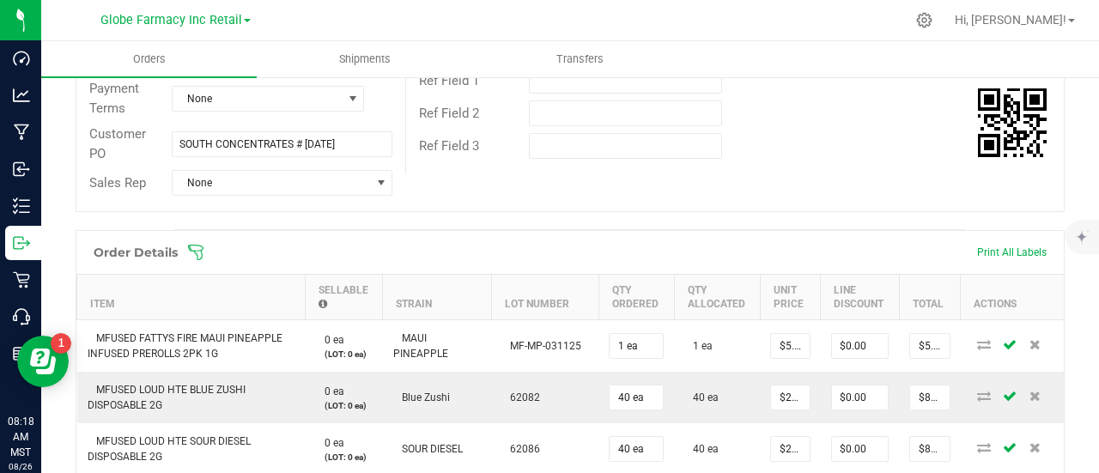
scroll to position [0, 0]
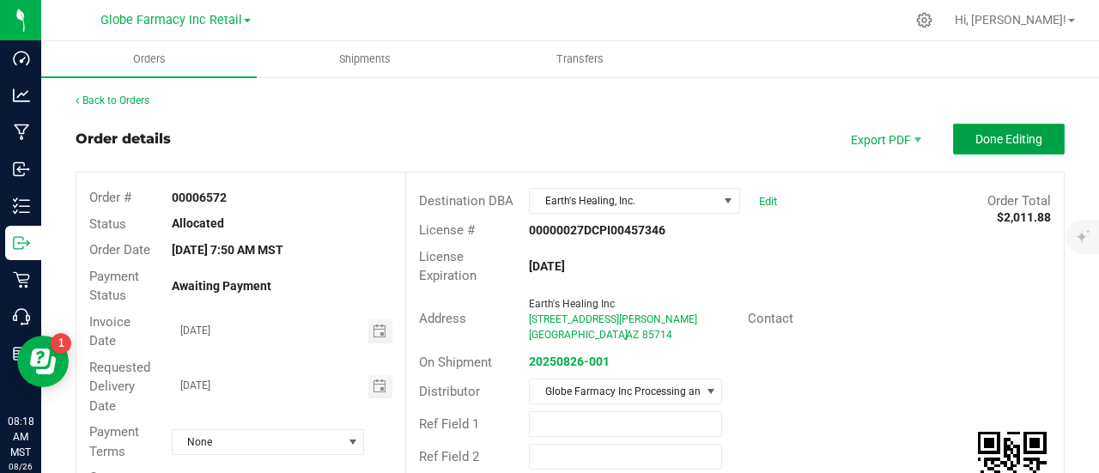
click at [979, 147] on button "Done Editing" at bounding box center [1009, 139] width 112 height 31
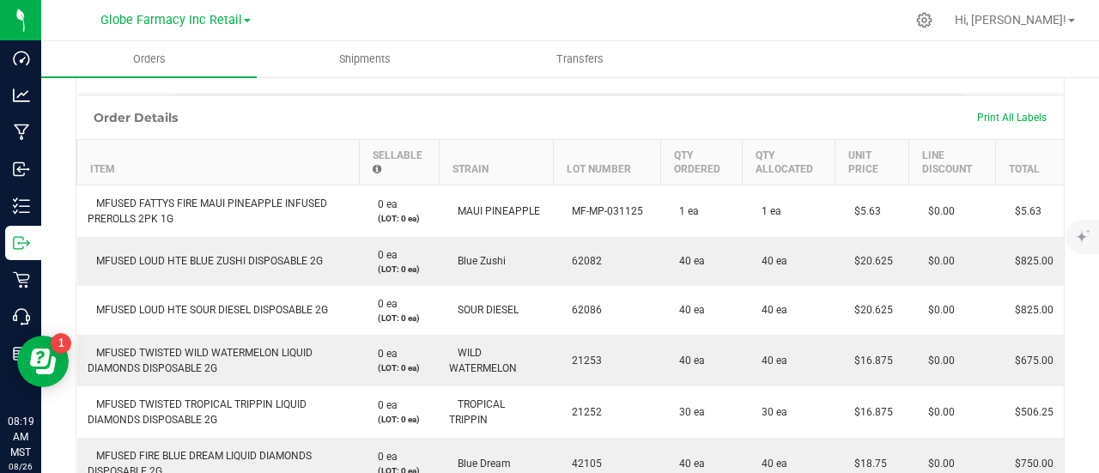
scroll to position [601, 0]
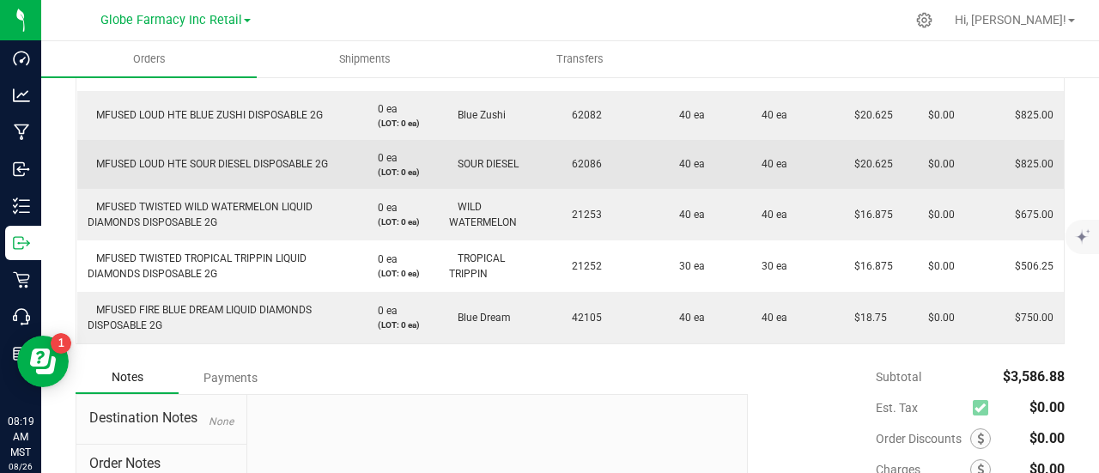
drag, startPoint x: 885, startPoint y: 162, endPoint x: 848, endPoint y: 152, distance: 38.3
click at [835, 164] on td "$20.625" at bounding box center [872, 164] width 74 height 49
copy span "$20.625"
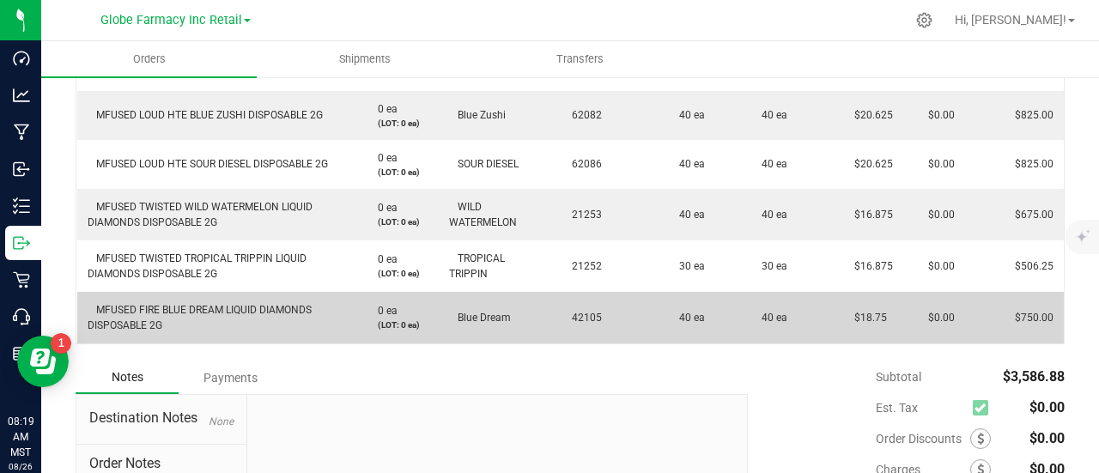
drag, startPoint x: 865, startPoint y: 319, endPoint x: 823, endPoint y: 313, distance: 42.5
click at [823, 313] on outbound-order-line-row "MFUSED FIRE BLUE DREAM LIQUID DIAMONDS DISPOSABLE 2G 0 ea (LOT: 0 ea) Blue Drea…" at bounding box center [570, 318] width 987 height 52
copy outbound-order-line-row "$18.75"
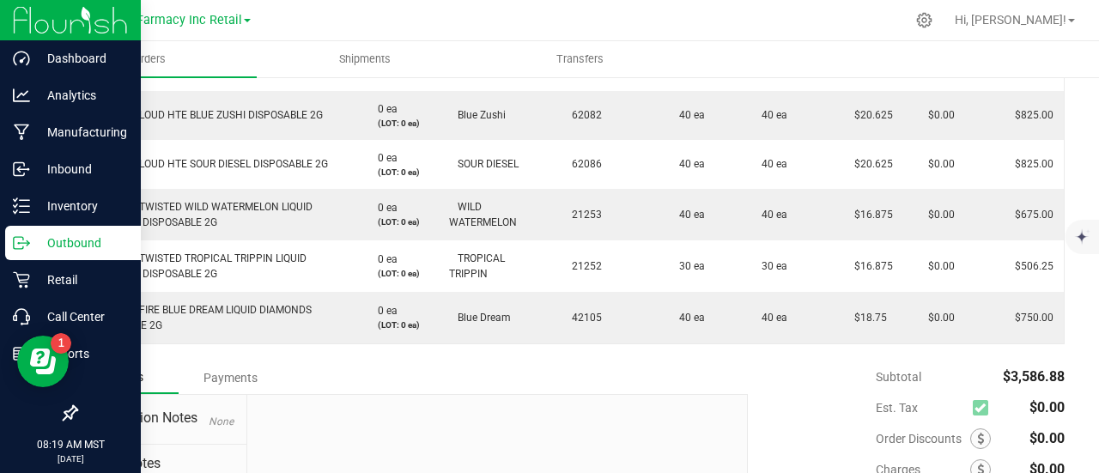
click at [24, 240] on icon at bounding box center [21, 242] width 17 height 17
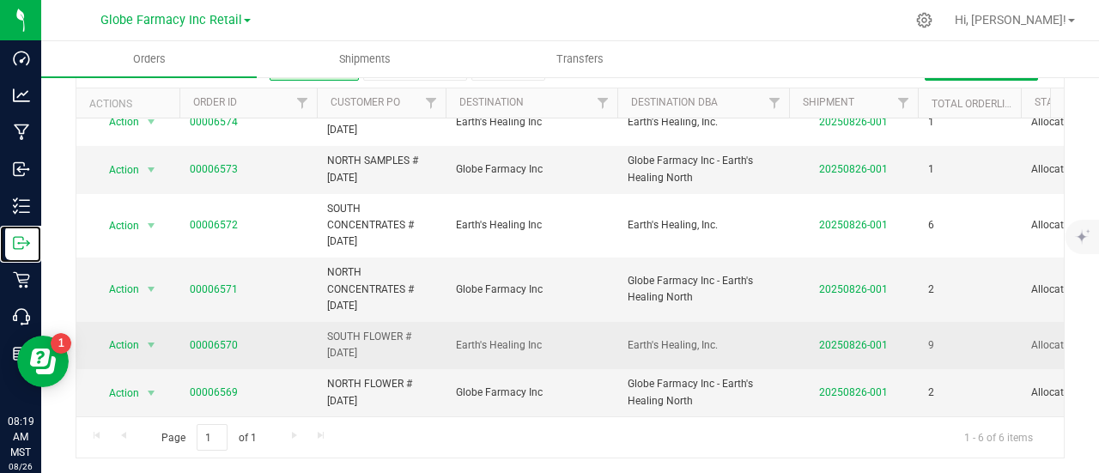
scroll to position [89, 0]
click at [222, 337] on link "00006570" at bounding box center [214, 345] width 48 height 16
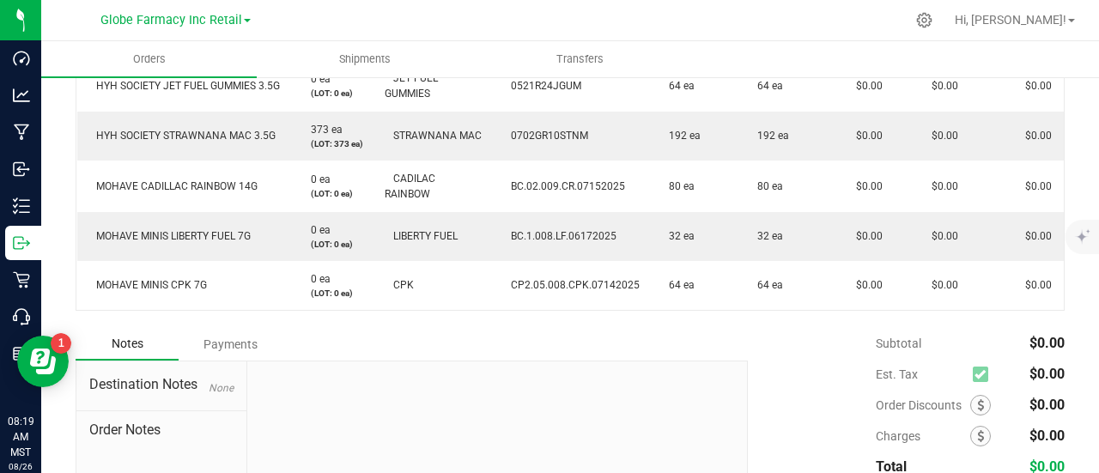
scroll to position [519, 0]
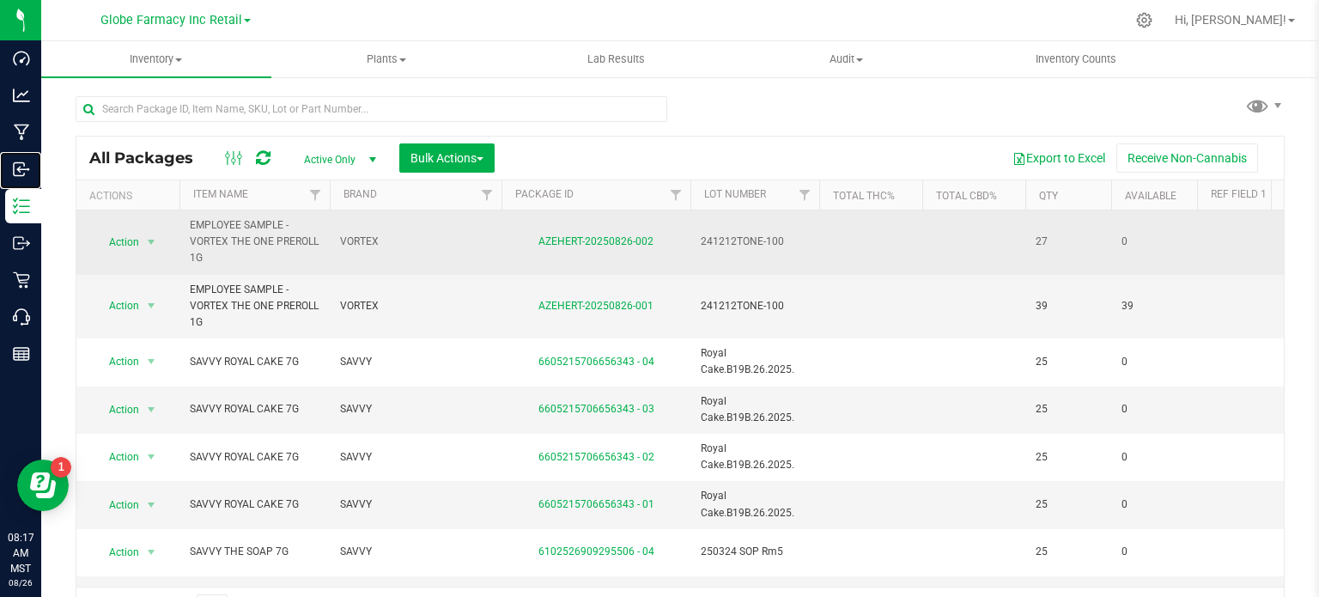
drag, startPoint x: 79, startPoint y: 161, endPoint x: 621, endPoint y: 270, distance: 552.5
click at [0, 0] on p "Inbound" at bounding box center [0, 0] width 0 height 0
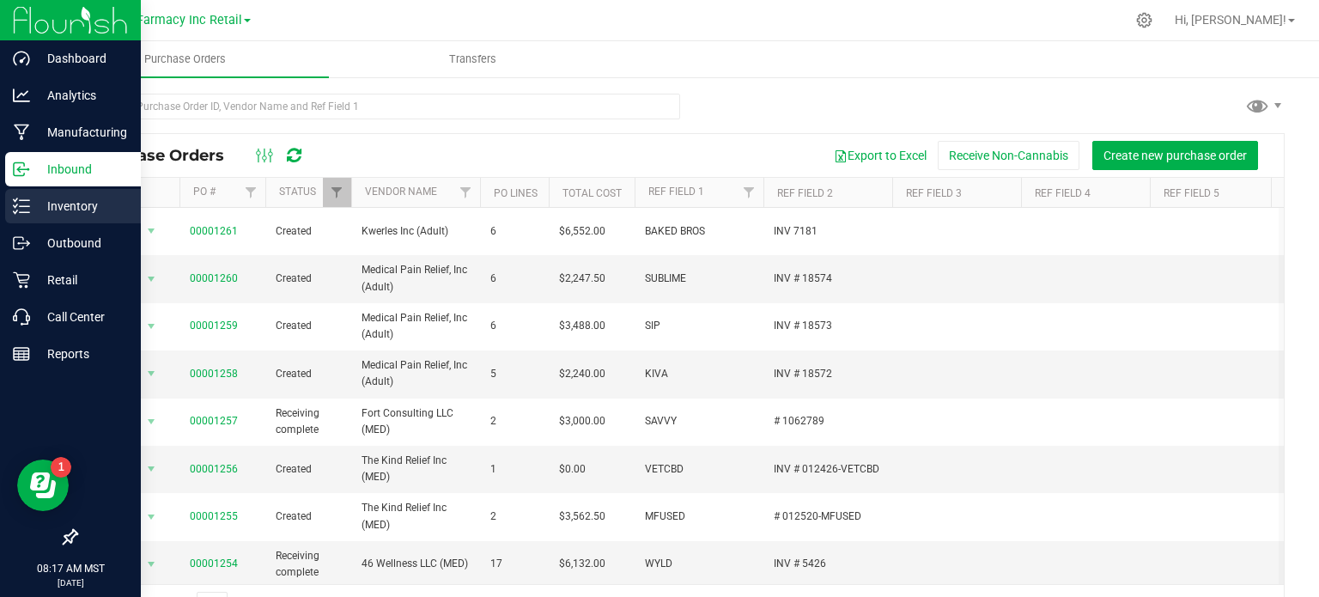
click at [27, 200] on line at bounding box center [24, 200] width 9 height 0
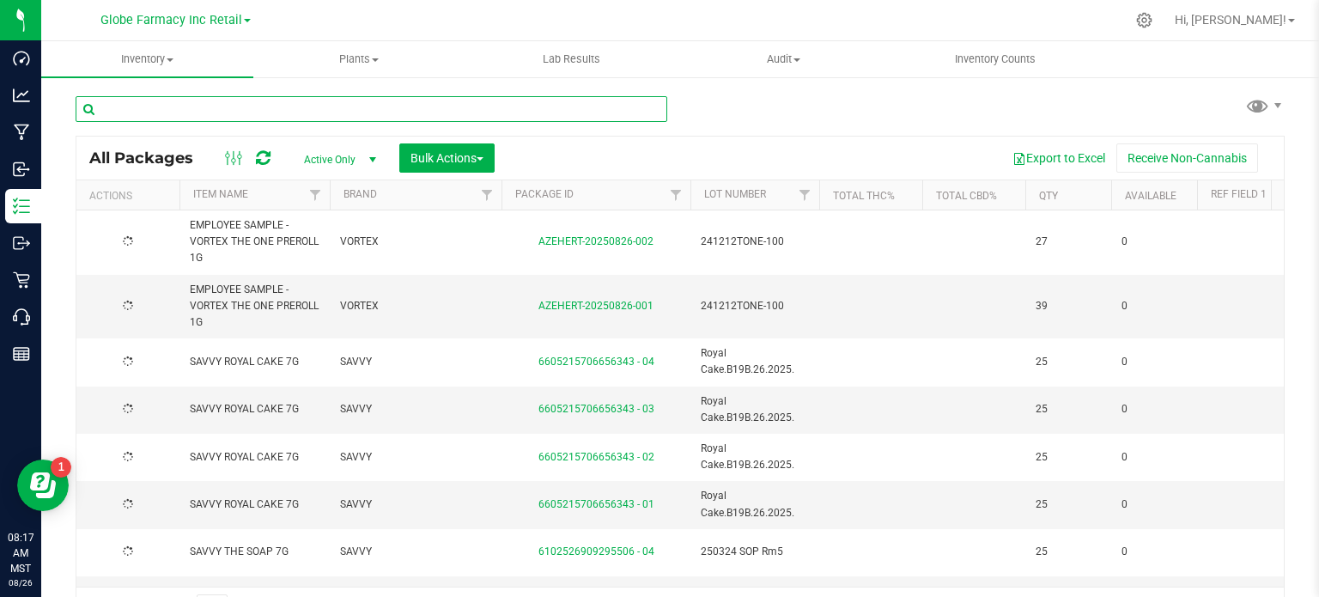
click at [182, 118] on input "text" at bounding box center [372, 109] width 592 height 26
paste input "MFUSED FATTYS FIRE MAUI PINEAPPLE INFUSED PREROLLS 2PK 1G"
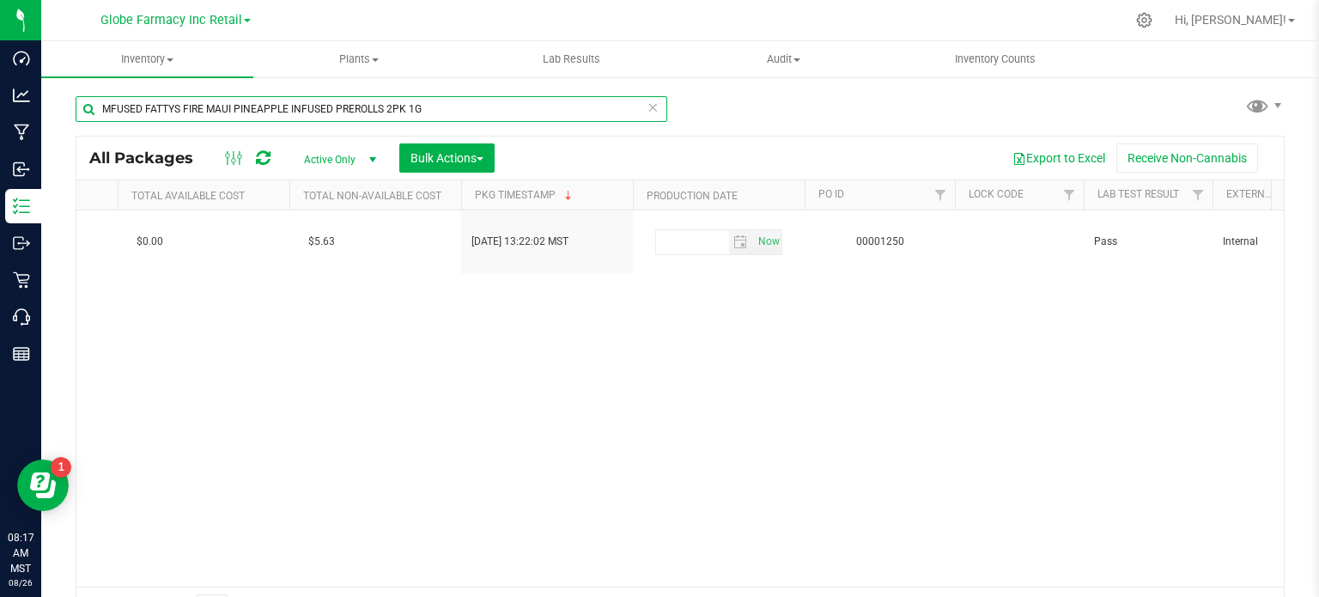
scroll to position [0, 3232]
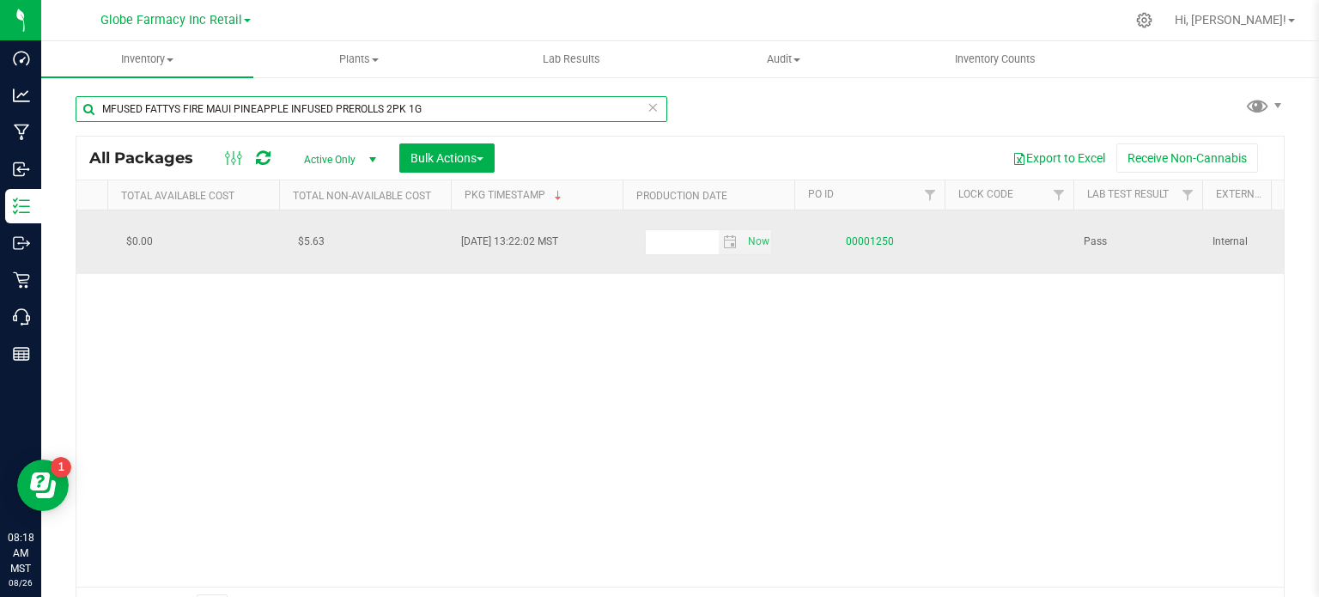
type input "MFUSED FATTYS FIRE MAUI PINEAPPLE INFUSED PREROLLS 2PK 1G"
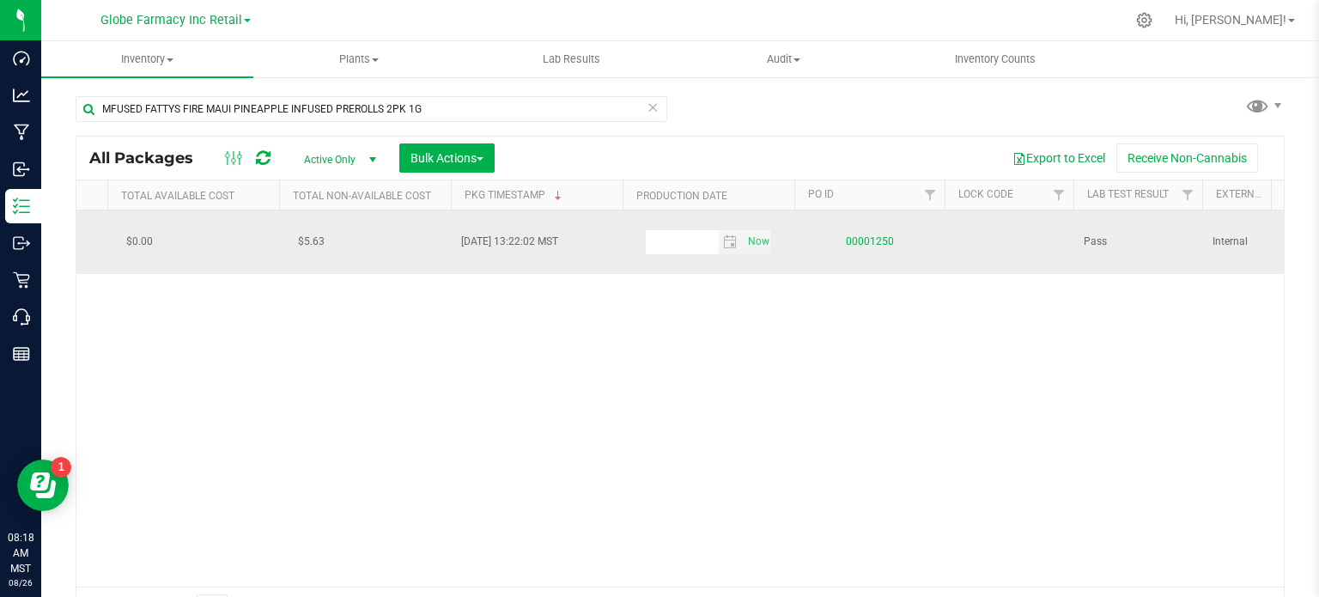
click at [862, 243] on link "00001250" at bounding box center [870, 241] width 48 height 12
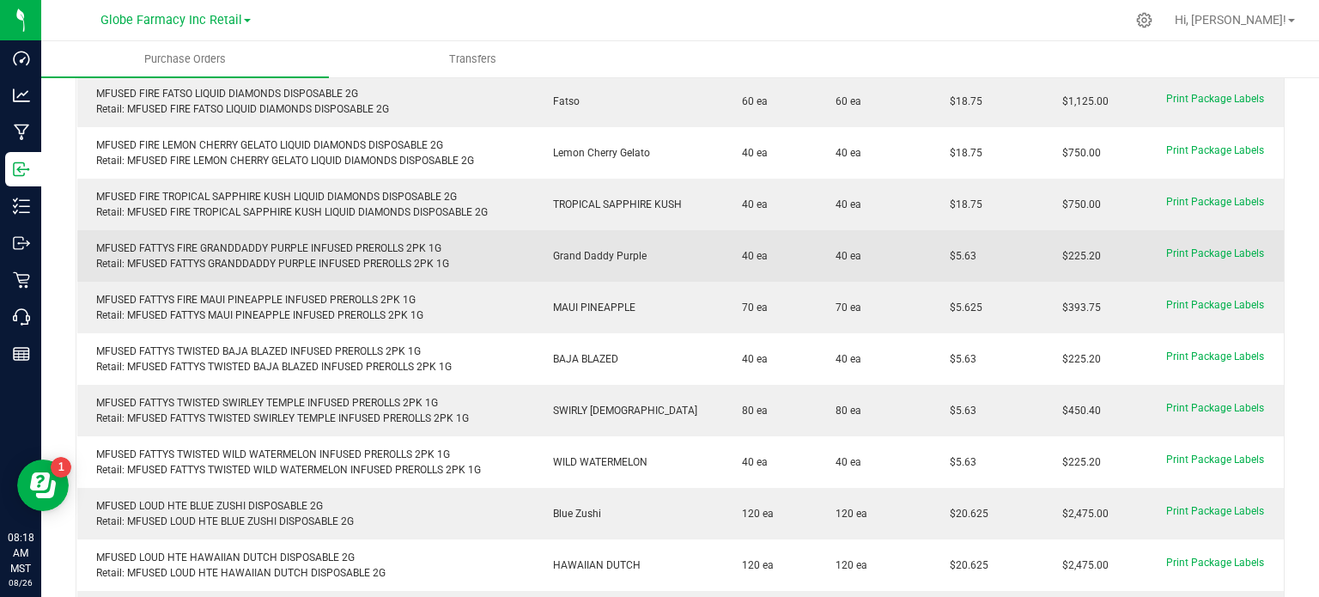
scroll to position [343, 0]
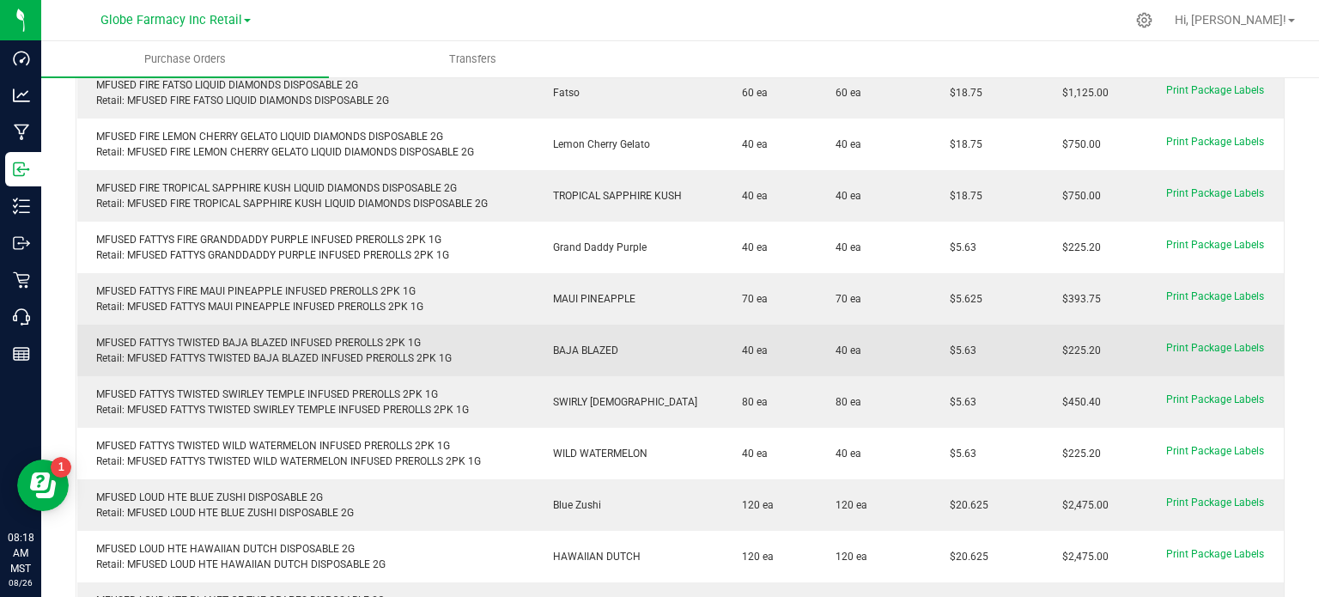
drag, startPoint x: 968, startPoint y: 336, endPoint x: 937, endPoint y: 344, distance: 32.9
click at [937, 344] on td "$5.63" at bounding box center [987, 351] width 112 height 52
copy span "$5.63"
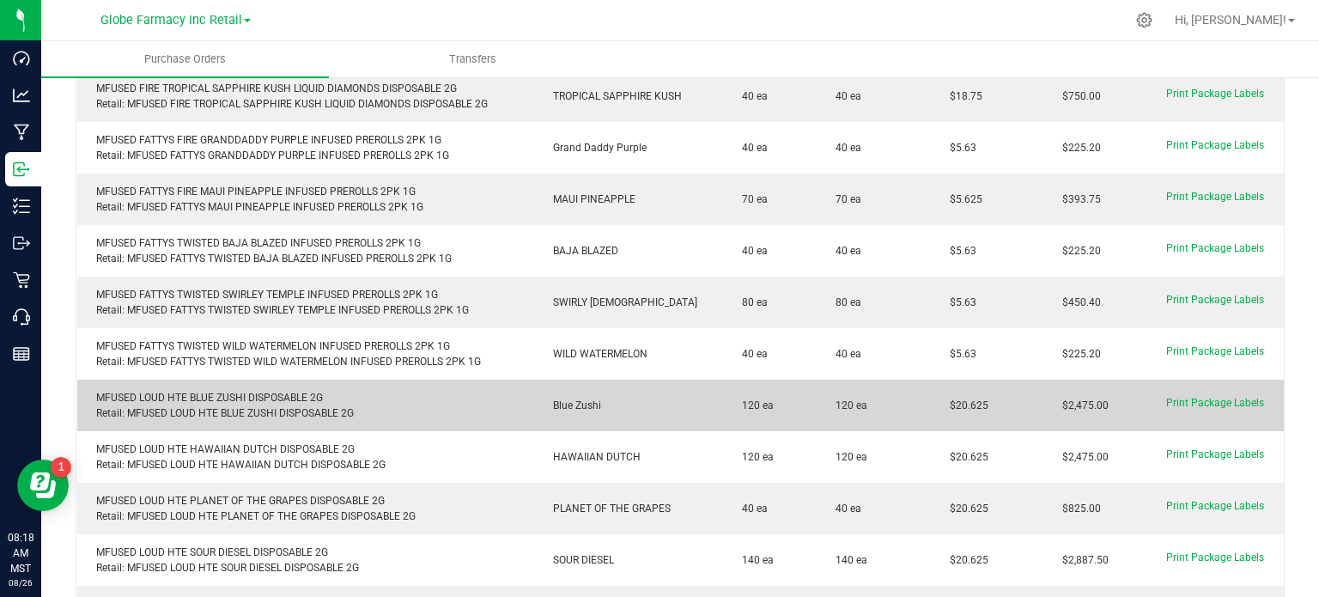
scroll to position [601, 0]
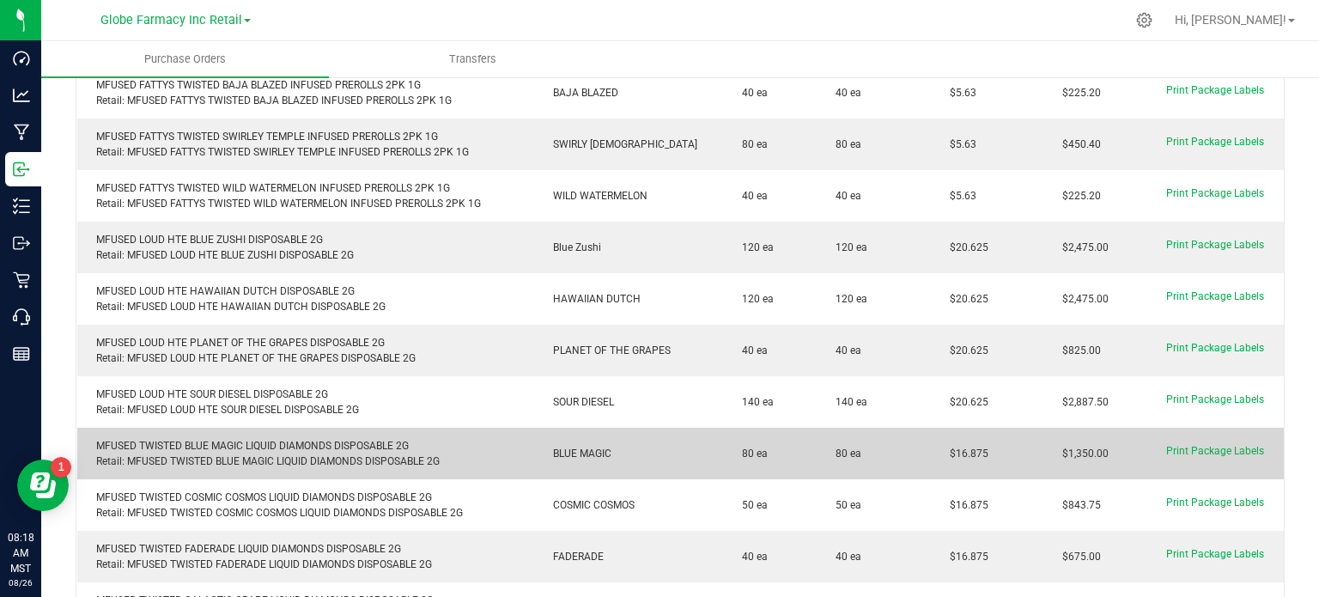
drag, startPoint x: 955, startPoint y: 442, endPoint x: 925, endPoint y: 445, distance: 30.2
click at [931, 445] on td "$16.875" at bounding box center [987, 454] width 112 height 52
copy span "$16.875"
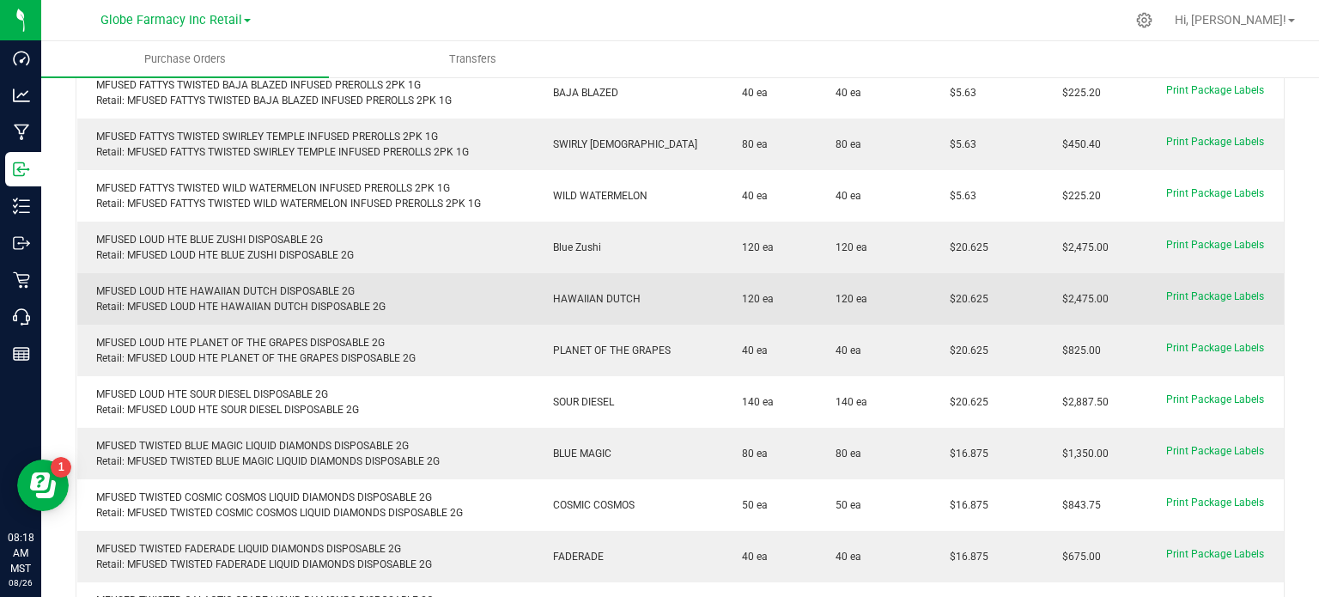
drag, startPoint x: 944, startPoint y: 285, endPoint x: 925, endPoint y: 290, distance: 20.4
click at [931, 290] on td "$20.625" at bounding box center [987, 299] width 112 height 52
copy span "$20.625"
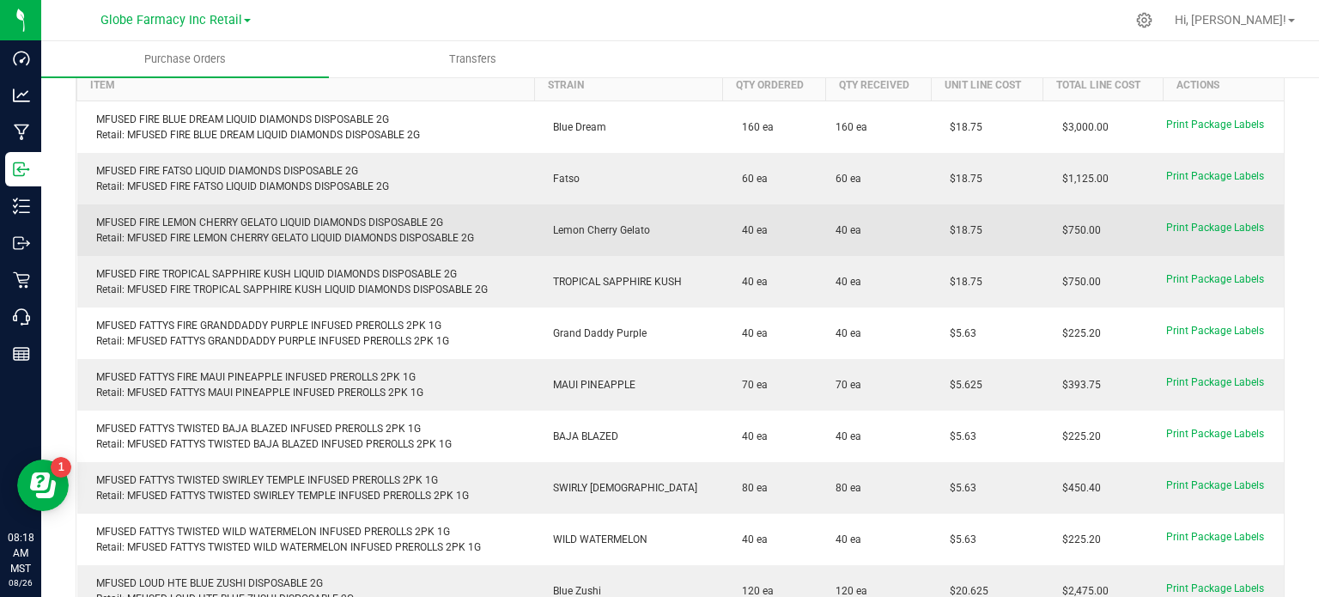
drag, startPoint x: 977, startPoint y: 221, endPoint x: 932, endPoint y: 227, distance: 45.9
click at [932, 227] on td "$18.75" at bounding box center [987, 230] width 112 height 52
copy span "$18.75"
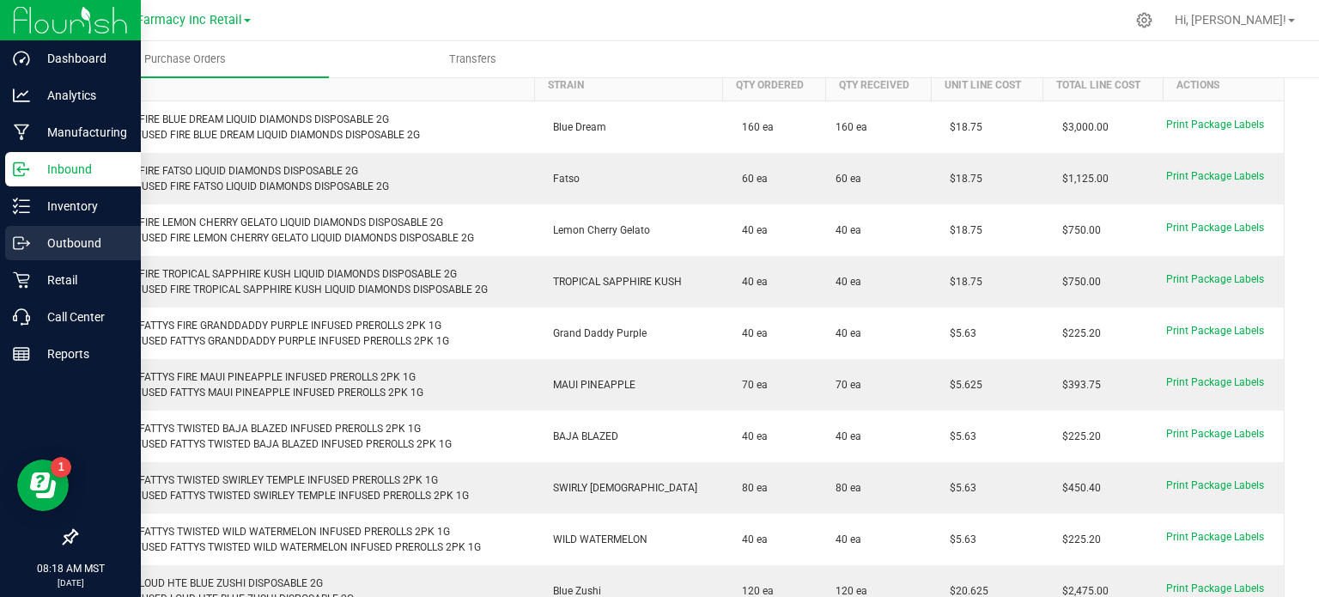
click at [21, 238] on icon at bounding box center [21, 242] width 17 height 17
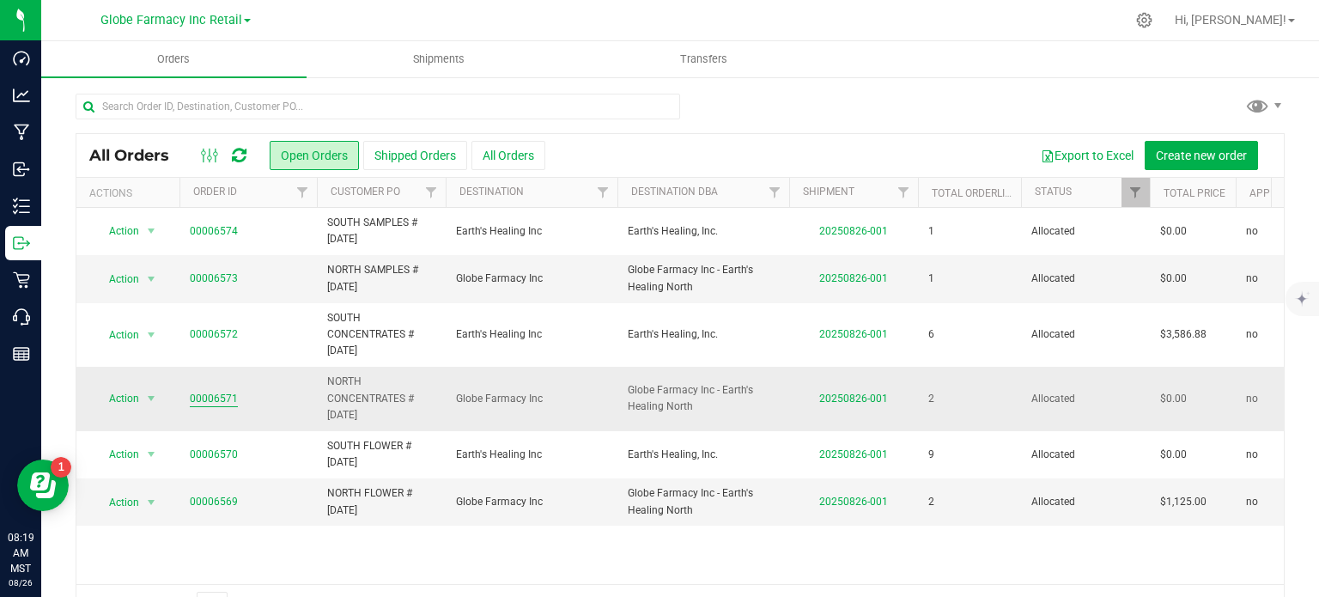
click at [215, 401] on link "00006571" at bounding box center [214, 399] width 48 height 16
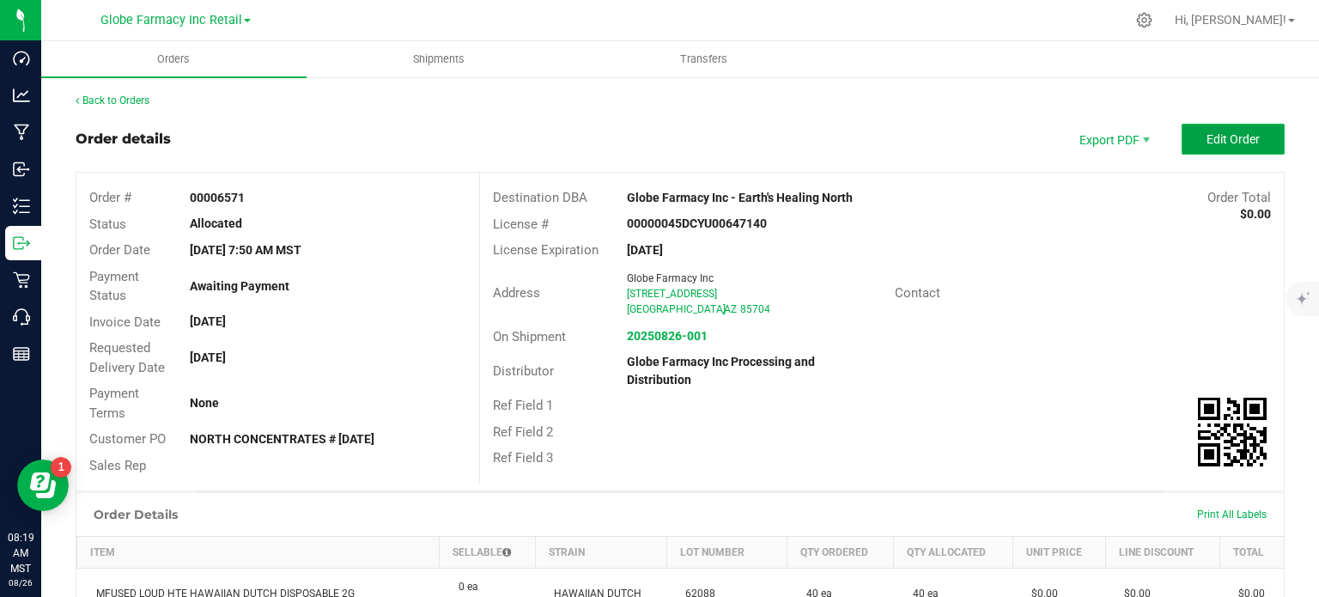
click at [1206, 135] on span "Edit Order" at bounding box center [1232, 139] width 53 height 14
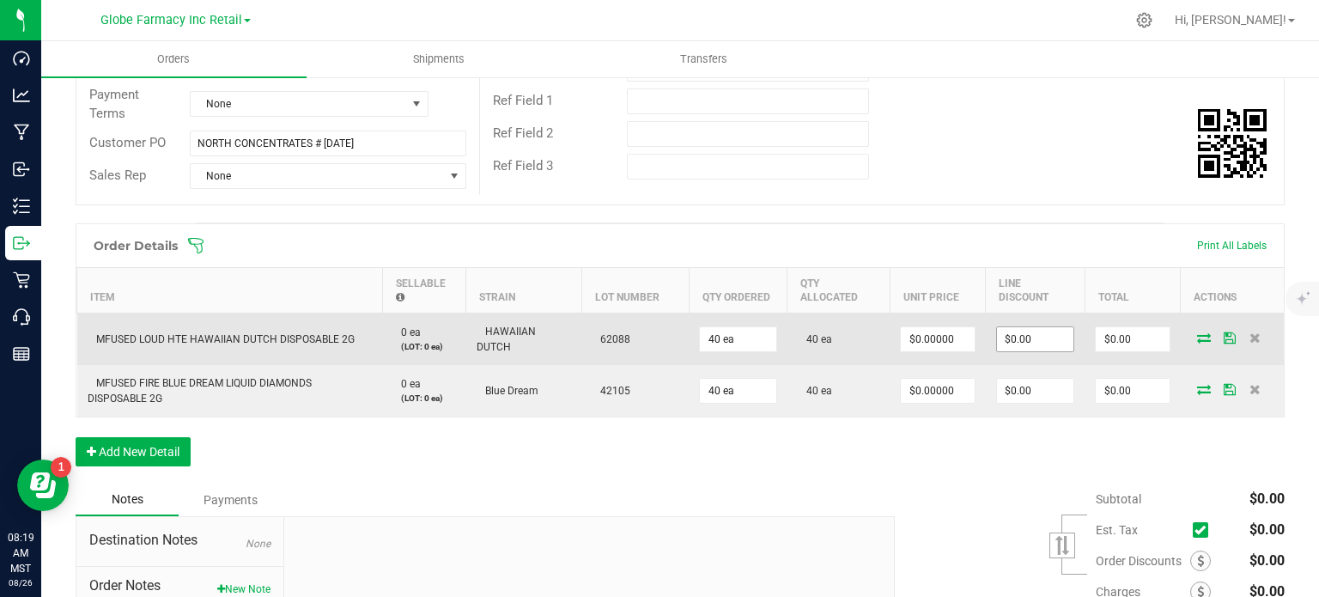
scroll to position [343, 0]
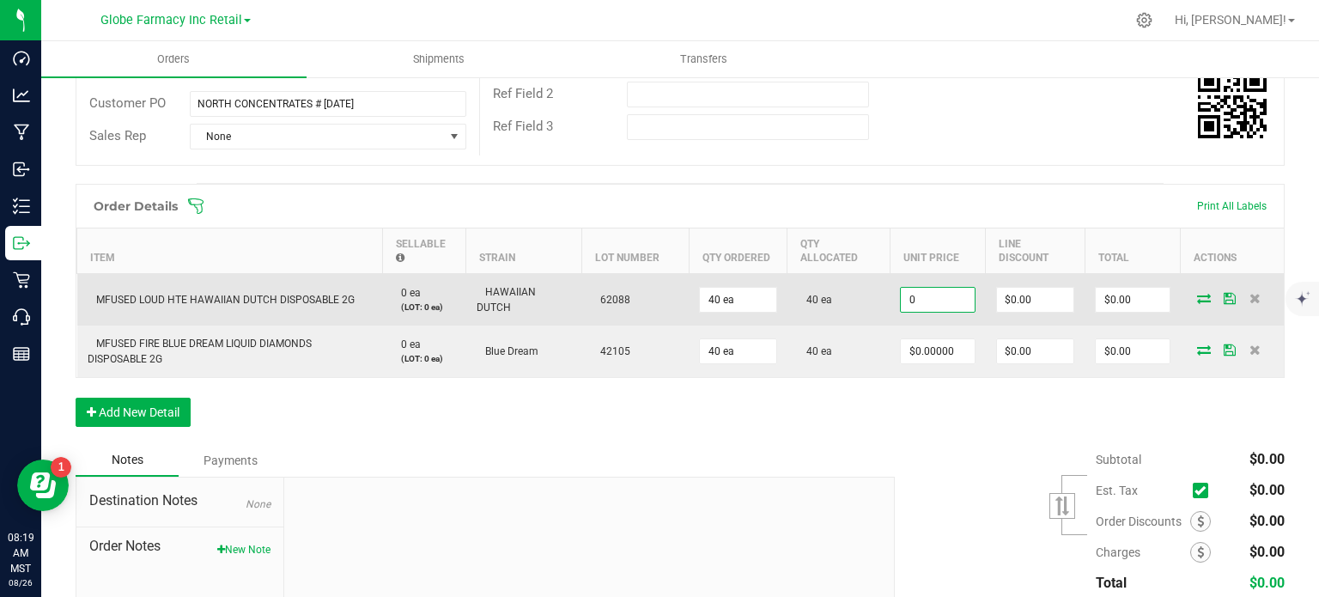
paste input "20.625"
click at [955, 298] on input "20.625" at bounding box center [938, 300] width 74 height 24
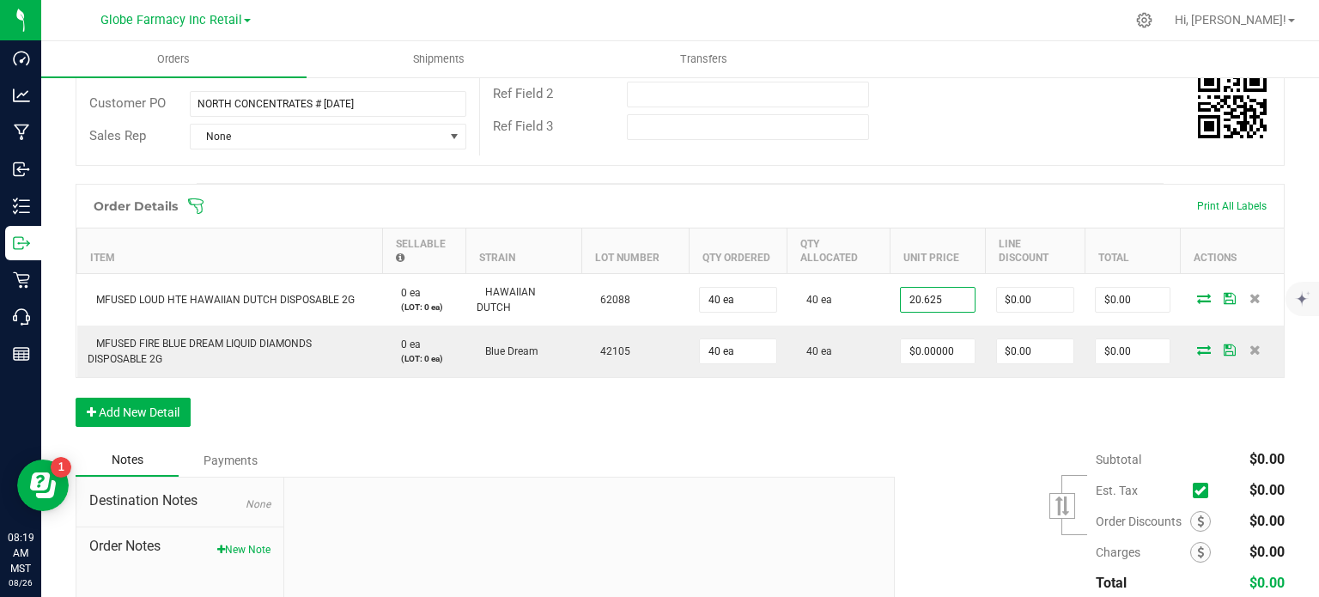
type input "$20.62500"
type input "$825.00"
click at [926, 435] on div "Order Details Print All Labels Item Sellable Strain Lot Number Qty Ordered Qty …" at bounding box center [680, 314] width 1209 height 260
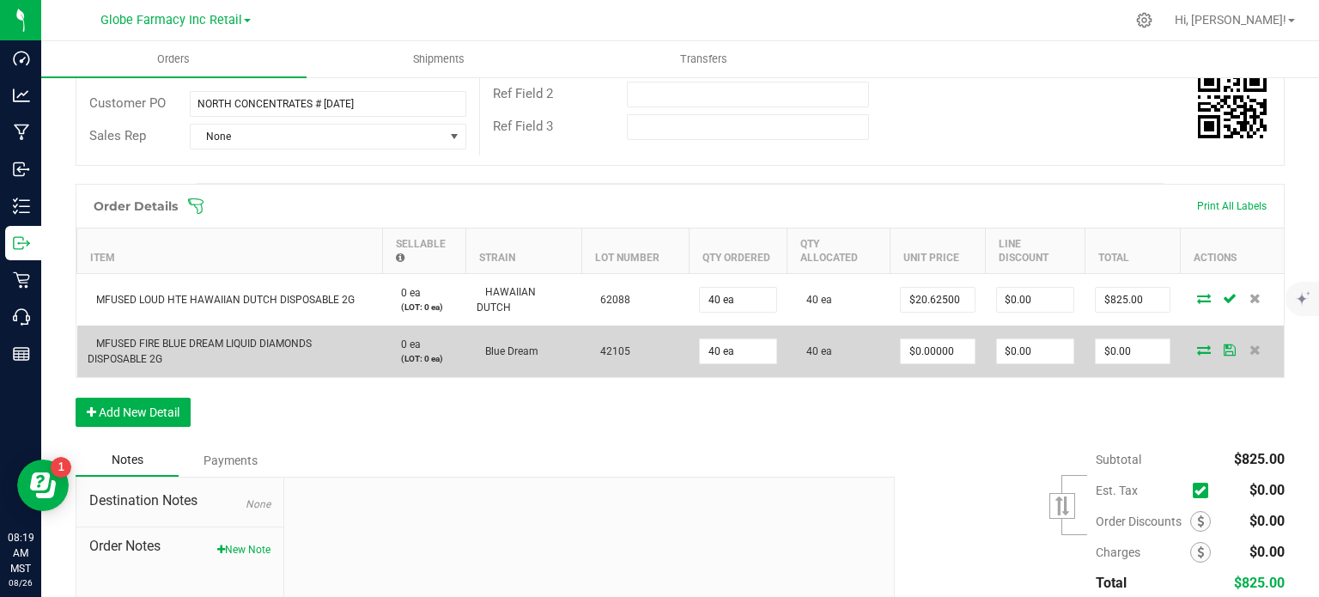
click at [959, 365] on td "$0.00000" at bounding box center [937, 351] width 96 height 52
click at [941, 350] on input "0" at bounding box center [938, 351] width 74 height 24
paste input "18.75"
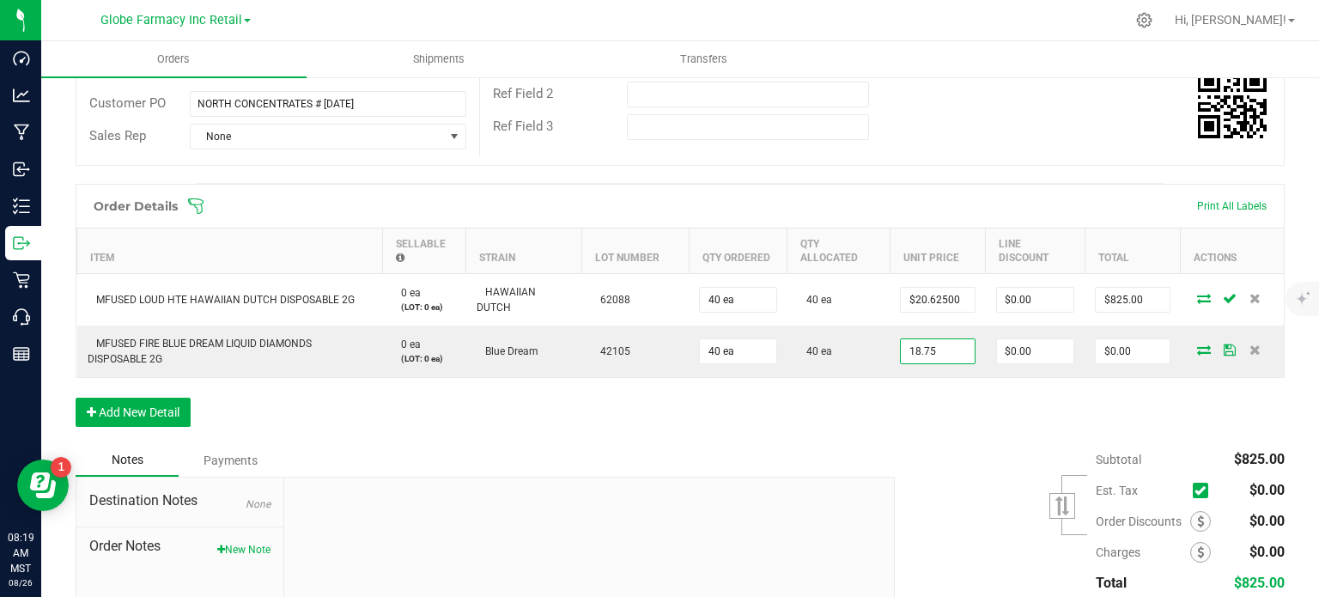
type input "$18.75000"
type input "$750.00"
click at [915, 418] on div "Order Details Print All Labels Item Sellable Strain Lot Number Qty Ordered Qty …" at bounding box center [680, 314] width 1209 height 260
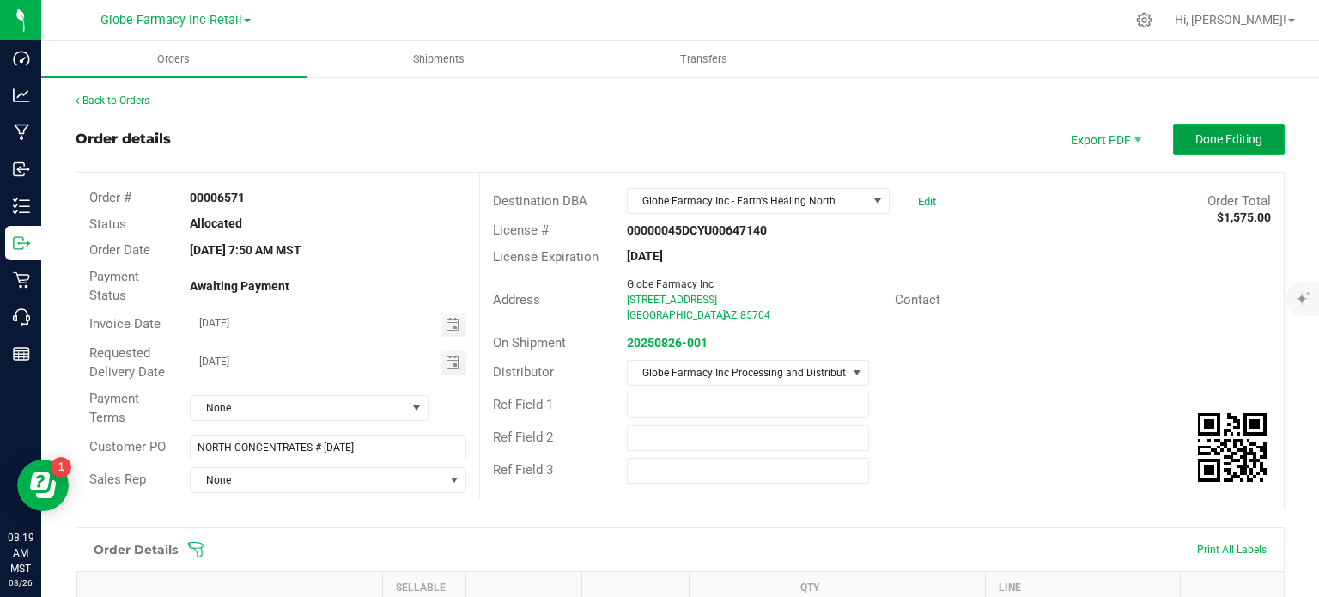
click at [1242, 130] on button "Done Editing" at bounding box center [1229, 139] width 112 height 31
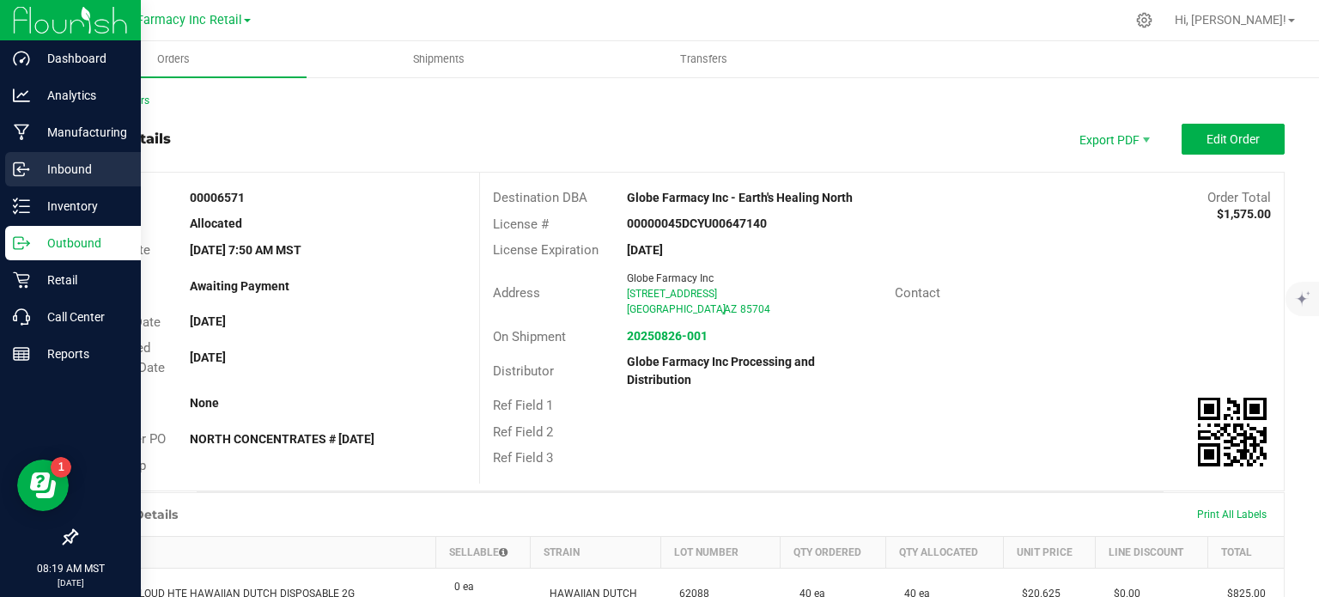
click at [40, 173] on p "Inbound" at bounding box center [81, 169] width 103 height 21
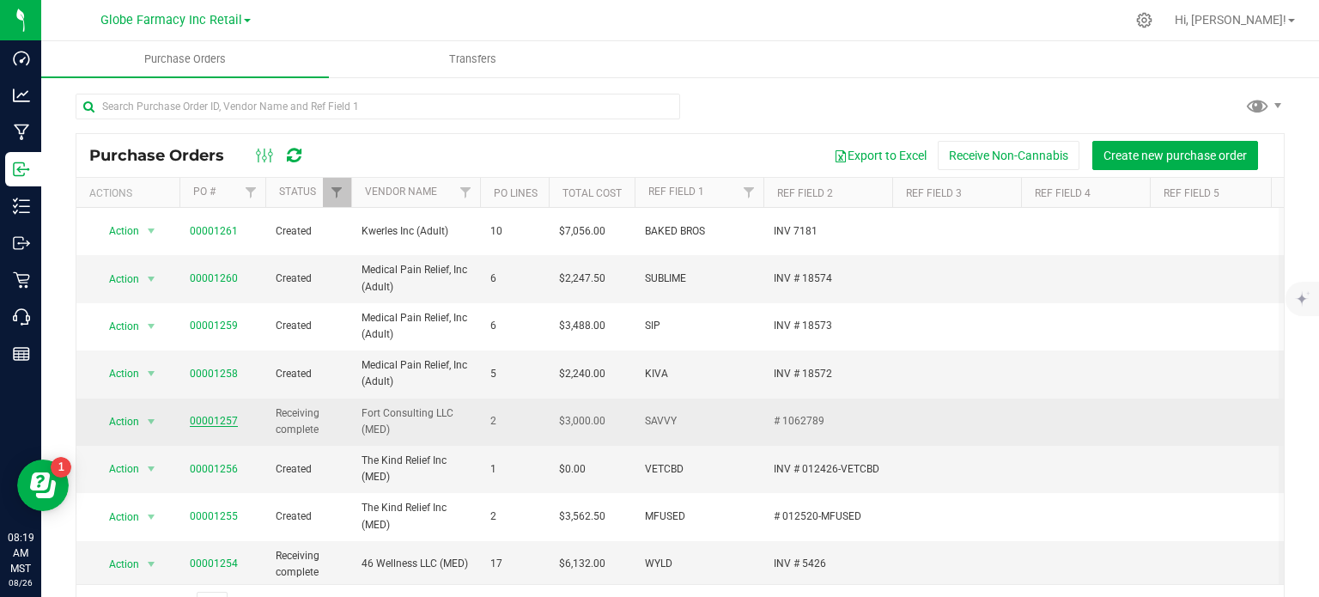
click at [206, 415] on link "00001257" at bounding box center [214, 421] width 48 height 12
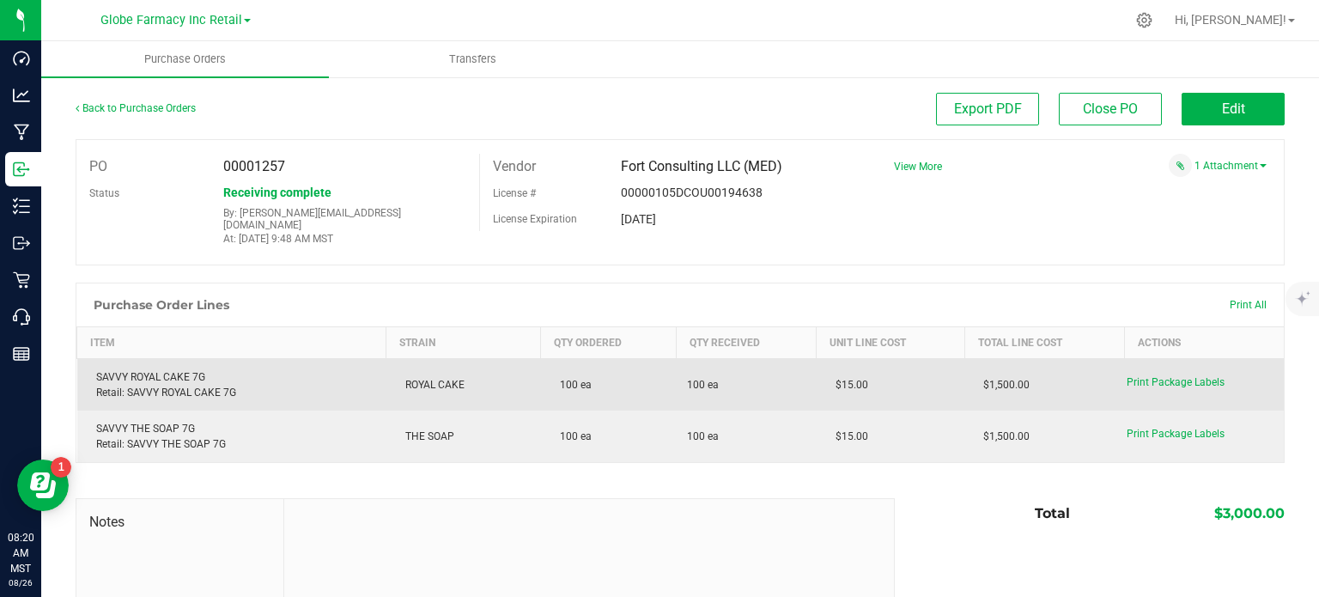
drag, startPoint x: 848, startPoint y: 385, endPoint x: 830, endPoint y: 377, distance: 19.6
click at [830, 392] on td "$15.00" at bounding box center [891, 385] width 149 height 52
copy span "15.00"
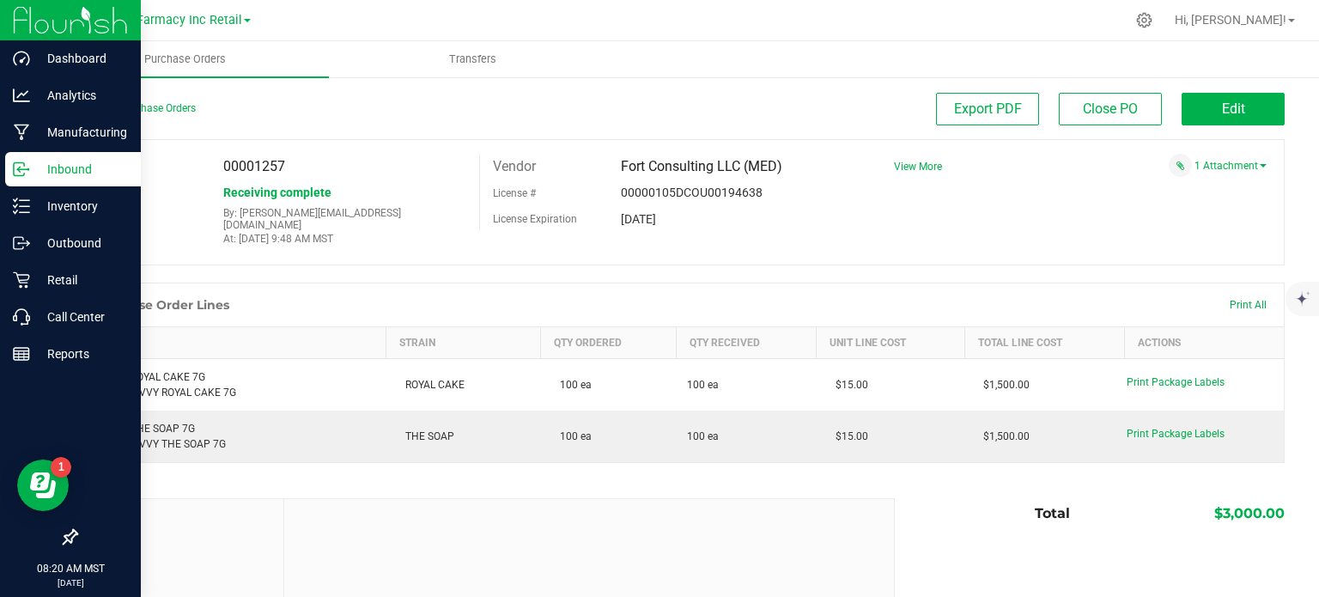
click at [45, 185] on div "Inbound" at bounding box center [73, 169] width 136 height 34
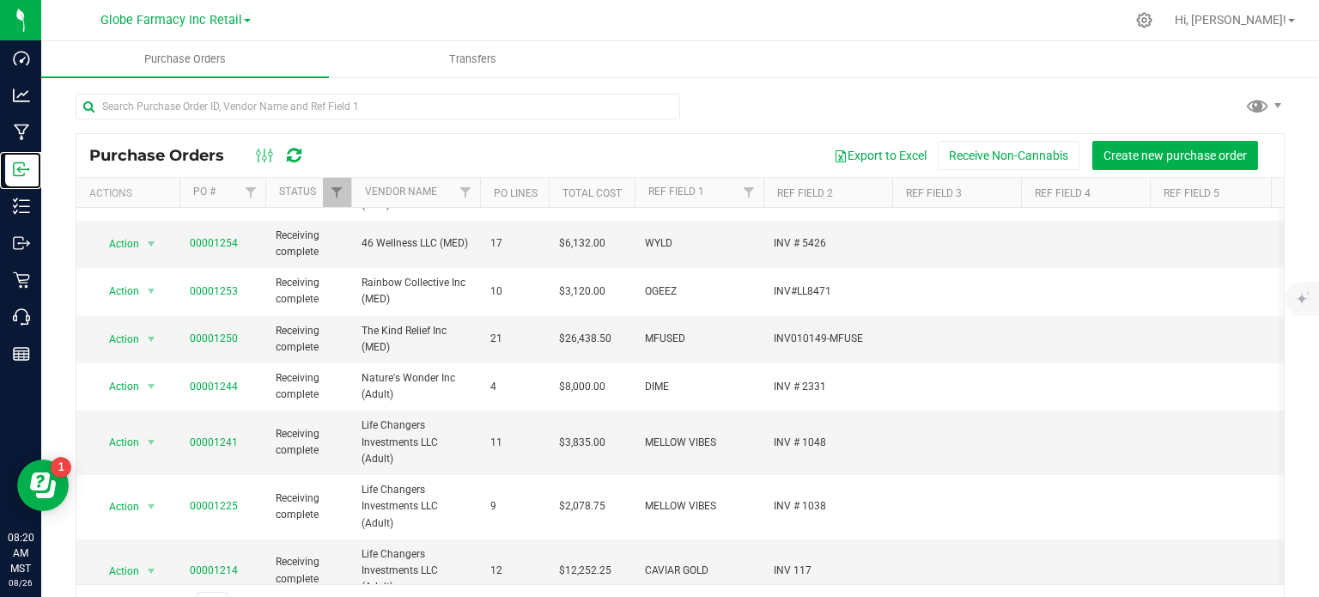
scroll to position [426, 0]
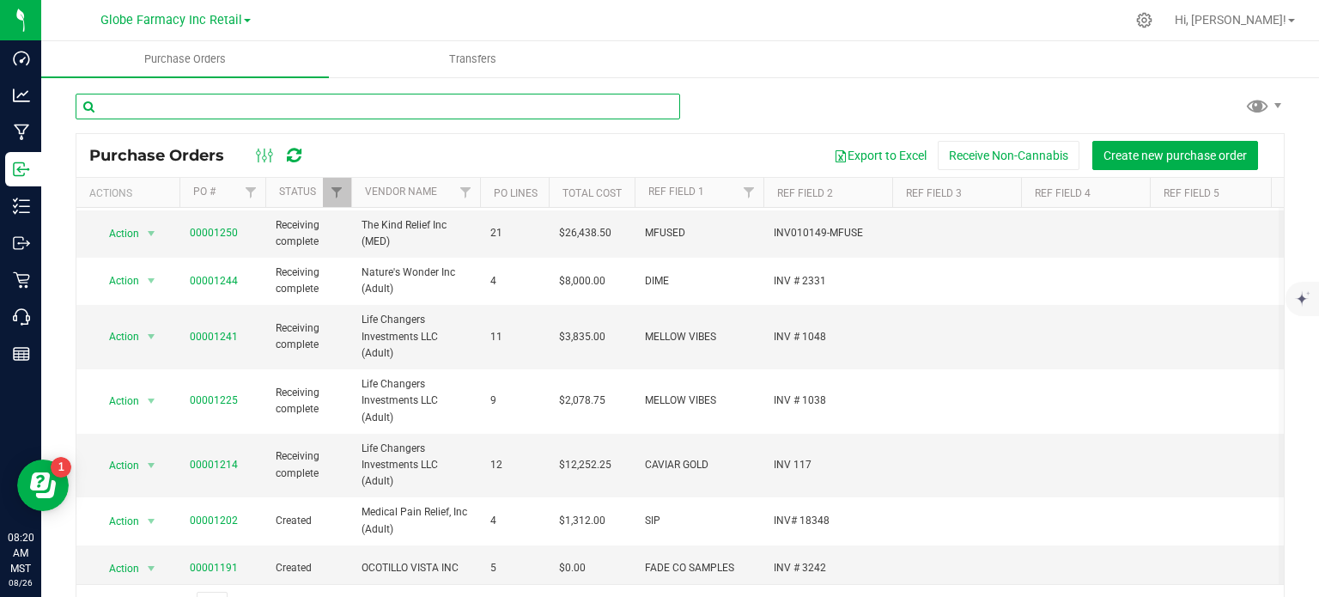
click at [453, 100] on input "text" at bounding box center [378, 107] width 604 height 26
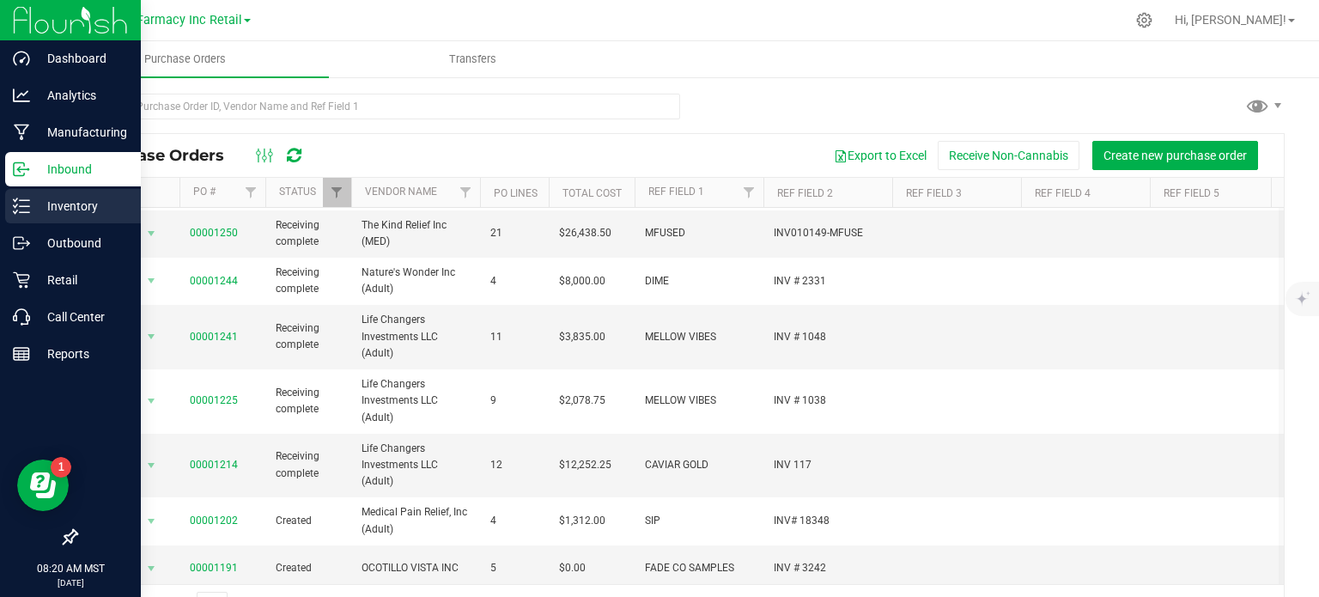
click at [46, 196] on p "Inventory" at bounding box center [81, 206] width 103 height 21
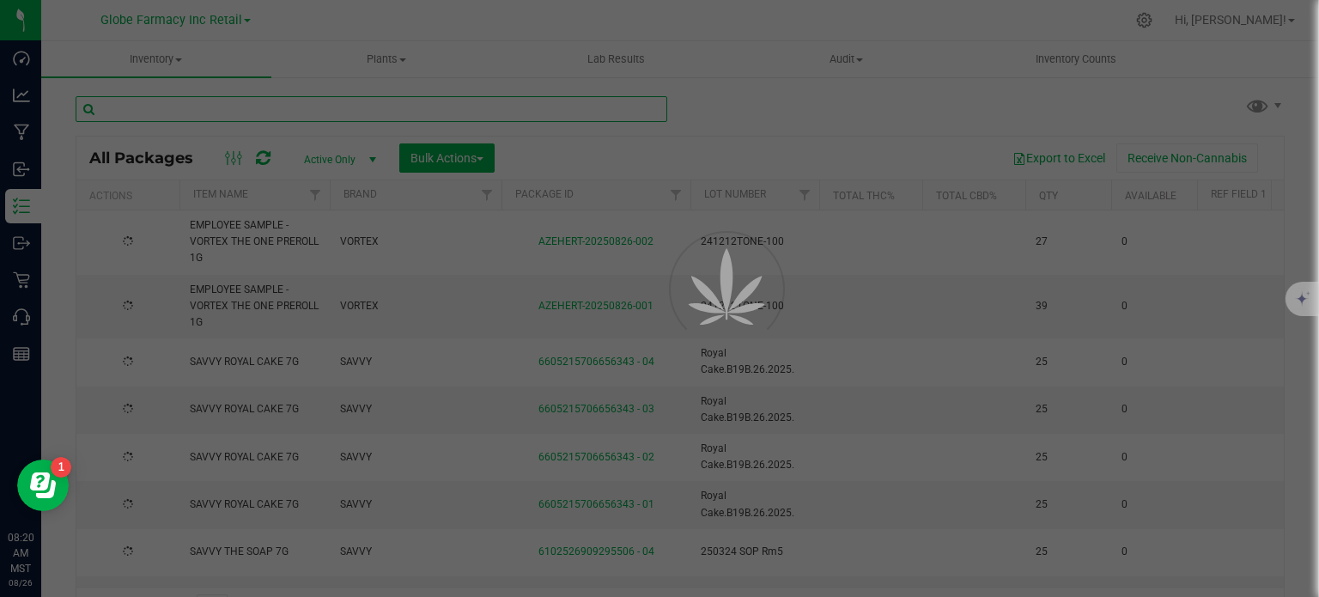
click at [216, 112] on input "text" at bounding box center [372, 109] width 592 height 26
paste input "MOHAVE MINIS LIBERTY FUEL 7G"
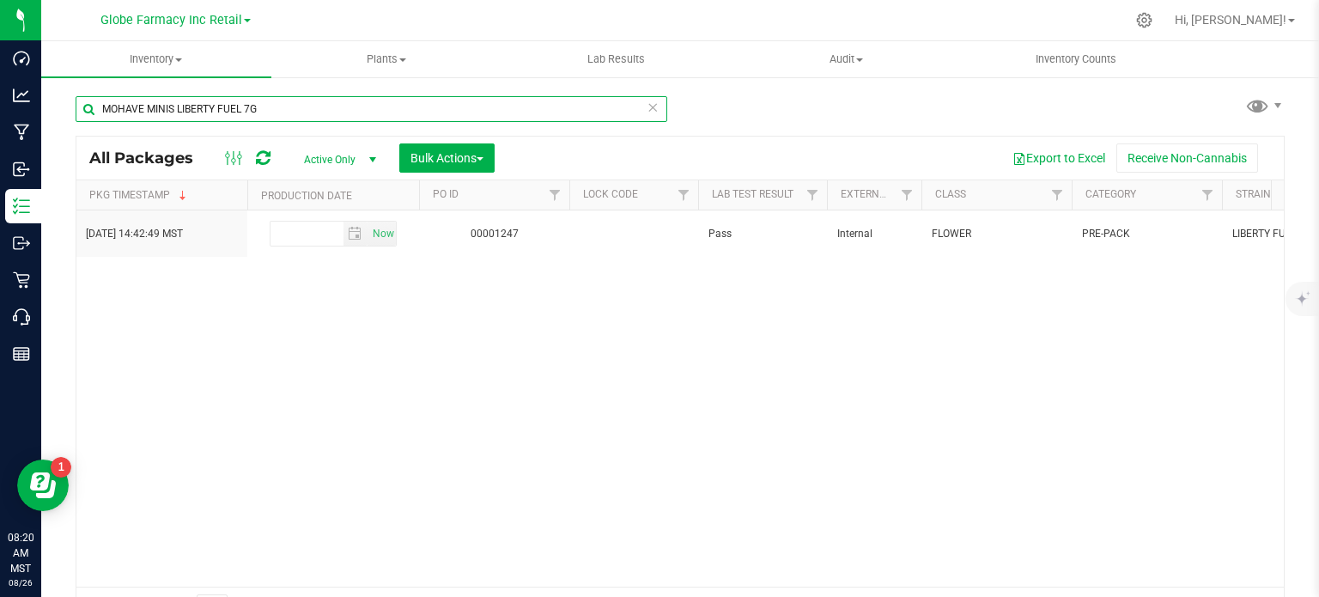
scroll to position [0, 3664]
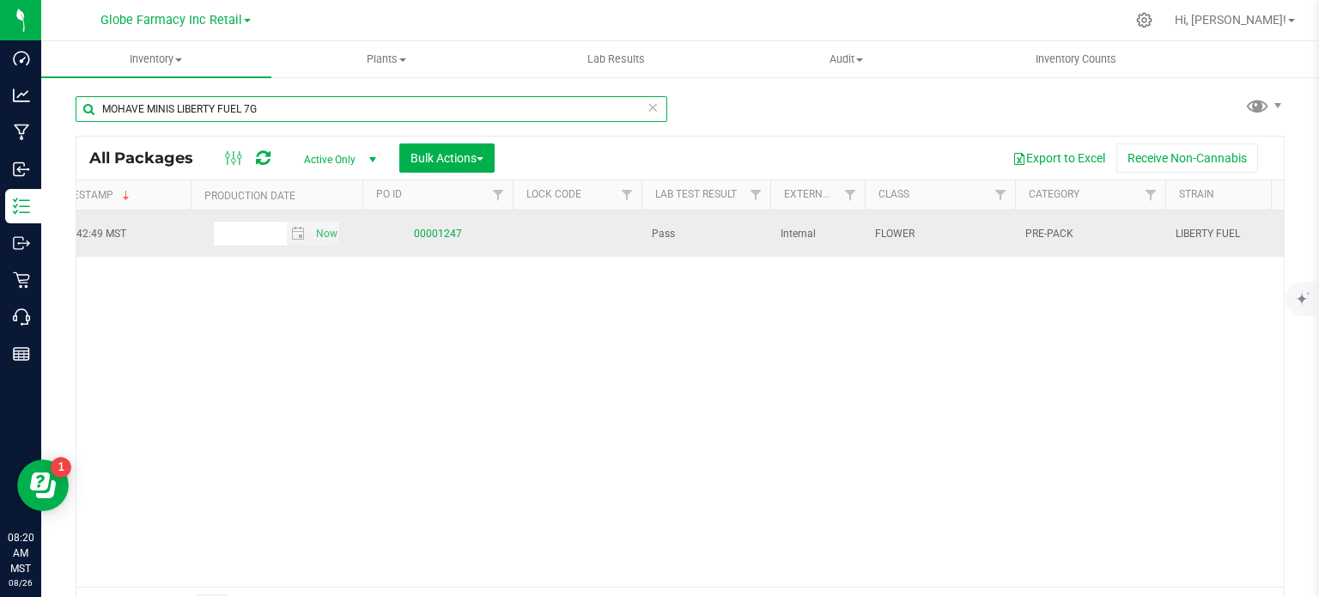
type input "MOHAVE MINIS LIBERTY FUEL 7G"
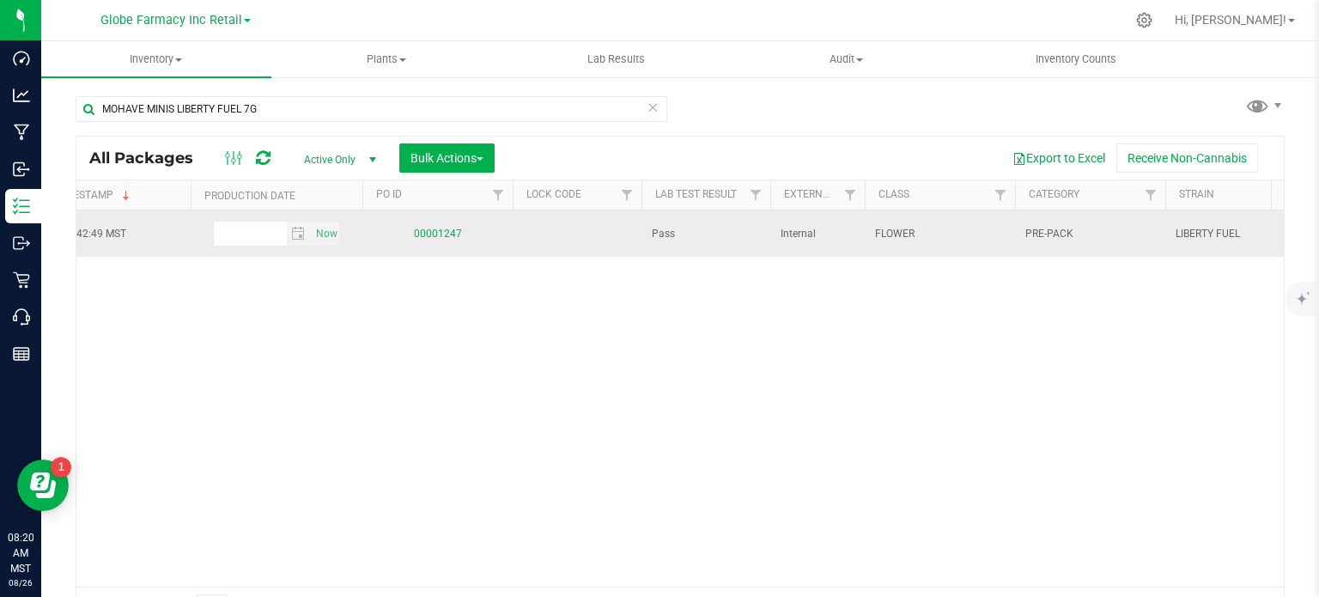
click at [450, 230] on link "00001247" at bounding box center [438, 234] width 48 height 12
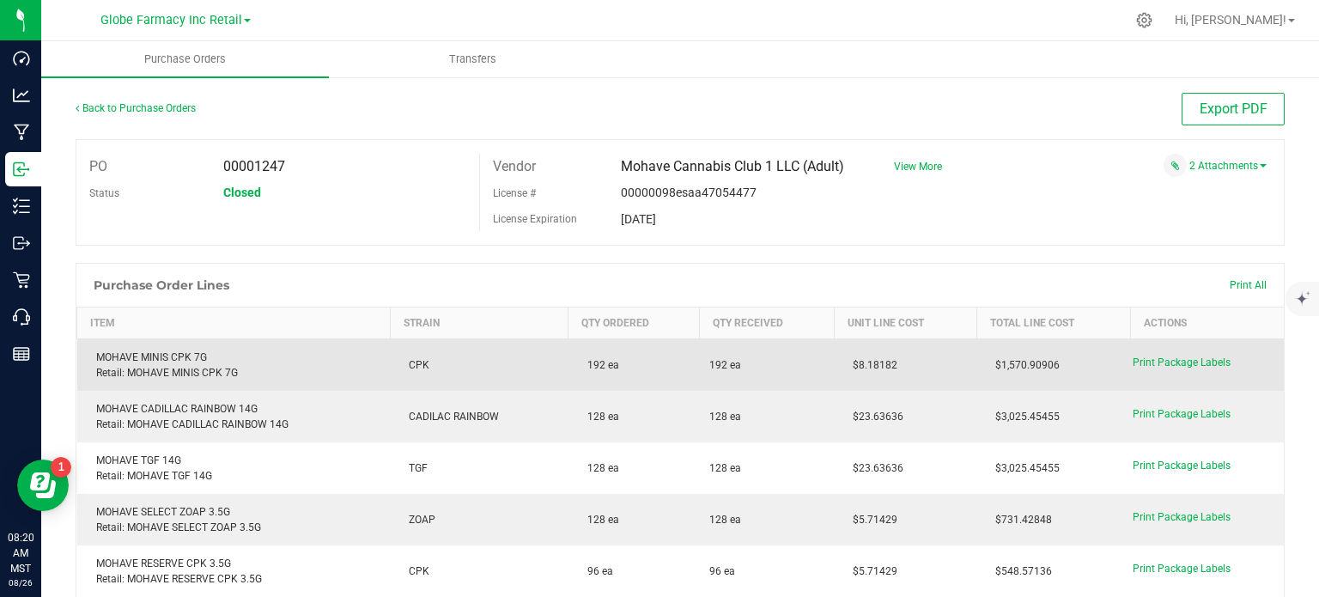
drag, startPoint x: 876, startPoint y: 364, endPoint x: 845, endPoint y: 372, distance: 31.9
click at [845, 372] on td "$8.18182" at bounding box center [905, 365] width 143 height 52
copy span "$8.18182"
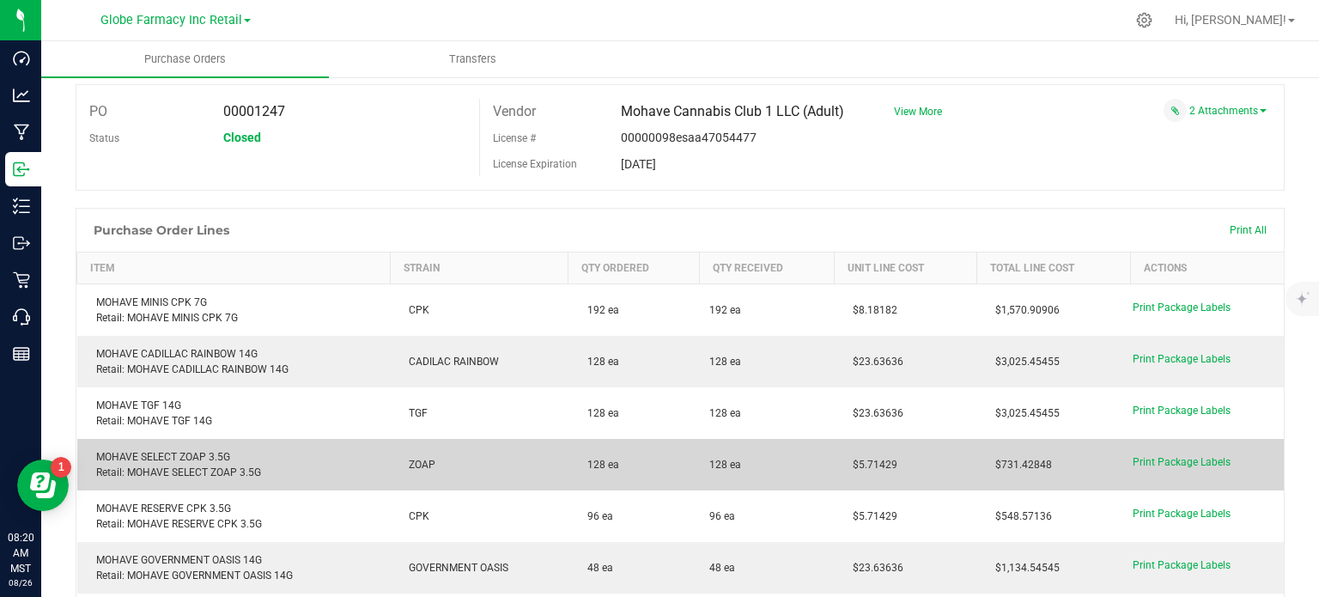
scroll to position [172, 0]
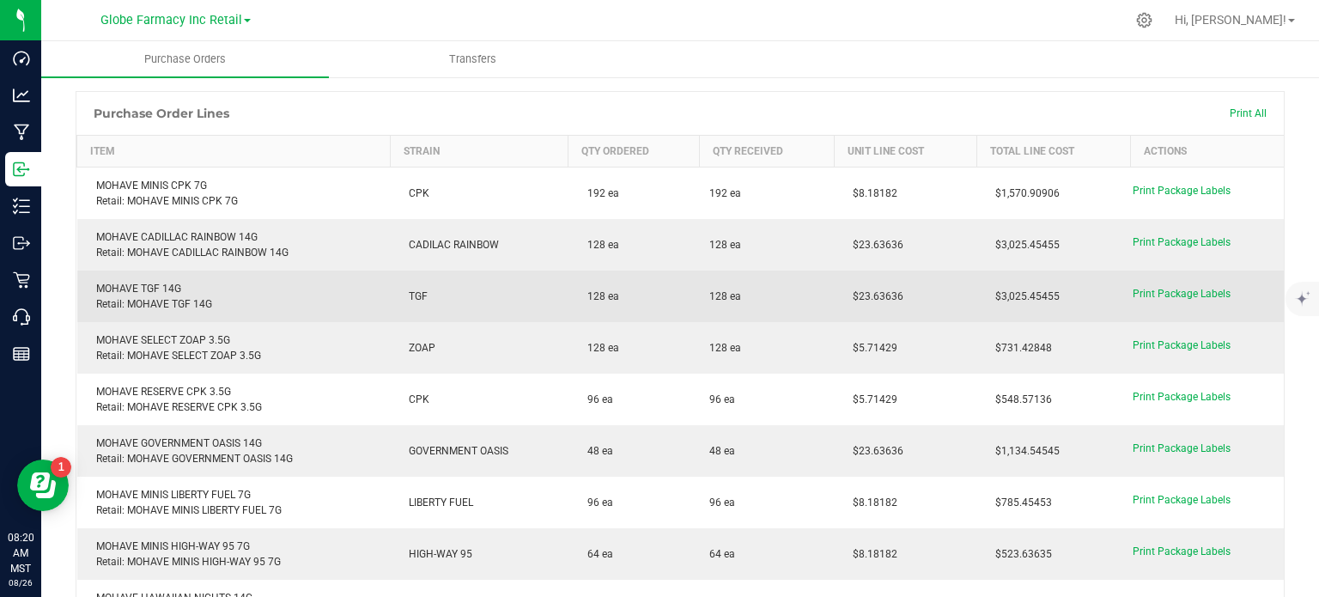
drag, startPoint x: 922, startPoint y: 294, endPoint x: 772, endPoint y: 291, distance: 150.3
click at [772, 291] on purchase-order-line-row "MOHAVE TGF 14G Retail: MOHAVE TGF 14G TGF 128 ea 128 ea $23.63636 $3,025.45455 …" at bounding box center [680, 296] width 1207 height 52
copy purchase-order-line-row "$23.63636"
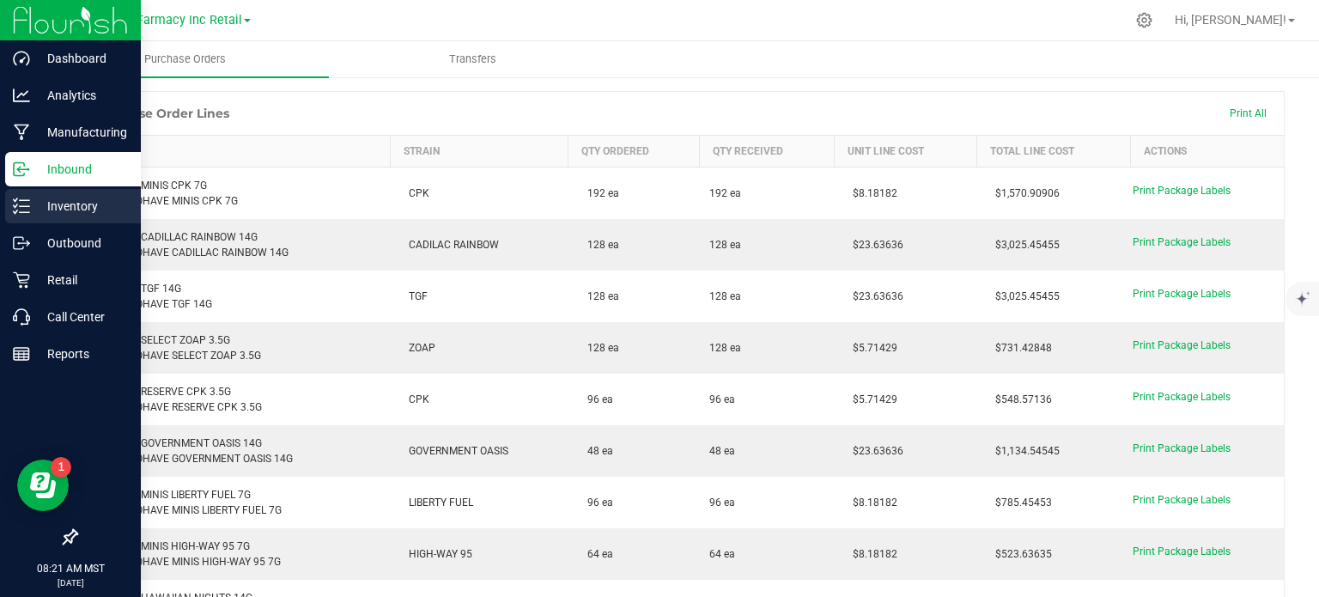
click at [19, 202] on icon at bounding box center [21, 205] width 17 height 17
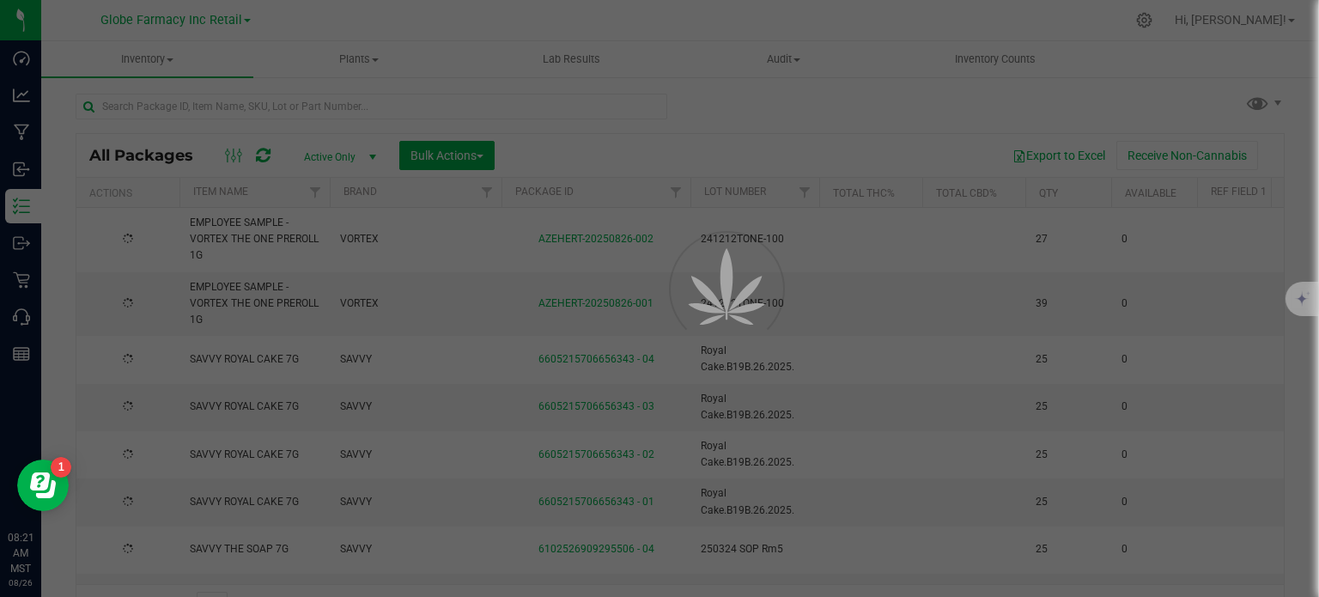
click at [172, 109] on div at bounding box center [659, 298] width 1319 height 597
click at [172, 134] on div "All Packages Active Only Active Only Lab Samples Locked All Bulk Actions Add to…" at bounding box center [679, 155] width 1207 height 43
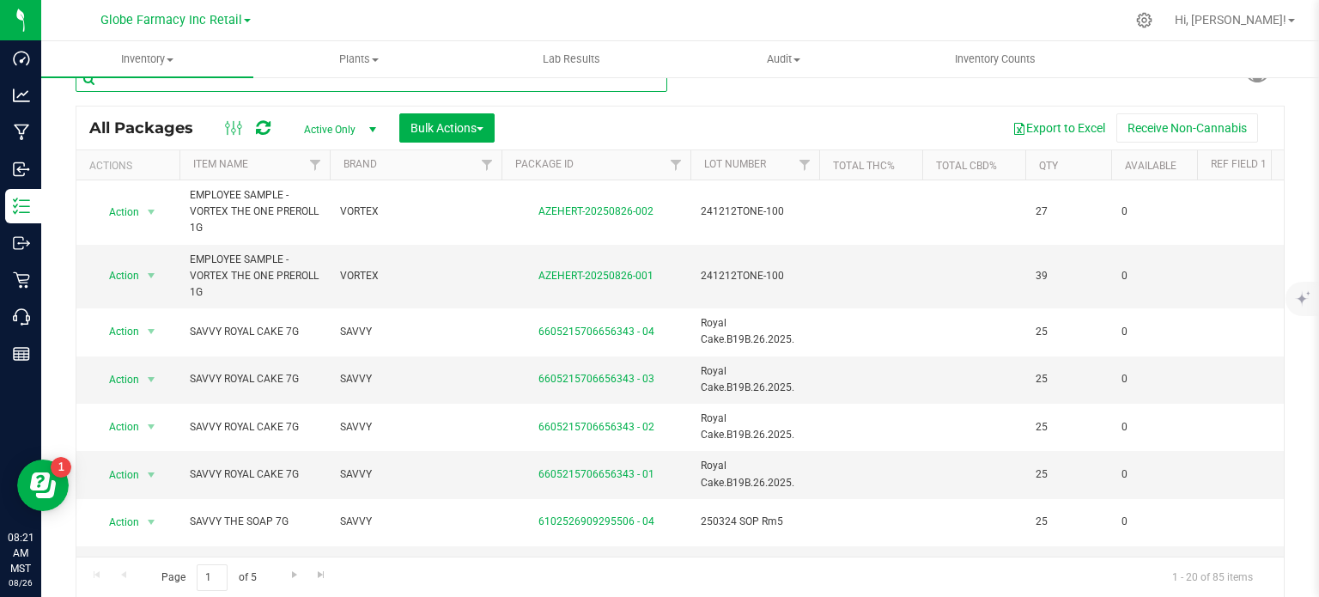
click at [176, 85] on input "text" at bounding box center [372, 79] width 592 height 26
paste input "HYH SOCIETY STRAWNANA MAC 3.5G"
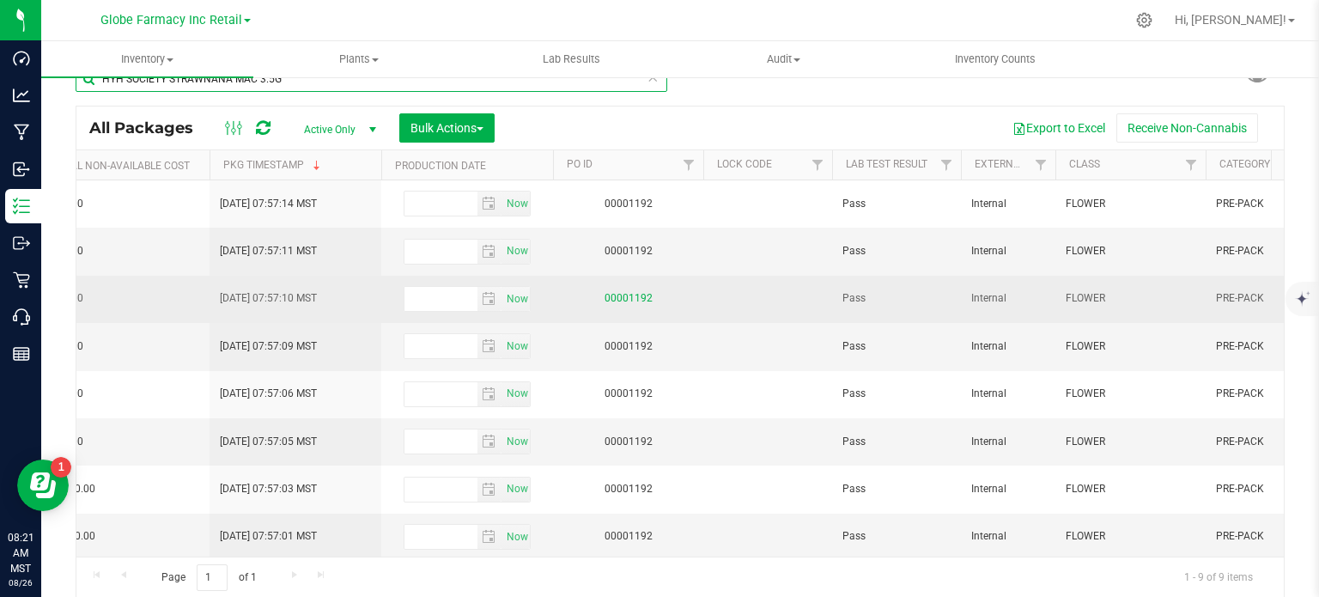
type input "HYH SOCIETY STRAWNANA MAC 3.5G"
click at [604, 299] on link "00001192" at bounding box center [628, 298] width 48 height 12
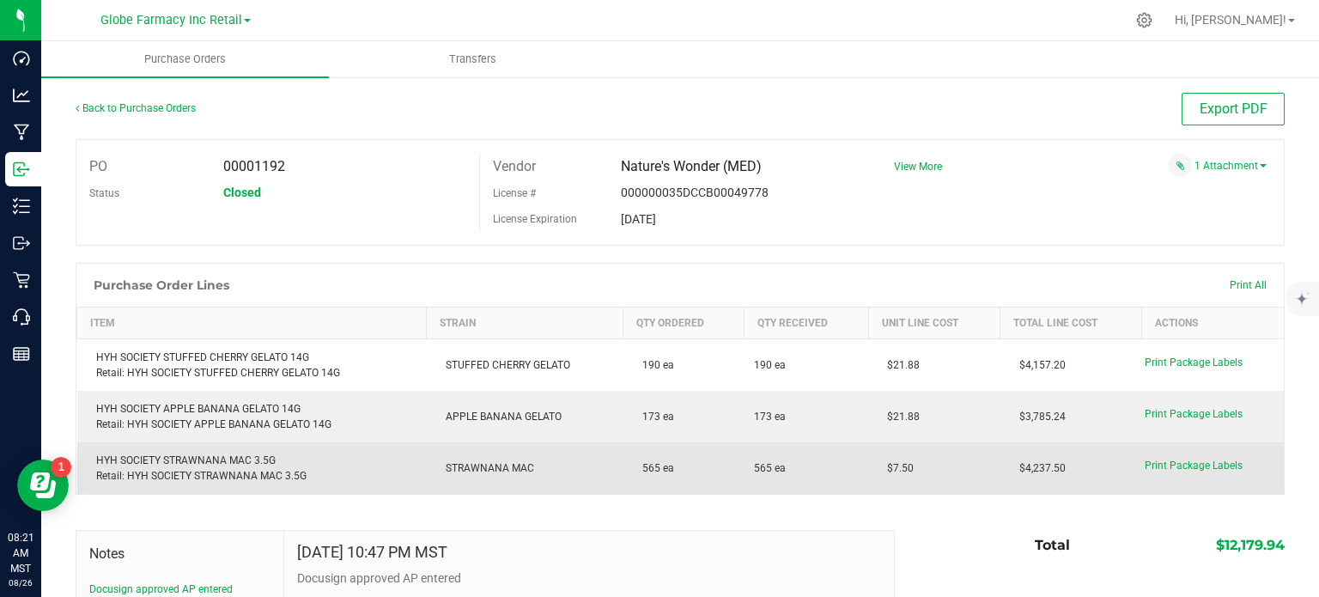
drag, startPoint x: 903, startPoint y: 463, endPoint x: 876, endPoint y: 470, distance: 28.3
click at [878, 470] on span "$7.50" at bounding box center [895, 468] width 35 height 12
copy span "$7.50"
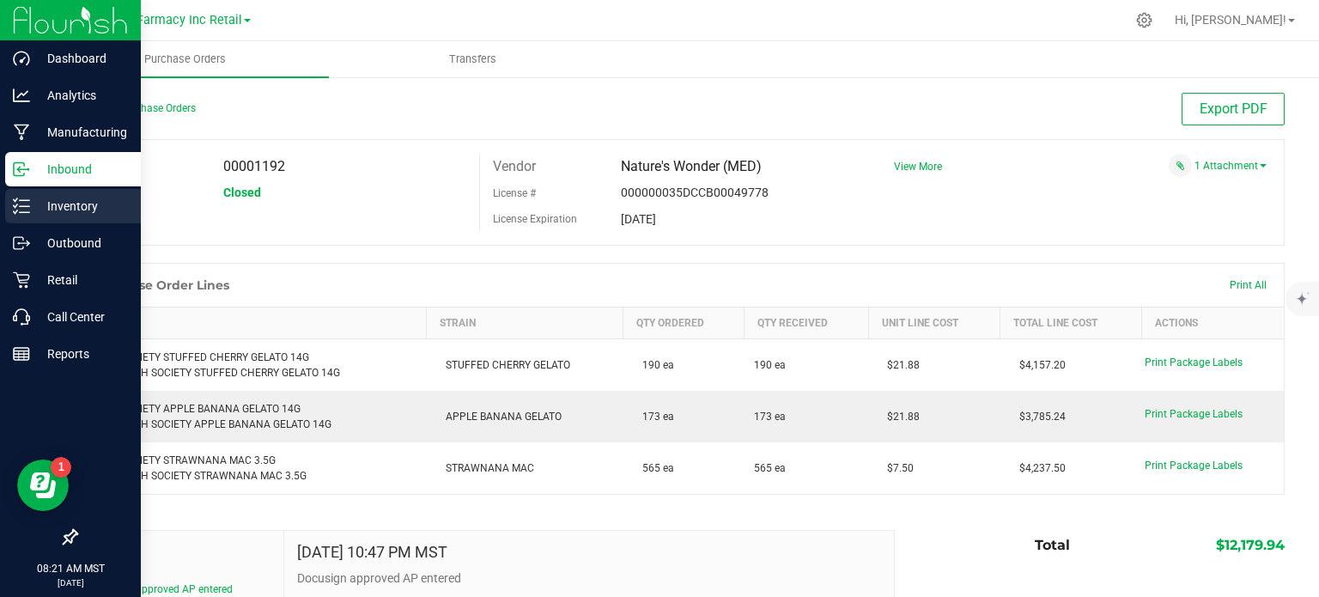
click at [59, 209] on p "Inventory" at bounding box center [81, 206] width 103 height 21
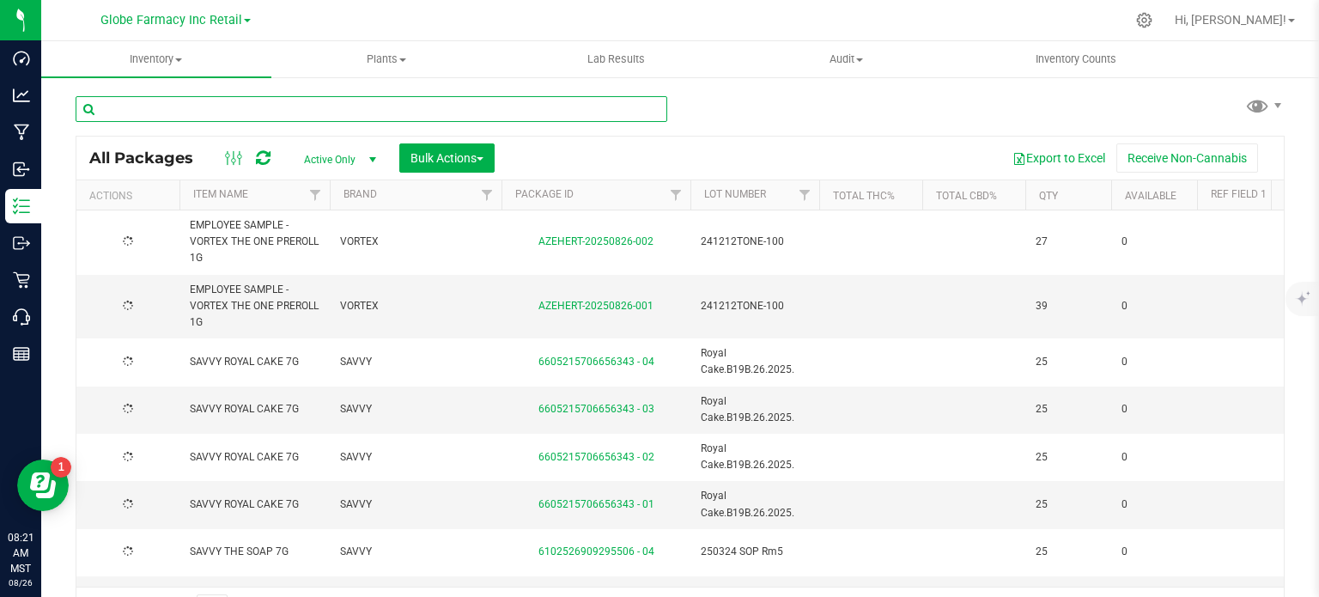
click at [234, 109] on input "text" at bounding box center [372, 109] width 592 height 26
paste input "DGT MOTHER'S MILK PRE-ROLL 1G"
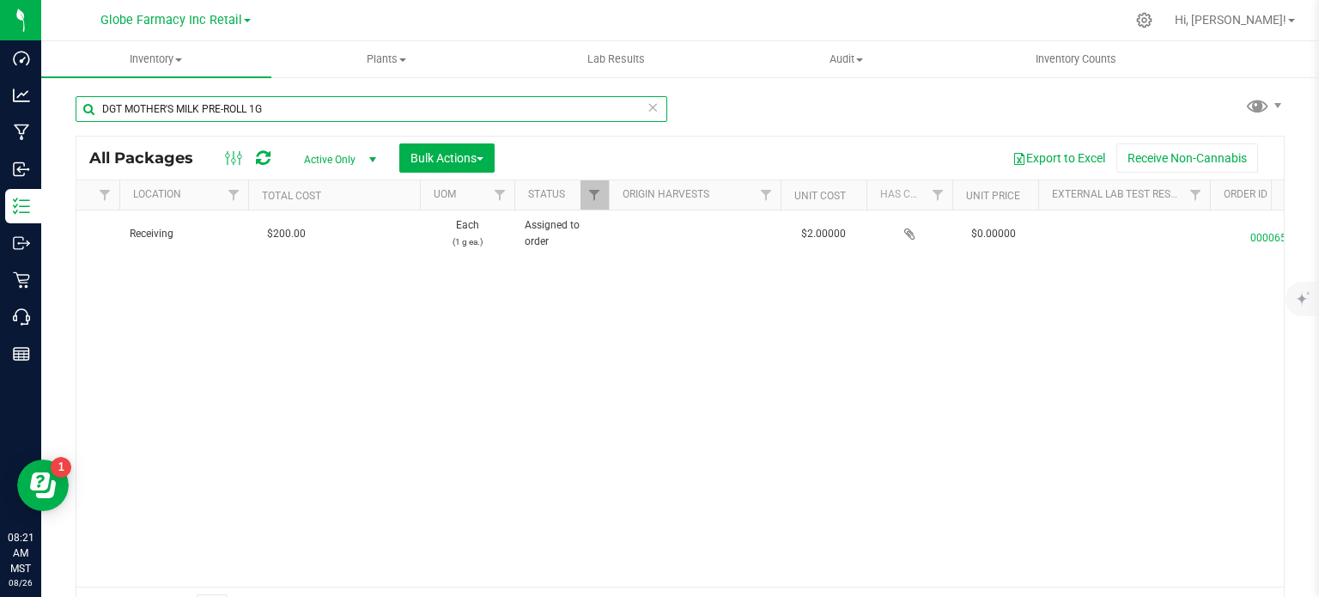
scroll to position [0, 3051]
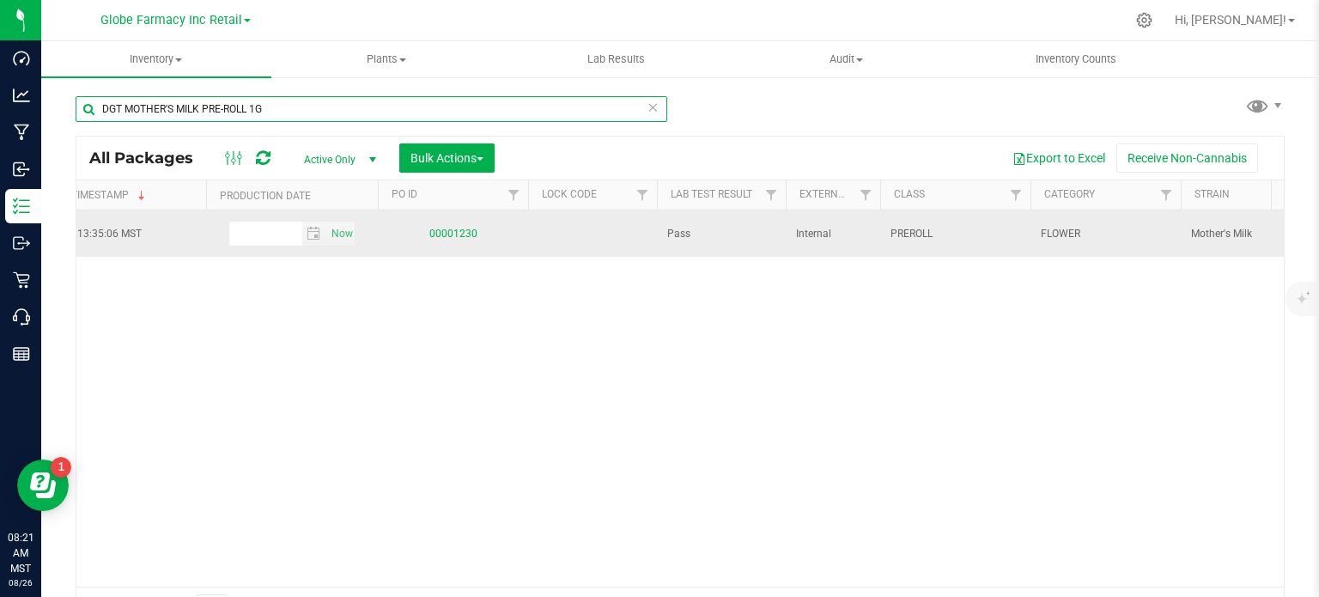
type input "DGT MOTHER'S MILK PRE-ROLL 1G"
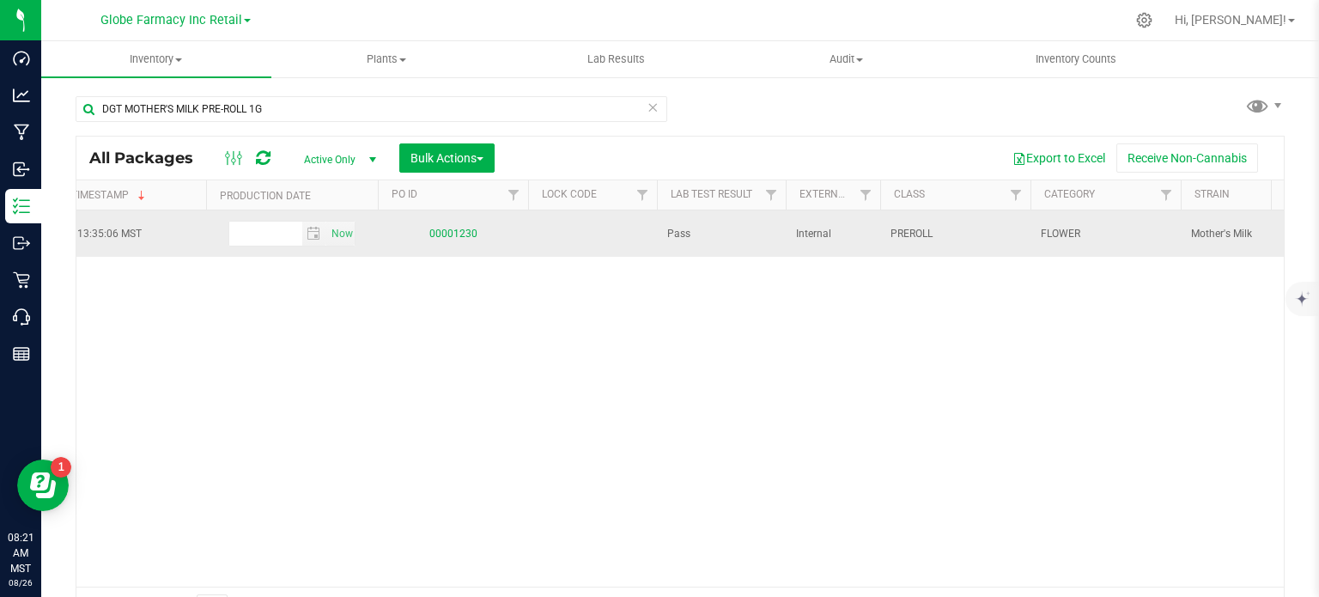
click at [460, 232] on link "00001230" at bounding box center [453, 234] width 48 height 12
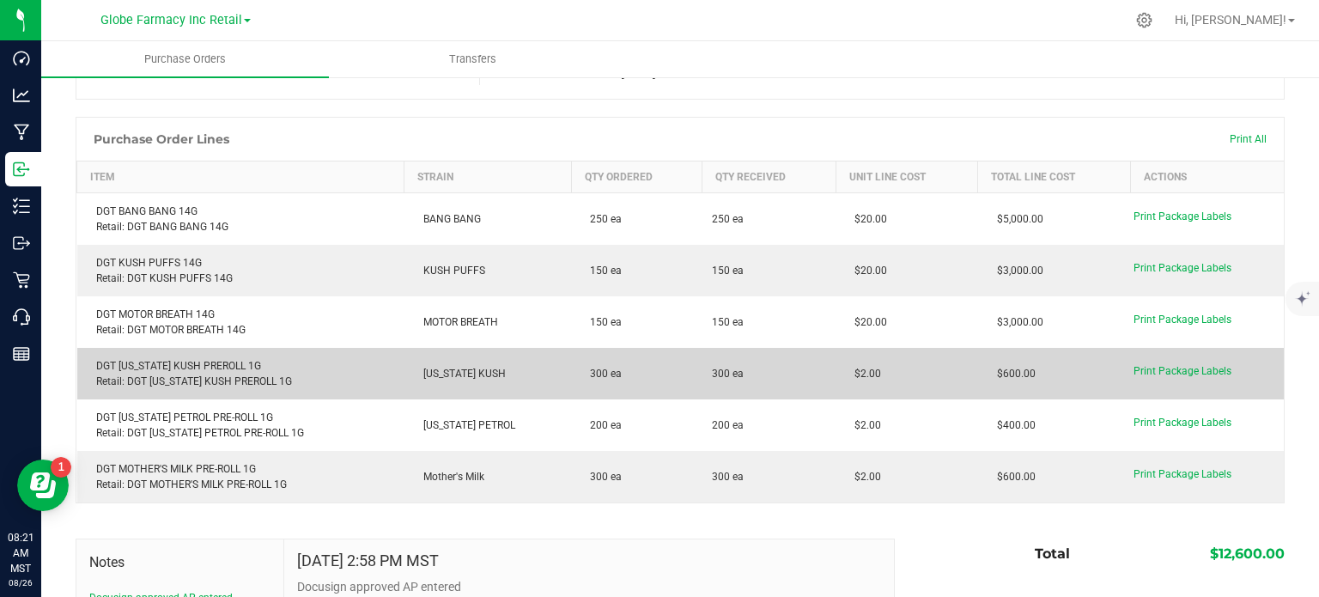
drag, startPoint x: 876, startPoint y: 370, endPoint x: 836, endPoint y: 381, distance: 41.0
click at [836, 381] on td "$2.00" at bounding box center [906, 374] width 143 height 52
copy span "$2.00"
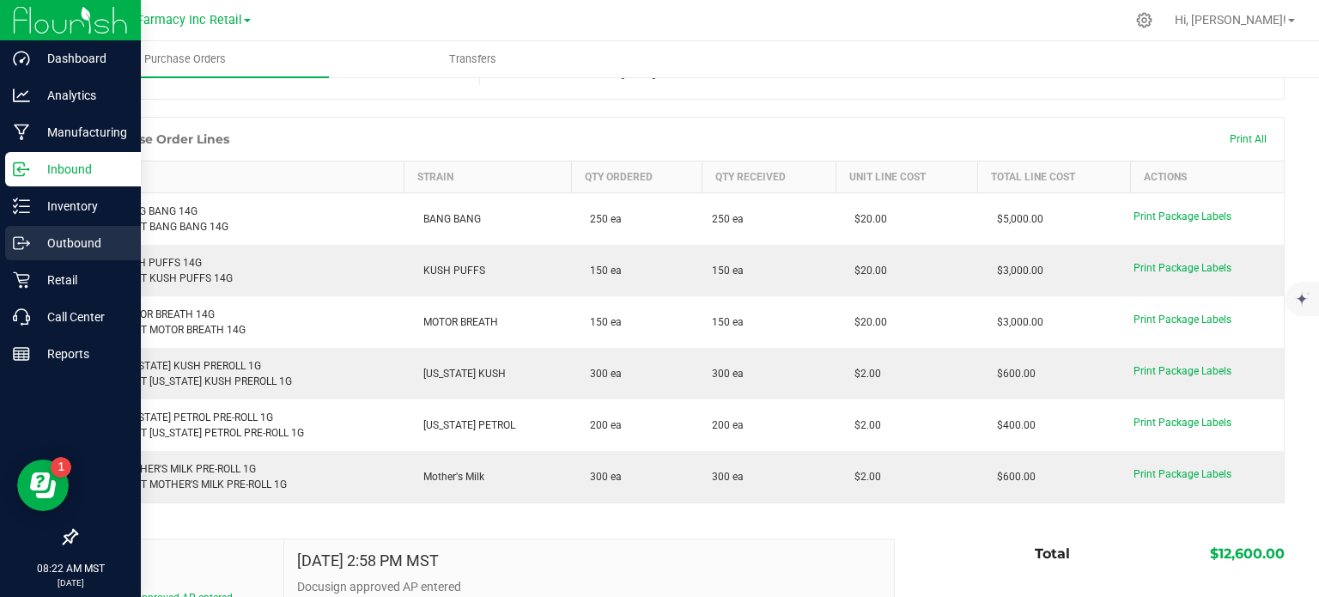
click at [9, 232] on div "Outbound" at bounding box center [73, 243] width 136 height 34
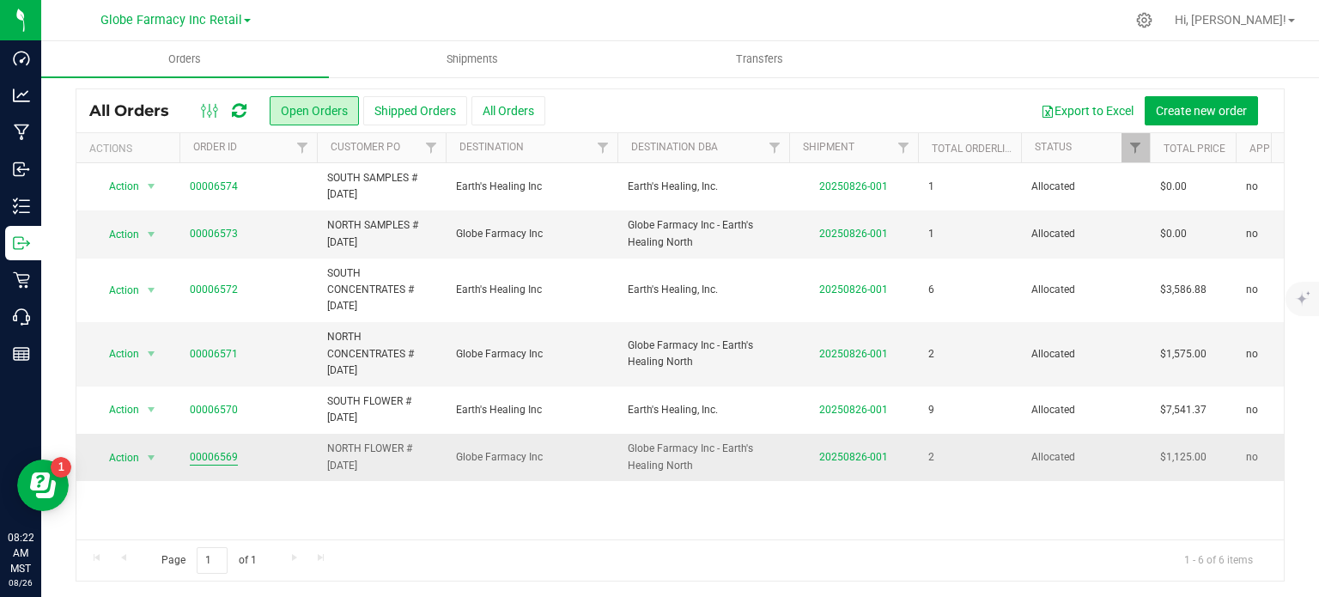
click at [209, 456] on link "00006569" at bounding box center [214, 457] width 48 height 16
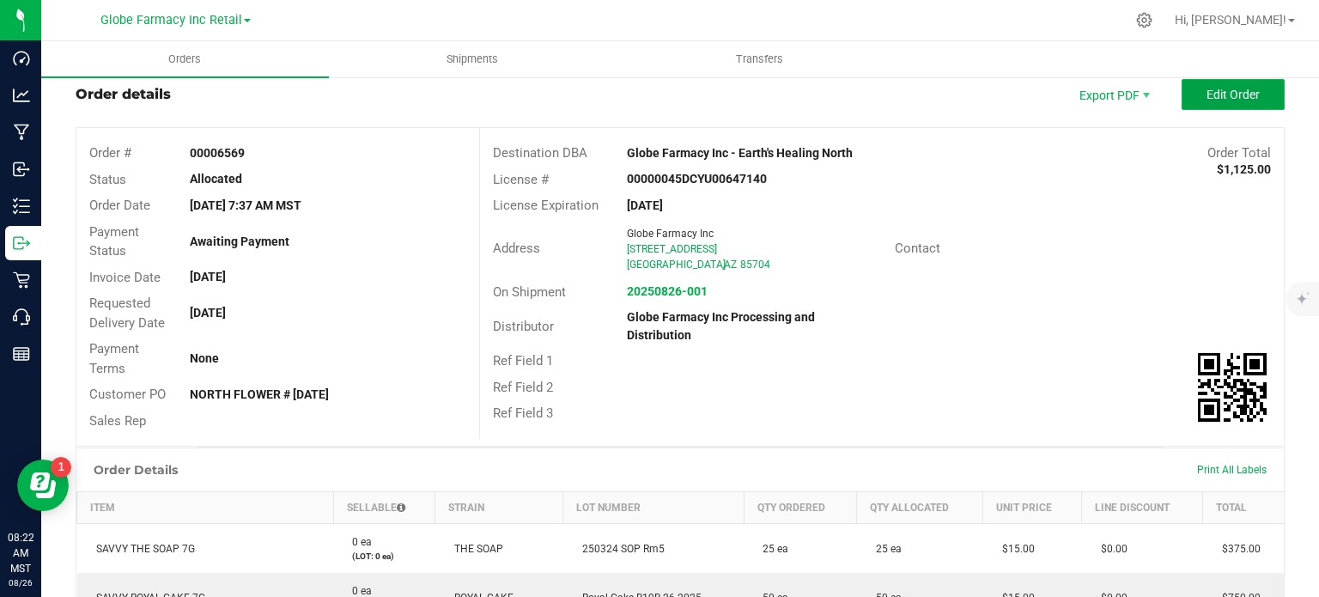
click at [1217, 96] on span "Edit Order" at bounding box center [1232, 95] width 53 height 14
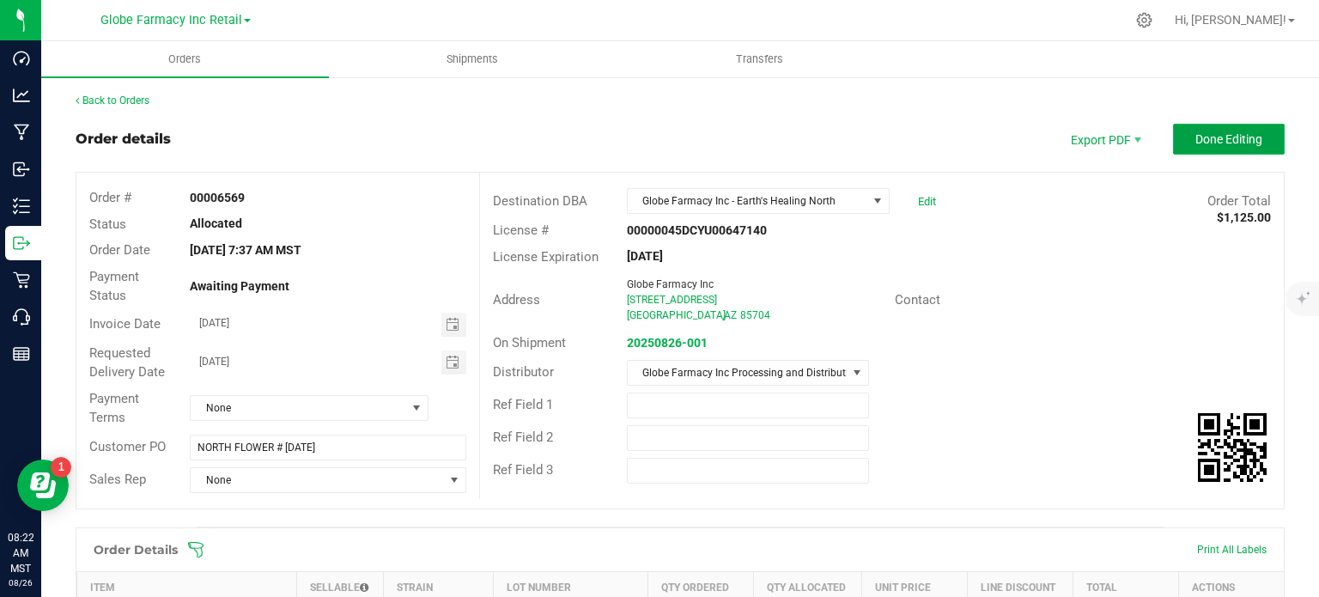
click at [1198, 148] on button "Done Editing" at bounding box center [1229, 139] width 112 height 31
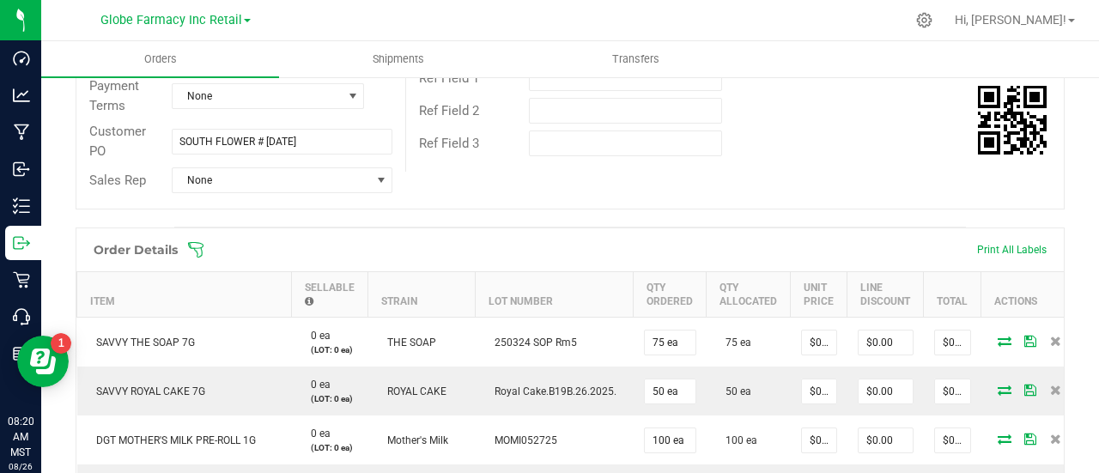
scroll to position [429, 0]
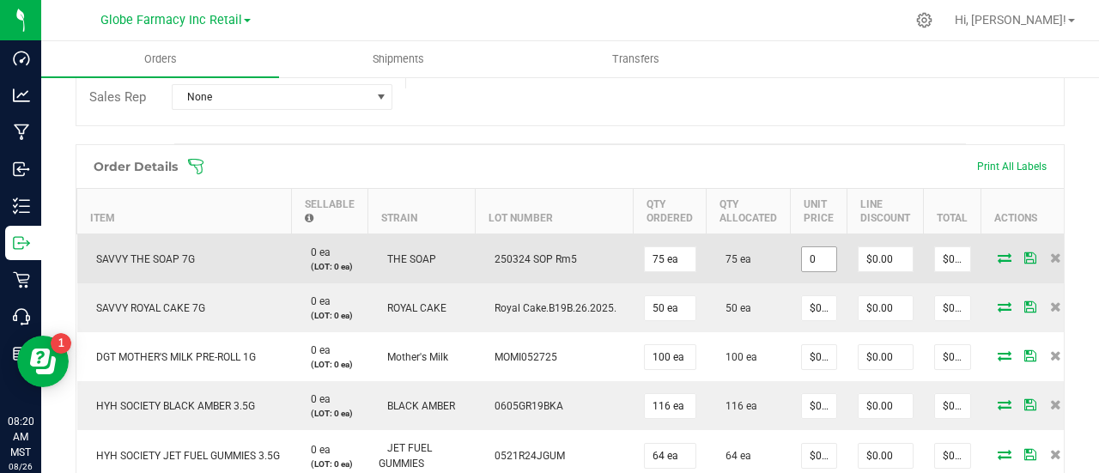
drag, startPoint x: 802, startPoint y: 258, endPoint x: 802, endPoint y: 267, distance: 9.4
click at [802, 258] on input "0" at bounding box center [819, 259] width 34 height 24
paste input "15"
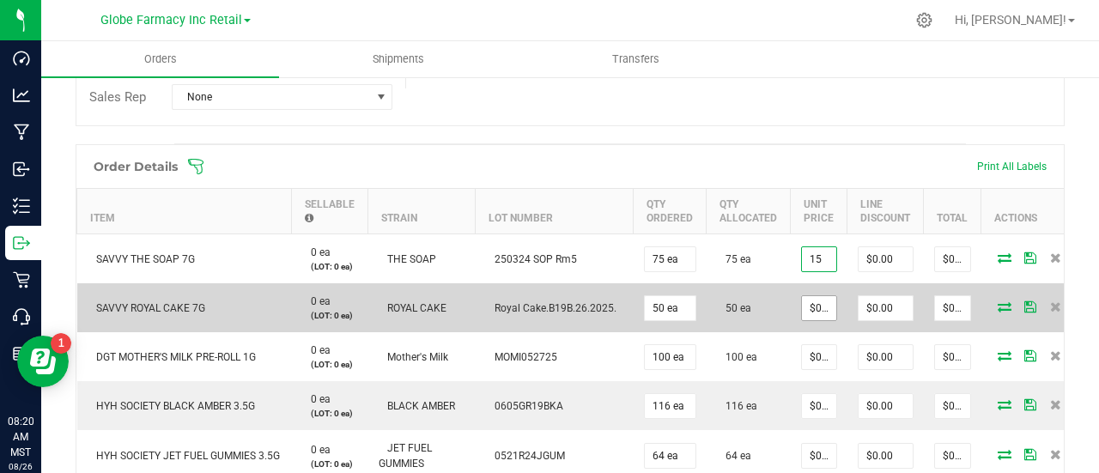
type input "$15.00000"
type input "$1,125.00"
click at [815, 307] on input "0" at bounding box center [819, 308] width 34 height 24
paste input "15"
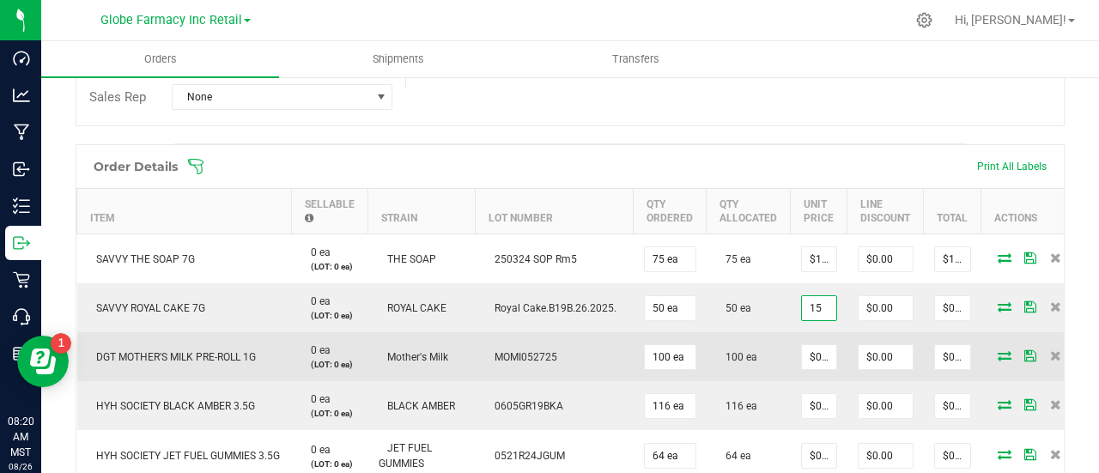
type input "$15.00000"
type input "$750.00"
click at [791, 346] on td "$0.00000" at bounding box center [819, 356] width 57 height 49
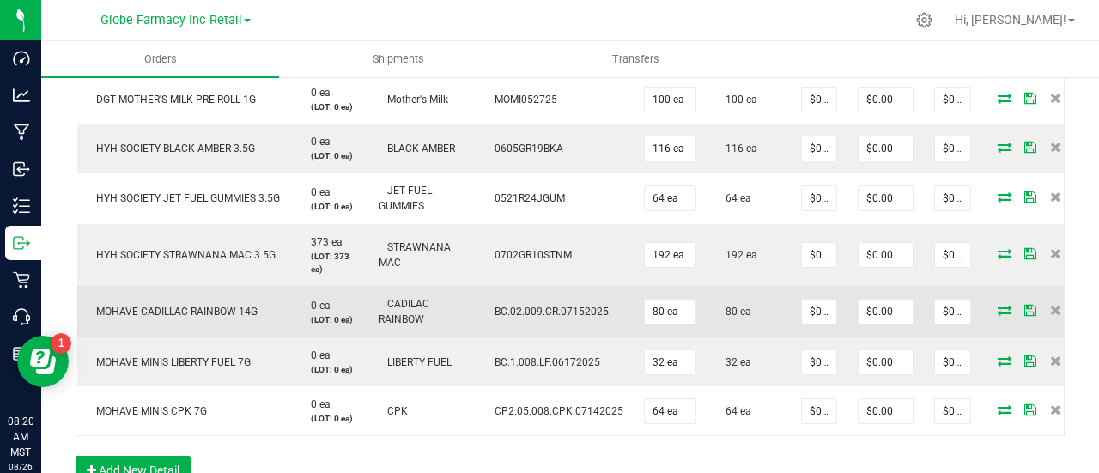
scroll to position [859, 0]
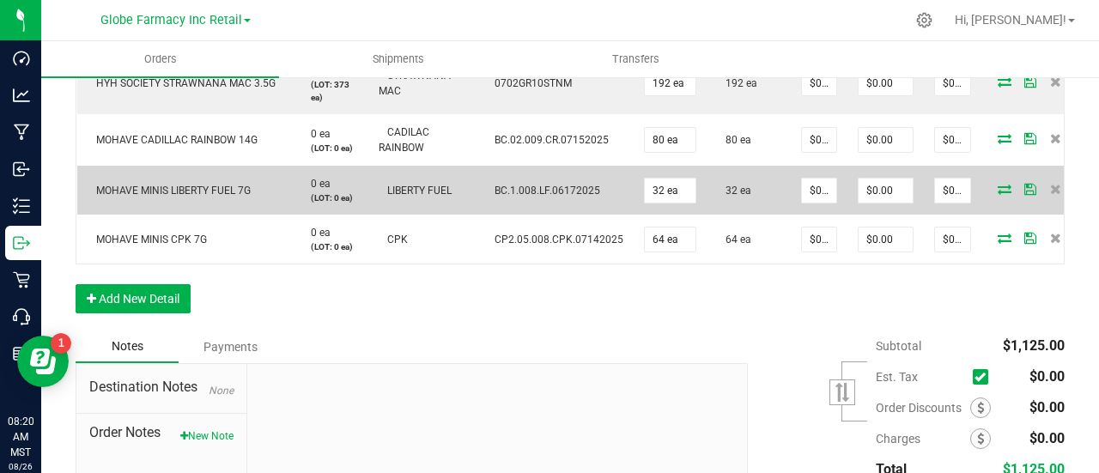
click at [167, 187] on span "MOHAVE MINIS LIBERTY FUEL 7G" at bounding box center [169, 191] width 163 height 12
copy span "MOHAVE MINIS LIBERTY FUEL 7G"
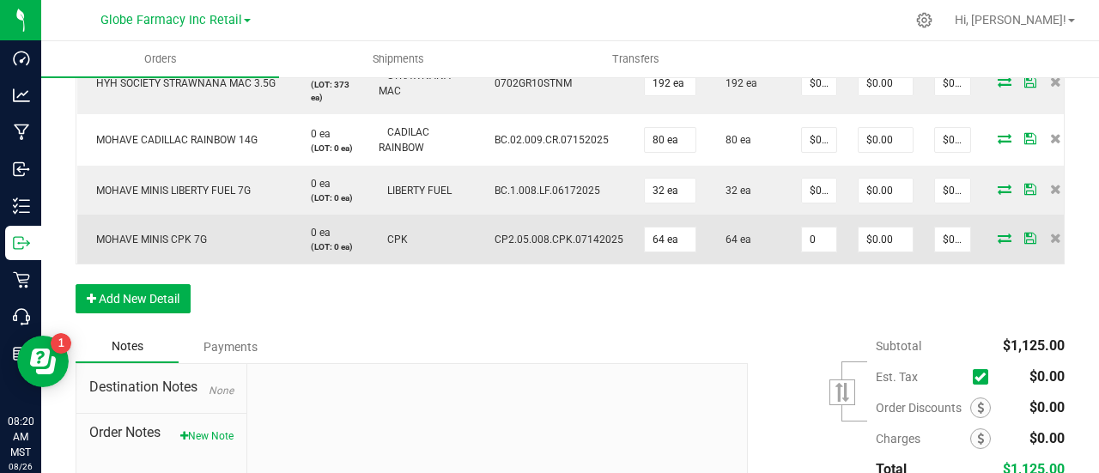
drag, startPoint x: 805, startPoint y: 242, endPoint x: 813, endPoint y: 216, distance: 26.9
click at [806, 242] on input "0" at bounding box center [819, 240] width 34 height 24
paste input "8.18182"
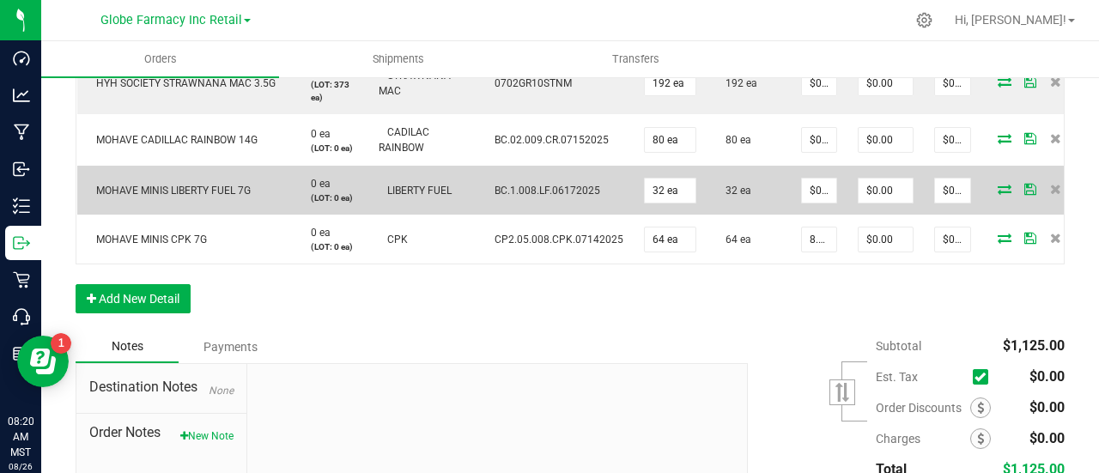
scroll to position [0, 19]
type input "8.18182"
type input "0"
type input "$8.18182"
type input "$523.64"
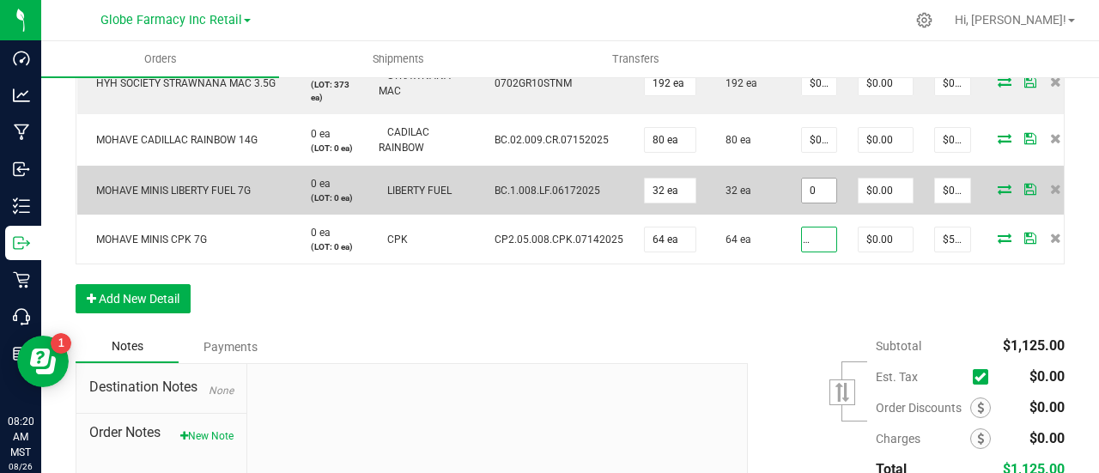
click at [813, 187] on input "0" at bounding box center [819, 191] width 34 height 24
paste input "8.18182"
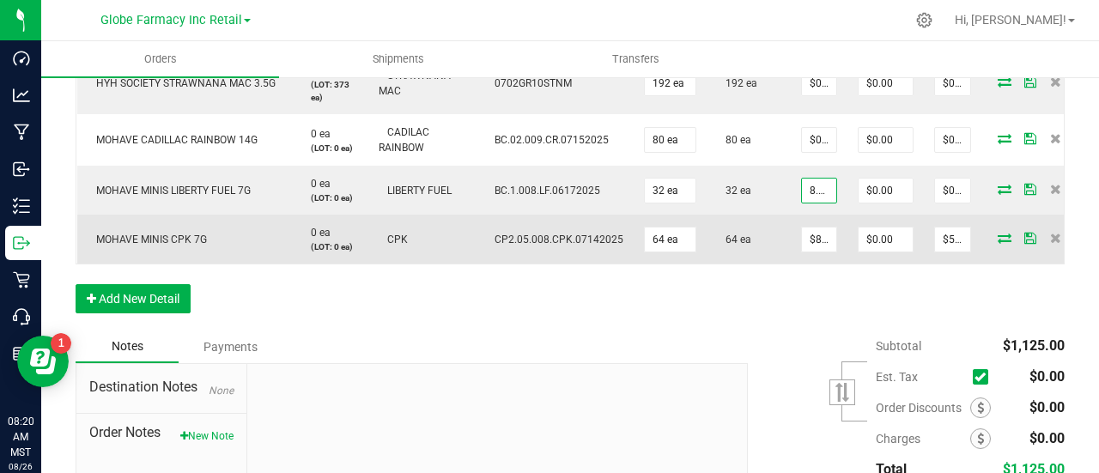
scroll to position [0, 19]
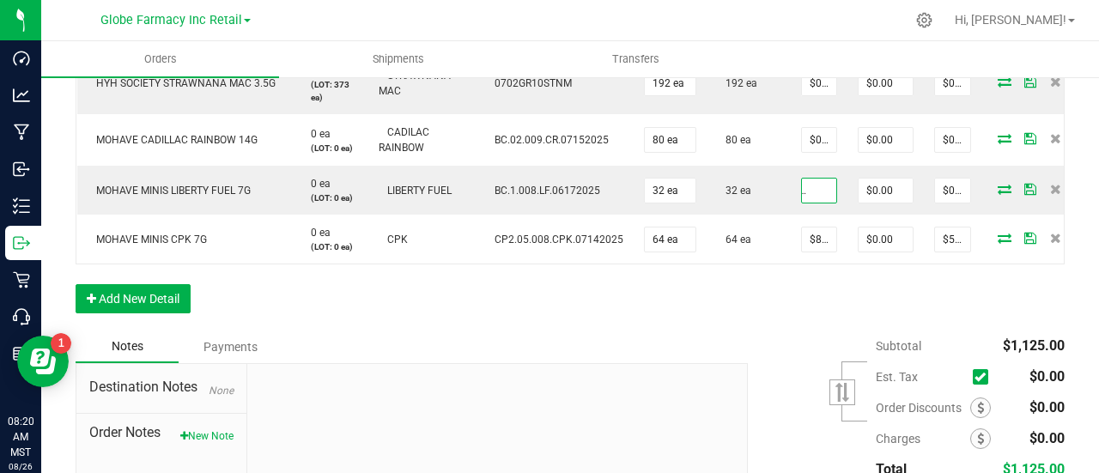
type input "$8.18182"
type input "$261.82"
click at [742, 356] on div "Subtotal $1,125.00 Est. Tax" at bounding box center [900, 439] width 330 height 217
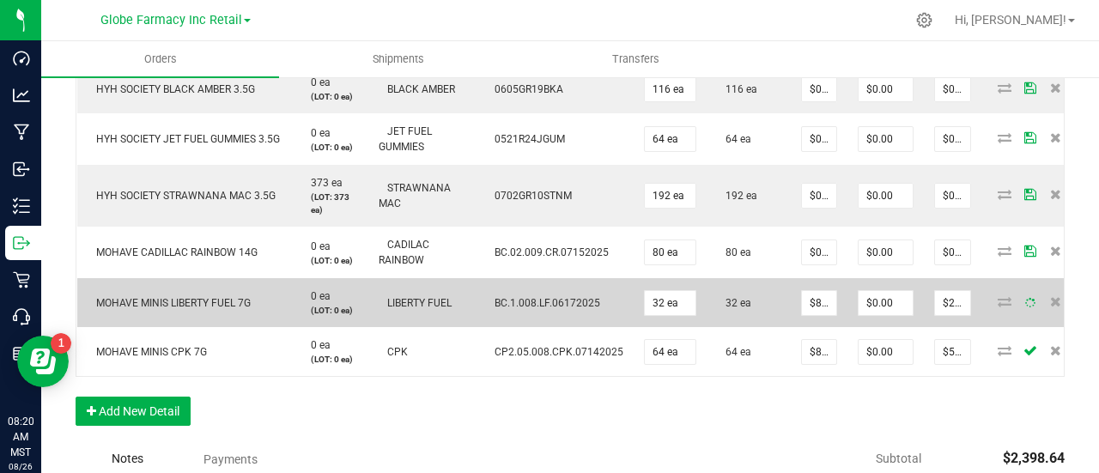
scroll to position [687, 0]
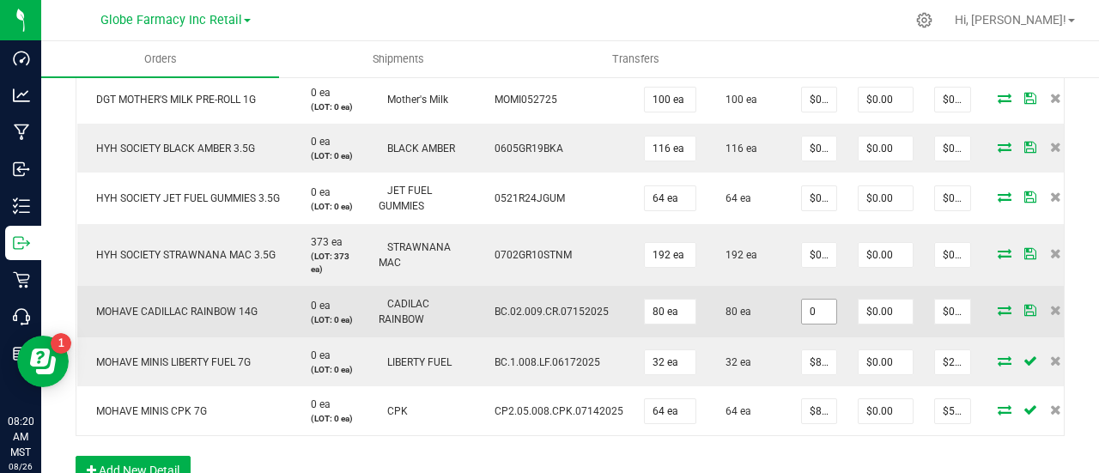
click at [818, 310] on input "0" at bounding box center [819, 312] width 34 height 24
paste input "23.63636"
type input "$23.63636"
type input "$1,890.91"
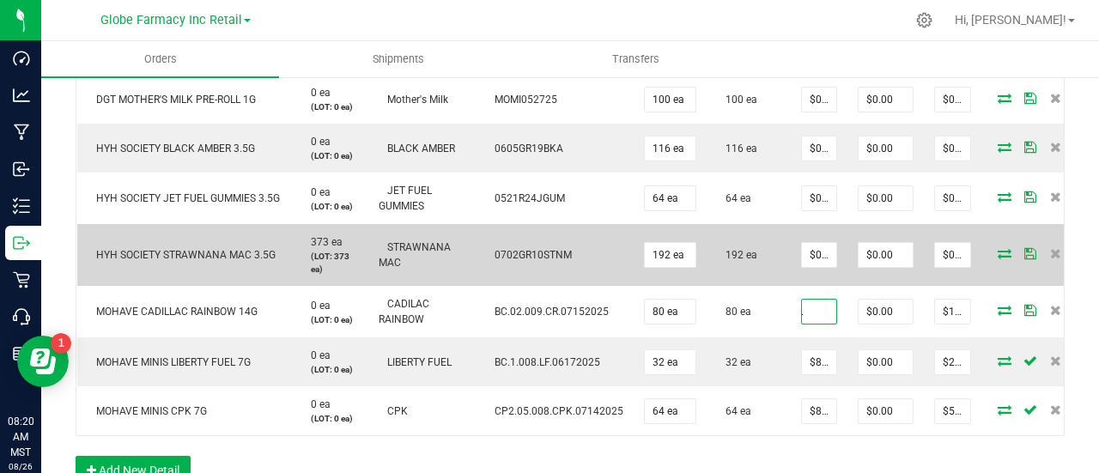
drag, startPoint x: 302, startPoint y: 288, endPoint x: 222, endPoint y: 261, distance: 85.0
click at [301, 287] on td "0 ea (LOT: 0 ea)" at bounding box center [330, 312] width 76 height 52
click at [173, 274] on td "HYH SOCIETY STRAWNANA MAC 3.5G" at bounding box center [184, 255] width 215 height 62
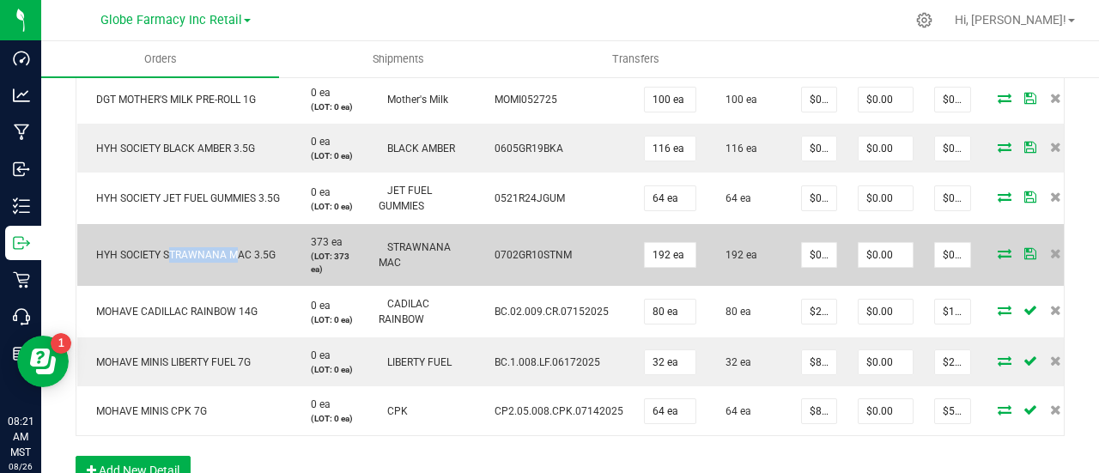
click at [171, 258] on span "HYH SOCIETY STRAWNANA MAC 3.5G" at bounding box center [182, 255] width 188 height 12
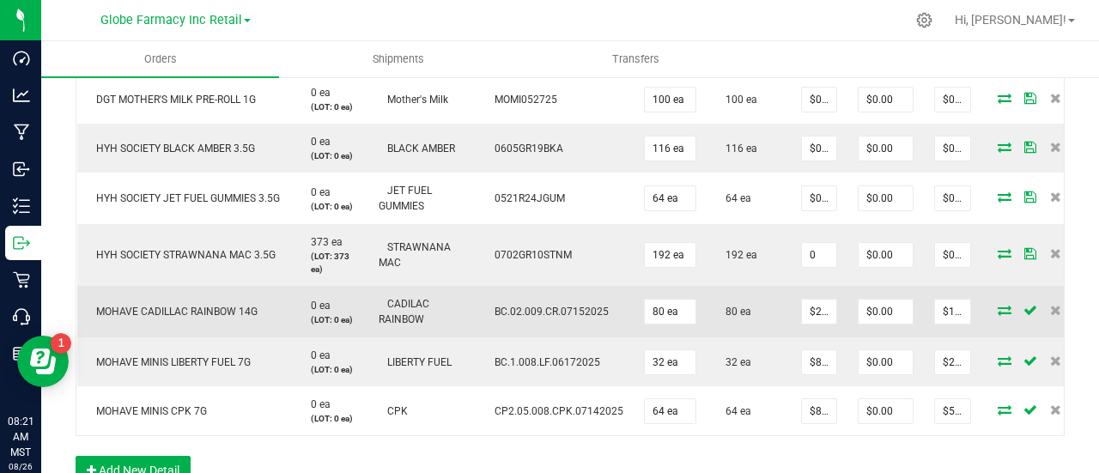
drag, startPoint x: 817, startPoint y: 264, endPoint x: 812, endPoint y: 292, distance: 28.8
click at [817, 264] on input "0" at bounding box center [819, 255] width 34 height 24
paste input "7.5"
type input "$7.50000"
type input "$1,440.00"
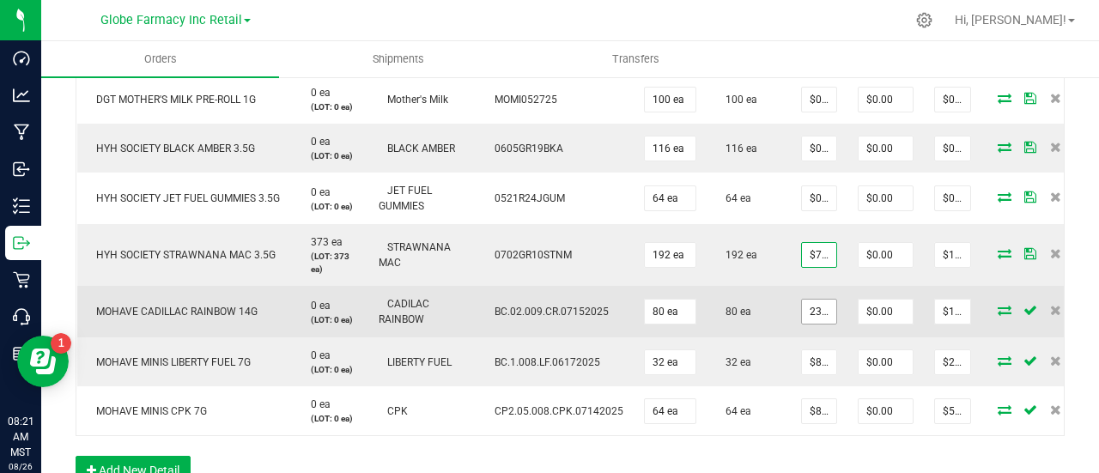
click at [811, 316] on input "23.63636" at bounding box center [819, 312] width 34 height 24
type input "$23.63636"
click at [747, 331] on td "80 ea" at bounding box center [749, 312] width 84 height 52
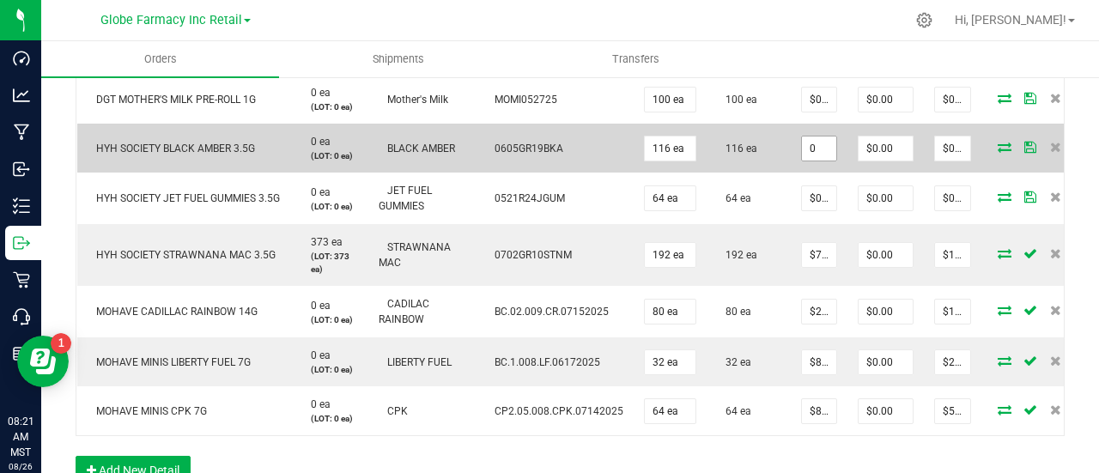
click at [812, 141] on input "0" at bounding box center [819, 149] width 34 height 24
paste input "7.5"
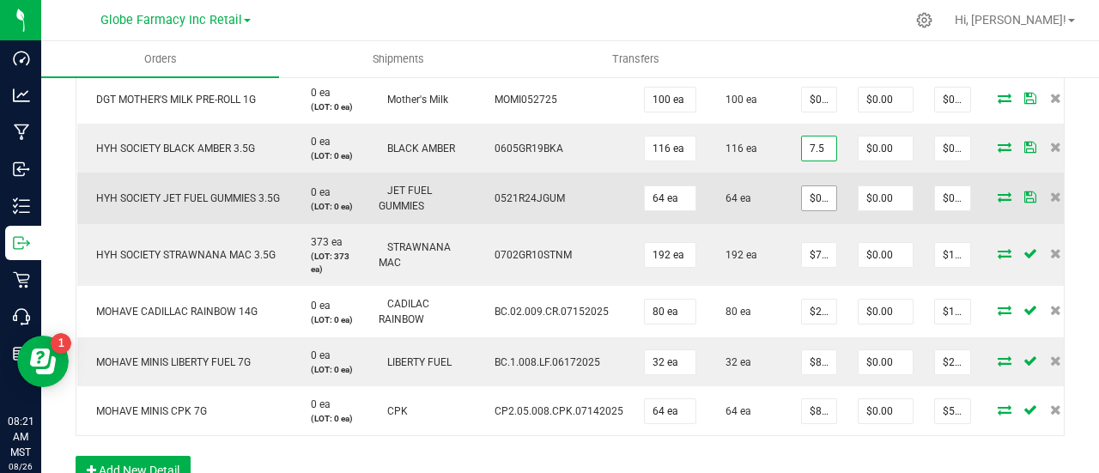
type input "$7.50000"
type input "$870.00"
click at [812, 202] on input "0" at bounding box center [819, 198] width 34 height 24
paste input "7.5"
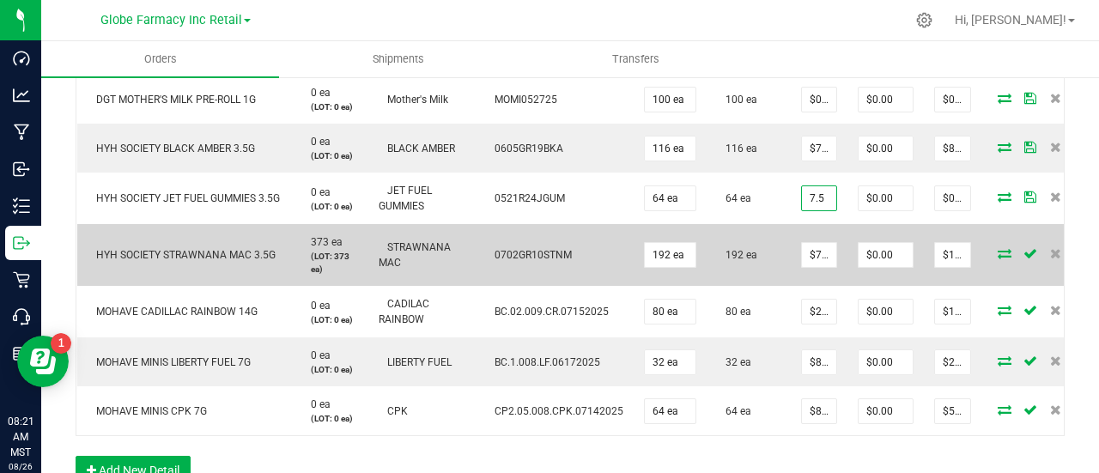
type input "$7.50000"
type input "$480.00"
click at [791, 240] on td "$7.50000" at bounding box center [819, 255] width 57 height 62
click at [816, 258] on input "7.5" at bounding box center [819, 255] width 34 height 24
paste input
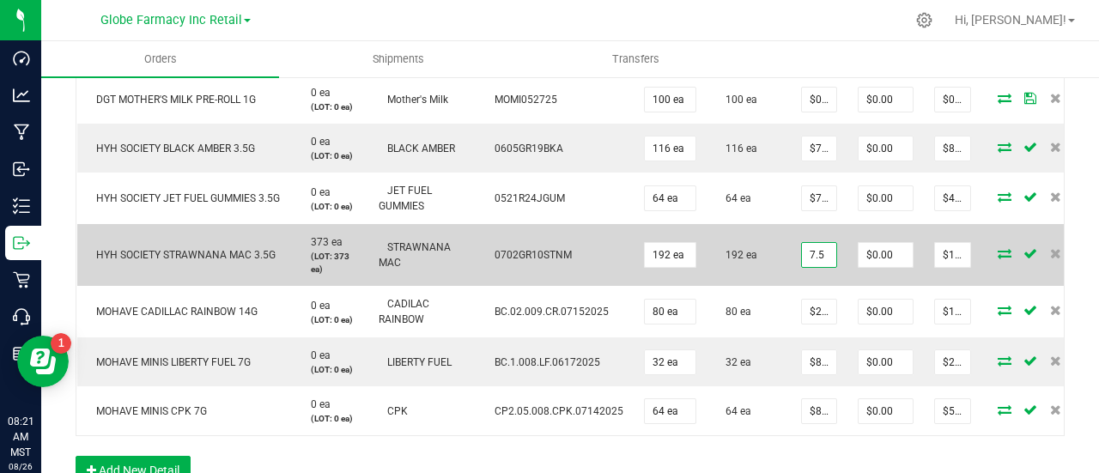
type input "$7.50000"
click at [767, 280] on td "192 ea" at bounding box center [749, 255] width 84 height 62
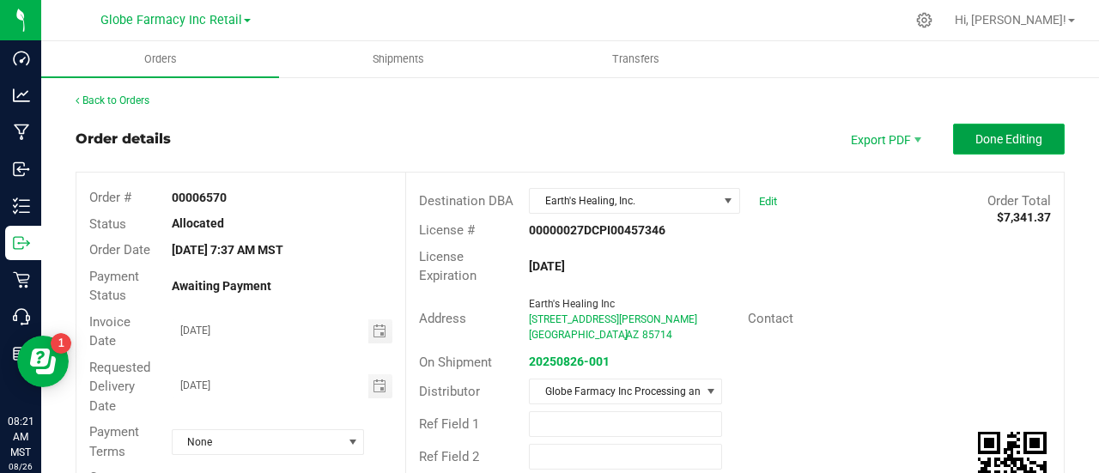
click at [1023, 135] on span "Done Editing" at bounding box center [1008, 139] width 67 height 14
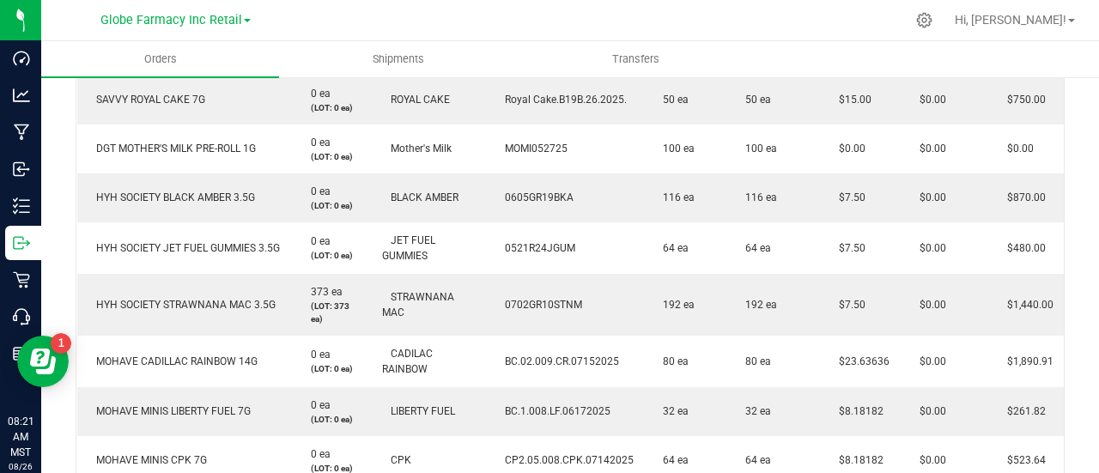
scroll to position [600, 0]
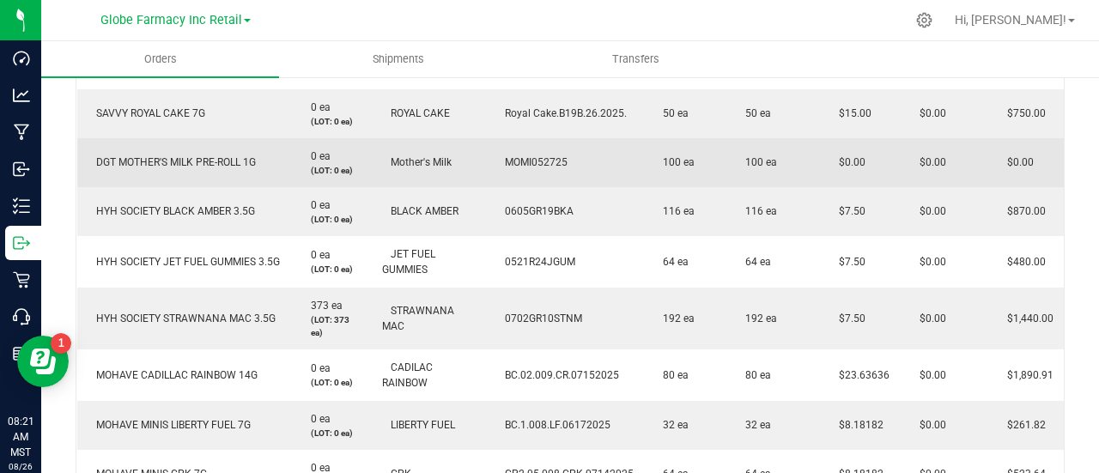
click at [187, 157] on span "DGT MOTHER'S MILK PRE-ROLL 1G" at bounding box center [172, 162] width 168 height 12
copy span "DGT MOTHER'S MILK PRE-ROLL 1G"
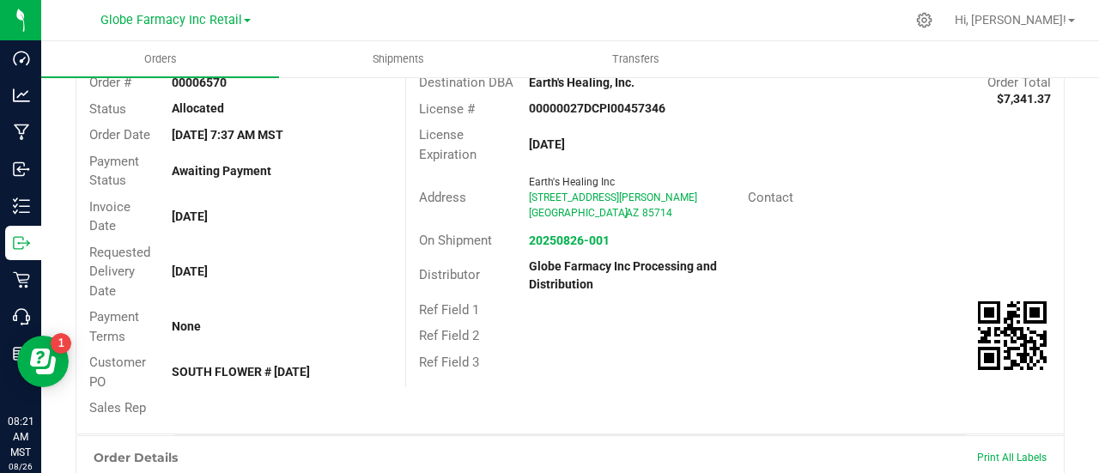
scroll to position [0, 0]
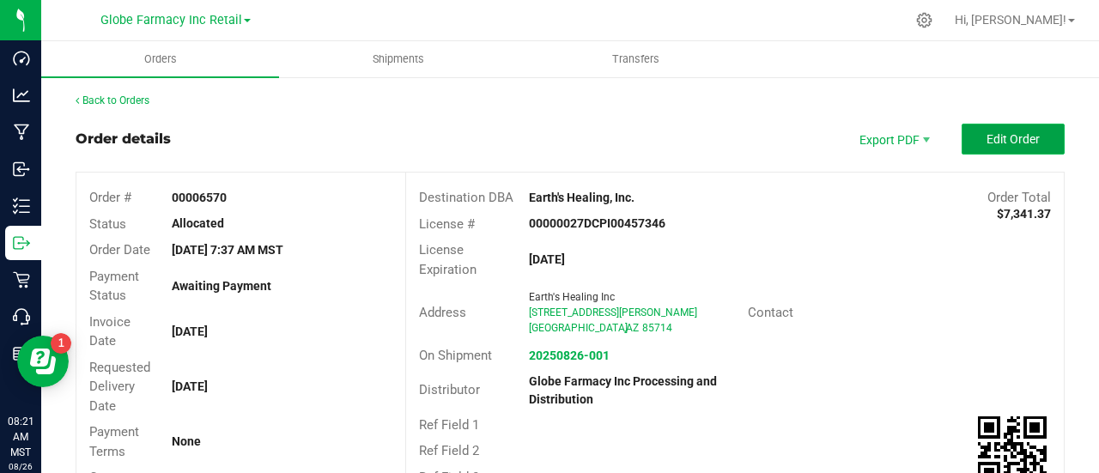
click at [988, 143] on span "Edit Order" at bounding box center [1013, 139] width 53 height 14
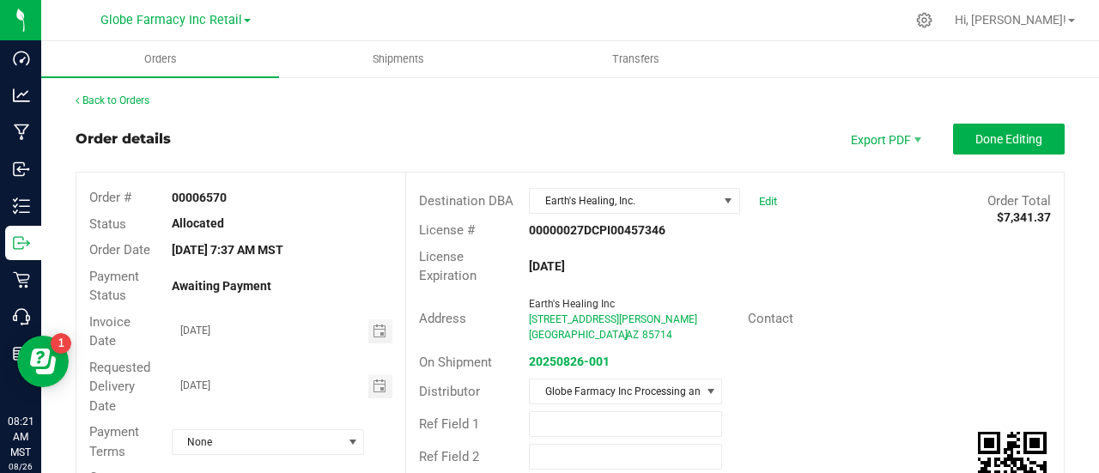
scroll to position [429, 0]
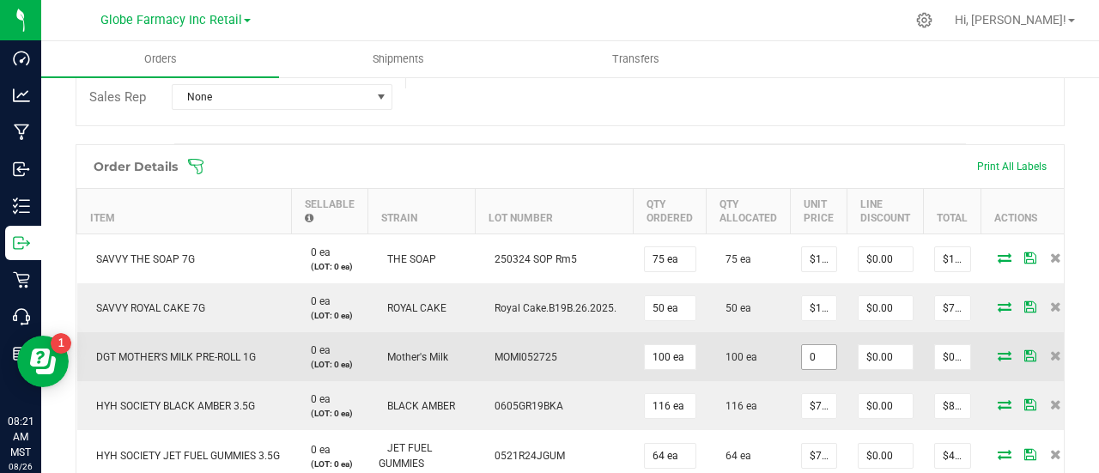
click at [807, 349] on input "0" at bounding box center [819, 357] width 34 height 24
paste input "2"
type input "$2.00000"
type input "$200.00"
click at [772, 365] on td "100 ea" at bounding box center [749, 356] width 84 height 49
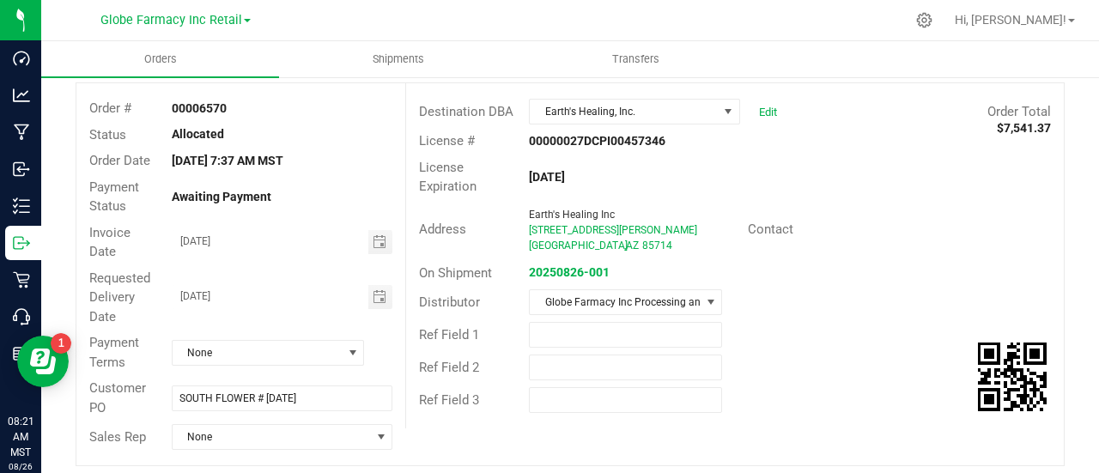
scroll to position [0, 0]
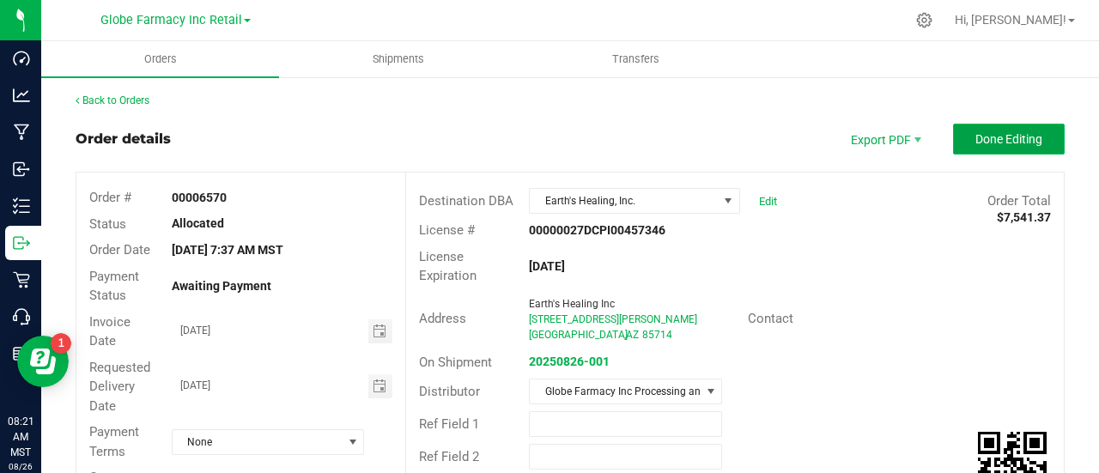
click at [1017, 139] on span "Done Editing" at bounding box center [1008, 139] width 67 height 14
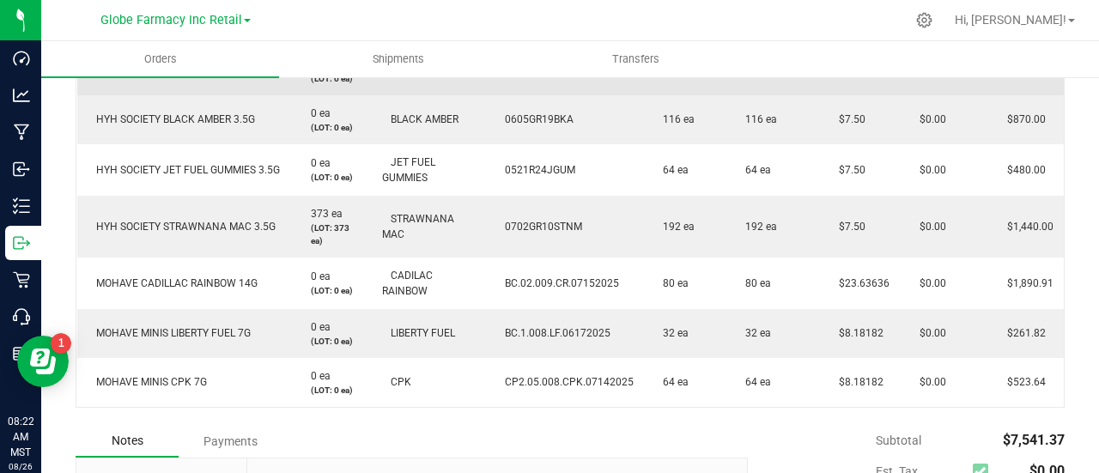
scroll to position [515, 0]
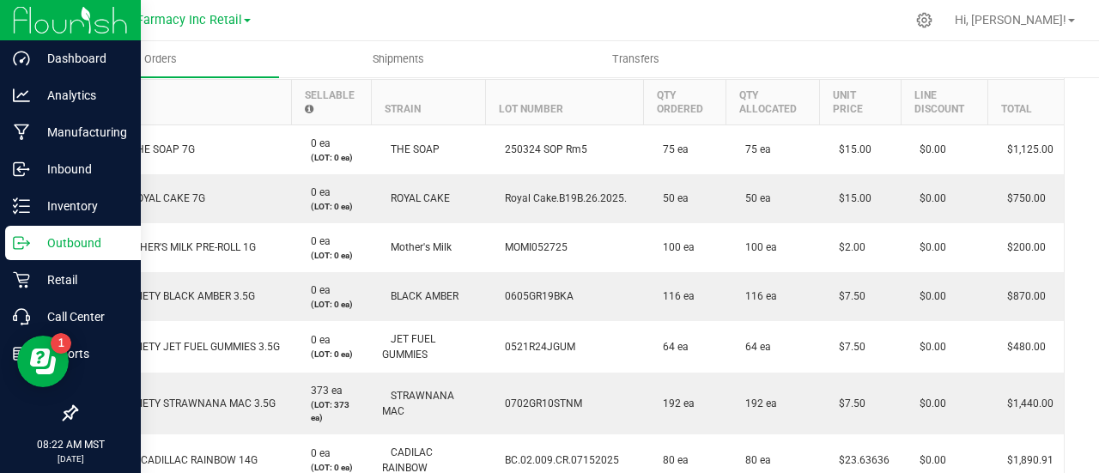
click at [16, 229] on div "Outbound" at bounding box center [73, 243] width 136 height 34
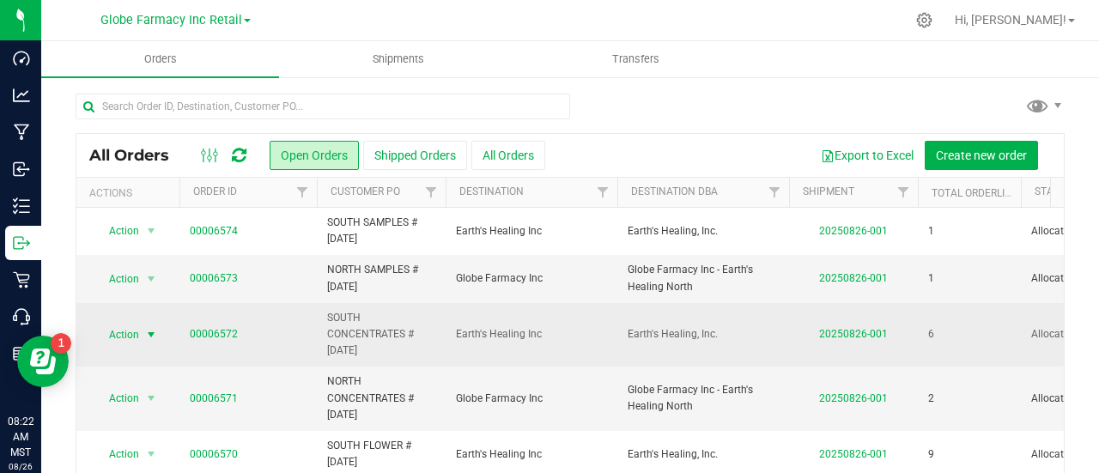
click at [139, 331] on span "Action" at bounding box center [128, 335] width 69 height 24
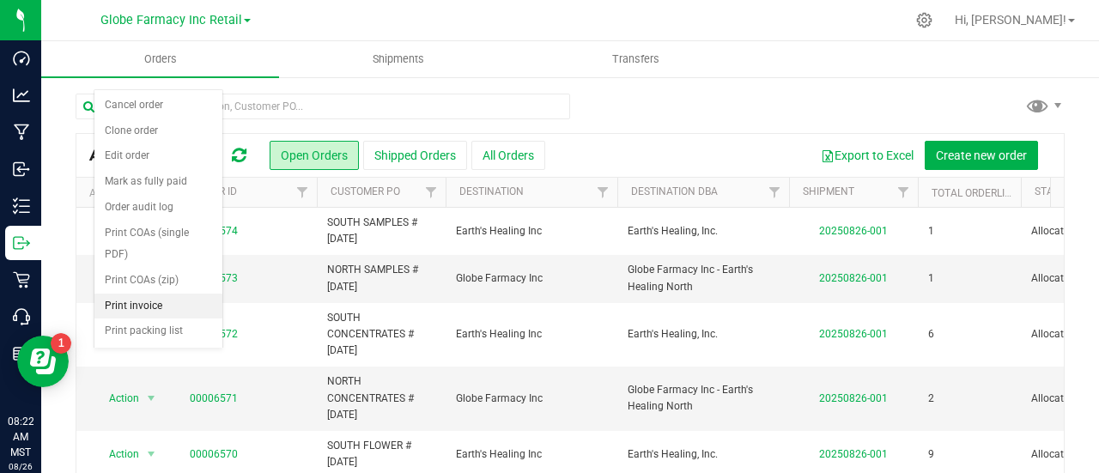
click at [146, 294] on li "Print invoice" at bounding box center [158, 307] width 128 height 26
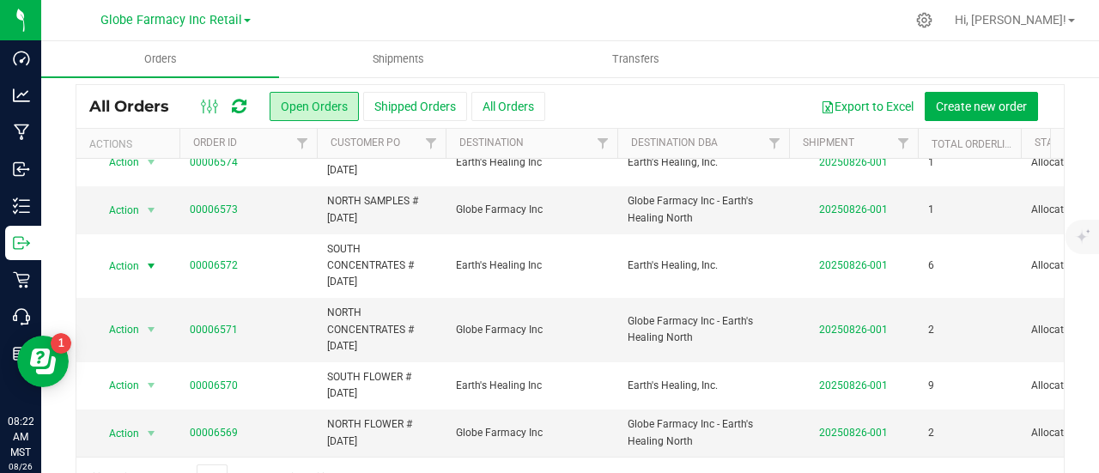
scroll to position [89, 0]
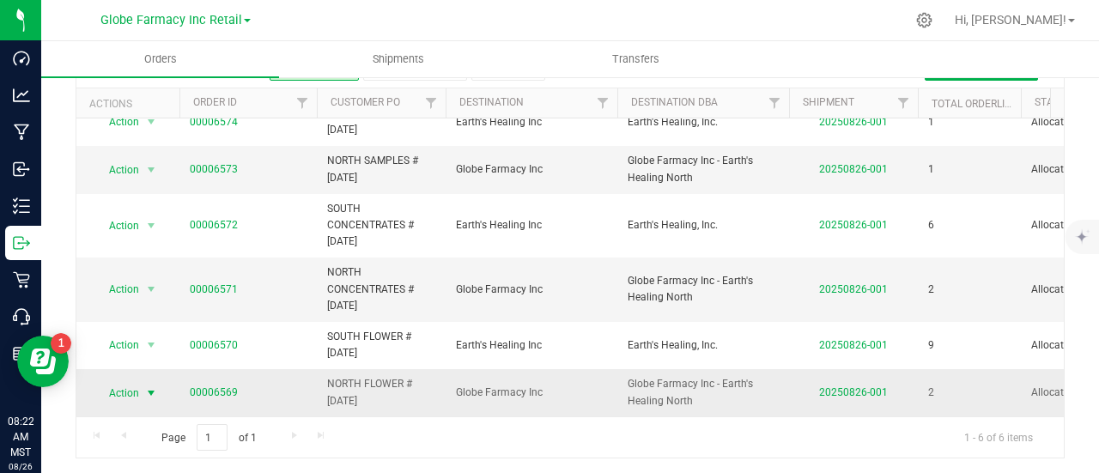
click at [151, 386] on span "select" at bounding box center [151, 393] width 14 height 14
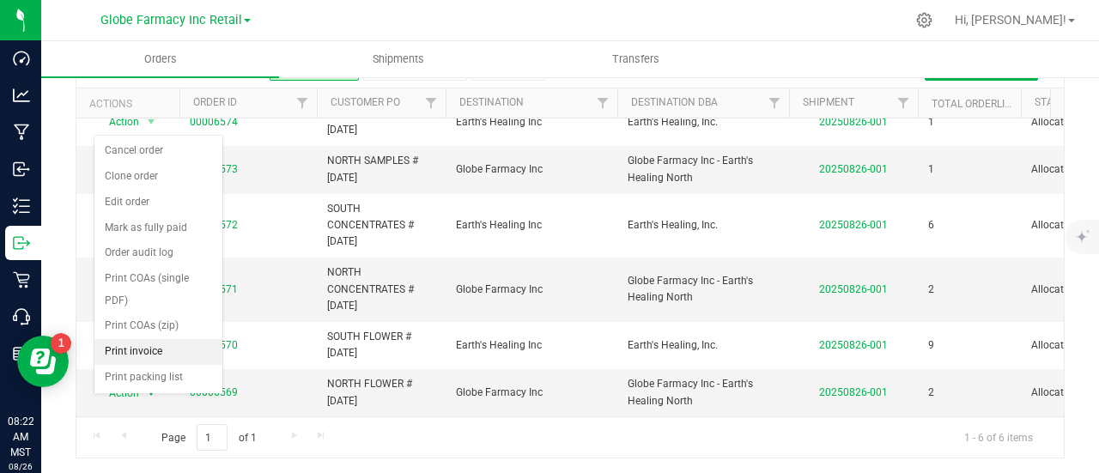
click at [162, 339] on li "Print invoice" at bounding box center [158, 352] width 128 height 26
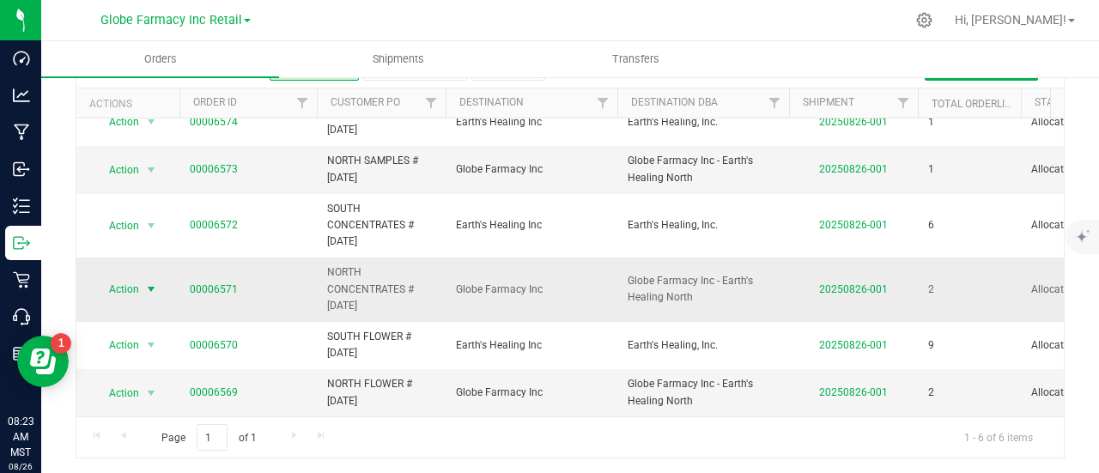
click at [154, 282] on span "select" at bounding box center [151, 289] width 14 height 14
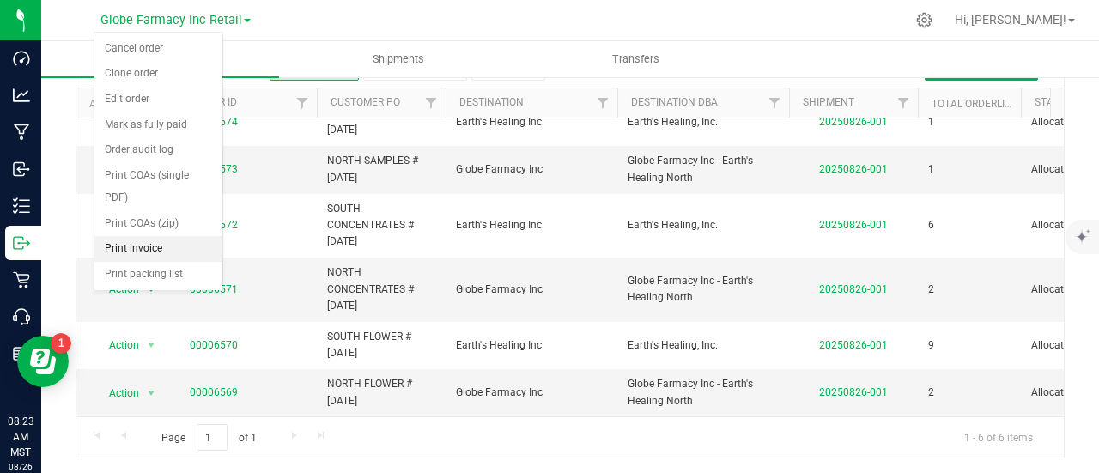
click at [167, 236] on li "Print invoice" at bounding box center [158, 249] width 128 height 26
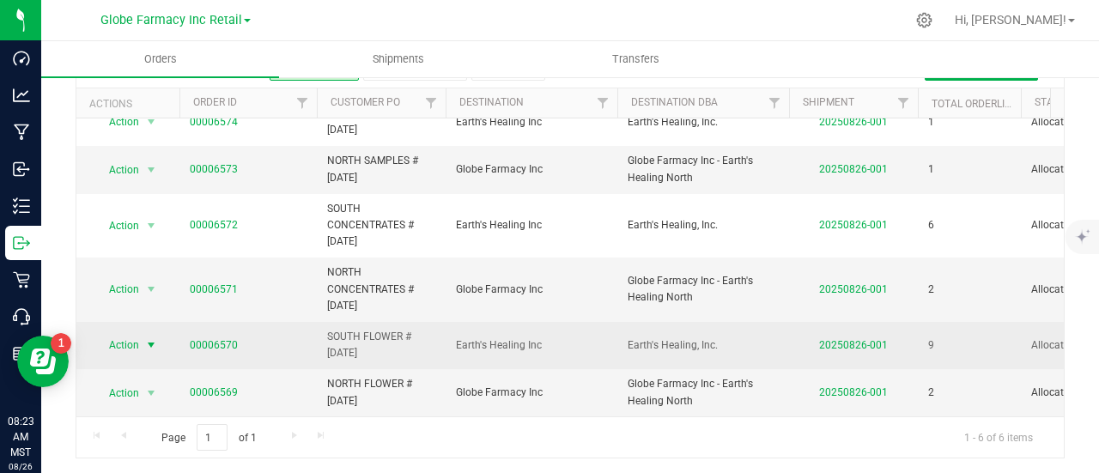
click at [129, 333] on span "Action" at bounding box center [117, 345] width 46 height 24
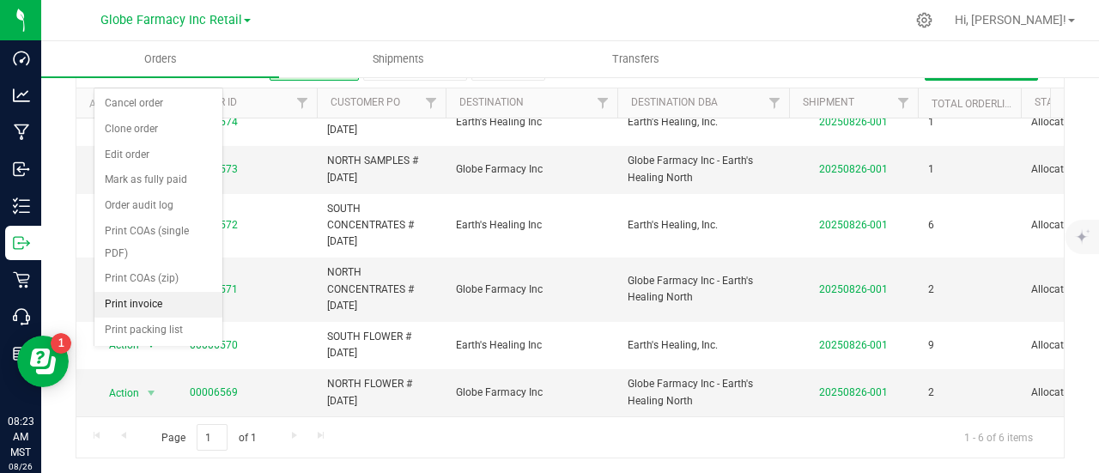
click at [156, 292] on li "Print invoice" at bounding box center [158, 305] width 128 height 26
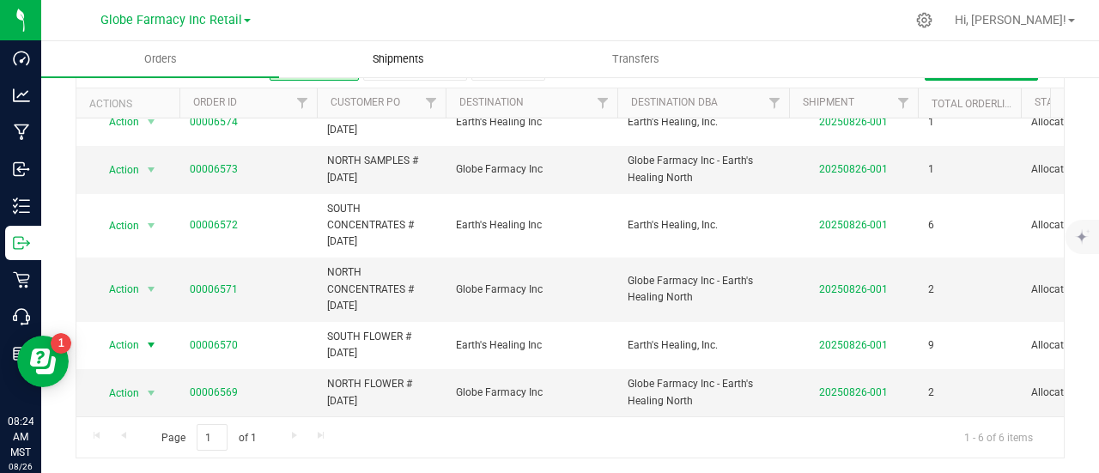
click at [376, 60] on span "Shipments" at bounding box center [398, 59] width 98 height 15
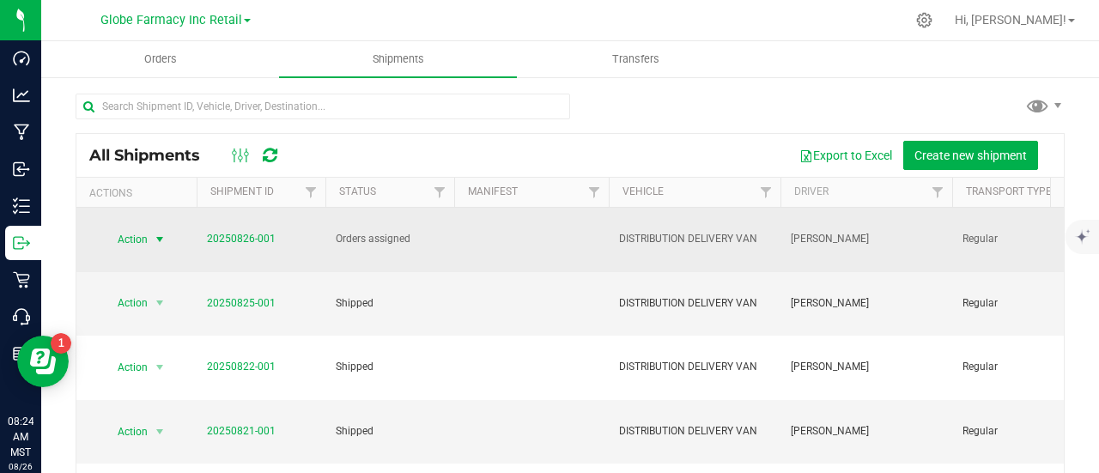
click at [136, 245] on span "Action" at bounding box center [125, 240] width 46 height 24
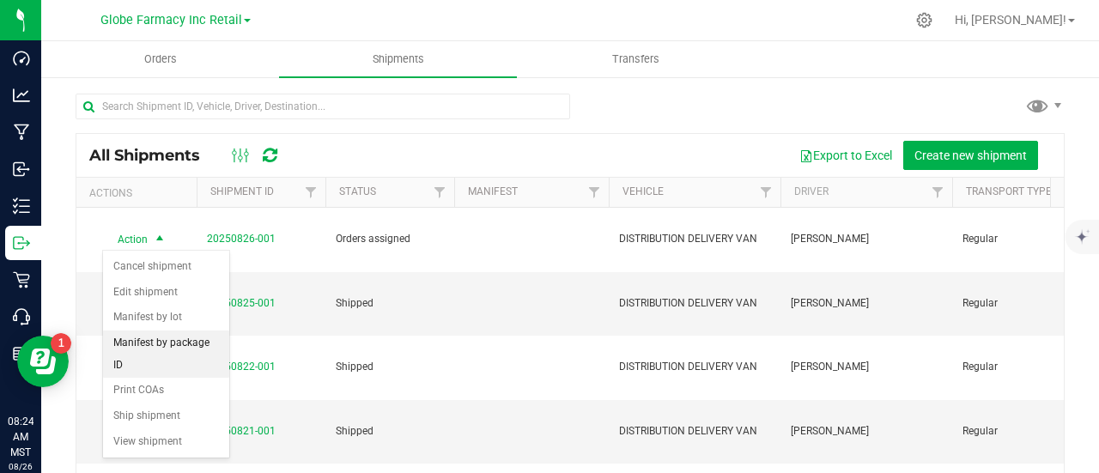
click at [165, 333] on li "Manifest by package ID" at bounding box center [166, 354] width 126 height 47
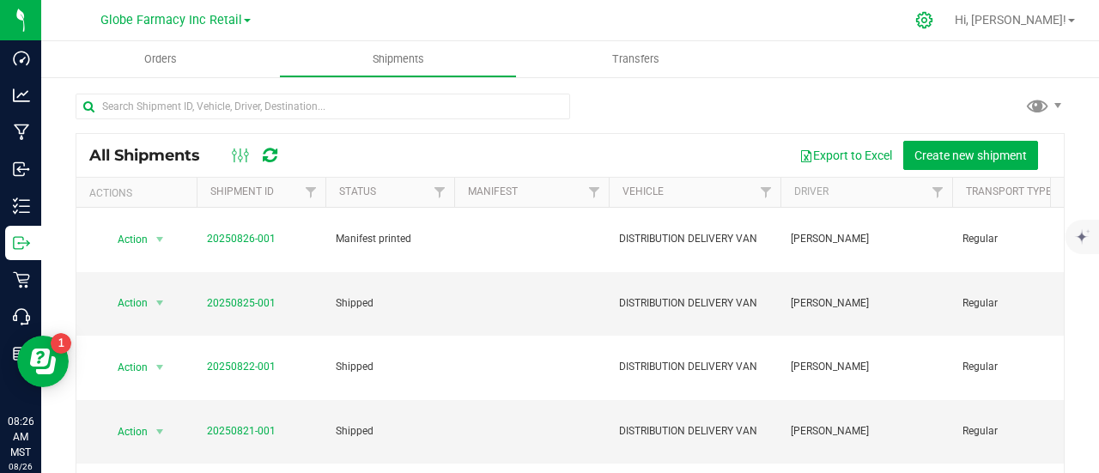
click at [932, 18] on icon at bounding box center [924, 20] width 16 height 16
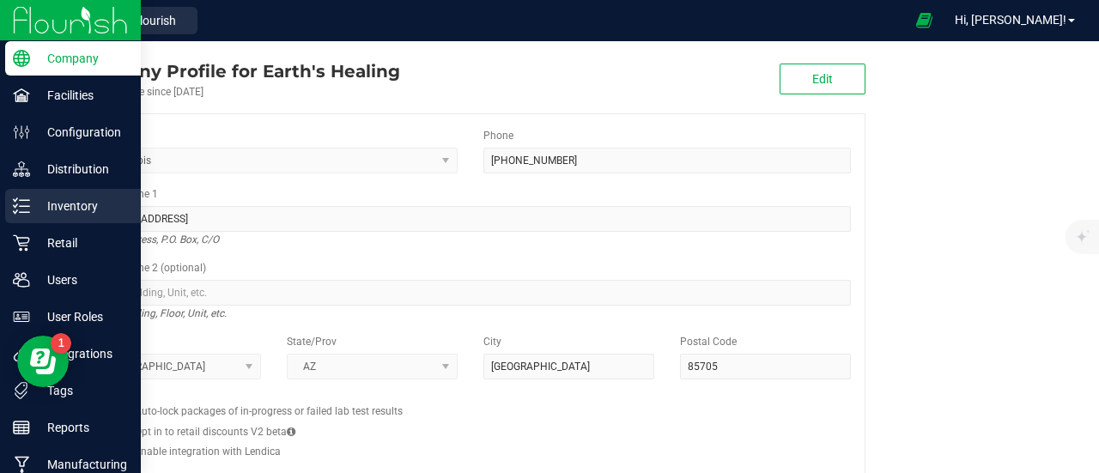
click at [9, 197] on div "Inventory" at bounding box center [73, 206] width 136 height 34
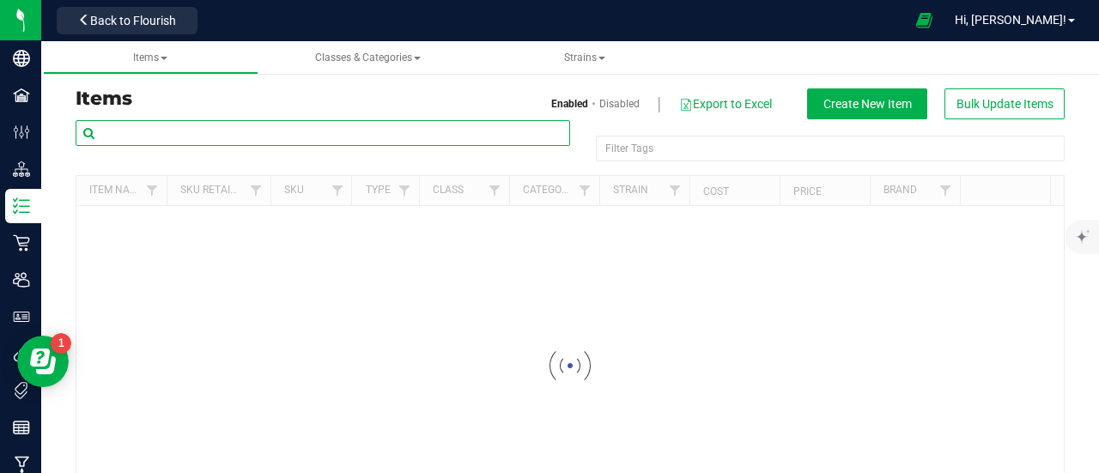
click at [222, 123] on input "text" at bounding box center [323, 133] width 495 height 26
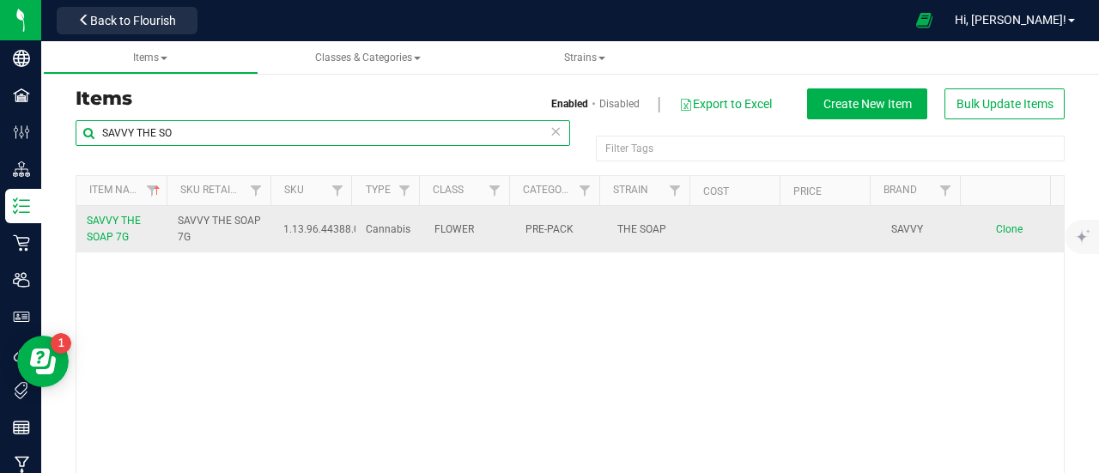
type input "SAVVY THE SO"
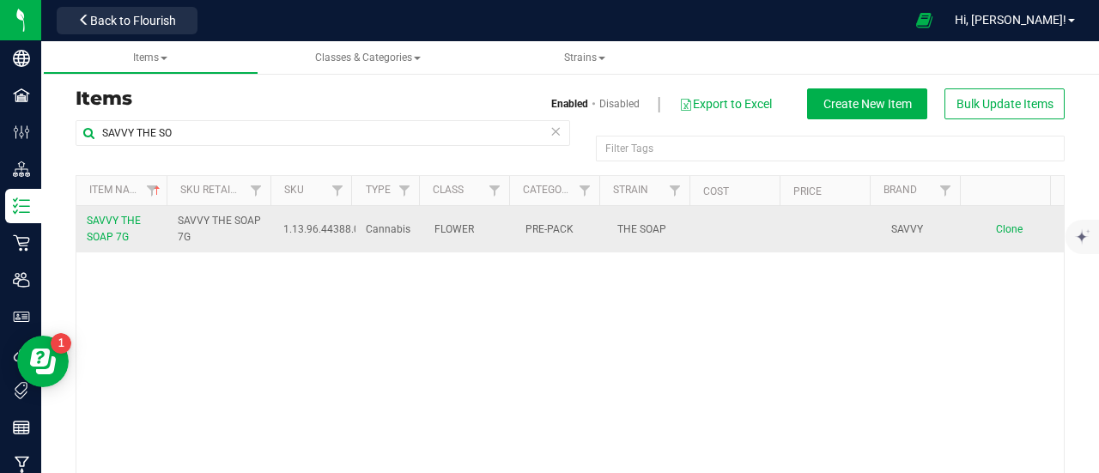
click at [100, 224] on span "SAVVY THE SOAP 7G" at bounding box center [114, 229] width 54 height 28
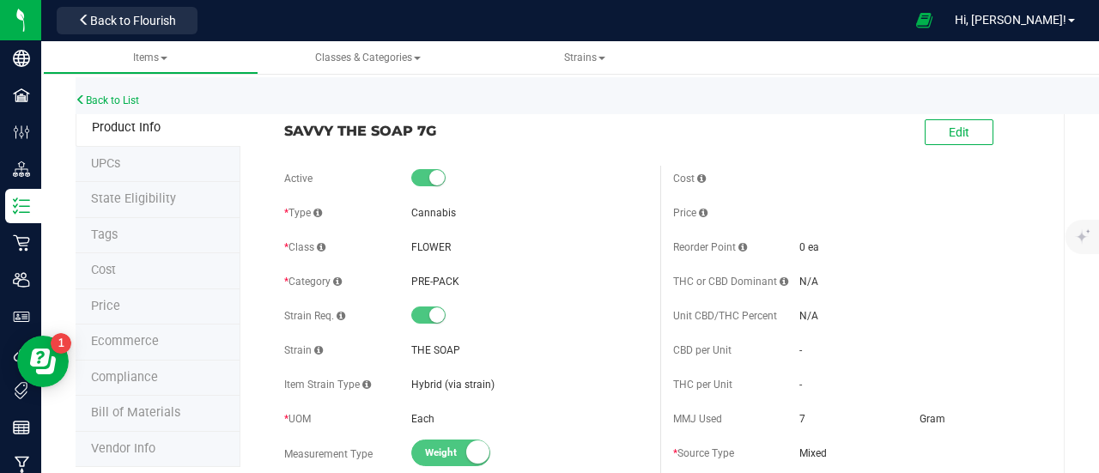
click at [151, 341] on span "Ecommerce" at bounding box center [125, 341] width 68 height 15
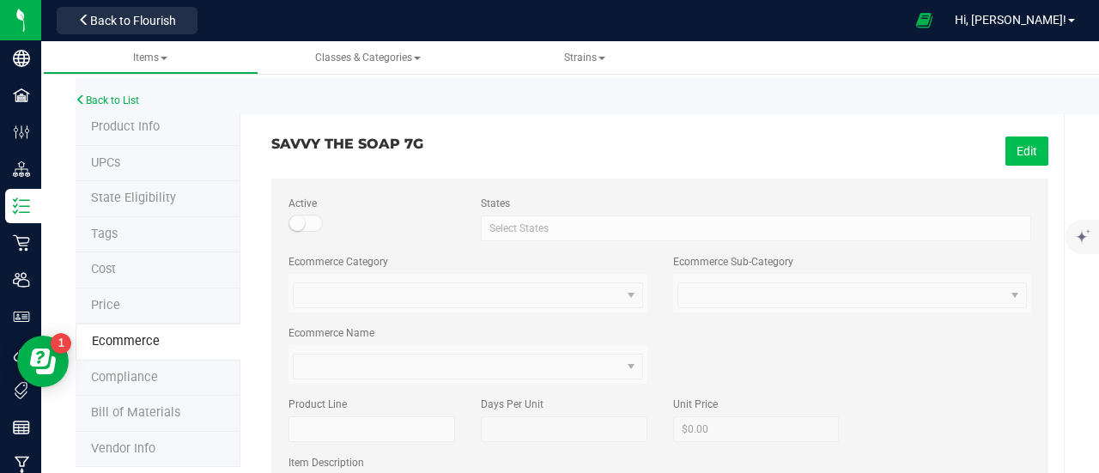
click at [1022, 156] on button "Edit" at bounding box center [1026, 151] width 43 height 29
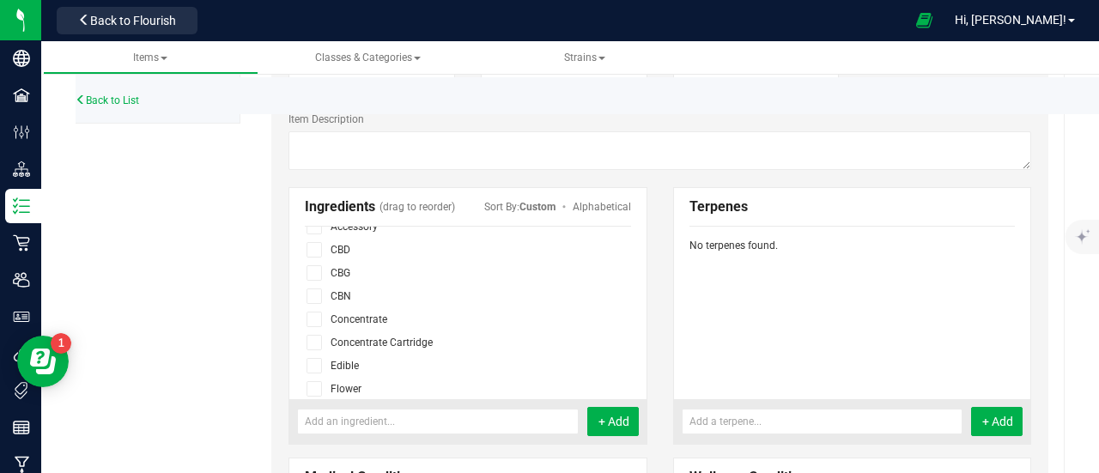
scroll to position [86, 0]
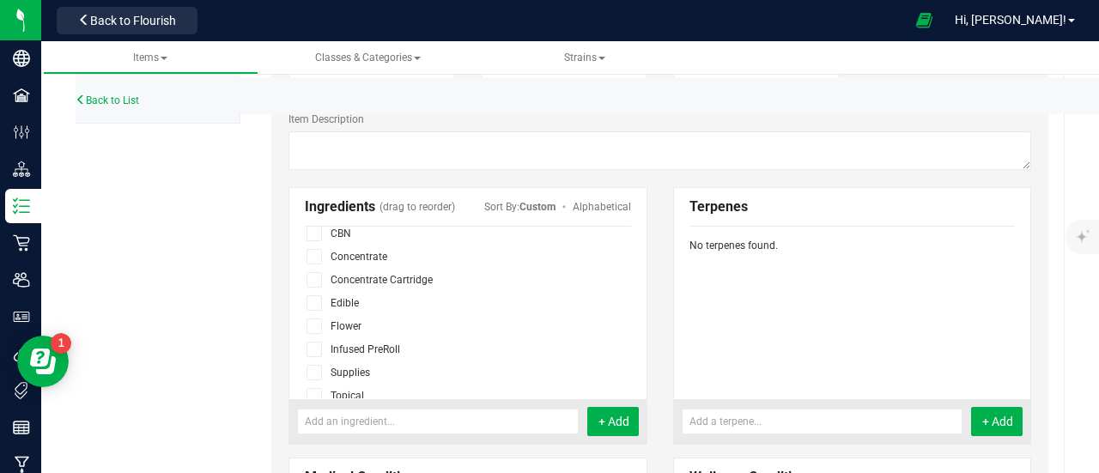
click at [314, 326] on icon at bounding box center [313, 326] width 11 height 0
click at [0, 0] on input "checkbox" at bounding box center [0, 0] width 0 height 0
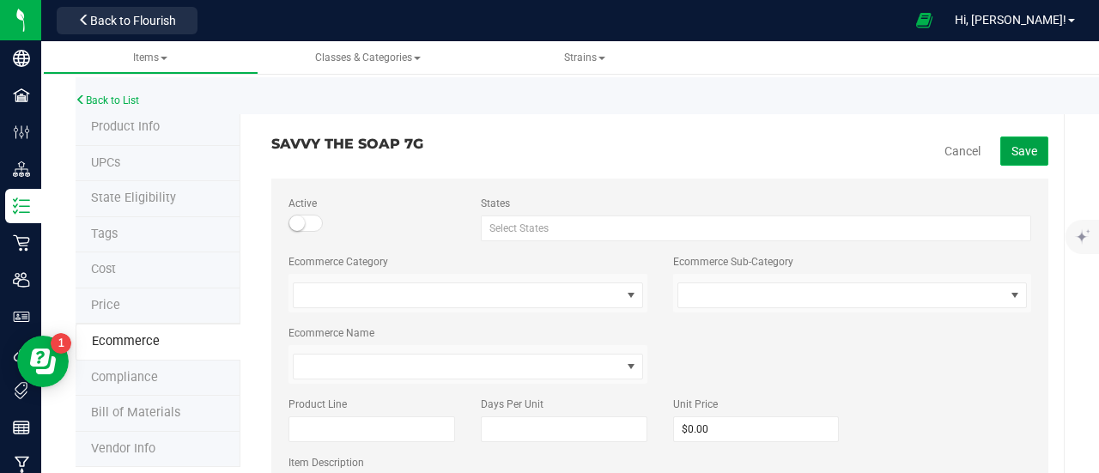
click at [1016, 152] on span "Save" at bounding box center [1024, 151] width 26 height 14
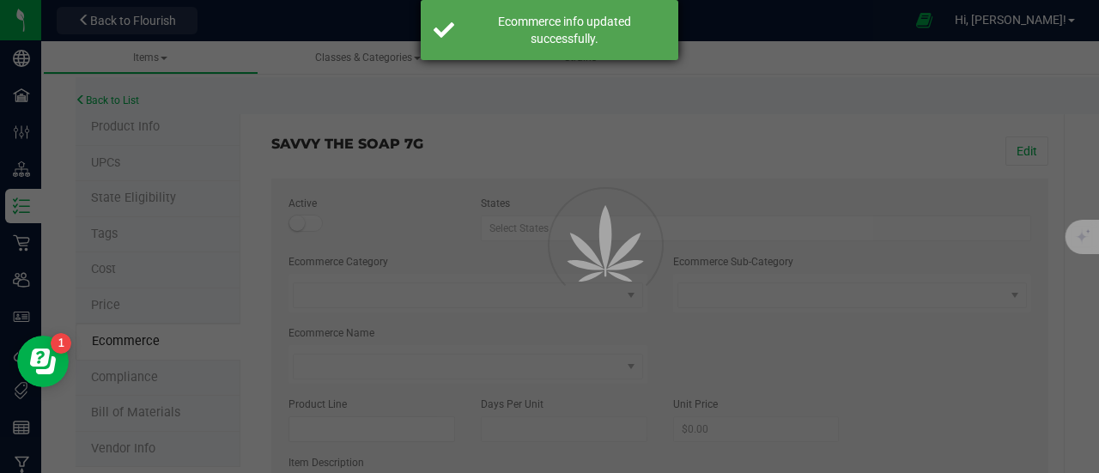
scroll to position [58, 0]
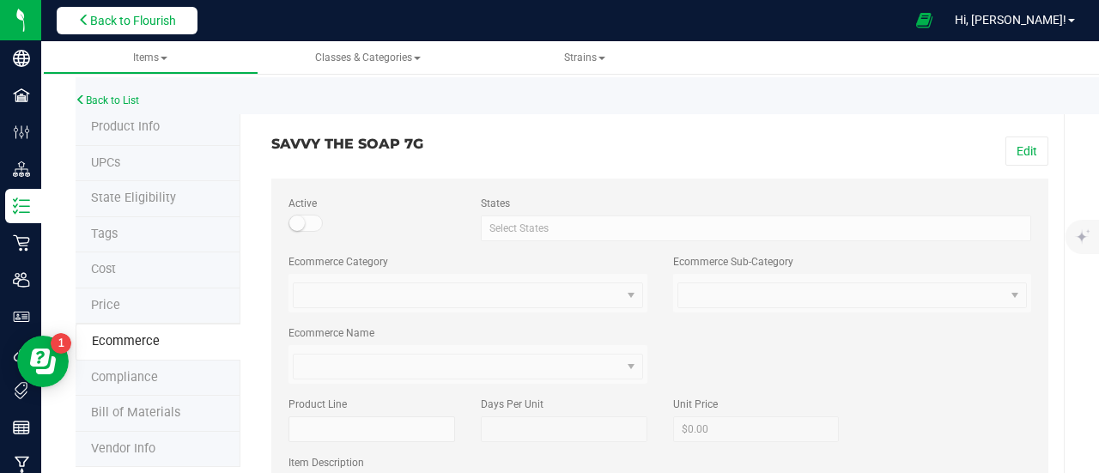
click at [153, 23] on span "Back to Flourish" at bounding box center [133, 21] width 86 height 14
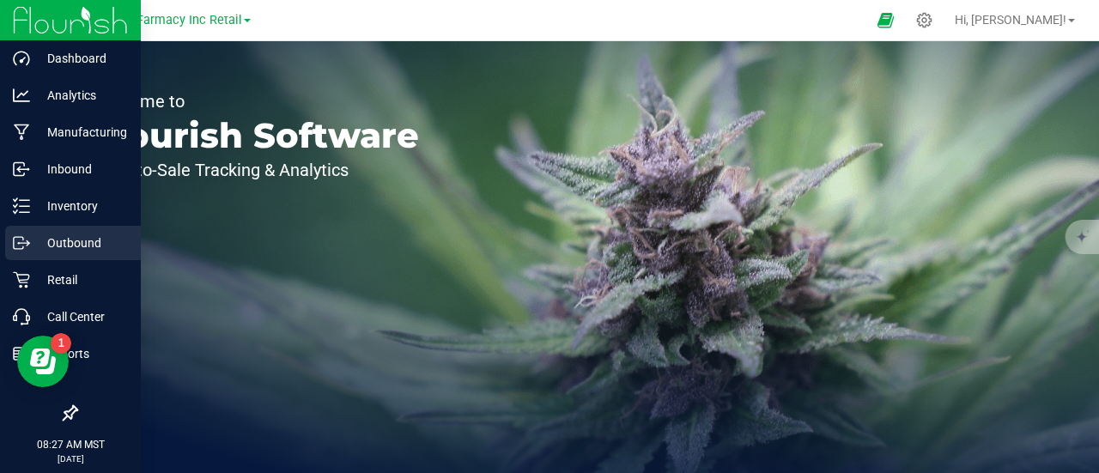
click at [26, 238] on icon at bounding box center [21, 242] width 17 height 17
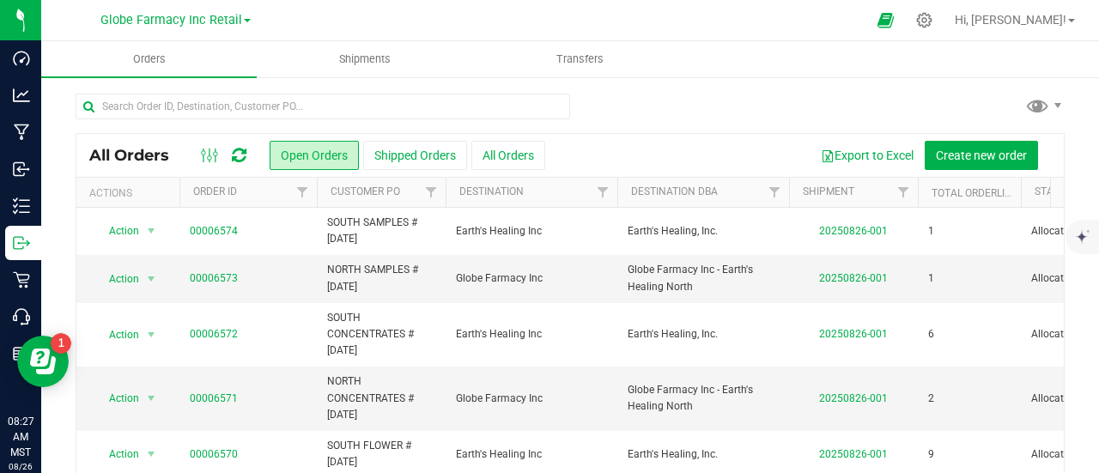
click at [1071, 164] on div "All Orders Open Orders Shipped Orders All Orders Export to Excel Create new ord…" at bounding box center [570, 320] width 1058 height 489
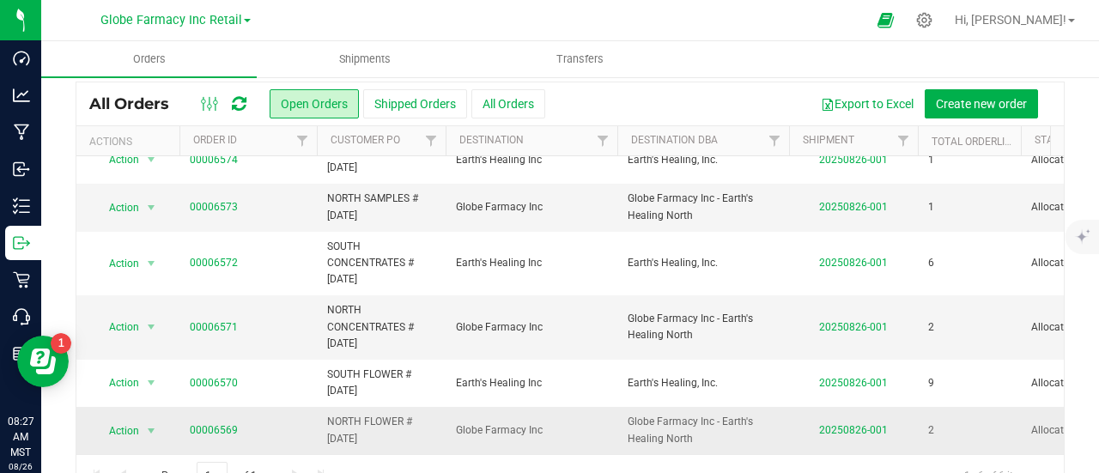
scroll to position [89, 0]
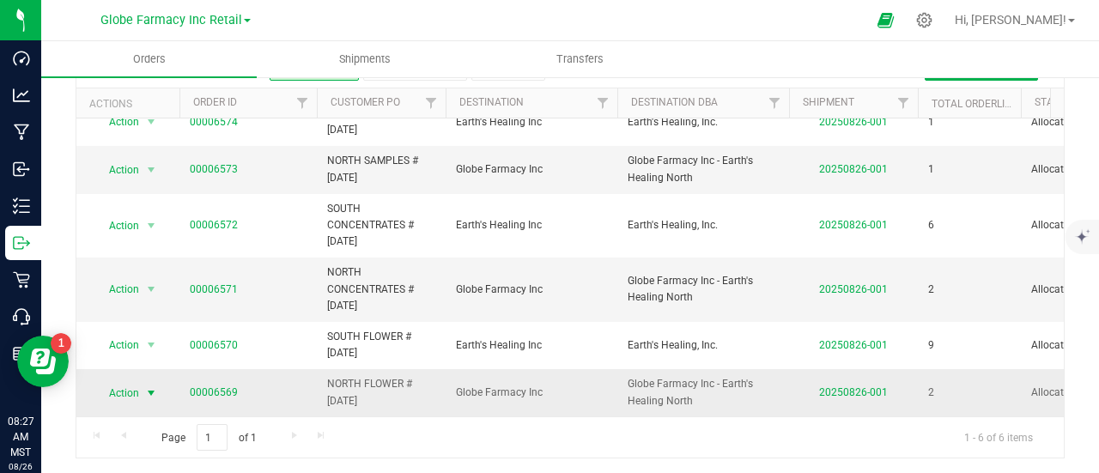
click at [125, 381] on span "Action" at bounding box center [117, 393] width 46 height 24
click at [213, 385] on link "00006569" at bounding box center [214, 393] width 48 height 16
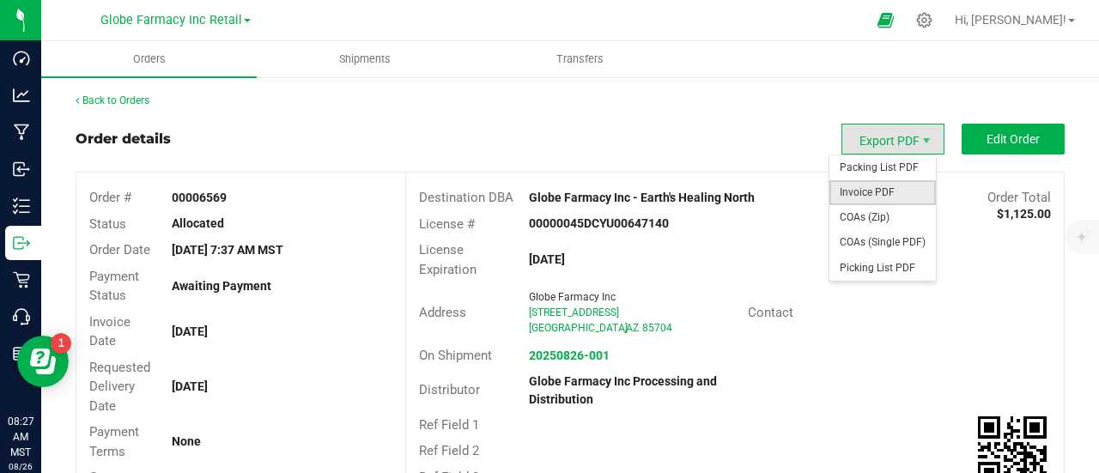
click at [880, 188] on span "Invoice PDF" at bounding box center [882, 192] width 106 height 25
